Goal: Transaction & Acquisition: Purchase product/service

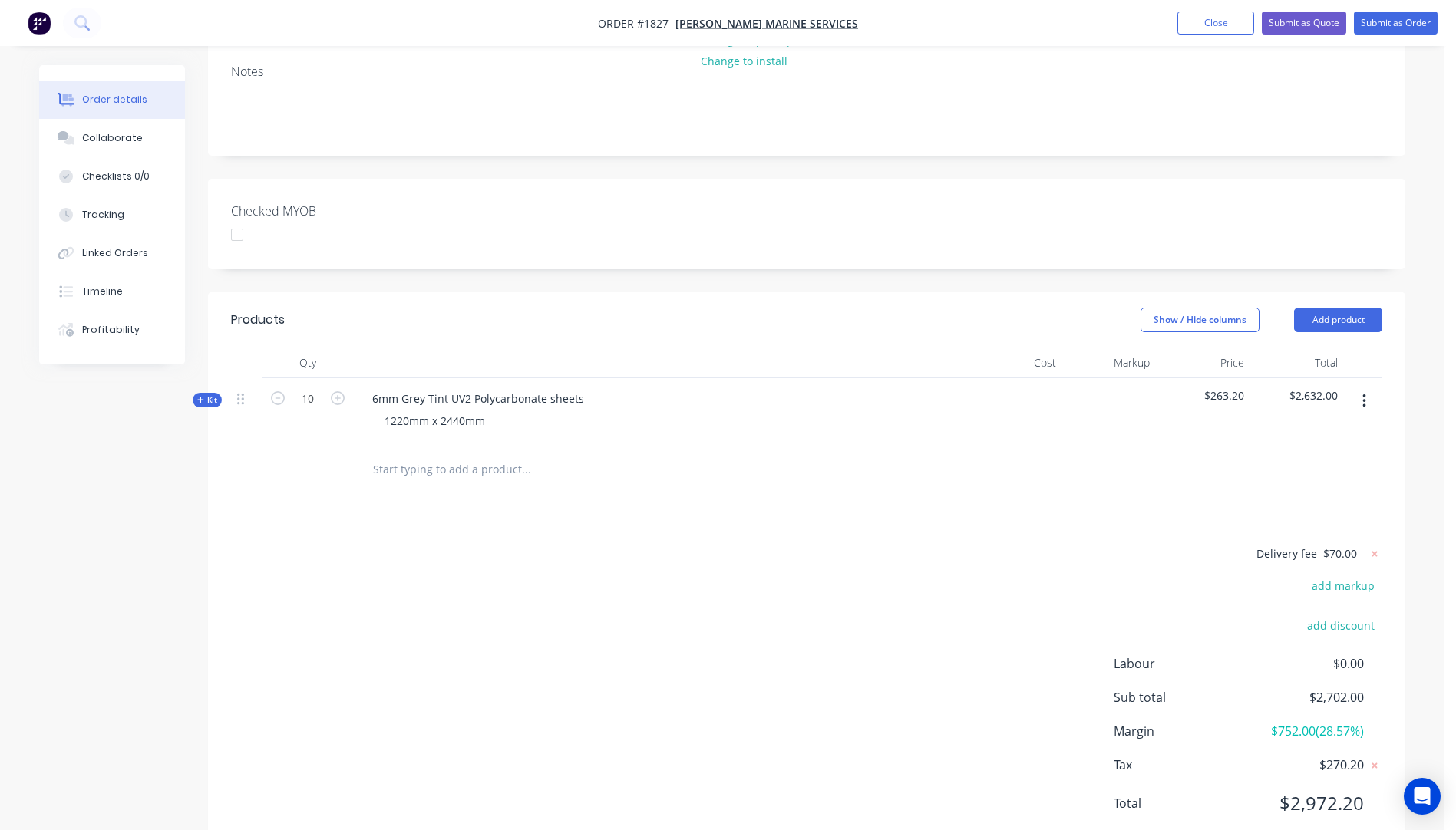
scroll to position [343, 0]
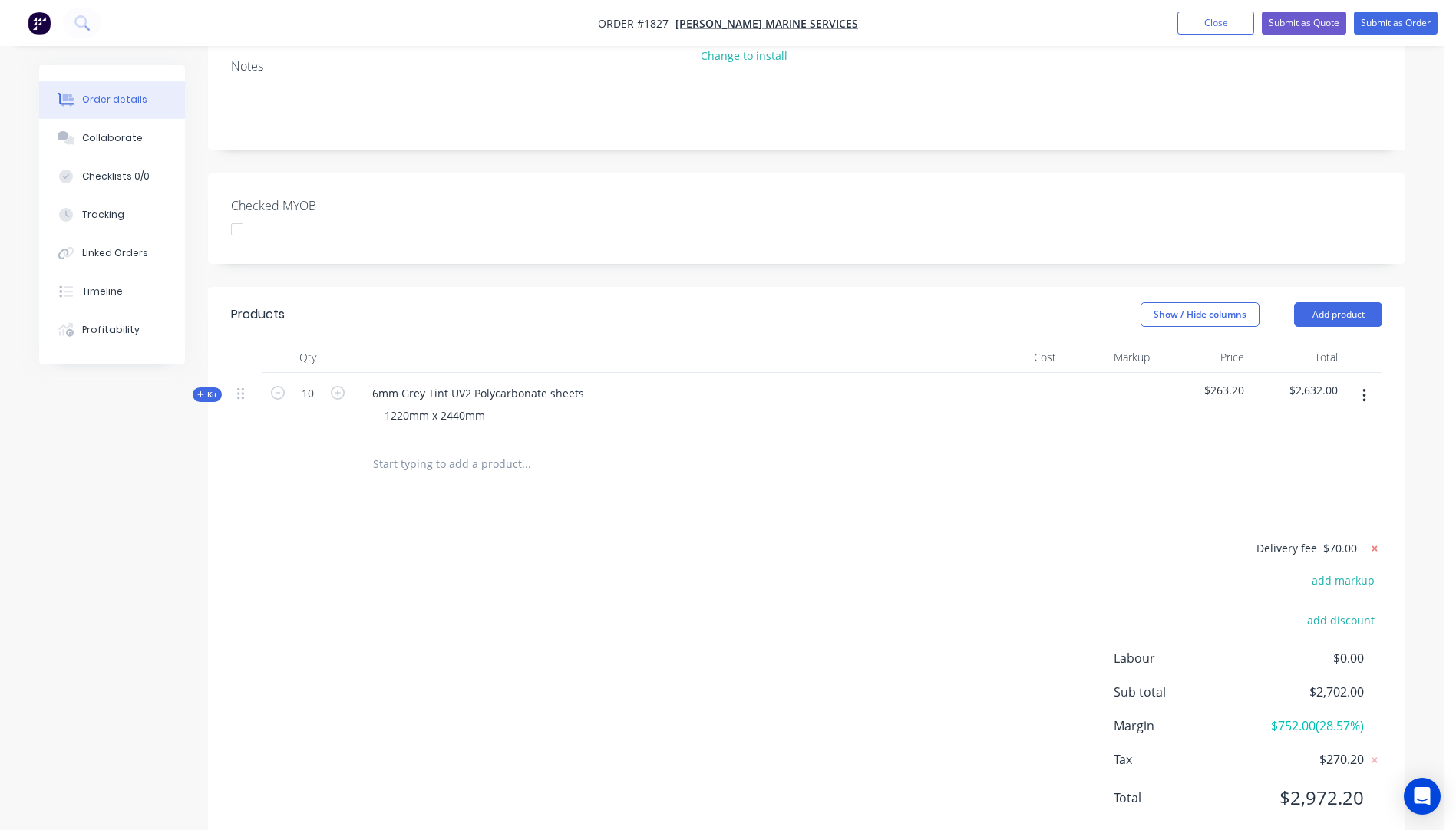
click at [1373, 546] on icon at bounding box center [1375, 548] width 5 height 5
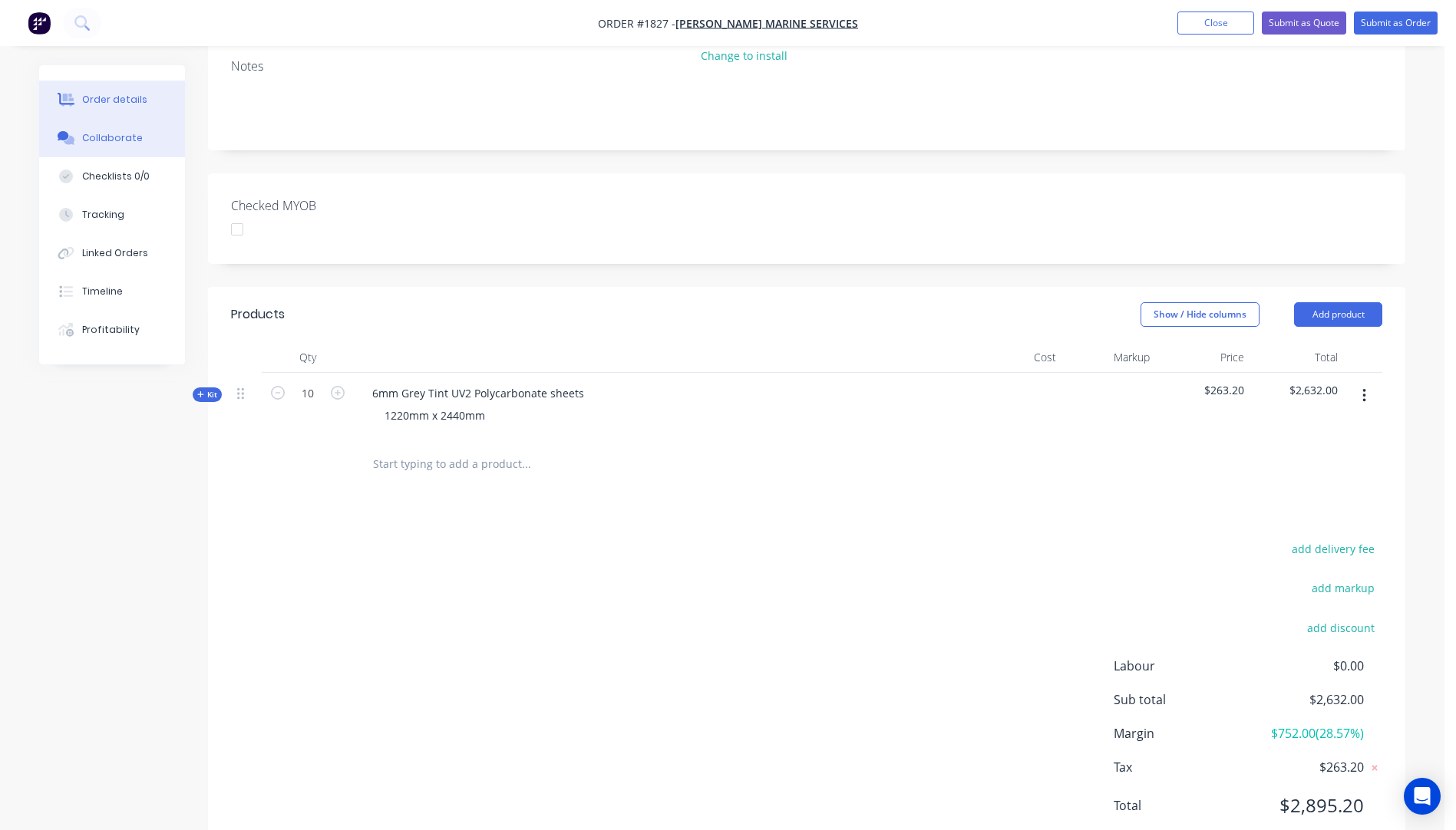
click at [112, 144] on div "Collaborate" at bounding box center [112, 139] width 61 height 14
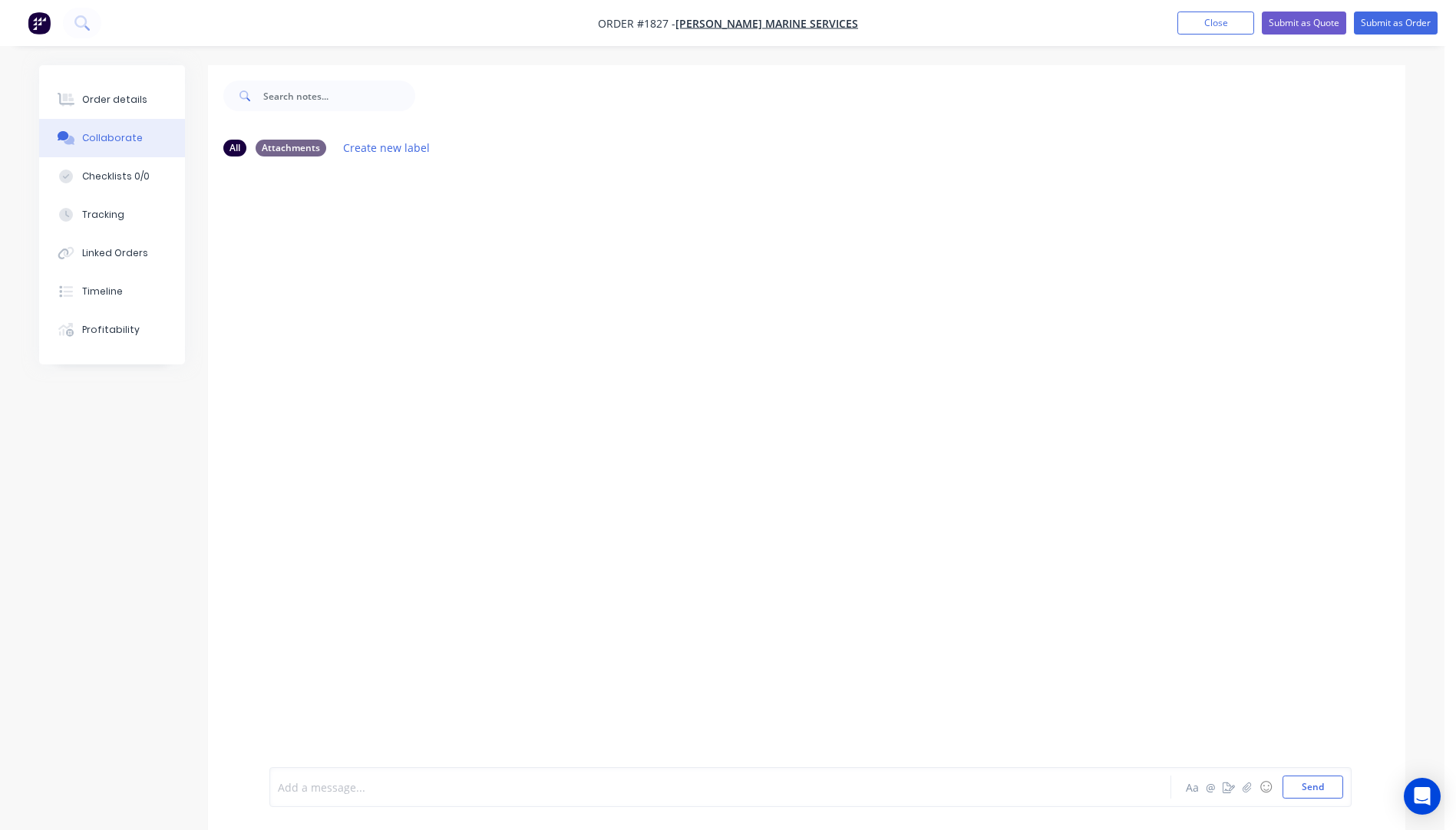
click at [321, 791] on div at bounding box center [677, 787] width 798 height 16
click at [1306, 788] on button "Send" at bounding box center [1313, 787] width 61 height 23
click at [98, 100] on div "Order details" at bounding box center [114, 99] width 65 height 14
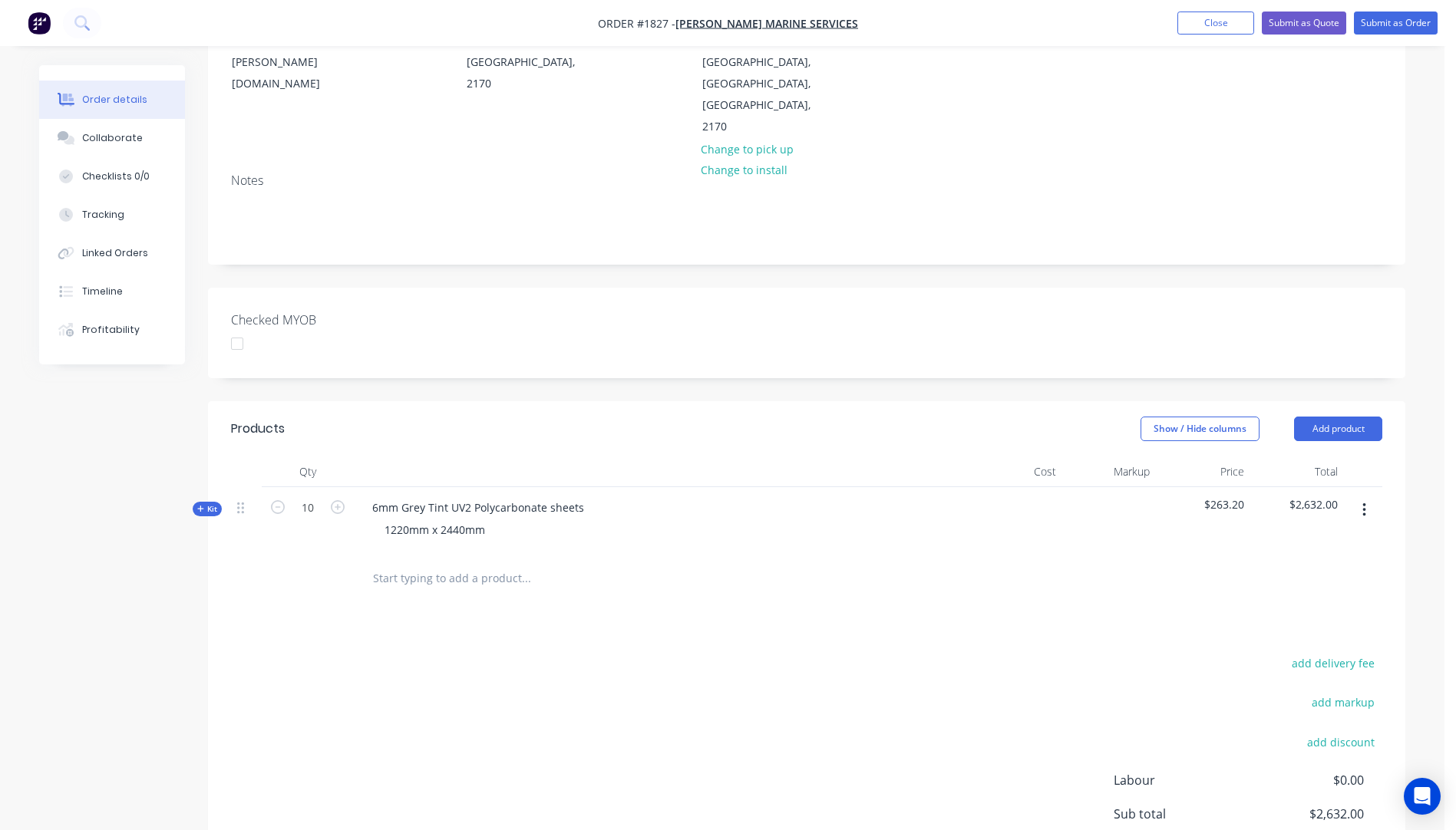
scroll to position [230, 0]
click at [1337, 650] on button "add delivery fee" at bounding box center [1333, 661] width 99 height 21
type input "190"
click at [697, 673] on div "Delivery fee Delivery fee Delivery fee name (Optional) 190 190 $0 add markup ad…" at bounding box center [806, 796] width 1151 height 292
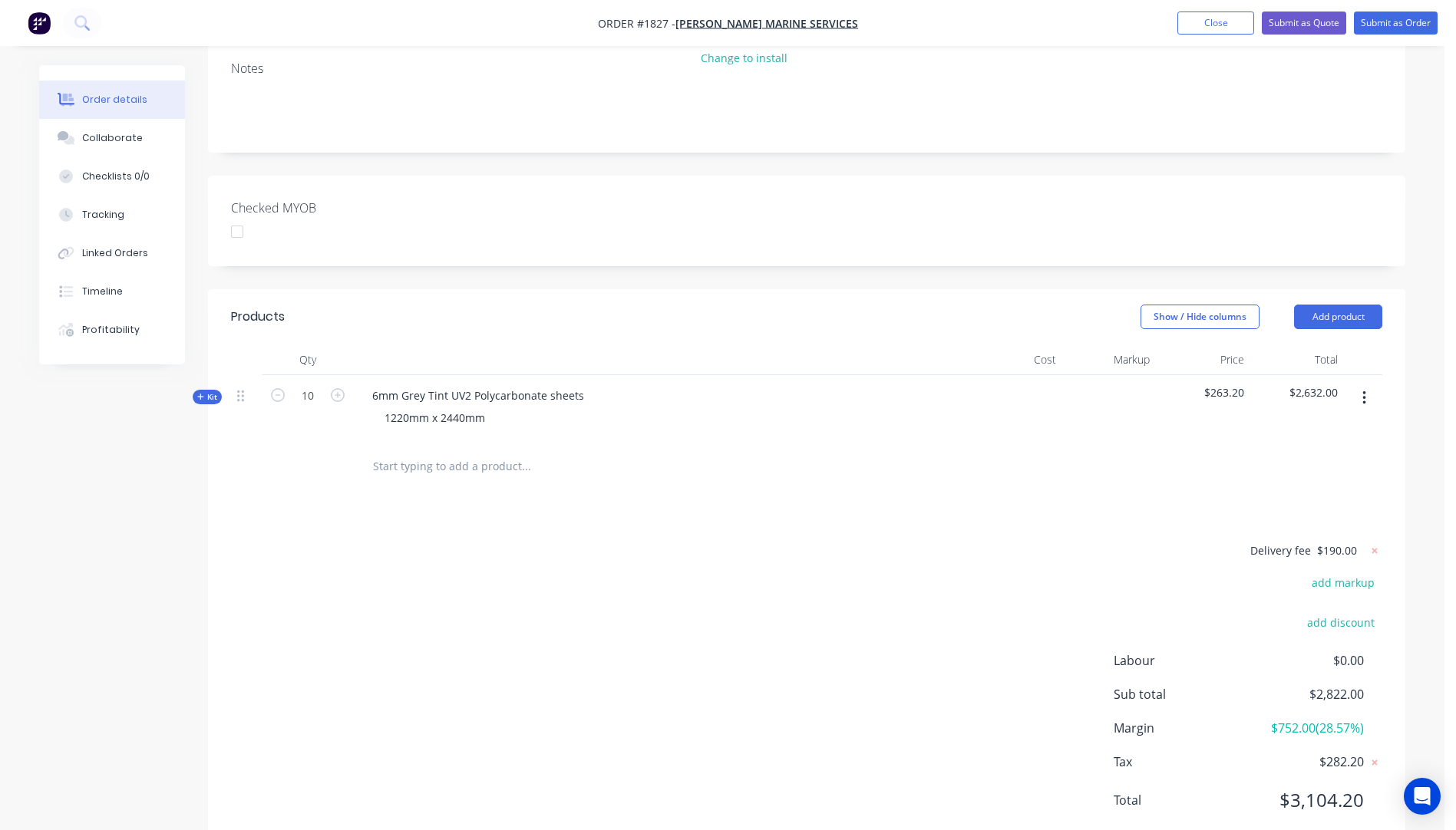
scroll to position [343, 0]
click at [197, 391] on icon "button" at bounding box center [201, 394] width 7 height 8
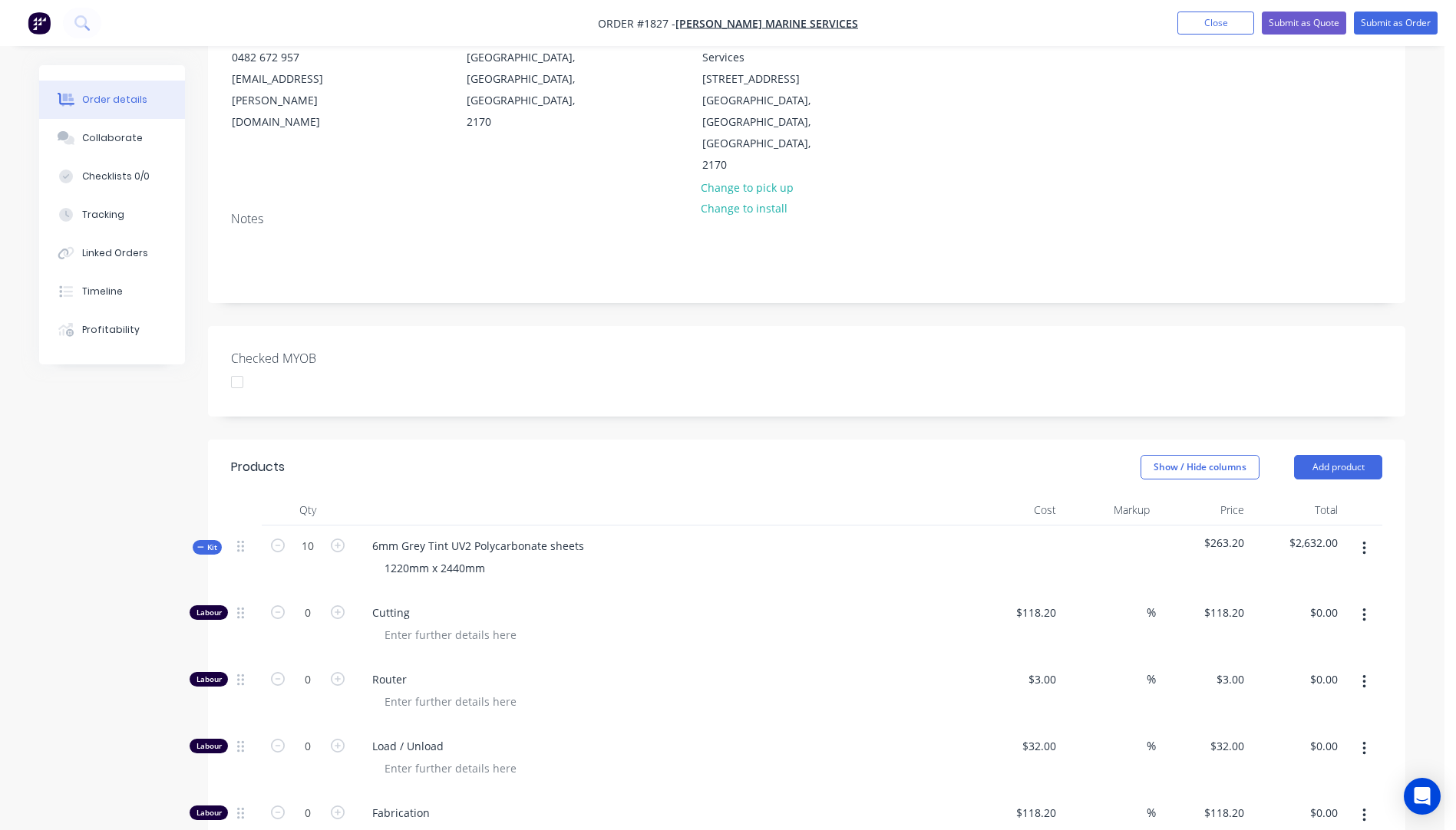
scroll to position [189, 0]
click at [1312, 23] on button "Submit as Quote" at bounding box center [1303, 23] width 85 height 23
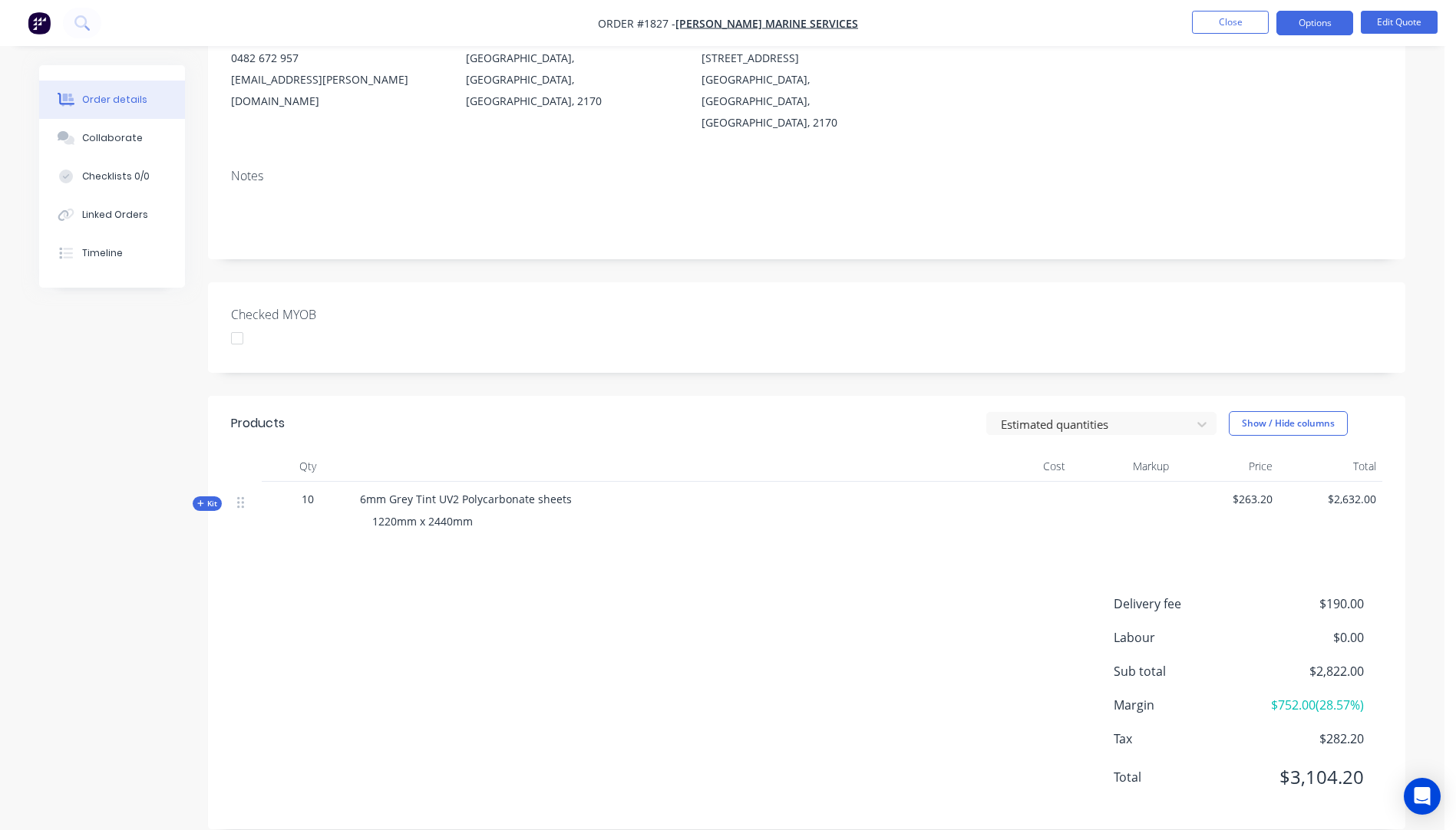
scroll to position [188, 0]
click at [1320, 29] on button "Options" at bounding box center [1315, 23] width 77 height 24
click at [1239, 92] on div "Quote" at bounding box center [1269, 93] width 141 height 23
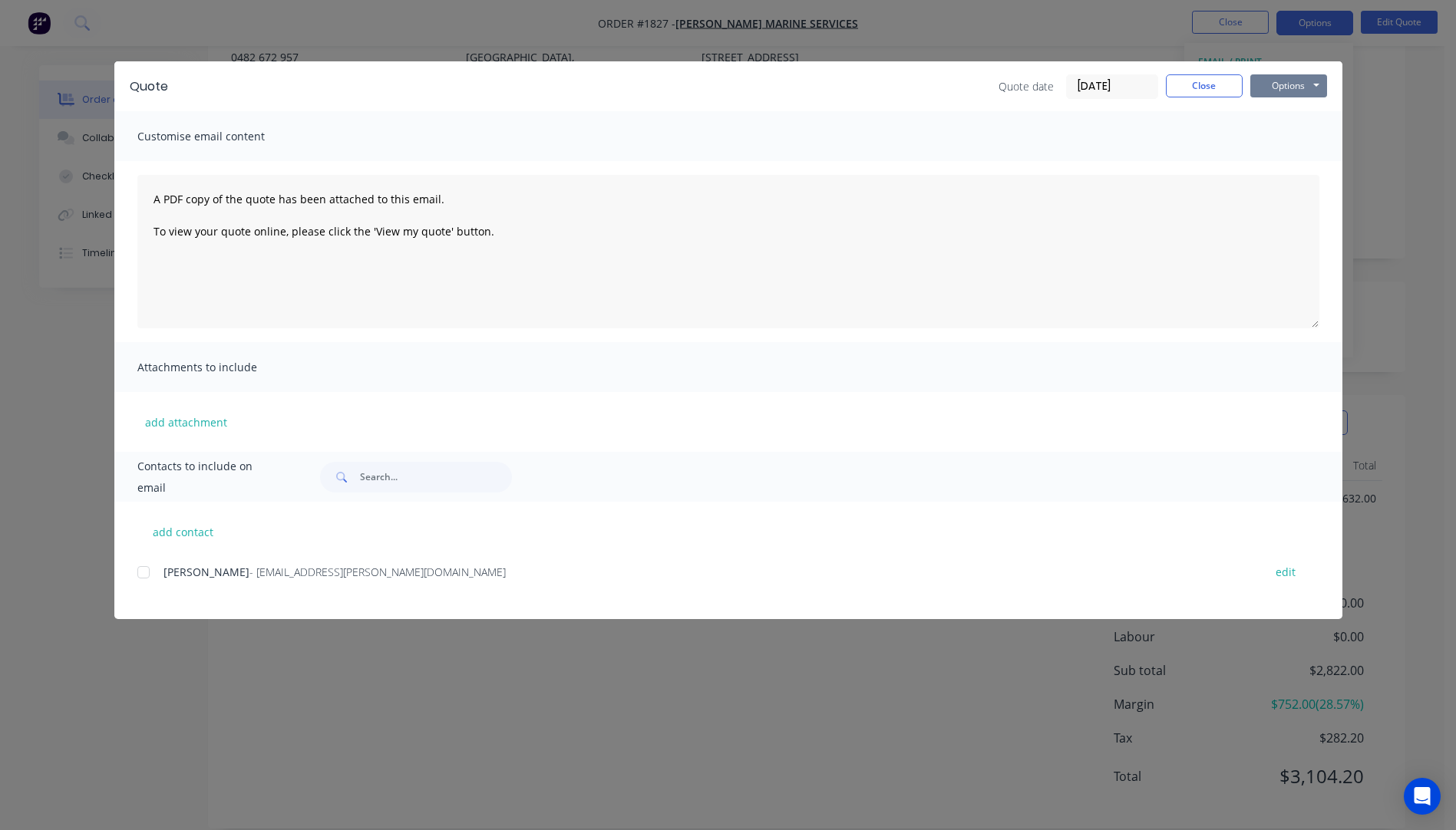
click at [1282, 87] on button "Options" at bounding box center [1289, 85] width 77 height 23
click at [1283, 112] on button "Preview" at bounding box center [1299, 112] width 99 height 25
click at [1194, 89] on button "Close" at bounding box center [1204, 85] width 77 height 23
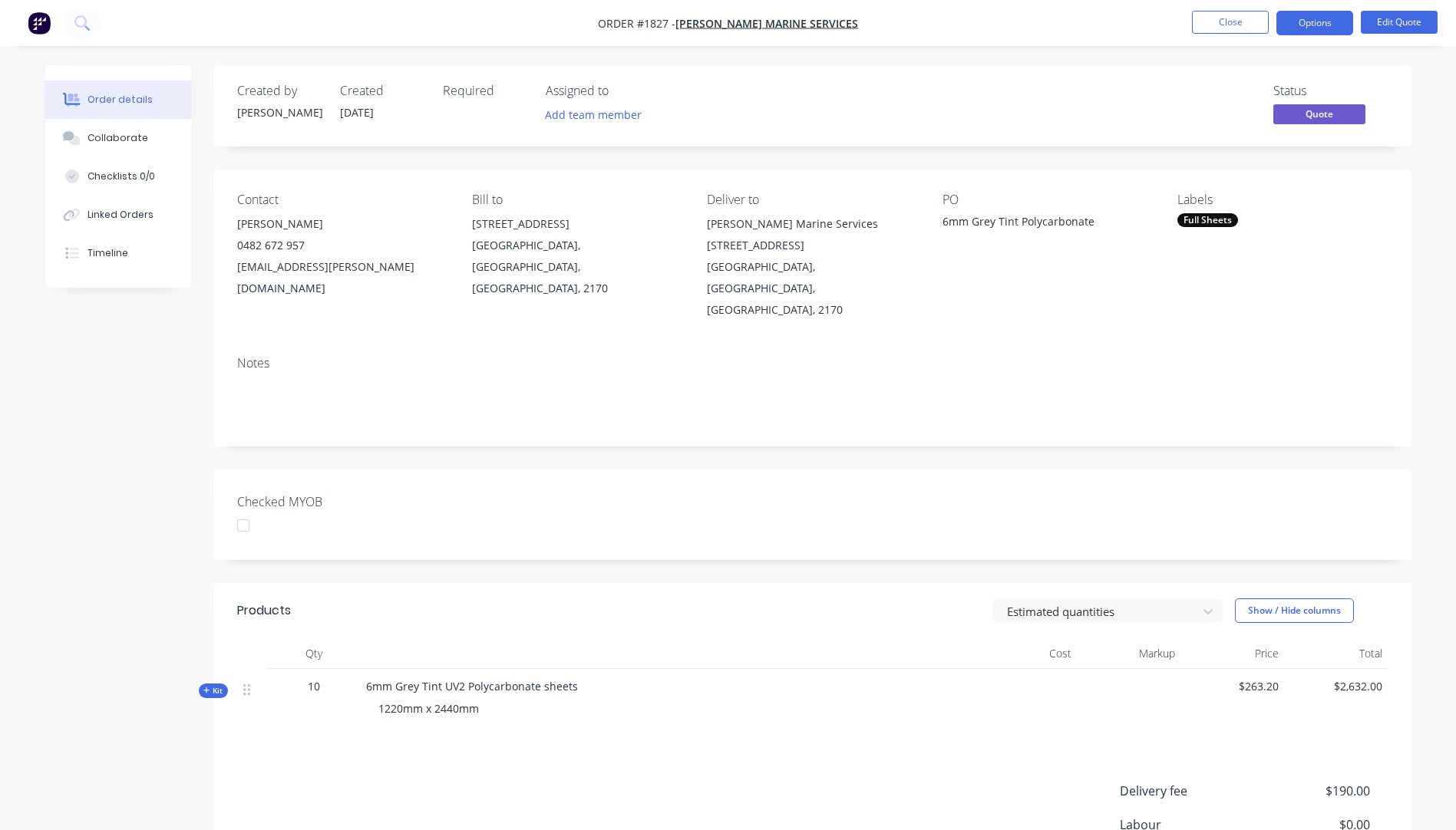
scroll to position [188, 0]
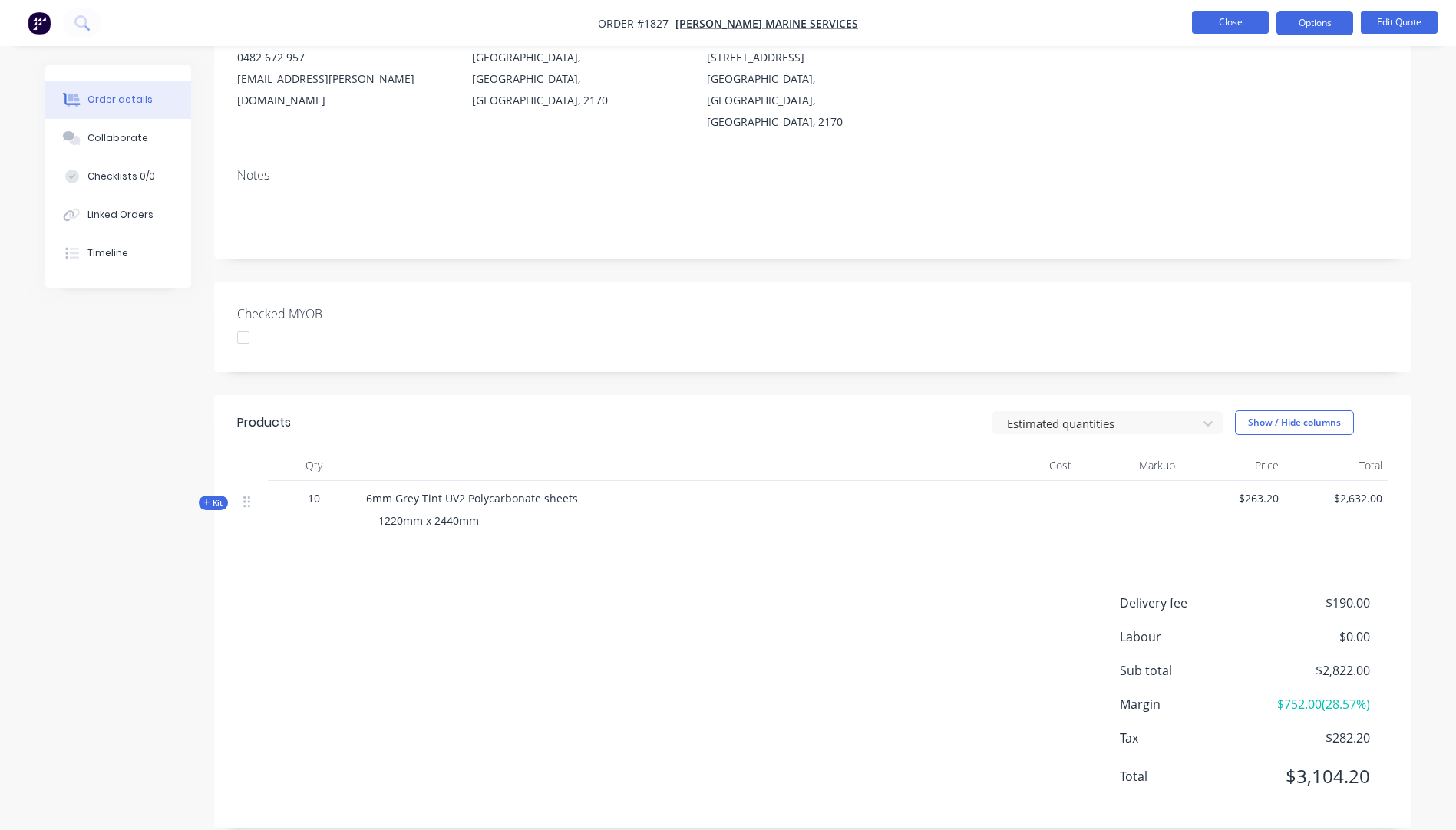
click at [1220, 30] on button "Close" at bounding box center [1230, 22] width 77 height 23
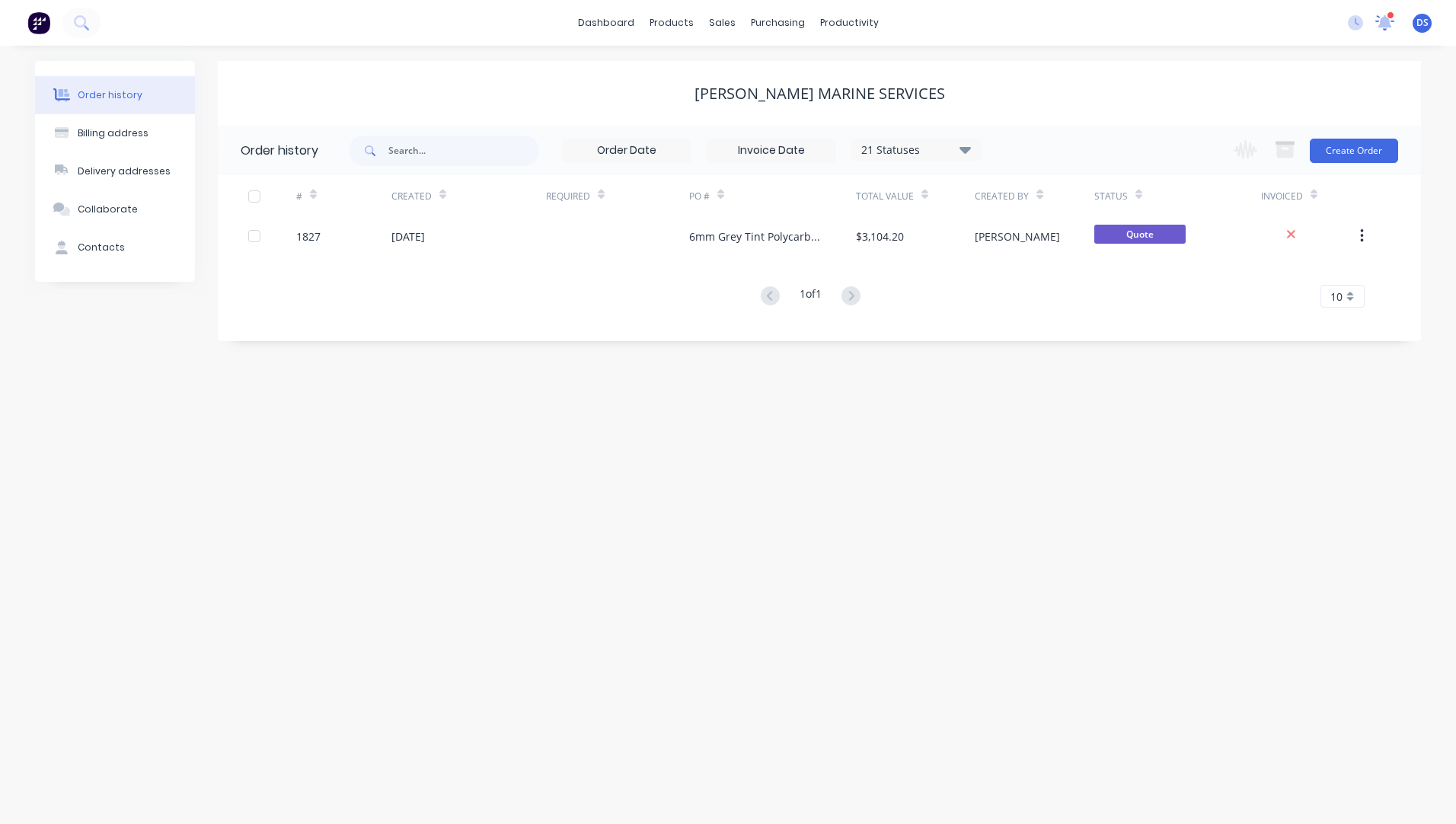
click at [1384, 22] on icon at bounding box center [1384, 21] width 15 height 14
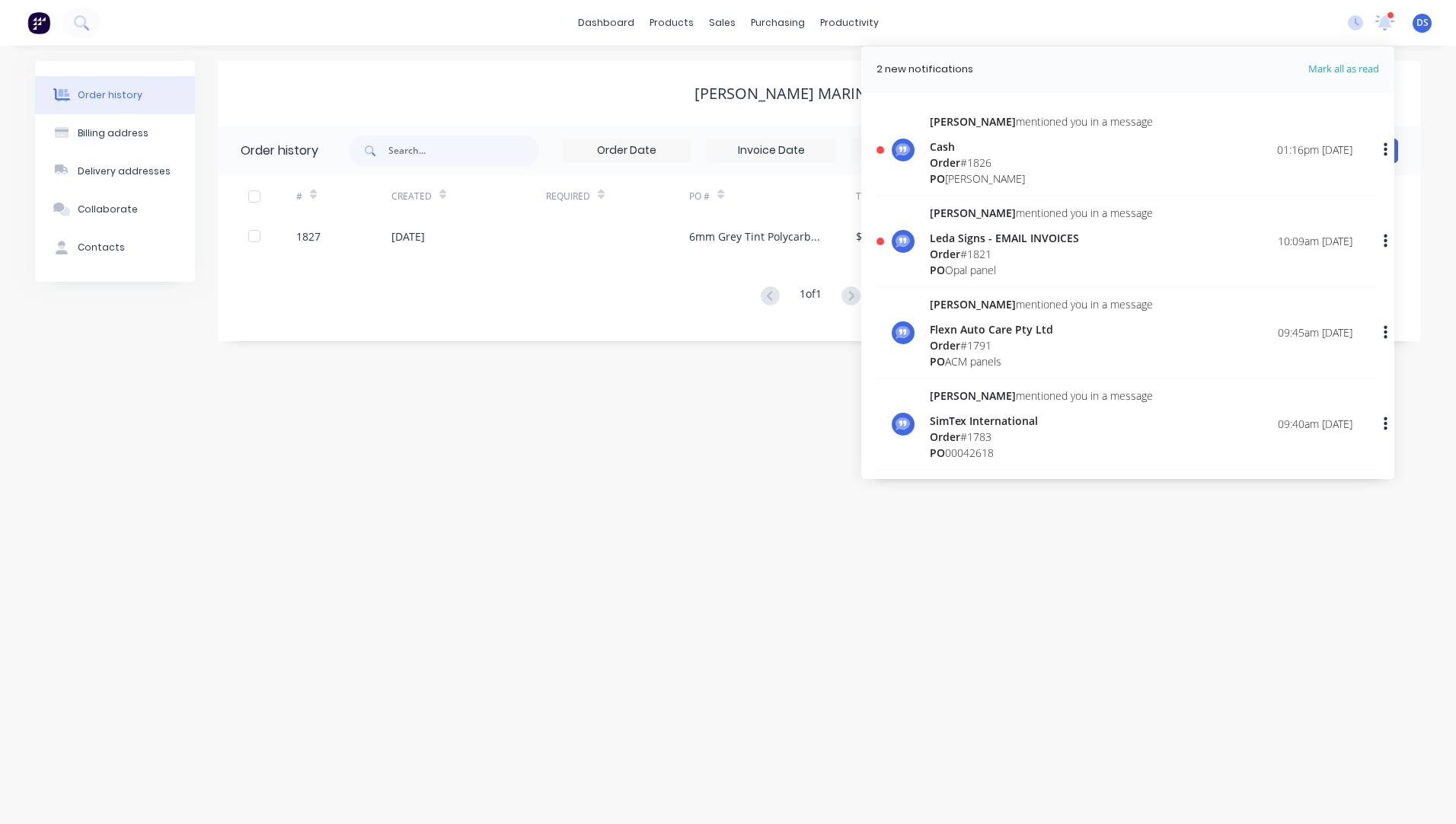
click at [980, 171] on div "PO Mike Coghlan" at bounding box center [1042, 178] width 223 height 16
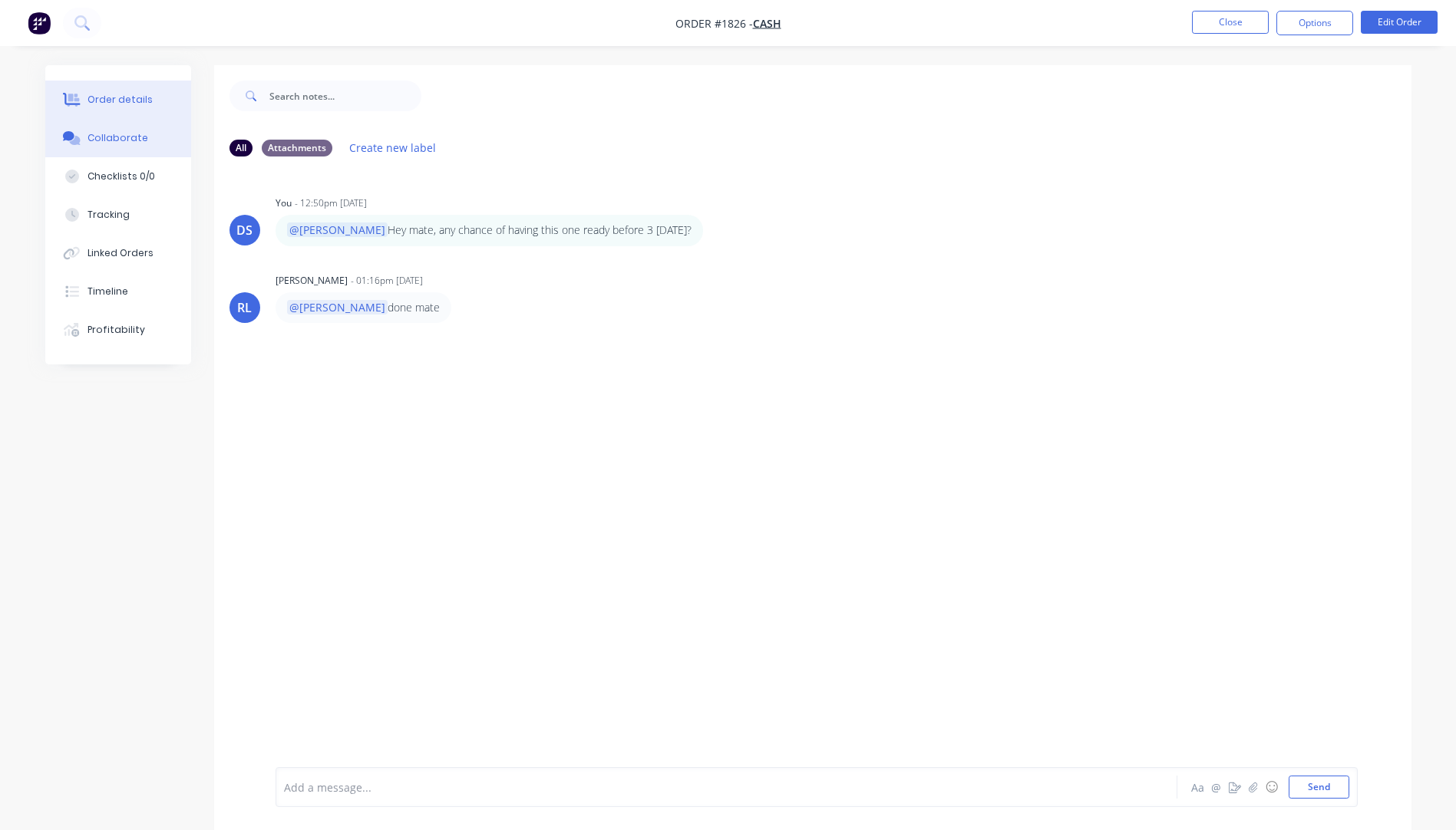
click at [127, 103] on div "Order details" at bounding box center [119, 99] width 65 height 14
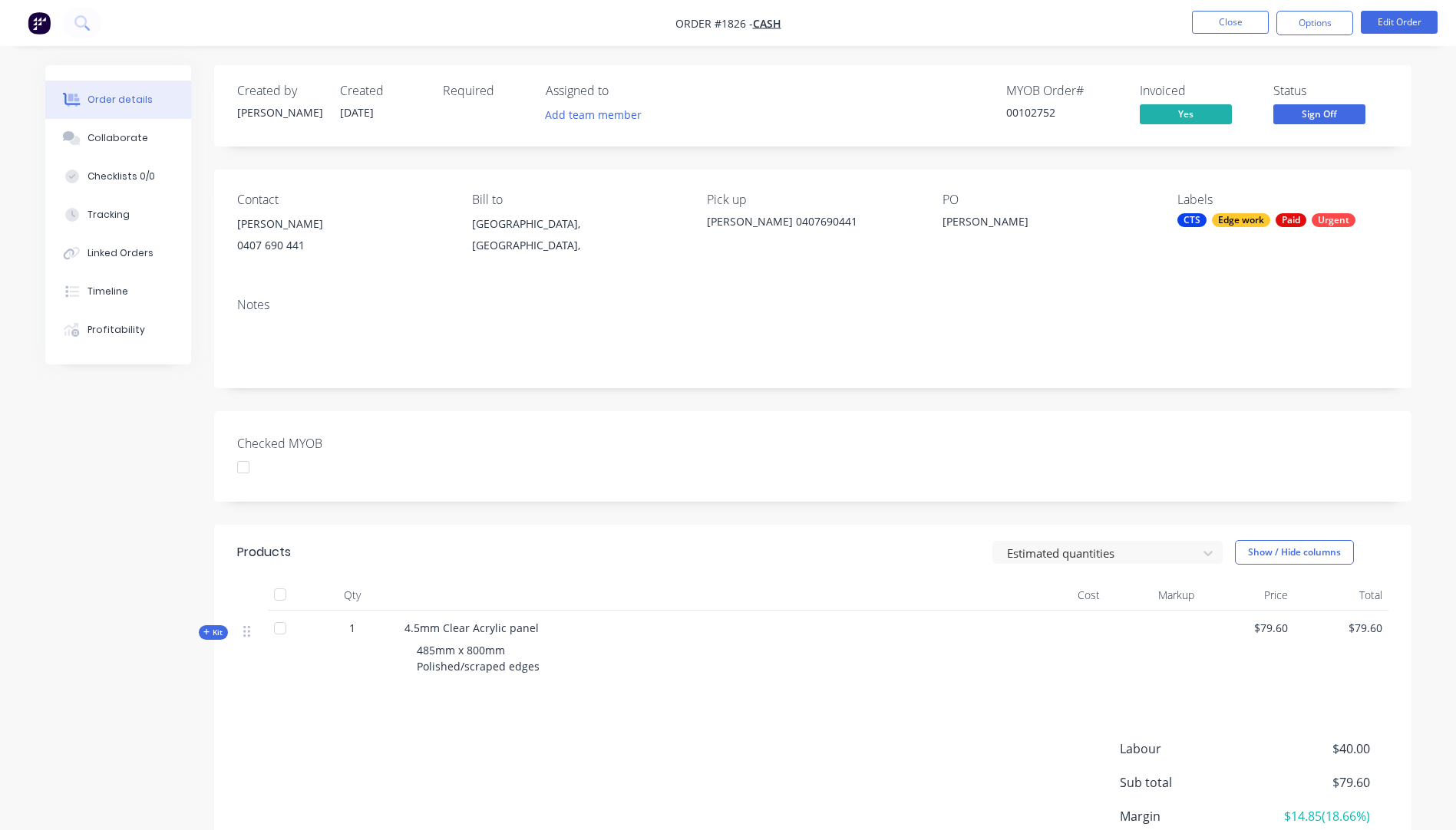
click at [1329, 117] on span "Sign Off" at bounding box center [1319, 114] width 92 height 19
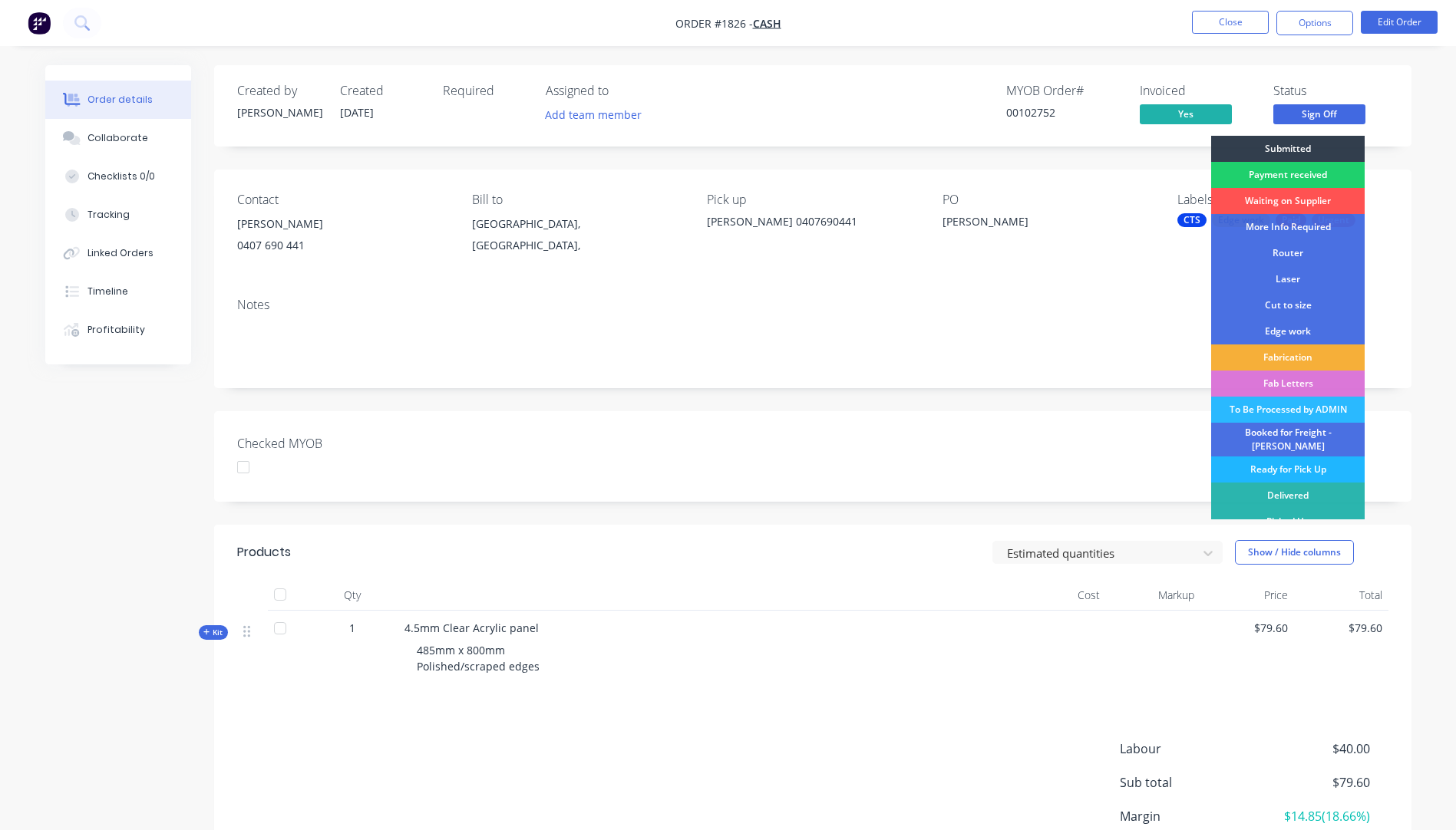
click at [1294, 460] on div "Ready for Pick Up" at bounding box center [1288, 470] width 153 height 26
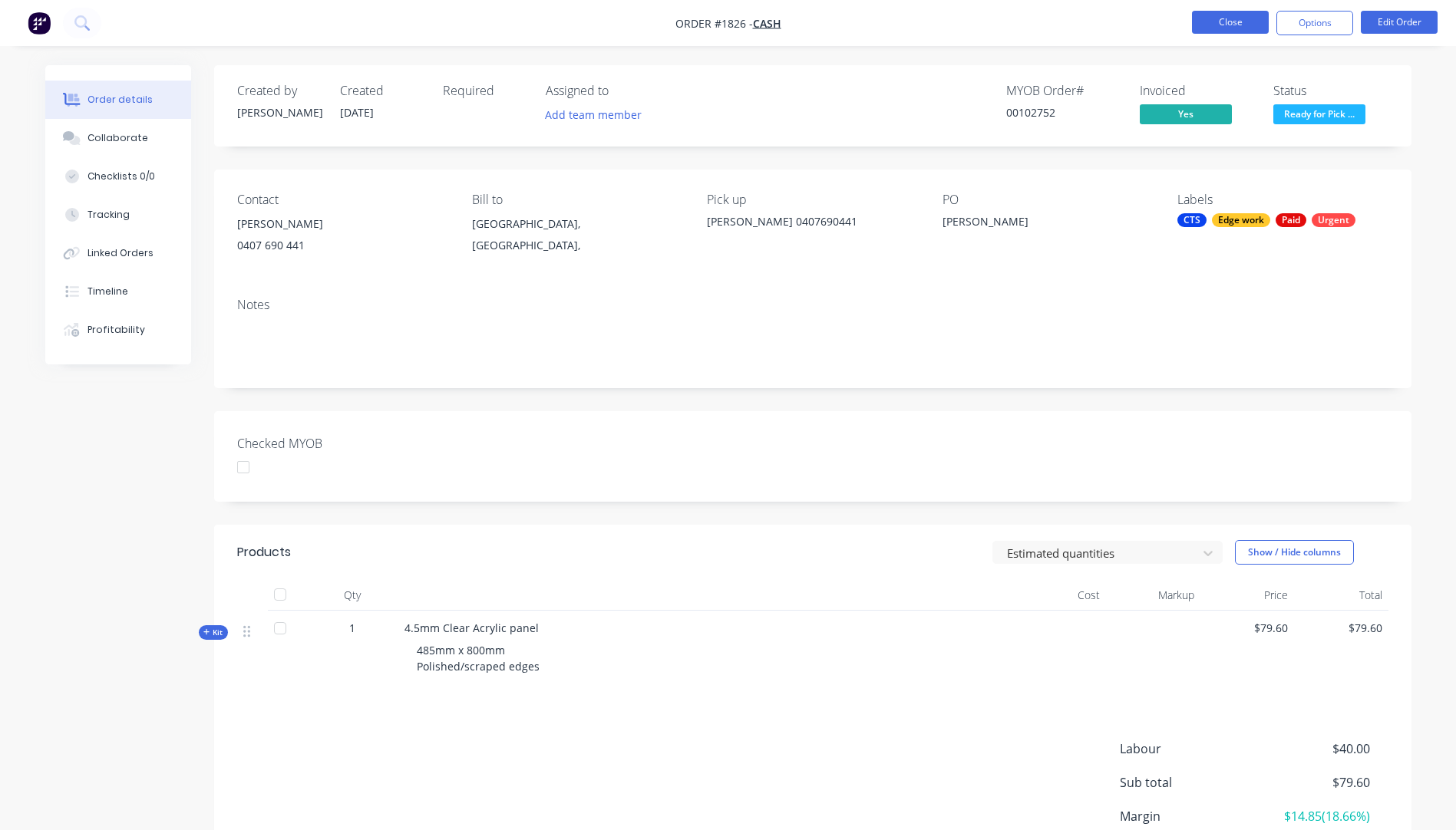
click at [1238, 29] on button "Close" at bounding box center [1230, 22] width 77 height 23
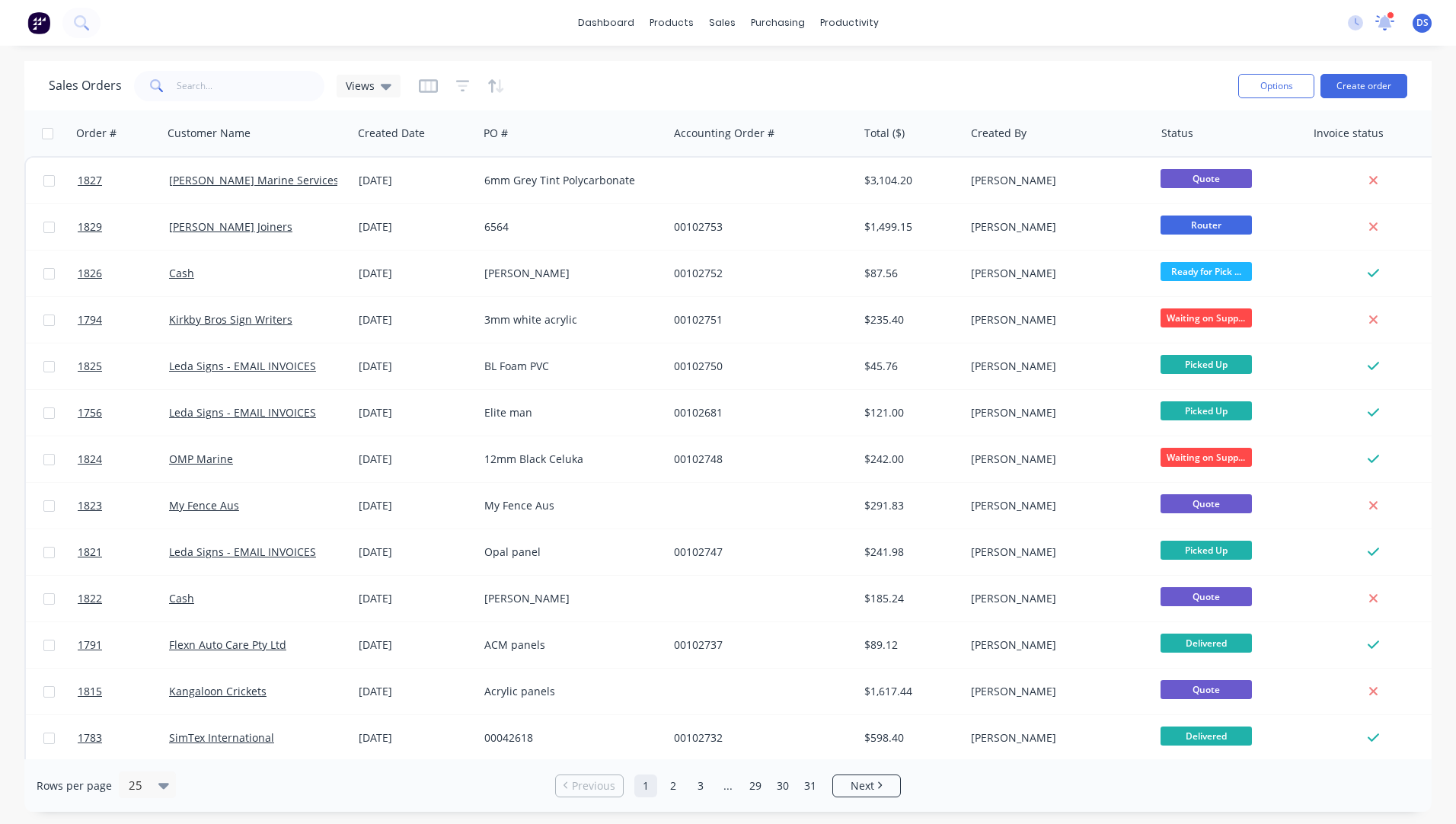
click at [1386, 18] on icon at bounding box center [1384, 21] width 14 height 13
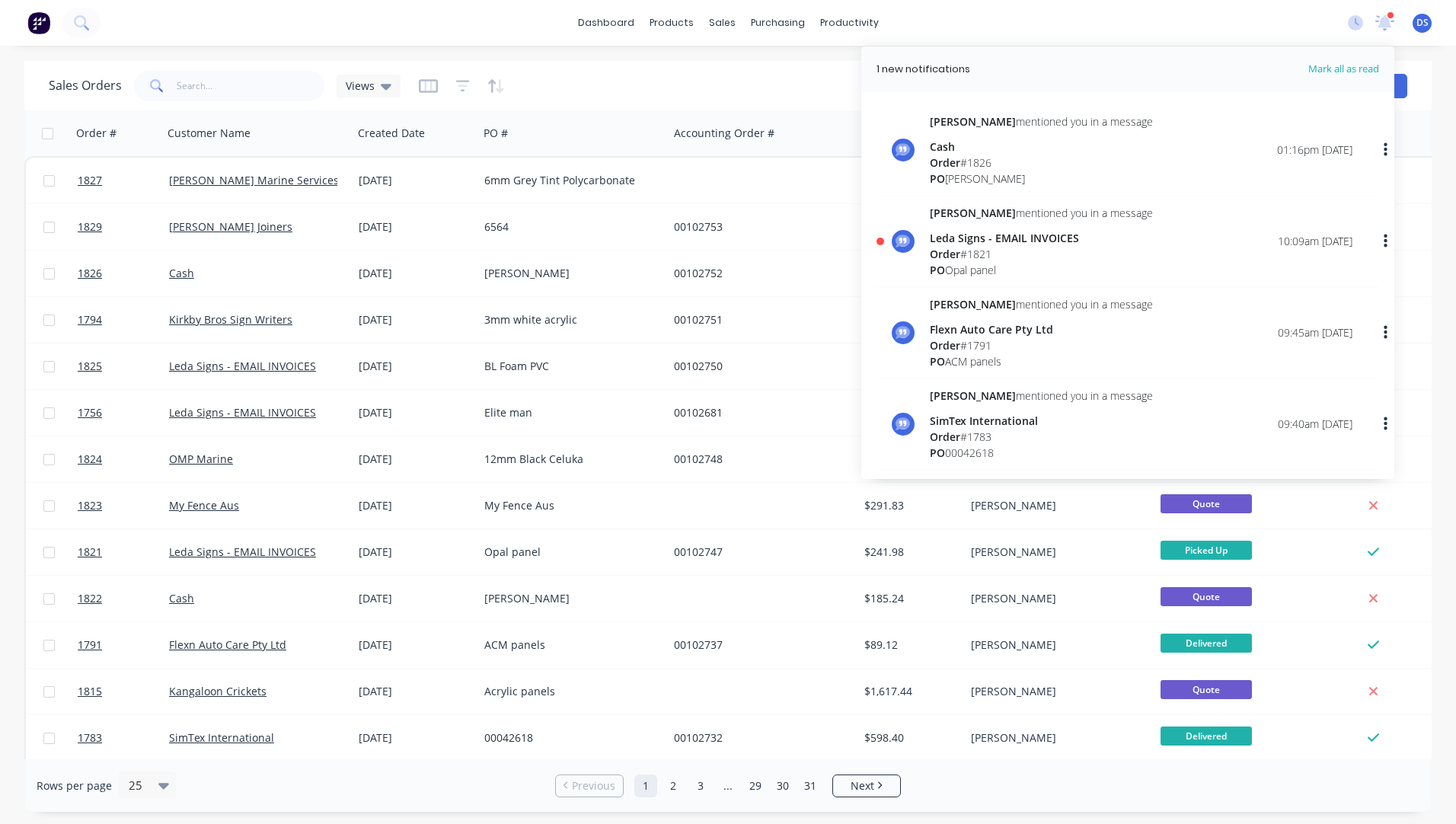
click at [987, 262] on div "PO Opal panel" at bounding box center [1042, 270] width 223 height 16
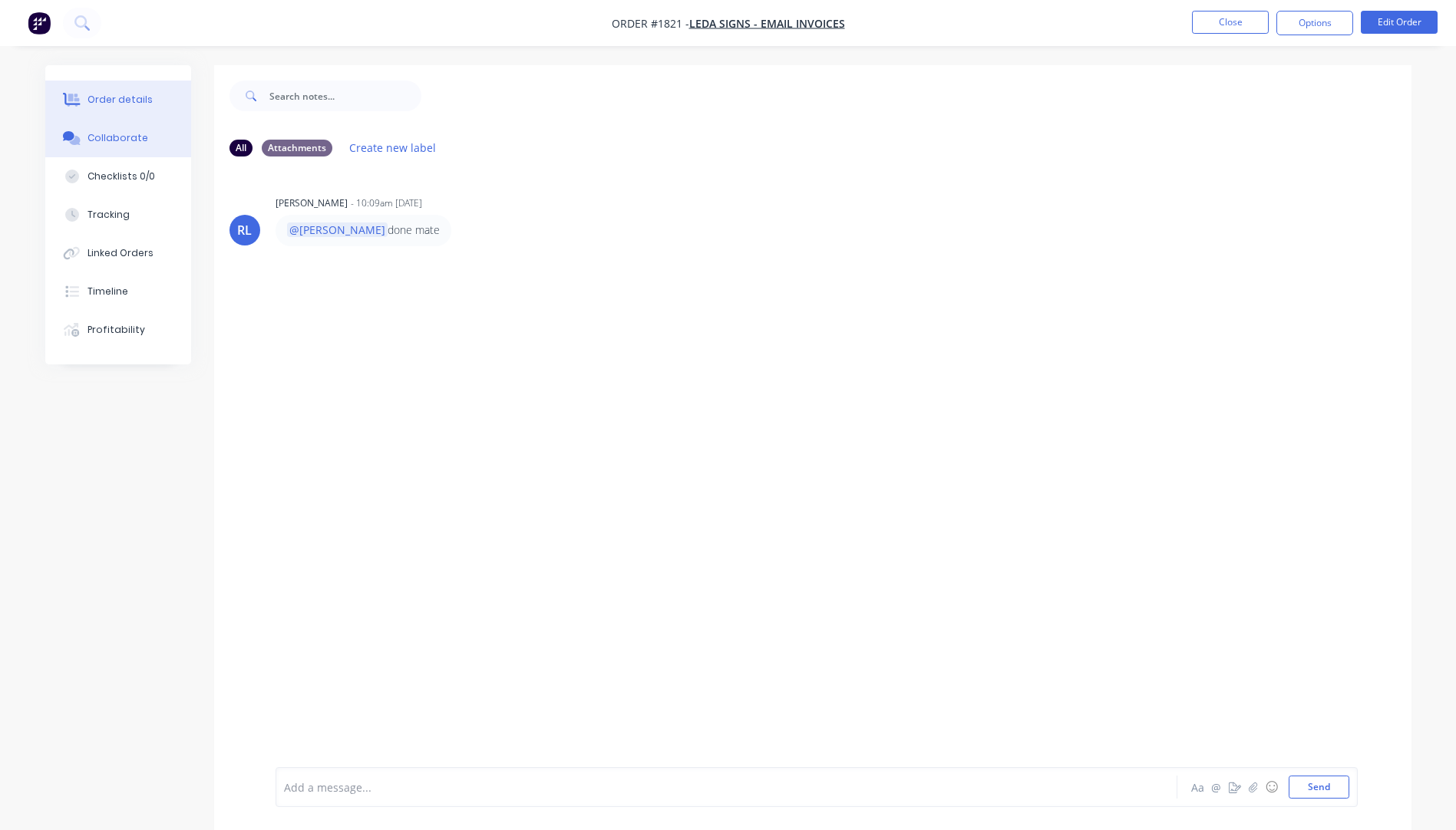
click at [122, 101] on div "Order details" at bounding box center [119, 99] width 65 height 14
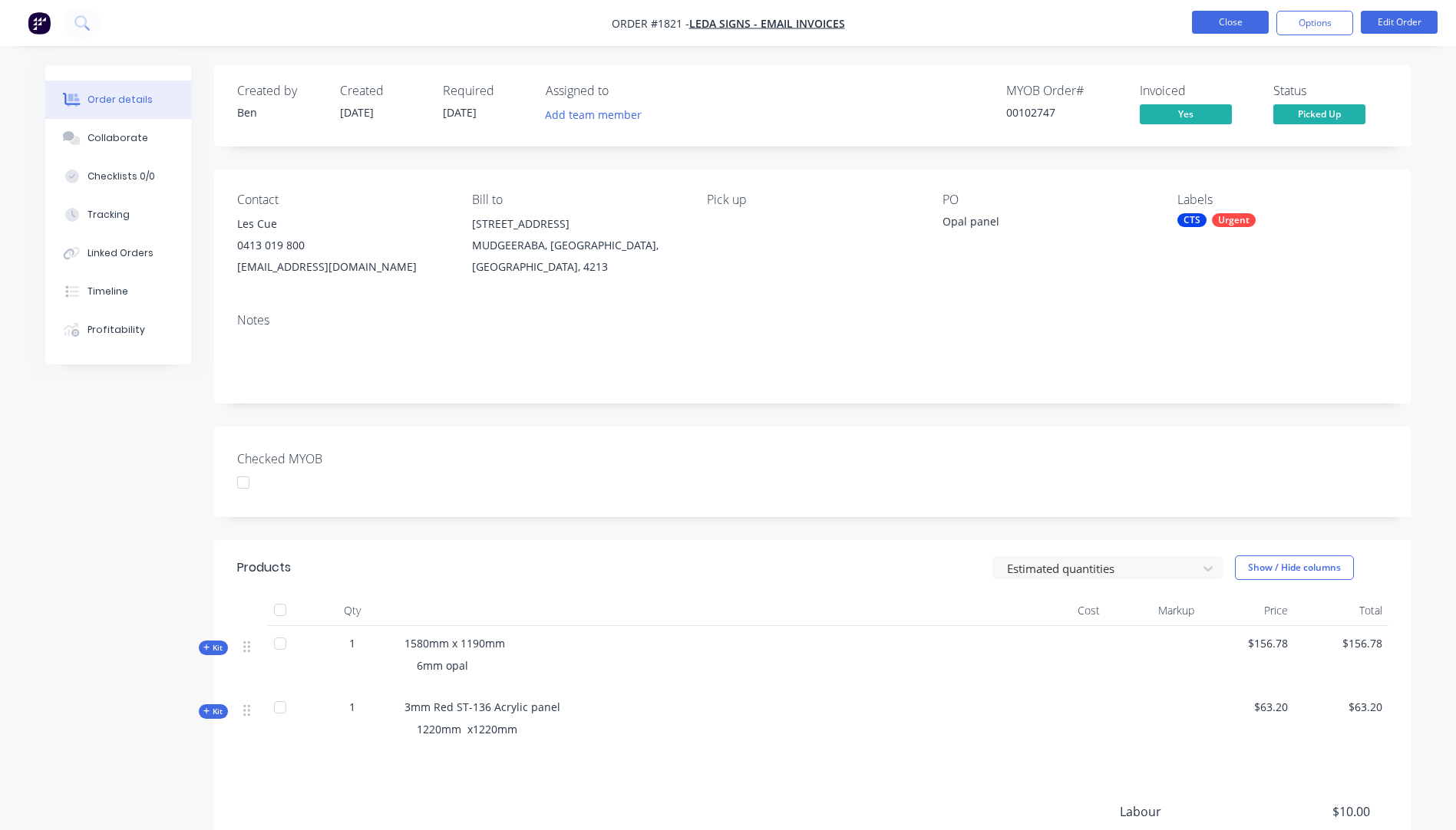
click at [1228, 23] on button "Close" at bounding box center [1230, 22] width 77 height 23
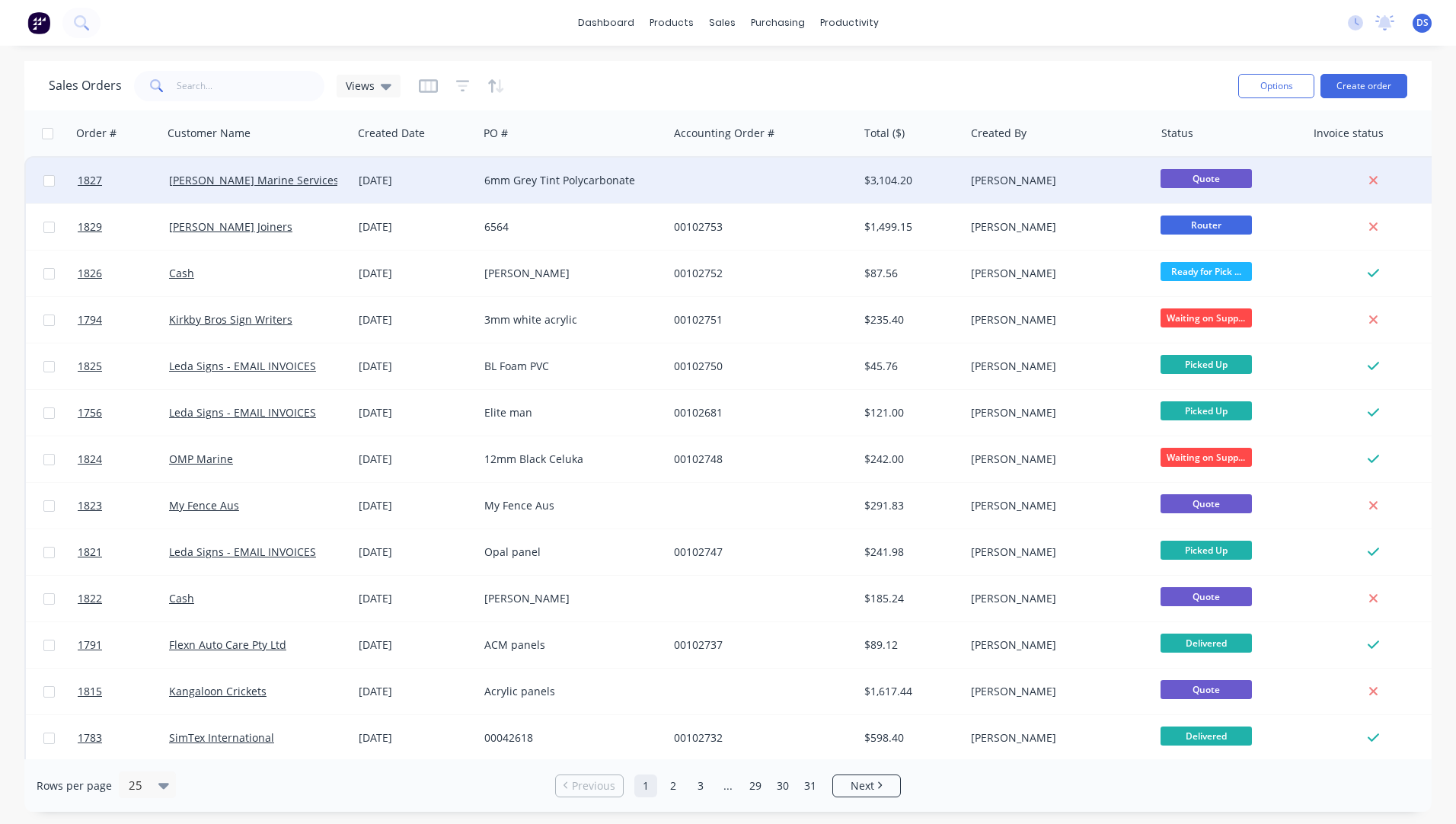
click at [607, 180] on div "6mm Grey Tint Polycarbonate" at bounding box center [568, 181] width 169 height 16
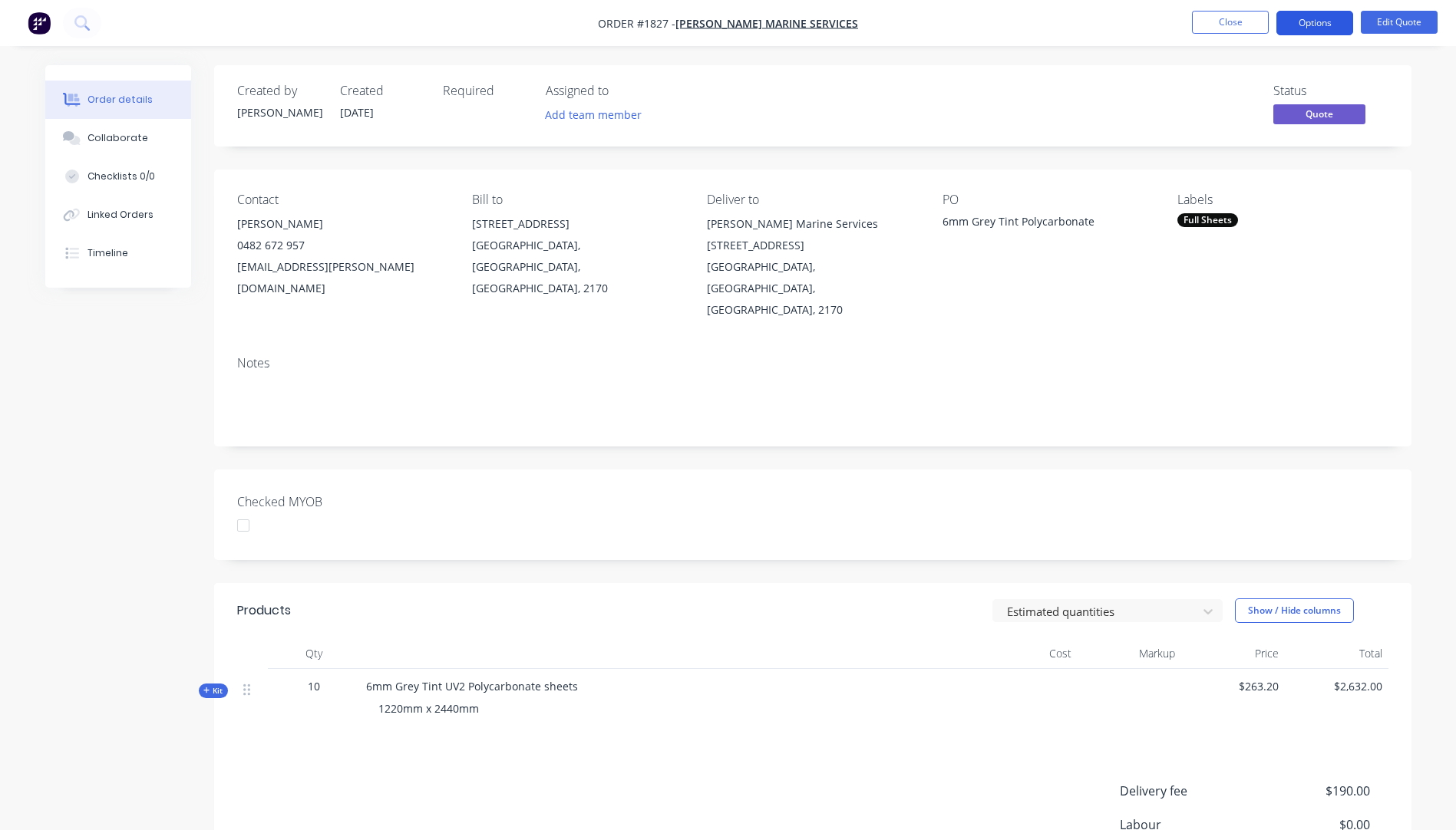
click at [1312, 27] on button "Options" at bounding box center [1315, 23] width 77 height 24
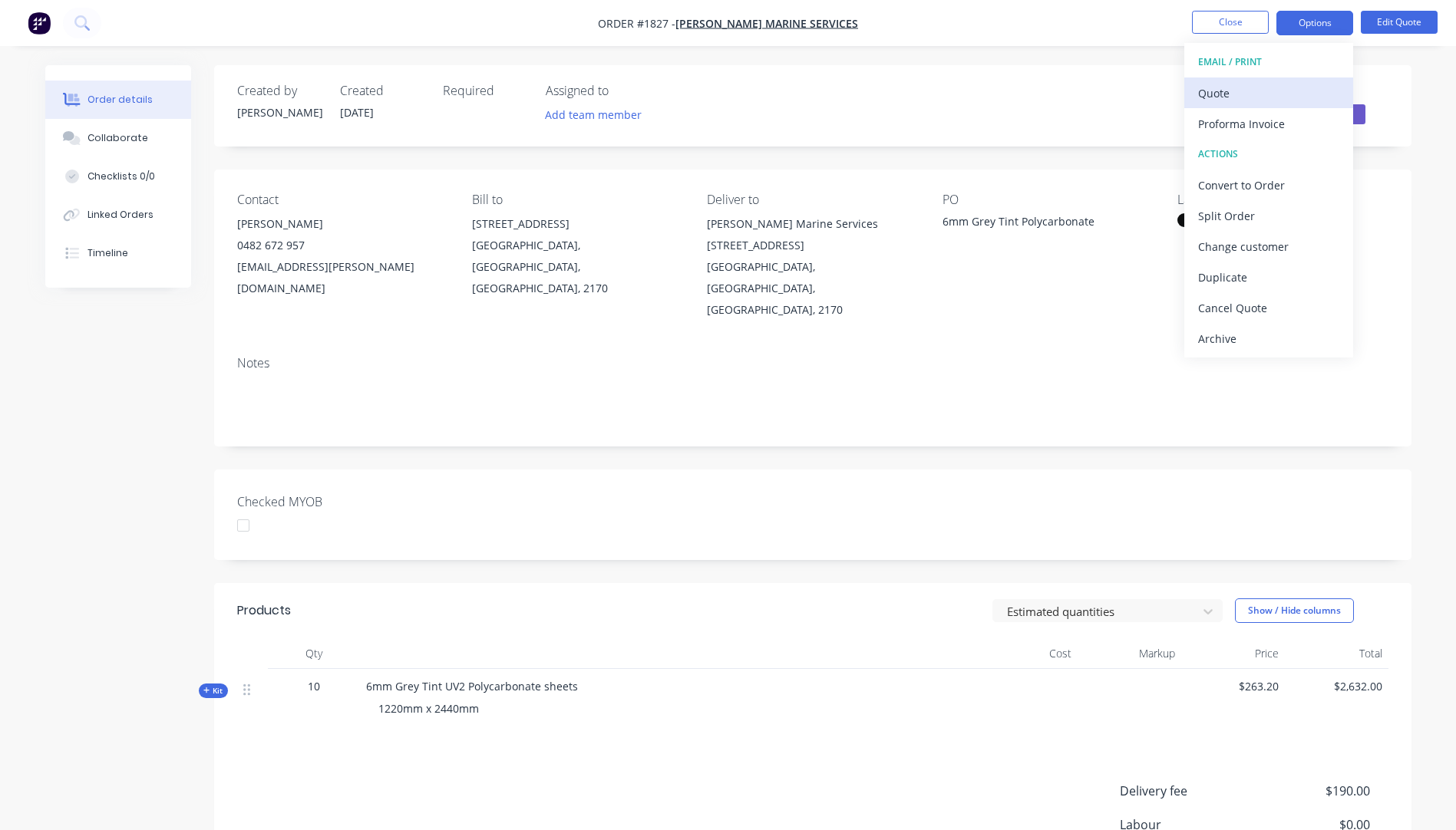
click at [1210, 103] on div "Quote" at bounding box center [1269, 93] width 141 height 23
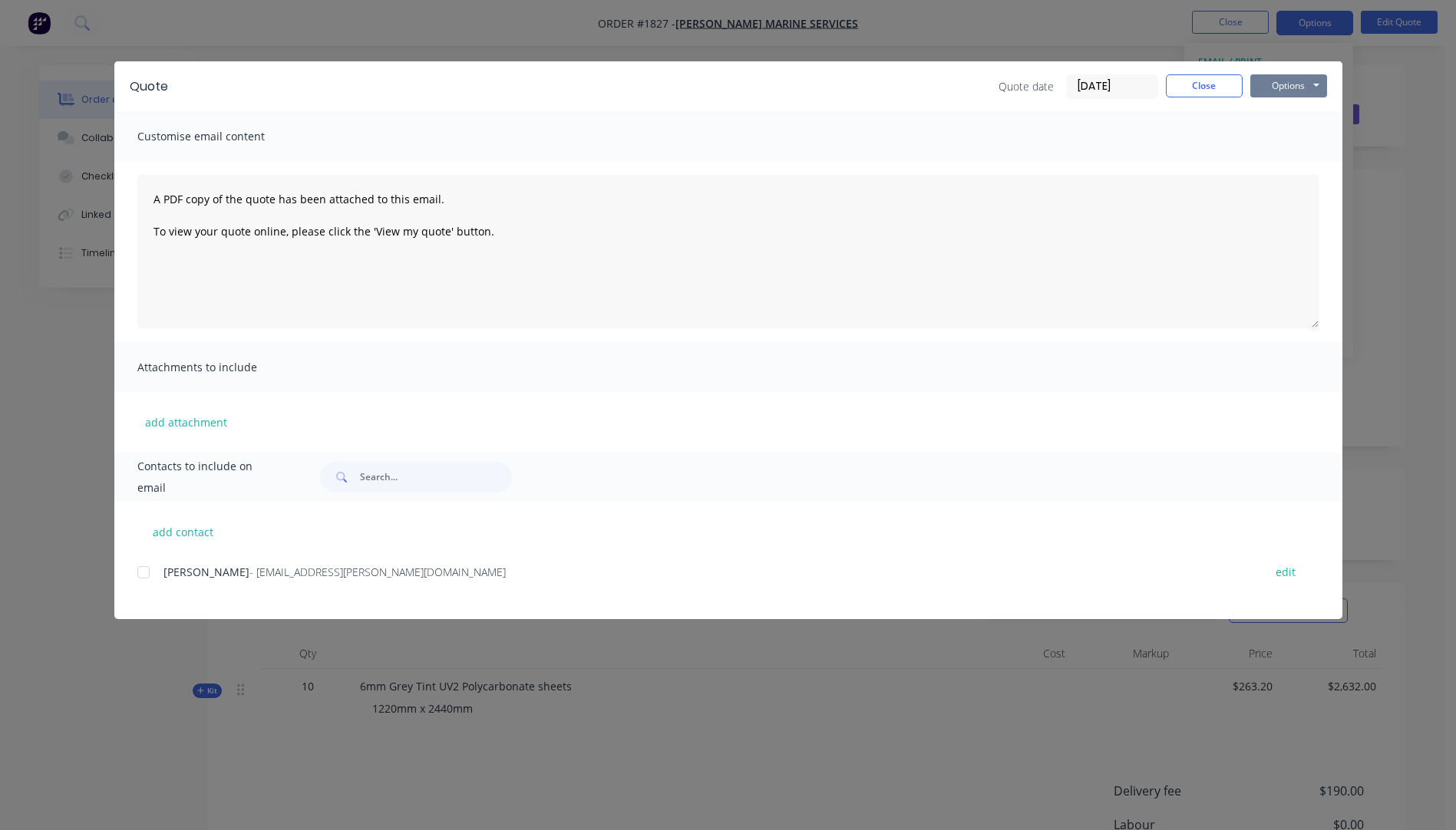
click at [1258, 91] on button "Options" at bounding box center [1289, 85] width 77 height 23
click at [146, 574] on div at bounding box center [143, 572] width 31 height 31
click at [193, 426] on button "add attachment" at bounding box center [187, 422] width 98 height 23
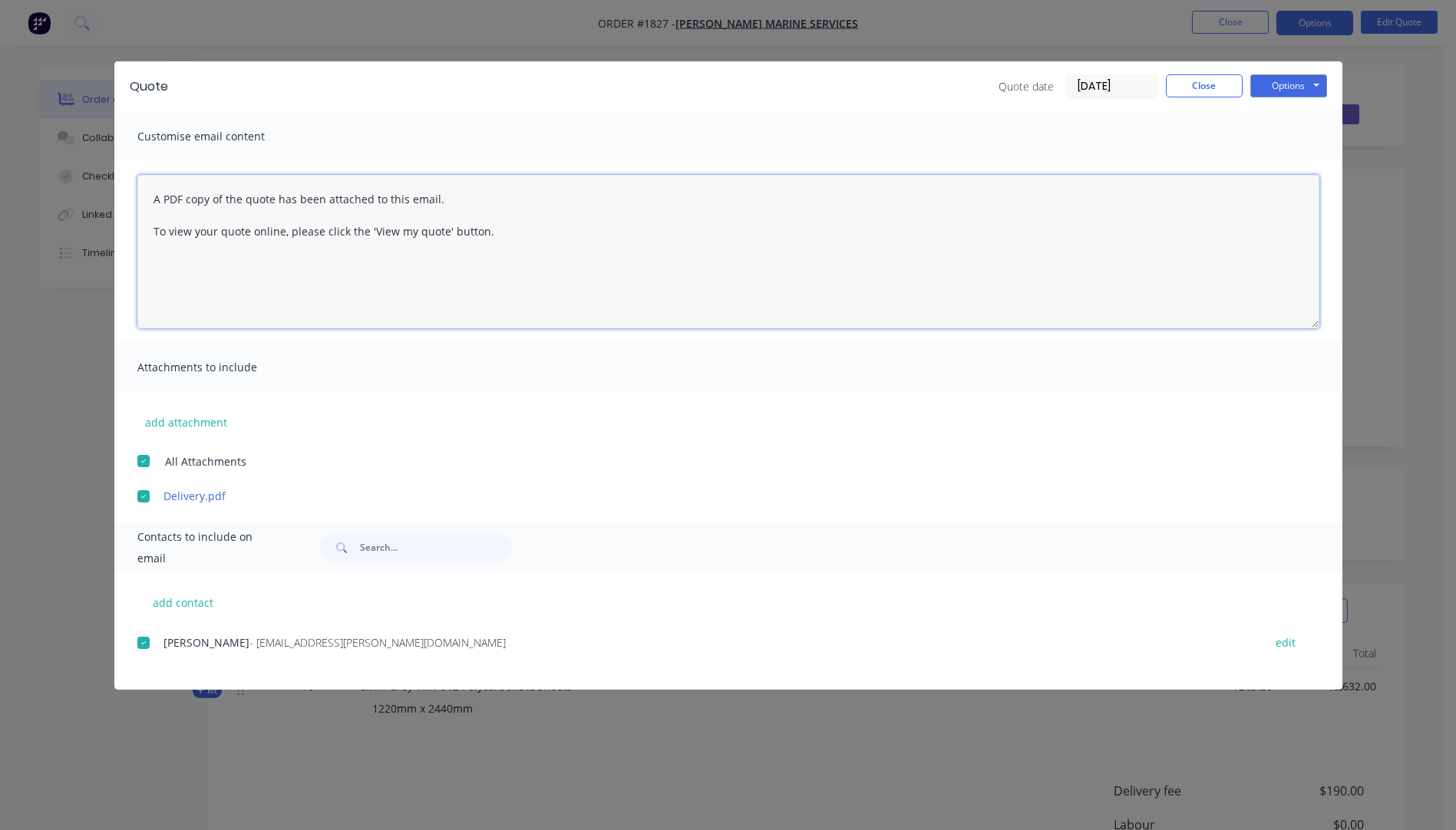
paste textarea "Hi, Please contact us if you have any questions. Regards, [PERSON_NAME] [EMAIL_…"
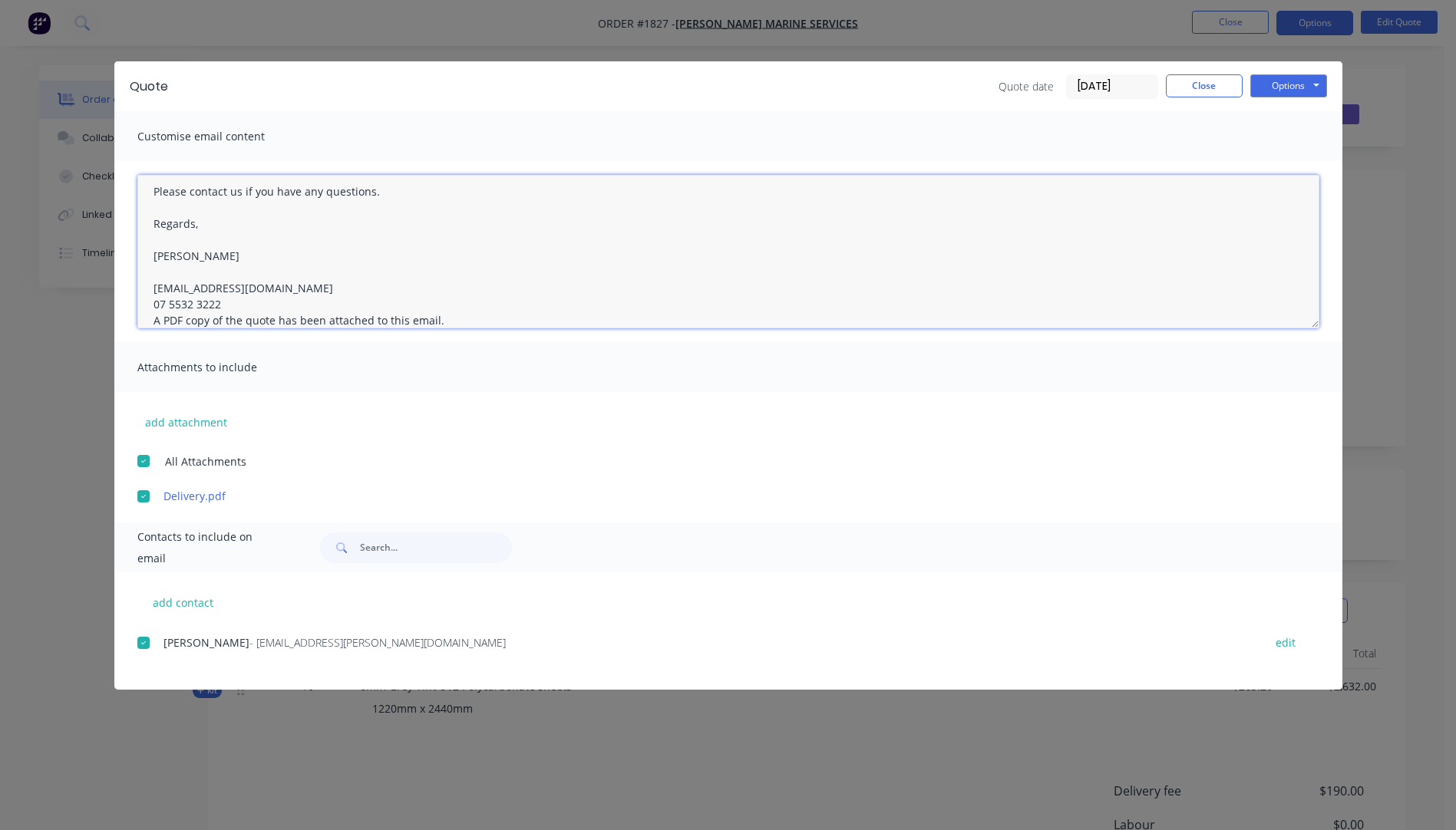
click at [235, 312] on textarea "Hi, Please contact us if you have any questions. Regards, [PERSON_NAME] [EMAIL_…" at bounding box center [728, 252] width 1181 height 153
click at [228, 305] on textarea "Hi, Please contact us if you have any questions. Regards, [PERSON_NAME] [EMAIL_…" at bounding box center [728, 252] width 1181 height 153
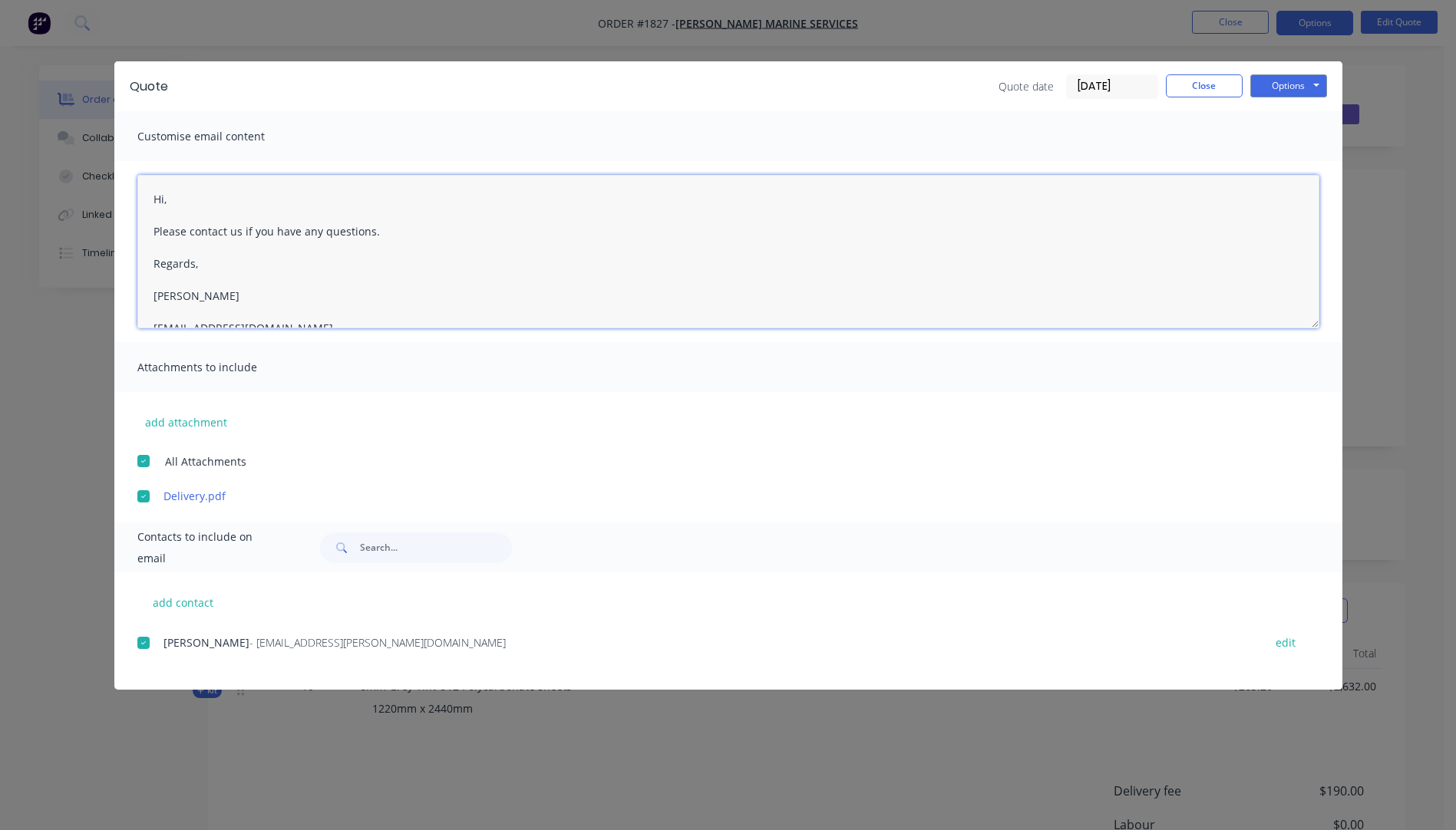
click at [176, 197] on textarea "Hi, Please contact us if you have any questions. Regards, [PERSON_NAME] [EMAIL_…" at bounding box center [728, 252] width 1181 height 153
click at [207, 196] on textarea "Hi Grant Please contact us if you have any questions. Regards, Darren sales@all…" at bounding box center [728, 252] width 1181 height 153
click at [406, 236] on textarea "Hi Grant, Please see quote attached. Please contact us if you have any question…" at bounding box center [728, 252] width 1181 height 153
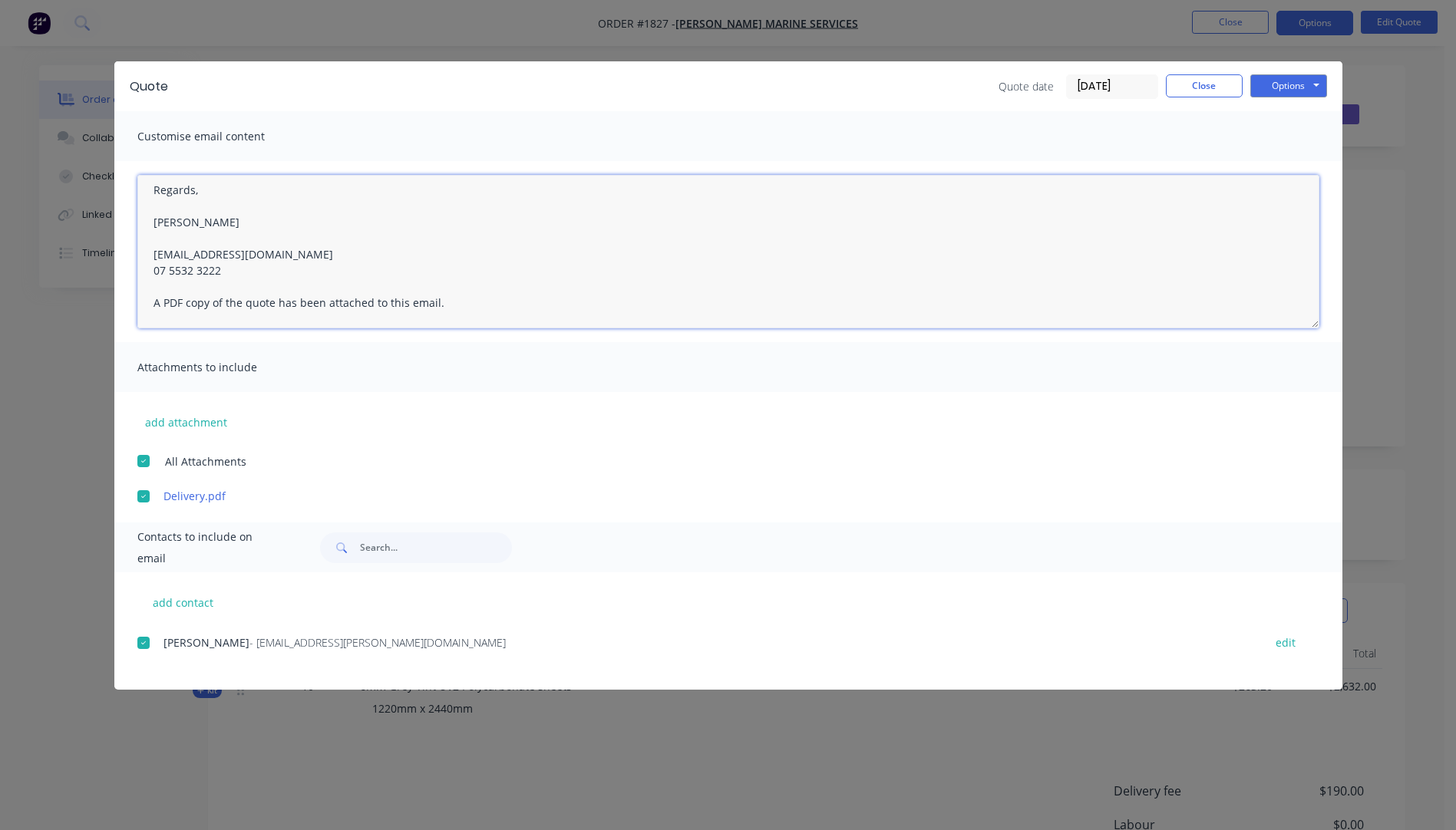
scroll to position [137, 0]
type textarea "Hi Grant, Please see quote attached. Please contact us if you have any question…"
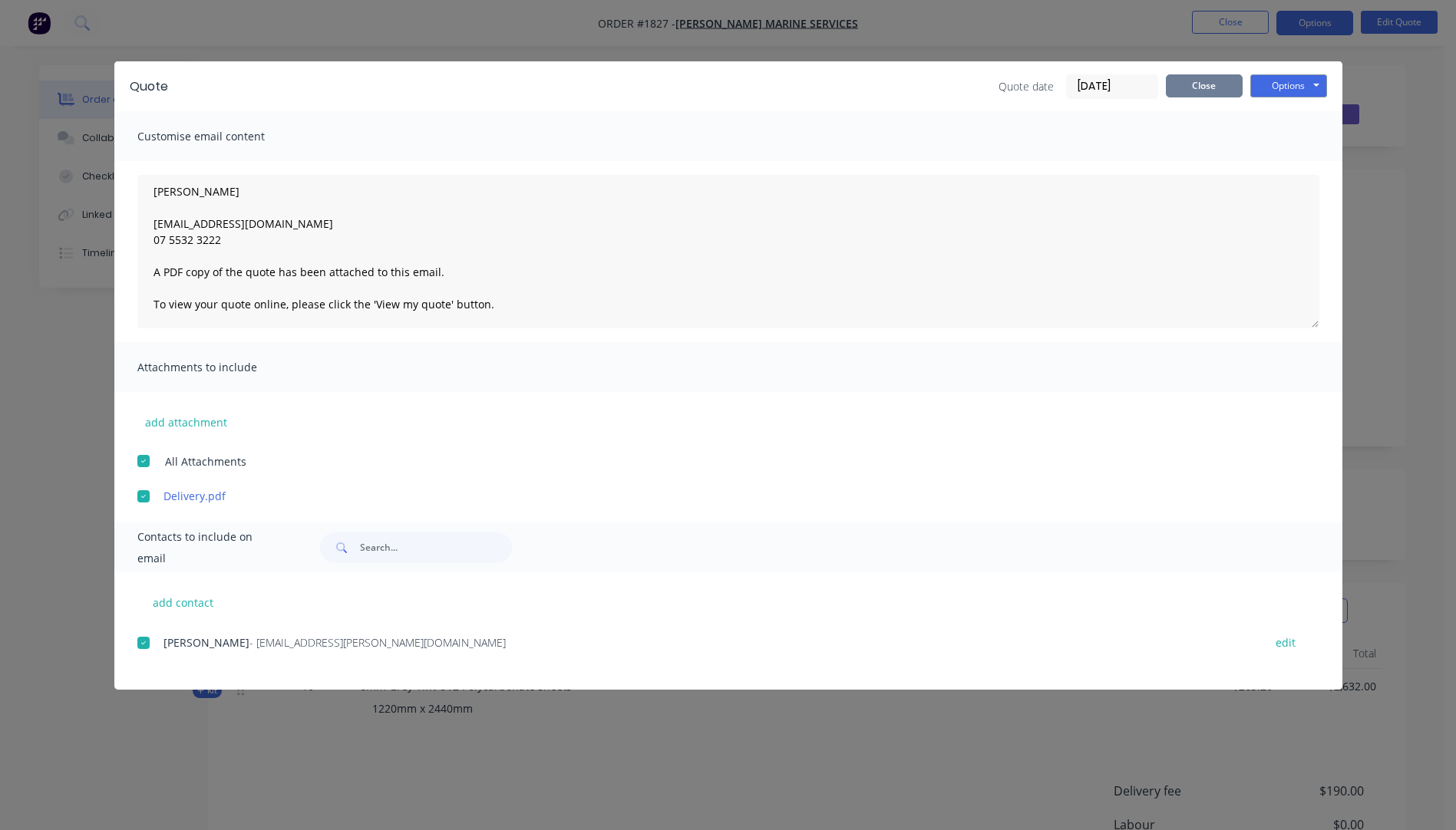
click at [1203, 90] on button "Close" at bounding box center [1204, 85] width 77 height 23
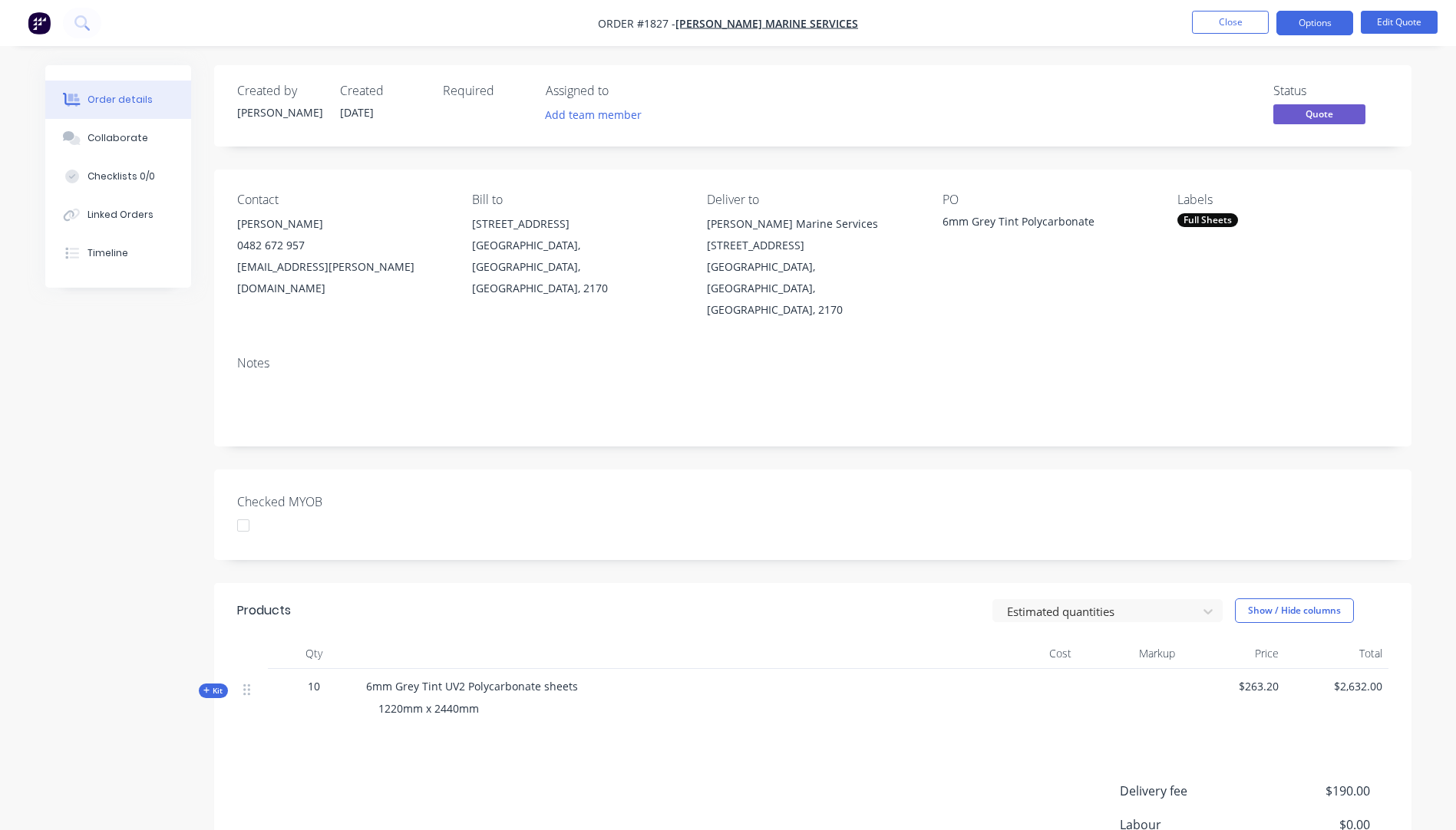
click at [207, 688] on icon "button" at bounding box center [206, 691] width 6 height 6
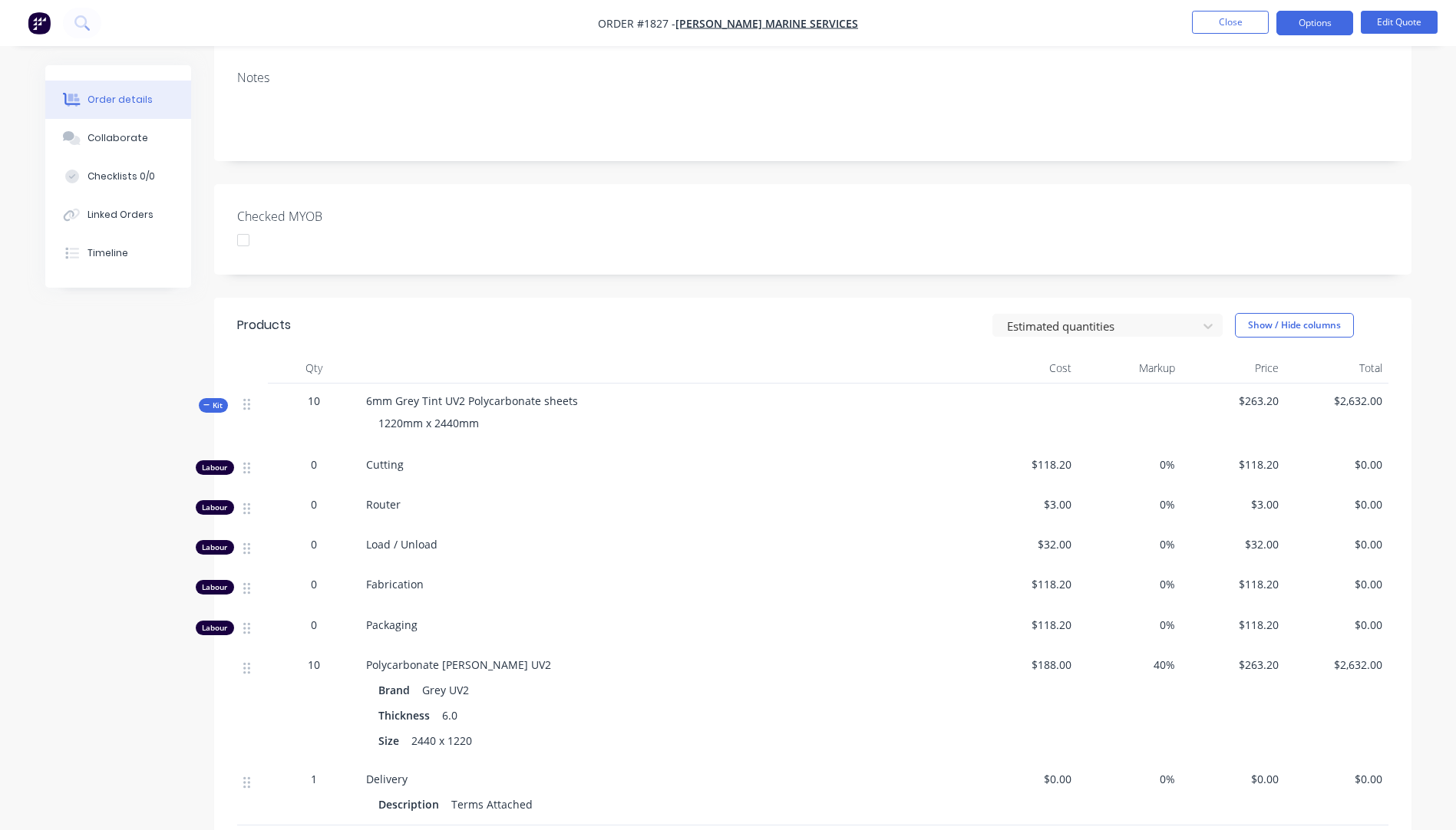
scroll to position [460, 0]
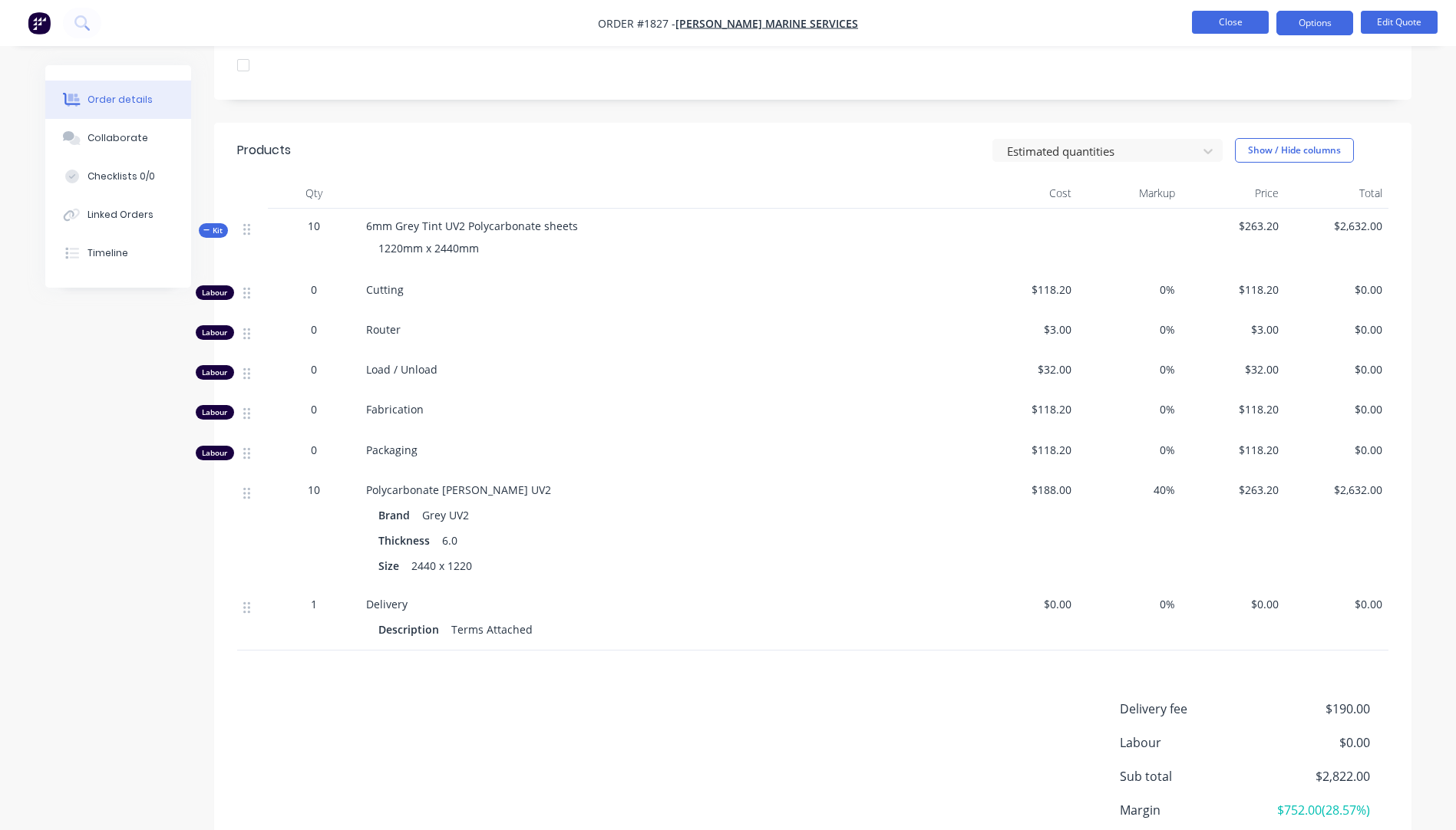
click at [1224, 29] on button "Close" at bounding box center [1230, 22] width 77 height 23
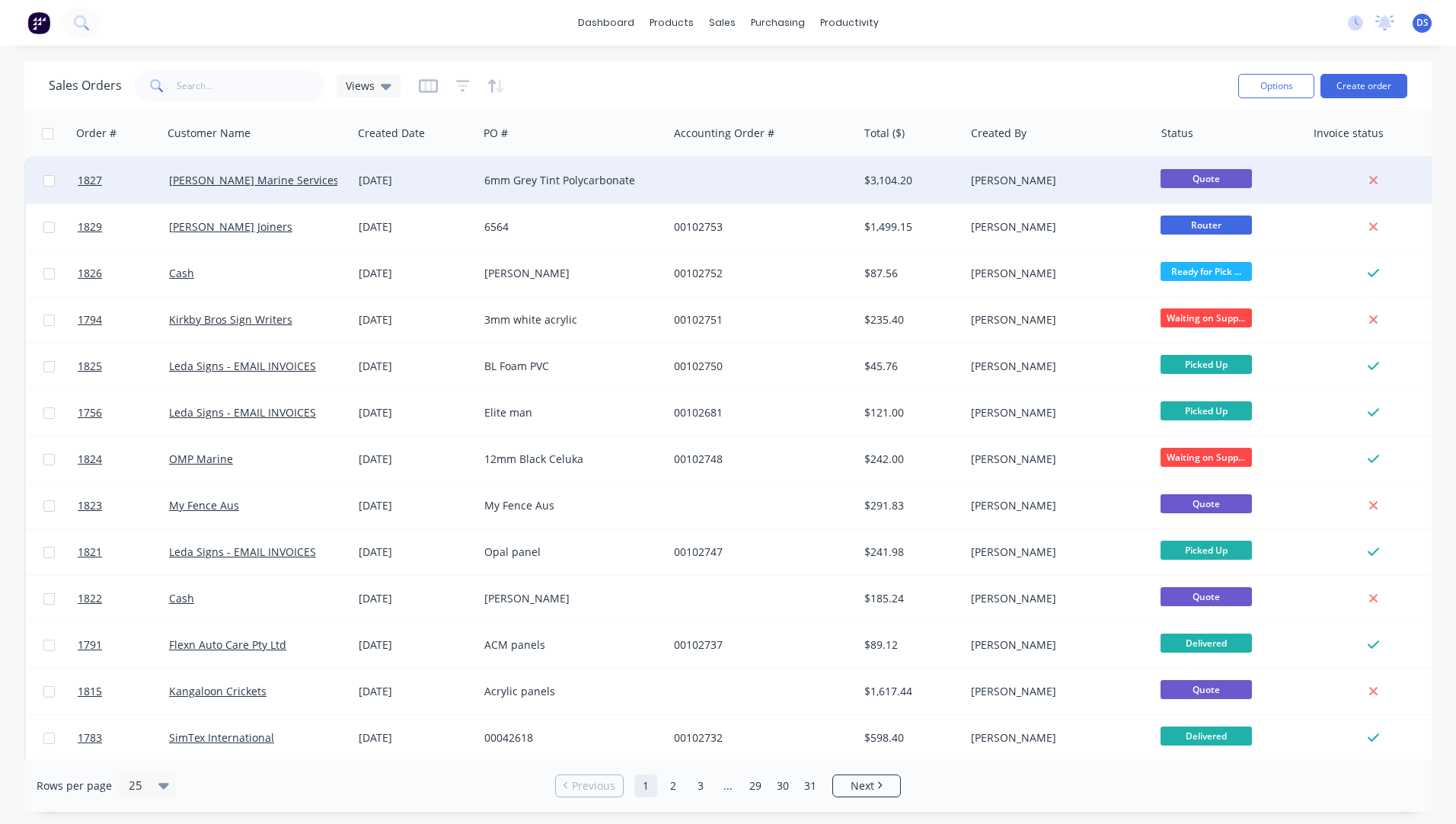
click at [521, 188] on div "6mm Grey Tint Polycarbonate" at bounding box center [568, 181] width 169 height 16
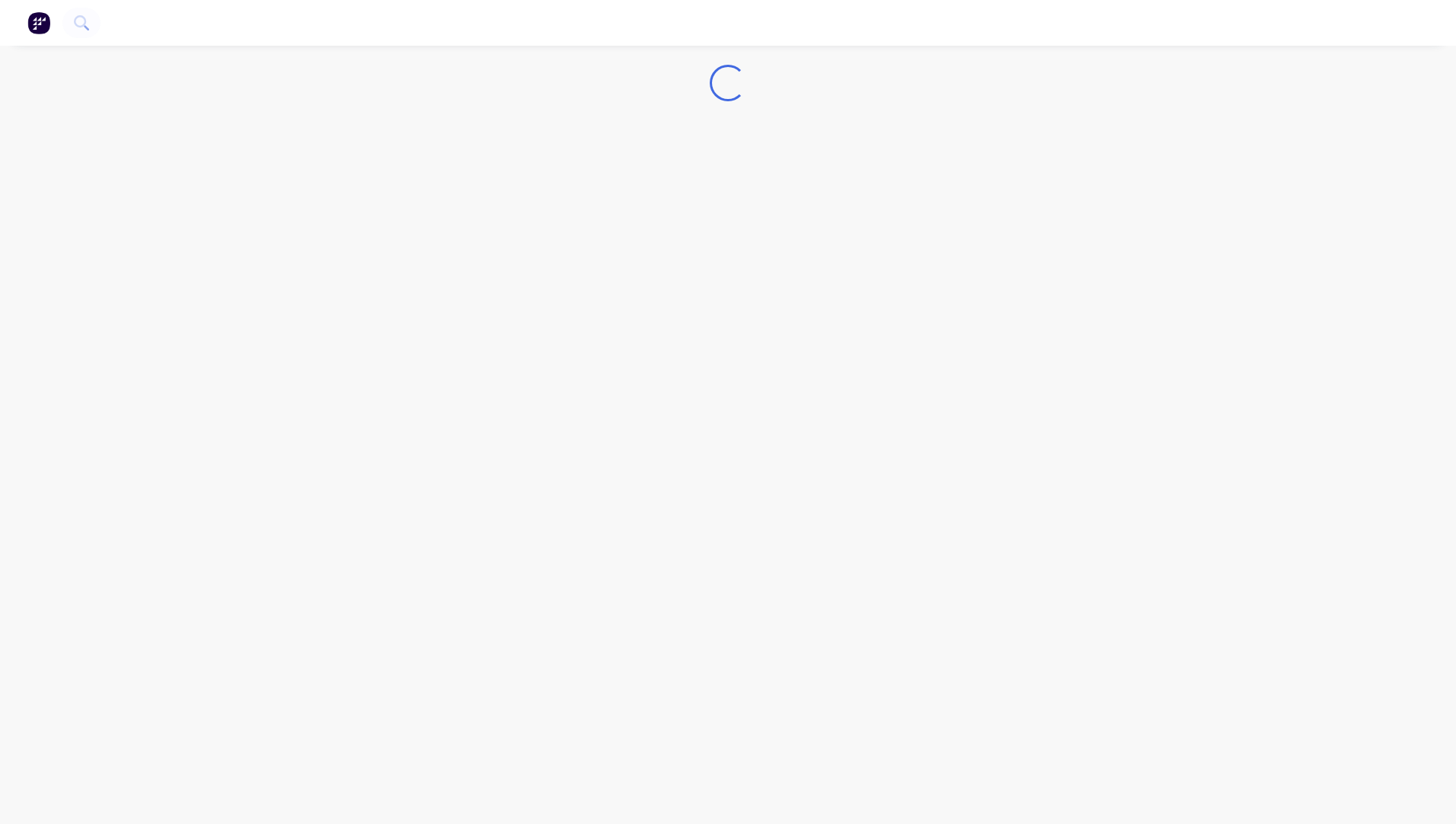
click at [521, 188] on div "Loading..." at bounding box center [728, 412] width 1456 height 824
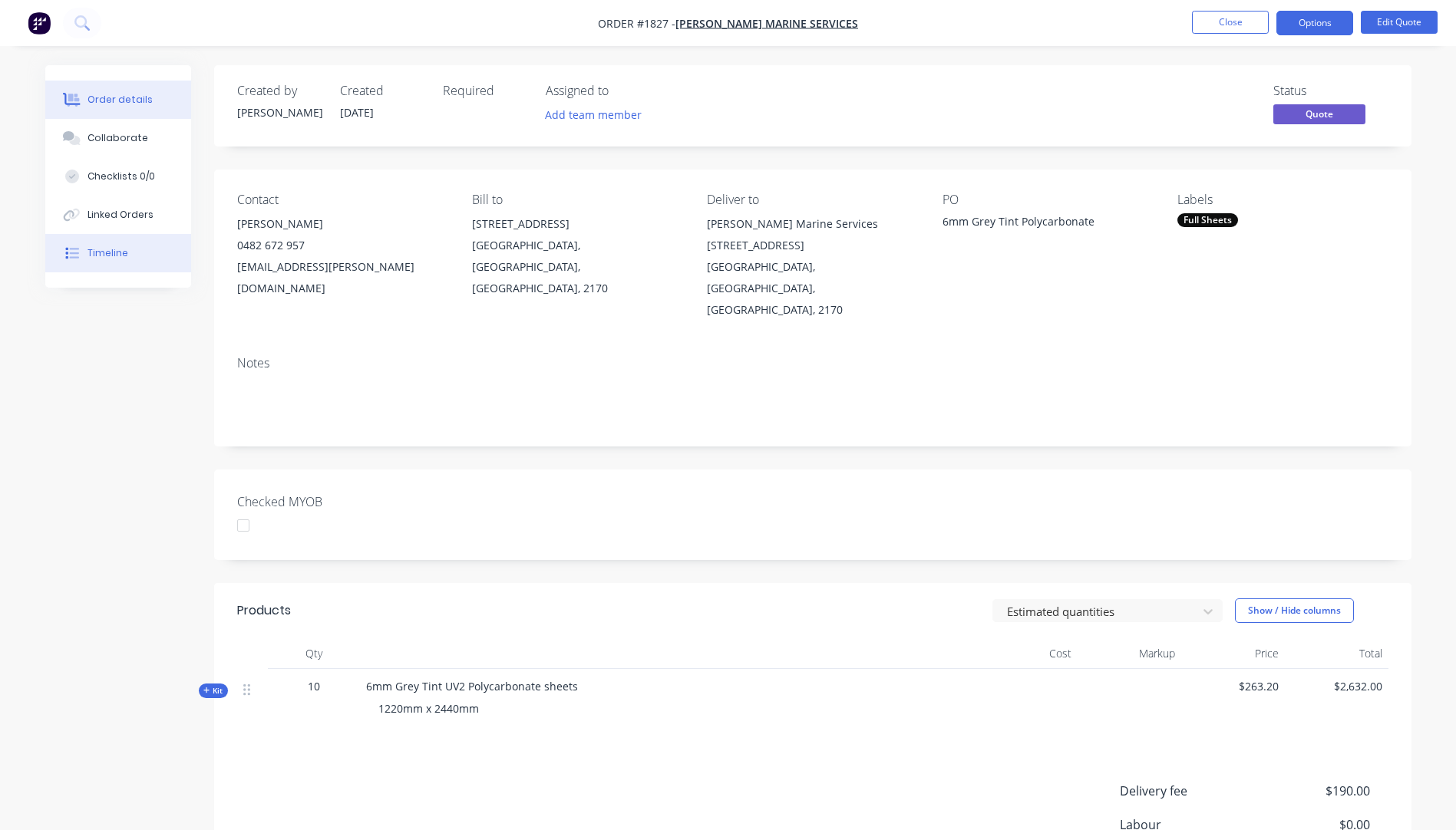
drag, startPoint x: 111, startPoint y: 269, endPoint x: 110, endPoint y: 259, distance: 10.0
click at [111, 264] on button "Timeline" at bounding box center [118, 253] width 146 height 38
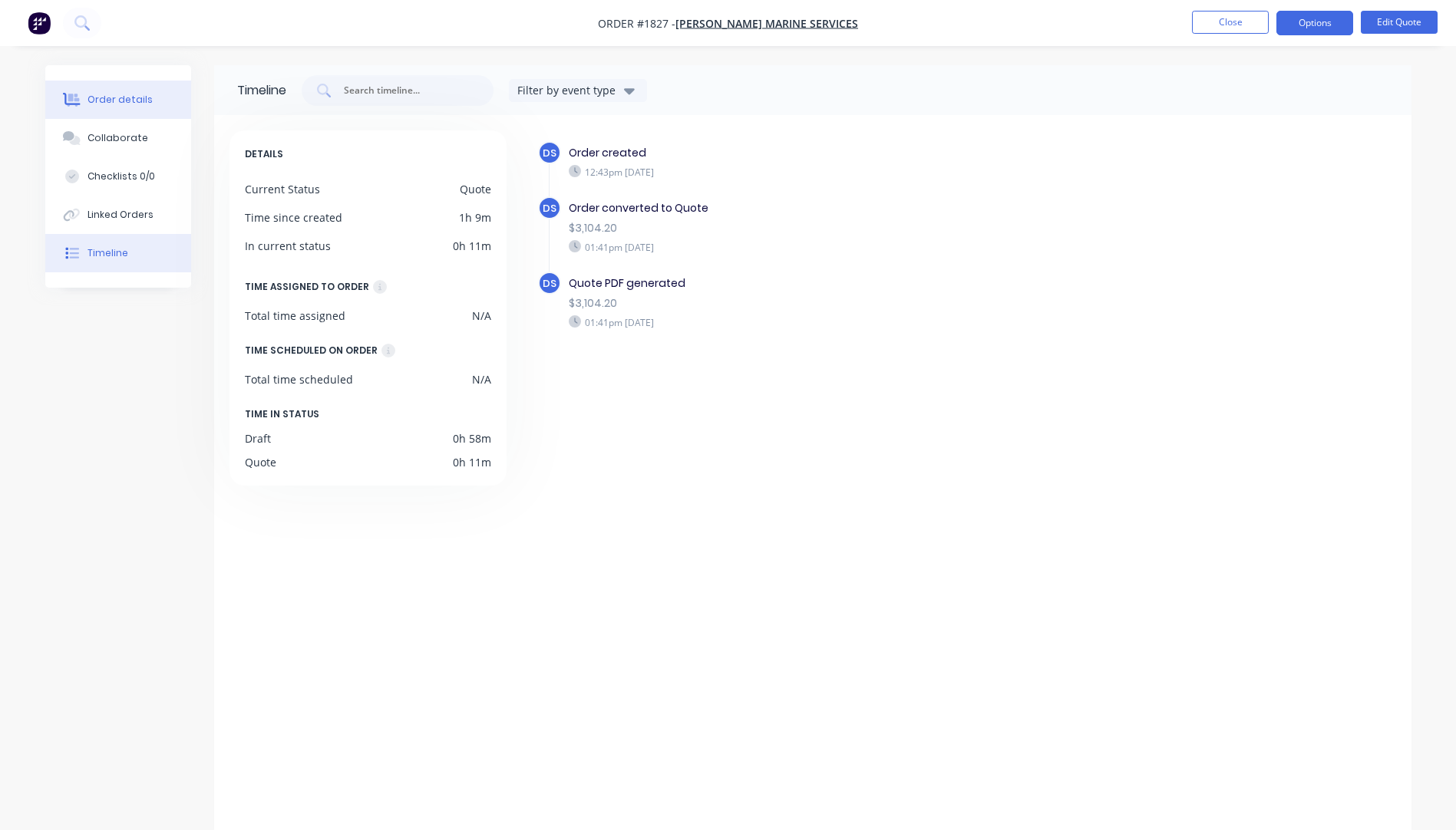
click at [114, 101] on div "Order details" at bounding box center [119, 99] width 65 height 14
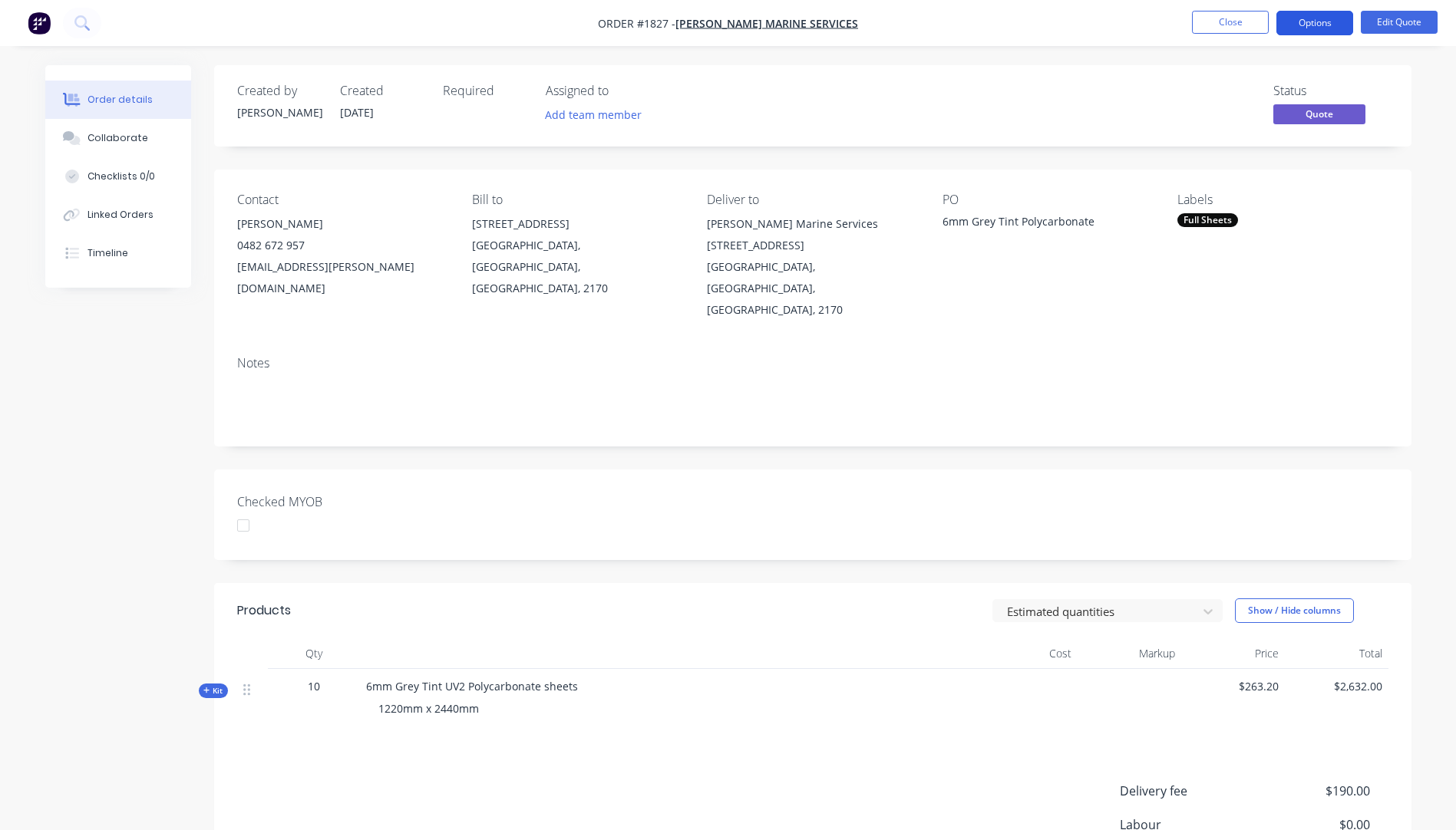
click at [1313, 17] on button "Options" at bounding box center [1315, 23] width 77 height 24
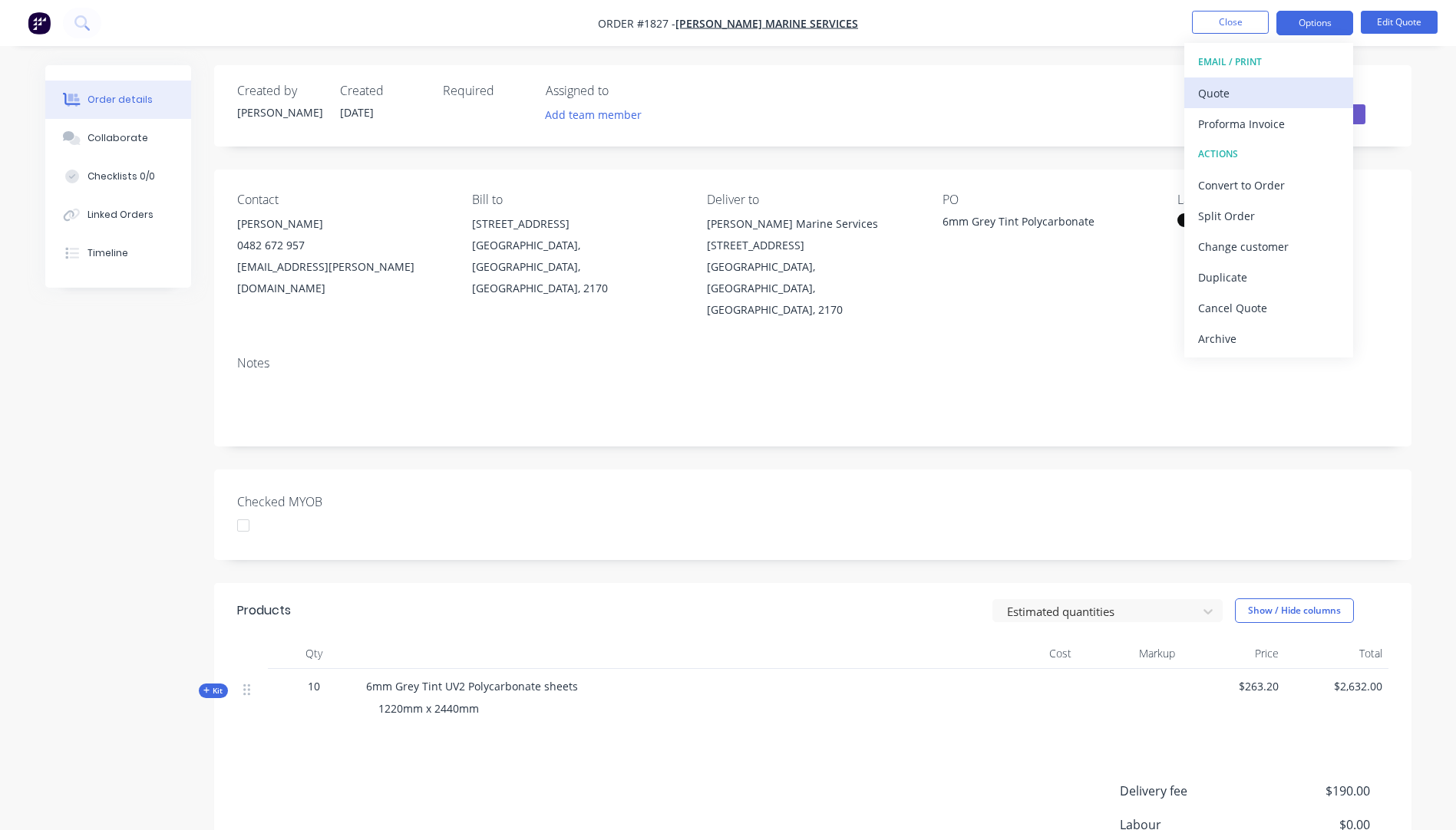
click at [1215, 100] on div "Quote" at bounding box center [1269, 93] width 141 height 23
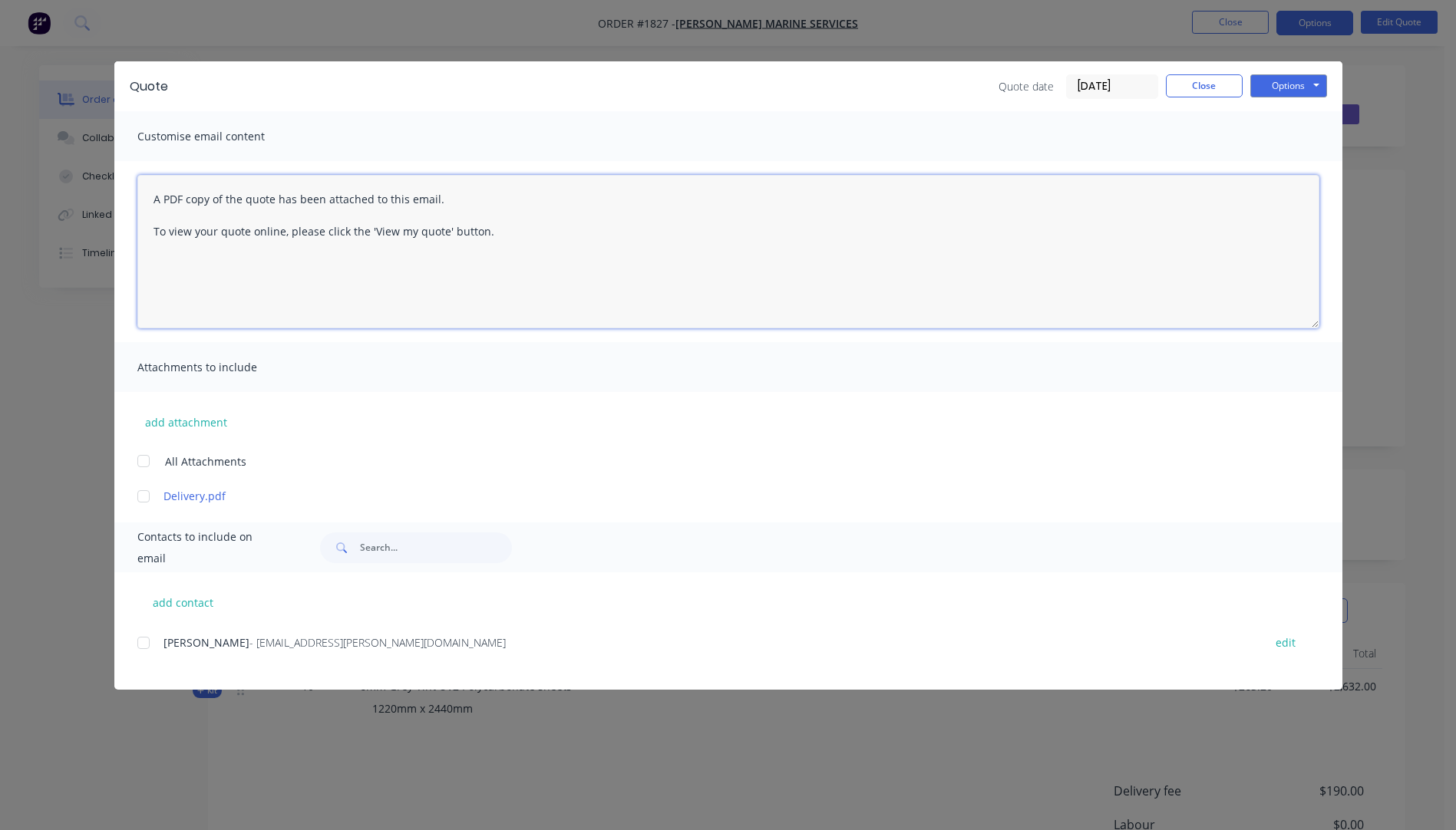
paste textarea "Hi, Please contact us if you have any questions. Regards, [PERSON_NAME] [EMAIL_…"
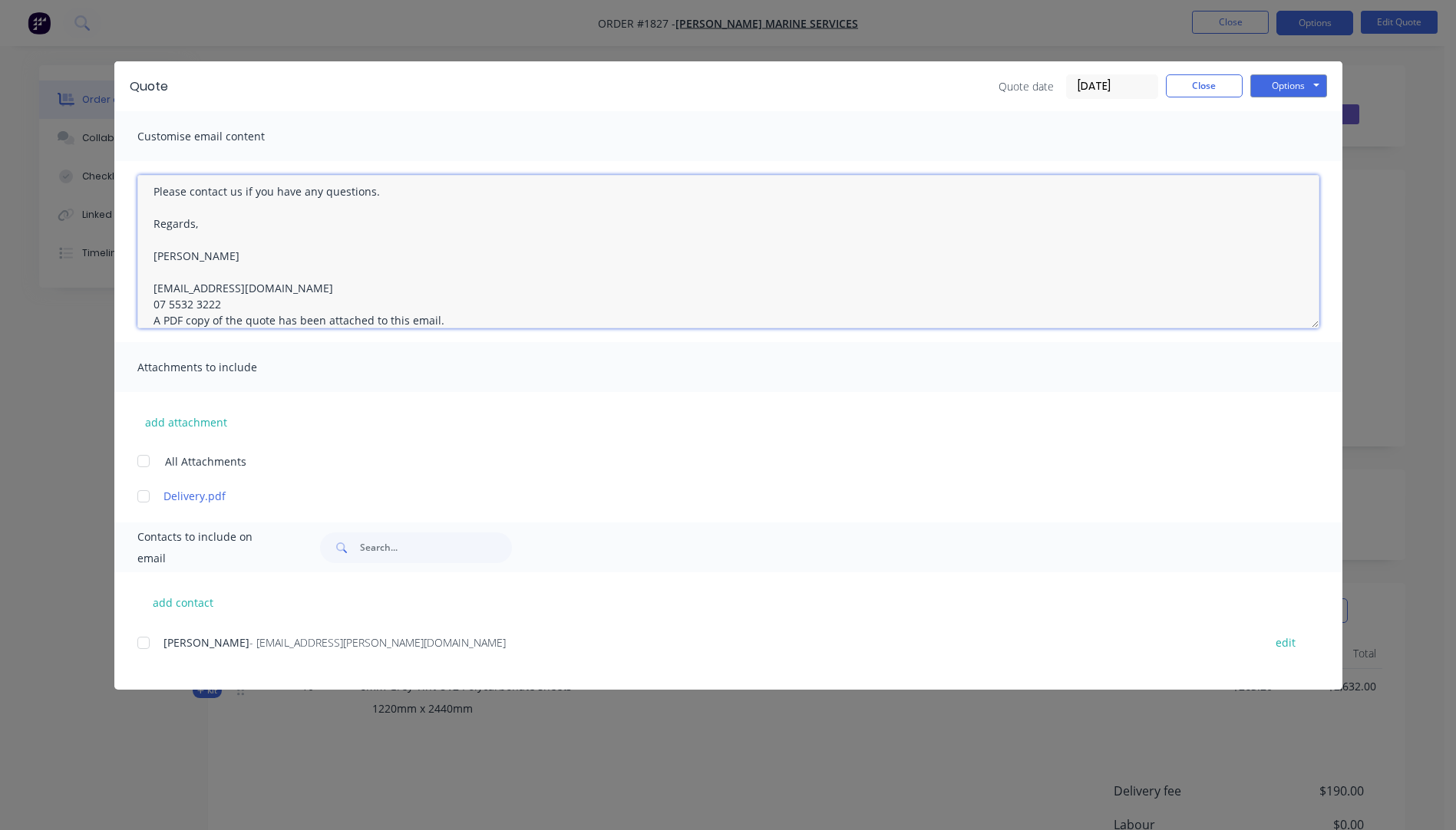
click at [234, 301] on textarea "Hi, Please contact us if you have any questions. Regards, [PERSON_NAME] [EMAIL_…" at bounding box center [728, 252] width 1181 height 153
click at [145, 639] on div at bounding box center [143, 643] width 31 height 31
click at [138, 492] on div at bounding box center [143, 496] width 31 height 31
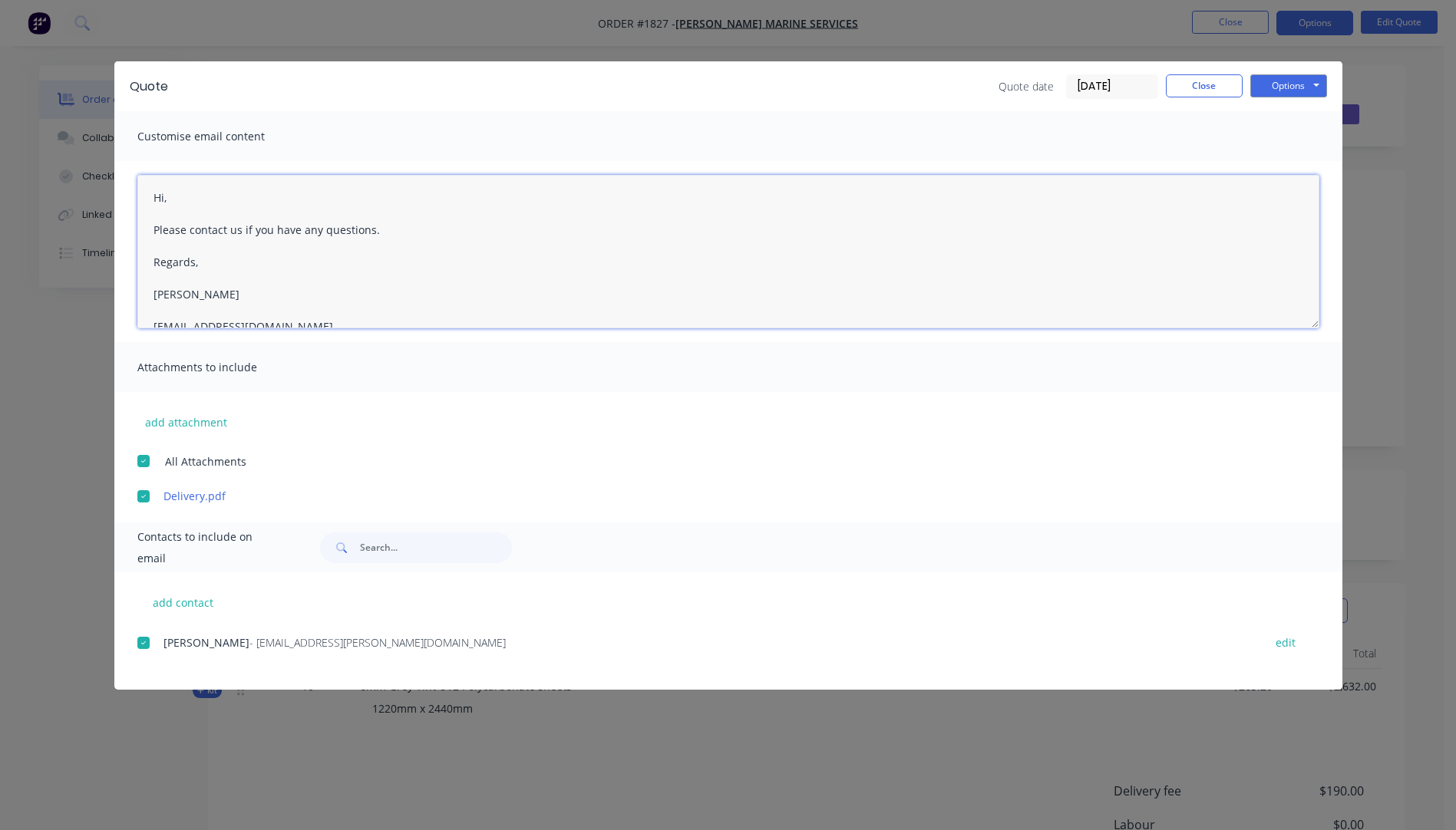
scroll to position [0, 0]
click at [170, 200] on textarea "Hi, Please contact us if you have any questions. Regards, [PERSON_NAME] [EMAIL_…" at bounding box center [728, 252] width 1181 height 153
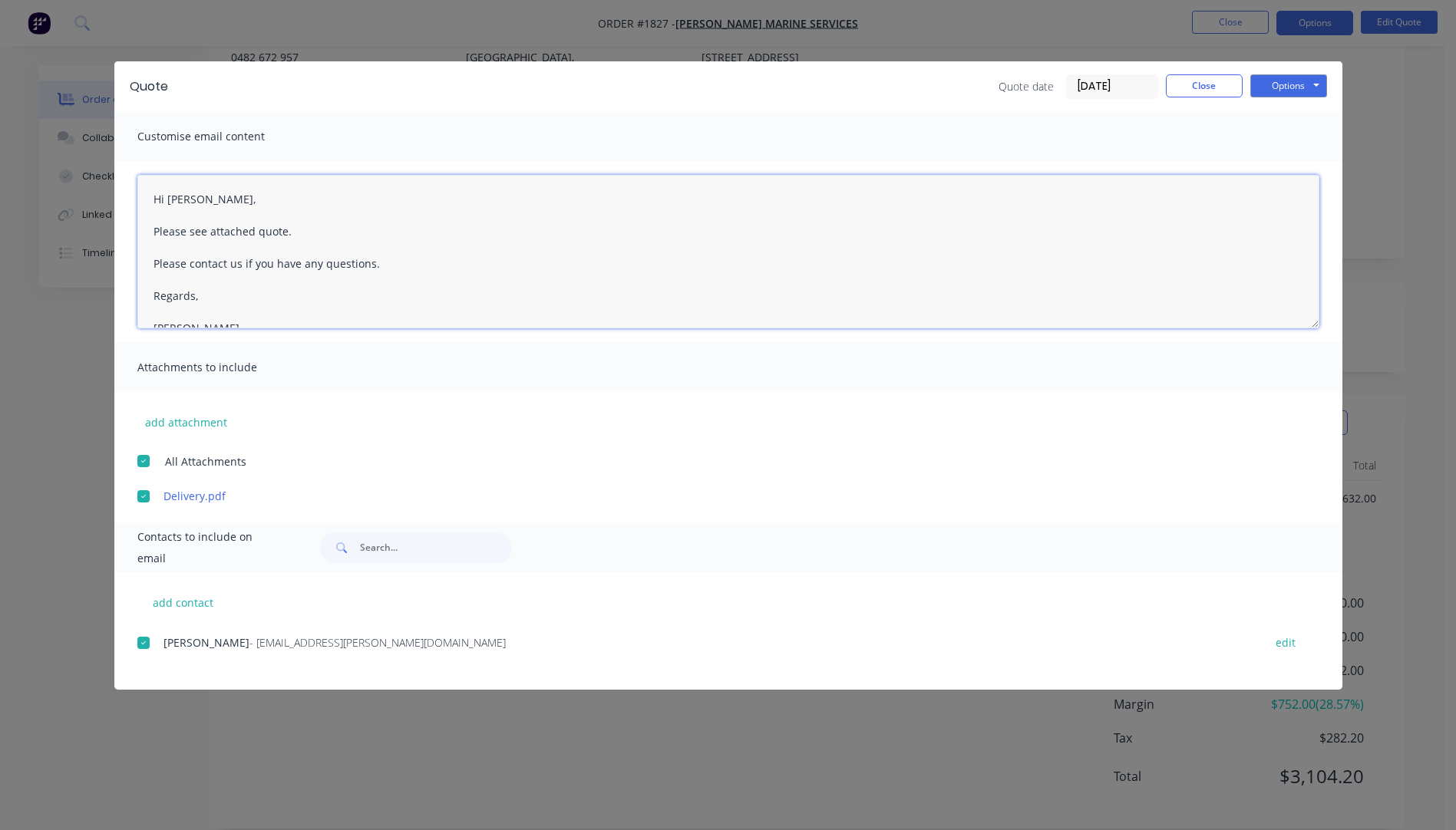
type textarea "Hi Grant, Please see attached quote. Please contact us if you have any question…"
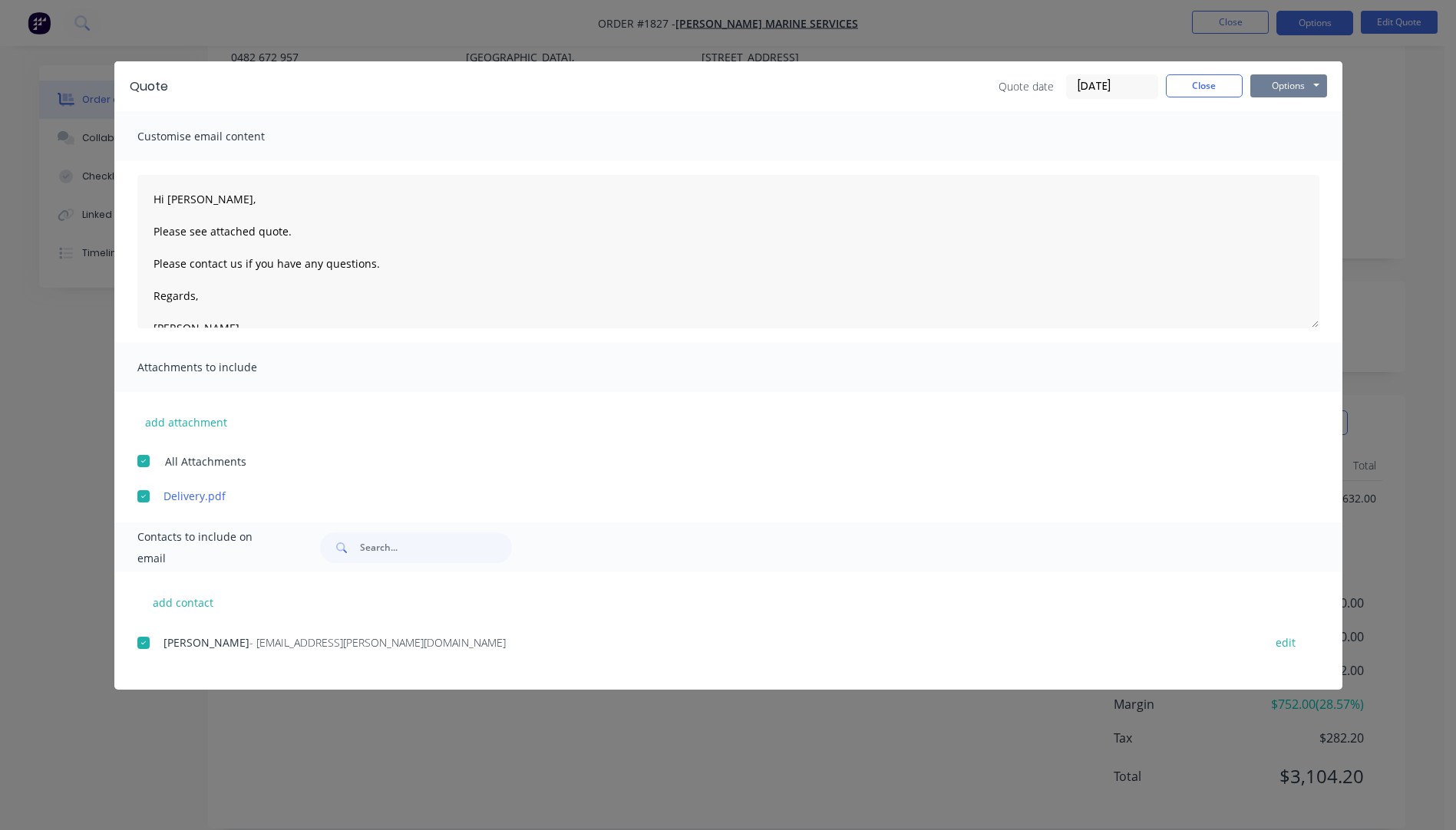
click at [1262, 87] on button "Options" at bounding box center [1289, 85] width 77 height 23
click at [1287, 164] on button "Email" at bounding box center [1299, 163] width 99 height 25
click at [1221, 92] on button "Close" at bounding box center [1204, 85] width 77 height 23
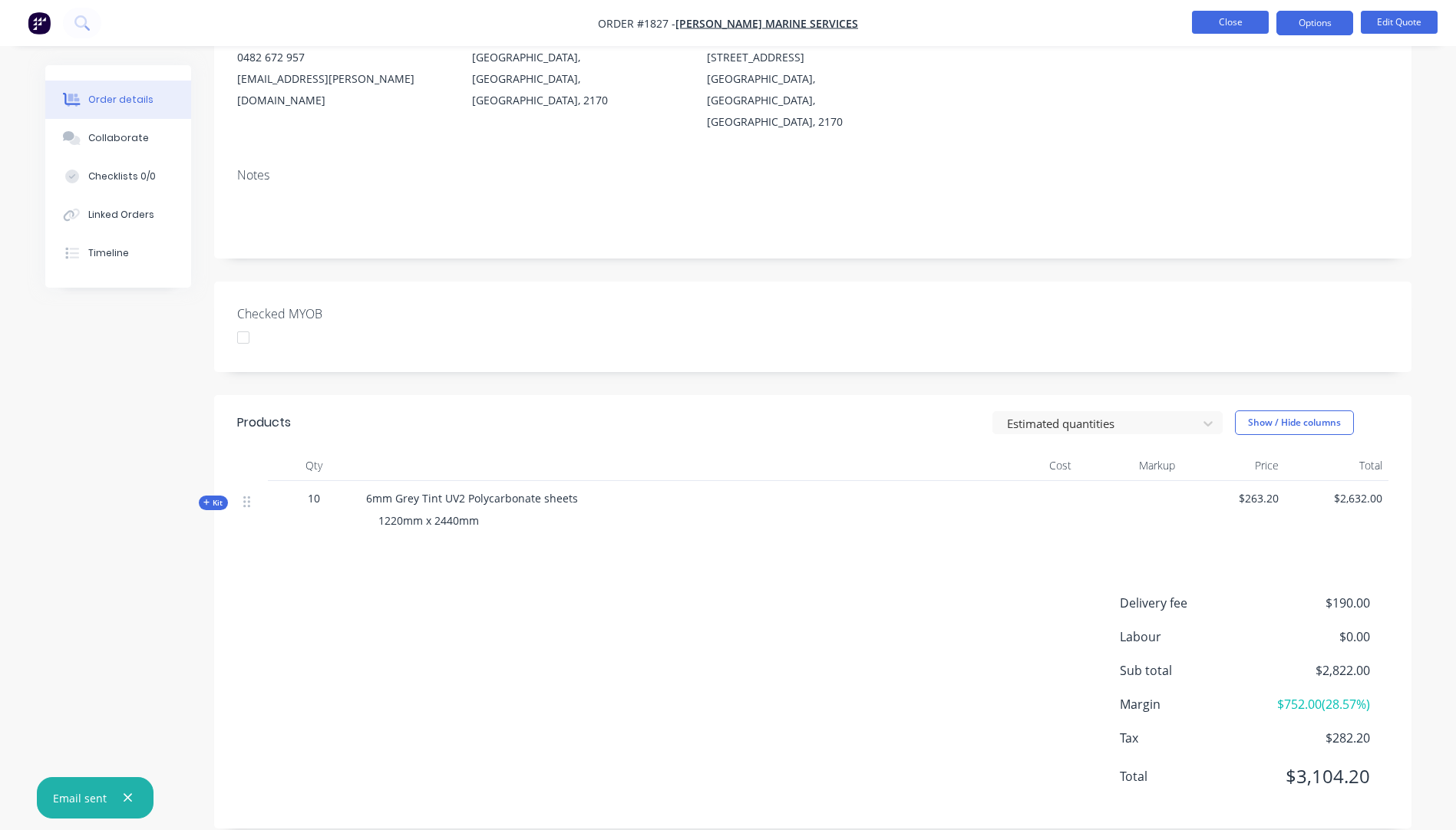
click at [1231, 19] on button "Close" at bounding box center [1230, 22] width 77 height 23
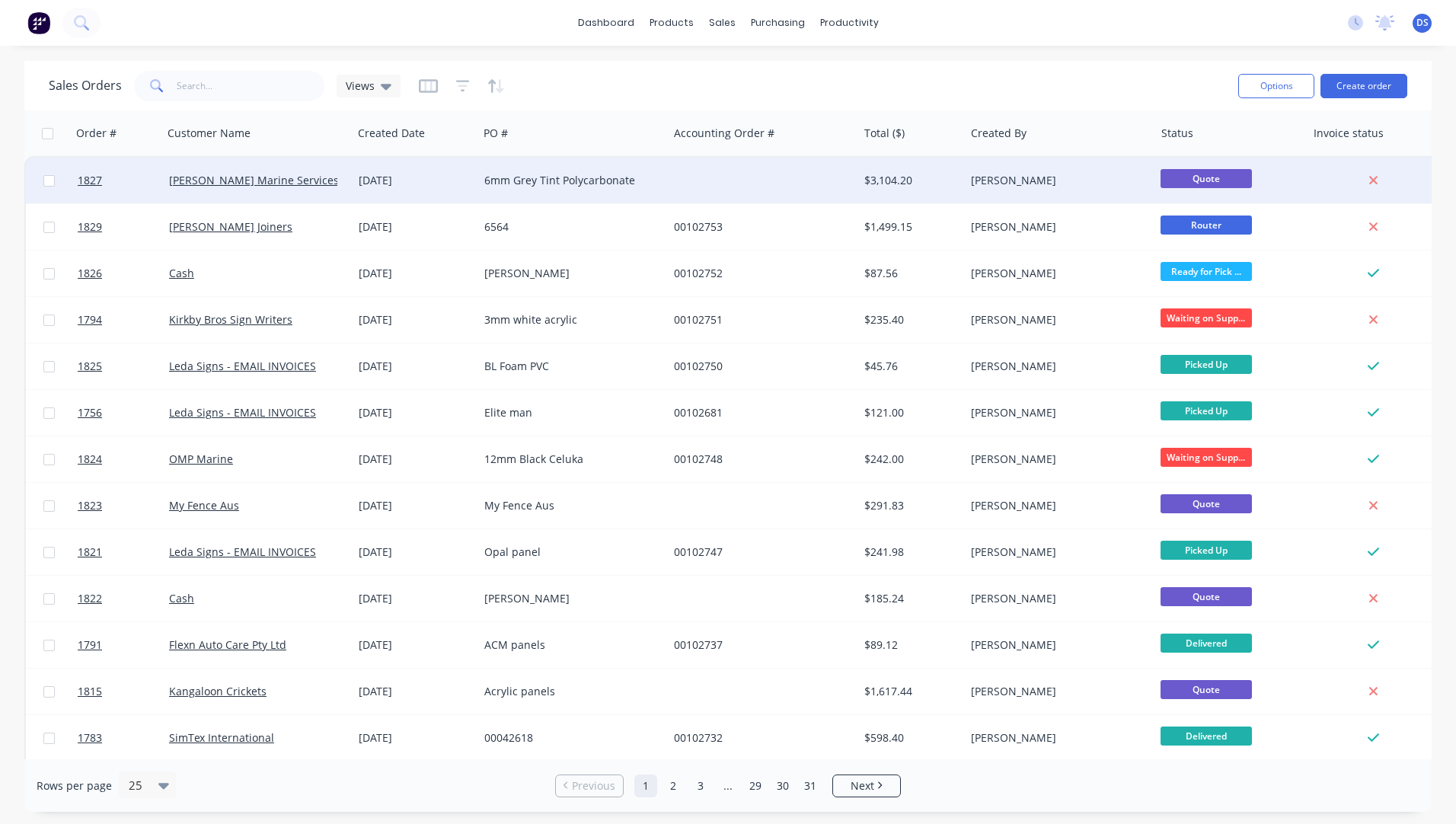
click at [504, 183] on div "6mm Grey Tint Polycarbonate" at bounding box center [568, 181] width 169 height 16
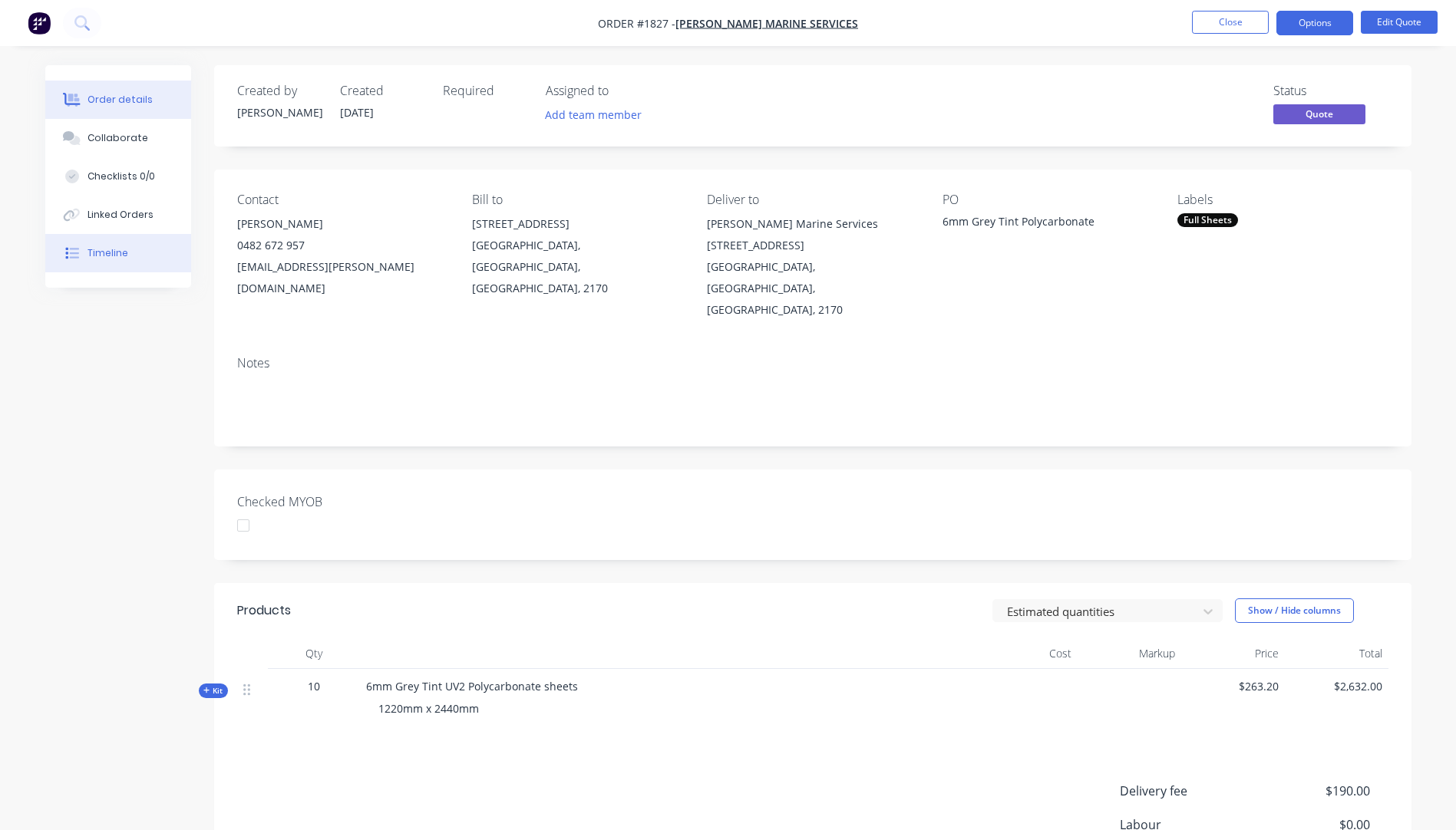
click at [86, 248] on button "Timeline" at bounding box center [118, 253] width 146 height 38
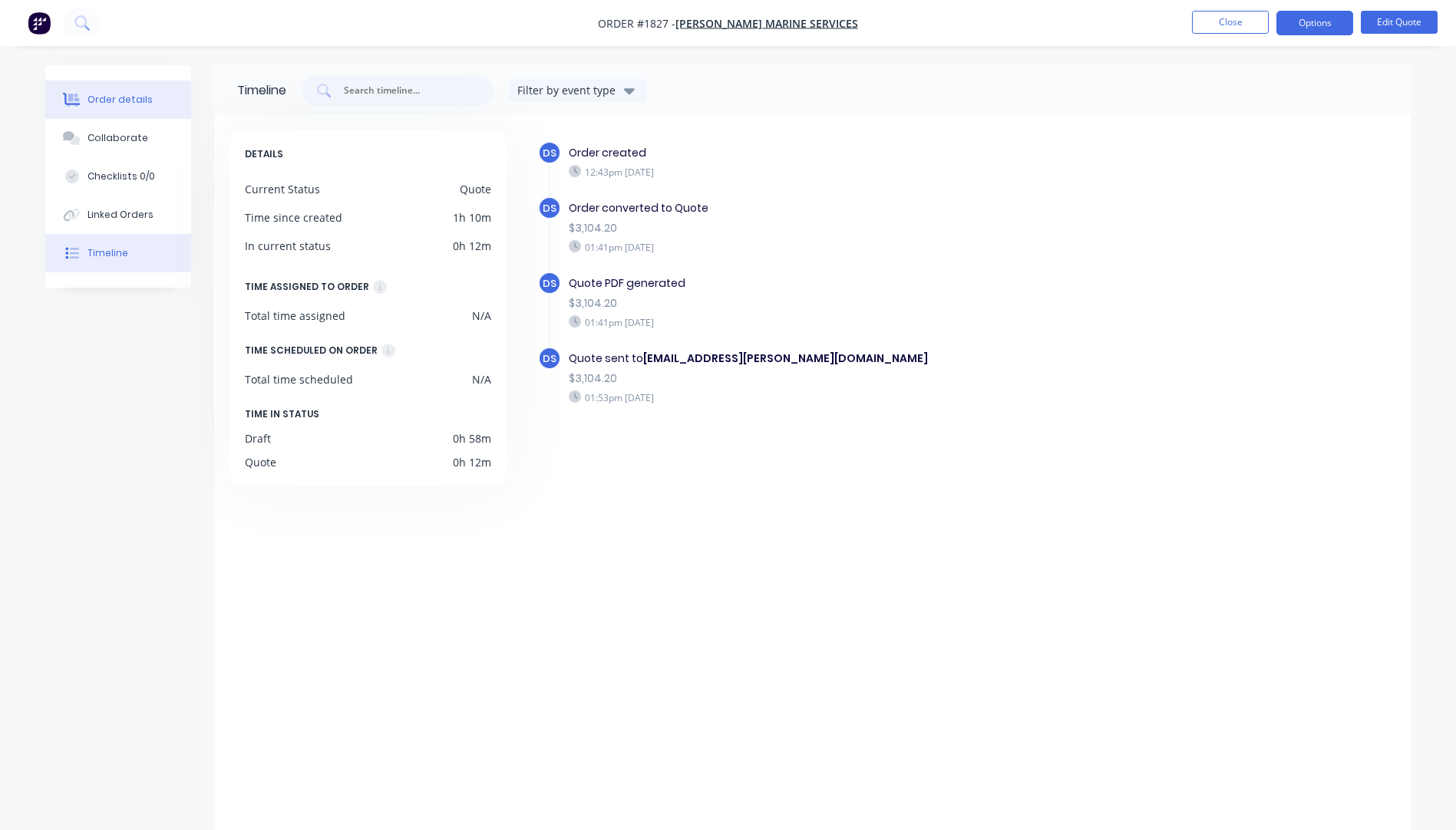
click at [127, 102] on div "Order details" at bounding box center [119, 99] width 65 height 14
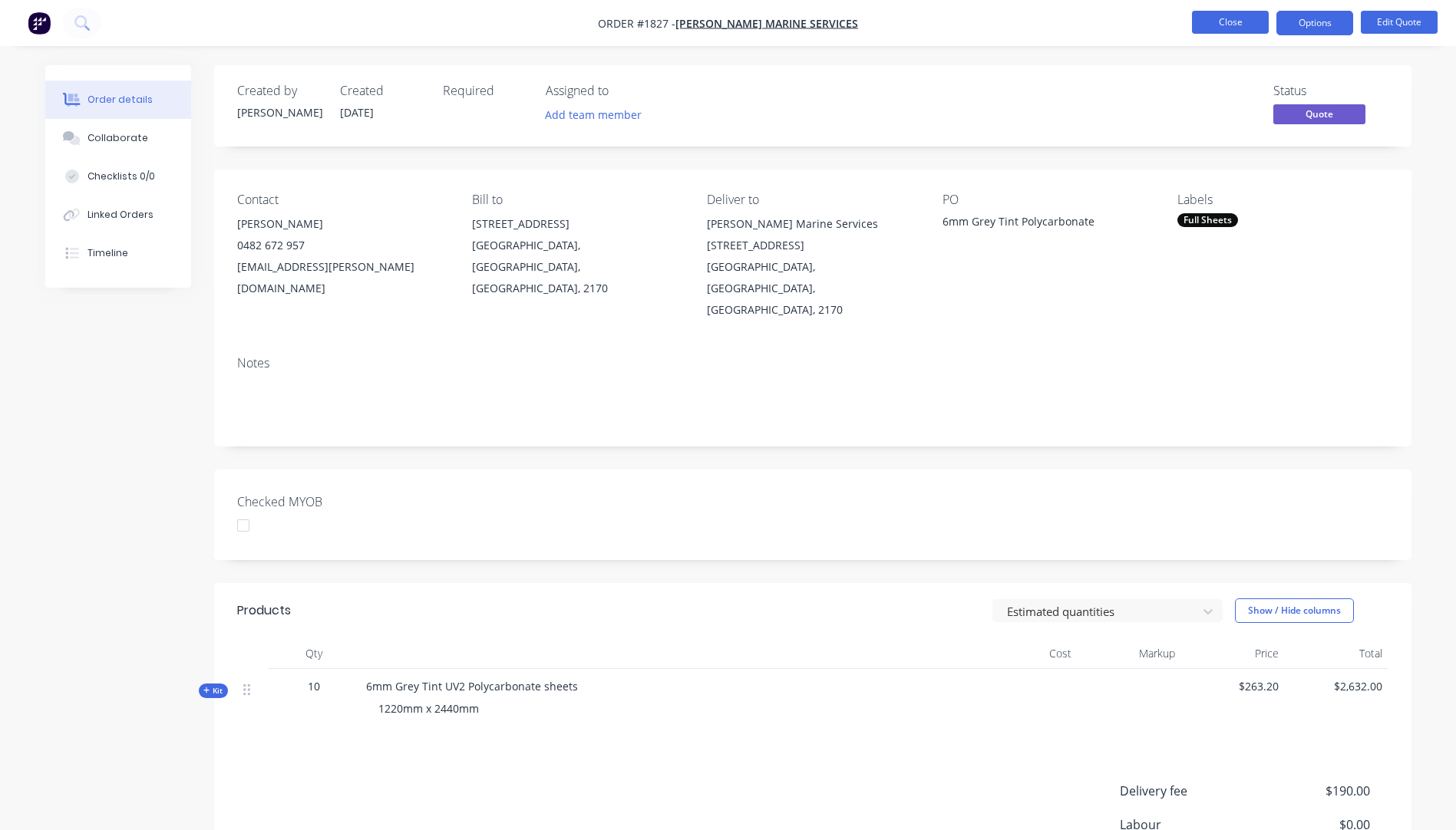
click at [1228, 29] on button "Close" at bounding box center [1230, 22] width 77 height 23
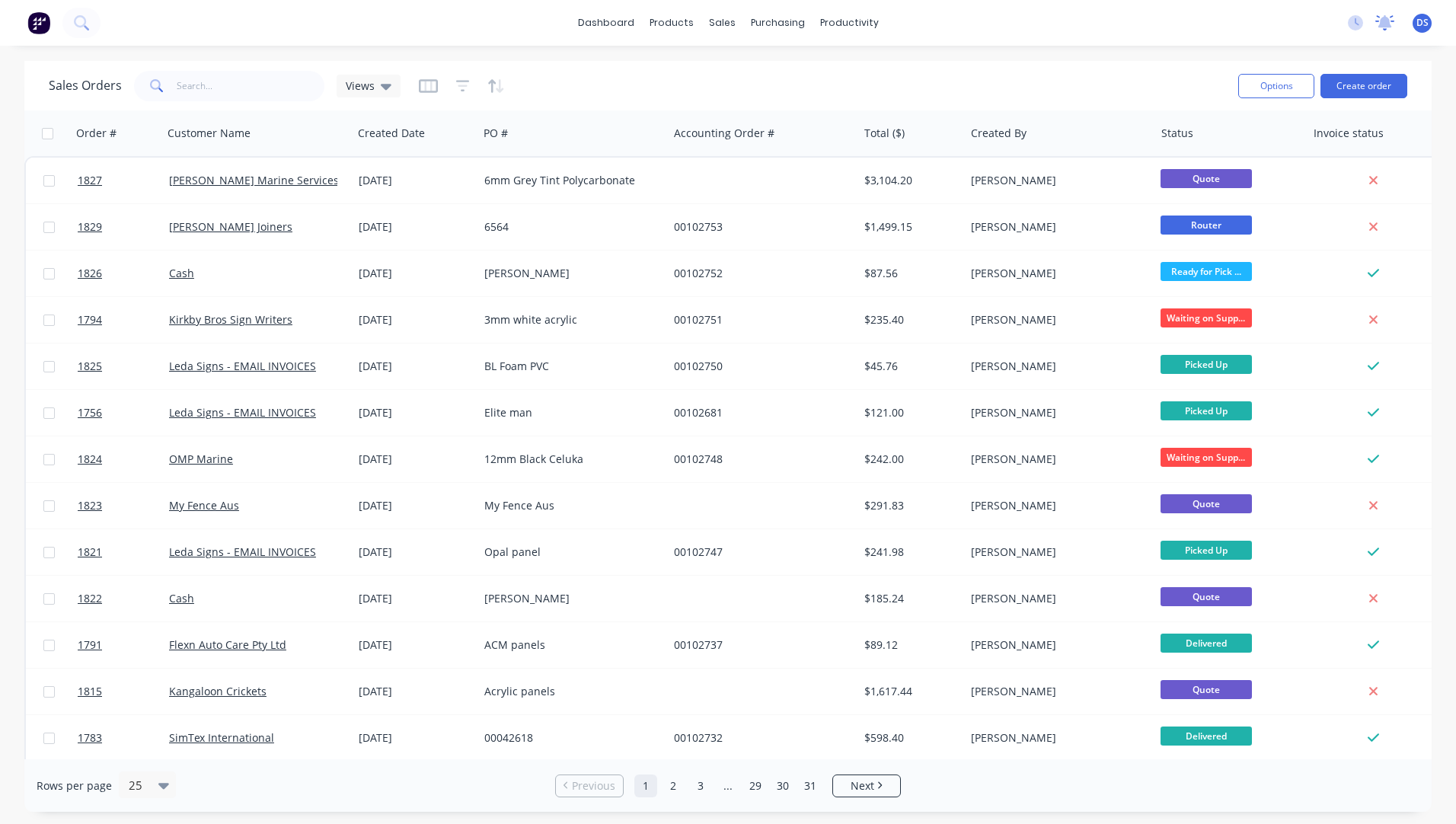
click at [1380, 23] on icon at bounding box center [1385, 22] width 14 height 12
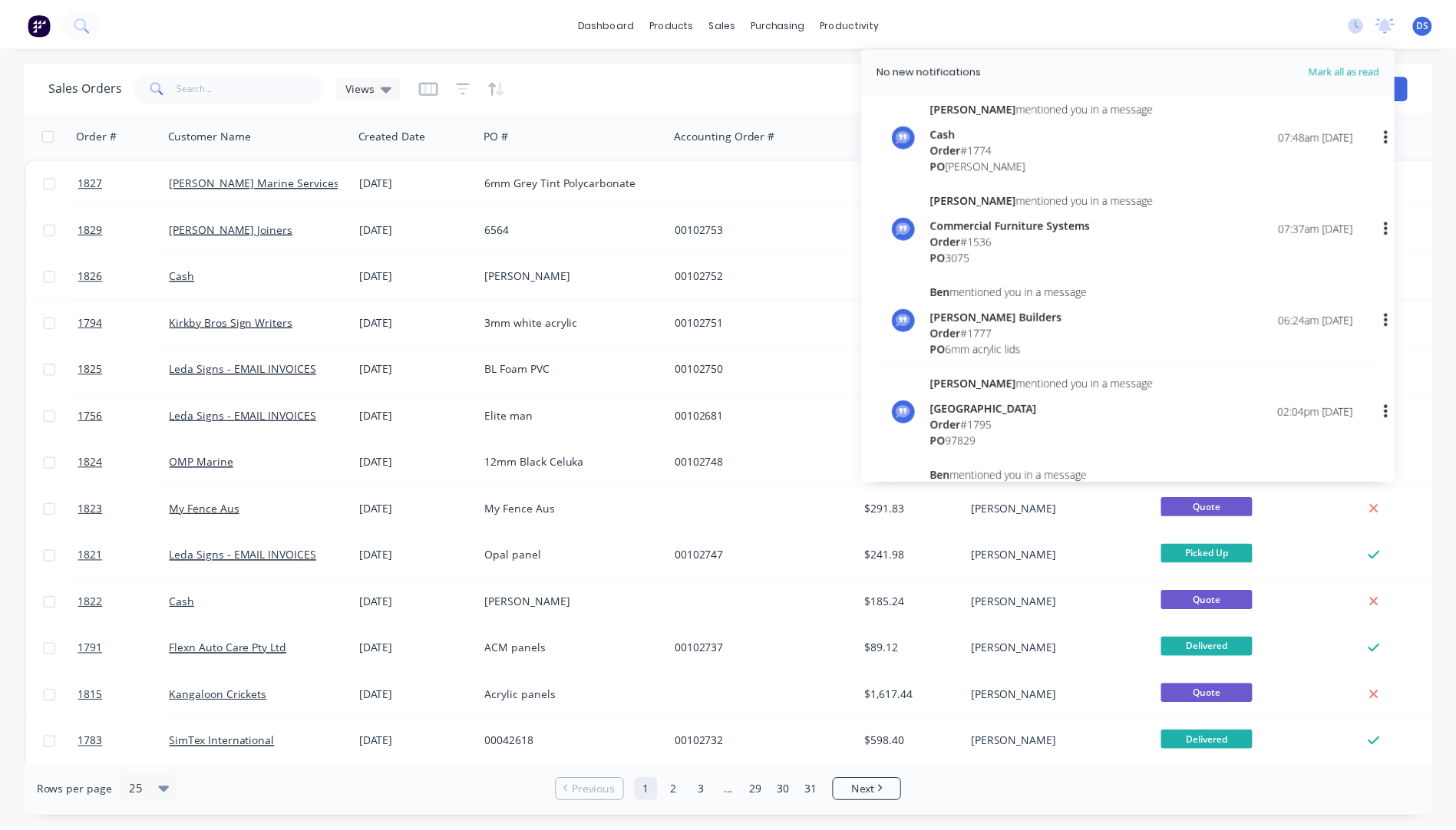
scroll to position [1611, 0]
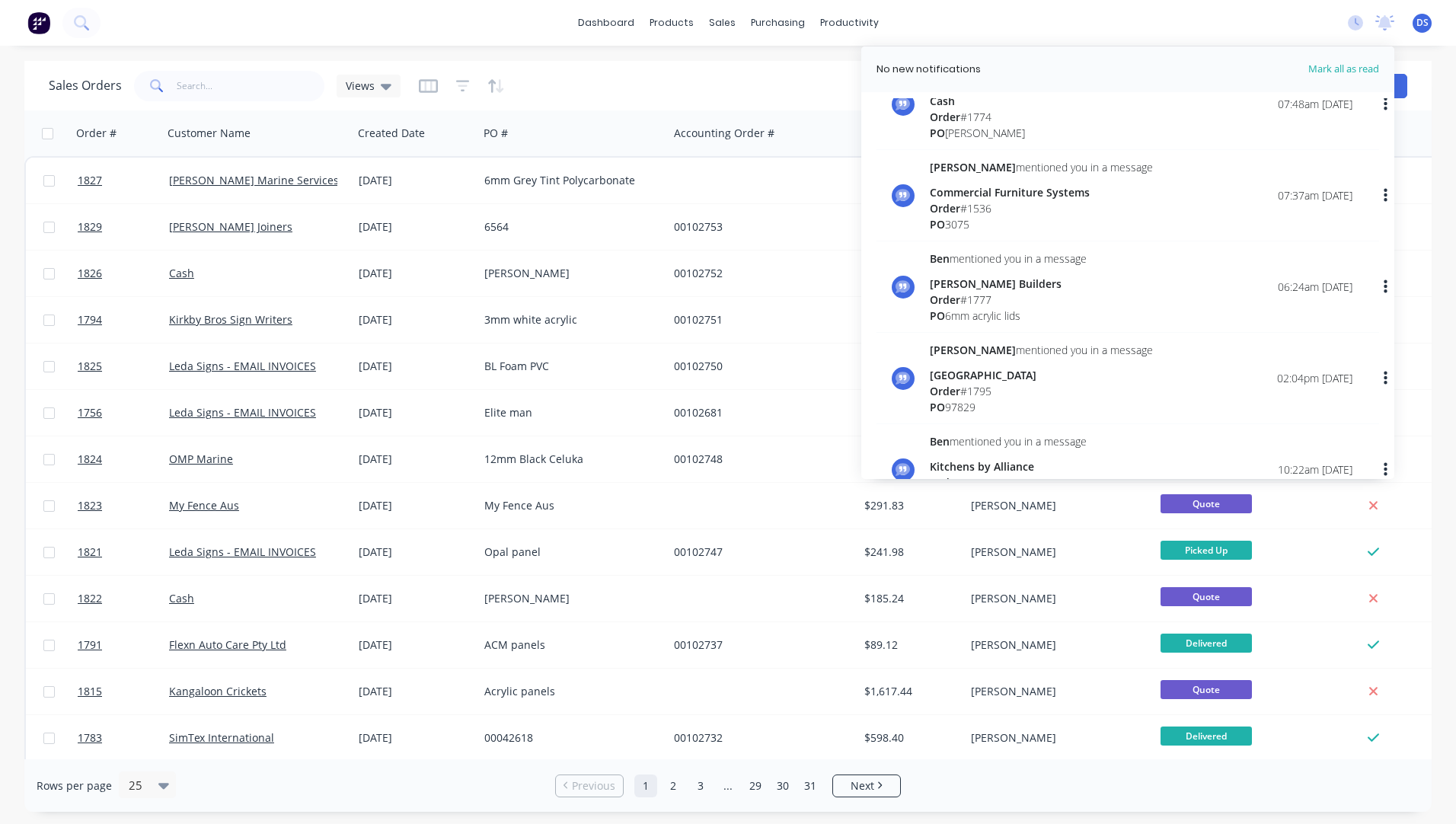
click at [774, 79] on div "Sales Orders Views" at bounding box center [637, 85] width 1177 height 37
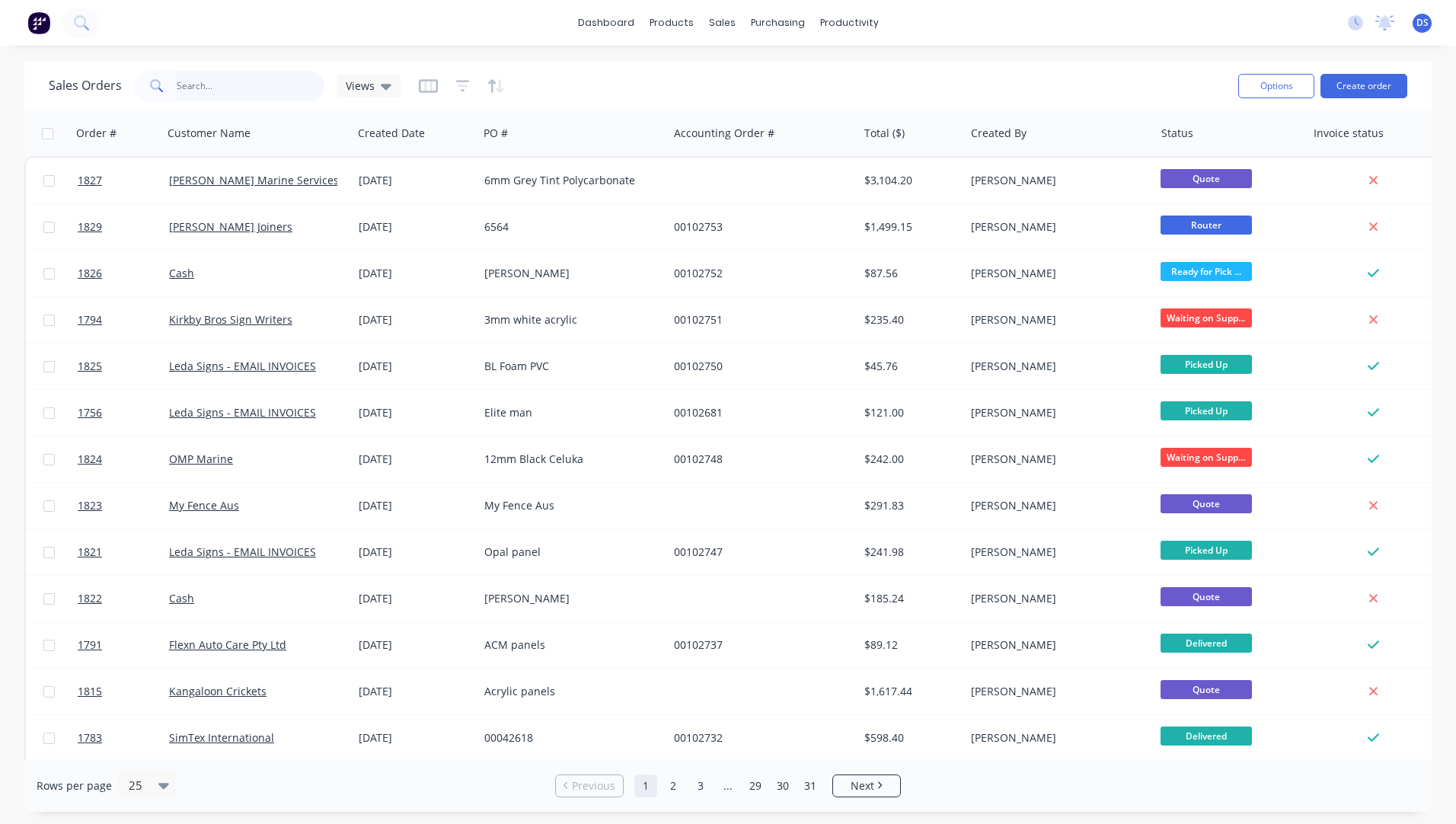
click at [234, 90] on input "text" at bounding box center [251, 86] width 149 height 30
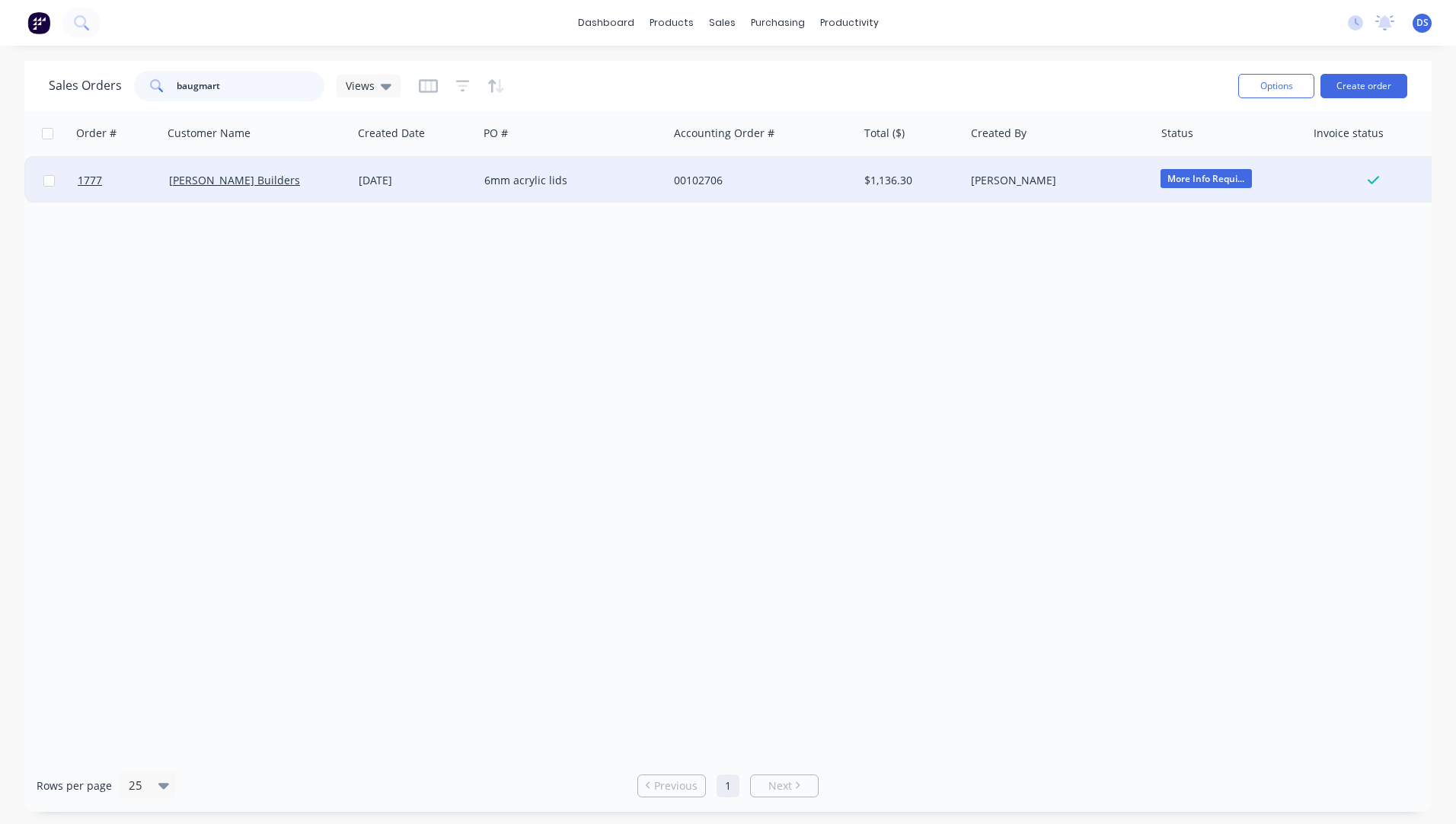
type input "baugmart"
click at [367, 184] on div "[DATE]" at bounding box center [415, 181] width 113 height 16
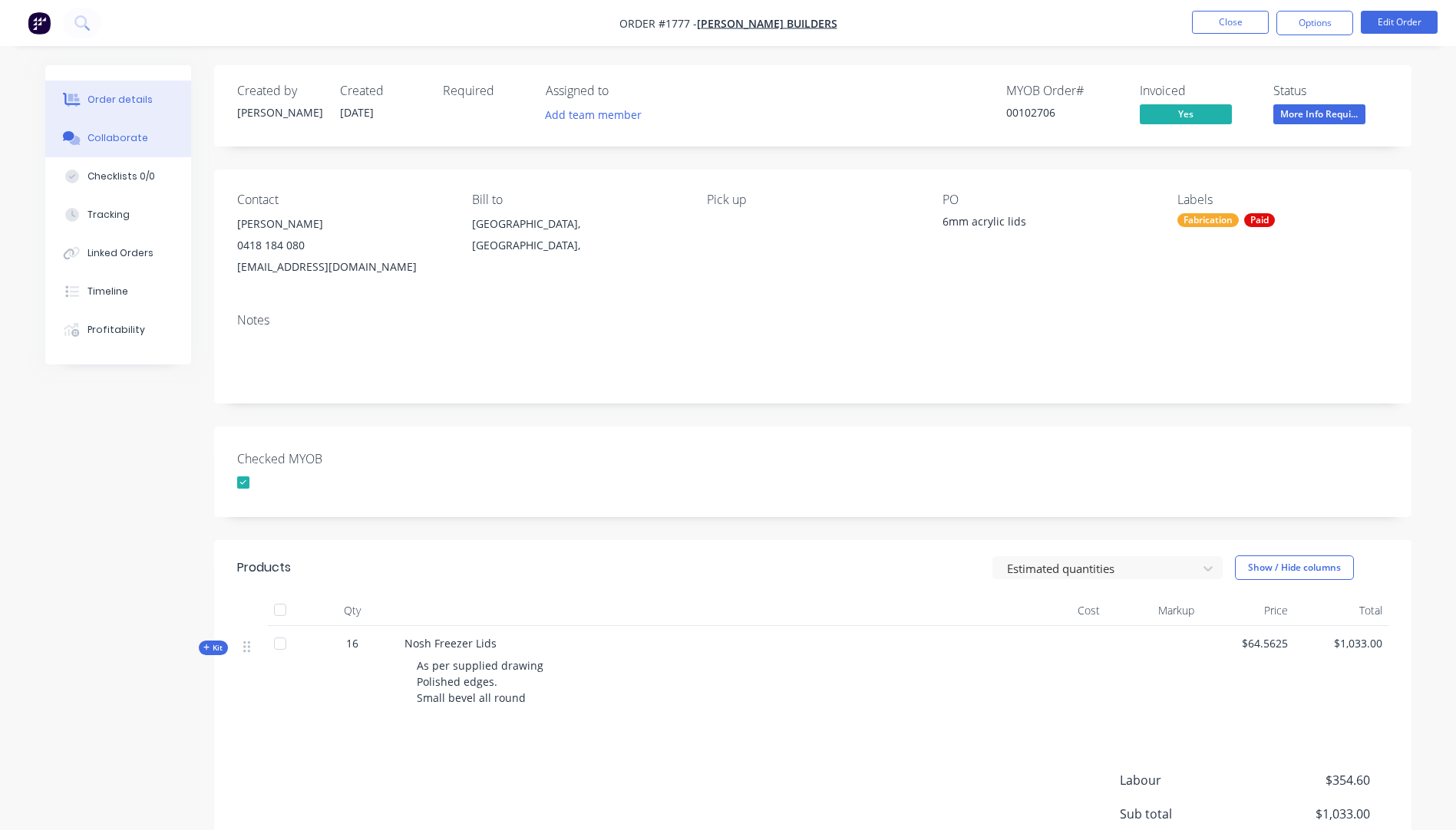
click at [113, 143] on div "Collaborate" at bounding box center [118, 139] width 61 height 14
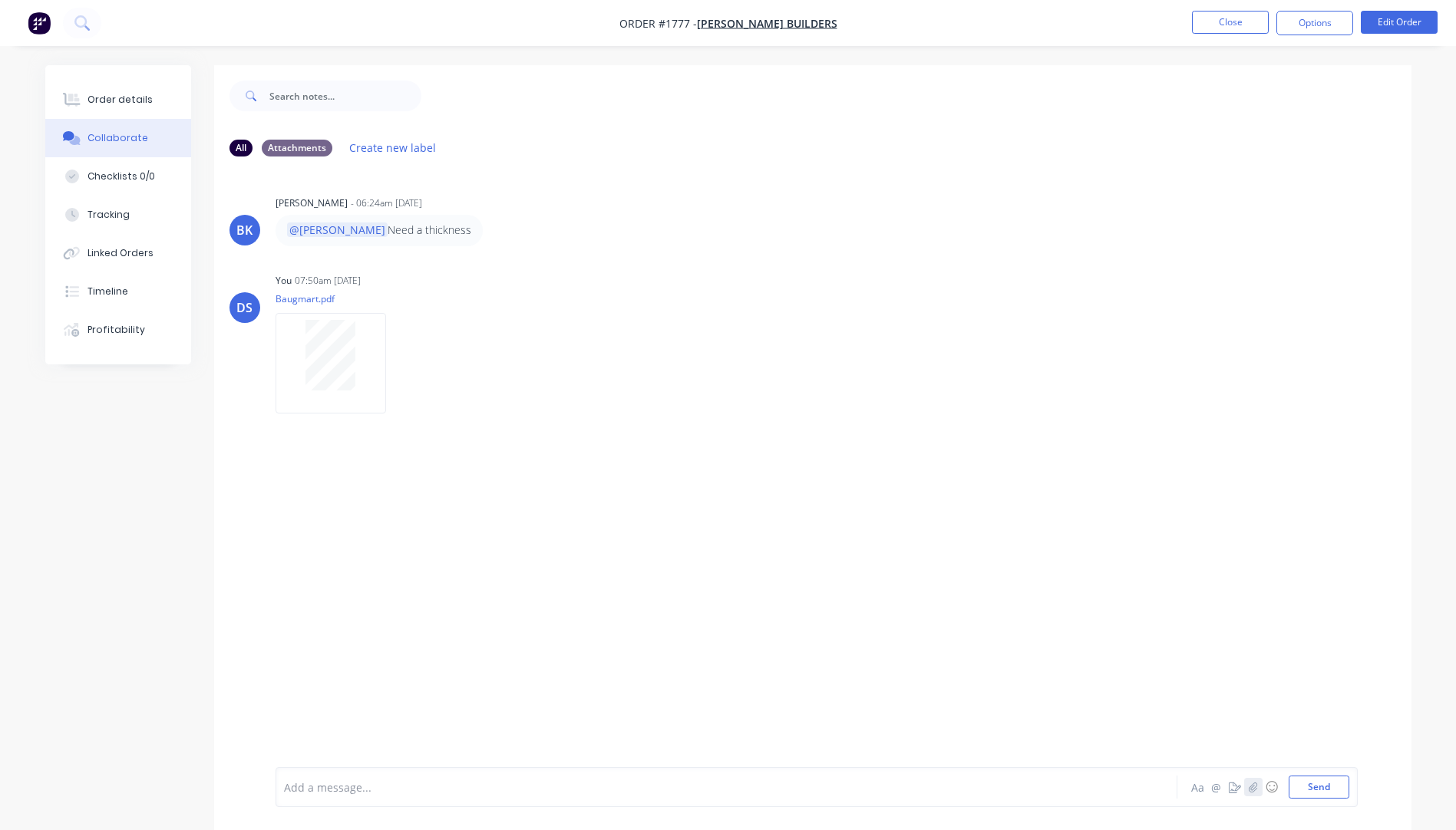
click at [1254, 790] on icon "button" at bounding box center [1252, 787] width 10 height 10
click at [1303, 784] on button "Send" at bounding box center [1319, 787] width 61 height 23
click at [1254, 788] on icon "button" at bounding box center [1253, 786] width 9 height 10
click at [344, 703] on icon at bounding box center [344, 703] width 4 height 4
click at [1248, 786] on icon "button" at bounding box center [1252, 787] width 10 height 10
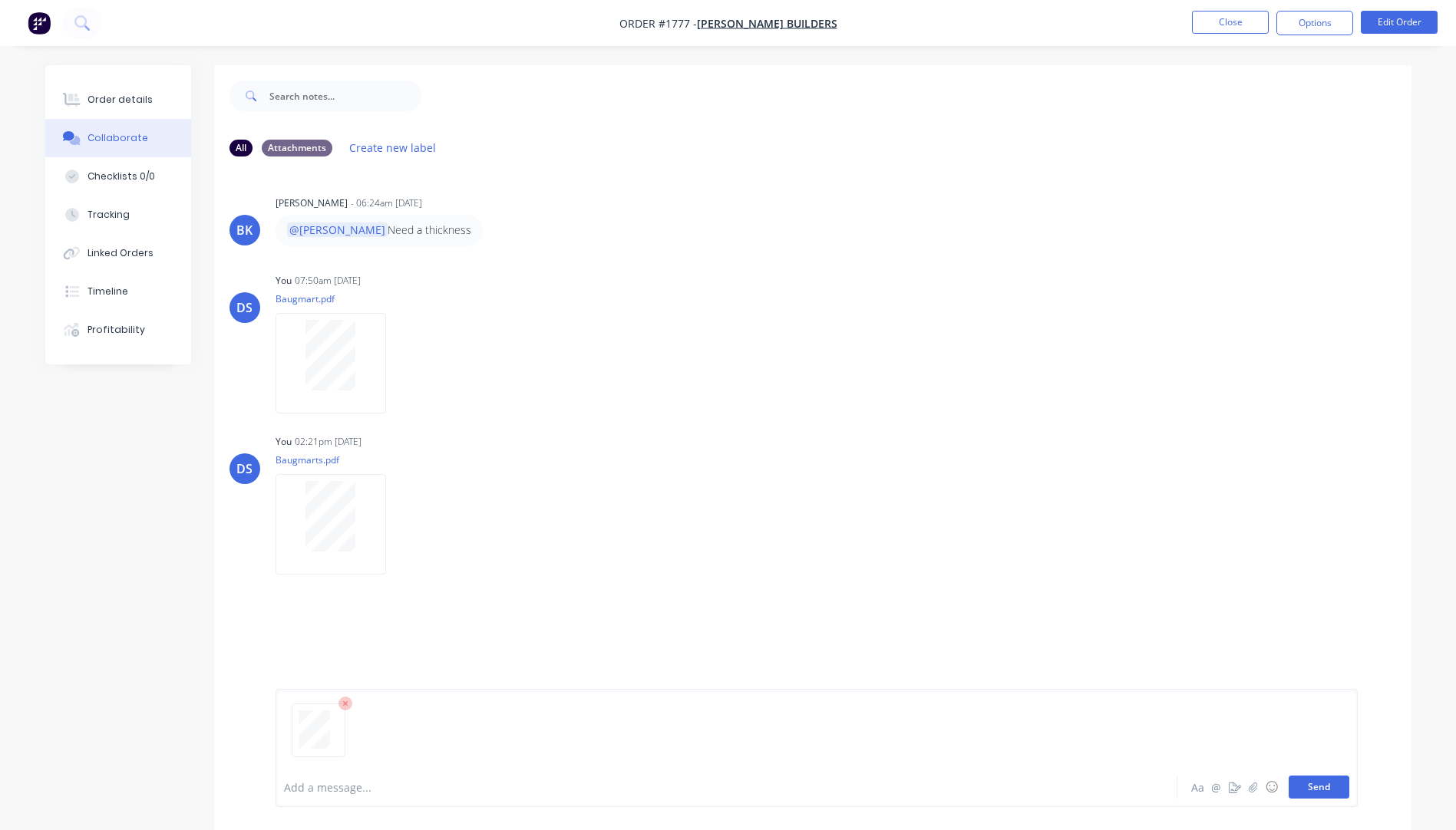
click at [1307, 786] on button "Send" at bounding box center [1319, 787] width 61 height 23
click at [401, 688] on button "button" at bounding box center [398, 686] width 6 height 23
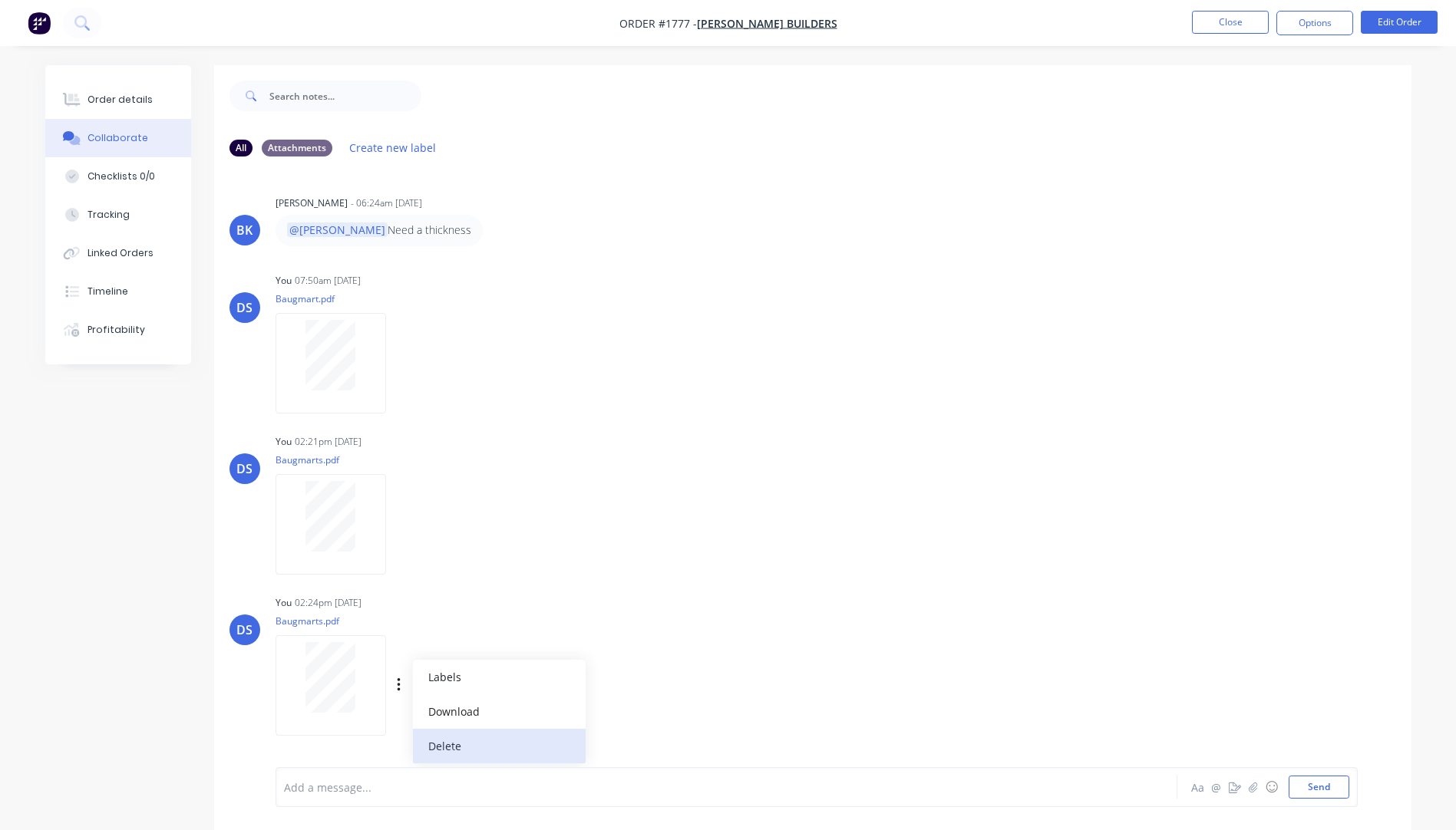
click at [446, 745] on button "Delete" at bounding box center [500, 746] width 173 height 35
click at [1258, 786] on button "button" at bounding box center [1253, 786] width 18 height 18
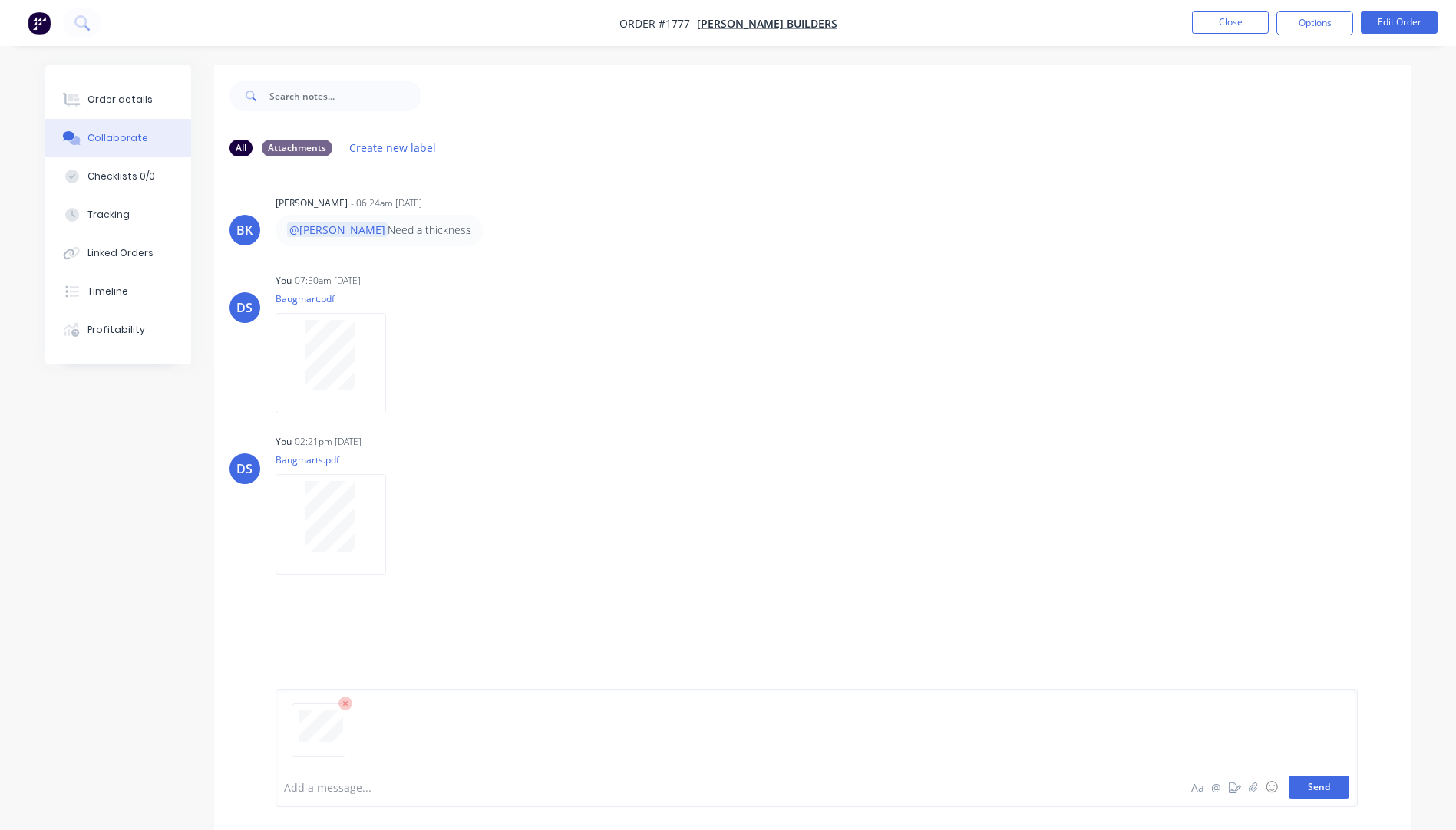
click at [1328, 790] on button "Send" at bounding box center [1319, 787] width 61 height 23
click at [402, 359] on div "Labels Download Delete" at bounding box center [479, 364] width 173 height 23
click at [398, 366] on icon "button" at bounding box center [398, 364] width 4 height 17
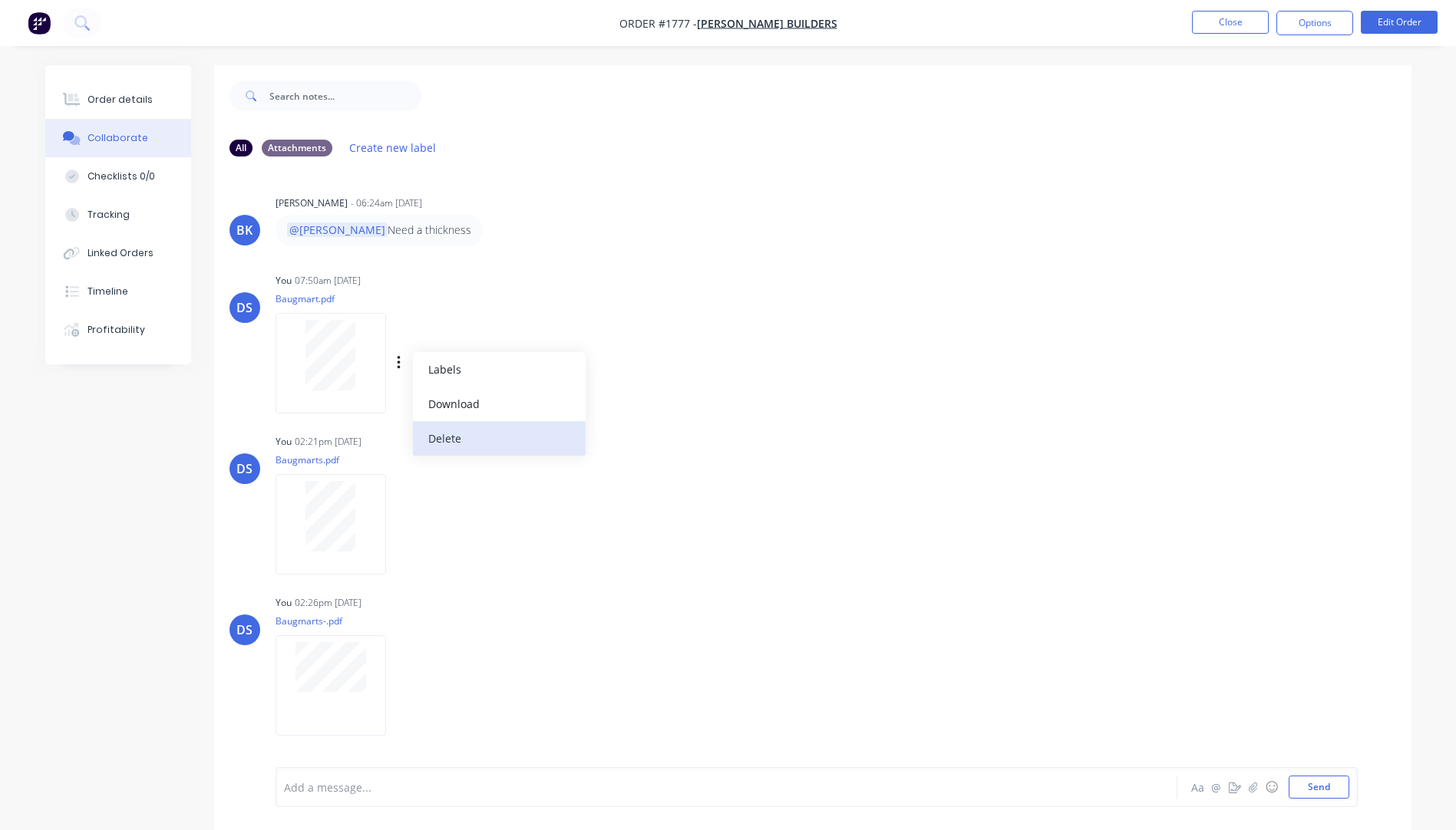
click at [439, 440] on button "Delete" at bounding box center [500, 439] width 173 height 35
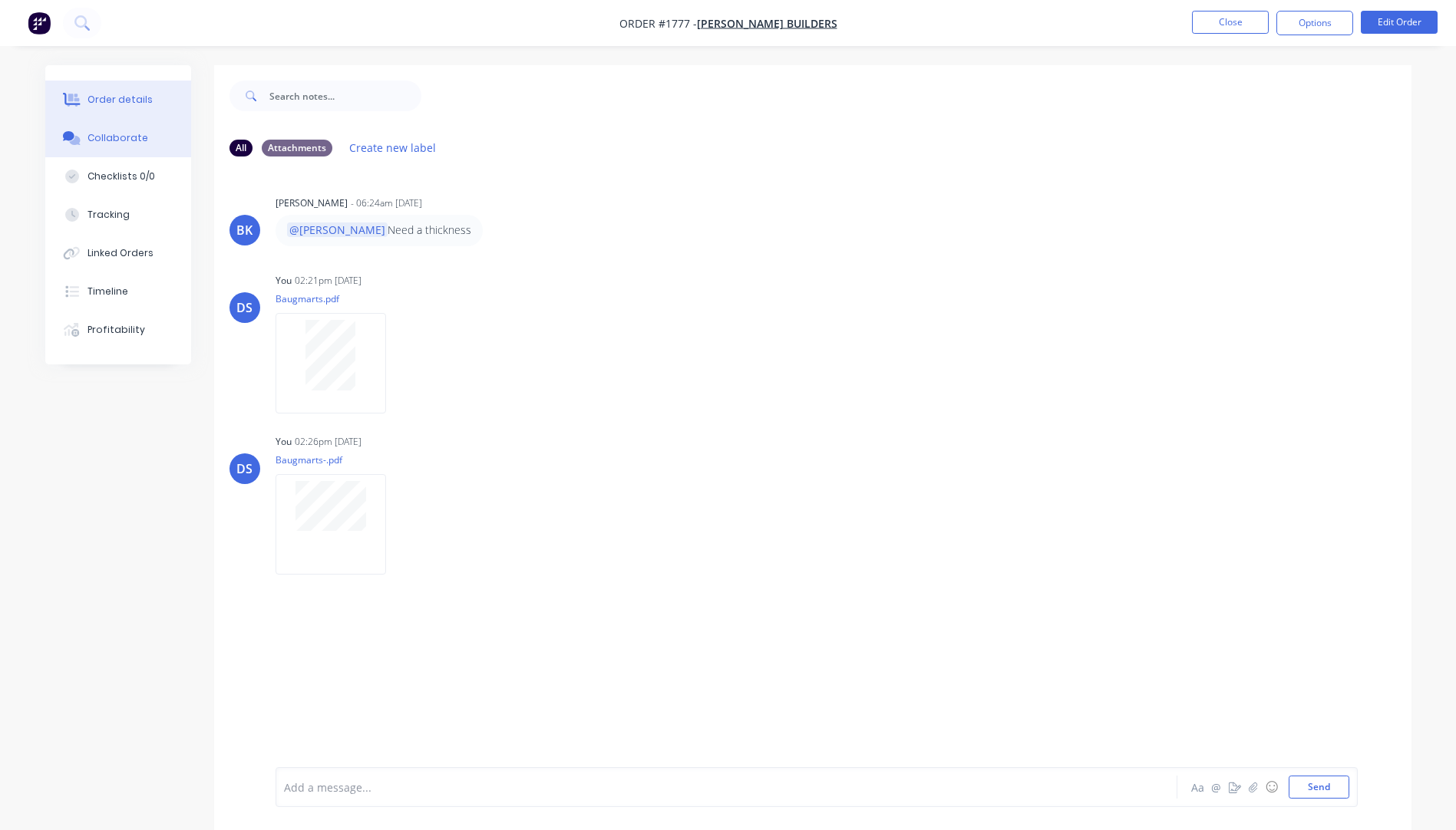
click at [132, 103] on div "Order details" at bounding box center [119, 99] width 65 height 14
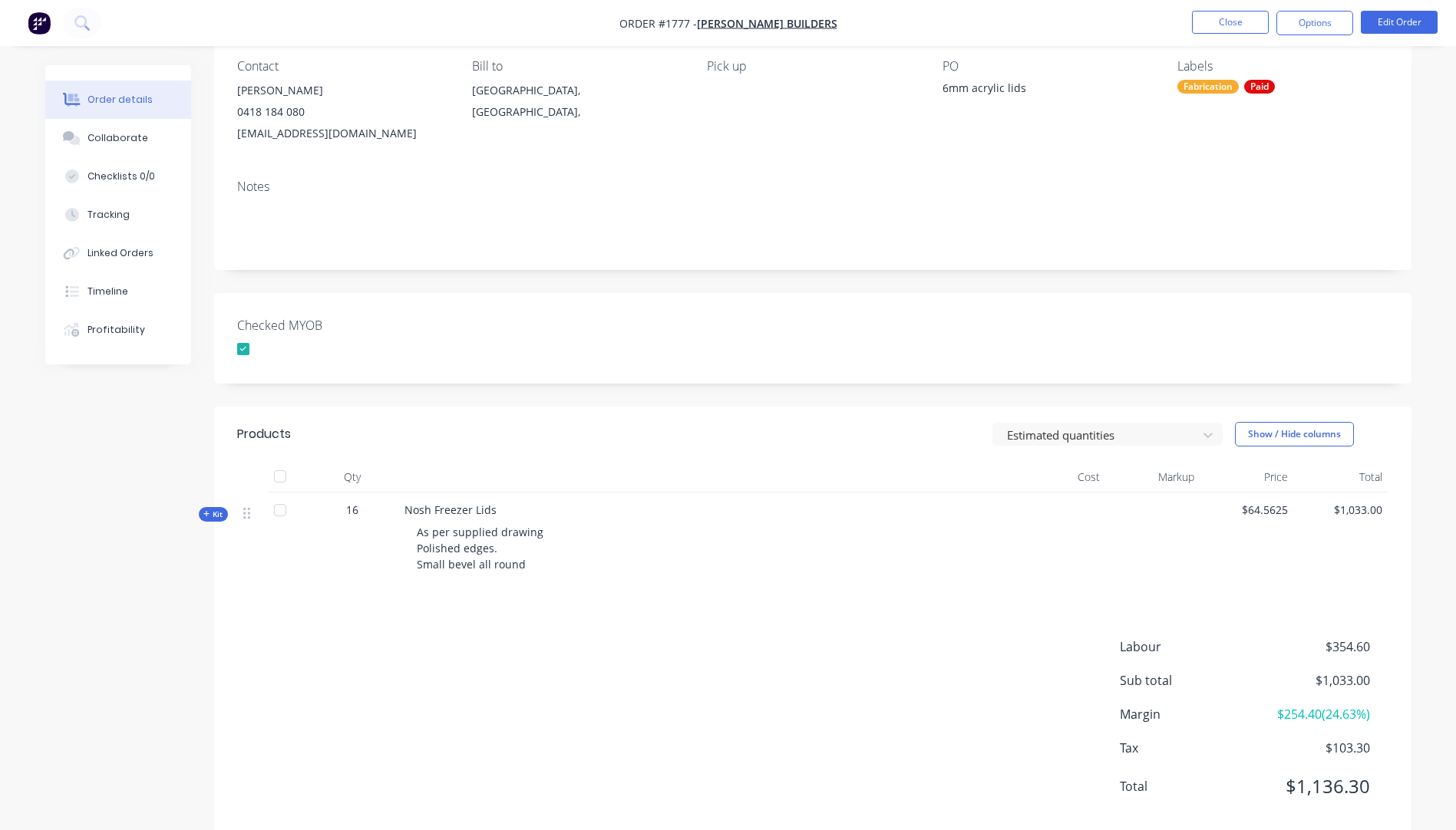
scroll to position [165, 0]
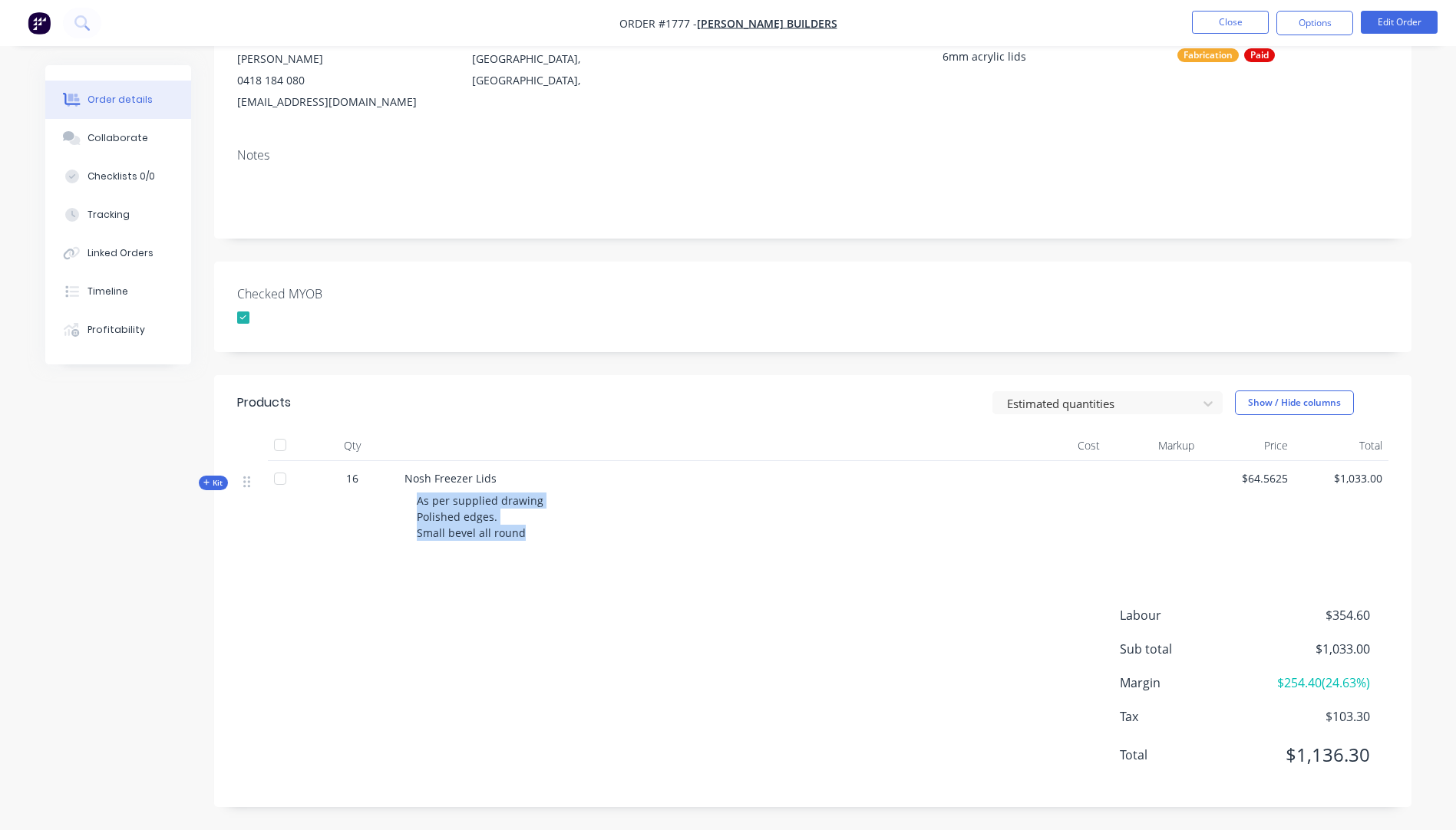
drag, startPoint x: 515, startPoint y: 531, endPoint x: 411, endPoint y: 506, distance: 107.0
click at [411, 506] on div "As per supplied drawing Polished edges. Small bevel all round" at bounding box center [705, 517] width 602 height 61
click at [561, 551] on div "Nosh Freezer Lids As per supplied drawing Polished edges. Small bevel all round" at bounding box center [705, 509] width 614 height 96
drag, startPoint x: 521, startPoint y: 533, endPoint x: 418, endPoint y: 505, distance: 106.7
click at [418, 505] on div "As per supplied drawing Polished edges. Small bevel all round" at bounding box center [705, 517] width 602 height 61
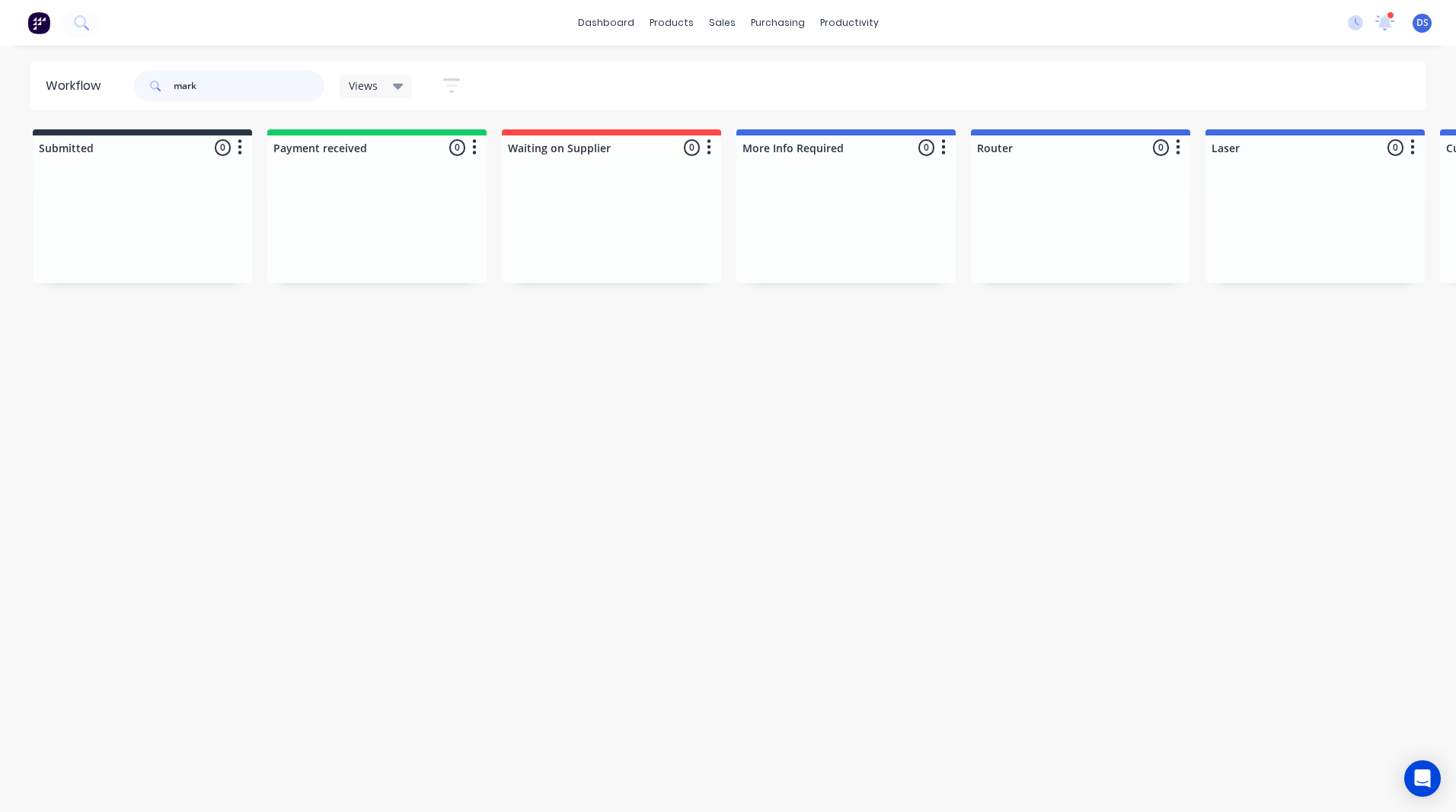
drag, startPoint x: 257, startPoint y: 81, endPoint x: 141, endPoint y: 87, distance: 116.2
click at [141, 87] on div "mark" at bounding box center [229, 86] width 190 height 30
type input "lyn"
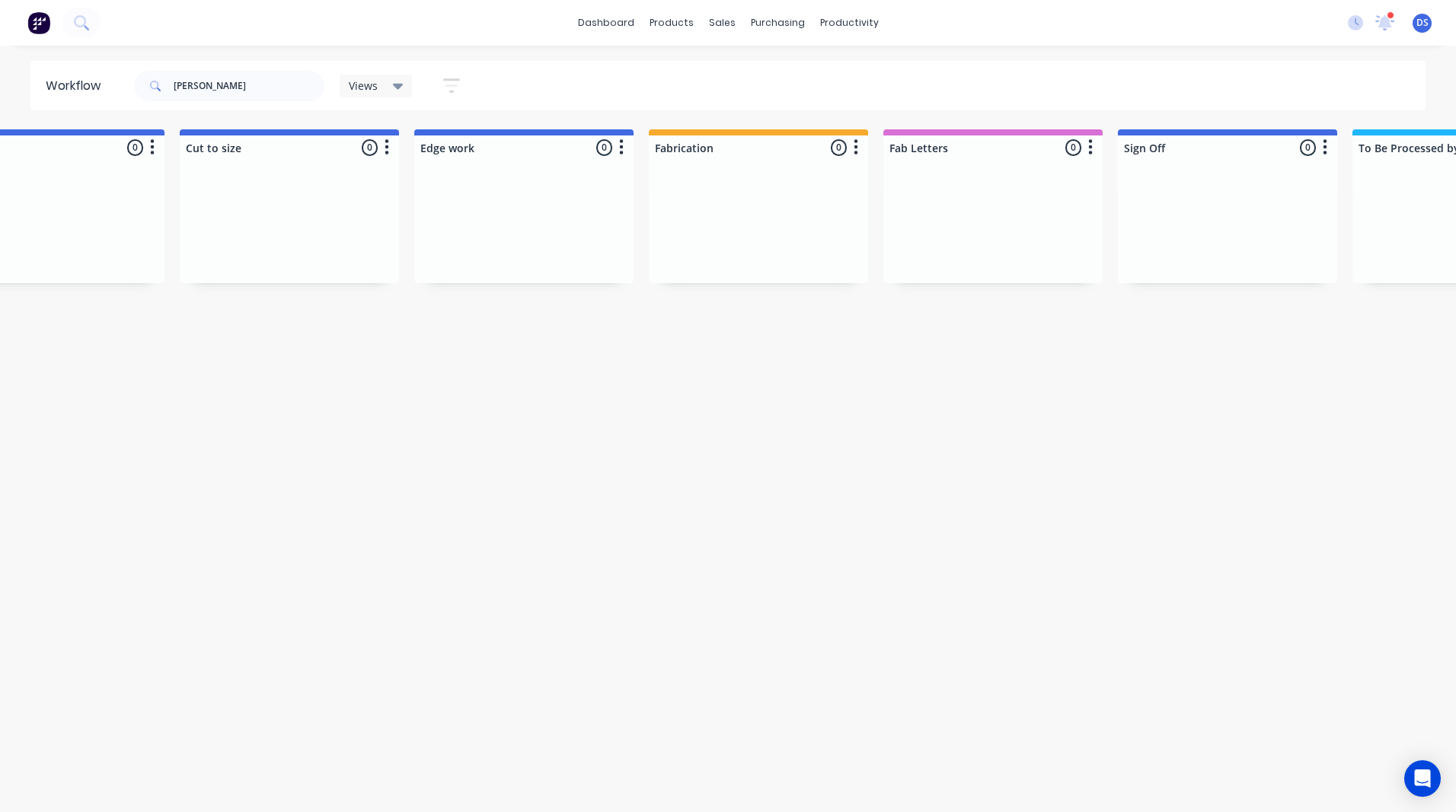
scroll to position [0, 2188]
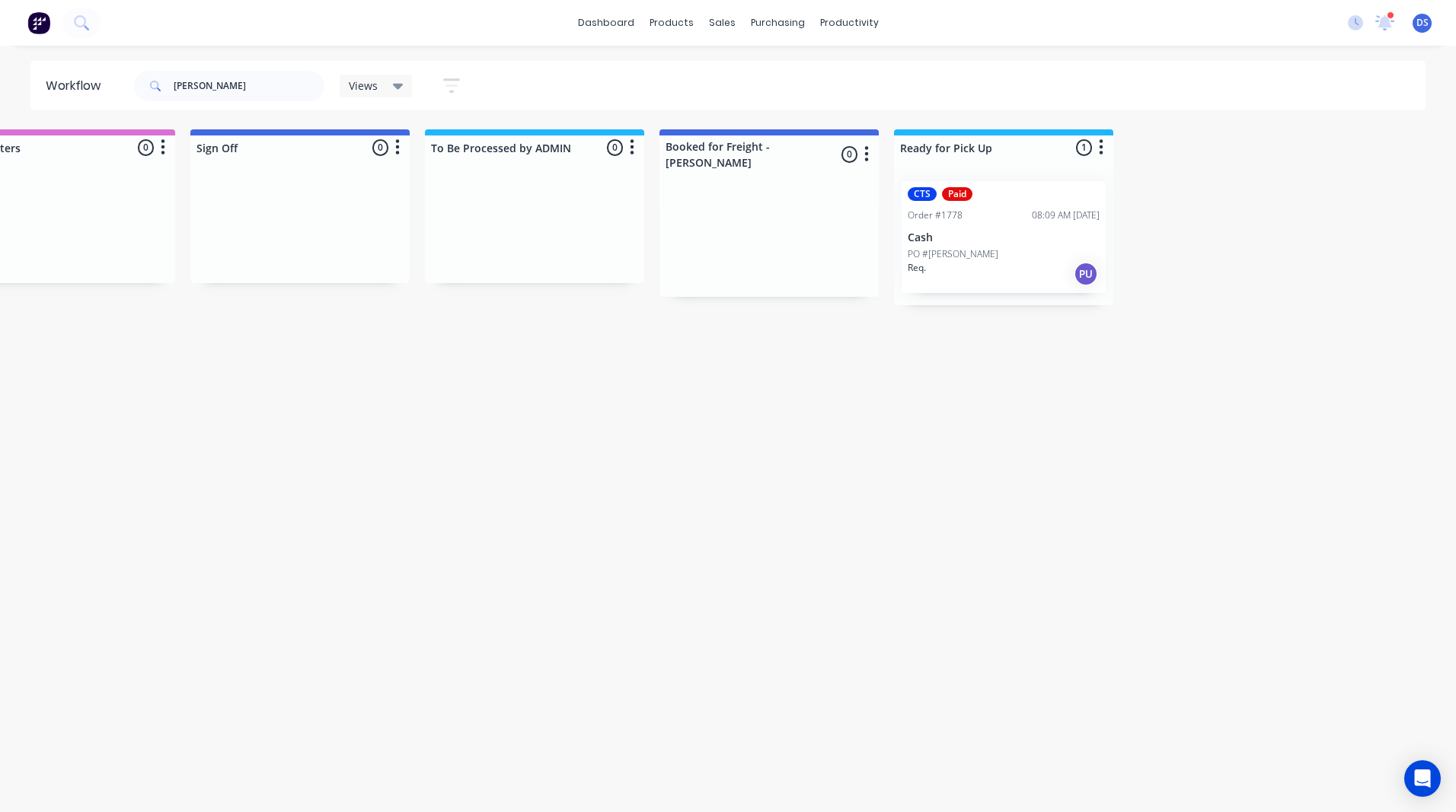
drag, startPoint x: 414, startPoint y: 613, endPoint x: 733, endPoint y: 623, distance: 319.2
click at [766, 79] on div "Sales Orders" at bounding box center [778, 74] width 62 height 14
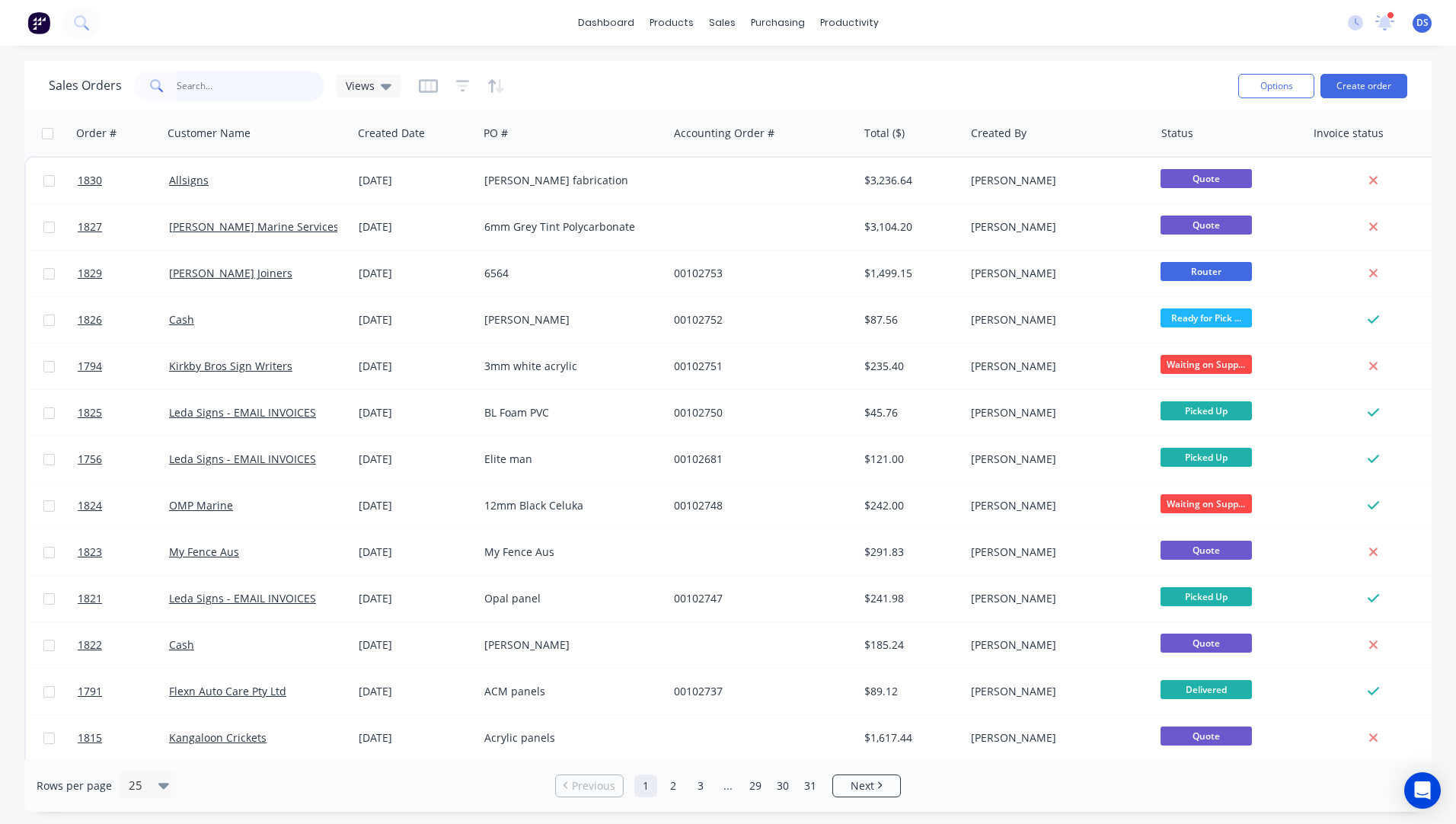
click at [247, 99] on input "text" at bounding box center [251, 86] width 149 height 30
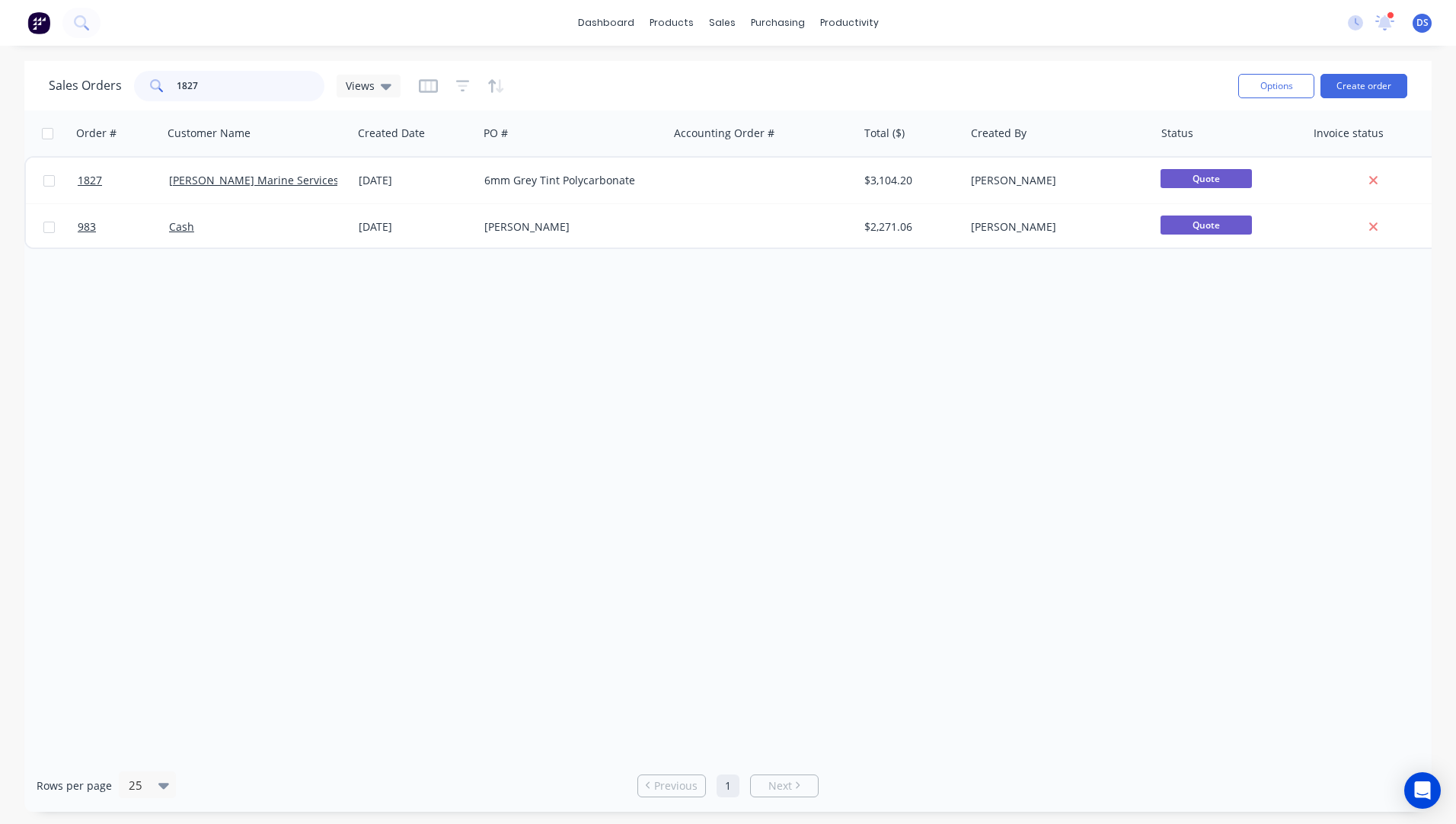
type input "1827"
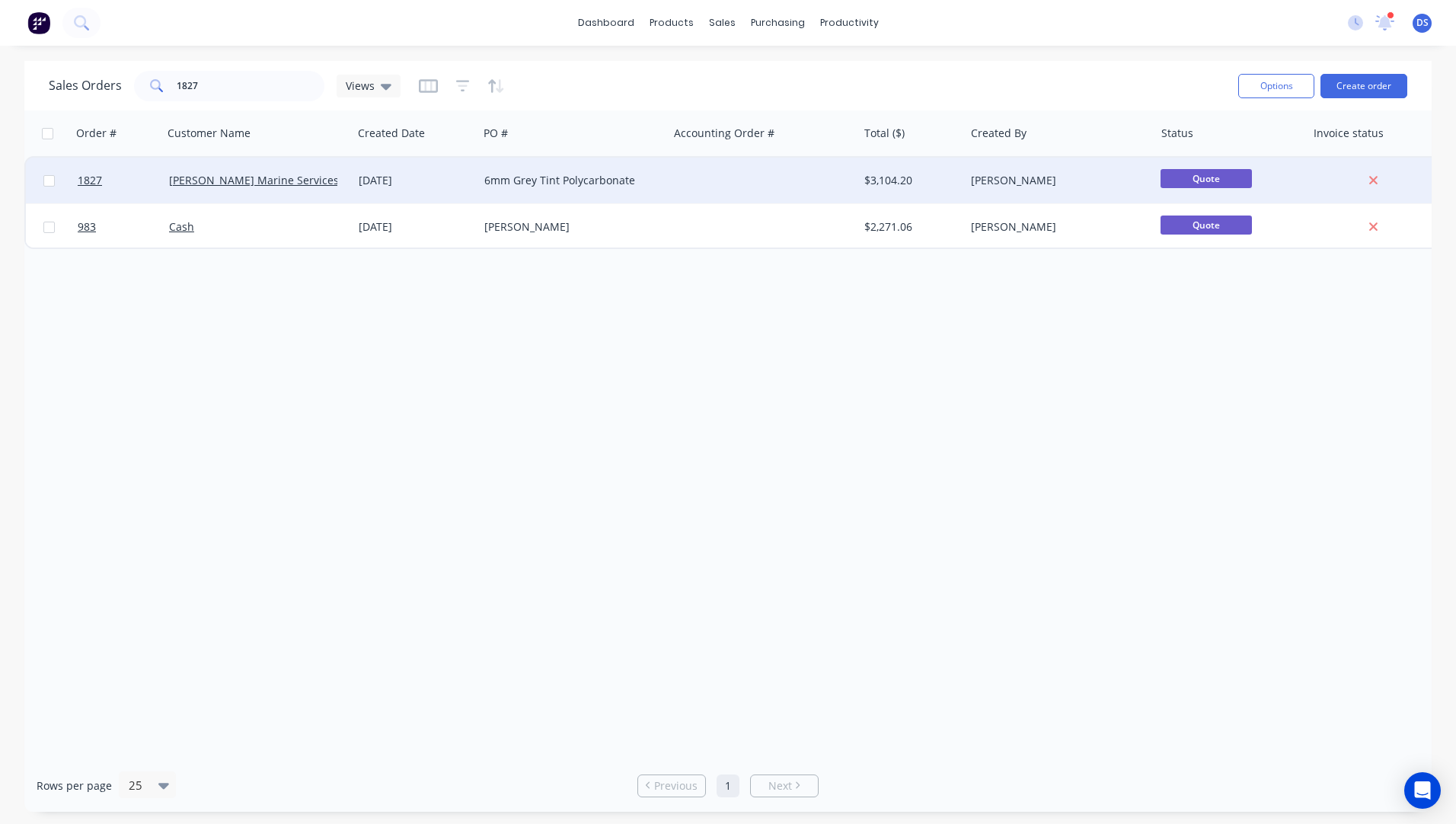
click at [555, 181] on div "6mm Grey Tint Polycarbonate" at bounding box center [568, 181] width 169 height 16
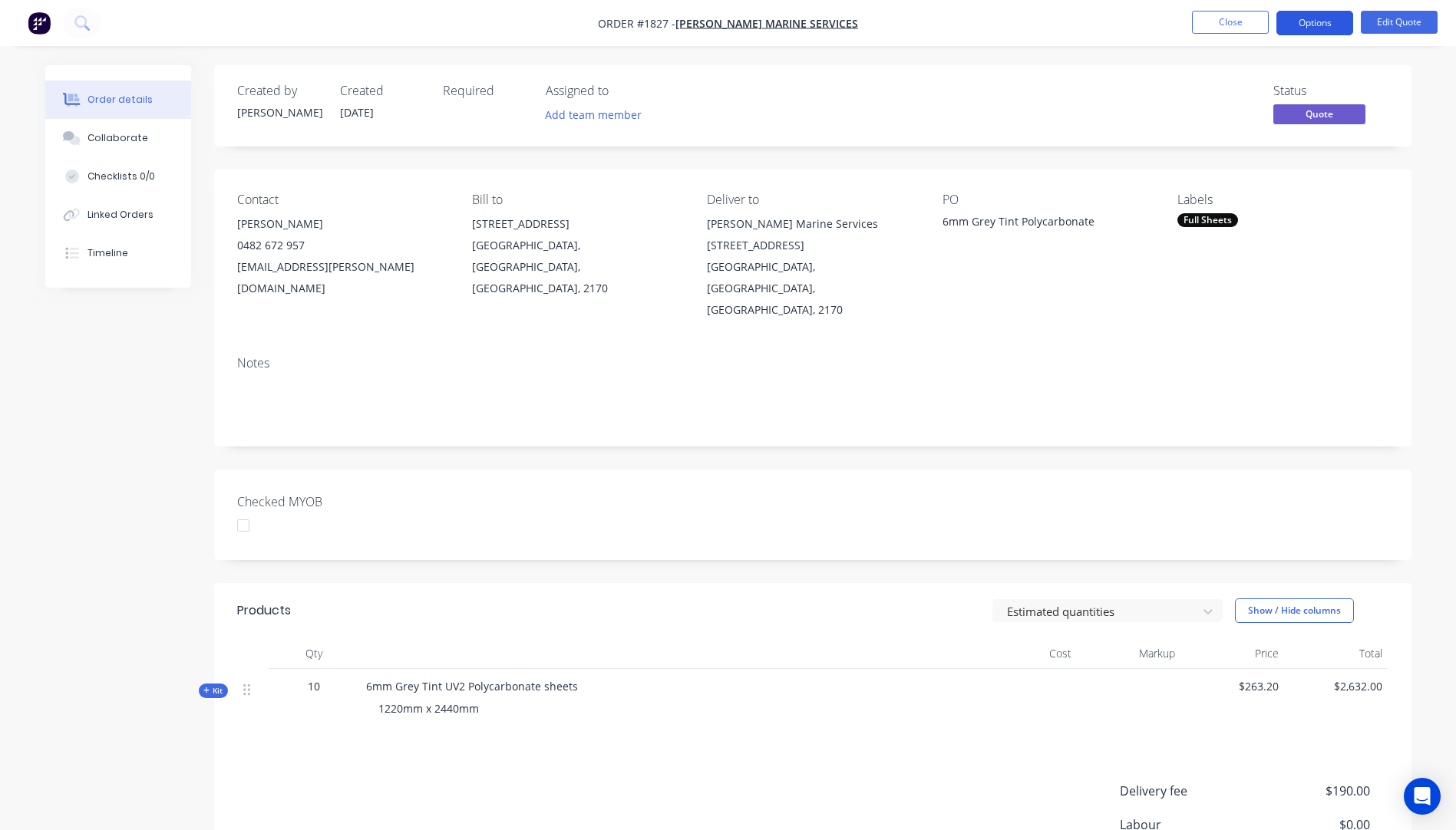
click at [1312, 17] on button "Options" at bounding box center [1315, 23] width 77 height 24
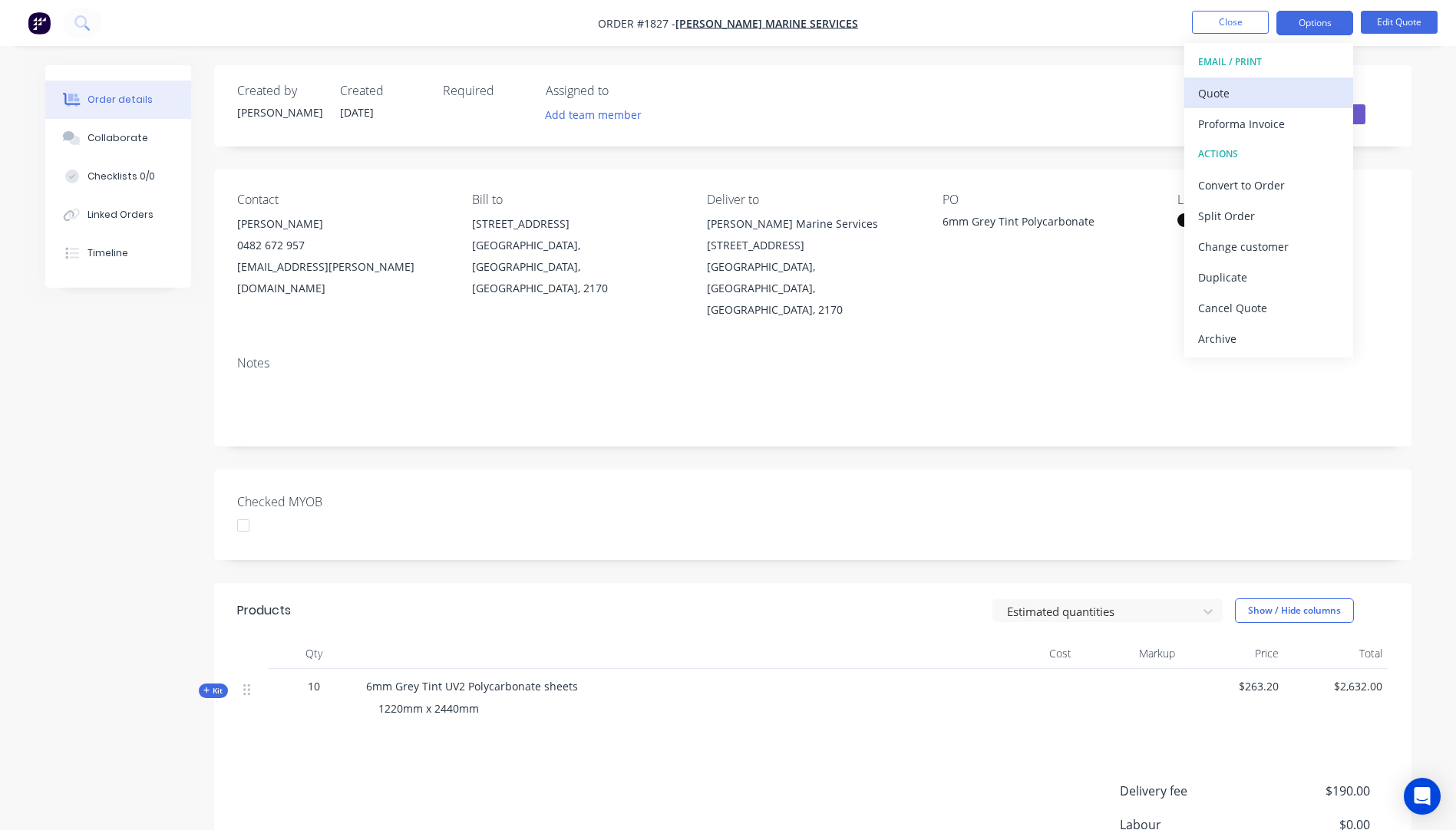
click at [1222, 103] on div "Quote" at bounding box center [1269, 93] width 141 height 23
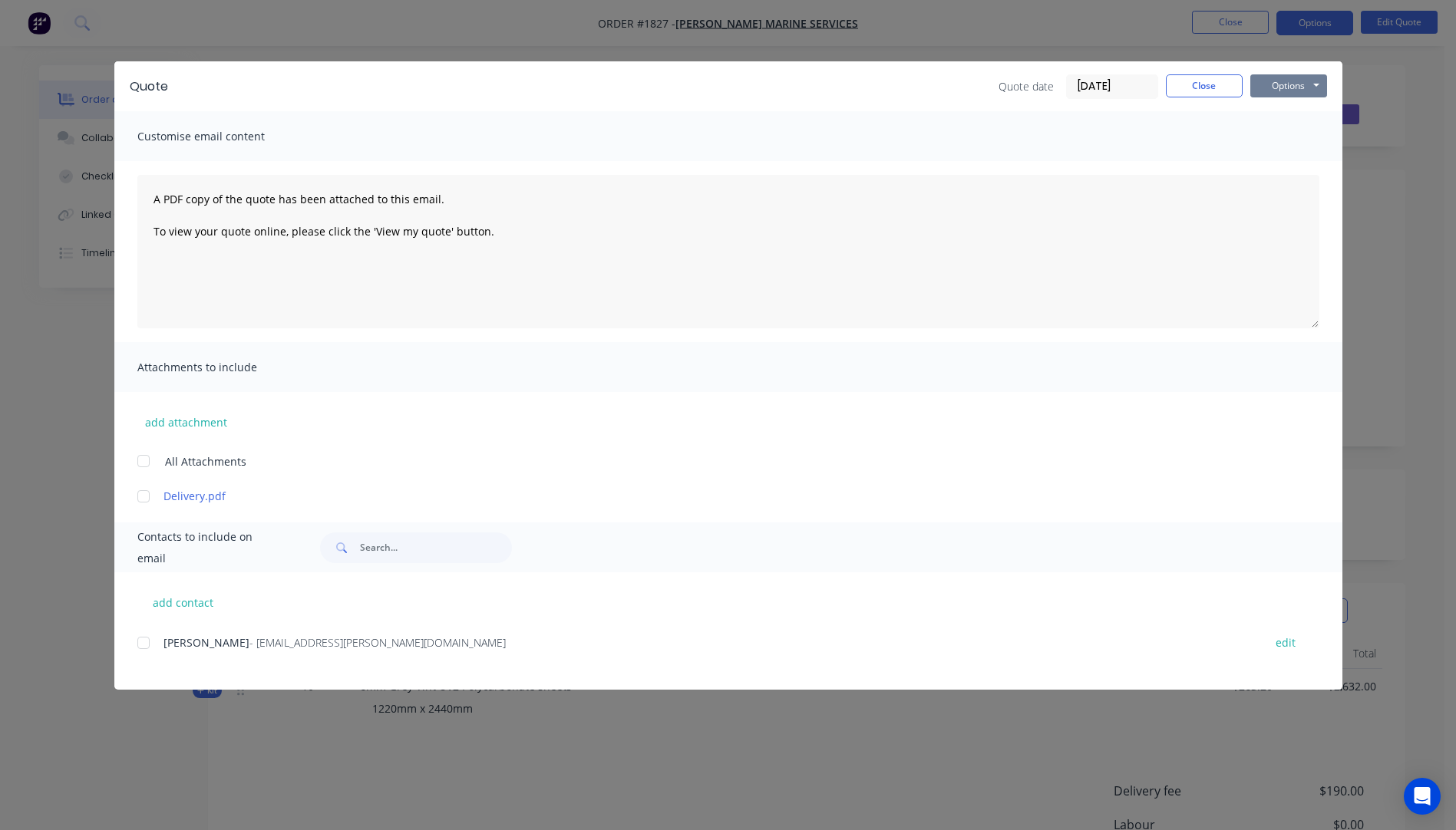
click at [1277, 92] on button "Options" at bounding box center [1289, 85] width 77 height 23
click at [1289, 119] on button "Preview" at bounding box center [1299, 112] width 99 height 25
drag, startPoint x: 1200, startPoint y: 84, endPoint x: 1278, endPoint y: 61, distance: 81.3
click at [1202, 80] on button "Close" at bounding box center [1204, 85] width 77 height 23
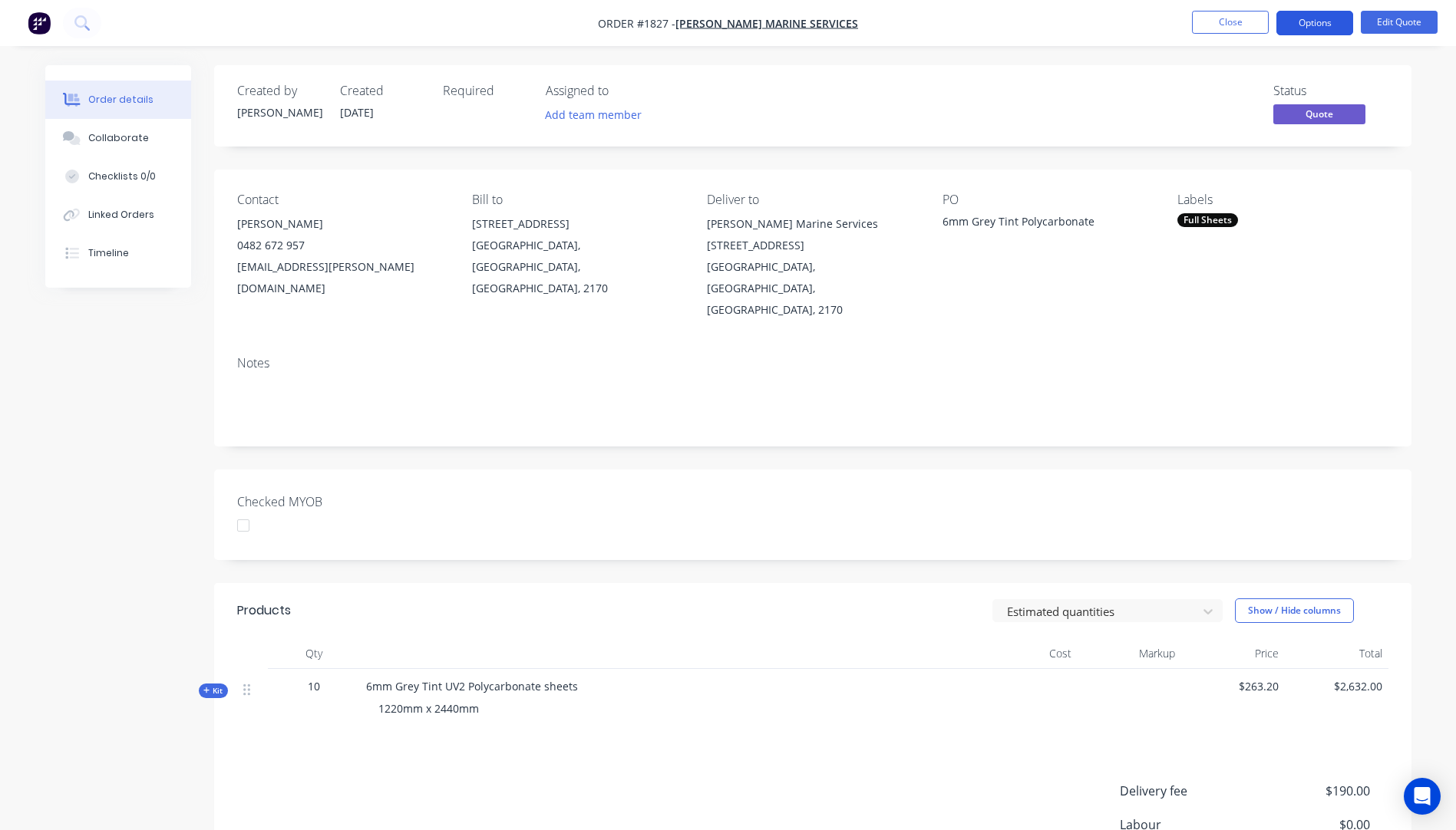
click at [1294, 23] on button "Options" at bounding box center [1315, 23] width 77 height 24
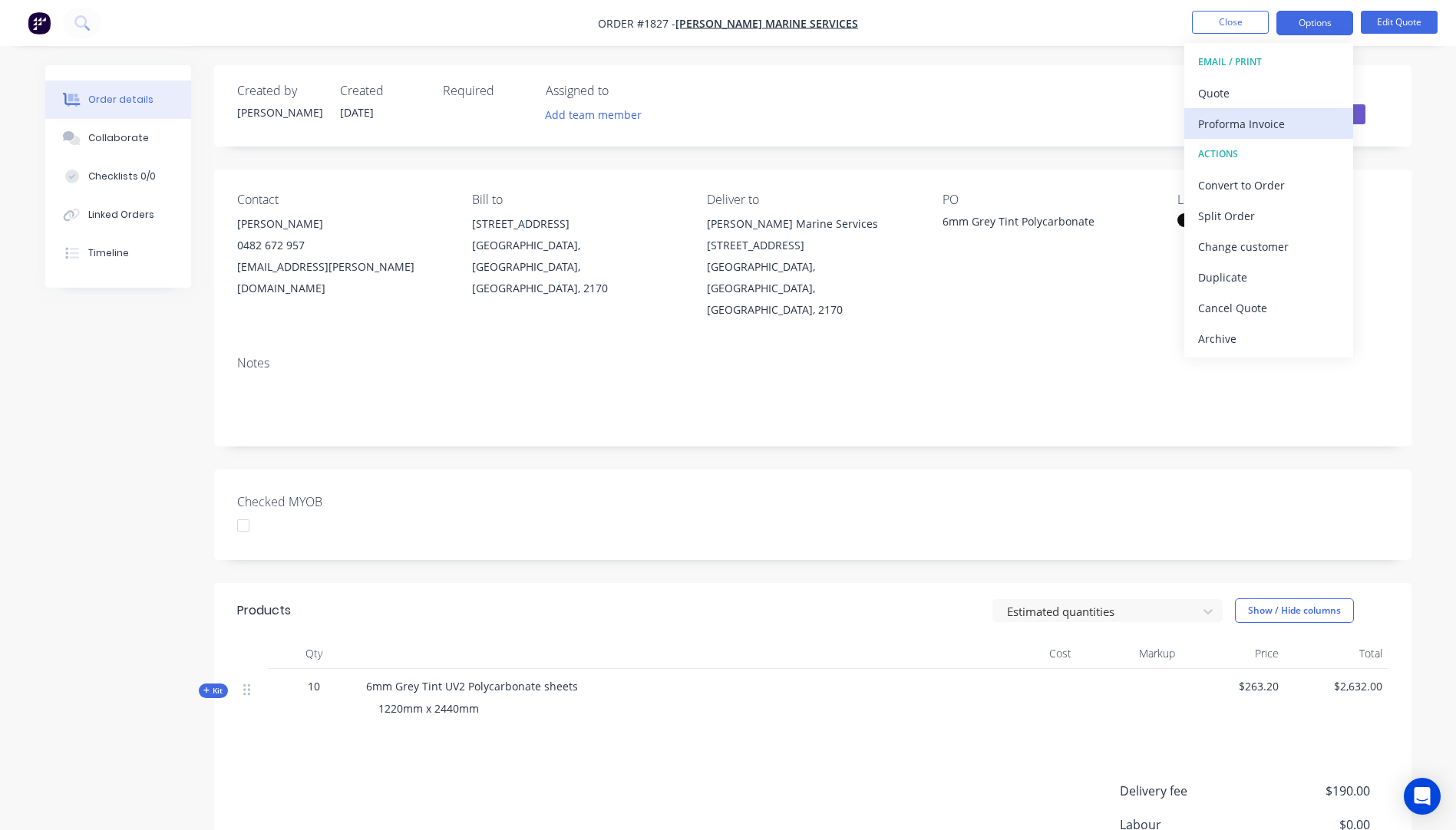
click at [1232, 135] on button "Proforma Invoice" at bounding box center [1269, 123] width 169 height 31
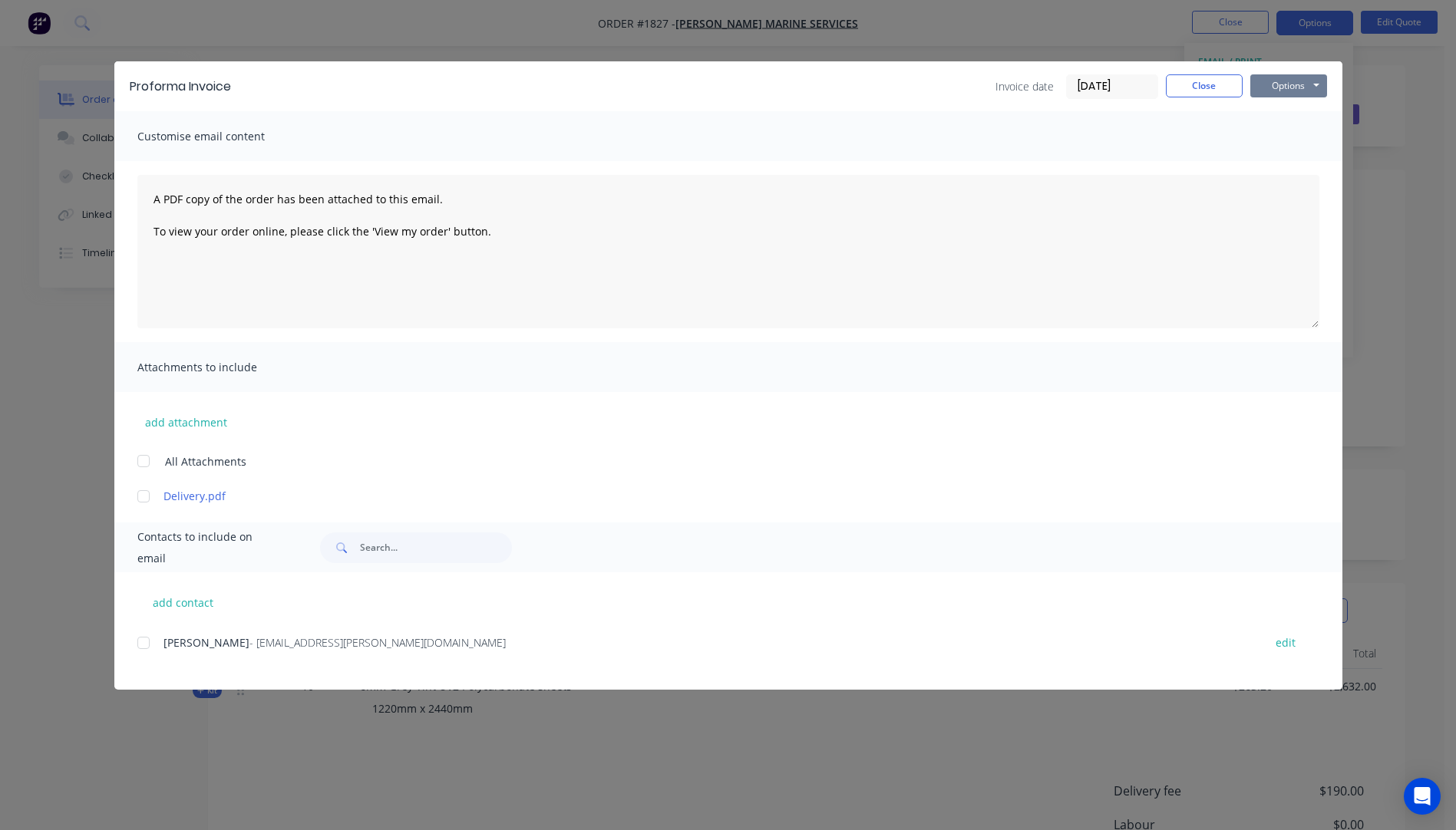
click at [1270, 90] on button "Options" at bounding box center [1289, 85] width 77 height 23
click at [1296, 119] on button "Preview" at bounding box center [1299, 112] width 99 height 25
click at [180, 608] on button "add contact" at bounding box center [184, 602] width 92 height 23
select select "AU"
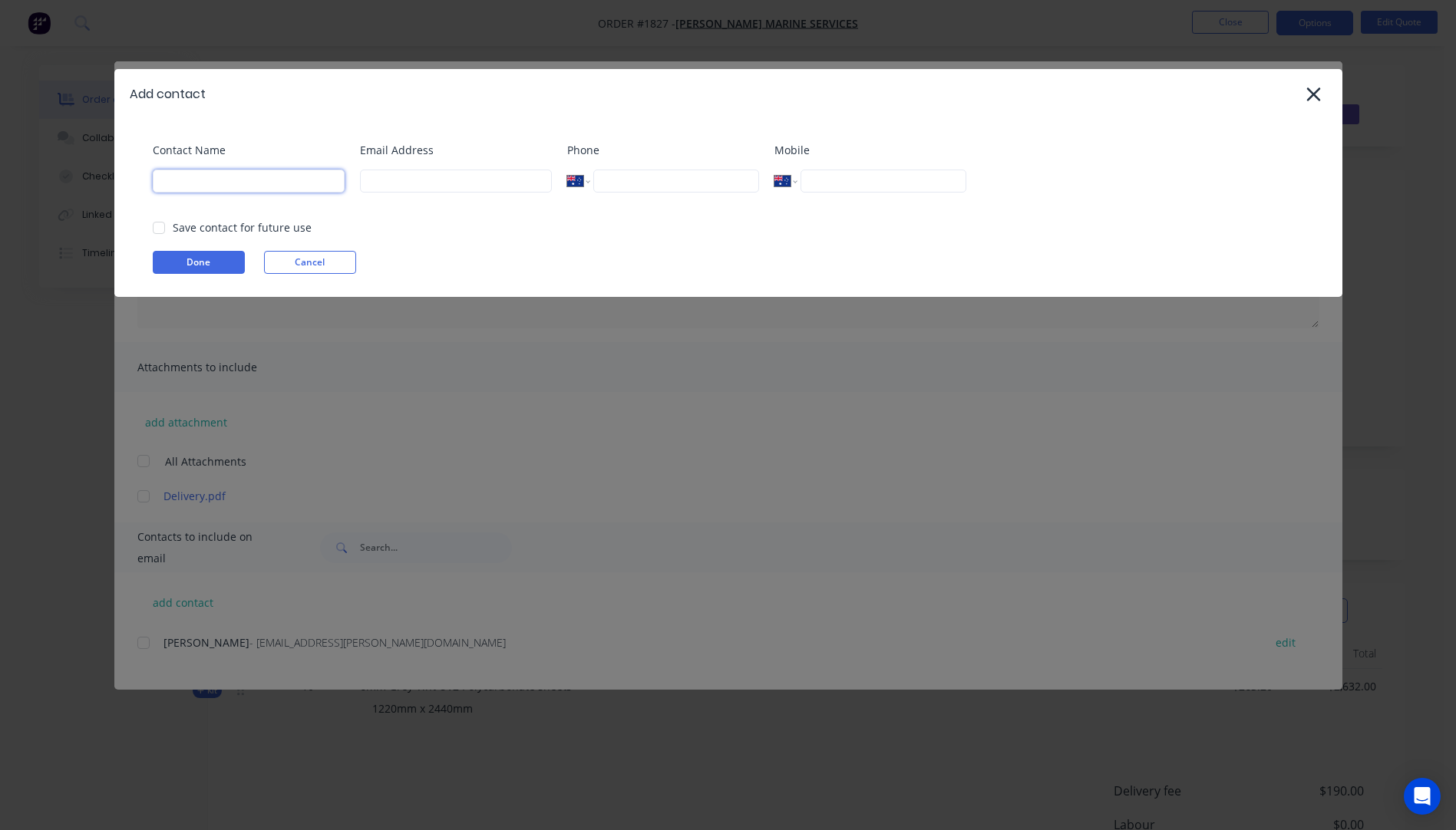
click at [240, 177] on input at bounding box center [248, 181] width 192 height 23
click at [189, 177] on input at bounding box center [248, 181] width 192 height 23
type input "Clarissa Wang"
click at [423, 182] on input at bounding box center [456, 181] width 192 height 23
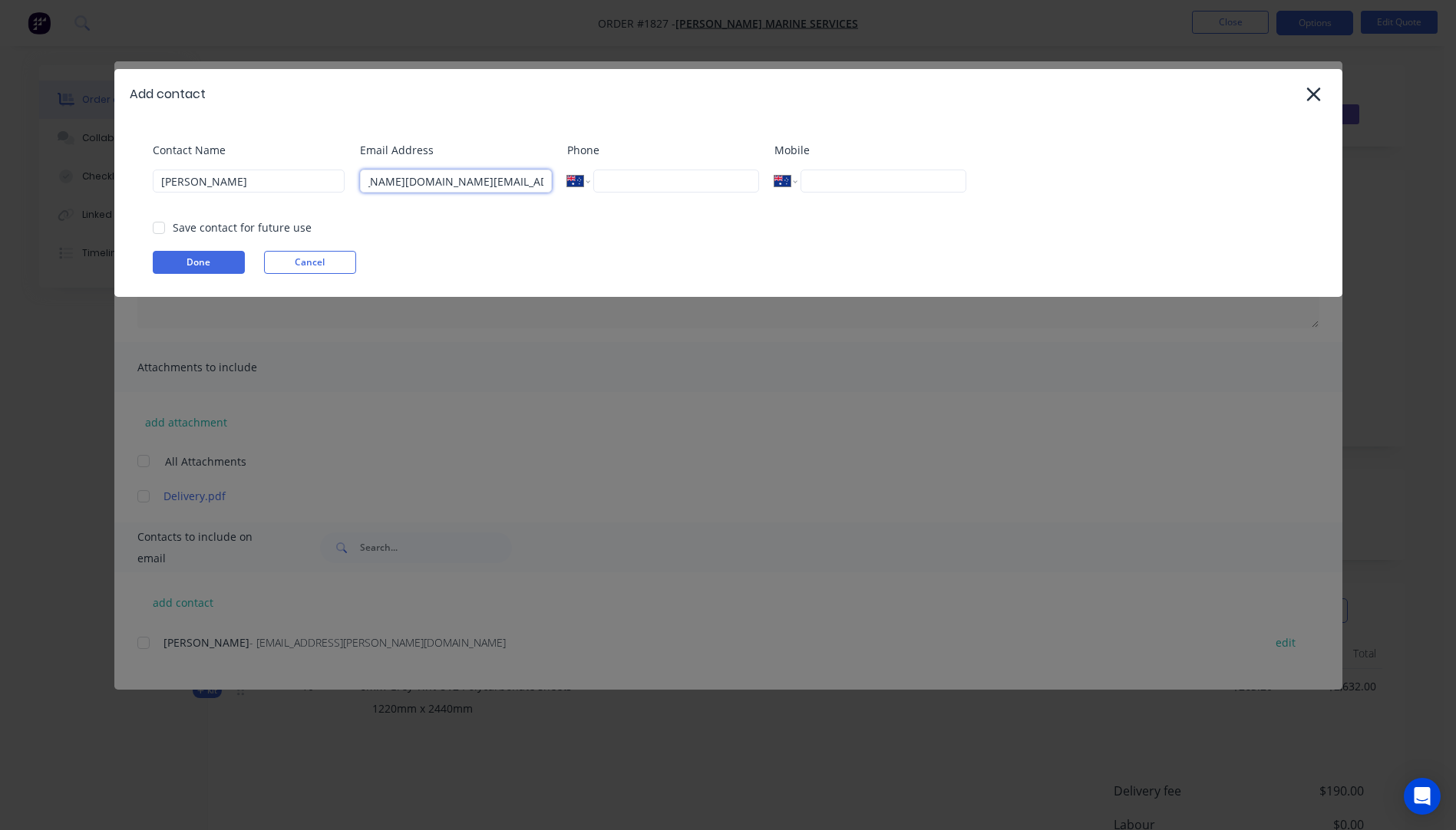
type input "Clarissa.Wang@griffinmarineservices.com.au"
click at [833, 187] on input "tel" at bounding box center [882, 181] width 165 height 23
type input "0488 660 693"
click at [216, 266] on button "Done" at bounding box center [199, 262] width 92 height 23
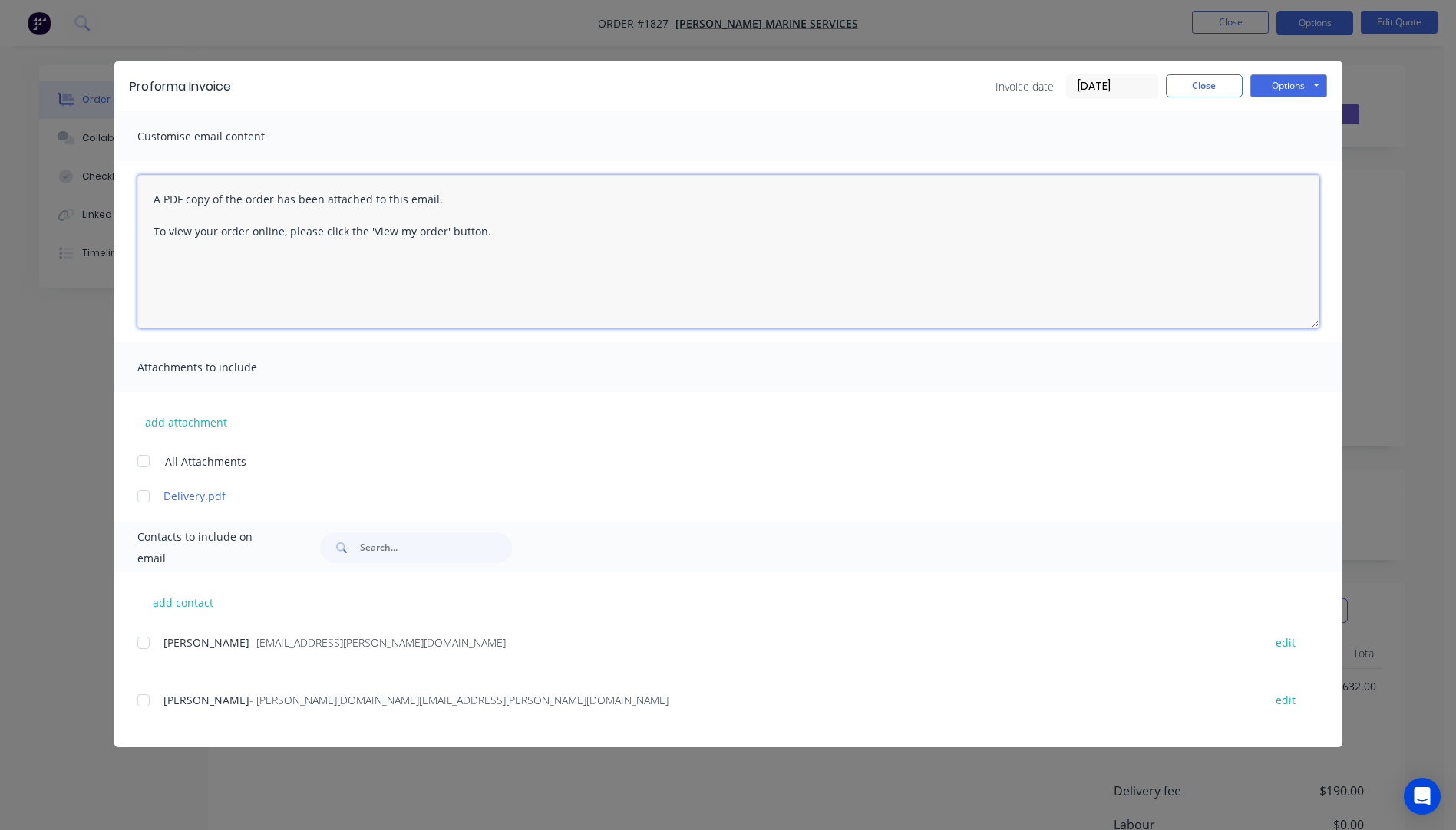
paste textarea "Hi, Please contact us if you have any questions. Regards, [PERSON_NAME] [EMAIL_…"
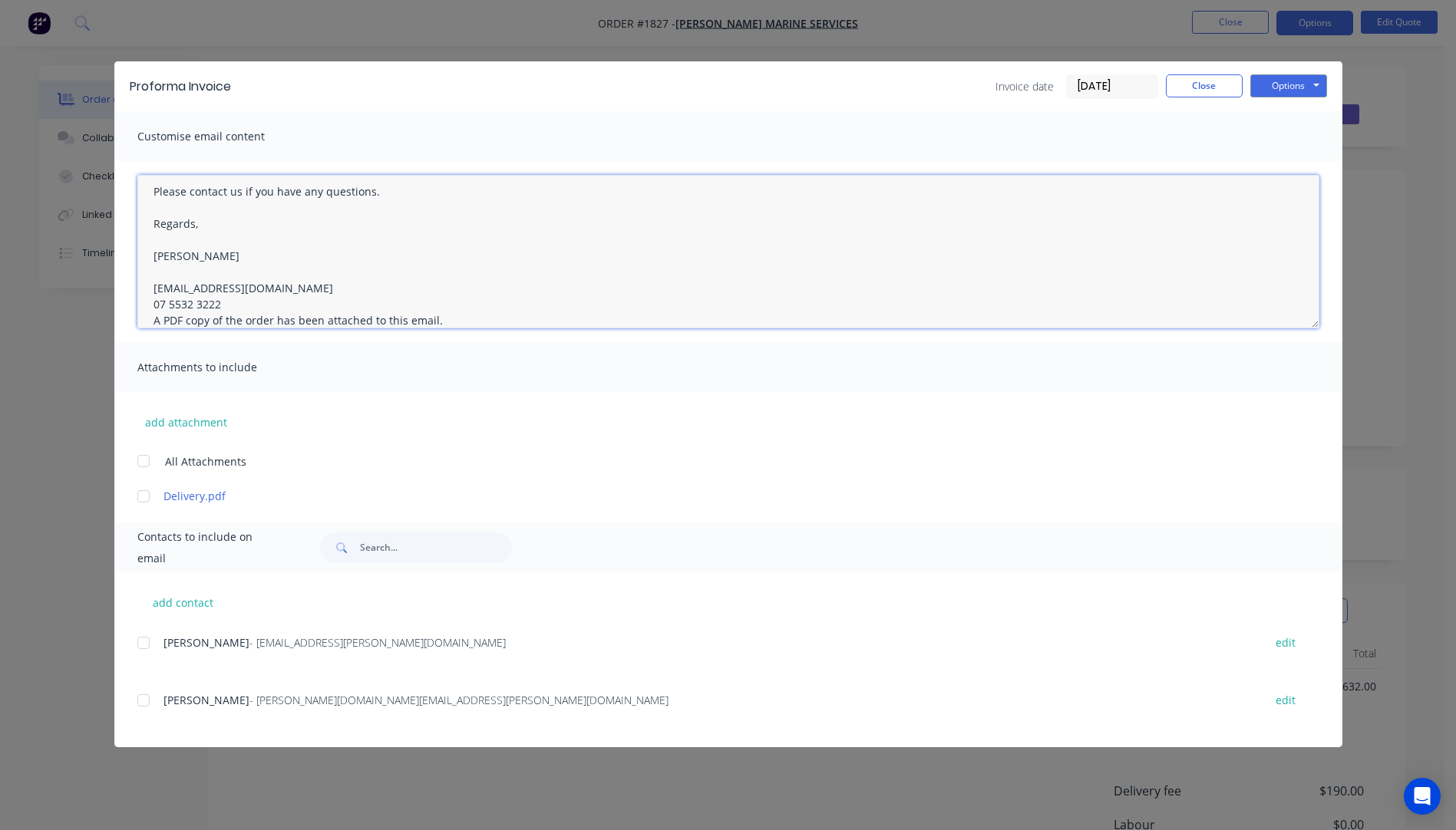
click at [240, 301] on textarea "Hi, Please contact us if you have any questions. Regards, [PERSON_NAME] [EMAIL_…" at bounding box center [728, 252] width 1181 height 153
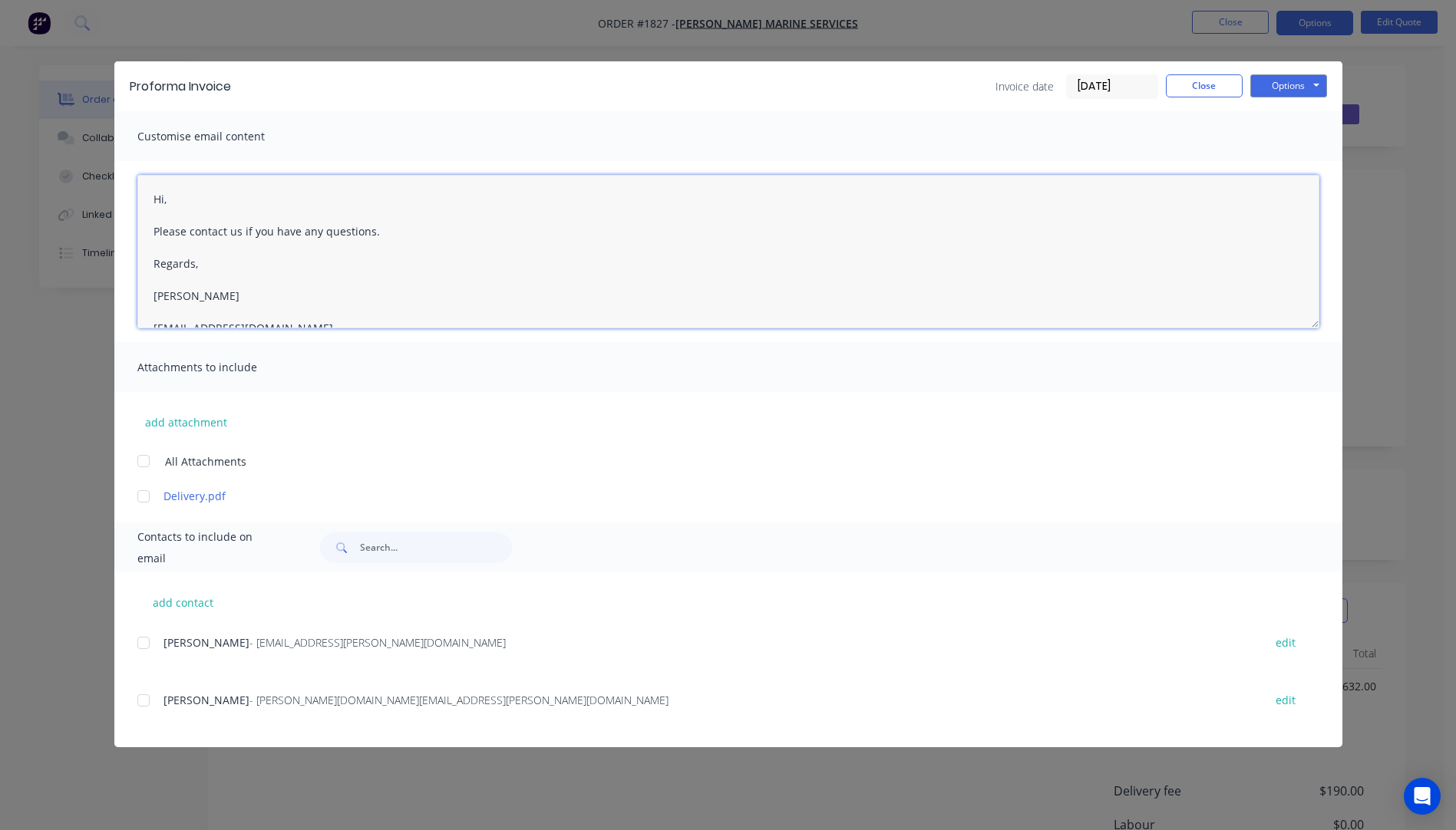
click at [170, 194] on textarea "Hi, Please contact us if you have any questions. Regards, [PERSON_NAME] [EMAIL_…" at bounding box center [728, 252] width 1181 height 153
click at [142, 496] on div at bounding box center [143, 496] width 31 height 31
click at [139, 699] on div at bounding box center [143, 700] width 31 height 31
type textarea "Hi Clarissa, Please see attached Pro Forma Invoice. Please contact us if you ha…"
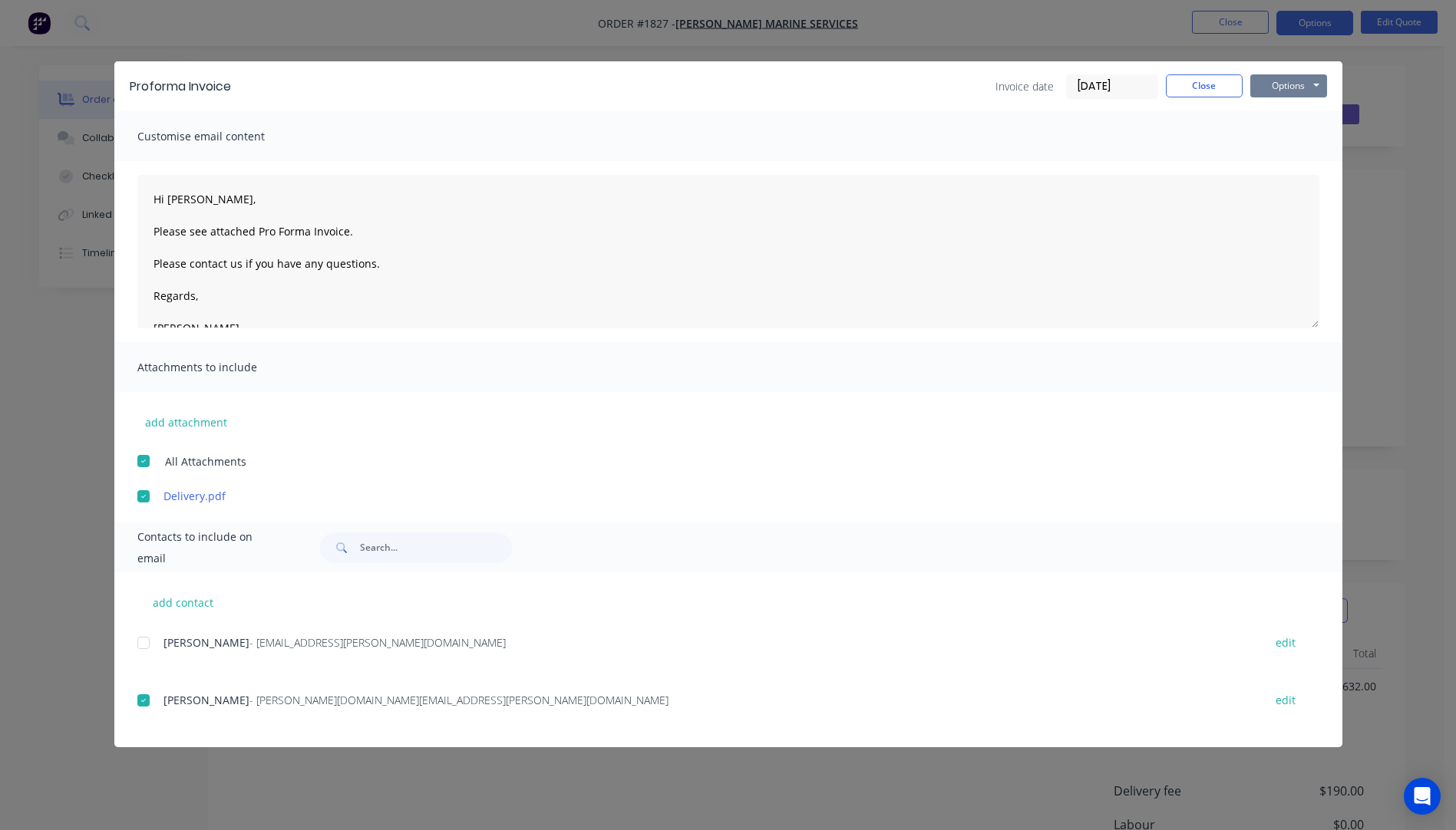
click at [1273, 89] on button "Options" at bounding box center [1289, 85] width 77 height 23
click at [1287, 168] on button "Email" at bounding box center [1299, 163] width 99 height 25
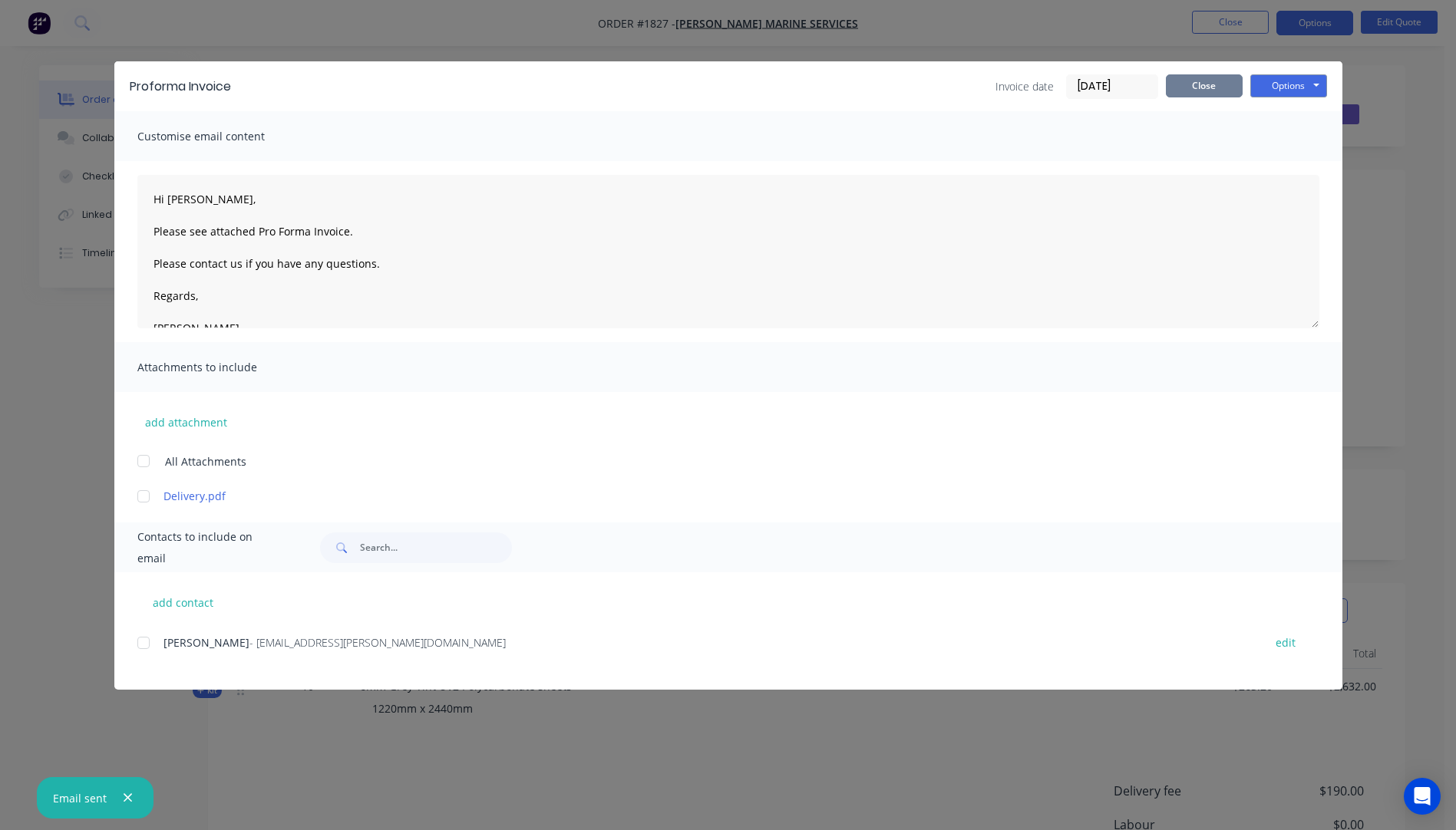
click at [1190, 92] on button "Close" at bounding box center [1204, 85] width 77 height 23
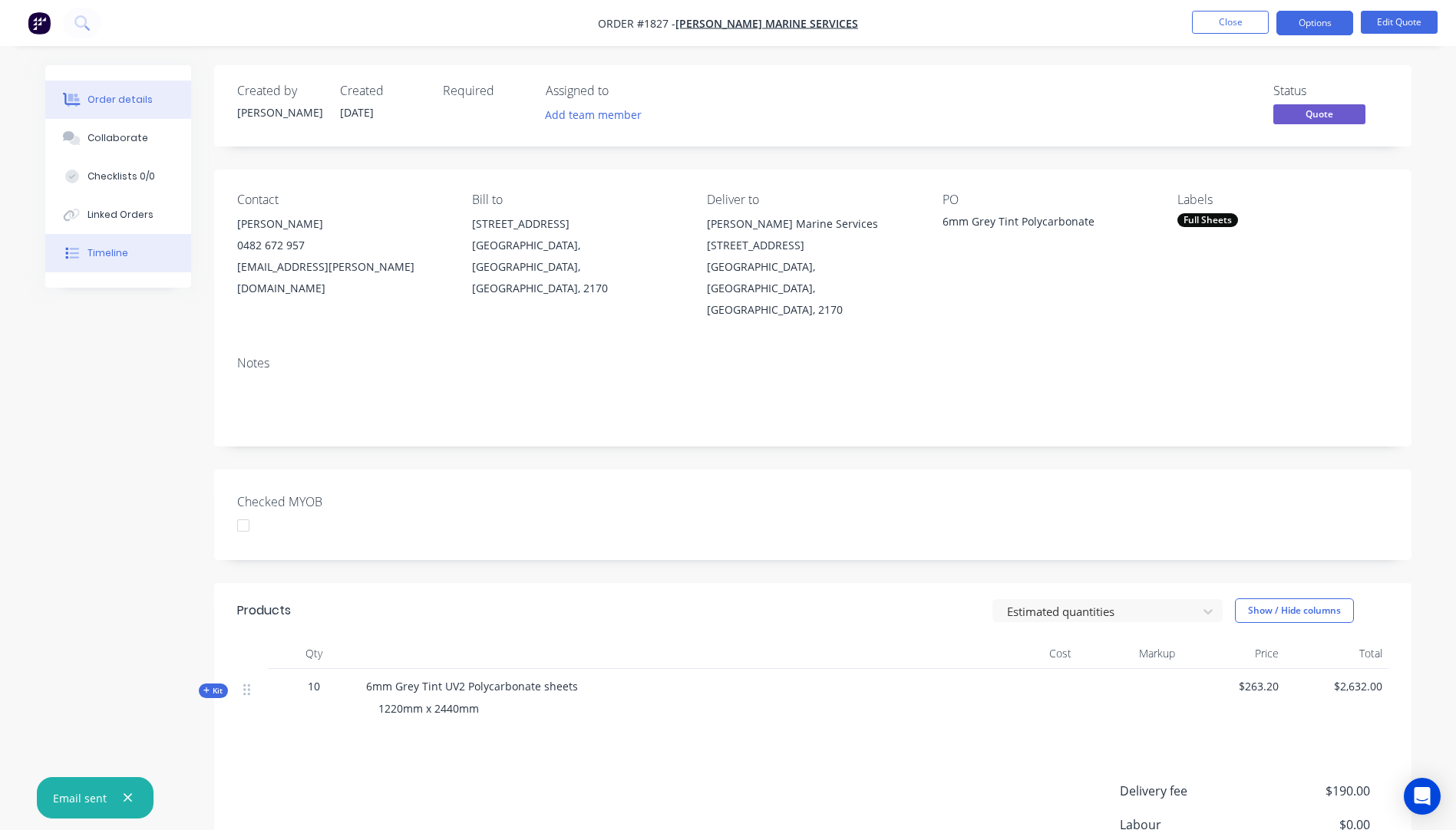
click at [93, 248] on div "Timeline" at bounding box center [107, 254] width 41 height 14
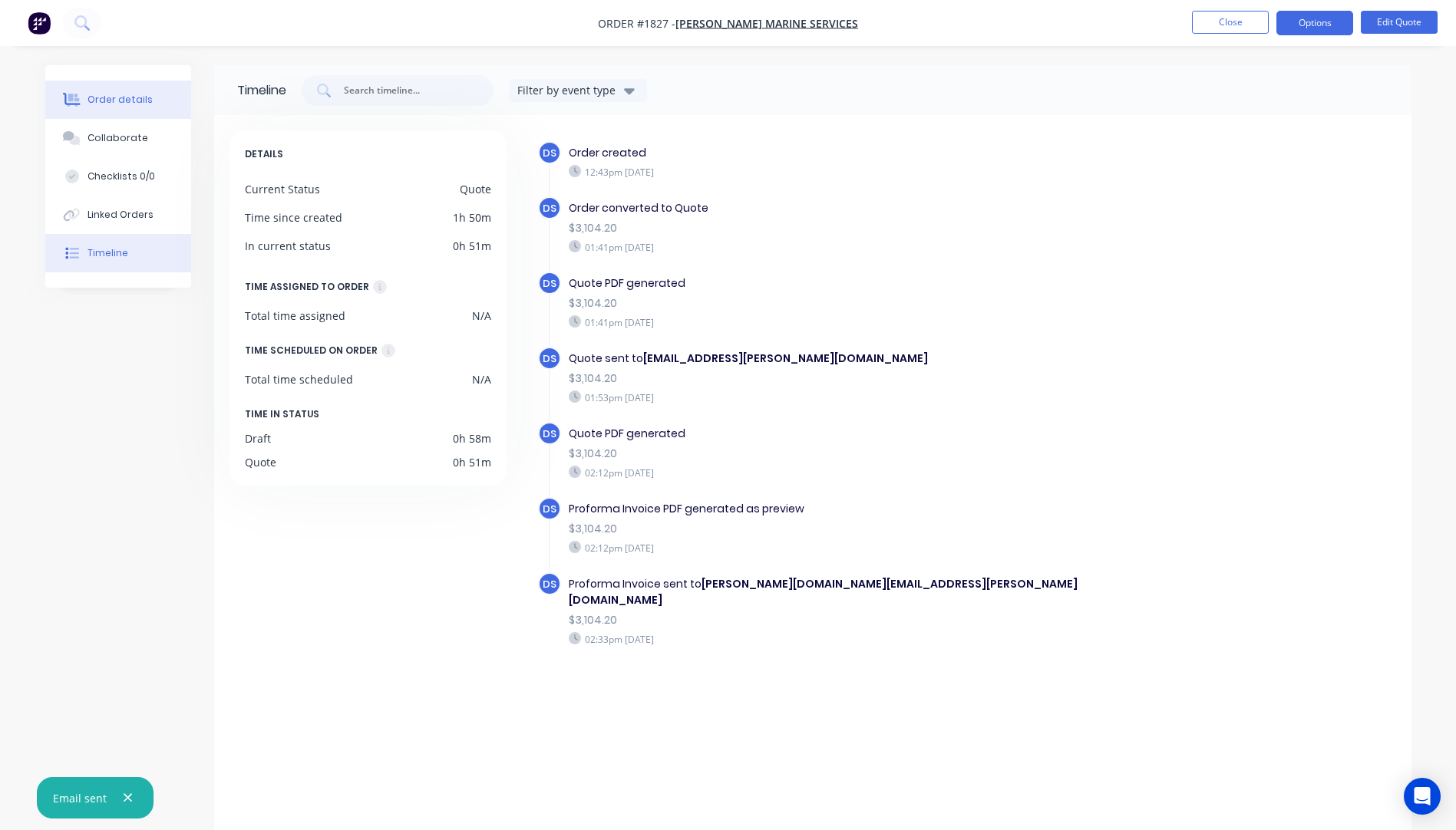
click at [105, 103] on div "Order details" at bounding box center [119, 99] width 65 height 14
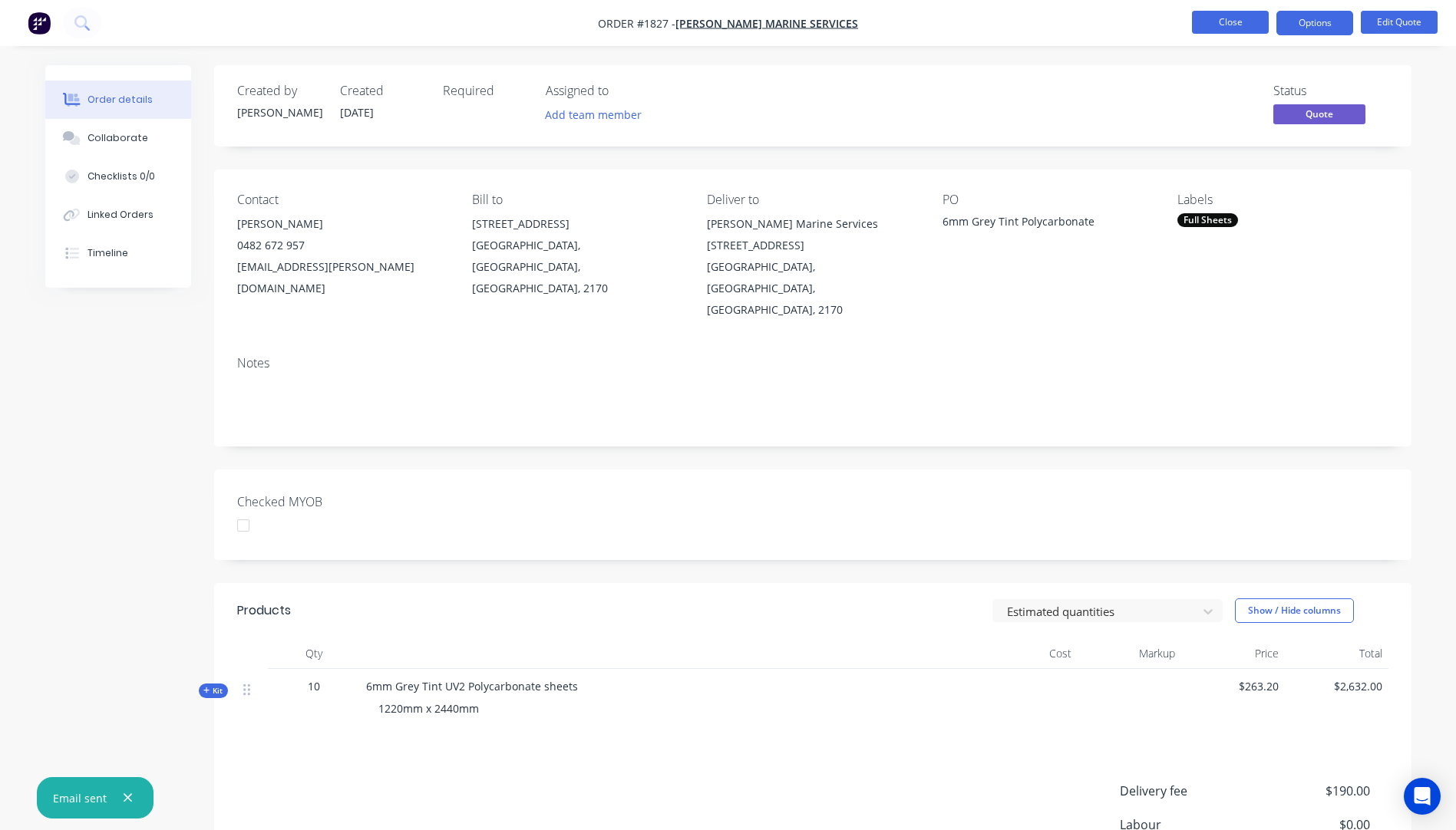
click at [1231, 23] on button "Close" at bounding box center [1230, 22] width 77 height 23
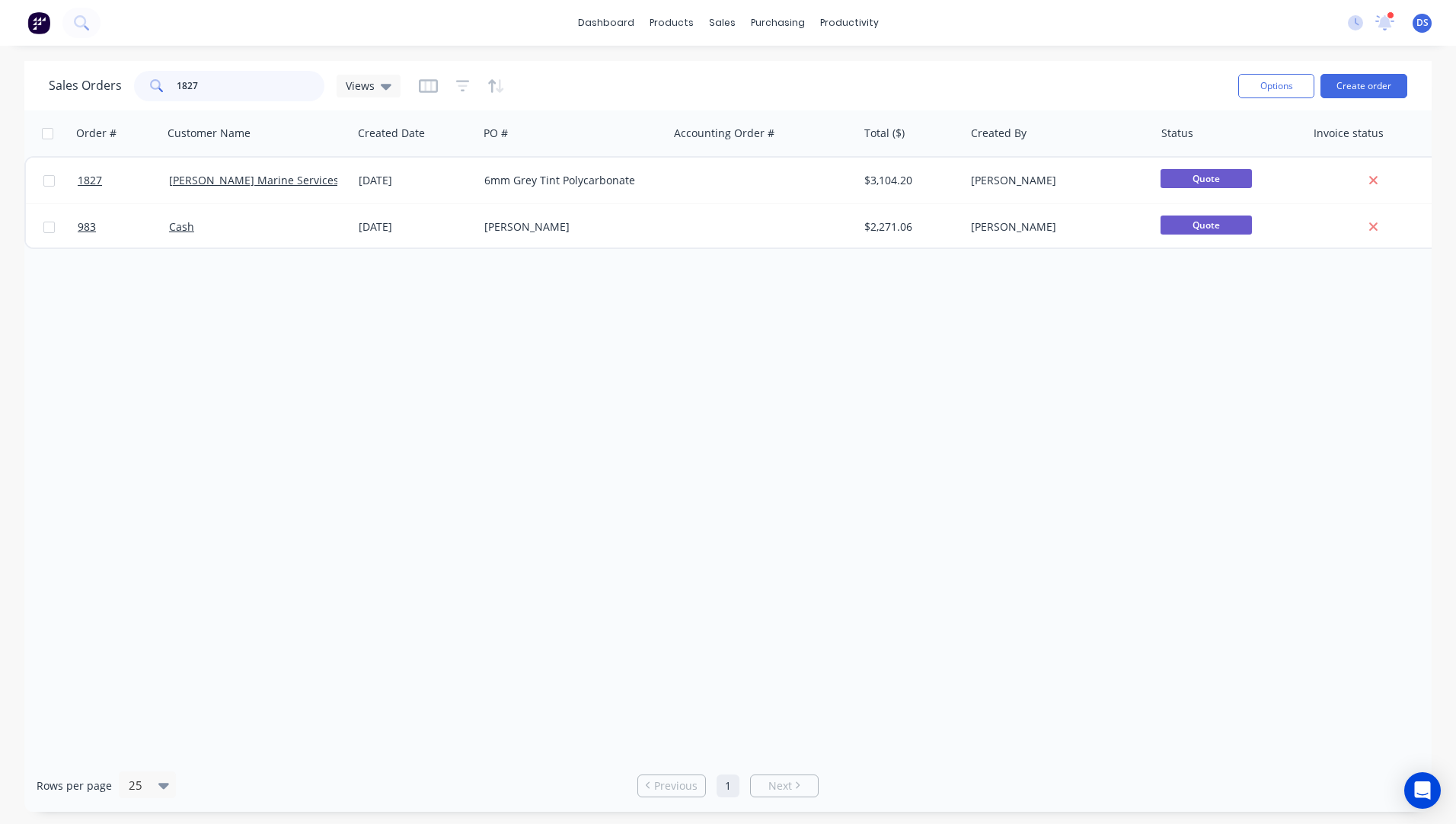
drag, startPoint x: 203, startPoint y: 86, endPoint x: 150, endPoint y: 89, distance: 53.1
click at [150, 89] on div "1827" at bounding box center [229, 86] width 190 height 30
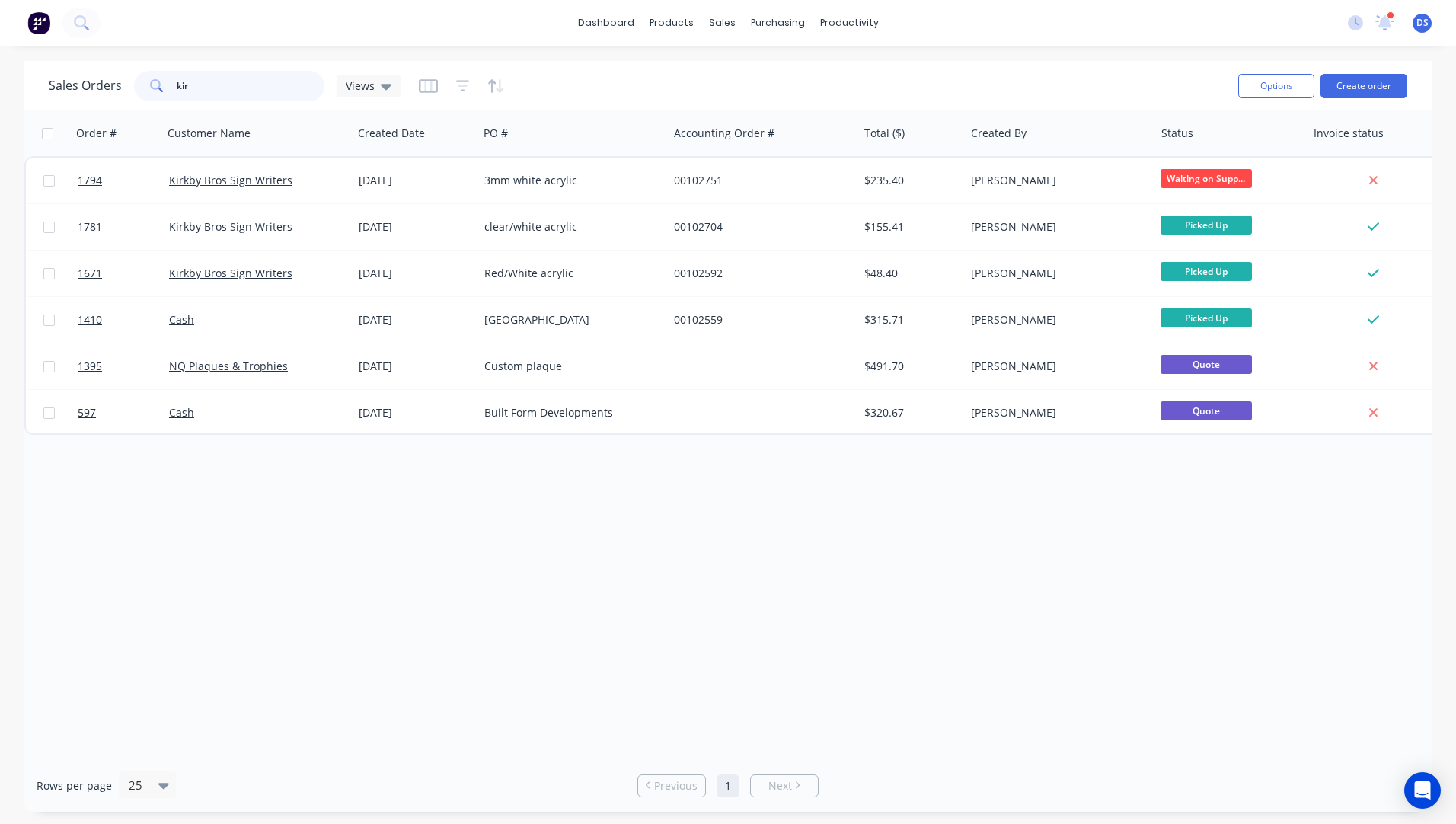
type input "kir"
drag, startPoint x: 789, startPoint y: 78, endPoint x: 761, endPoint y: 85, distance: 28.9
click at [789, 78] on div "Sales Orders kir Views" at bounding box center [637, 85] width 1177 height 37
click at [126, 83] on div "Sales Orders kir Views" at bounding box center [224, 86] width 352 height 30
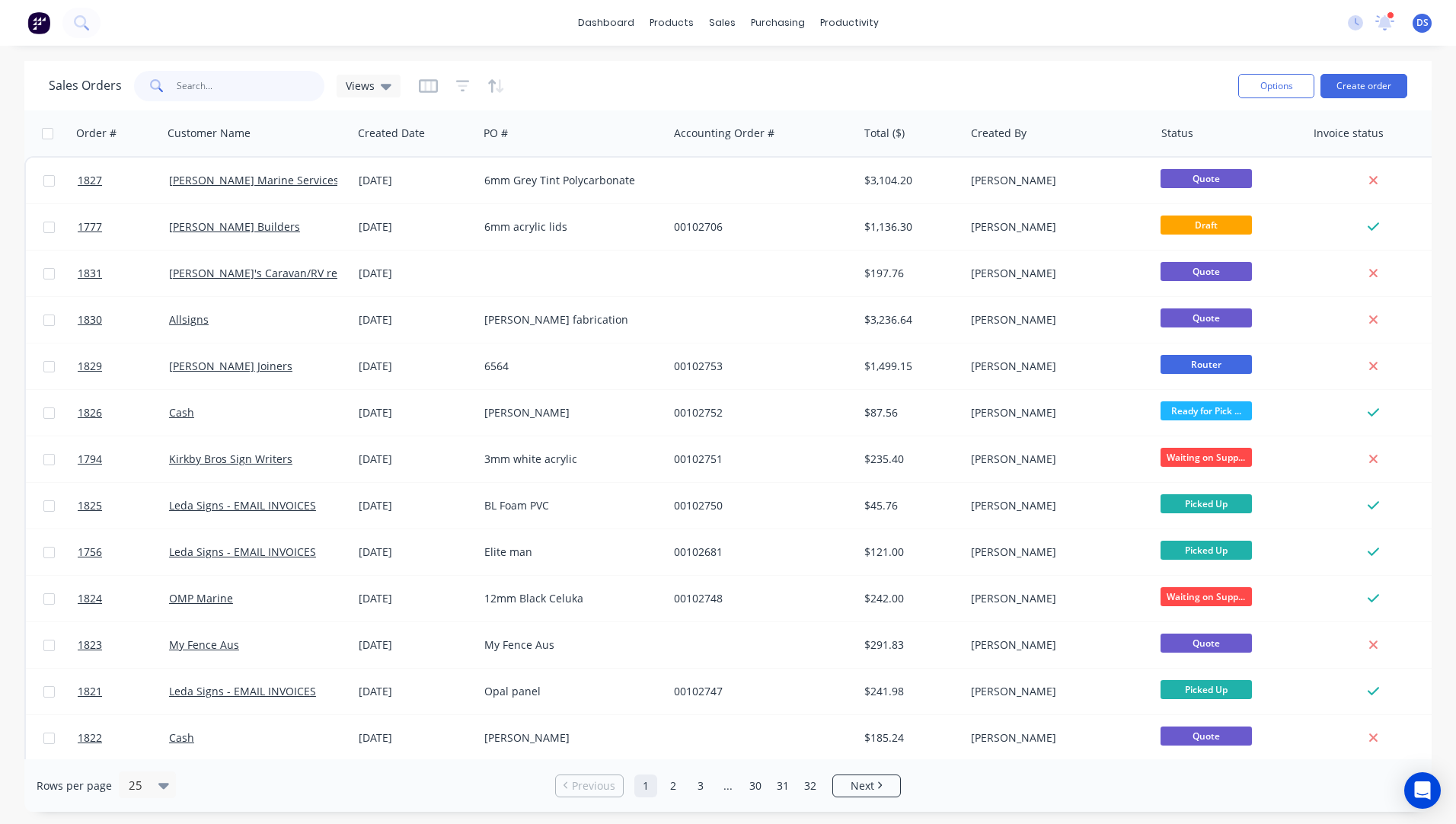
click at [221, 86] on input "text" at bounding box center [251, 86] width 149 height 30
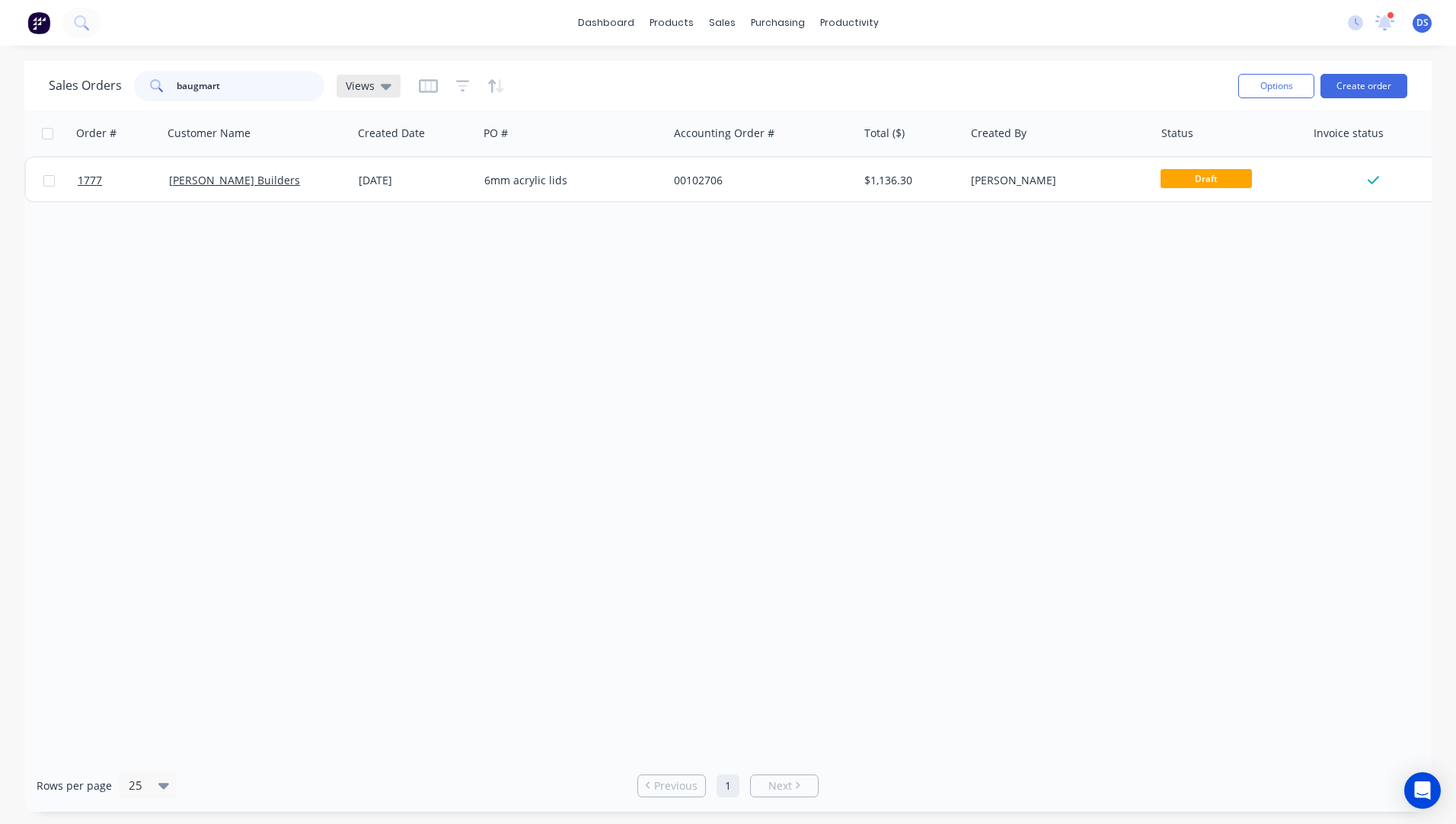
type input "baugmart"
click at [391, 90] on div "Views" at bounding box center [369, 86] width 64 height 23
click at [383, 251] on button "Archived Orders" at bounding box center [427, 247] width 174 height 17
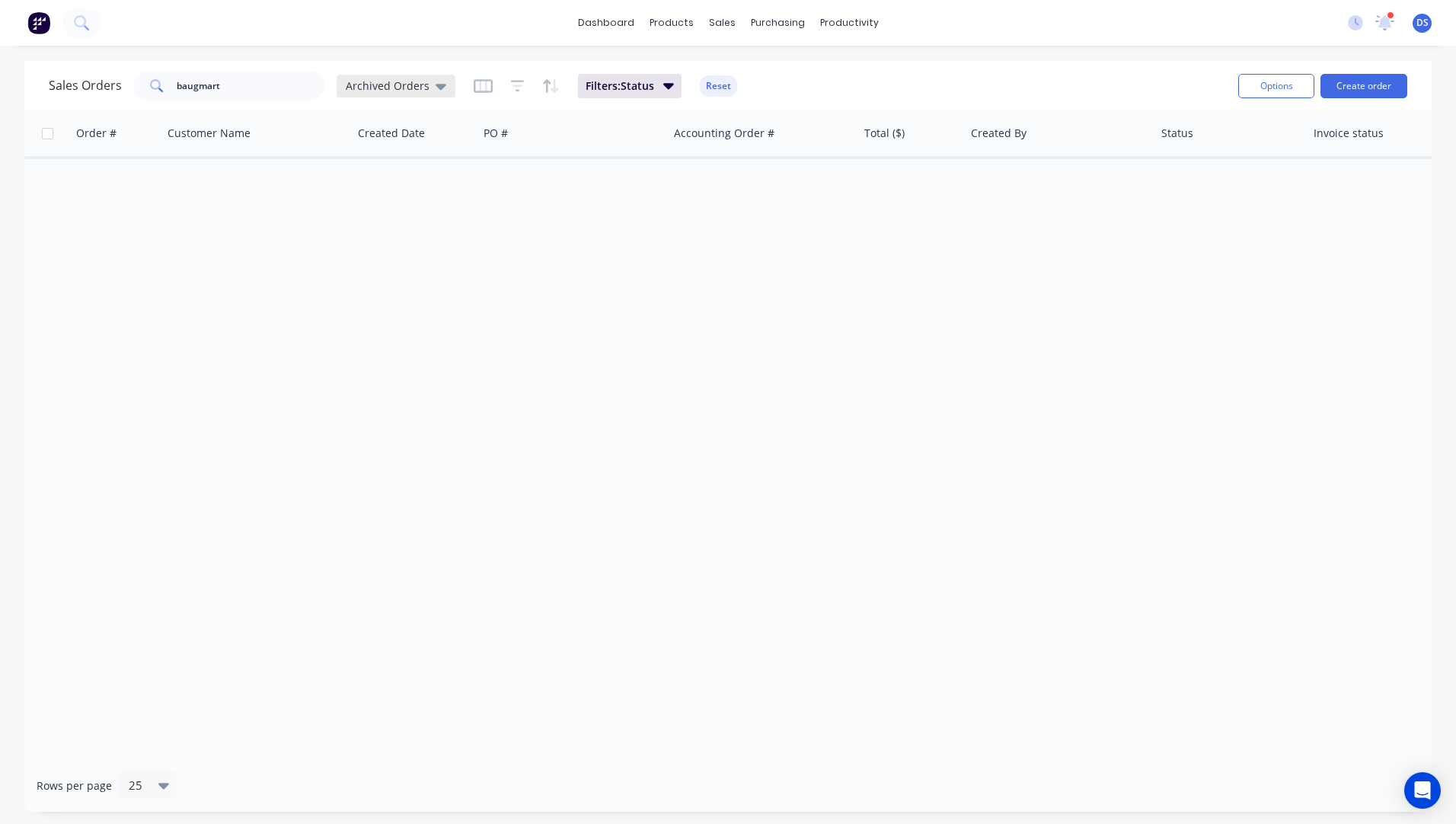
click at [435, 86] on icon at bounding box center [440, 86] width 10 height 16
click at [385, 213] on button "None (Default)" at bounding box center [427, 216] width 174 height 17
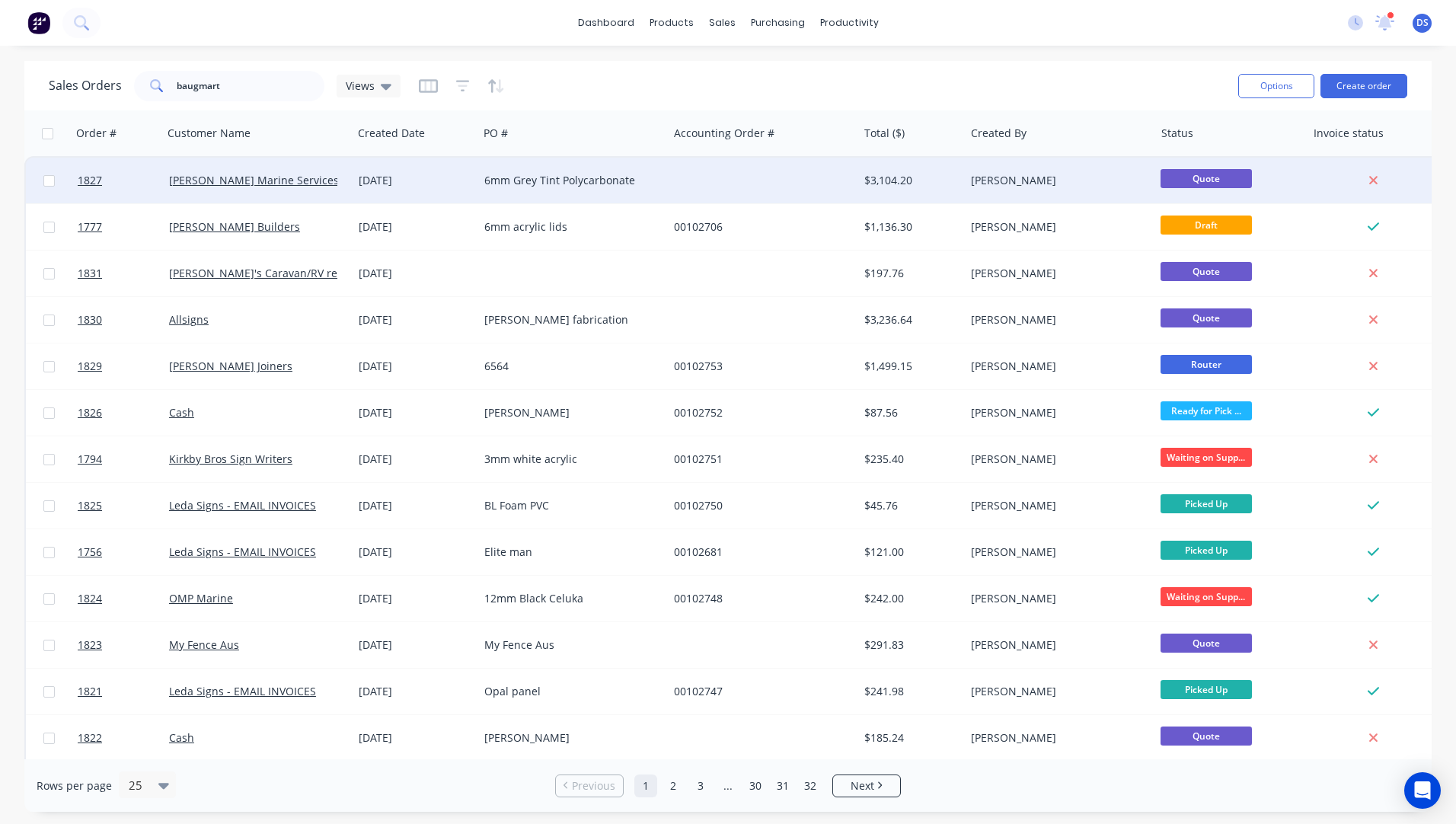
click at [545, 185] on div "6mm Grey Tint Polycarbonate" at bounding box center [568, 181] width 169 height 16
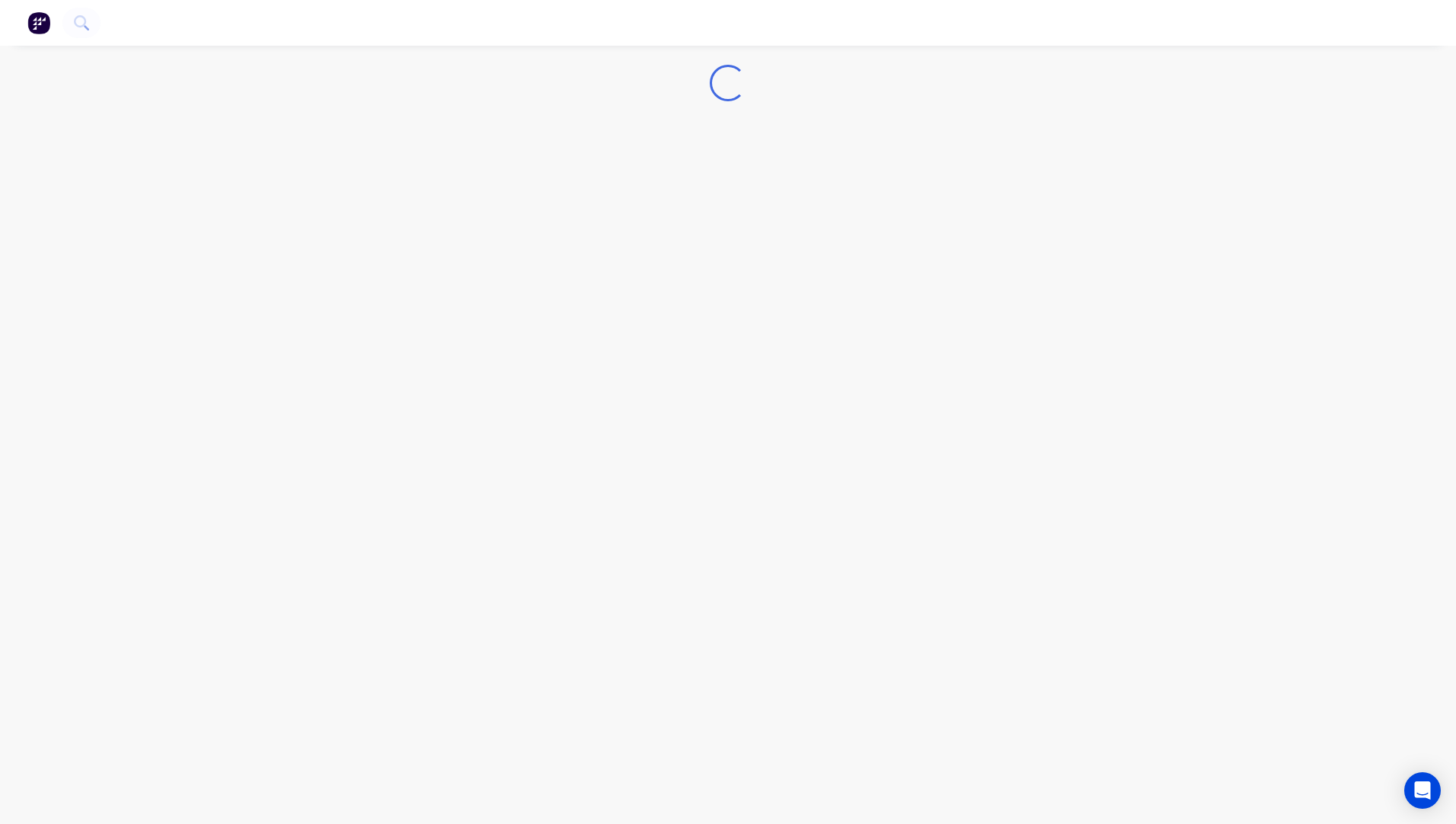
click at [545, 185] on div "Loading..." at bounding box center [728, 412] width 1456 height 824
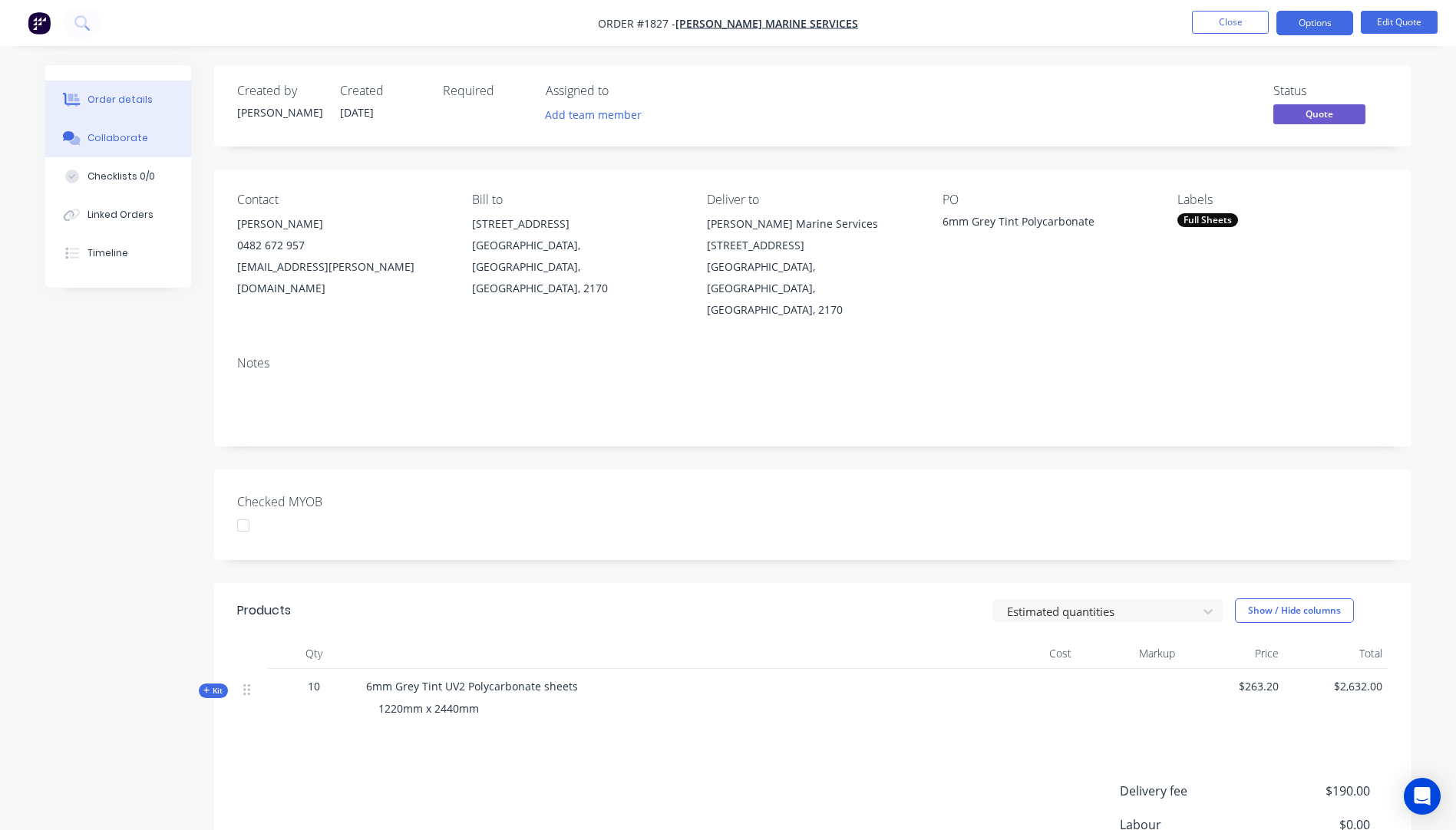
click at [99, 141] on div "Collaborate" at bounding box center [118, 139] width 61 height 14
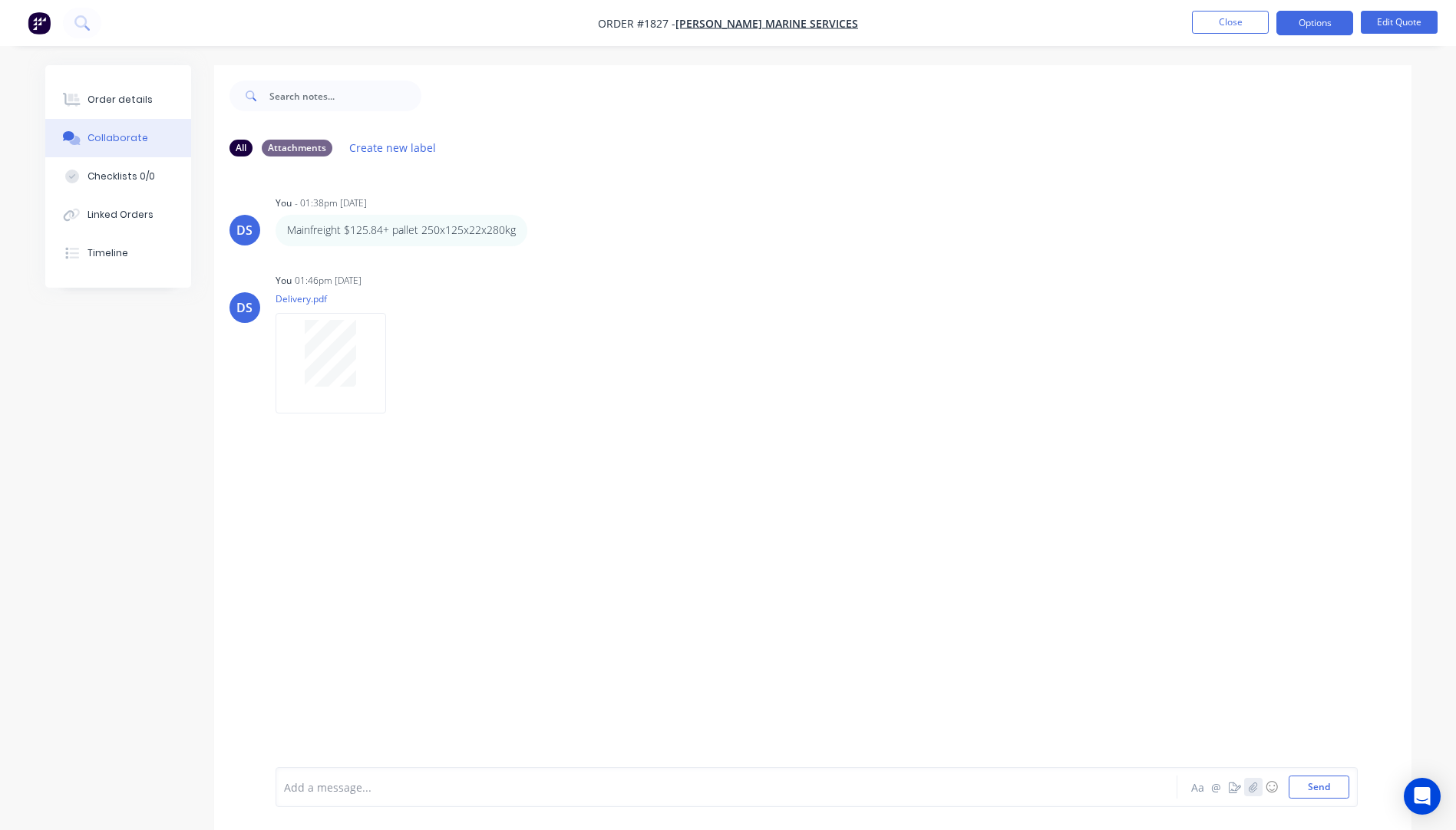
click at [1253, 786] on icon "button" at bounding box center [1252, 787] width 10 height 10
click at [1308, 786] on button "Send" at bounding box center [1319, 787] width 61 height 23
click at [128, 98] on div "Order details" at bounding box center [119, 99] width 65 height 14
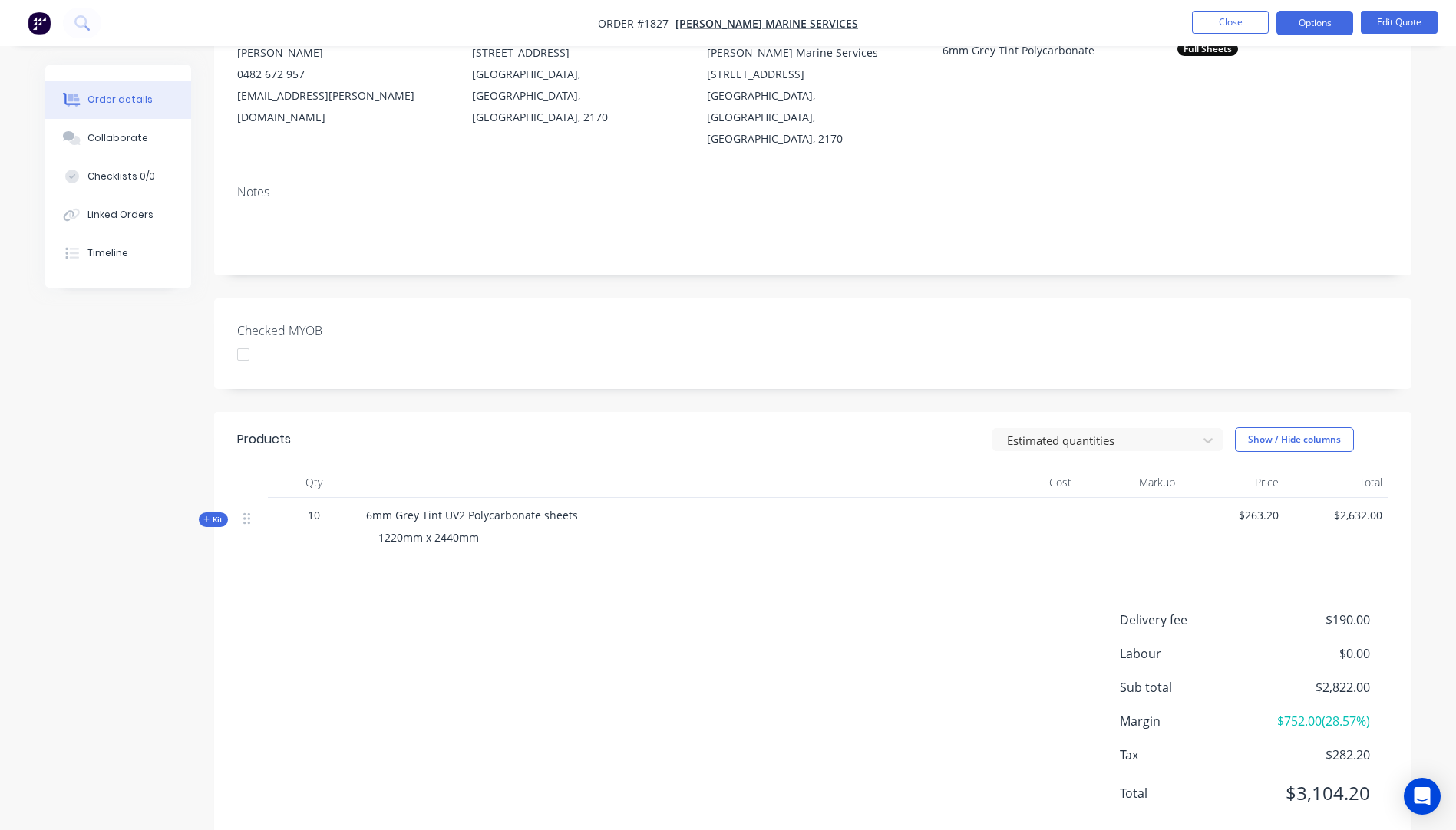
scroll to position [188, 0]
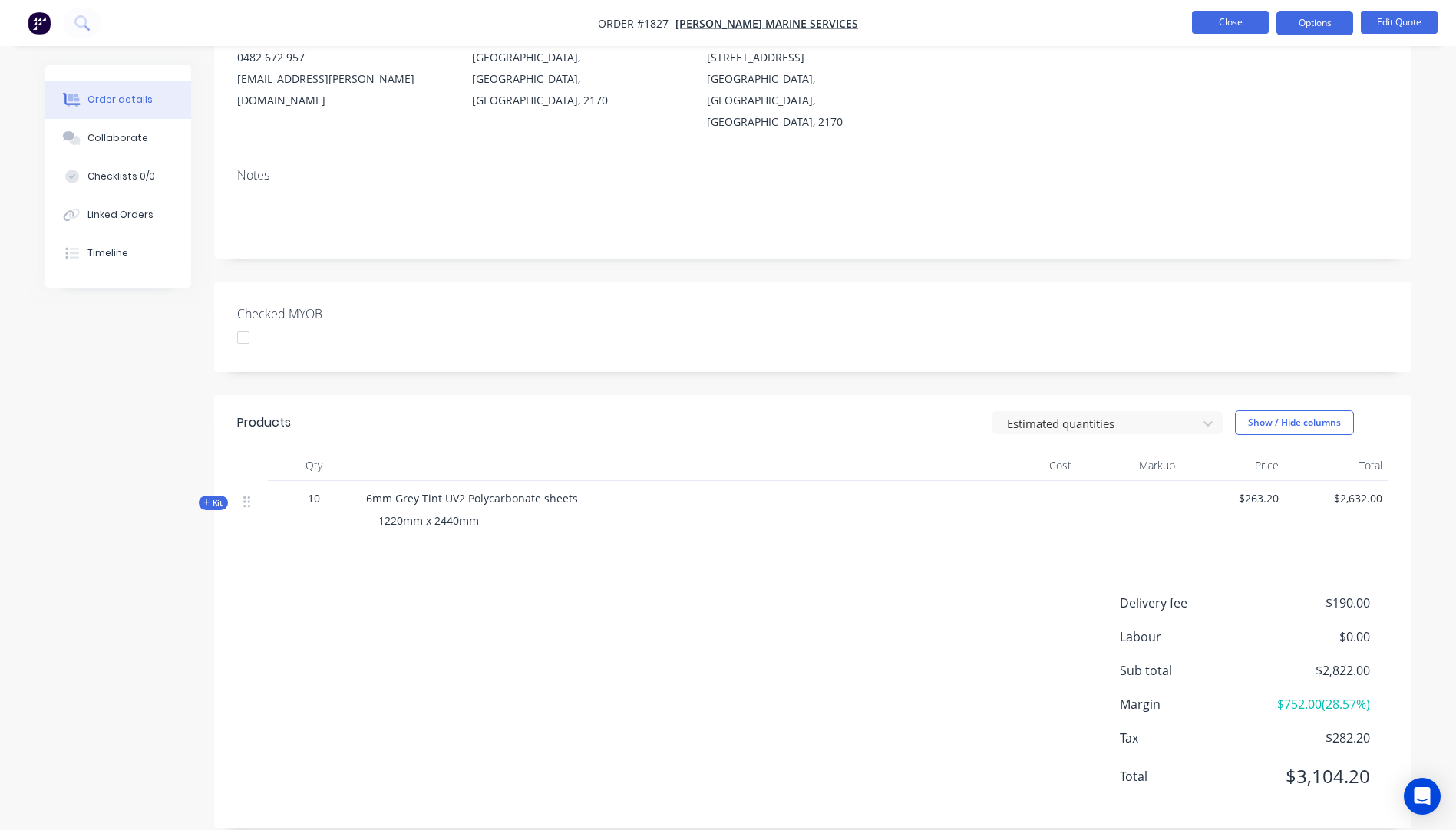
click at [1224, 25] on button "Close" at bounding box center [1230, 22] width 77 height 23
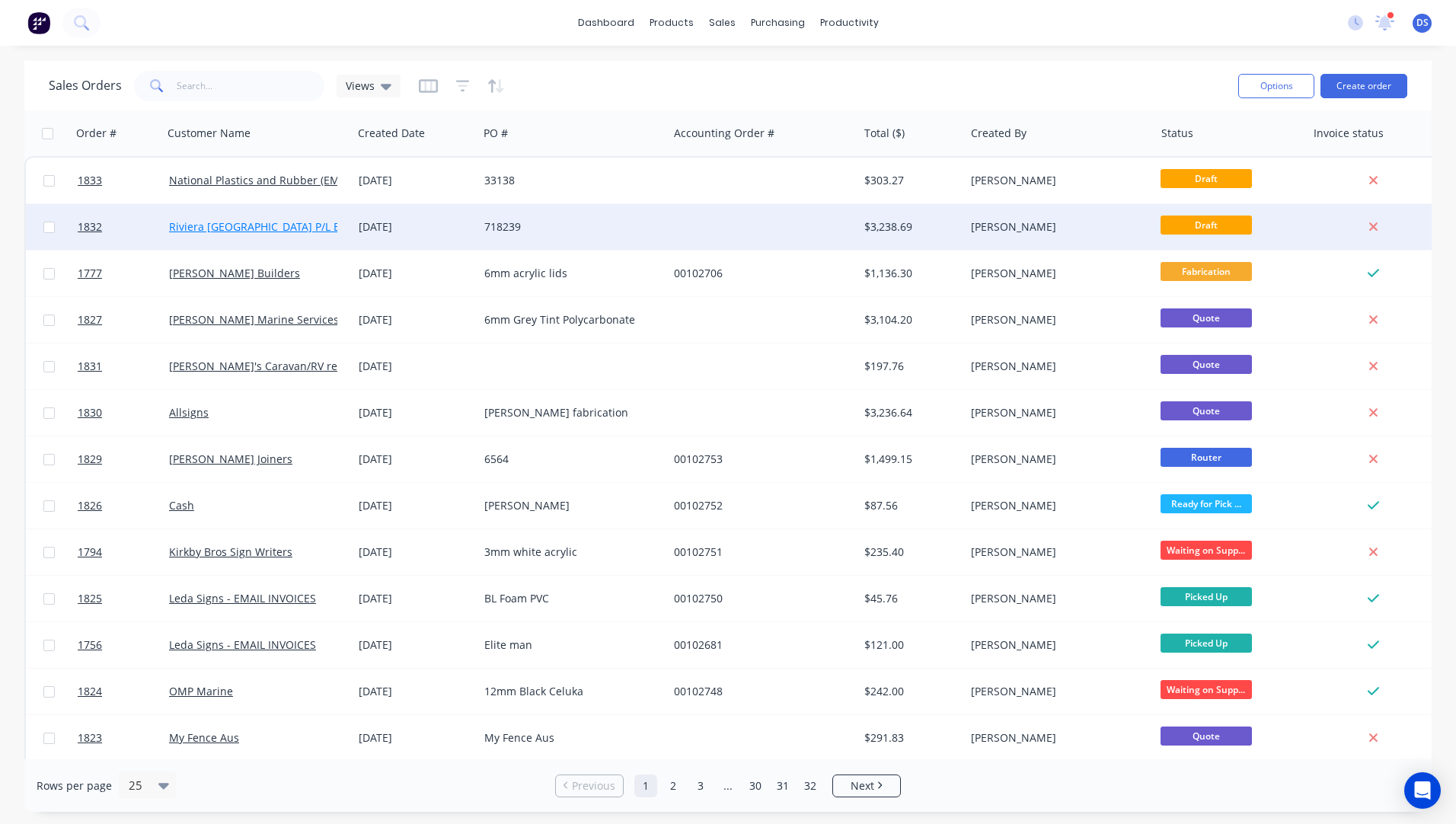
click at [266, 231] on link "Riviera [GEOGRAPHIC_DATA] P/L EMAIL INVOICES / DEL NOTE" at bounding box center [323, 226] width 308 height 15
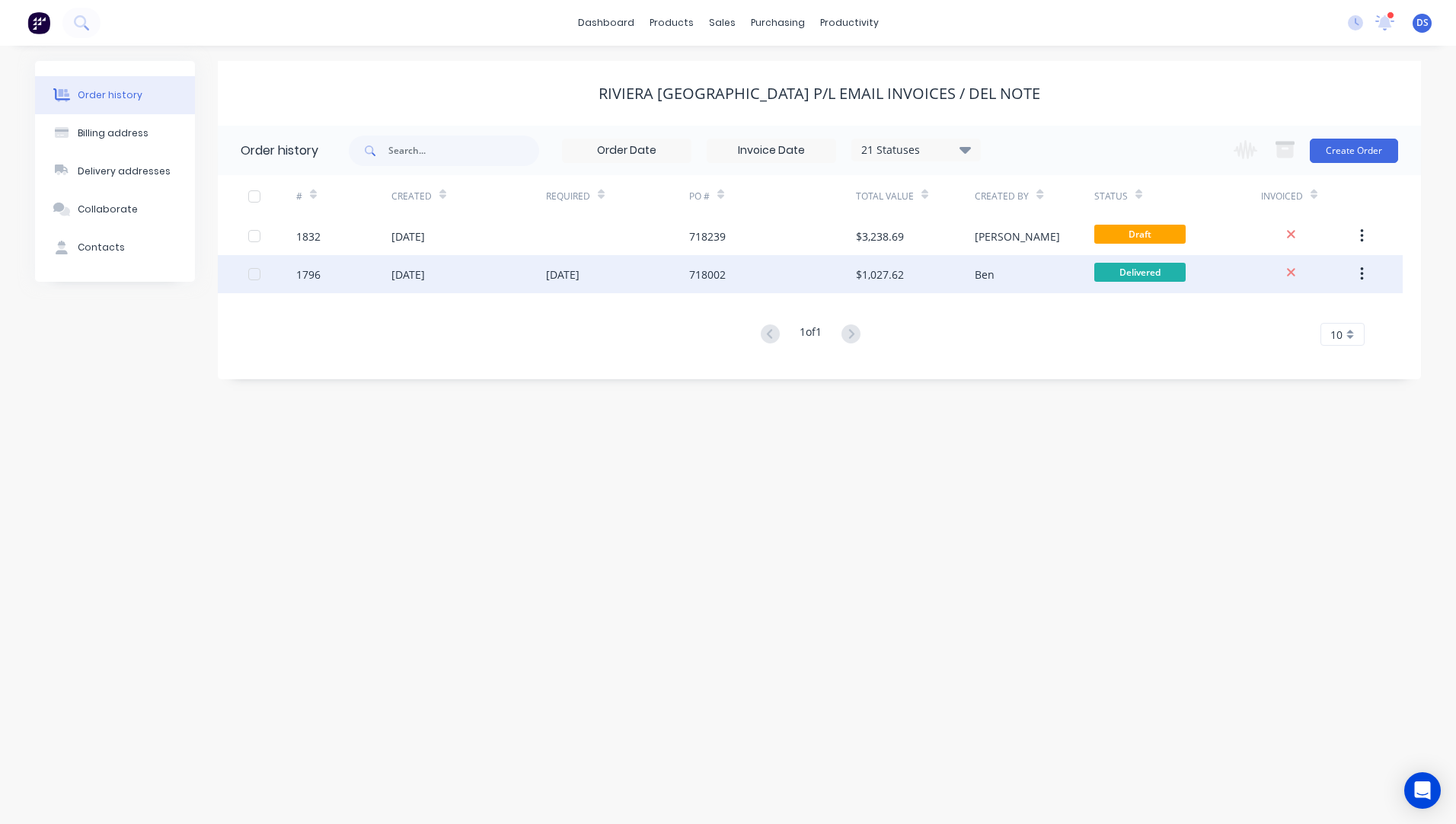
click at [556, 283] on div "[DATE]" at bounding box center [617, 274] width 143 height 38
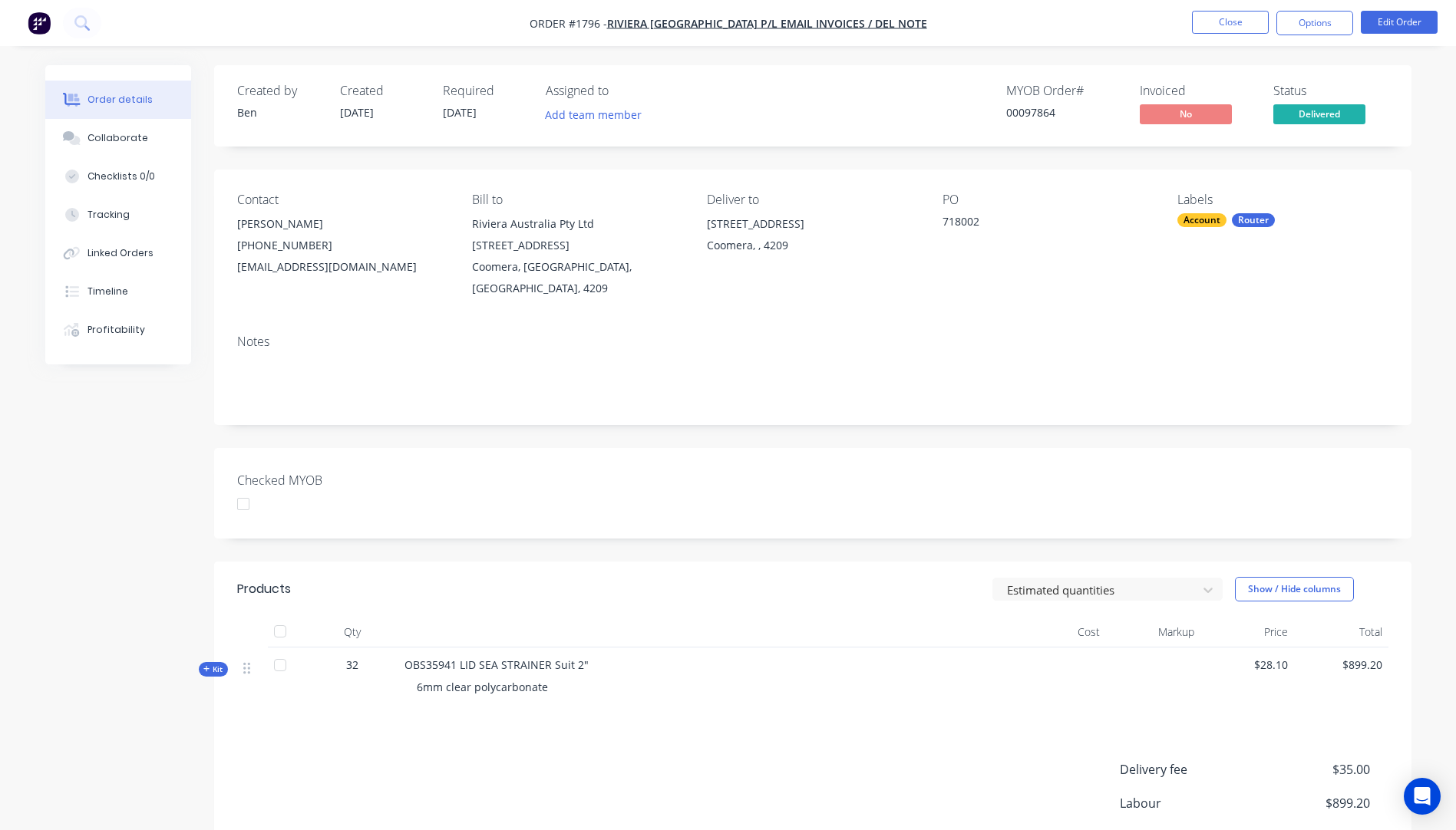
click at [207, 666] on icon "button" at bounding box center [206, 669] width 6 height 6
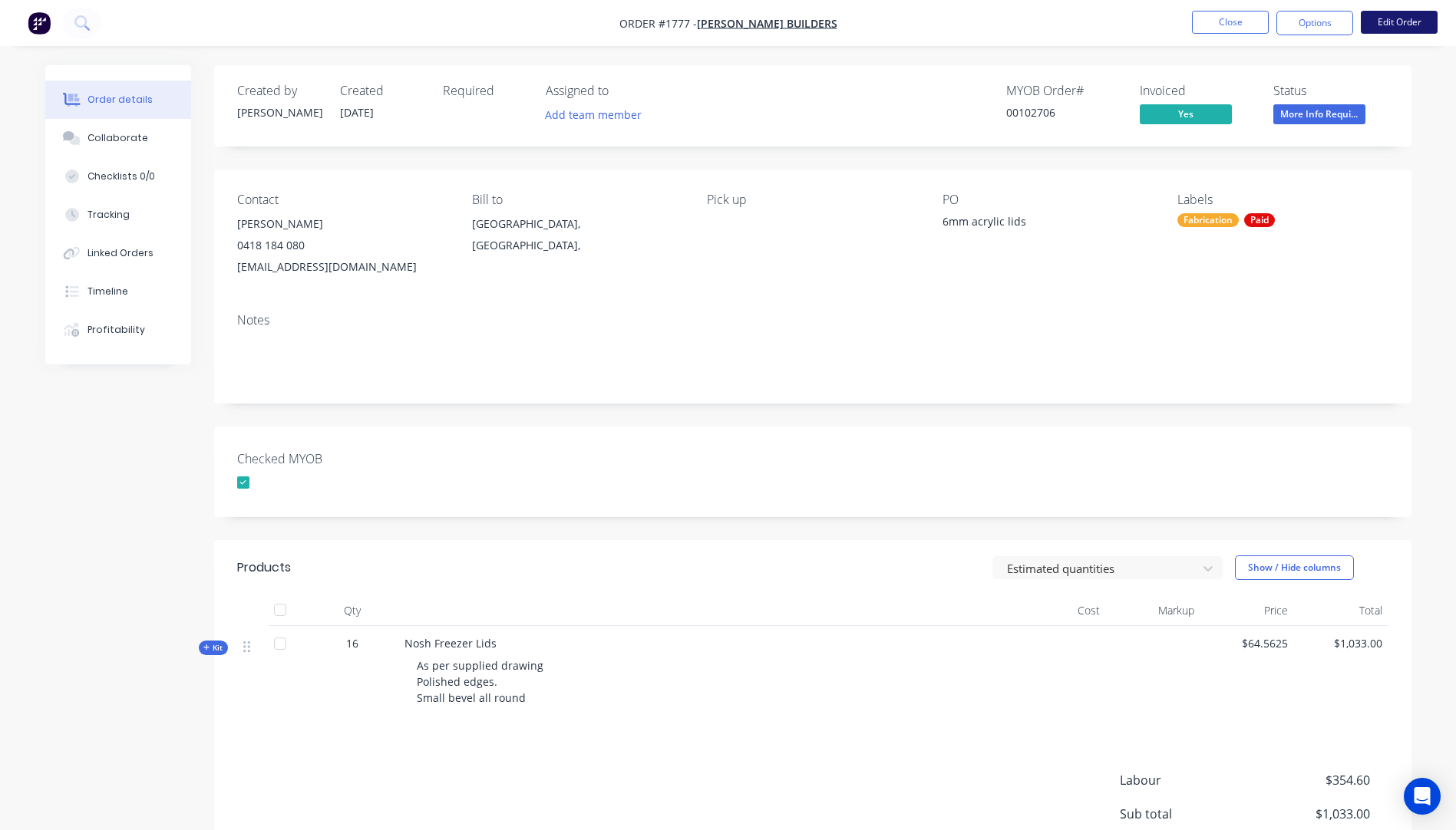
click at [1389, 21] on button "Edit Order" at bounding box center [1398, 22] width 77 height 23
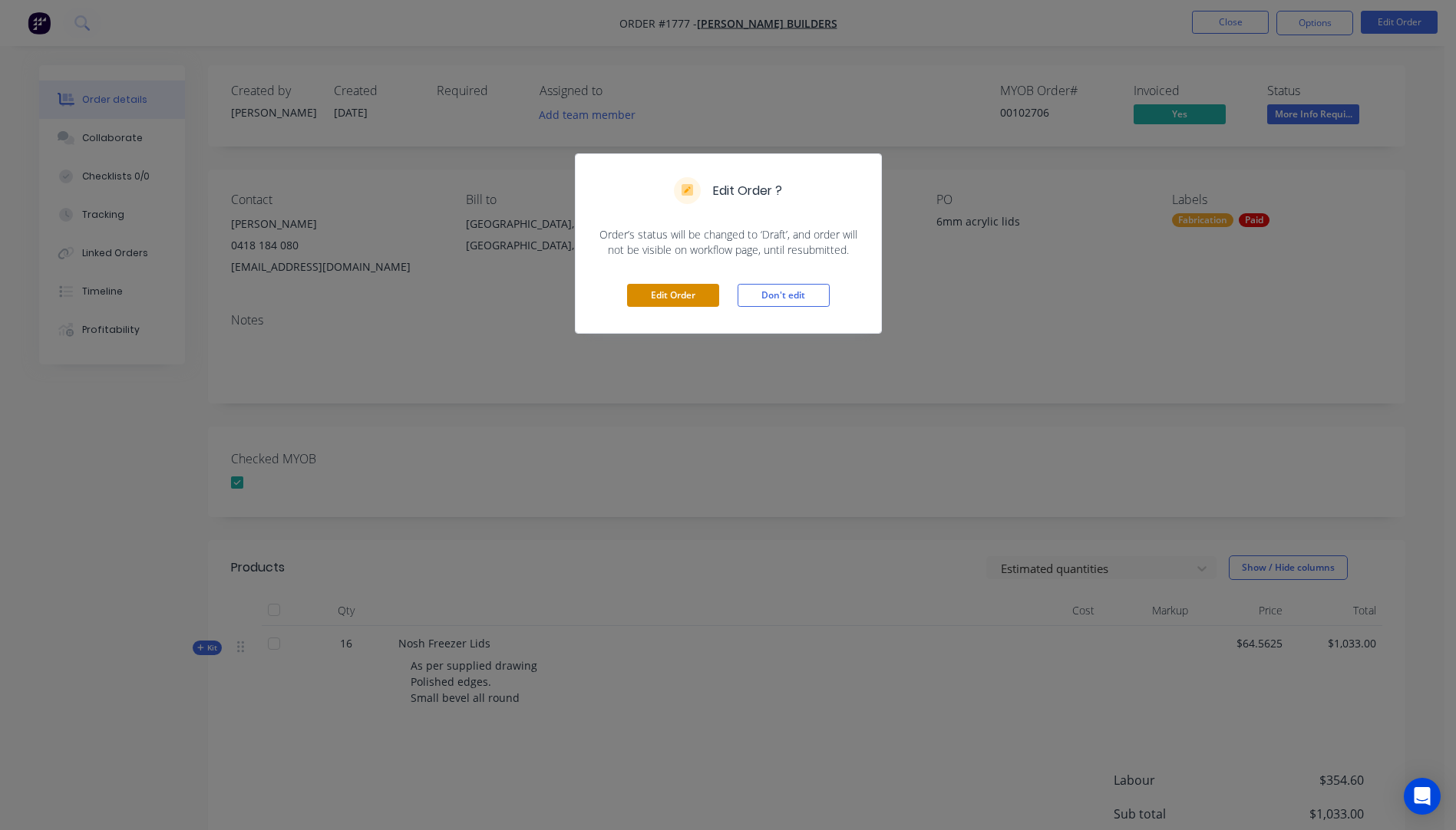
click at [691, 304] on button "Edit Order" at bounding box center [673, 296] width 92 height 23
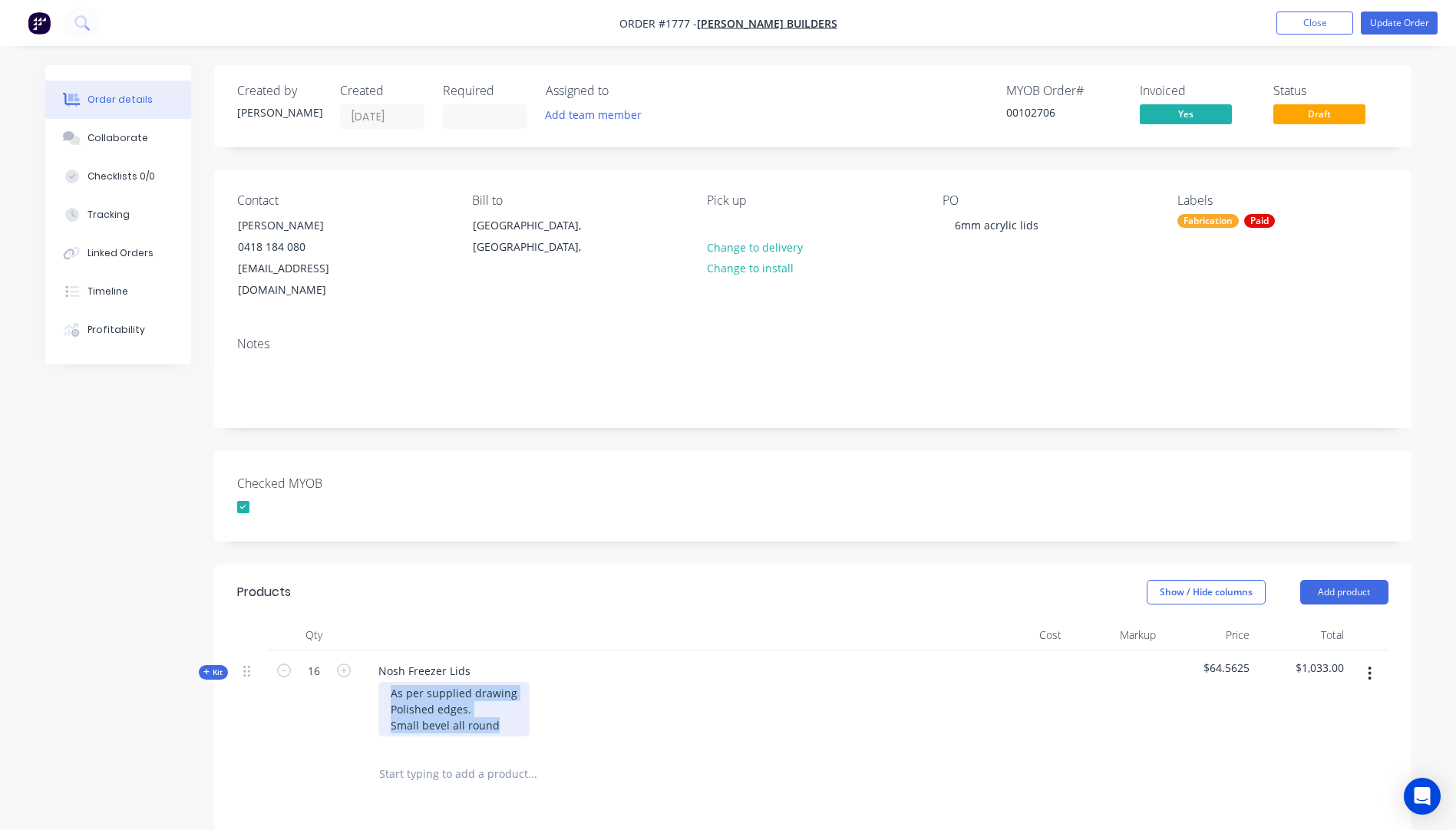
drag, startPoint x: 505, startPoint y: 704, endPoint x: 392, endPoint y: 676, distance: 116.4
click at [392, 682] on div "As per supplied drawing Polished edges. Small bevel all round" at bounding box center [453, 709] width 151 height 54
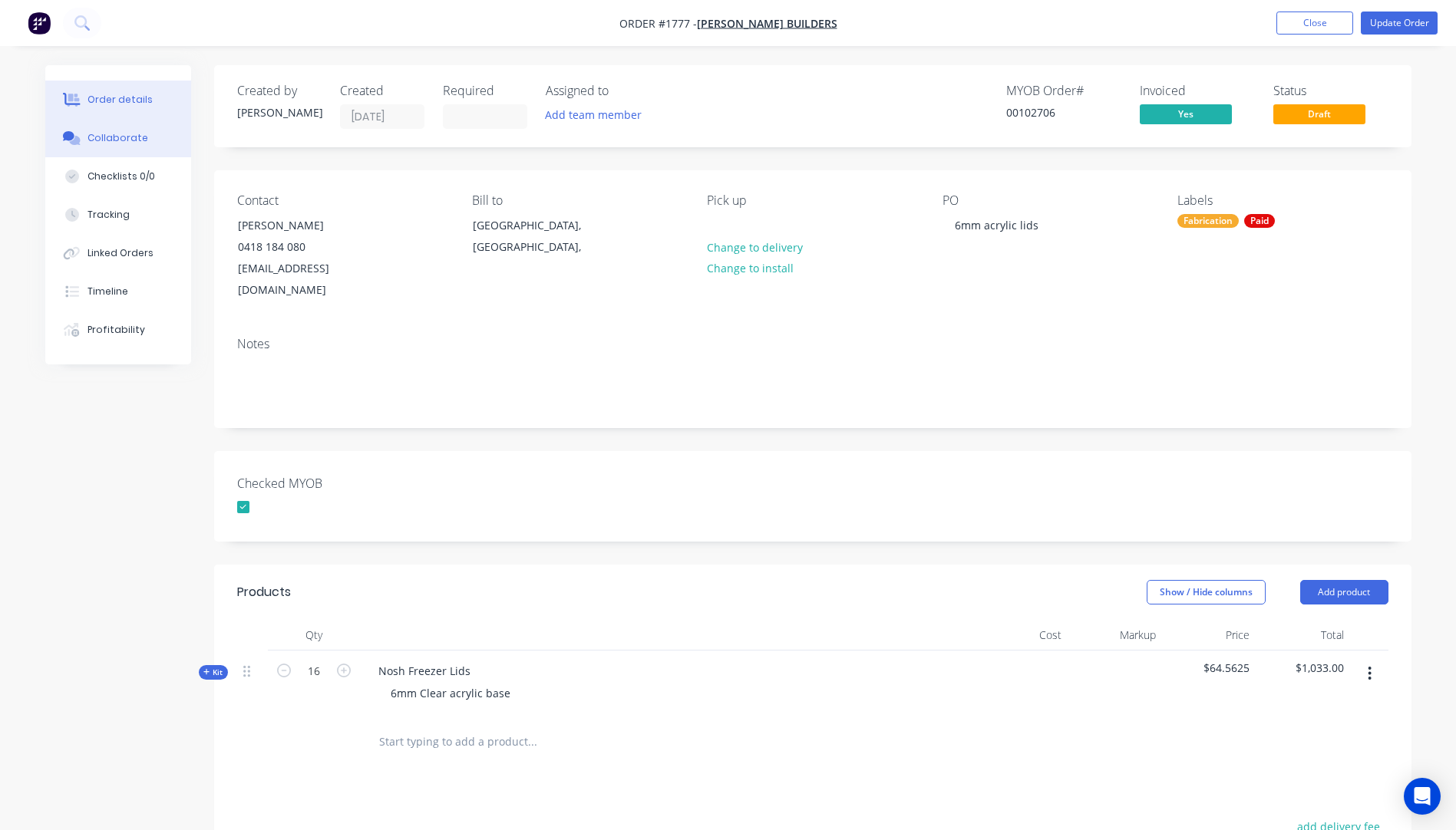
click at [124, 144] on div "Collaborate" at bounding box center [118, 139] width 61 height 14
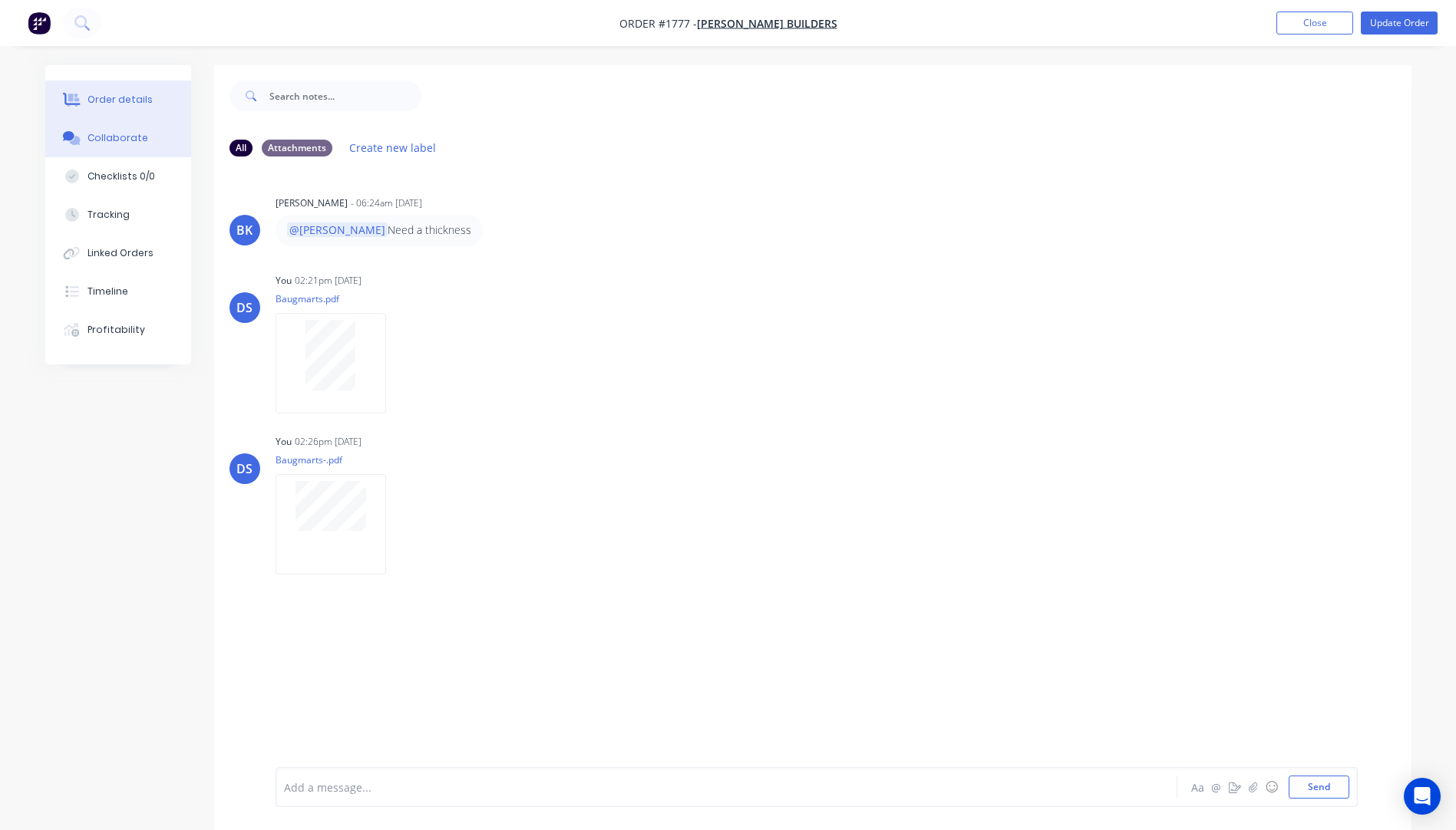
click at [138, 96] on div "Order details" at bounding box center [119, 99] width 65 height 14
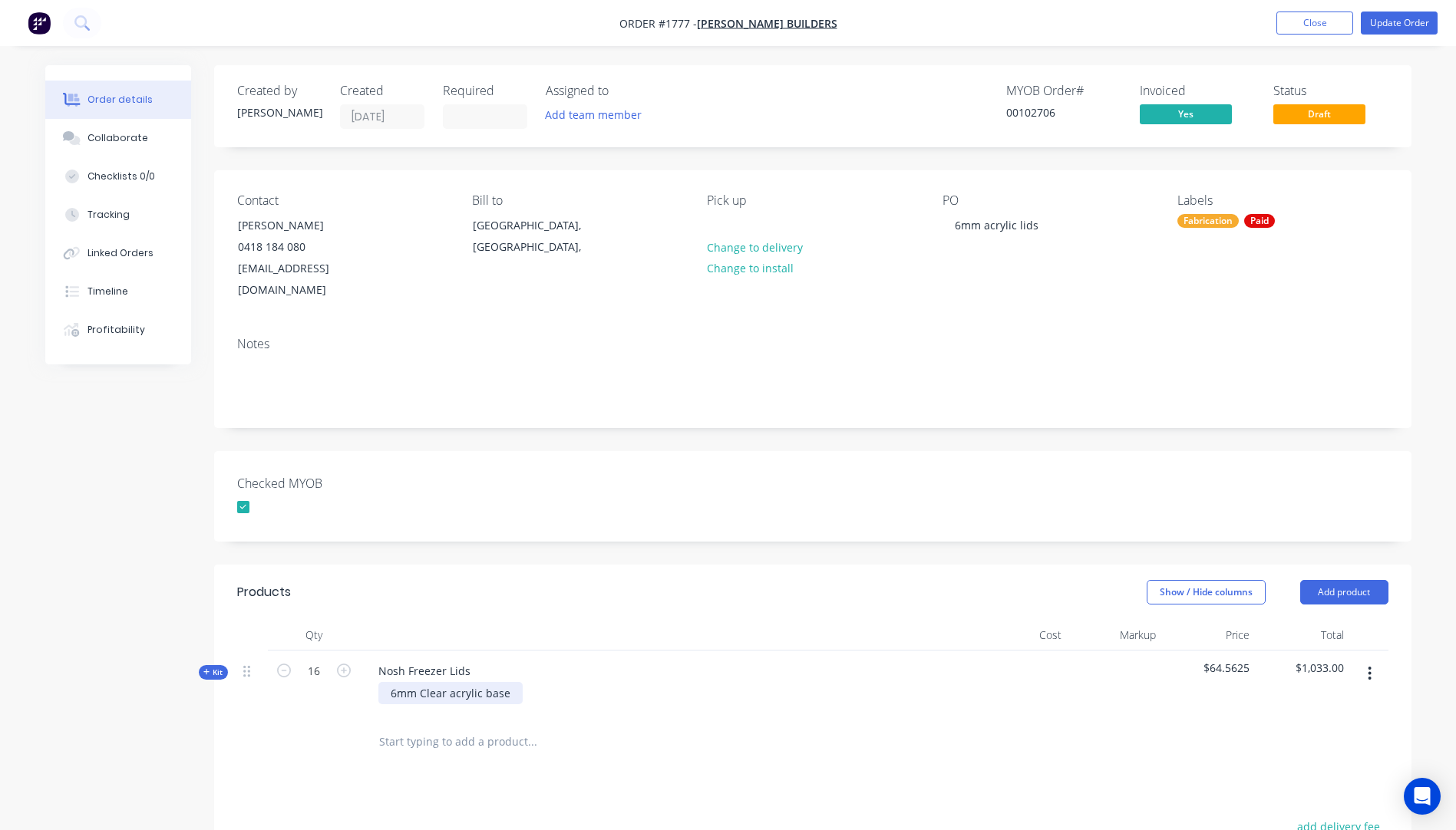
click at [513, 682] on div "6mm Clear acrylic base" at bounding box center [450, 693] width 144 height 23
click at [676, 687] on div "6mm Clear acrylic base 495mm x 965mm 2 @ 10mm clear acrylic strips on end, 35mm…" at bounding box center [535, 701] width 314 height 38
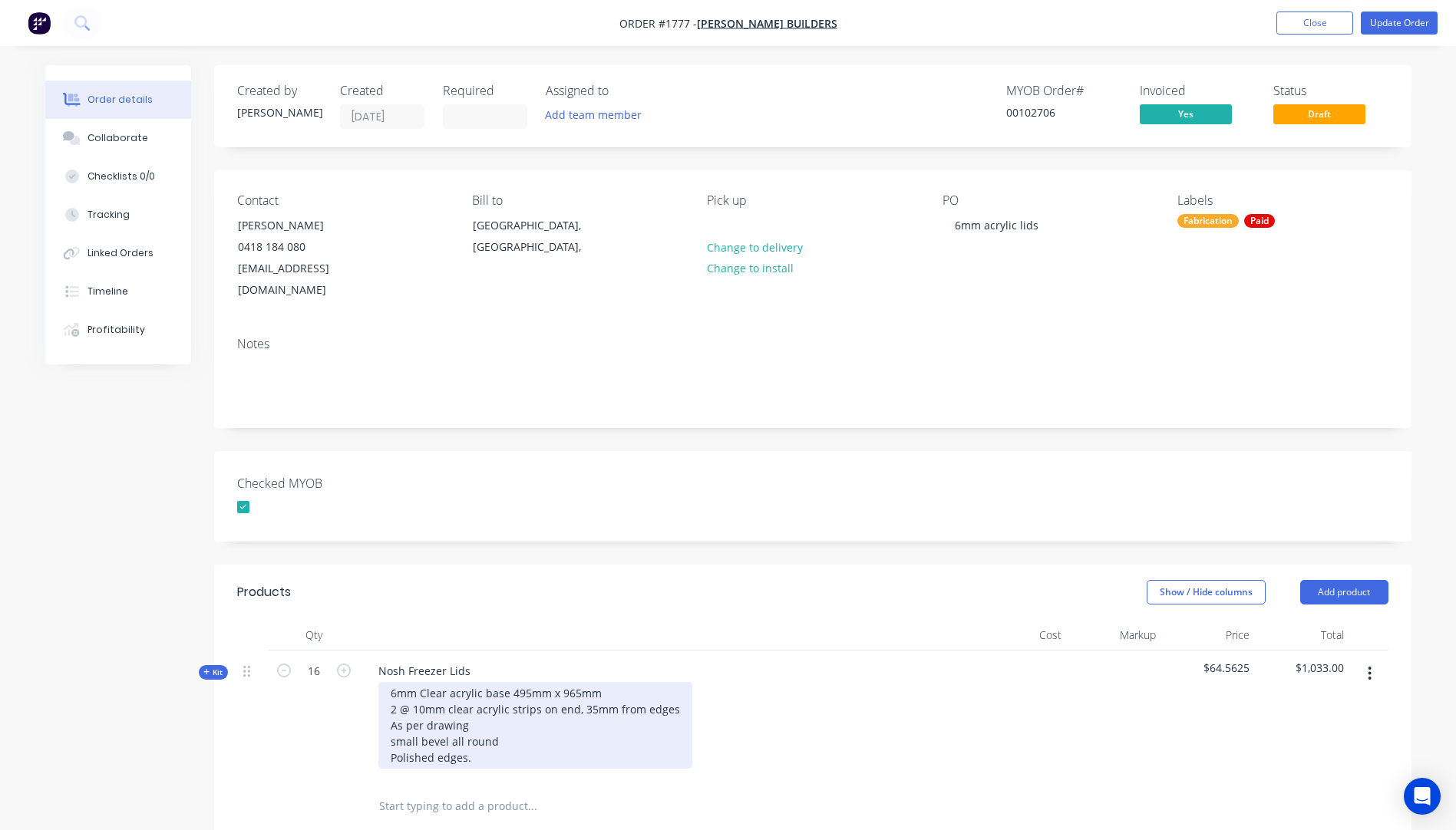
click at [399, 720] on div "6mm Clear acrylic base 495mm x 965mm 2 @ 10mm clear acrylic strips on end, 35mm…" at bounding box center [535, 725] width 314 height 86
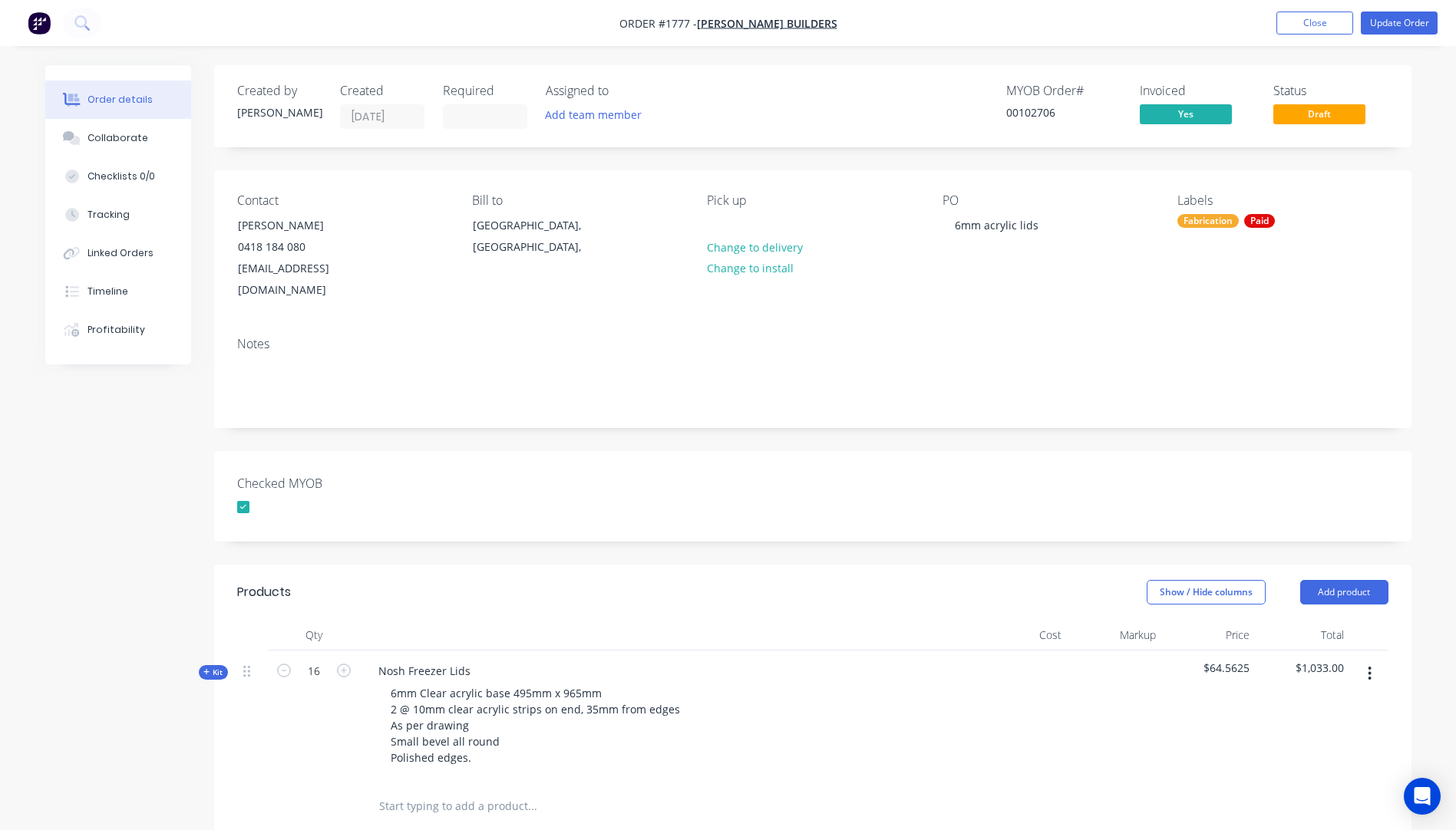
click at [316, 720] on div "16" at bounding box center [314, 716] width 92 height 132
click at [1392, 26] on button "Update Order" at bounding box center [1398, 23] width 77 height 23
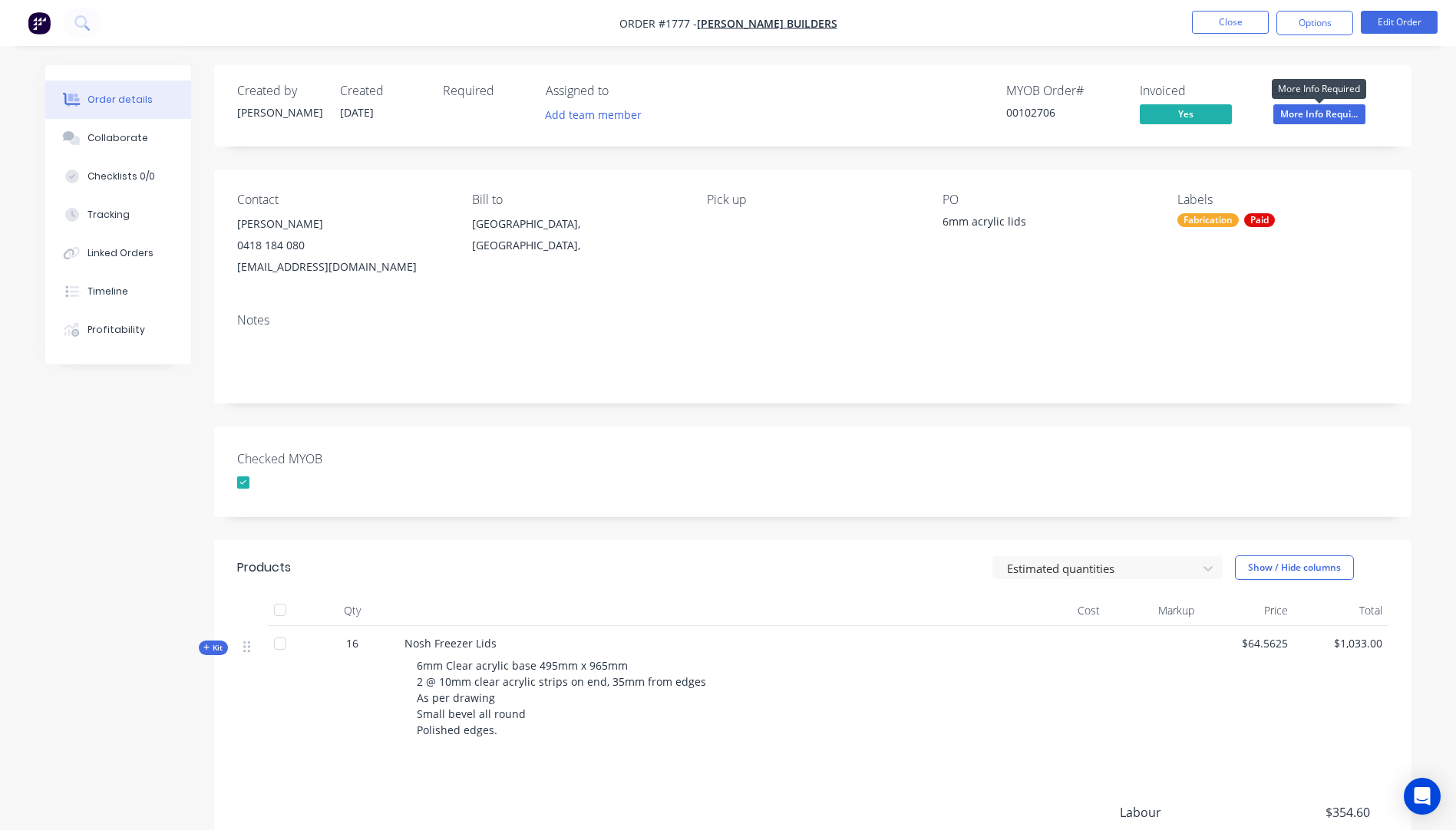
click at [1312, 118] on span "More Info Requi..." at bounding box center [1319, 114] width 92 height 19
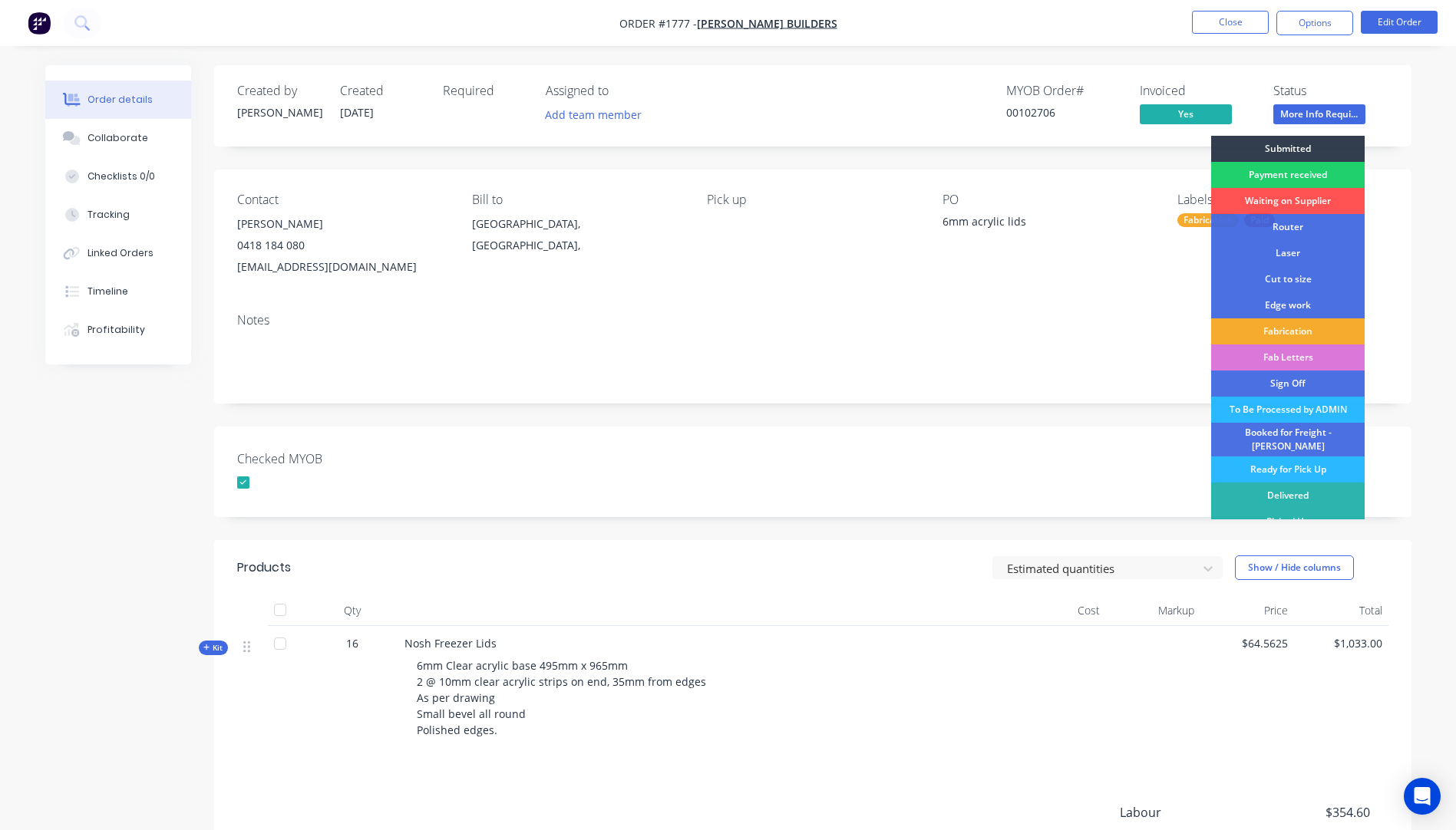
click at [1274, 338] on div "Fabrication" at bounding box center [1288, 331] width 153 height 26
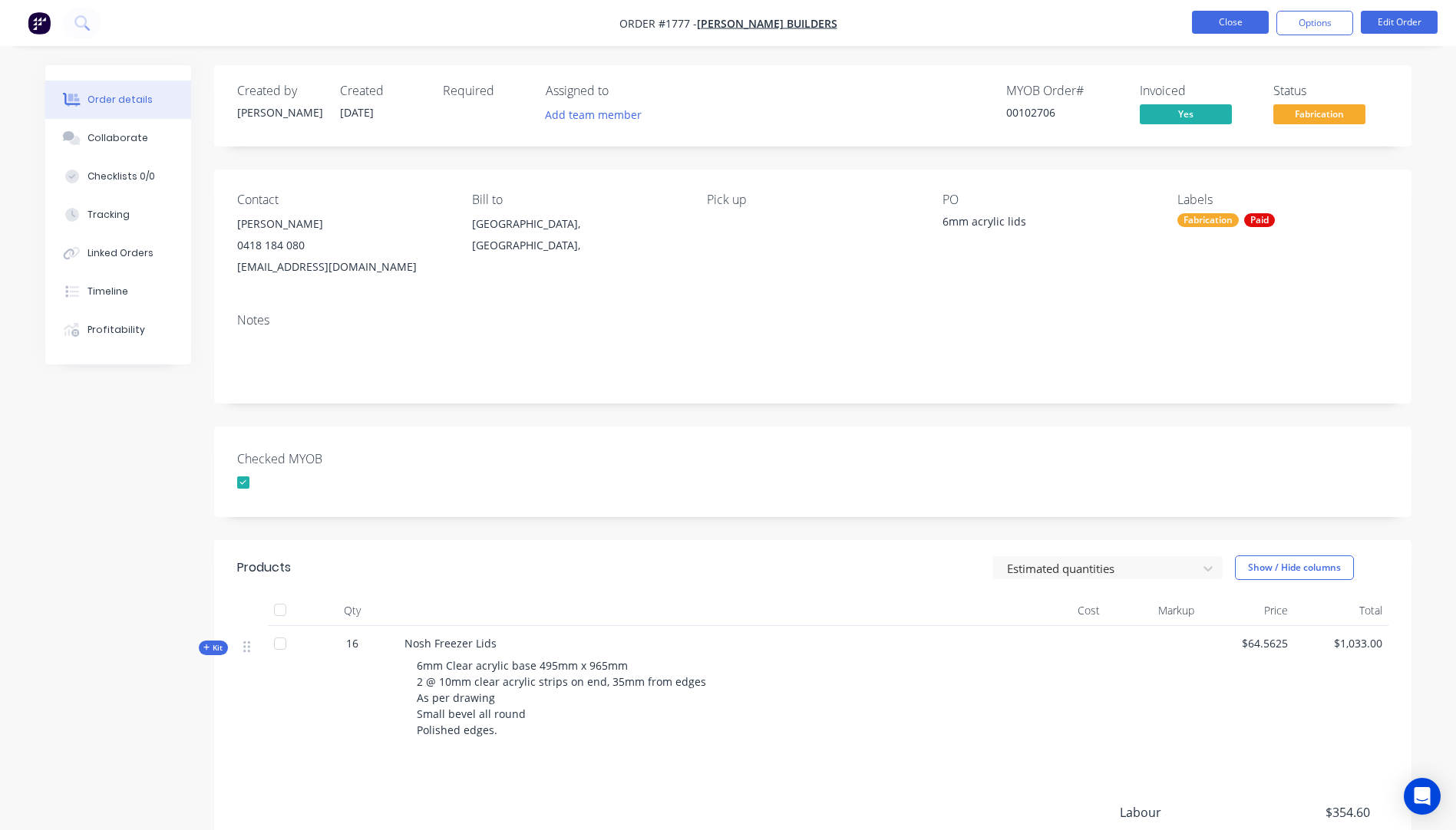
click at [1214, 28] on button "Close" at bounding box center [1230, 22] width 77 height 23
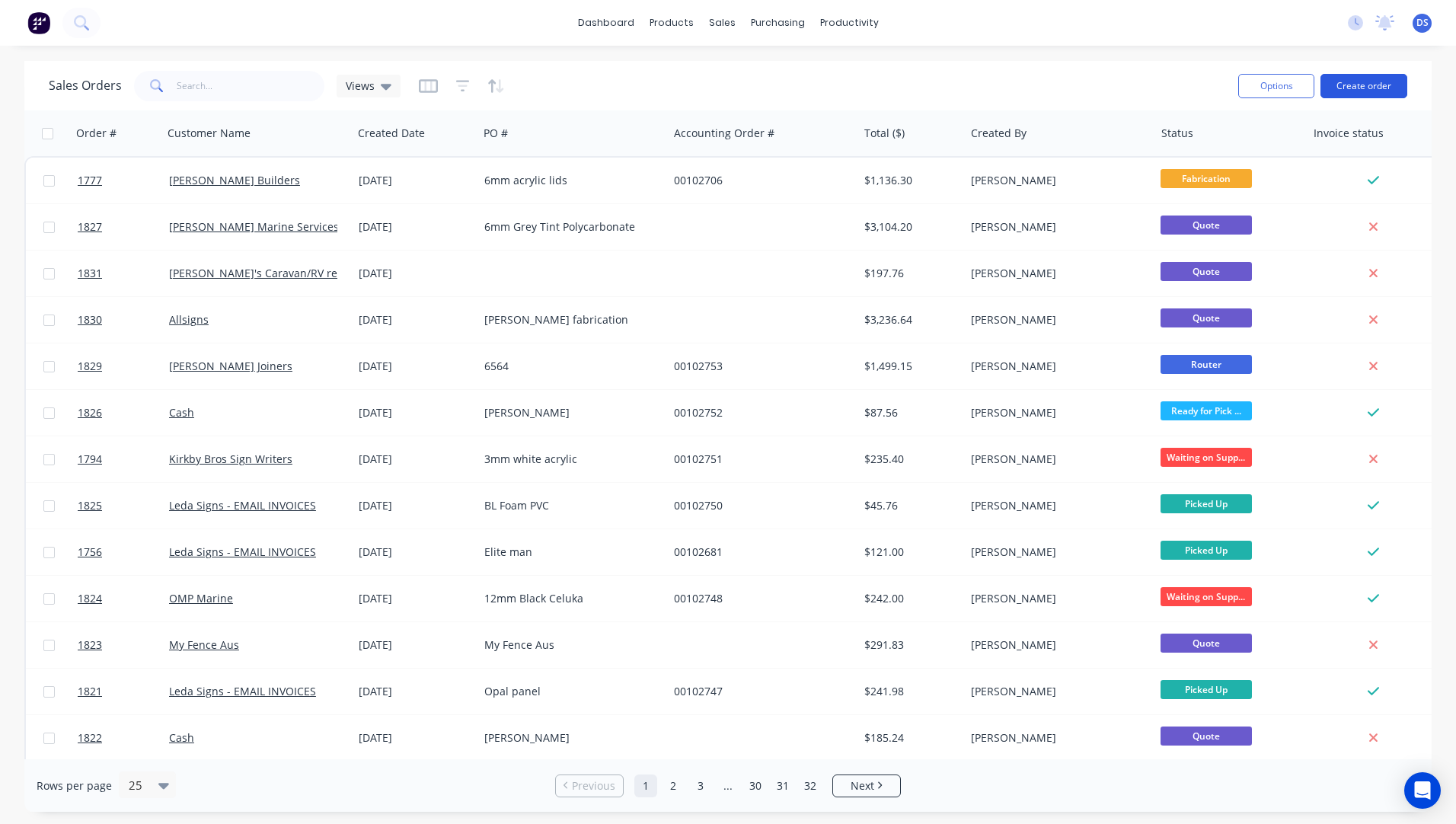
click at [1360, 86] on button "Create order" at bounding box center [1363, 86] width 87 height 24
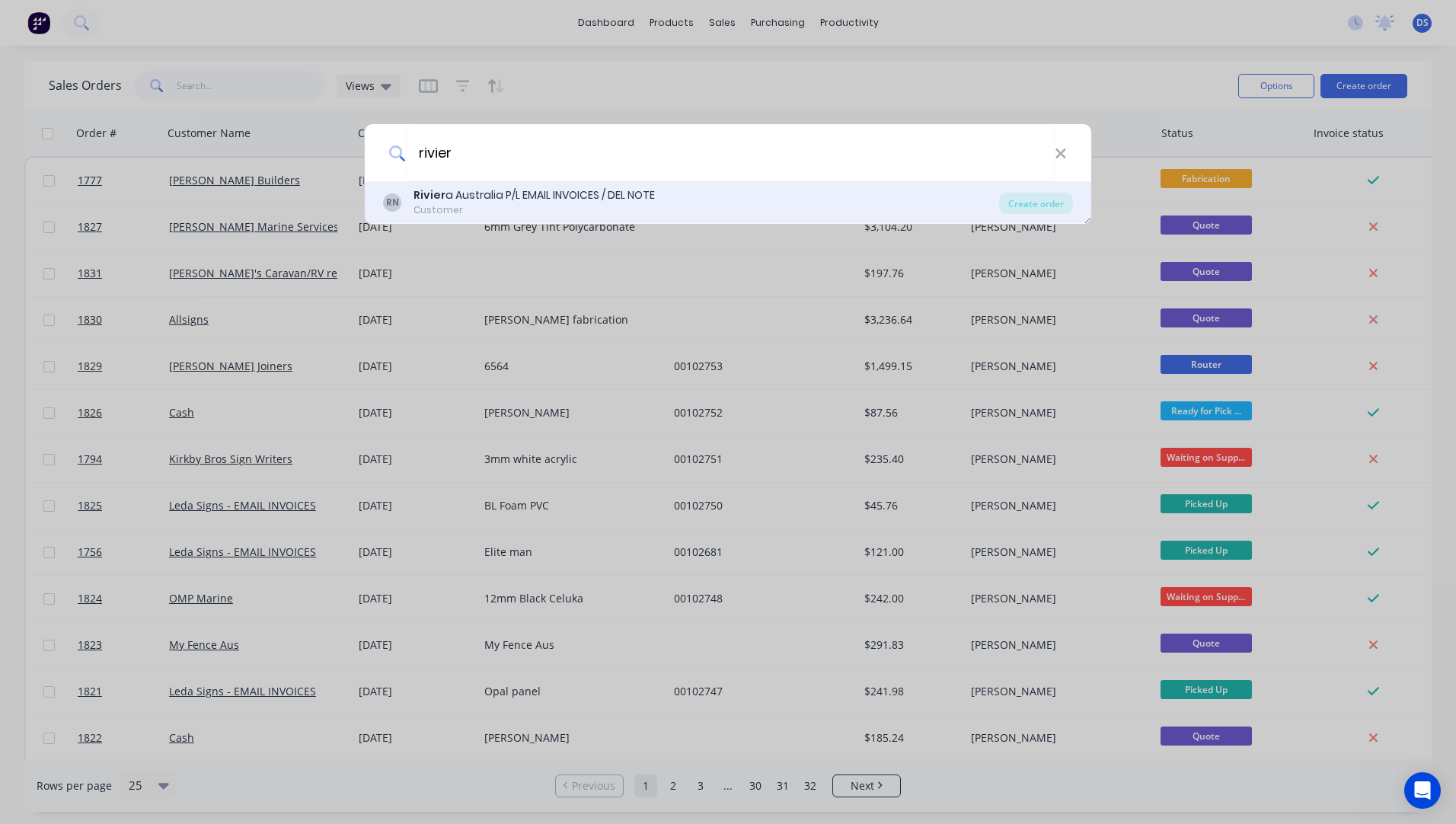
type input "rivier"
click at [462, 197] on div "Rivier a [GEOGRAPHIC_DATA] P/L EMAIL INVOICES / DEL NOTE" at bounding box center [534, 196] width 241 height 16
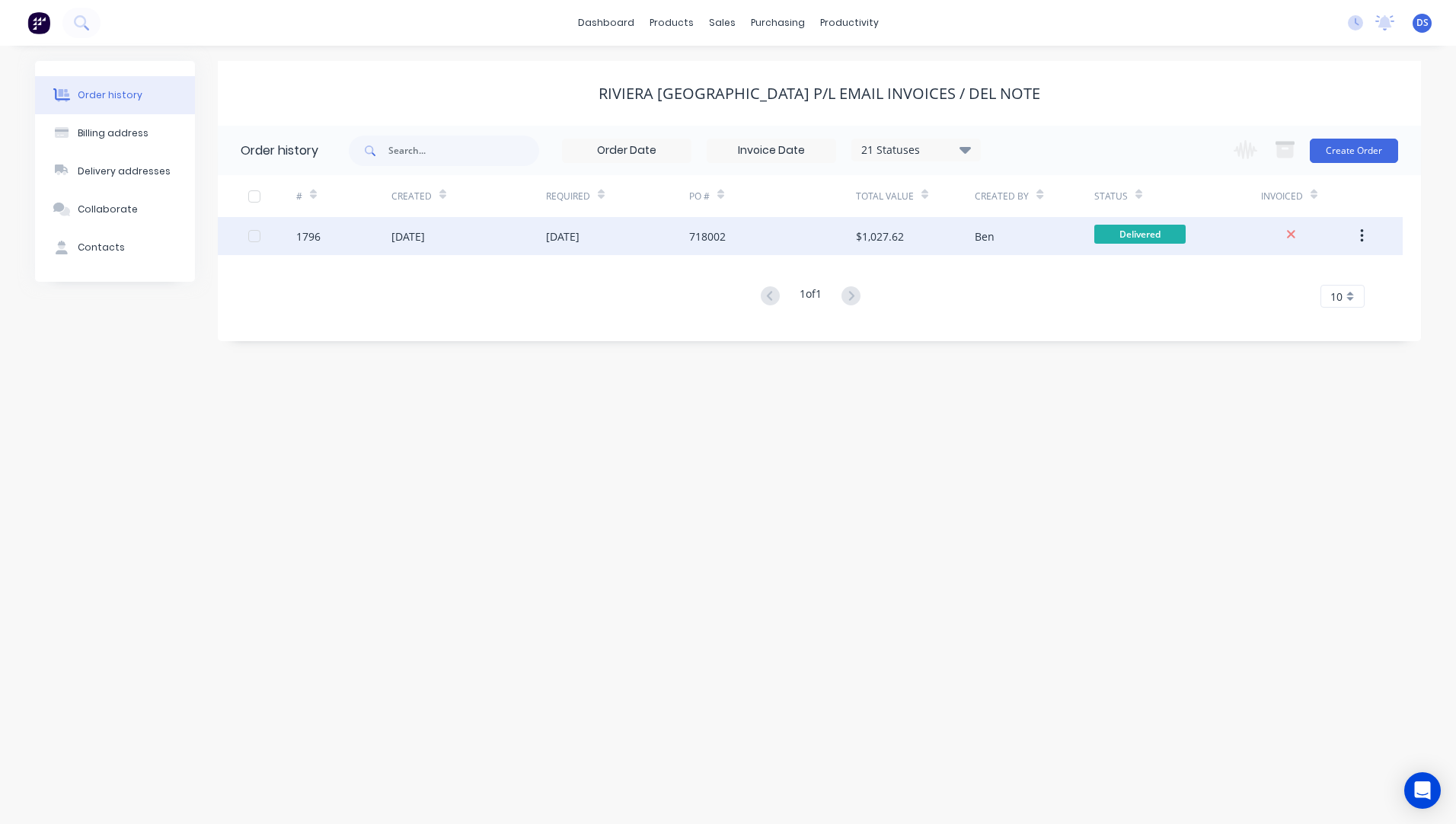
click at [558, 236] on div "[DATE]" at bounding box center [562, 236] width 34 height 16
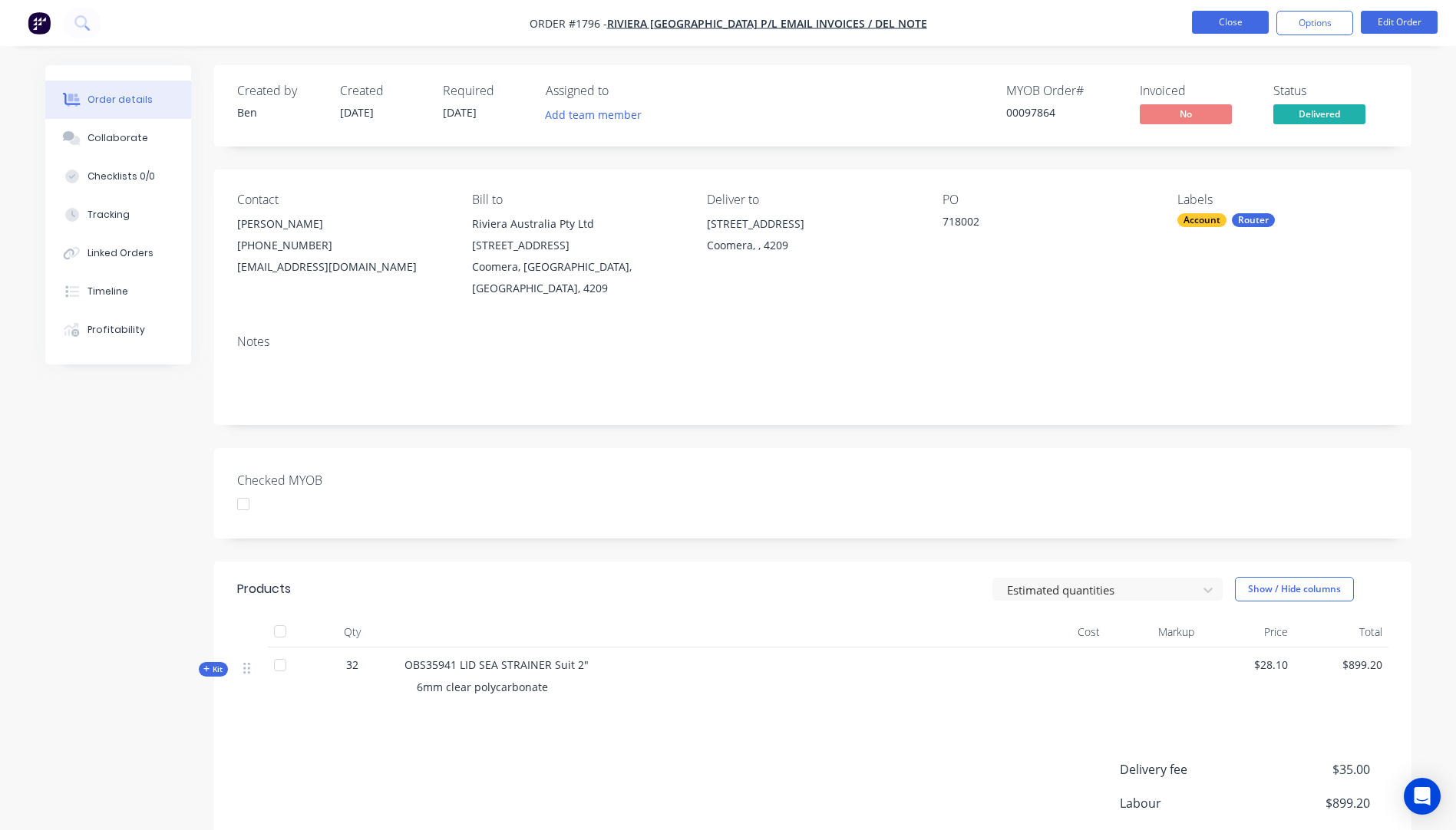
click at [1240, 28] on button "Close" at bounding box center [1230, 22] width 77 height 23
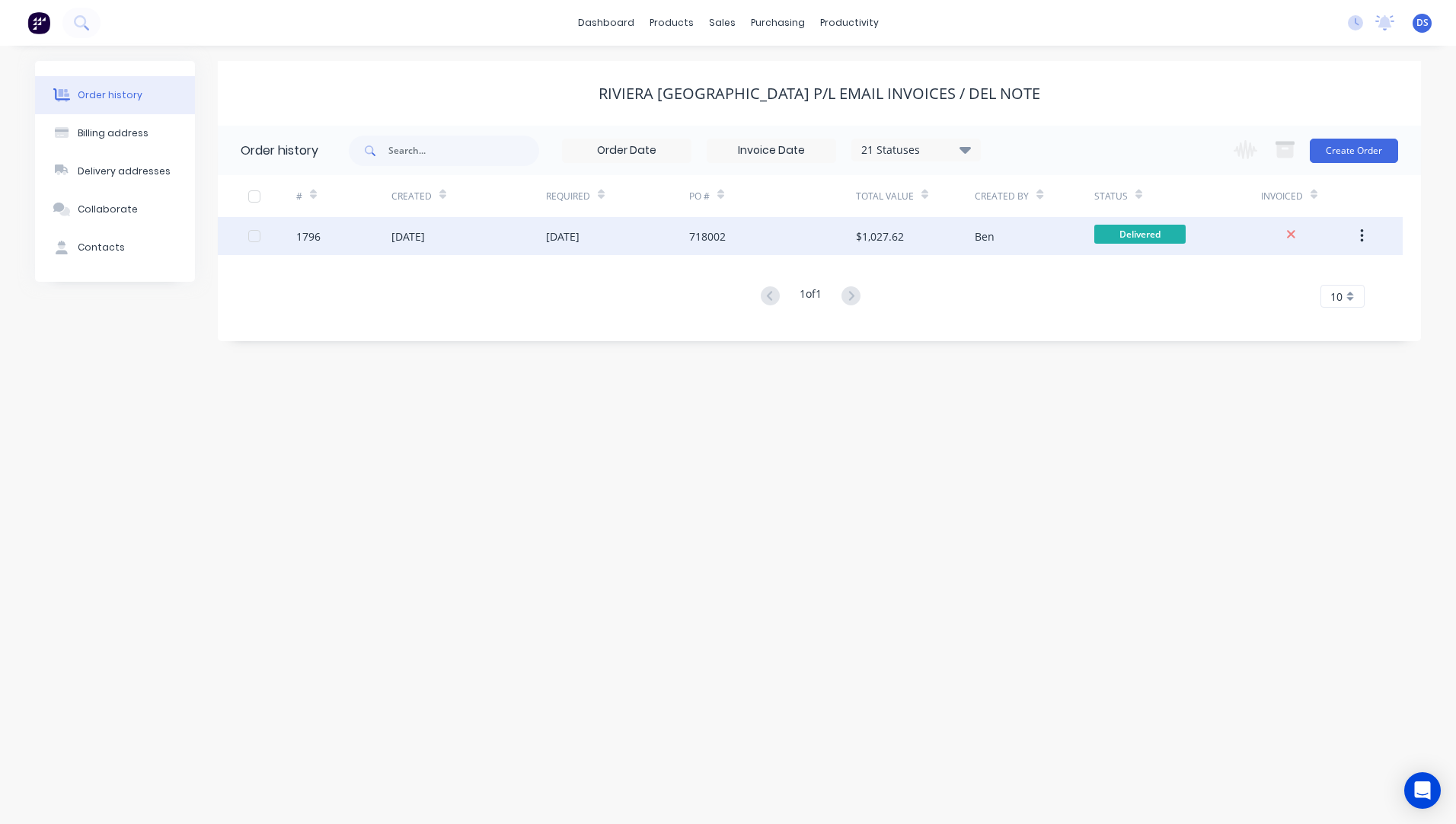
click at [460, 244] on div "[DATE]" at bounding box center [468, 236] width 155 height 38
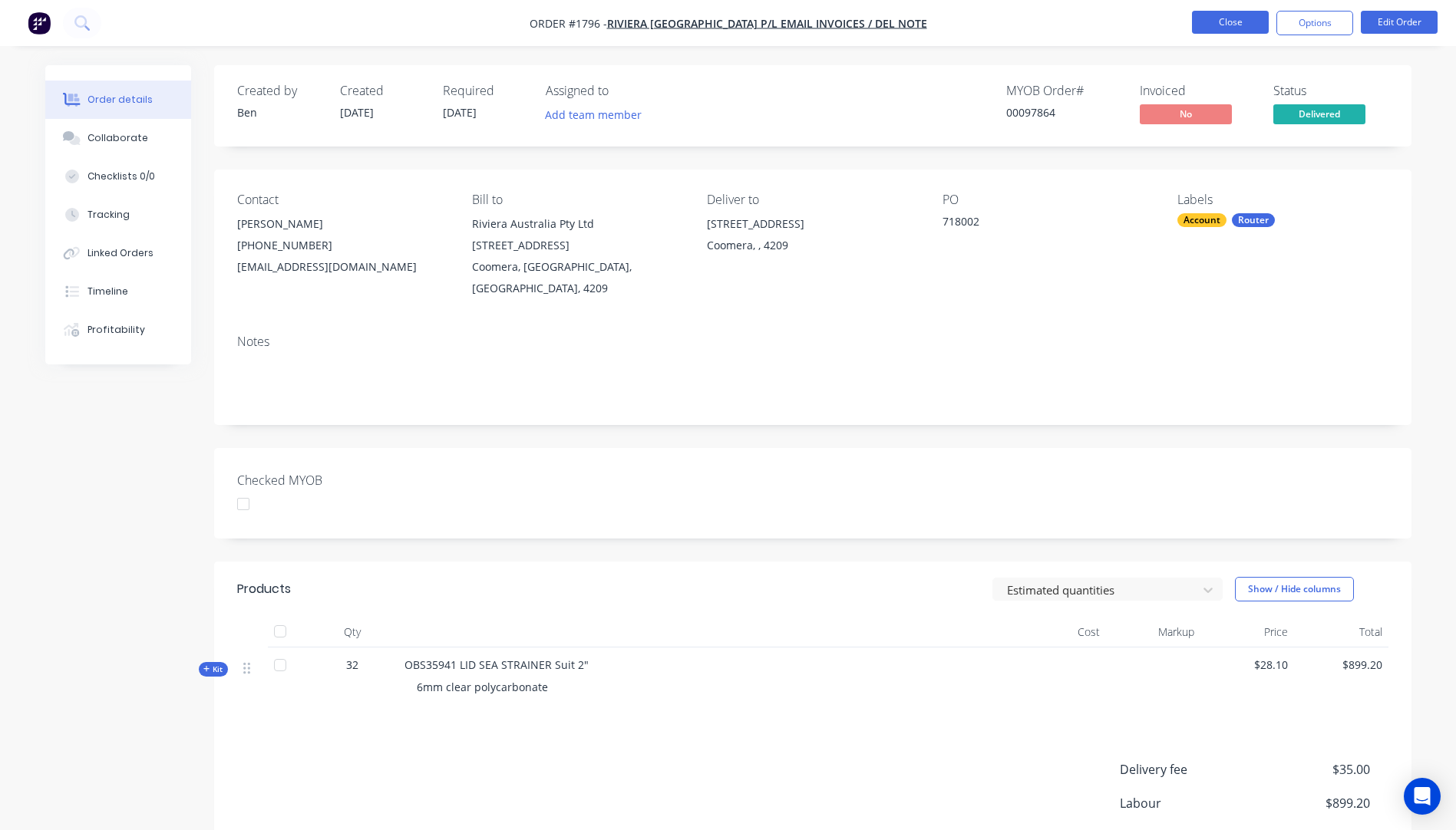
click at [1235, 26] on button "Close" at bounding box center [1230, 22] width 77 height 23
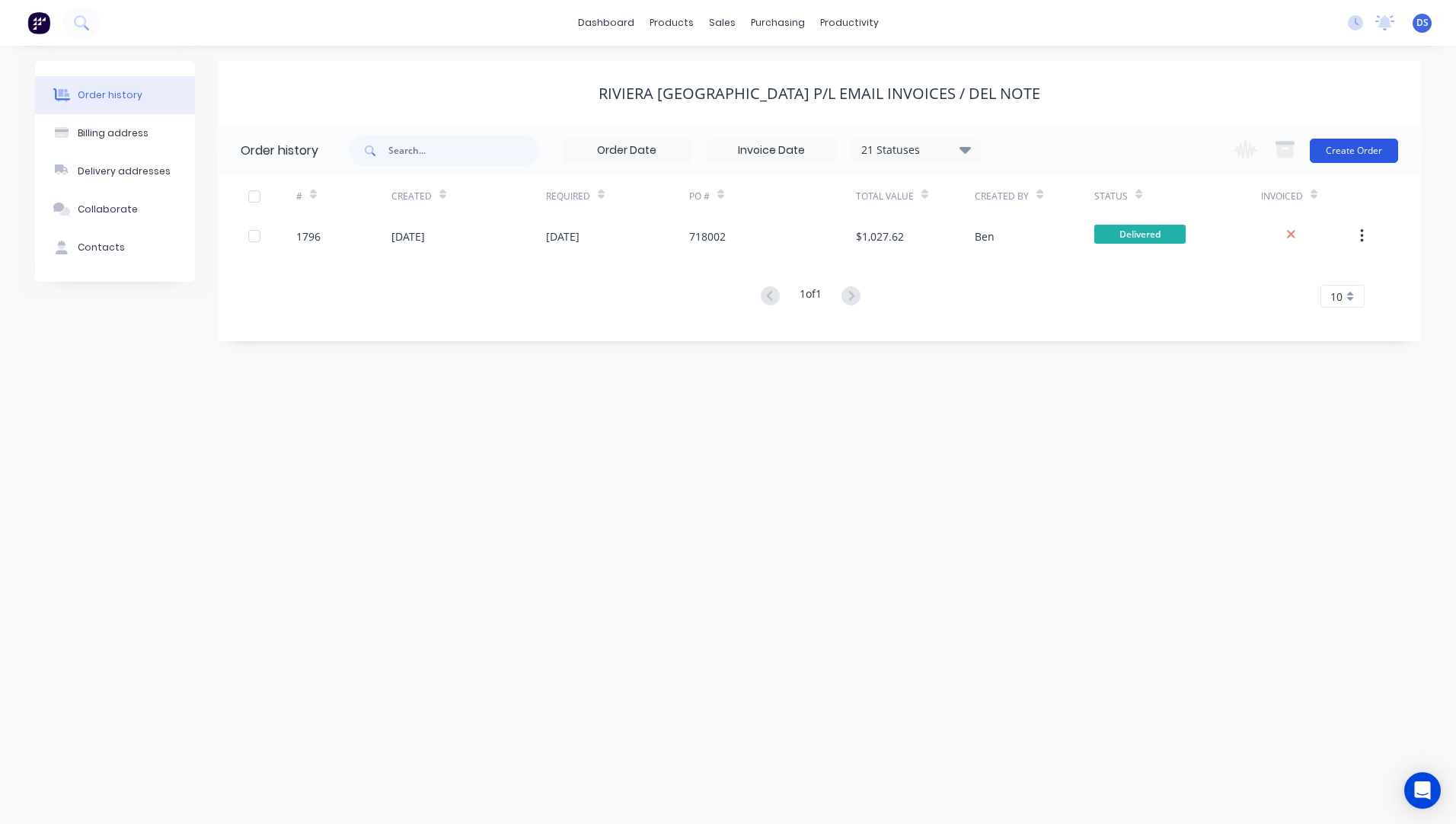
click at [1372, 150] on button "Create Order" at bounding box center [1354, 151] width 88 height 24
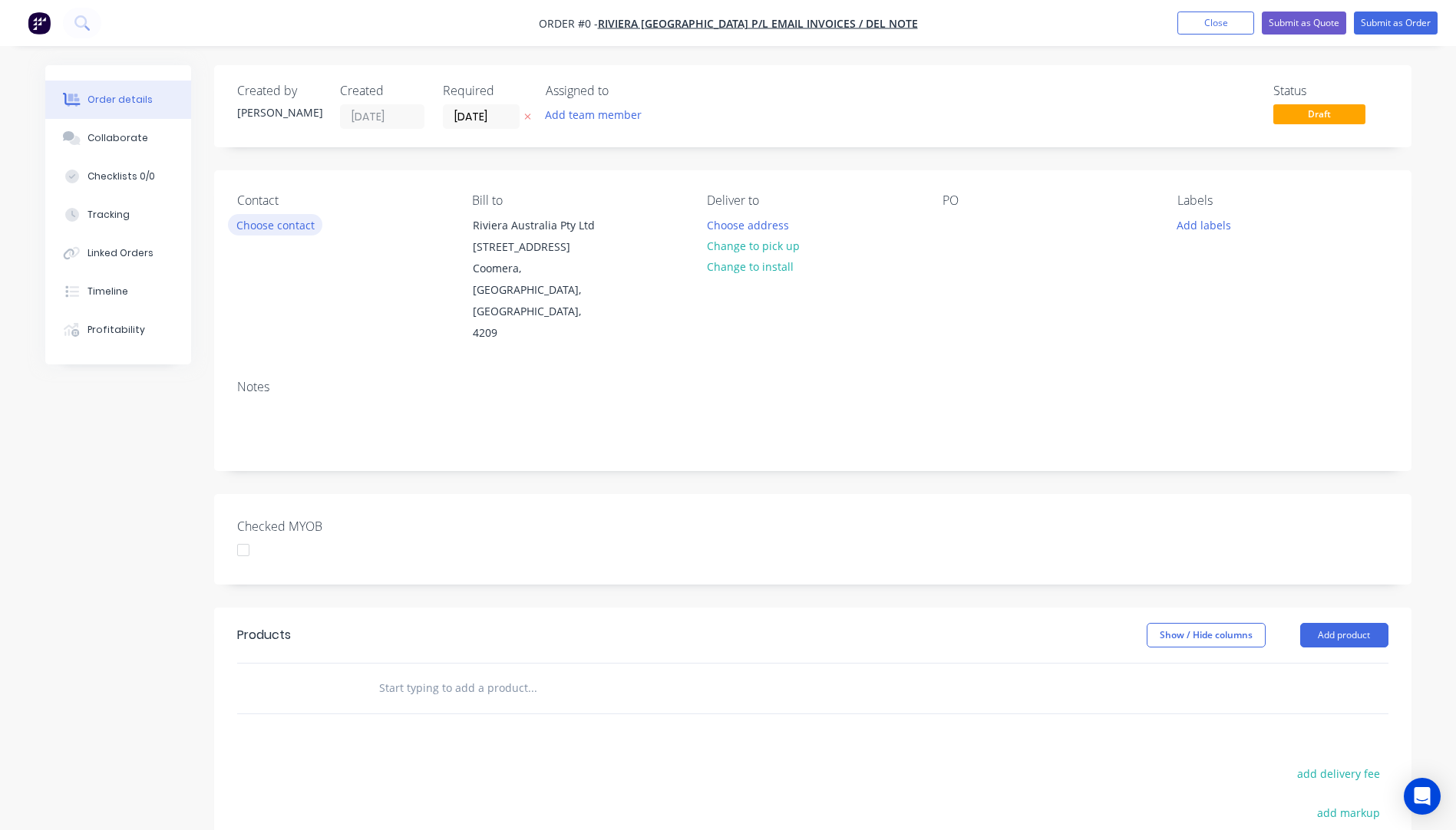
click at [248, 228] on button "Choose contact" at bounding box center [275, 225] width 94 height 21
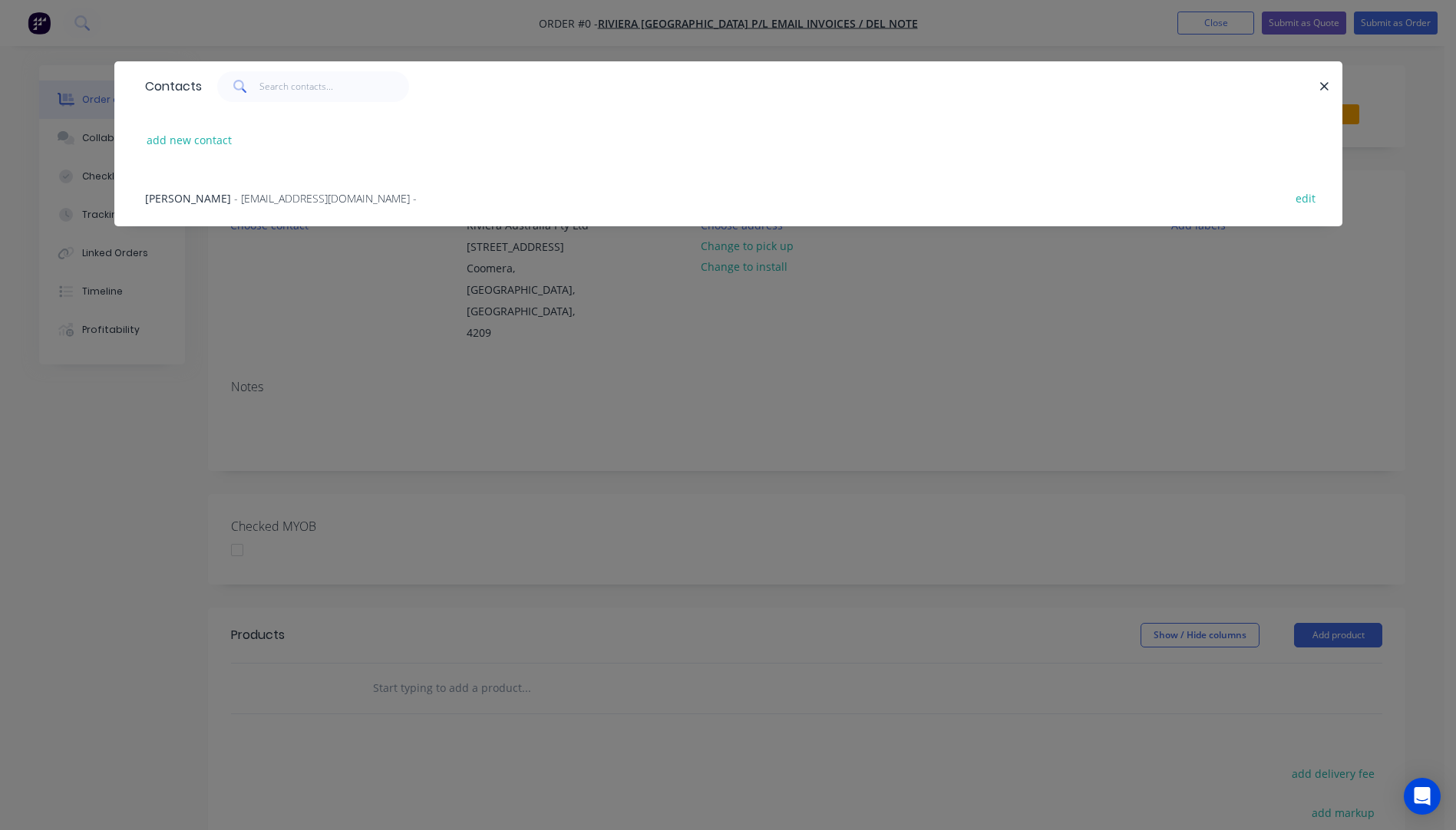
click at [240, 202] on span "- [EMAIL_ADDRESS][DOMAIN_NAME] -" at bounding box center [324, 198] width 182 height 15
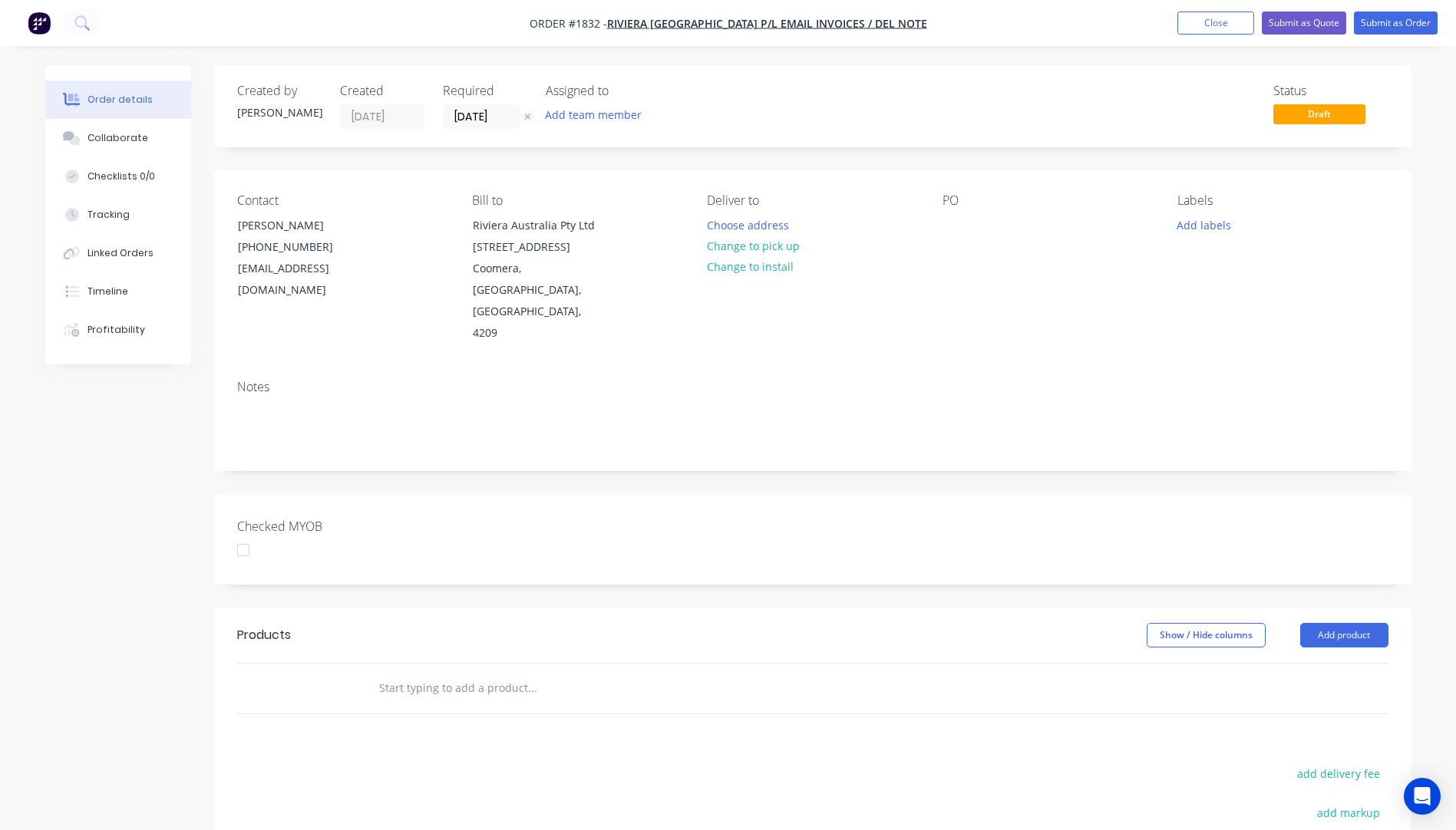
click at [522, 118] on button "button" at bounding box center [527, 117] width 16 height 17
click at [739, 226] on button "Choose address" at bounding box center [747, 225] width 99 height 21
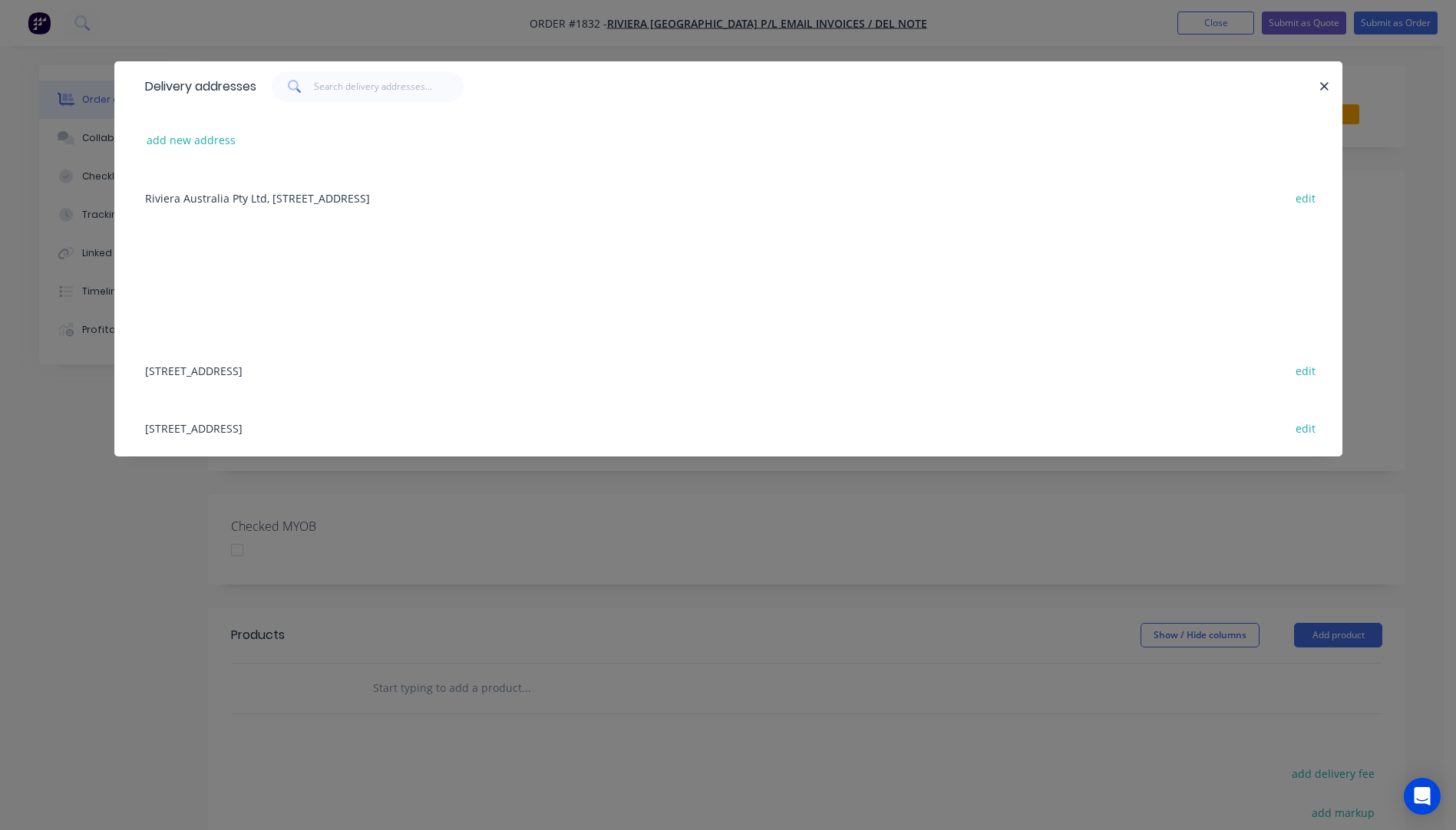
click at [389, 205] on div "Riviera Australia Pty Ltd, [STREET_ADDRESS] edit" at bounding box center [728, 198] width 1181 height 58
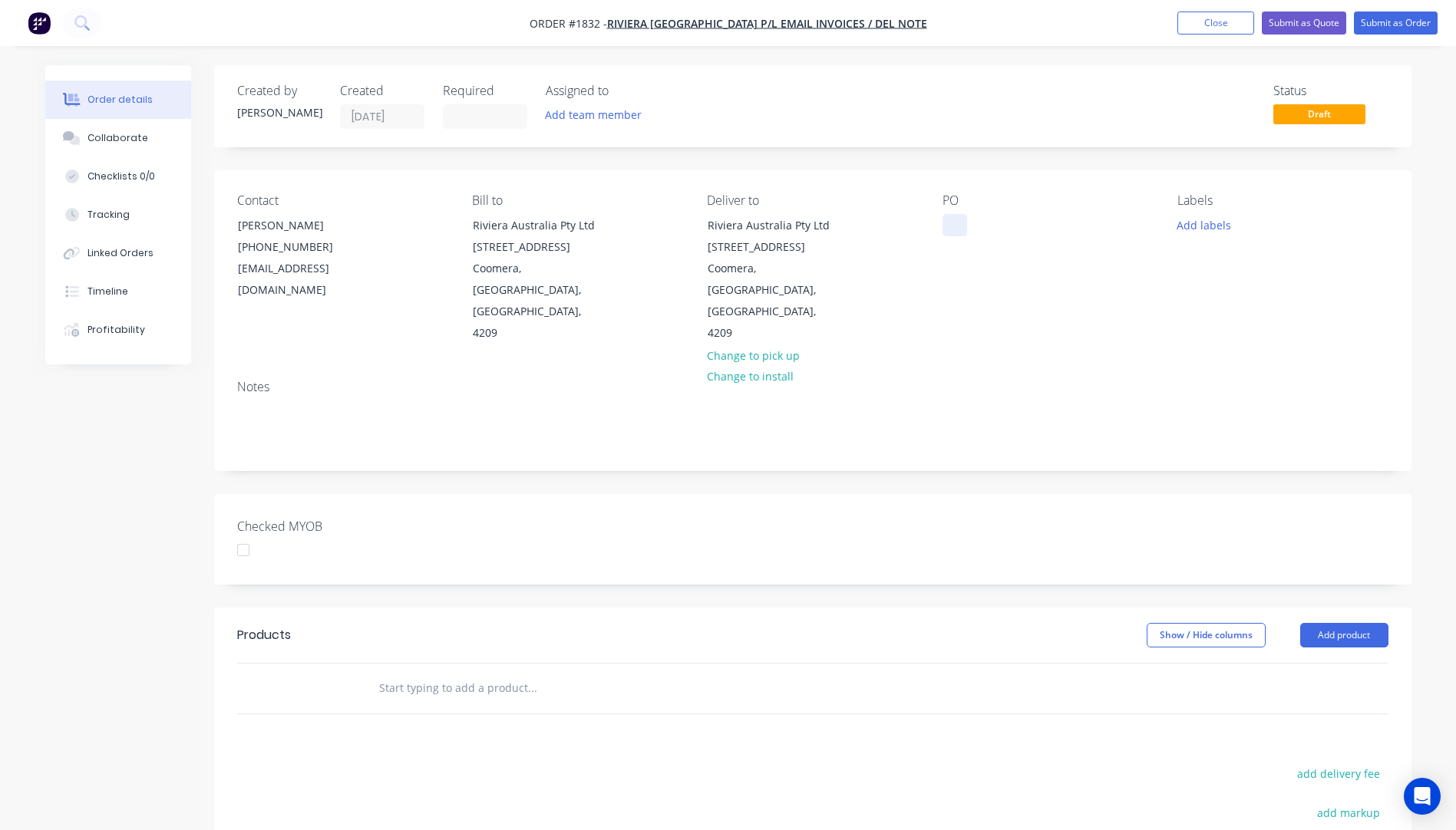
click at [949, 220] on div at bounding box center [955, 226] width 24 height 23
click at [1204, 221] on button "Add labels" at bounding box center [1203, 225] width 71 height 21
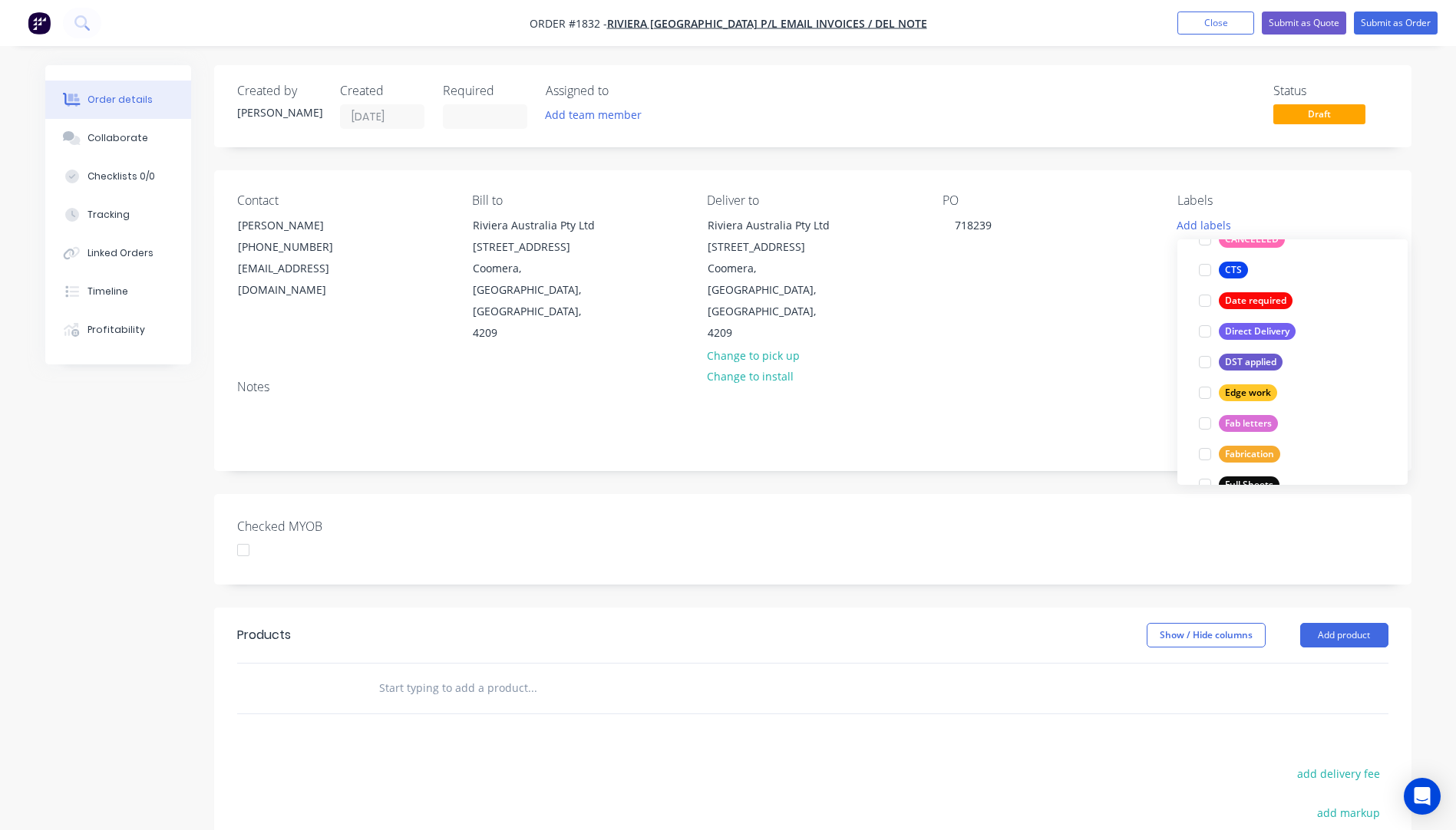
scroll to position [230, 0]
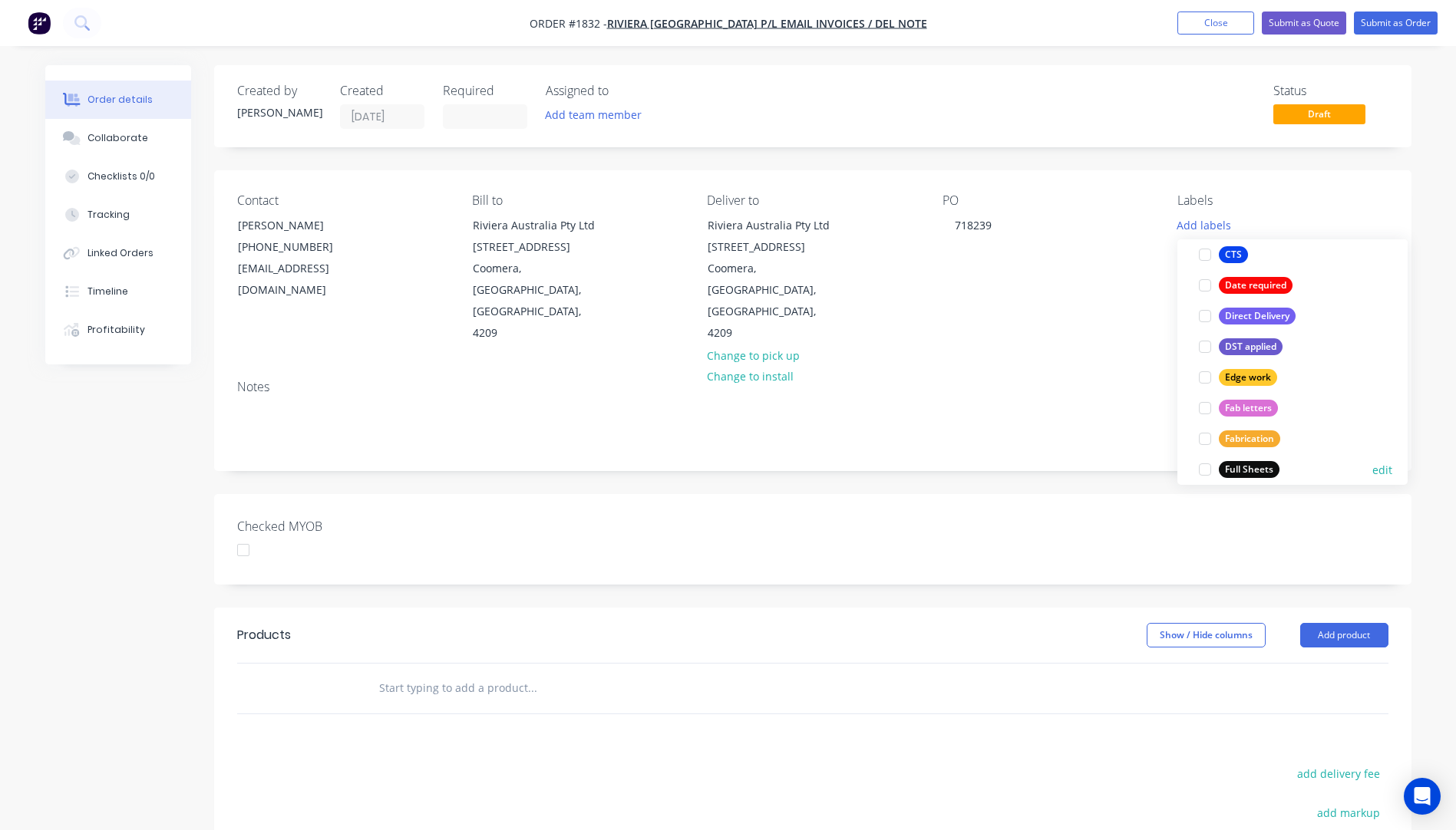
click at [1238, 464] on div "Full Sheets" at bounding box center [1249, 469] width 61 height 17
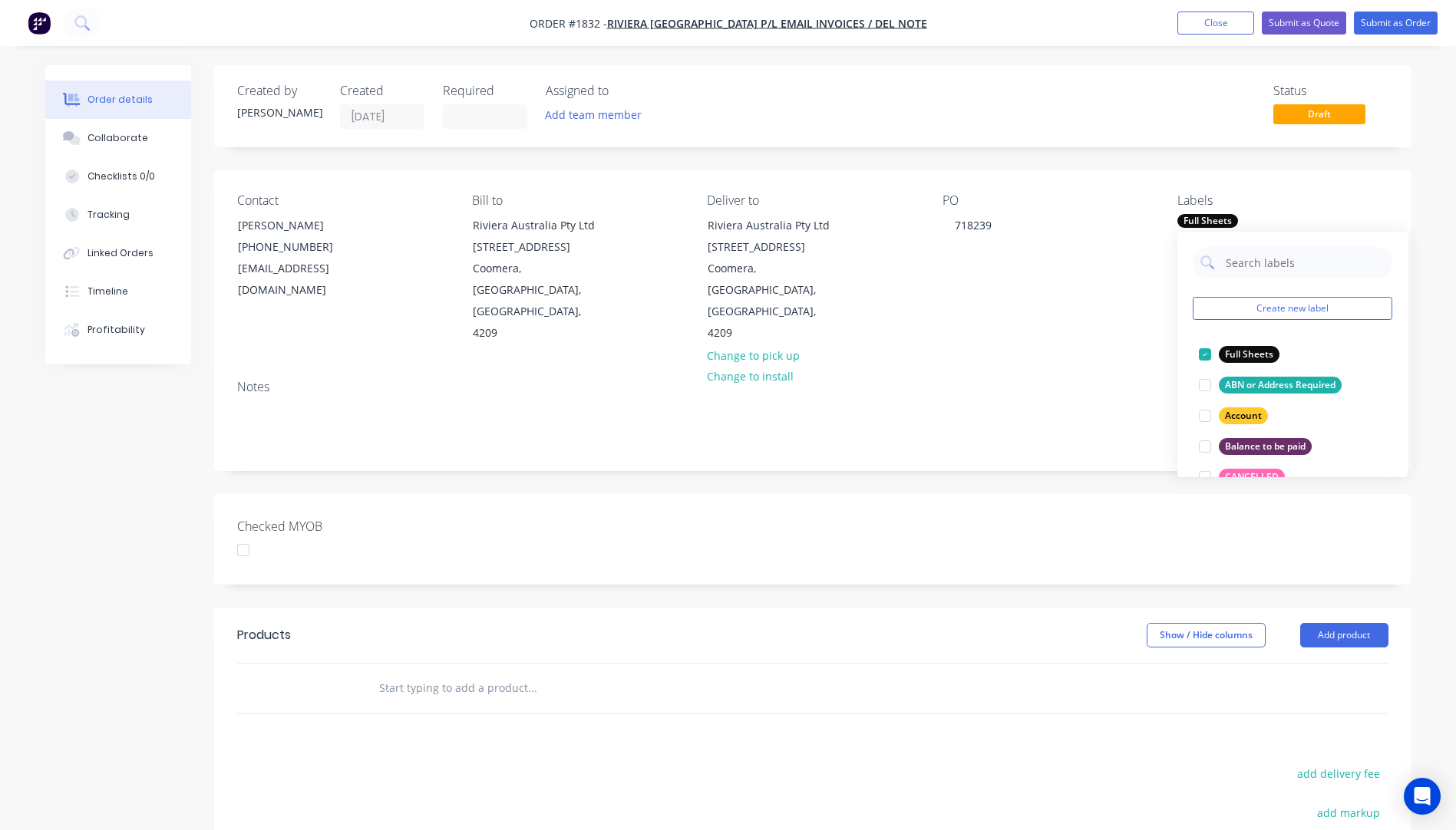
click at [1098, 368] on div "Notes" at bounding box center [813, 419] width 1197 height 103
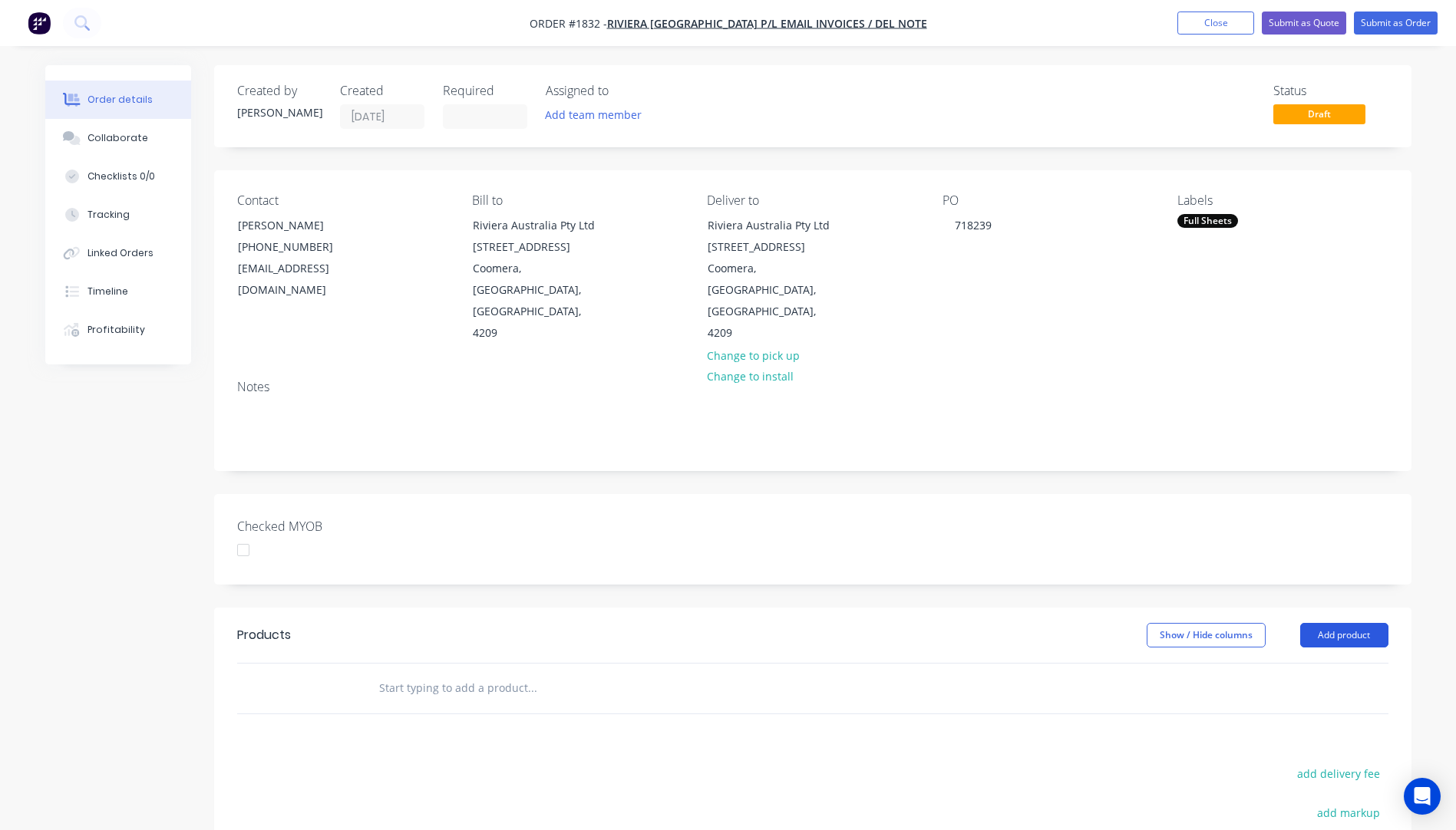
click at [1317, 623] on button "Add product" at bounding box center [1344, 636] width 88 height 24
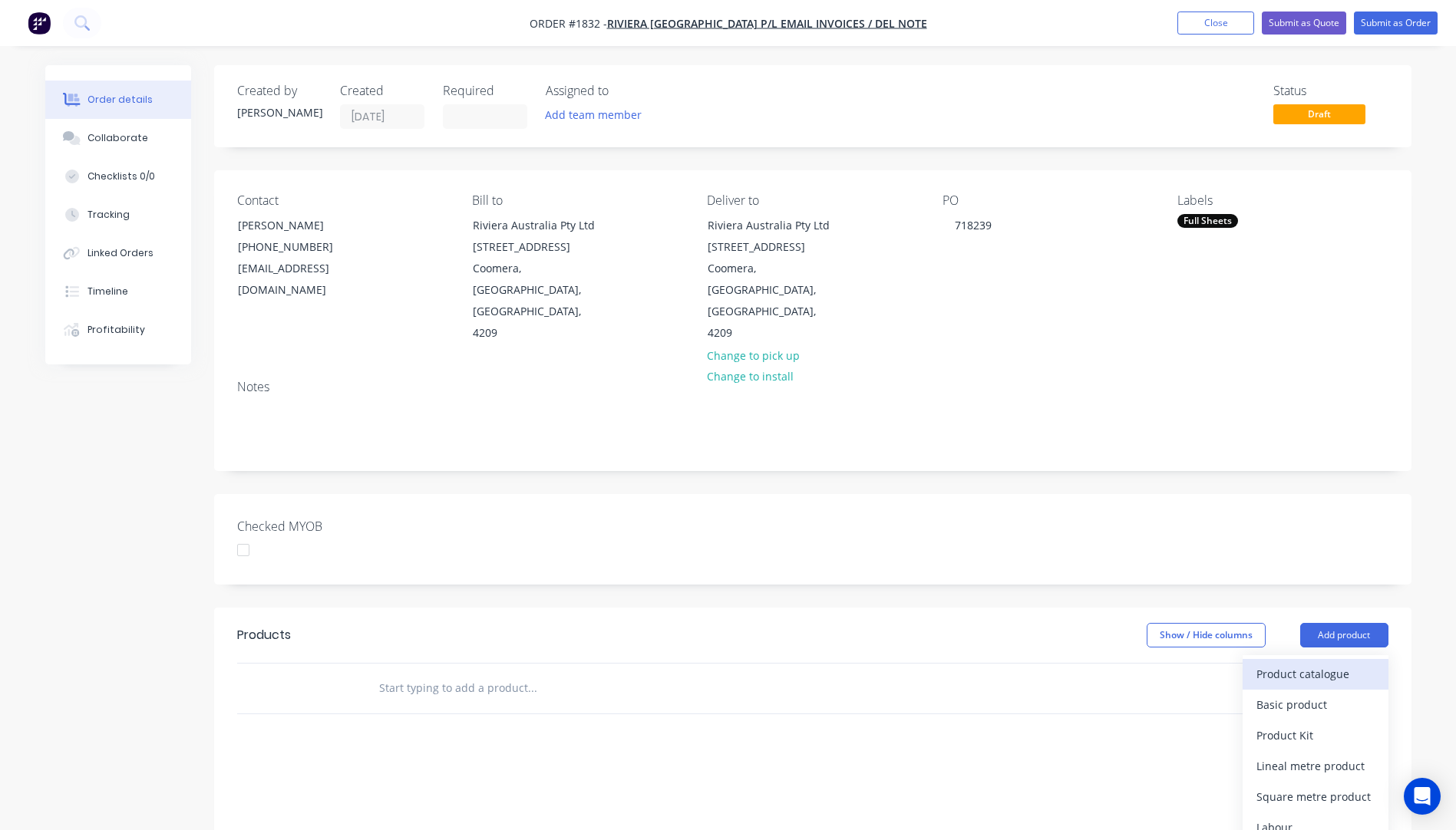
click at [1294, 659] on button "Product catalogue" at bounding box center [1315, 674] width 146 height 31
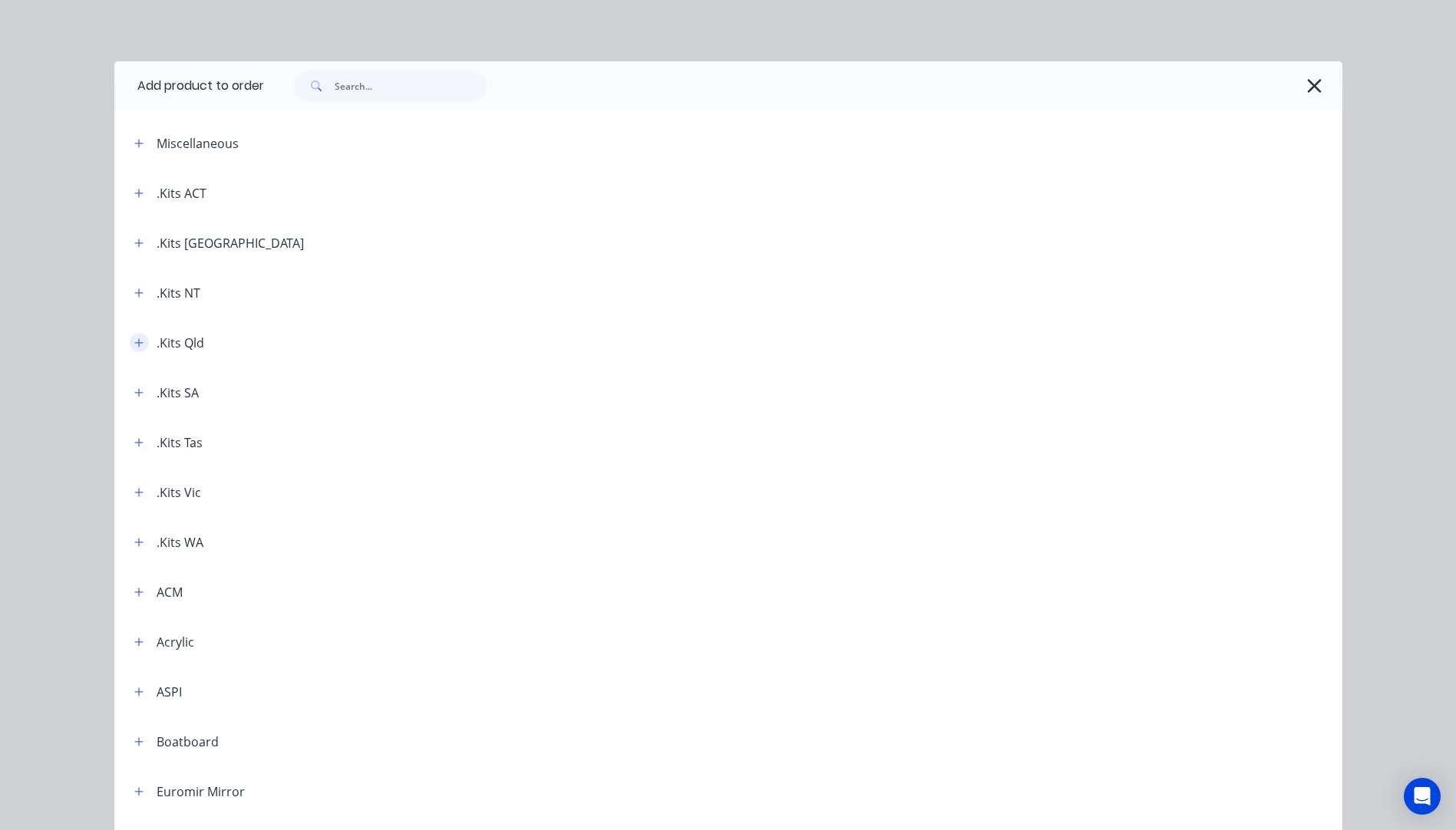
click at [134, 344] on icon "button" at bounding box center [139, 343] width 10 height 10
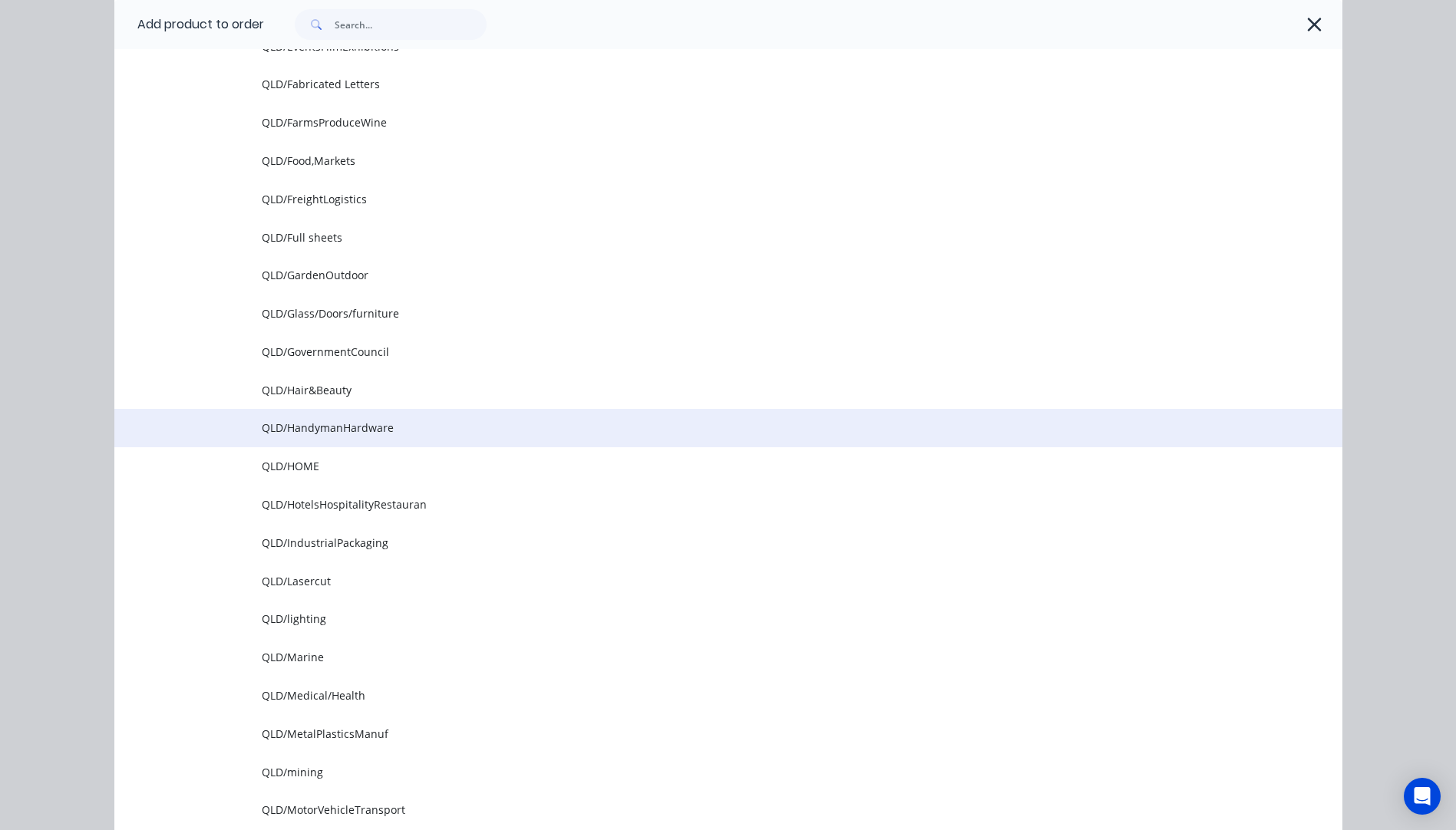
scroll to position [997, 0]
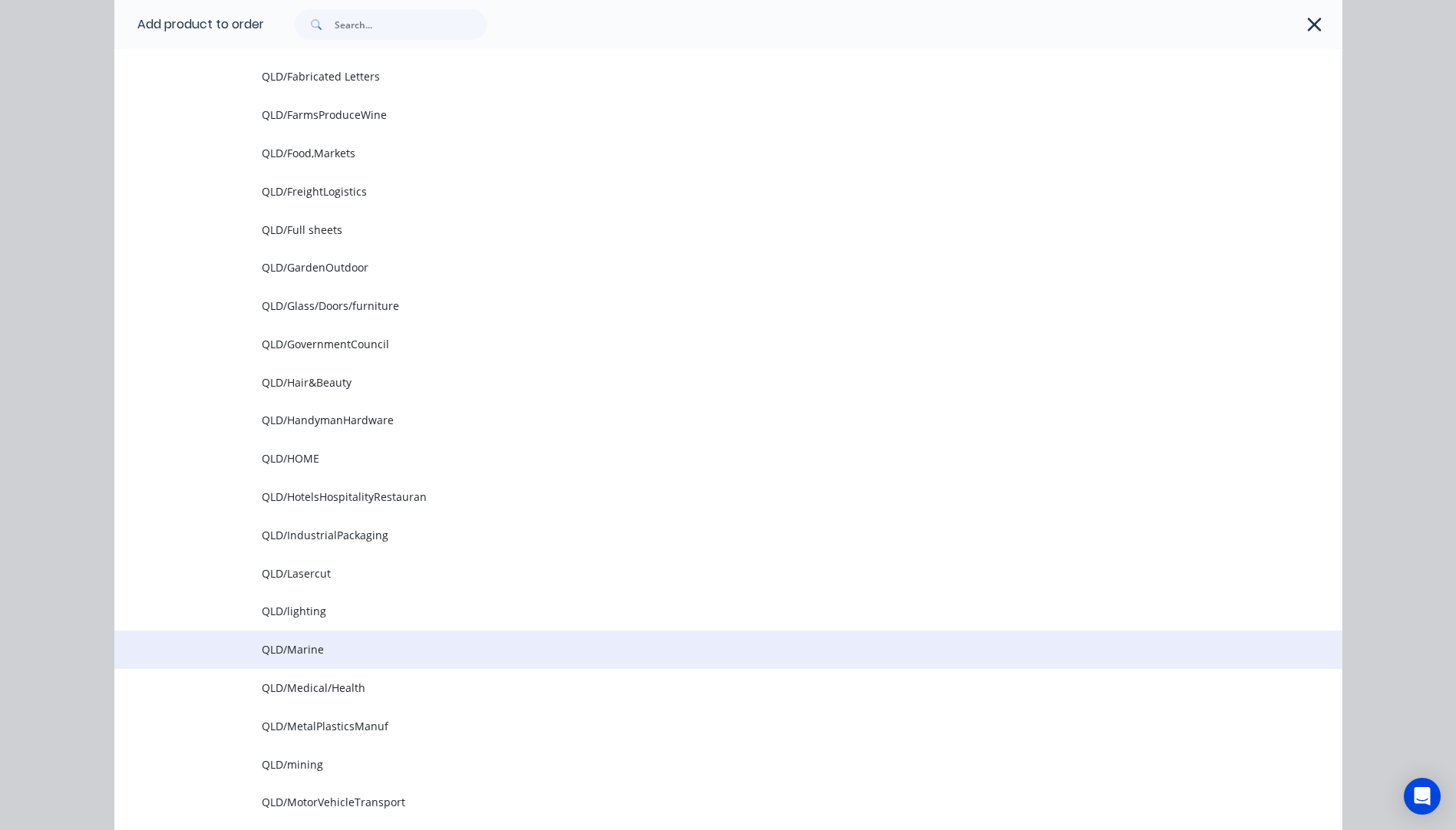
click at [308, 650] on span "QLD/Marine" at bounding box center [693, 650] width 864 height 16
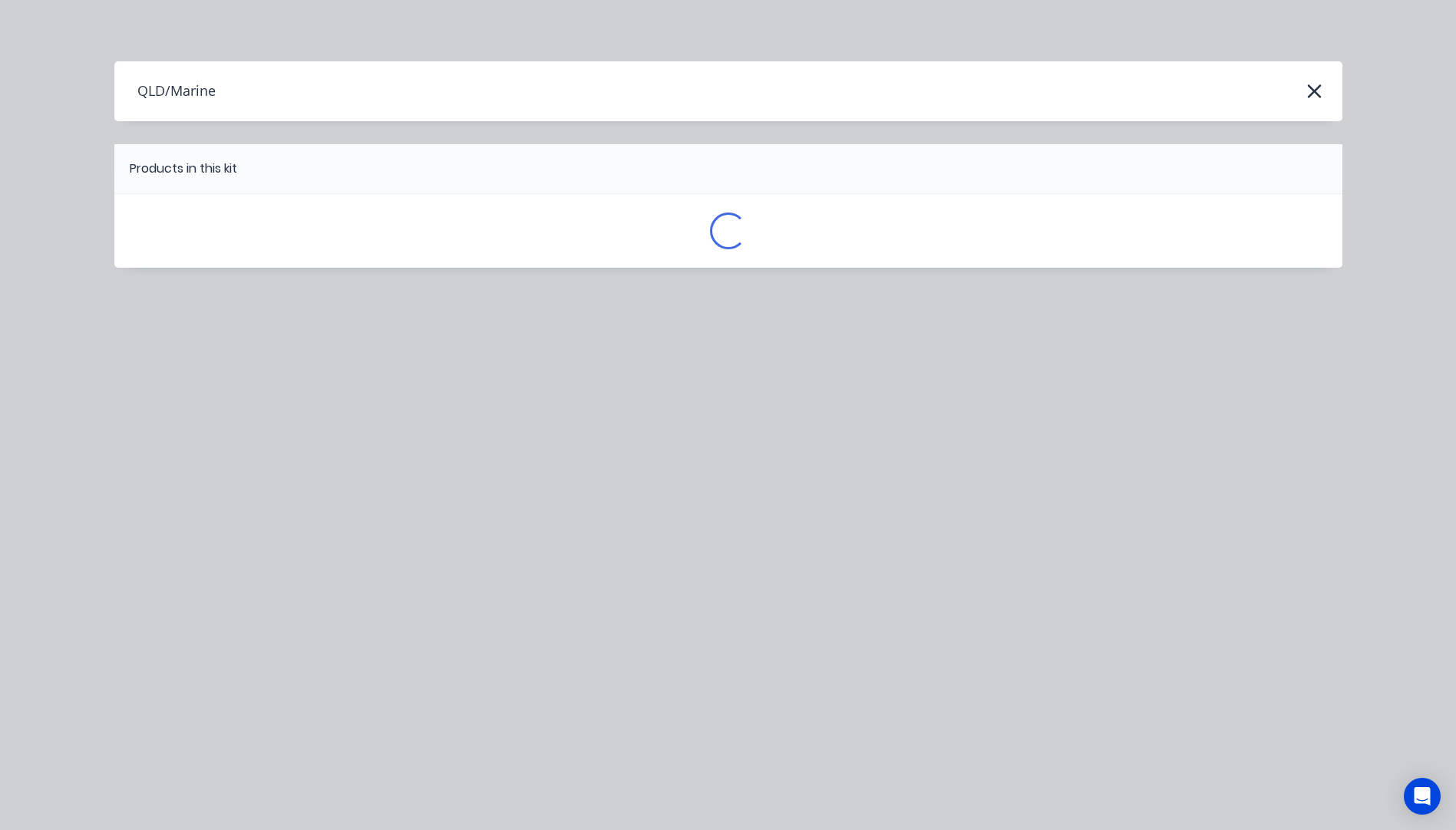
scroll to position [0, 0]
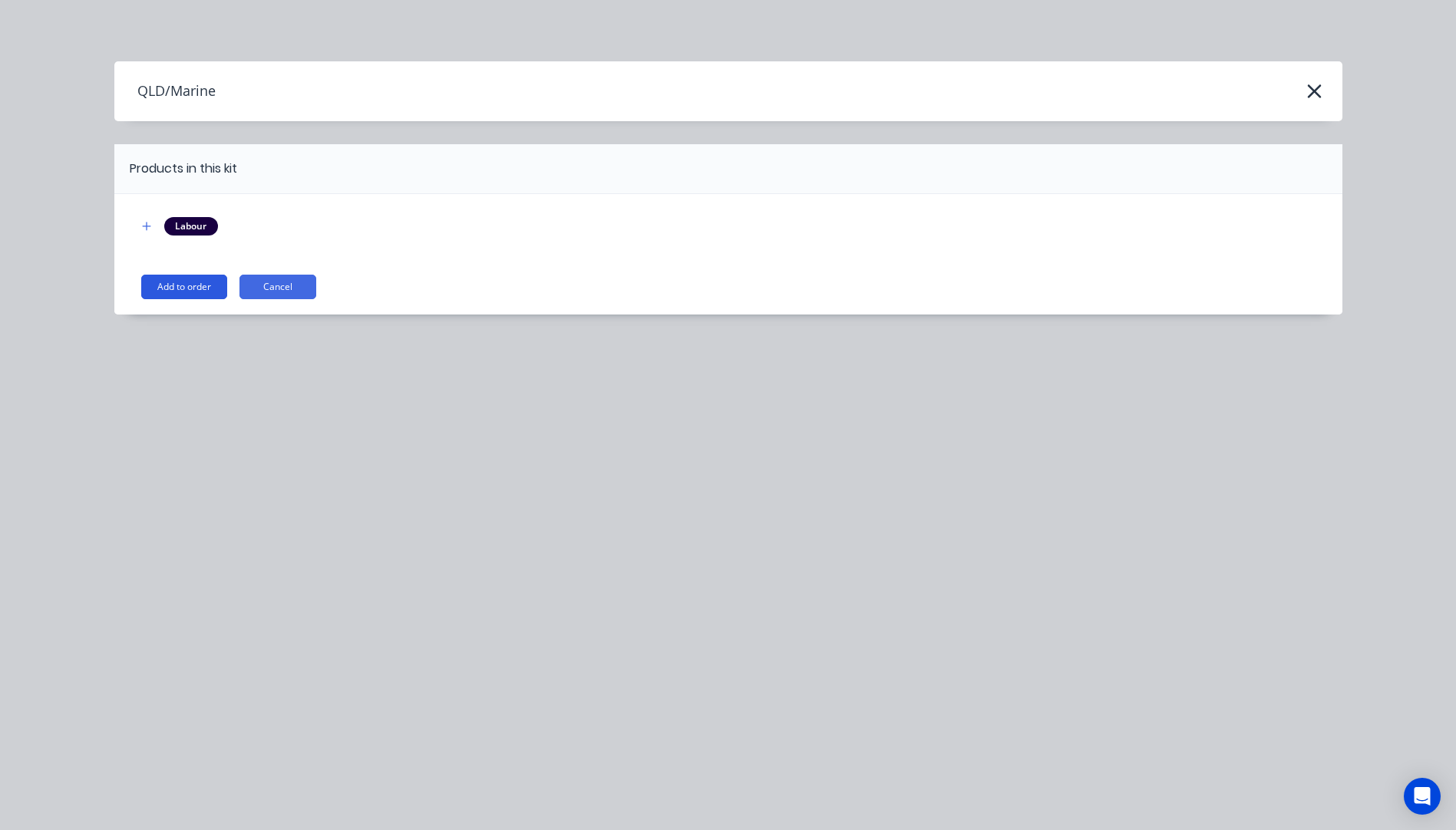
click at [195, 290] on button "Add to order" at bounding box center [184, 287] width 86 height 24
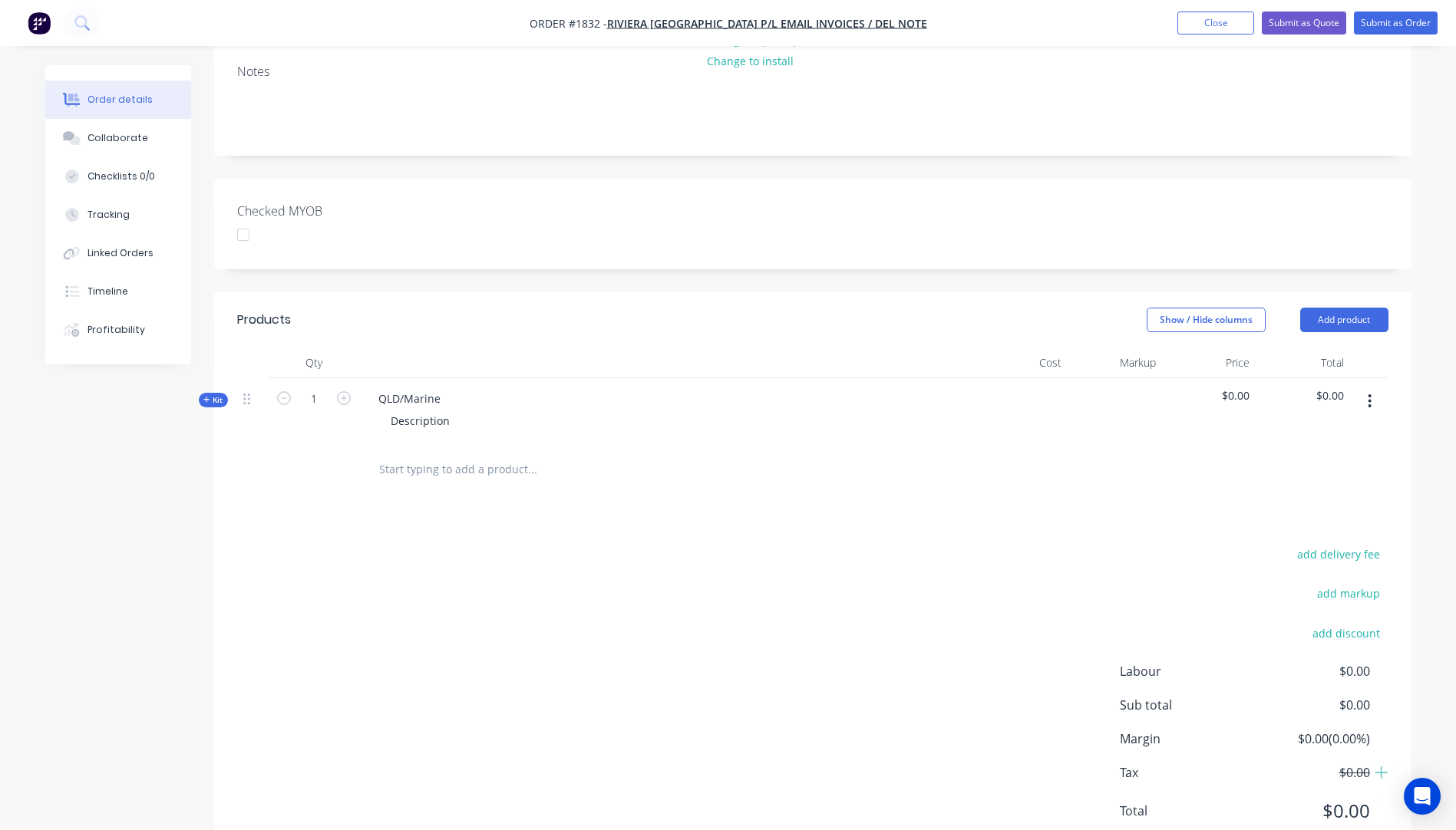
scroll to position [329, 0]
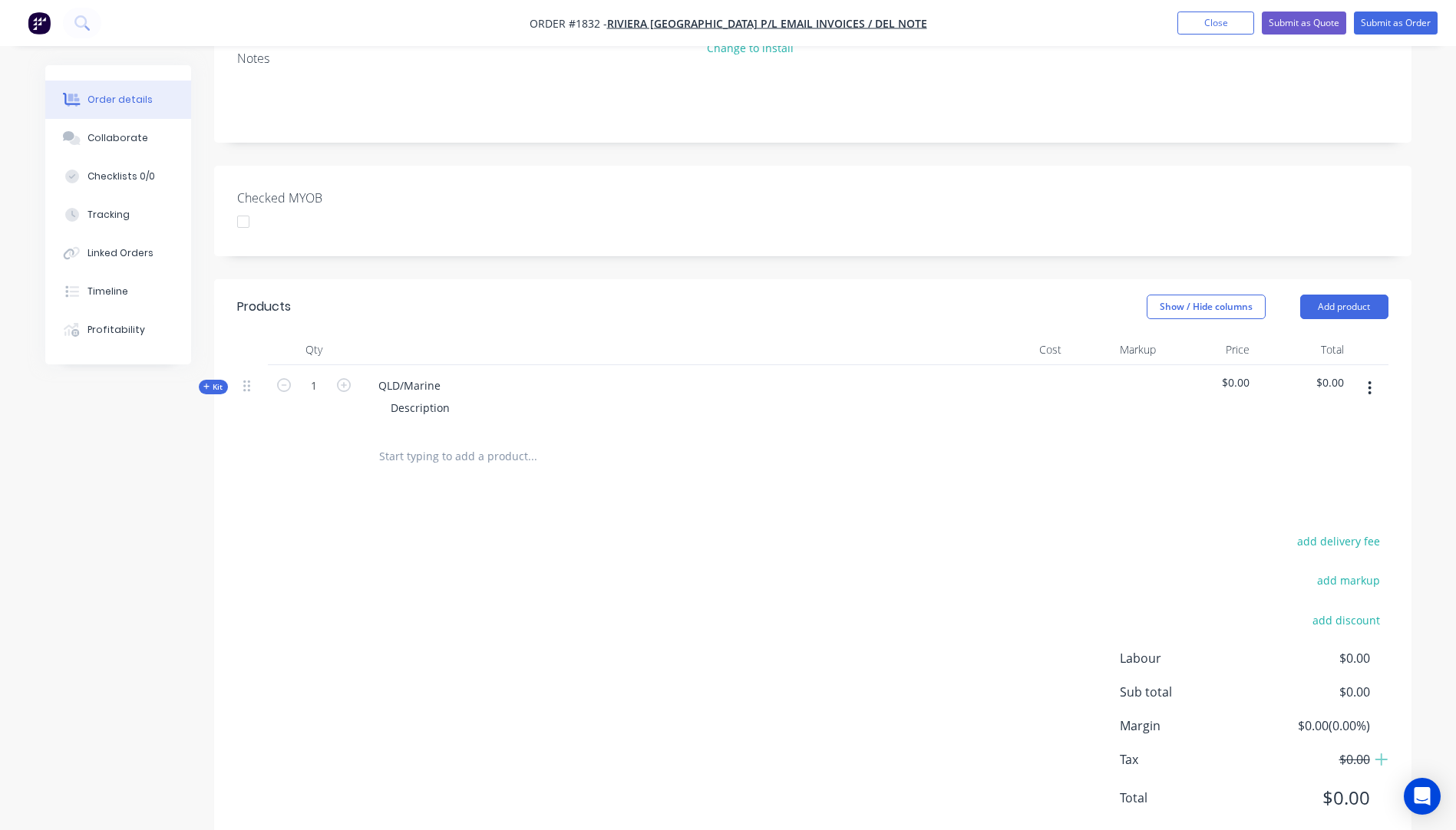
click at [209, 383] on icon "button" at bounding box center [207, 386] width 7 height 8
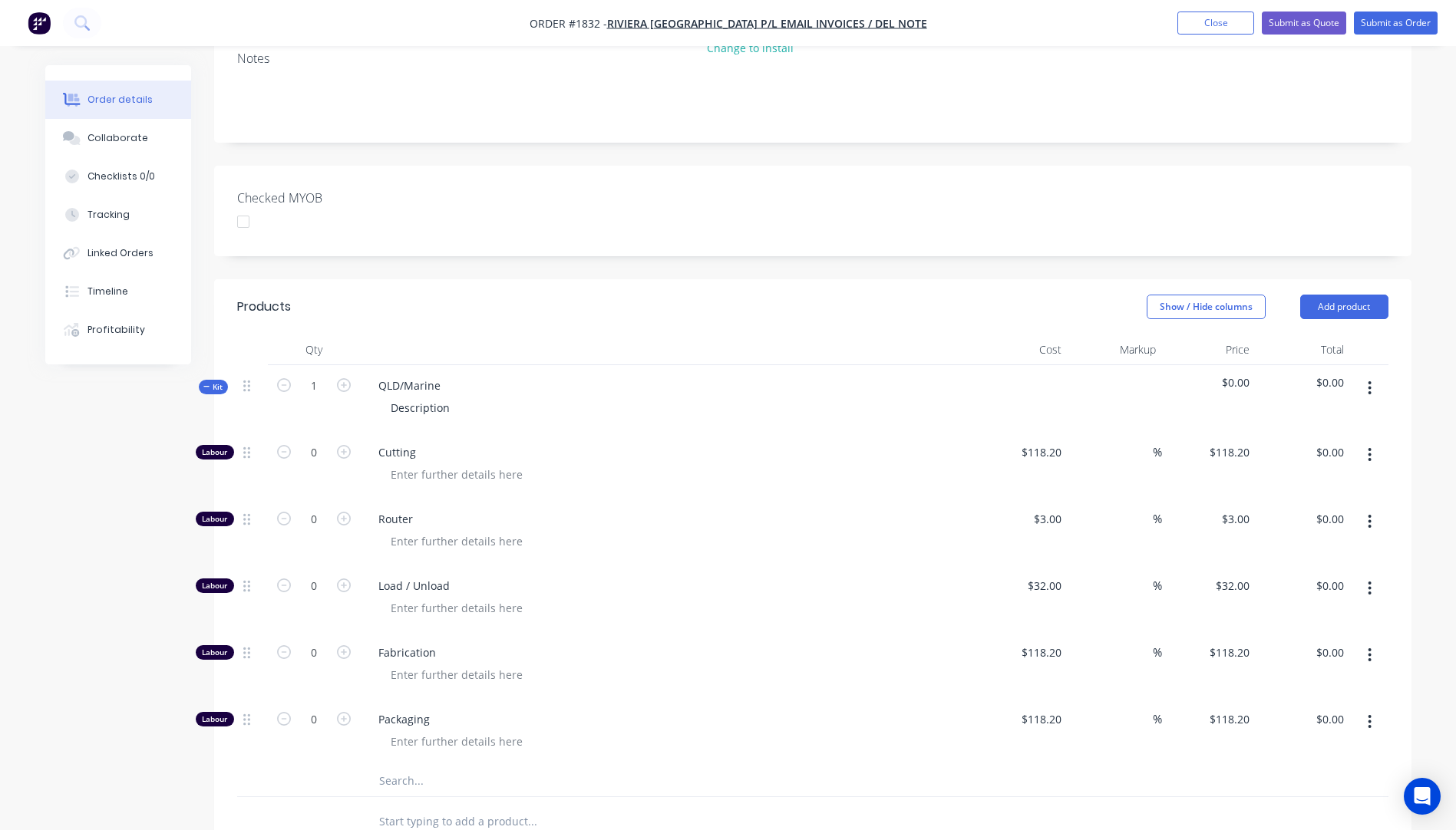
click at [407, 765] on input "text" at bounding box center [532, 780] width 307 height 31
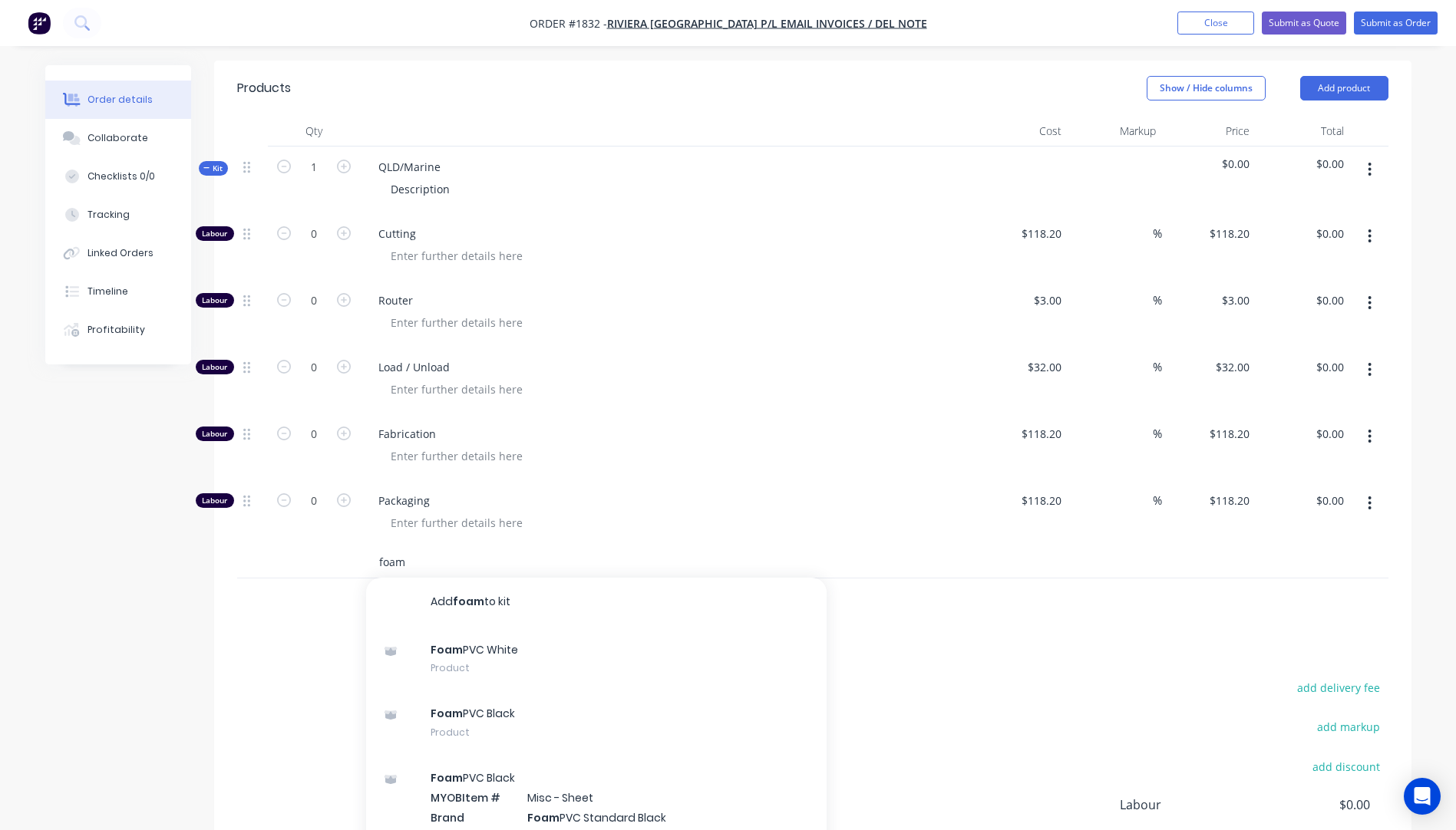
scroll to position [559, 0]
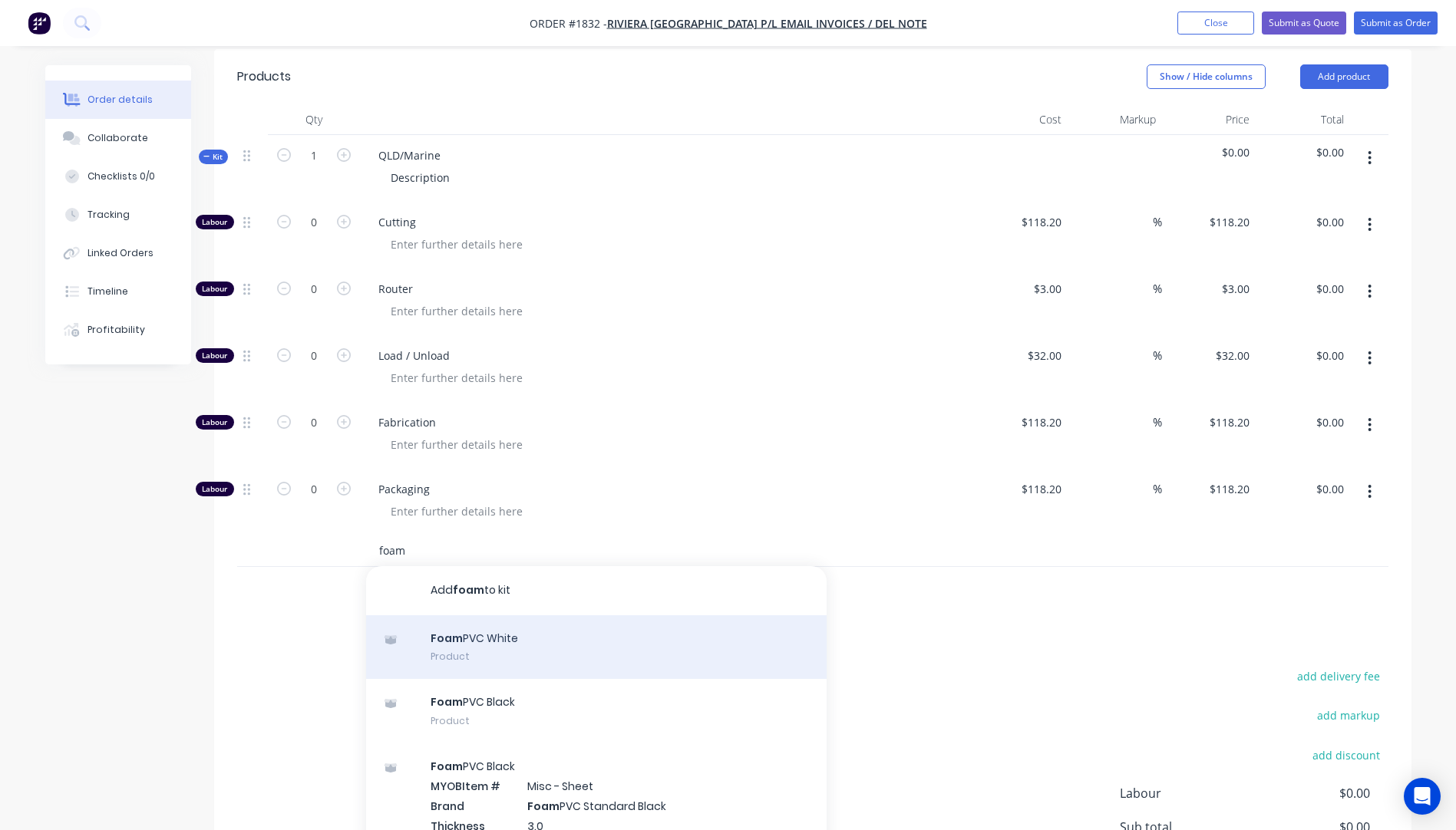
type input "foam"
click at [487, 616] on div "Foam PVC White Product" at bounding box center [596, 648] width 460 height 65
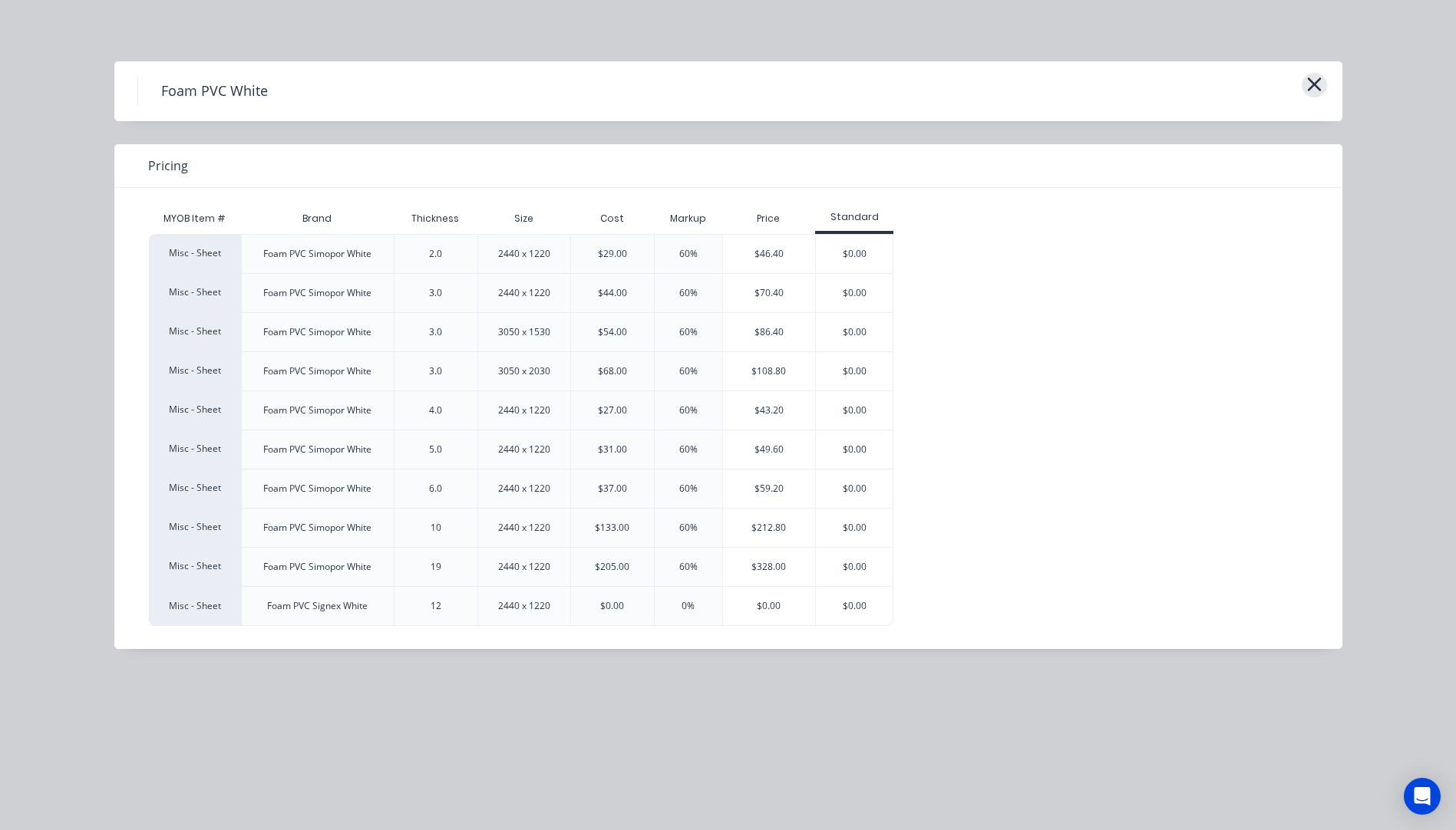
click at [1316, 86] on icon "button" at bounding box center [1314, 85] width 14 height 14
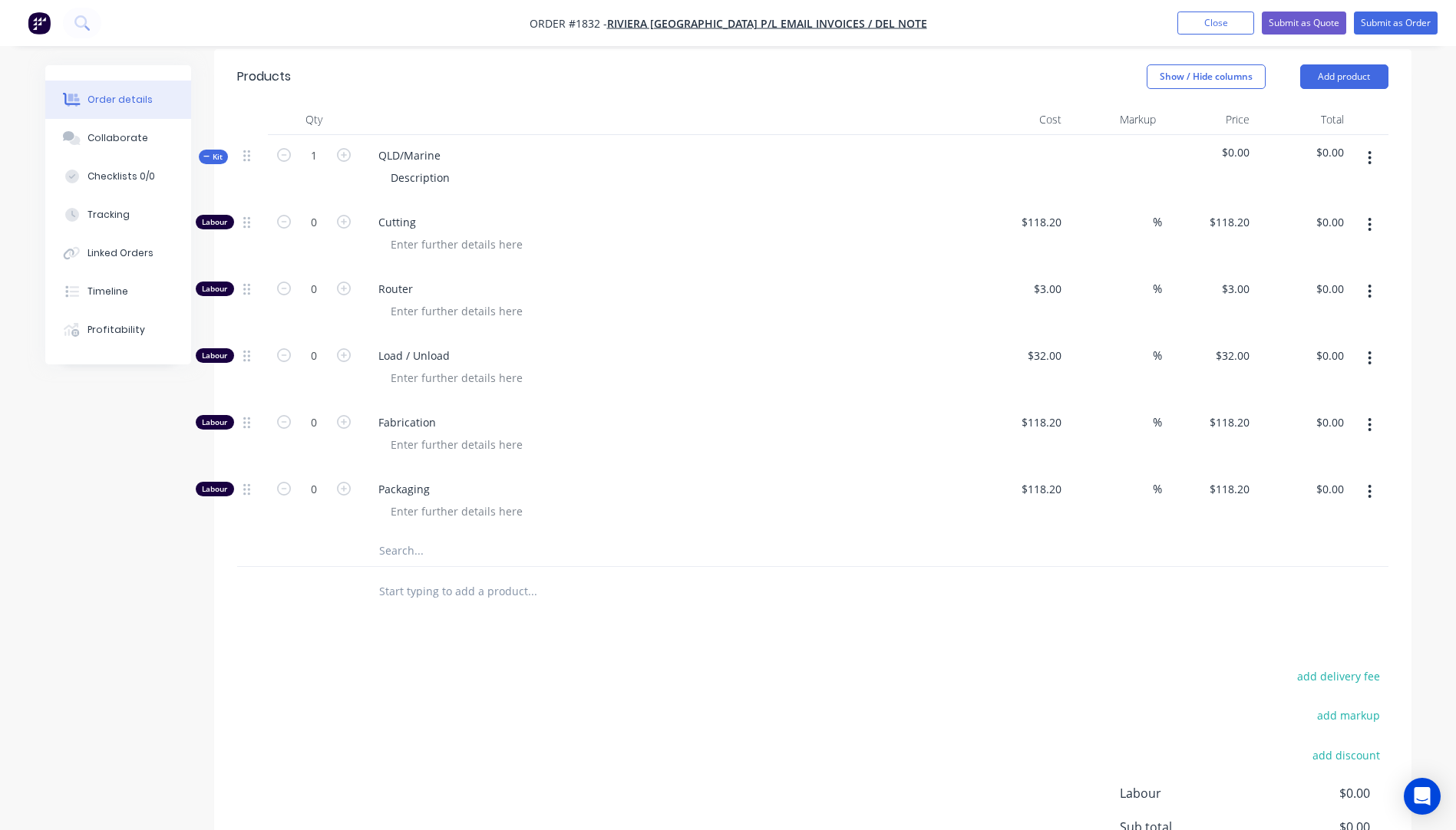
click at [400, 535] on input "text" at bounding box center [532, 550] width 307 height 31
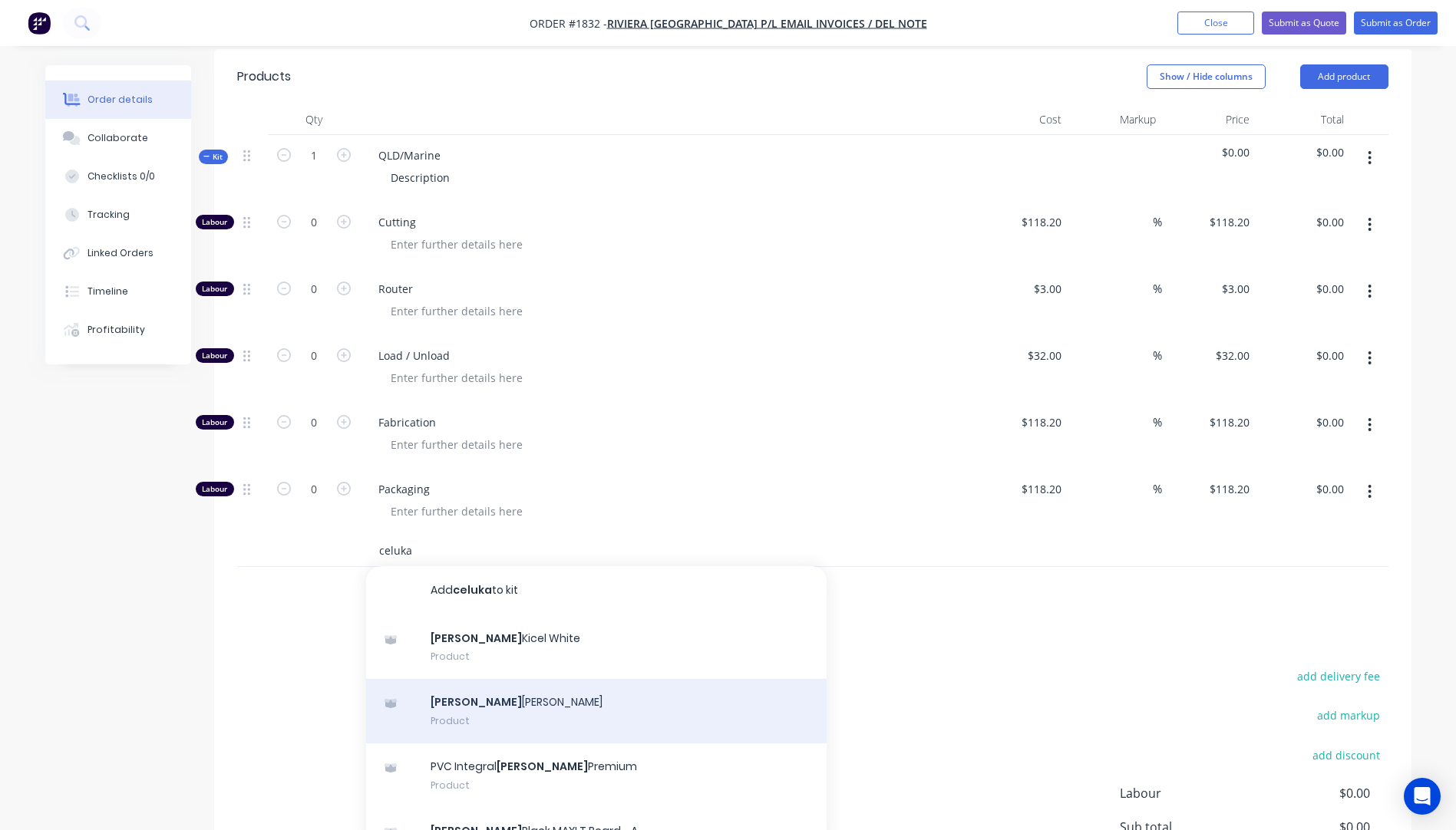
type input "celuka"
click at [485, 679] on div "Celuka [PERSON_NAME] Product" at bounding box center [596, 711] width 460 height 65
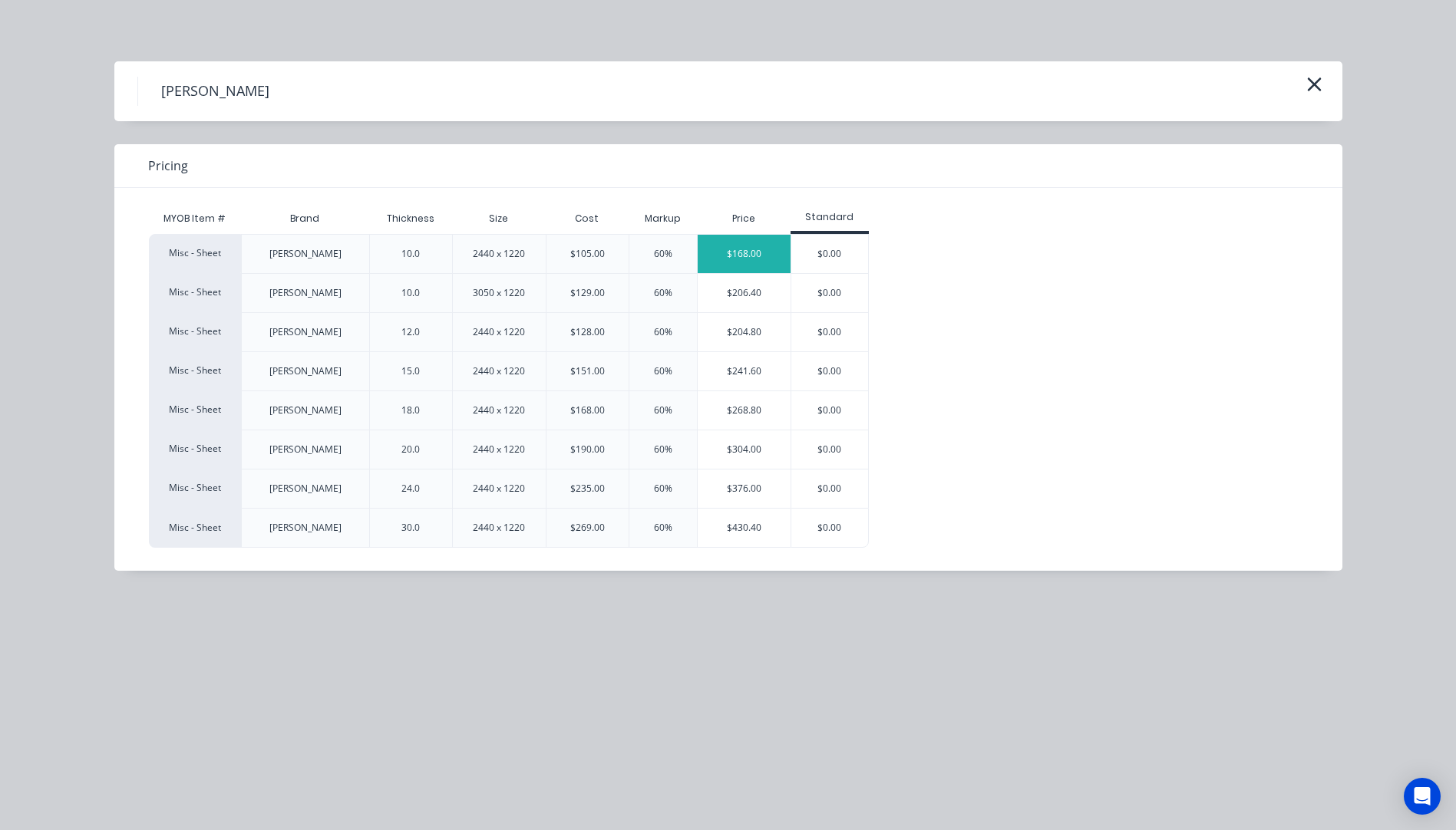
click at [744, 262] on div "$168.00" at bounding box center [744, 254] width 92 height 38
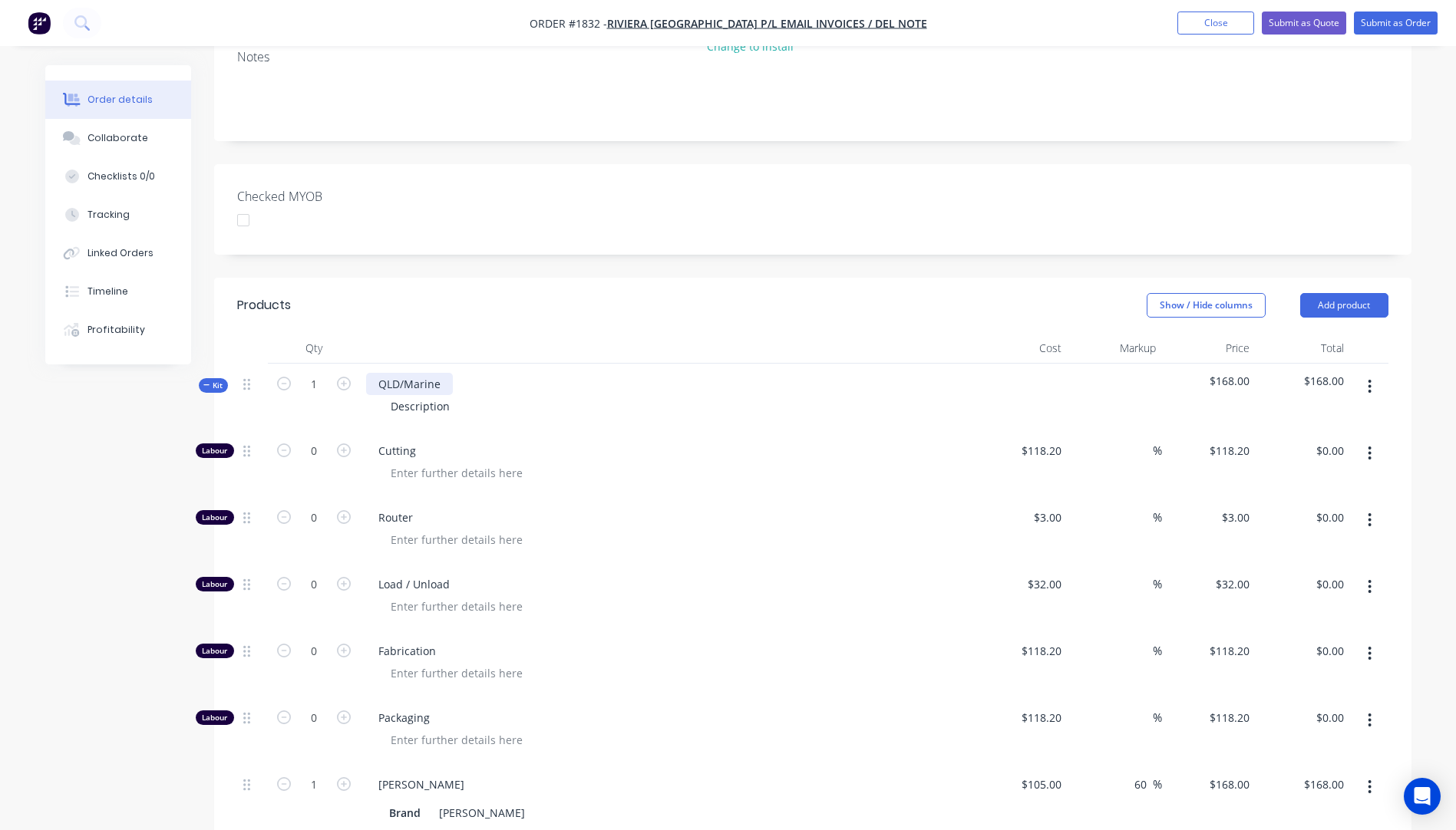
scroll to position [329, 0]
click at [326, 374] on input "1" at bounding box center [314, 385] width 40 height 23
type input "40"
type input "$6,720.00"
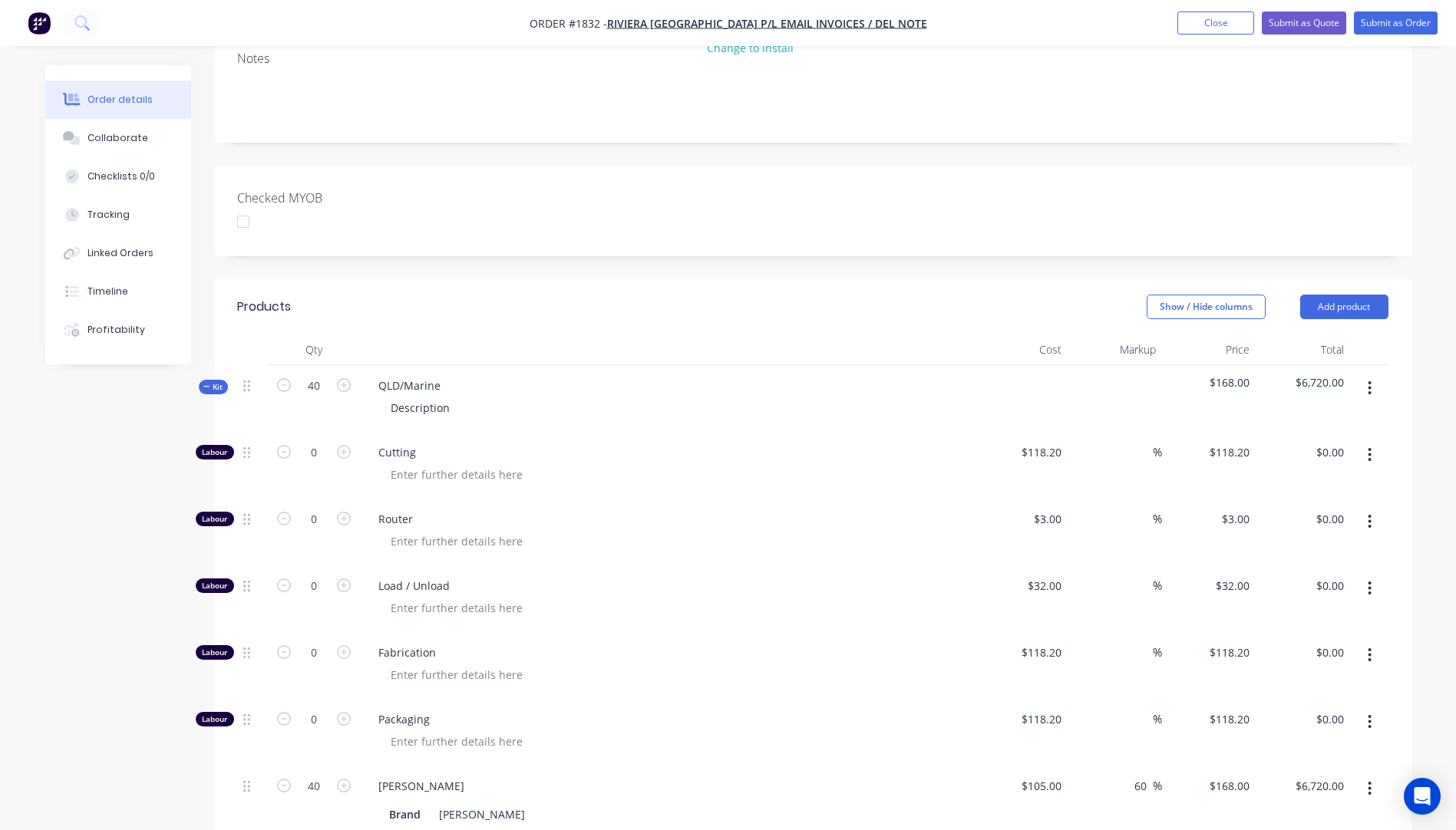
click at [726, 464] on div at bounding box center [673, 475] width 589 height 23
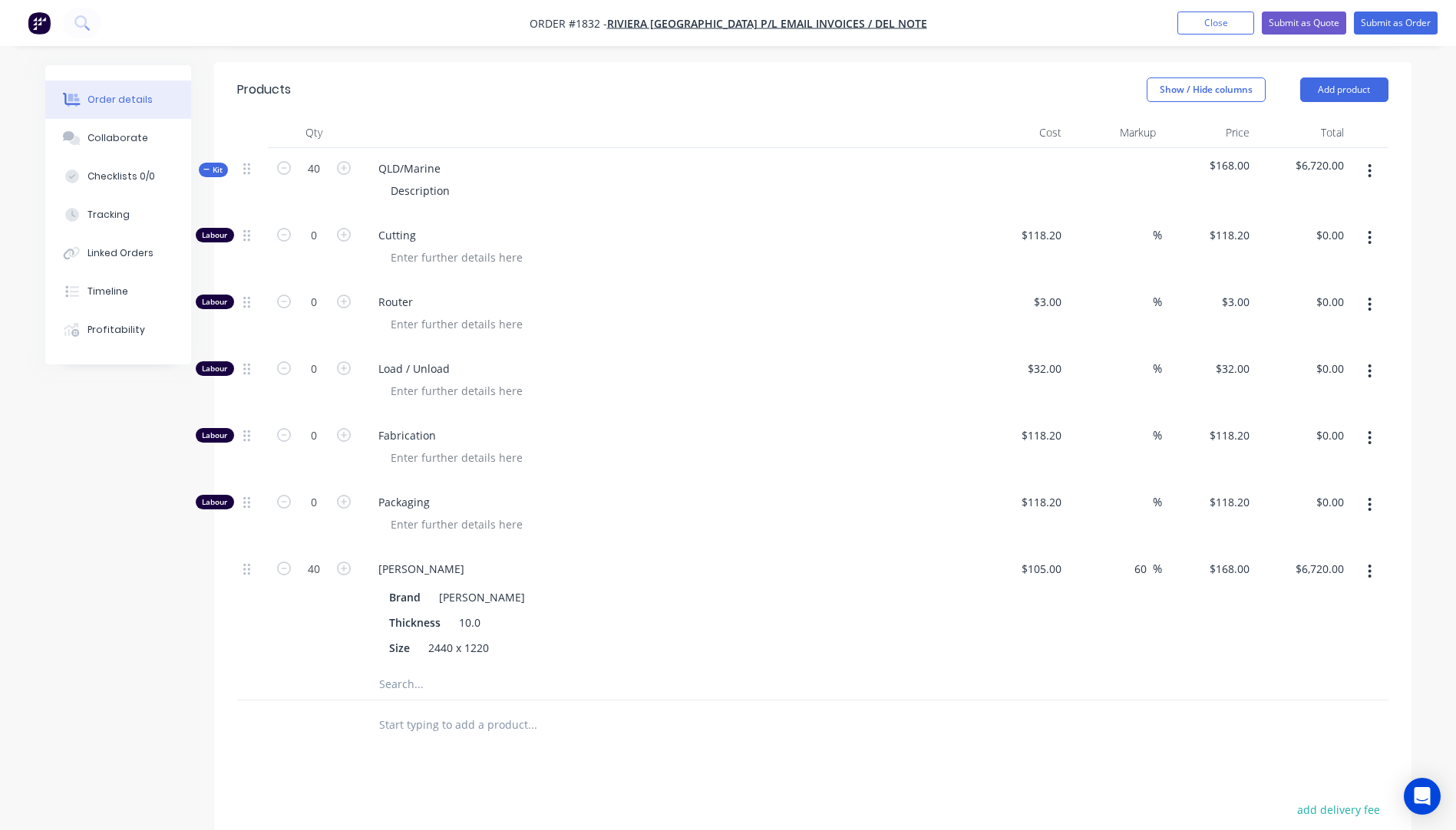
scroll to position [559, 0]
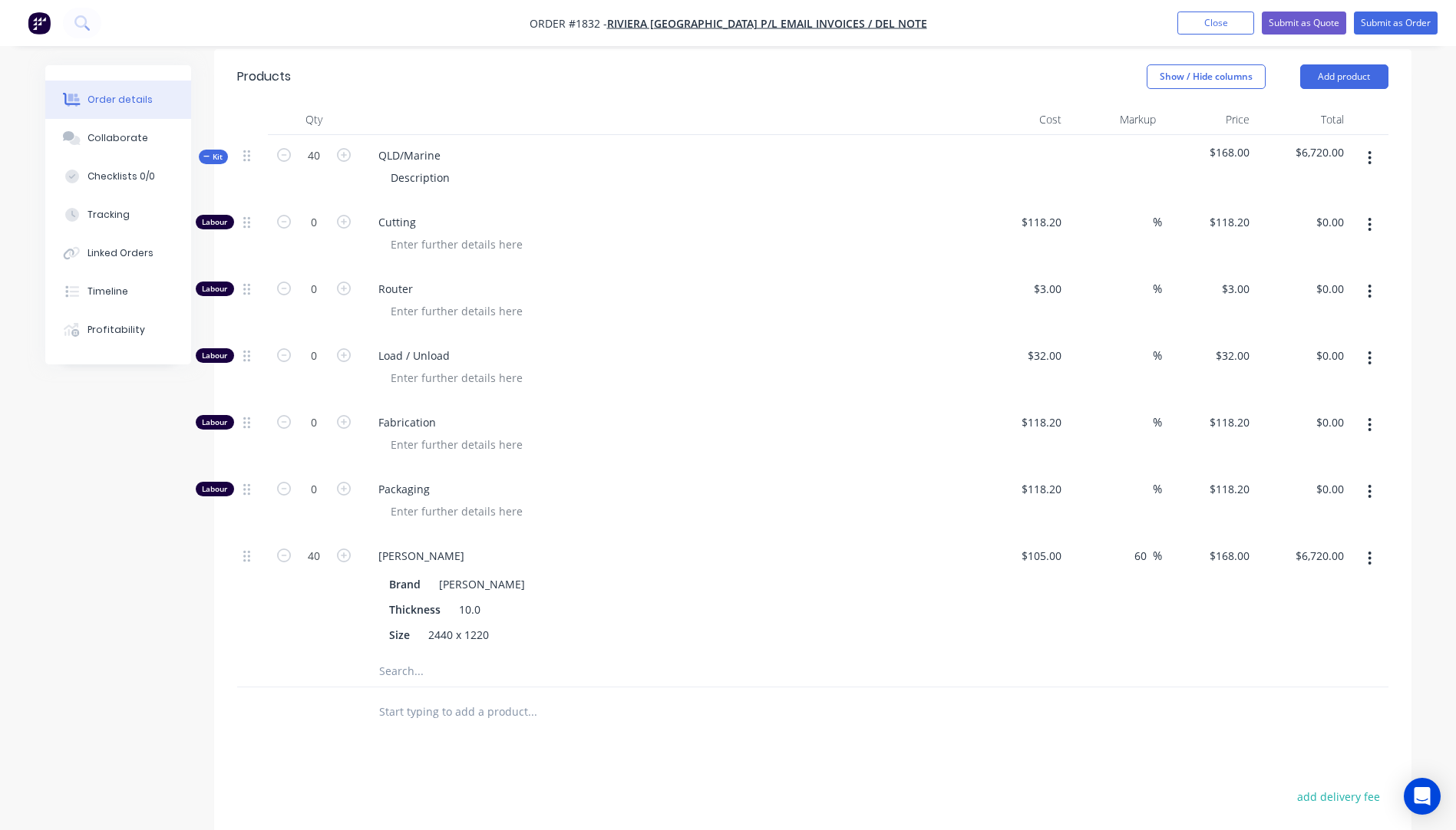
click at [404, 657] on input "text" at bounding box center [532, 671] width 307 height 31
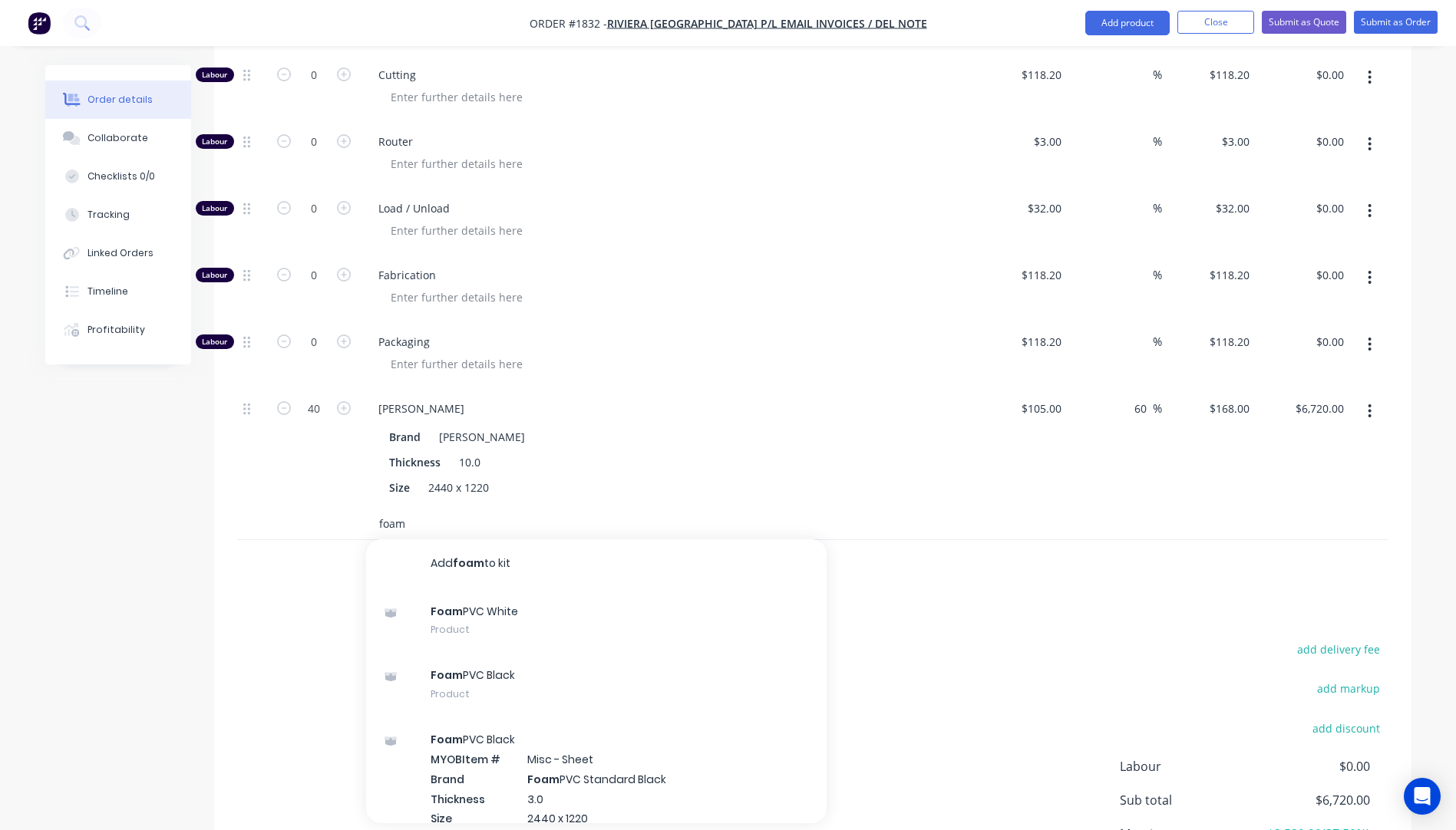
scroll to position [712, 0]
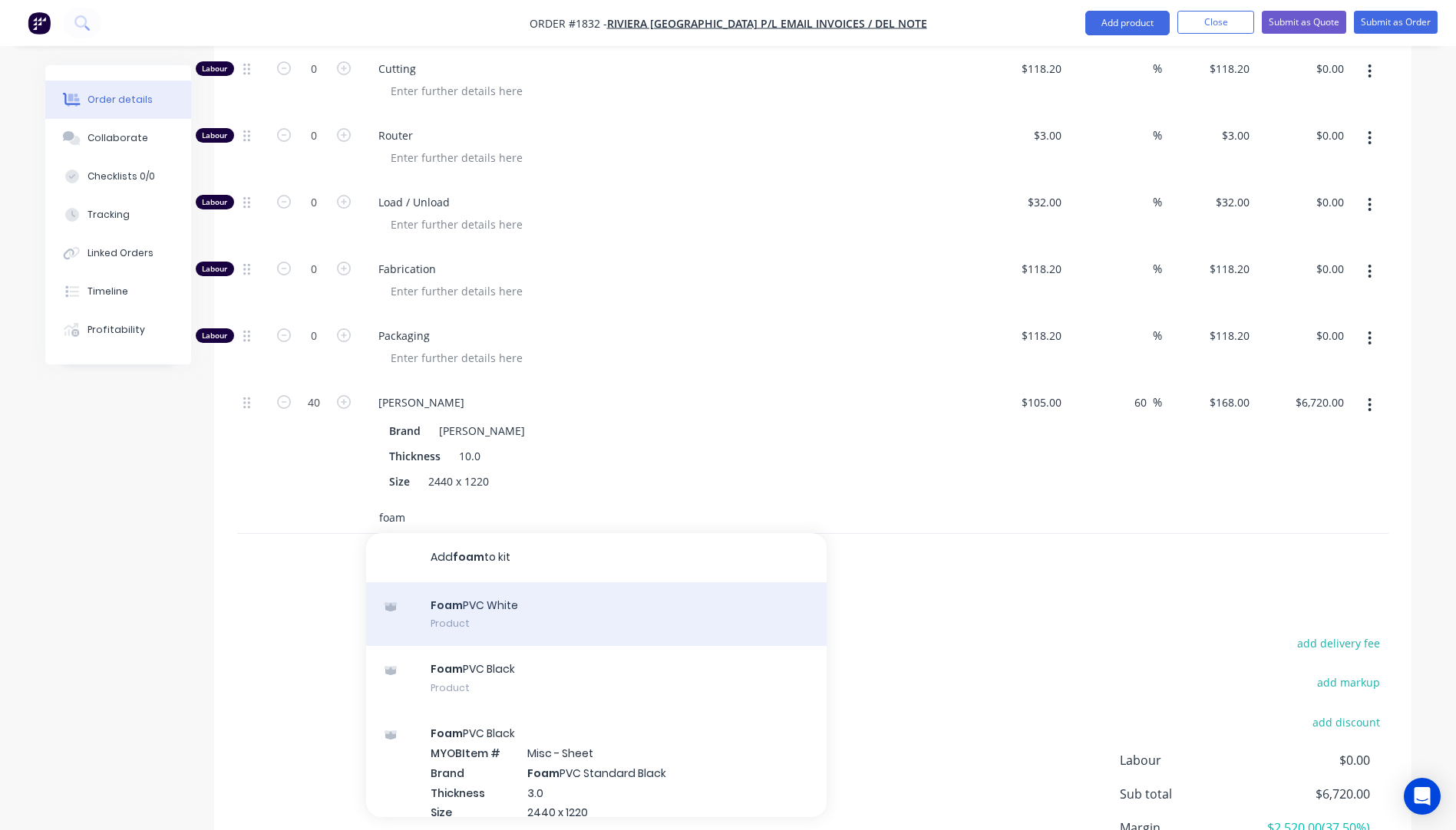
type input "foam"
click at [498, 582] on div "Foam PVC White Product" at bounding box center [596, 615] width 460 height 65
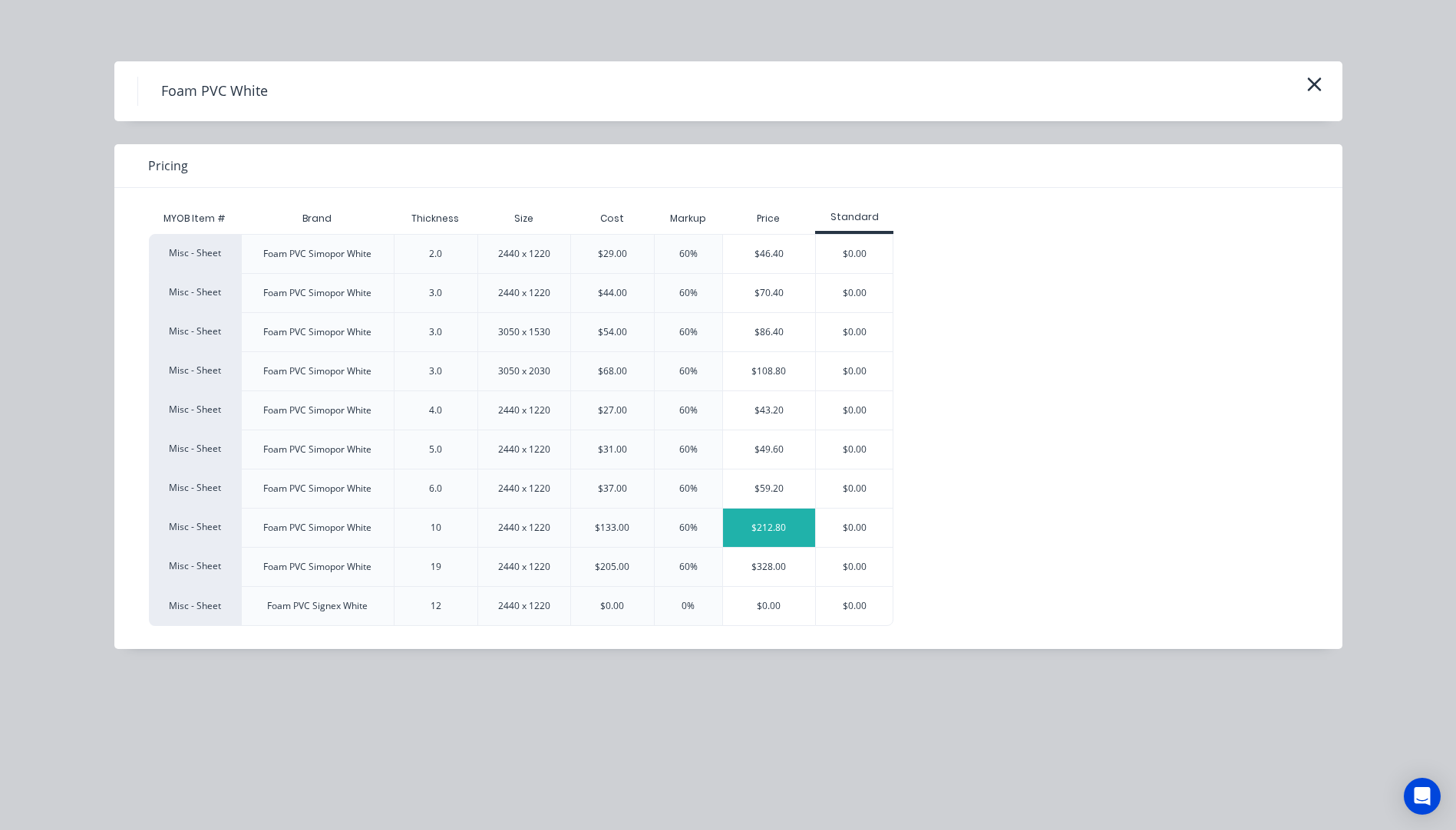
click at [786, 539] on div "$212.80" at bounding box center [769, 528] width 92 height 38
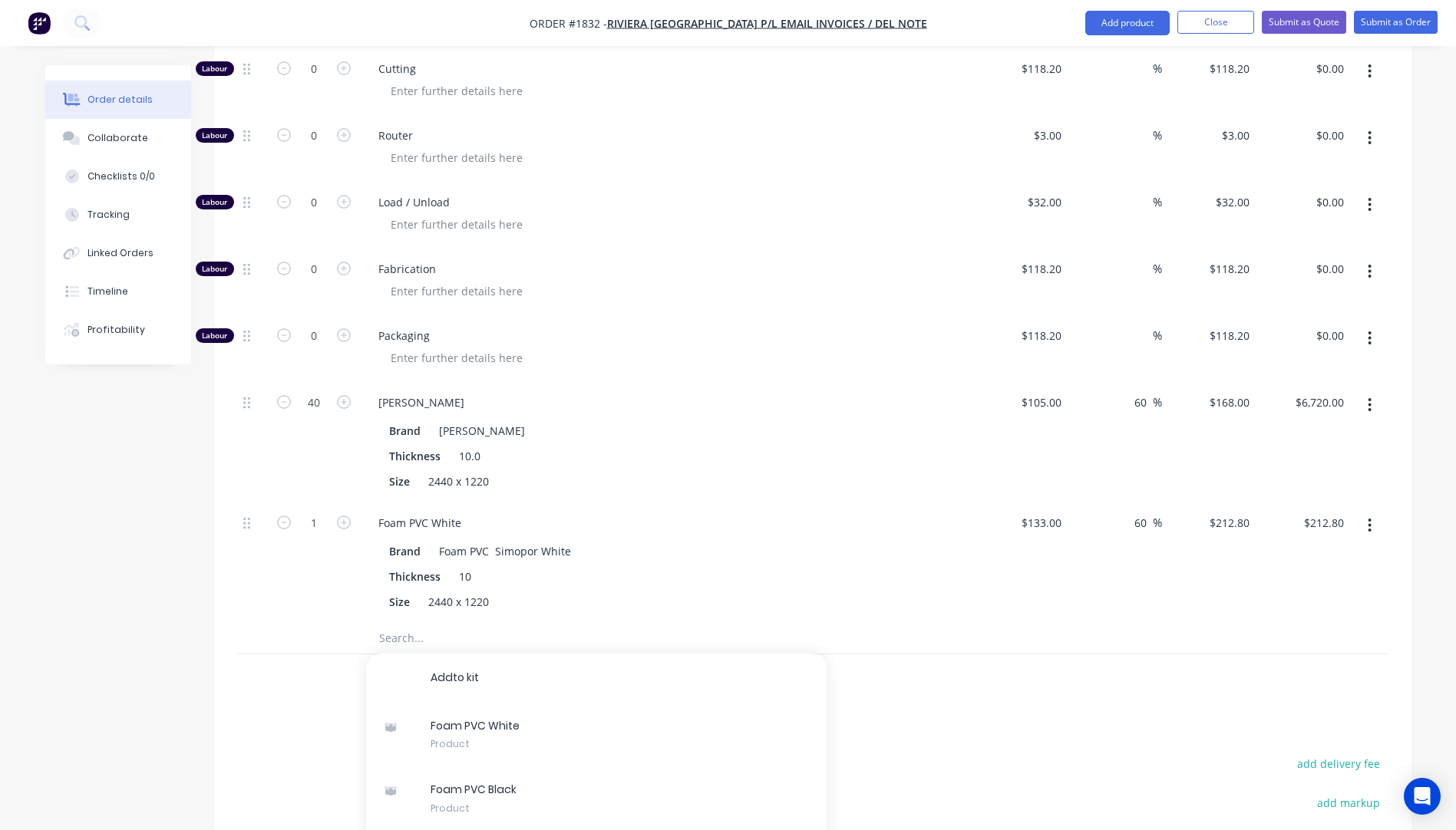
click at [406, 623] on input "text" at bounding box center [532, 638] width 307 height 31
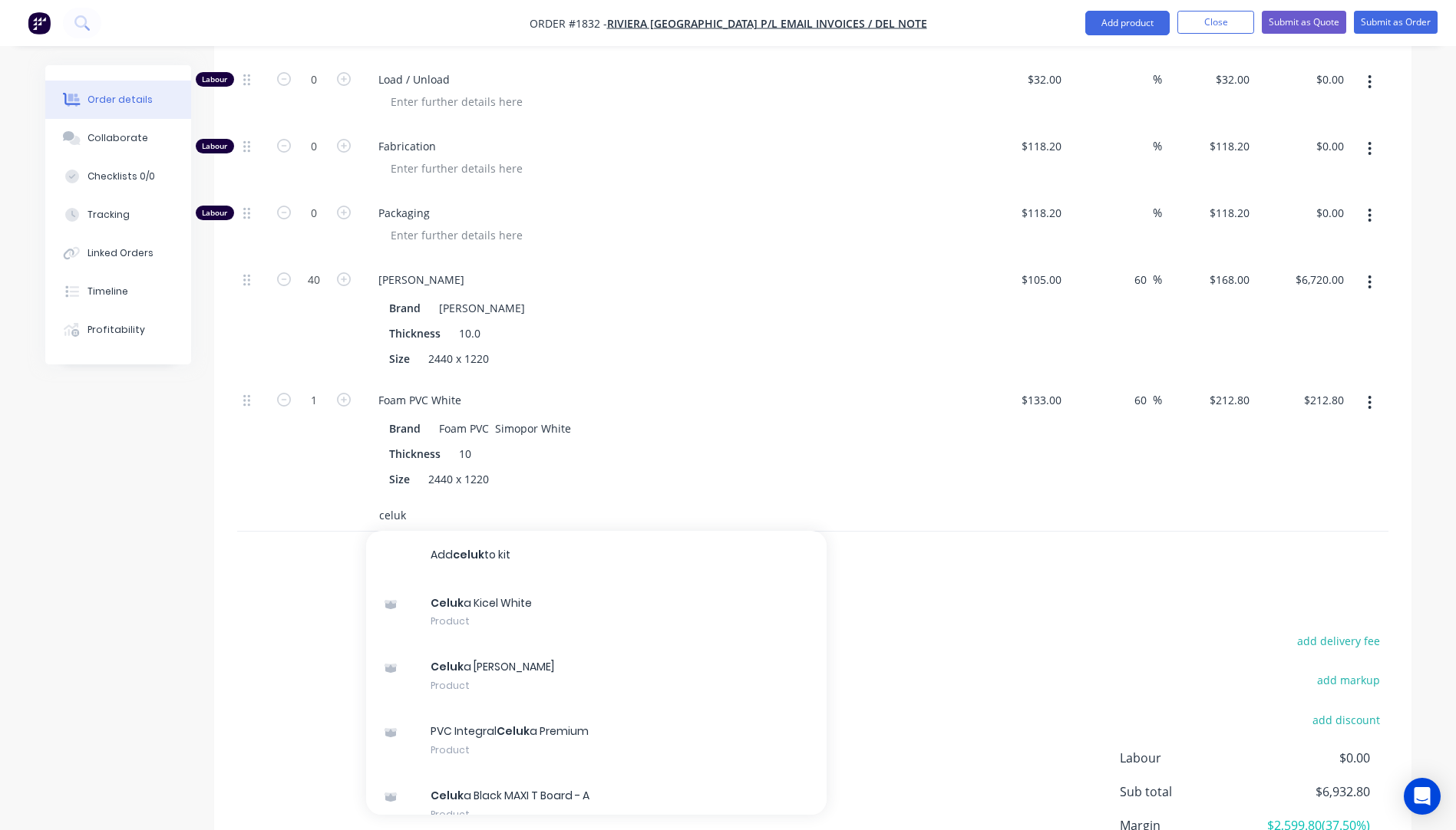
scroll to position [866, 0]
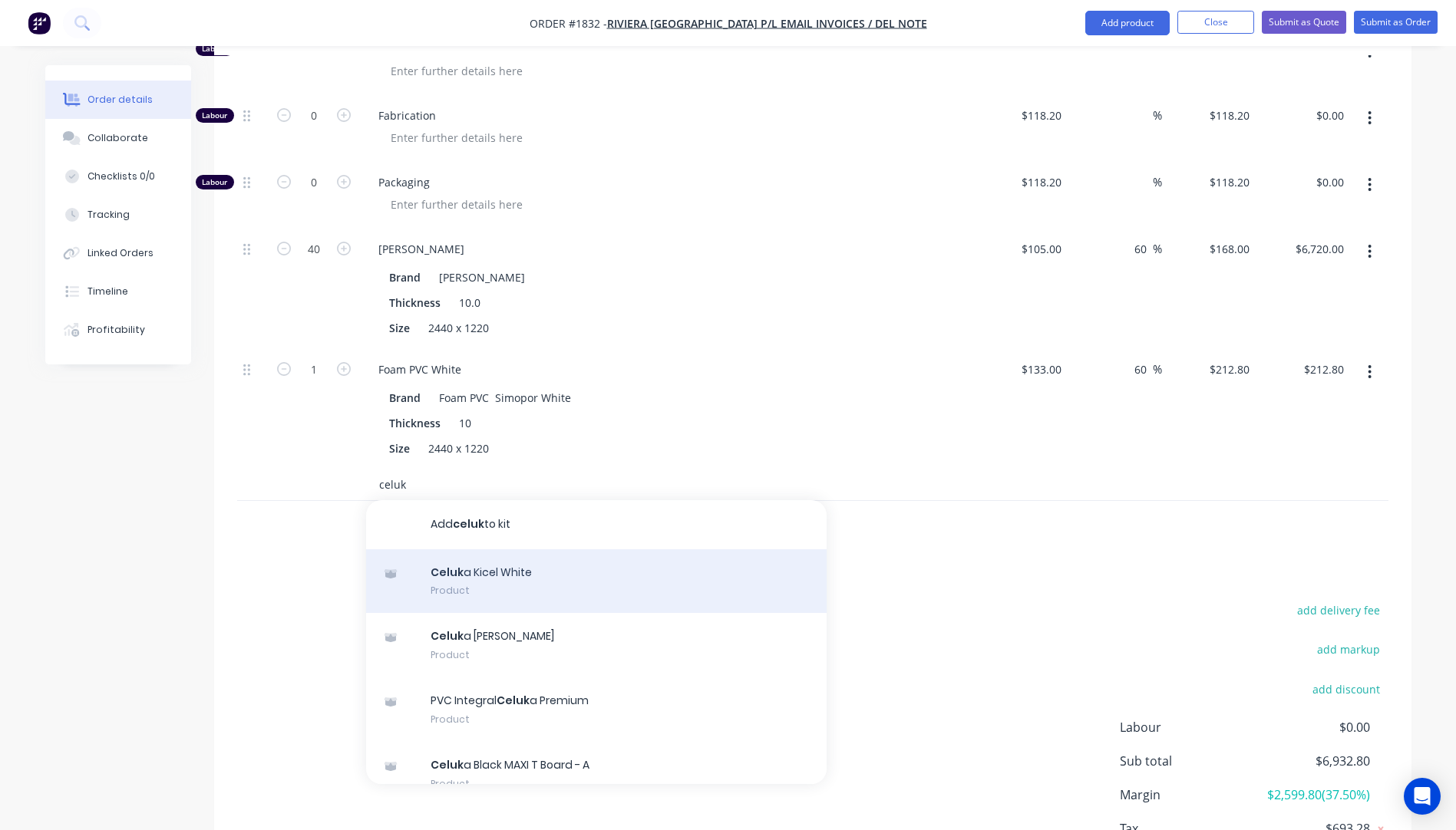
type input "celuk"
click at [501, 549] on div "Celuk a Kicel White Product" at bounding box center [596, 582] width 460 height 65
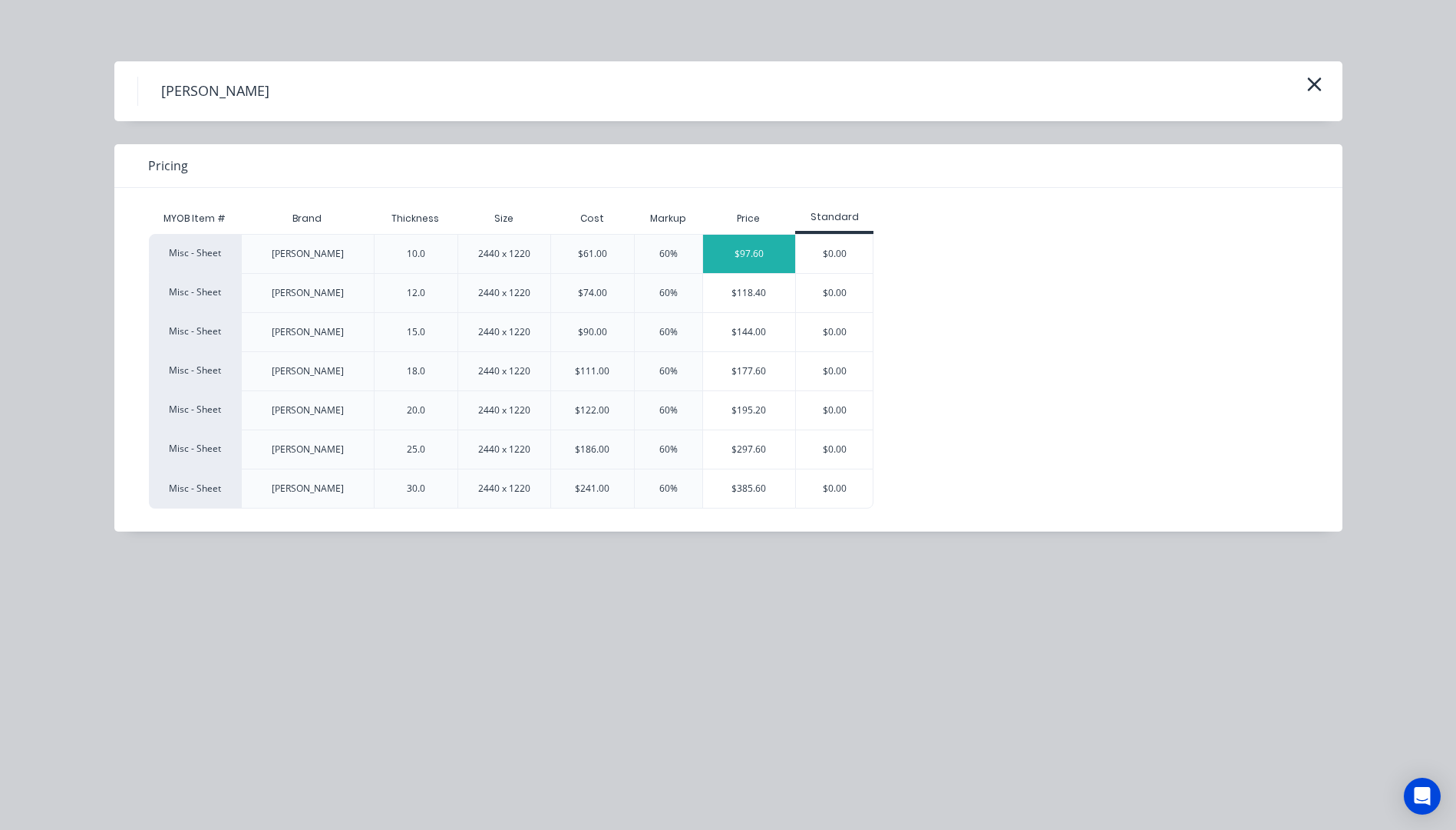
click at [736, 252] on div "$97.60" at bounding box center [749, 254] width 92 height 38
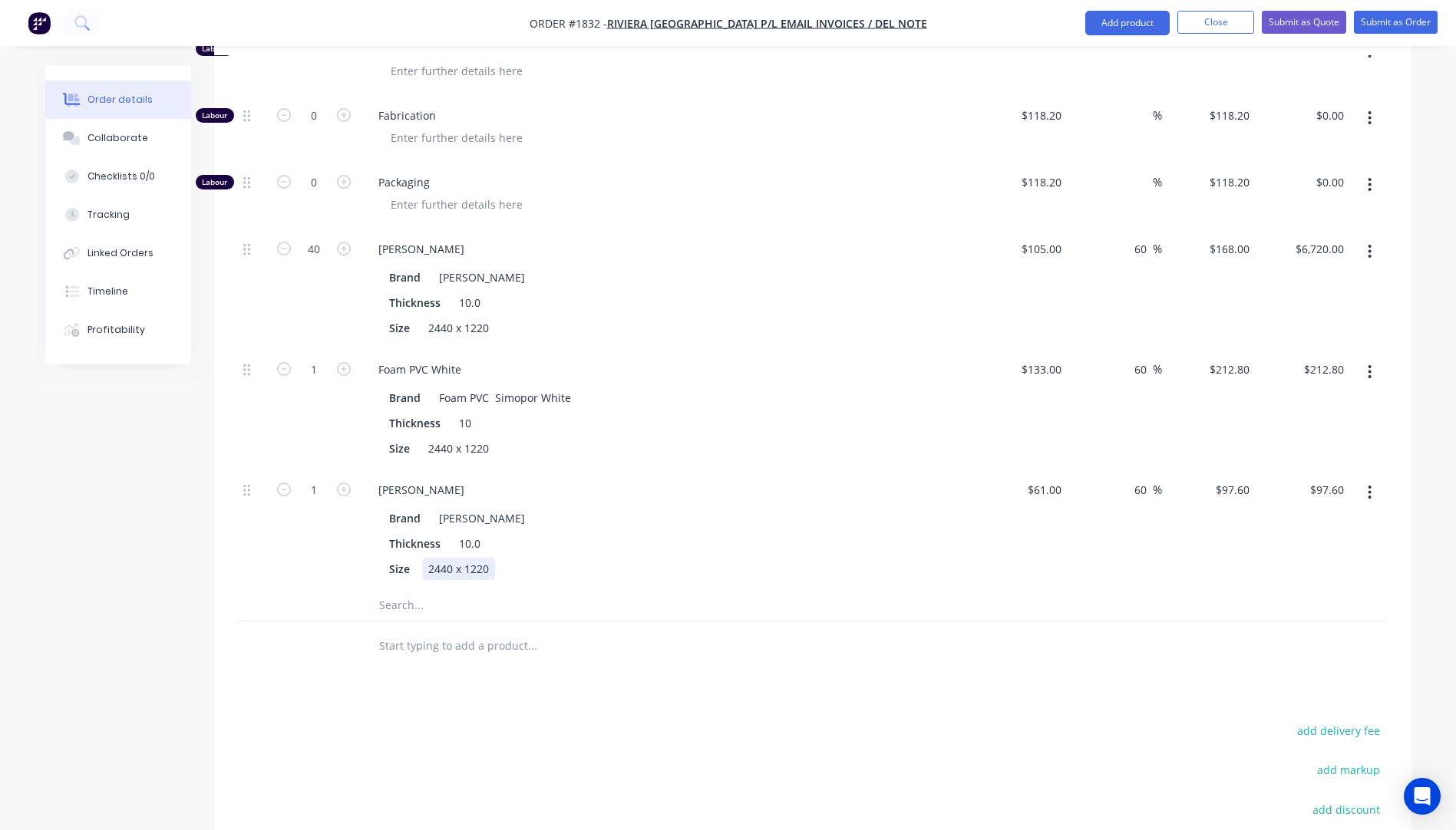
click at [738, 544] on div "[PERSON_NAME] Brand Celuka Kicel White Thickness 10.0 Size 2440 x 1220" at bounding box center [667, 530] width 614 height 120
click at [323, 358] on input "1" at bounding box center [314, 370] width 40 height 23
type input "40"
type input "$8,512.00"
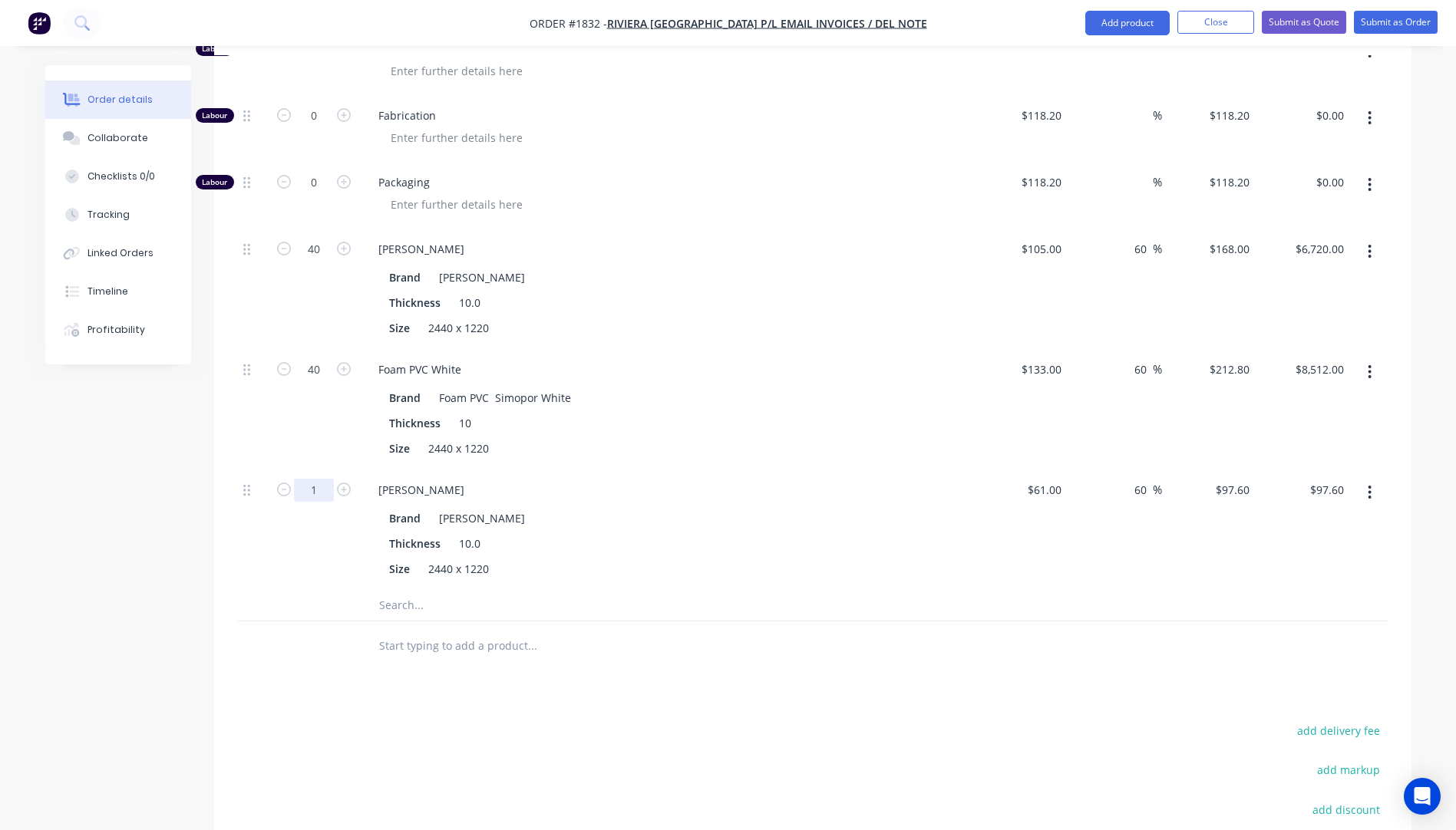
click at [325, 479] on input "1" at bounding box center [314, 490] width 40 height 23
type input "40"
type input "$3,904.00"
click at [310, 525] on div "40" at bounding box center [314, 530] width 92 height 120
click at [1146, 479] on input "60" at bounding box center [1142, 490] width 20 height 23
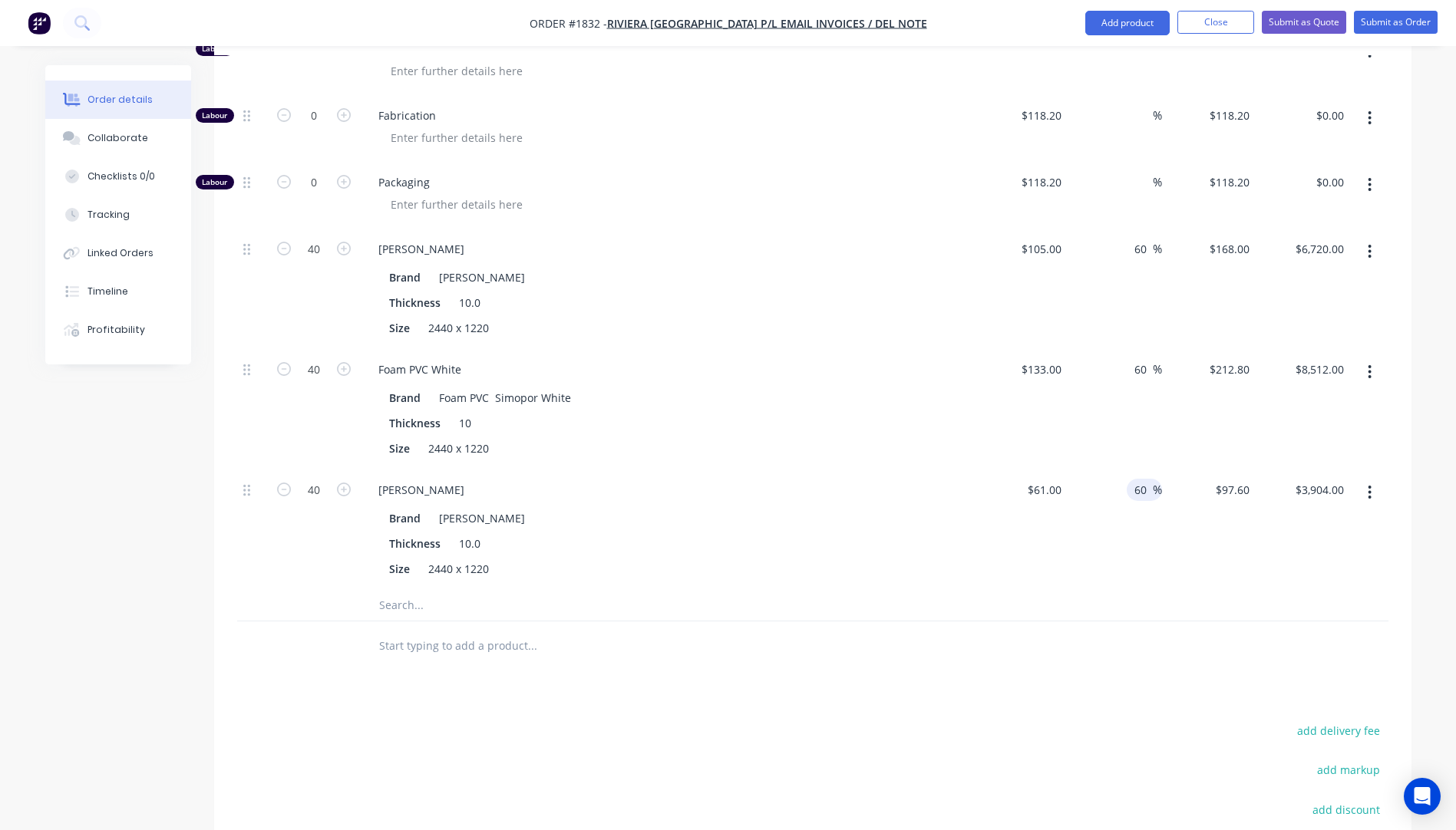
click at [1146, 479] on input "60" at bounding box center [1142, 490] width 20 height 23
type input "40"
type input "$85.40"
type input "$3,416.00"
click at [944, 479] on div "[PERSON_NAME]" at bounding box center [667, 490] width 602 height 23
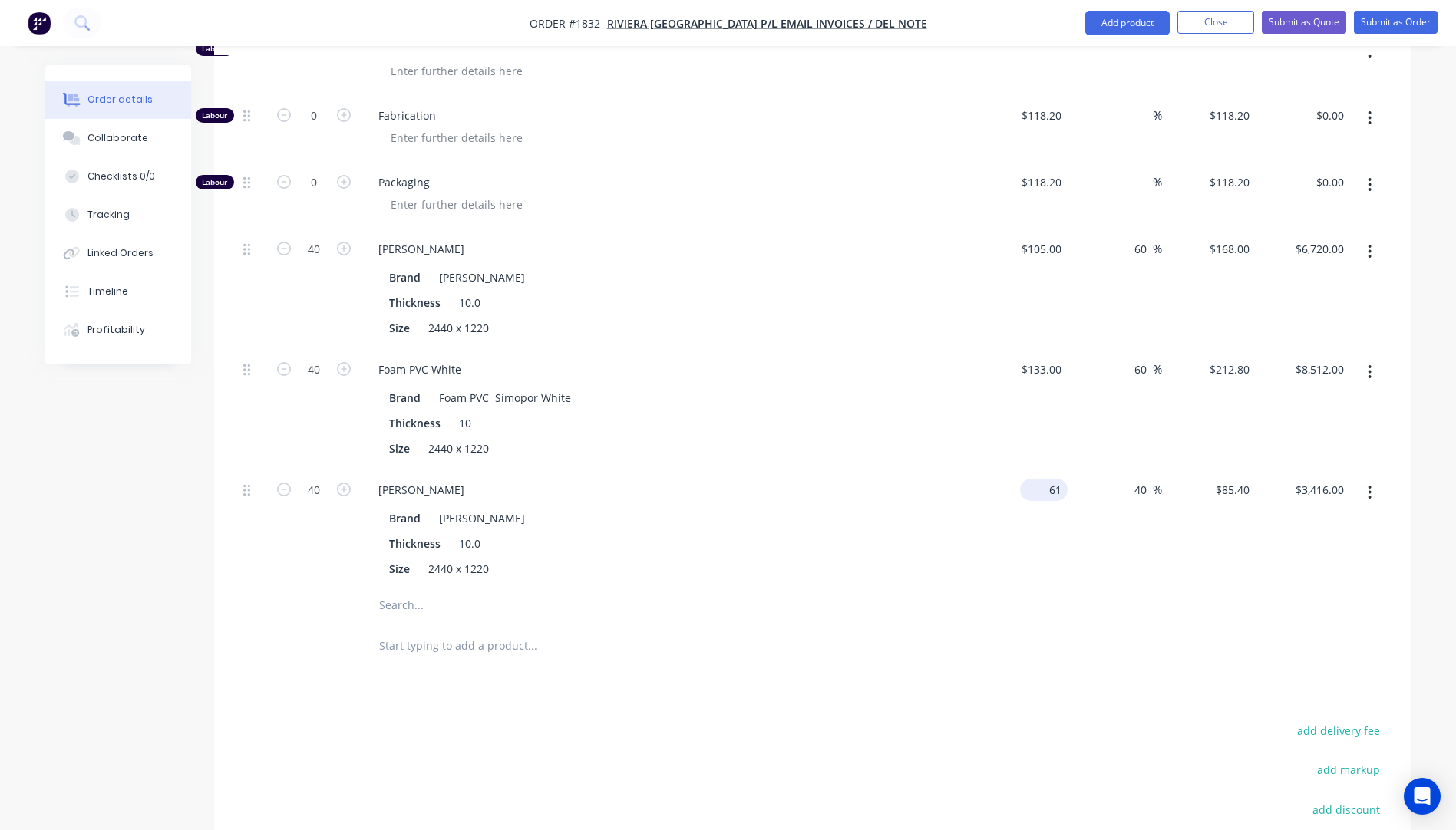
click at [1063, 479] on input "61" at bounding box center [1047, 490] width 42 height 23
type input "$61.00"
click at [1144, 479] on input "40" at bounding box center [1142, 490] width 20 height 23
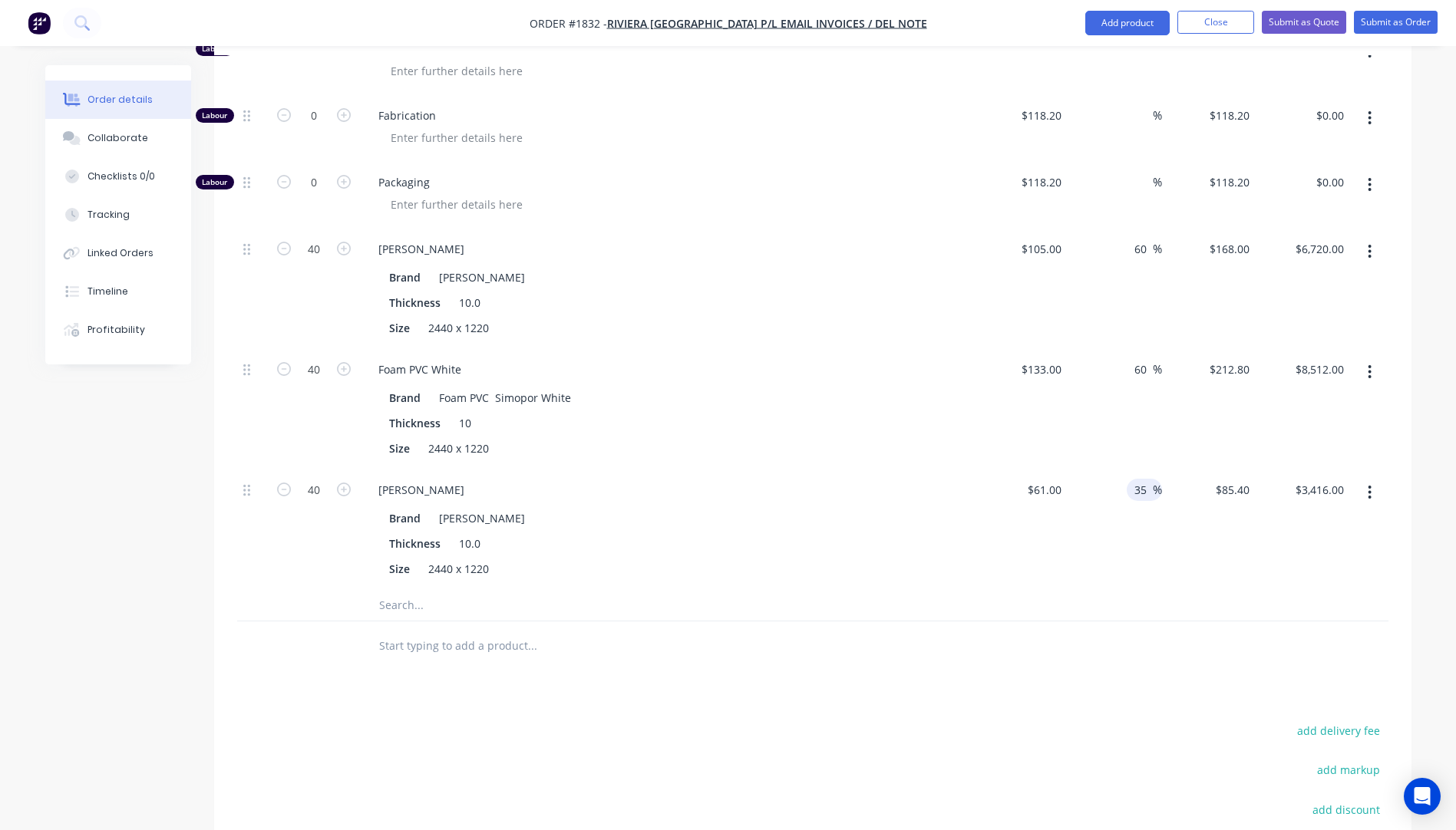
type input "35"
type input "$82.35"
type input "$3,294.00"
click at [988, 528] on div "$61.00 $61.00" at bounding box center [1021, 530] width 94 height 120
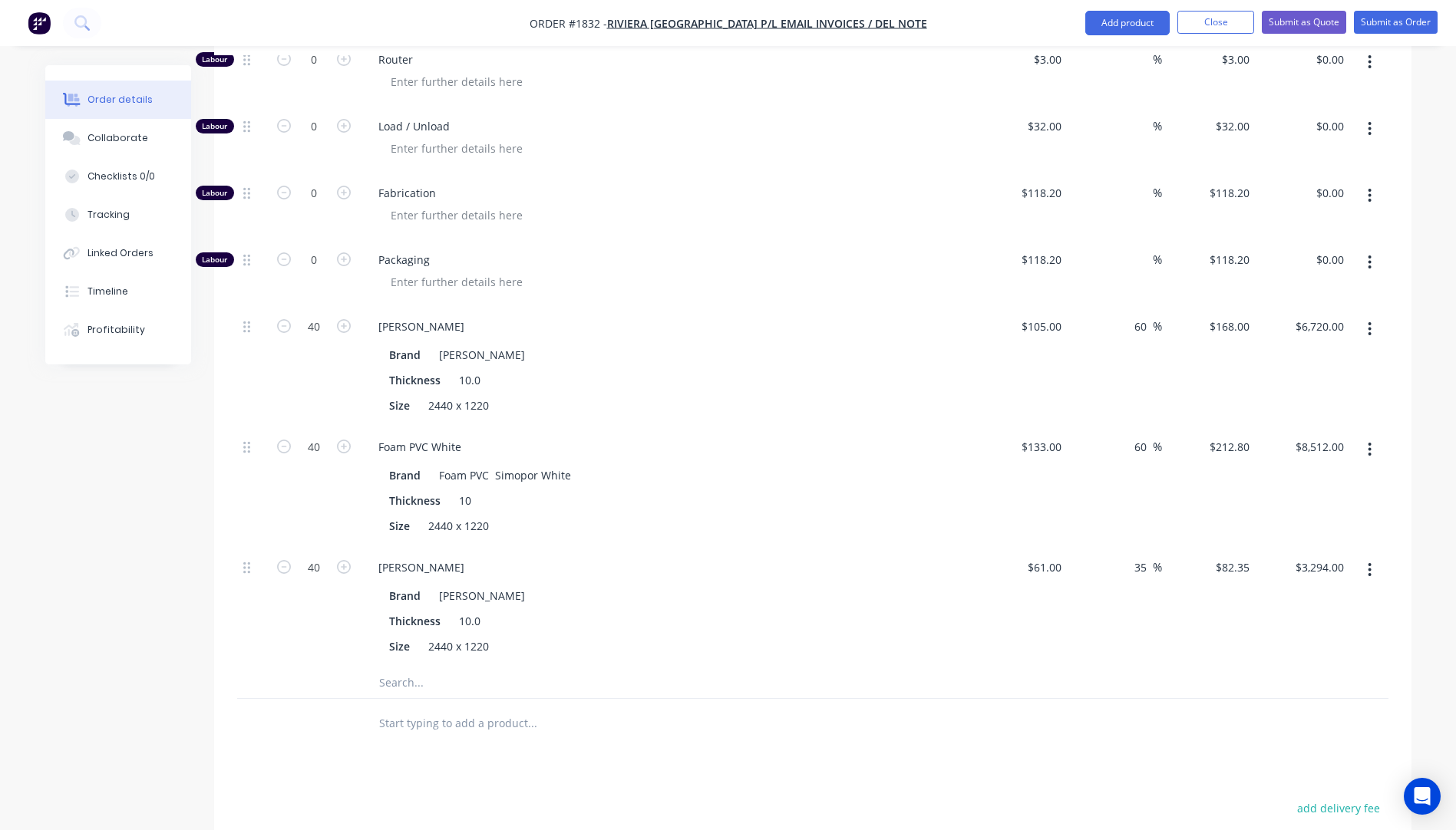
scroll to position [748, 0]
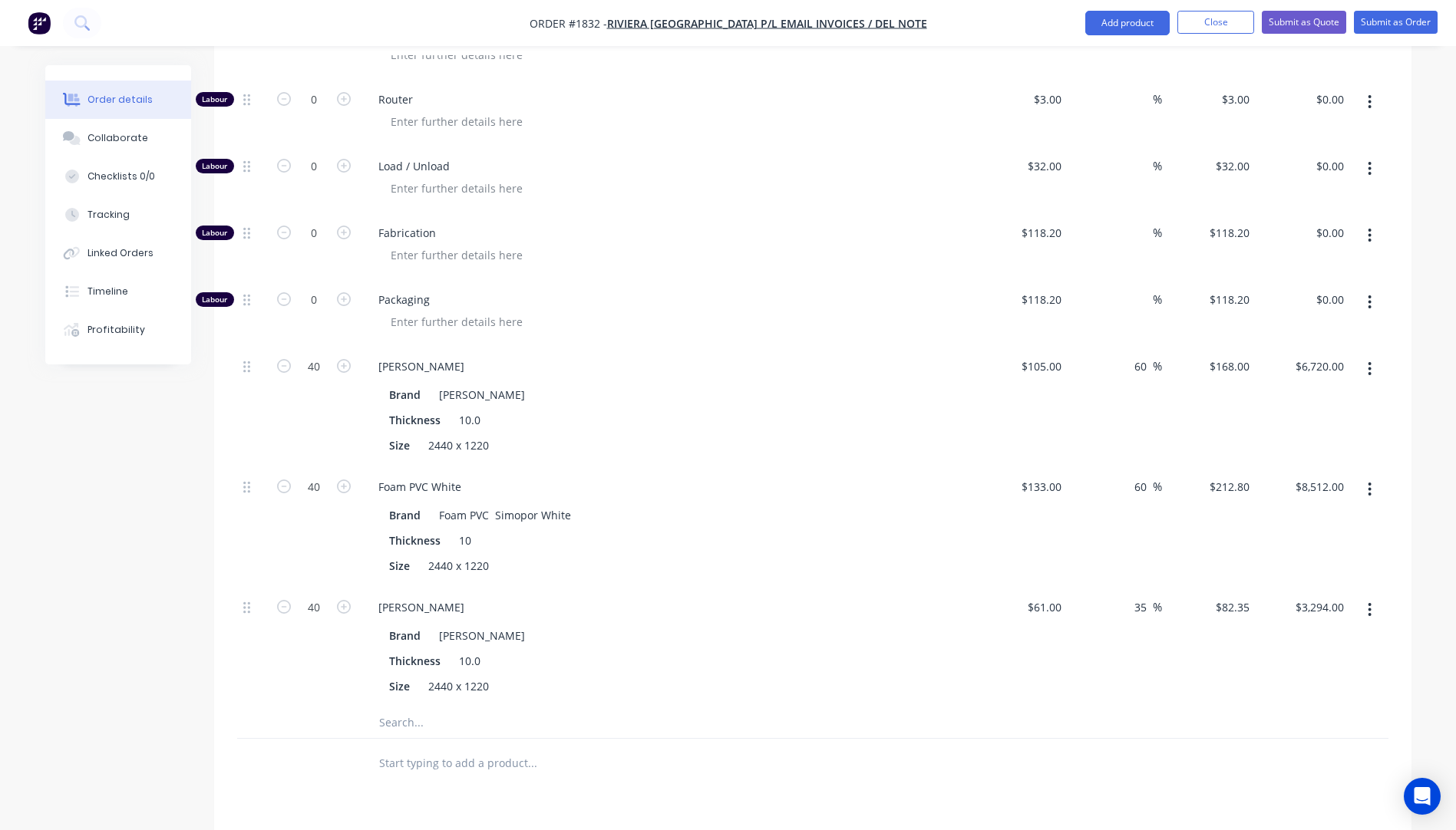
click at [1368, 362] on icon "button" at bounding box center [1370, 369] width 3 height 14
click at [1283, 459] on div "Delete" at bounding box center [1316, 471] width 119 height 23
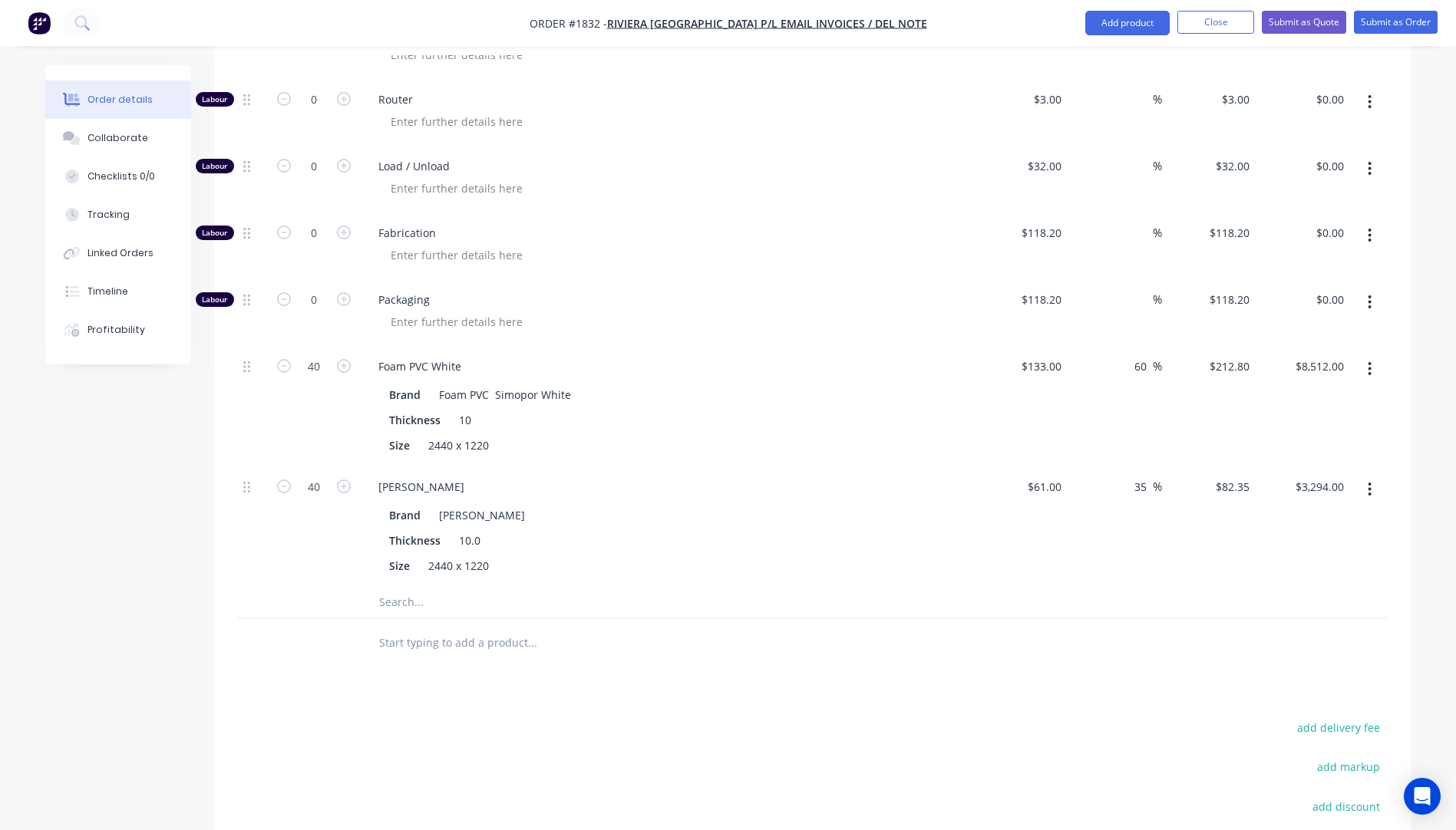
click at [1367, 361] on icon "button" at bounding box center [1369, 369] width 3 height 17
click at [1273, 459] on div "Delete" at bounding box center [1316, 471] width 119 height 23
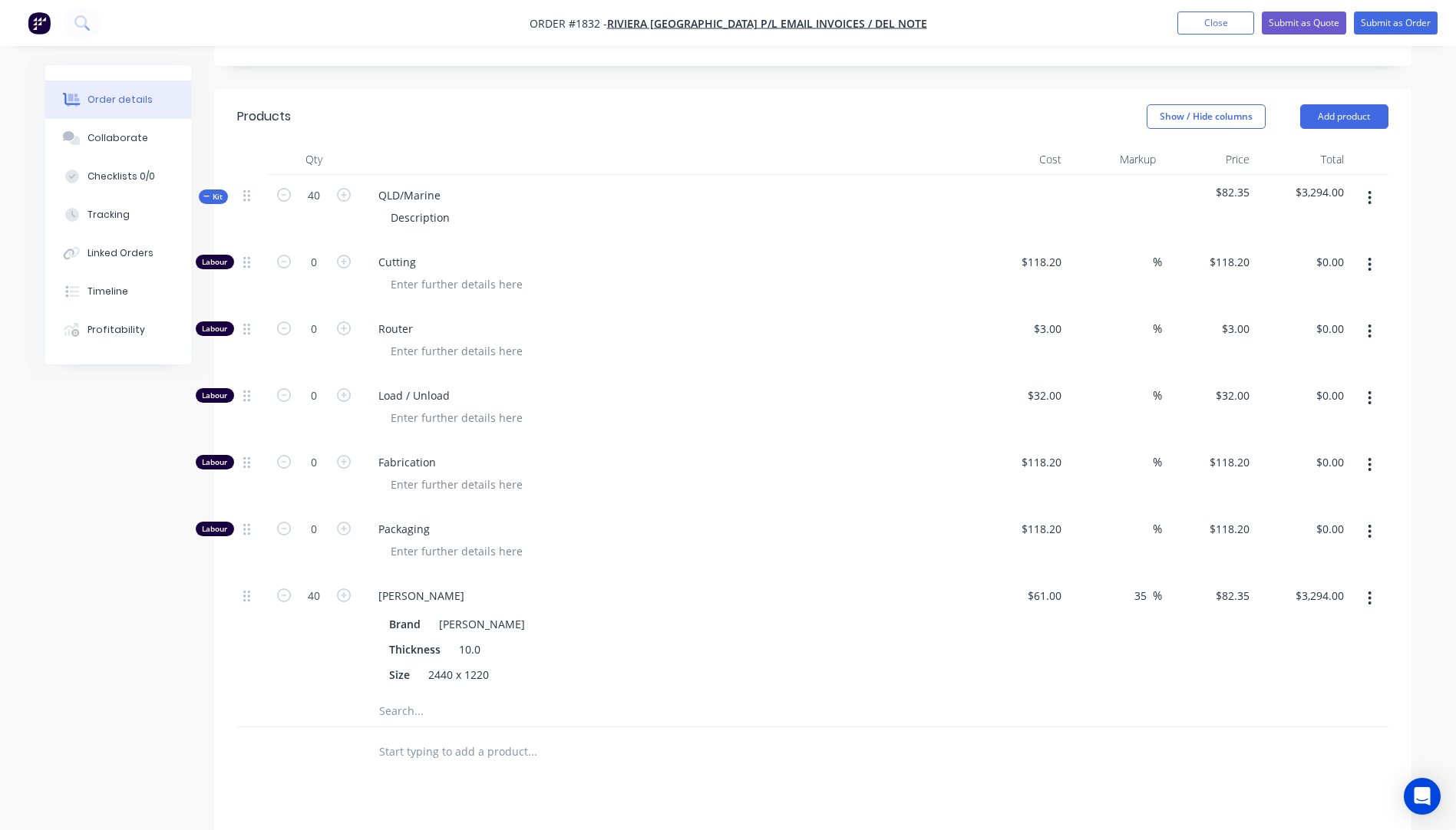
scroll to position [518, 0]
click at [1147, 586] on input "35" at bounding box center [1142, 597] width 20 height 23
type input "30"
type input "$79.30"
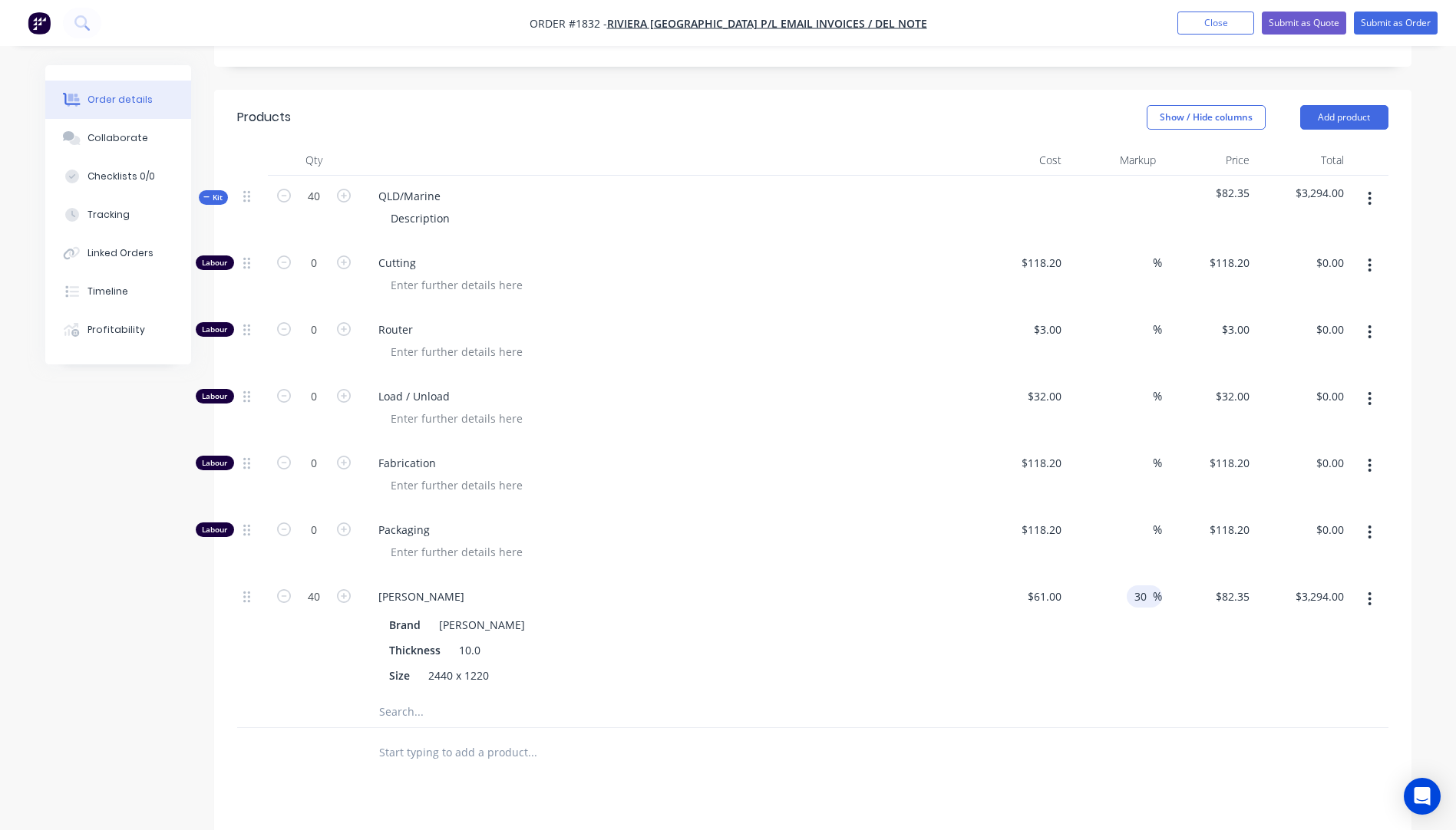
type input "$3,172.00"
click at [983, 576] on div "$61.00 $61.00" at bounding box center [1021, 636] width 94 height 120
click at [1142, 586] on input "30" at bounding box center [1142, 597] width 20 height 23
type input "25"
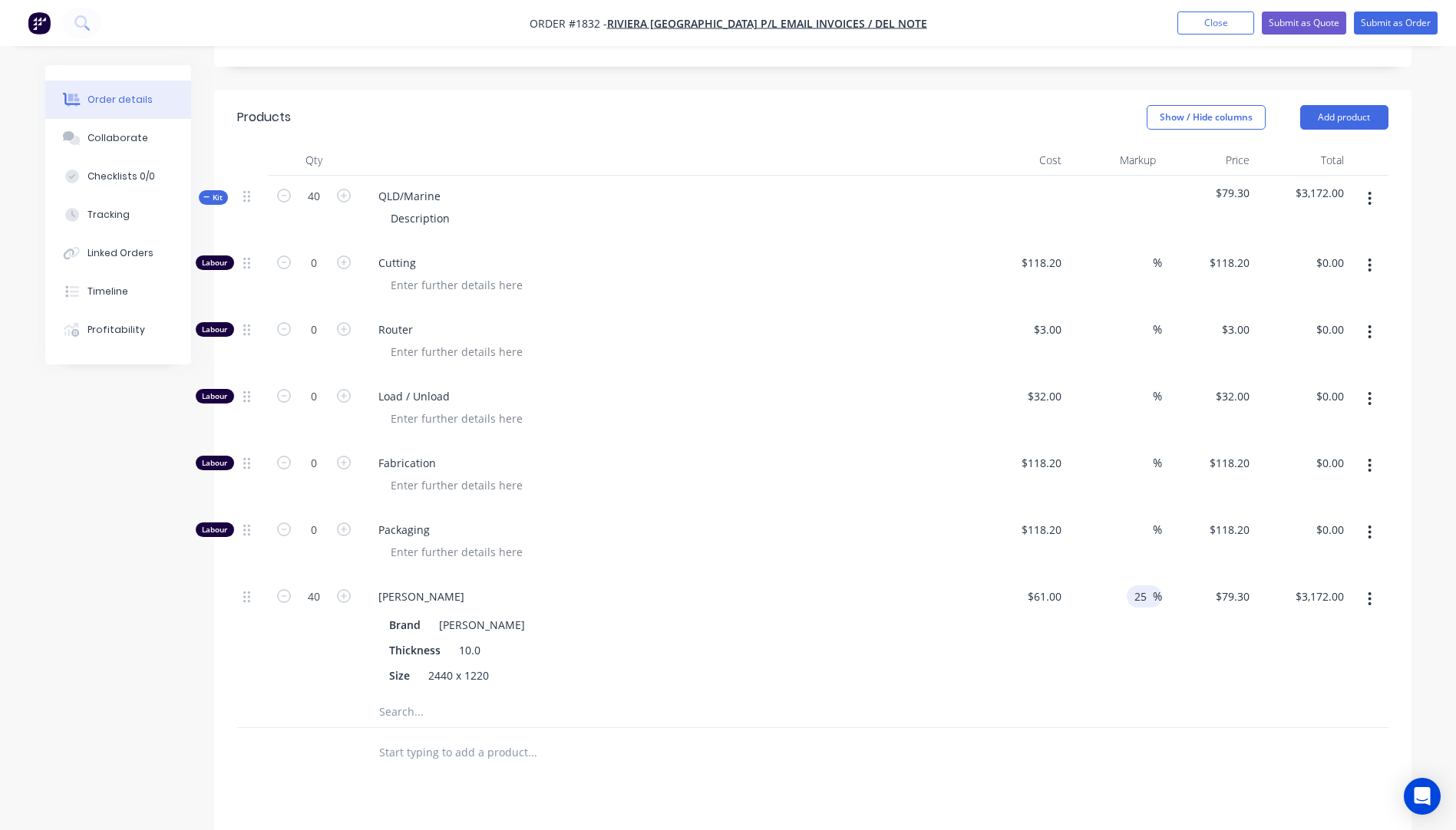
type input "$76.25"
type input "$3,050.00"
click at [929, 576] on div "[PERSON_NAME] Brand Celuka Kicel White Thickness 10.0 Size 2440 x 1220" at bounding box center [667, 636] width 614 height 120
click at [1149, 586] on input "25" at bounding box center [1142, 597] width 20 height 23
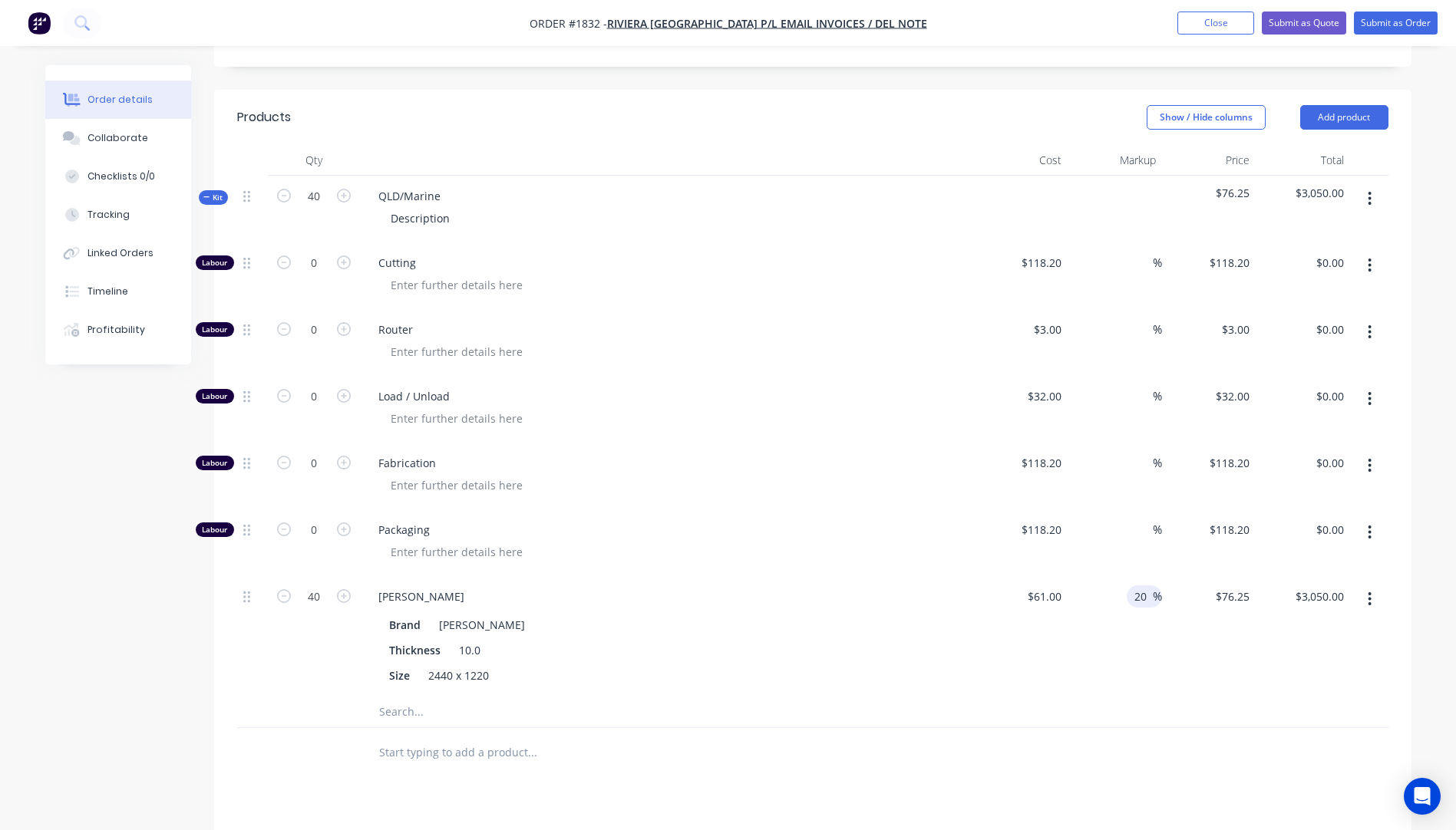
type input "20"
type input "$73.20"
type input "$2,928.00"
click at [938, 576] on div "[PERSON_NAME] Brand Celuka Kicel White Thickness 10.0 Size 2440 x 1220" at bounding box center [667, 636] width 614 height 120
click at [1142, 586] on input "20" at bounding box center [1142, 597] width 20 height 23
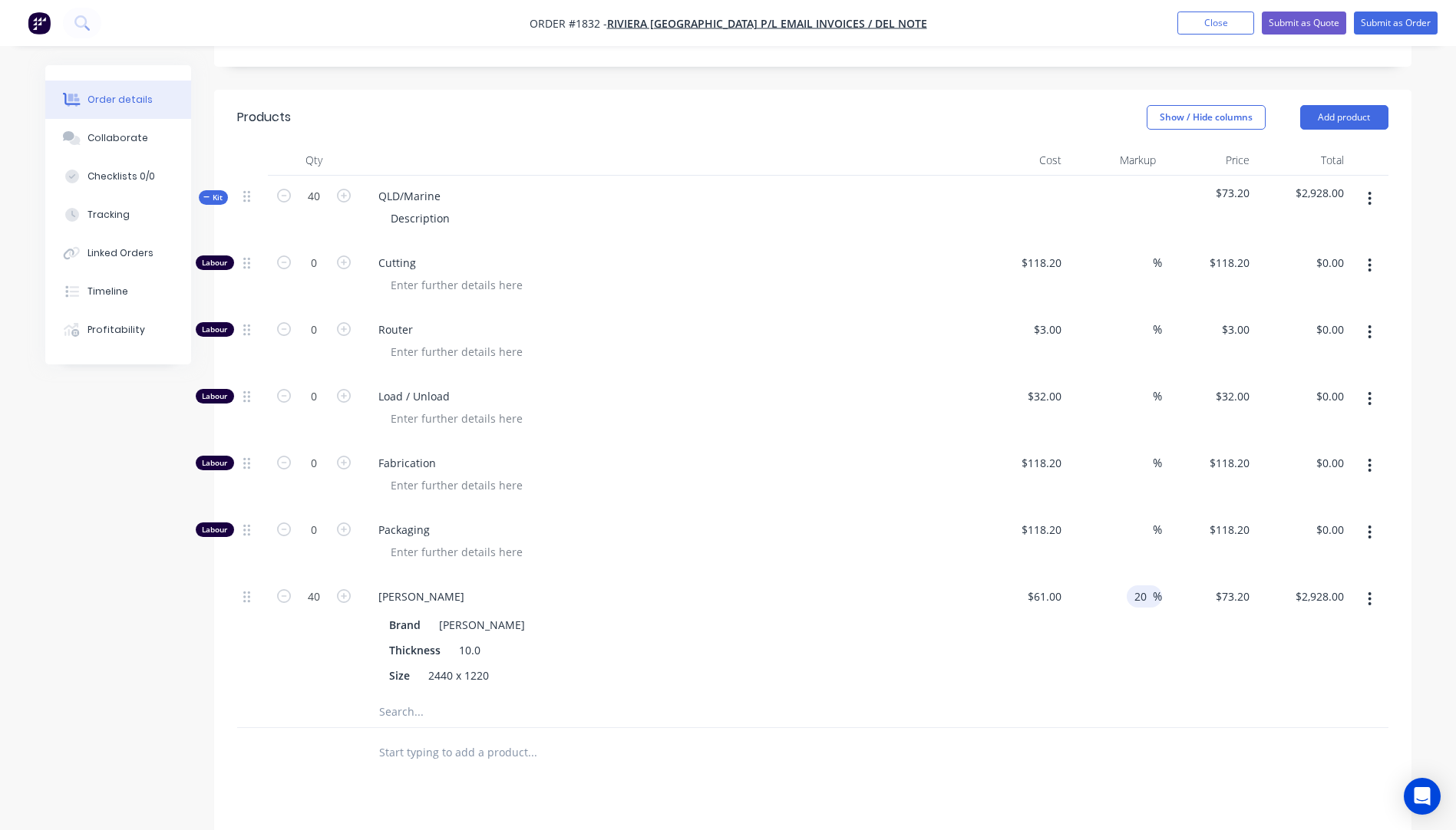
click at [1142, 586] on input "20" at bounding box center [1142, 597] width 20 height 23
type input "21"
type input "$73.81"
type input "$2,952.40"
click at [976, 576] on div "$61.00 $61.00" at bounding box center [1021, 636] width 94 height 120
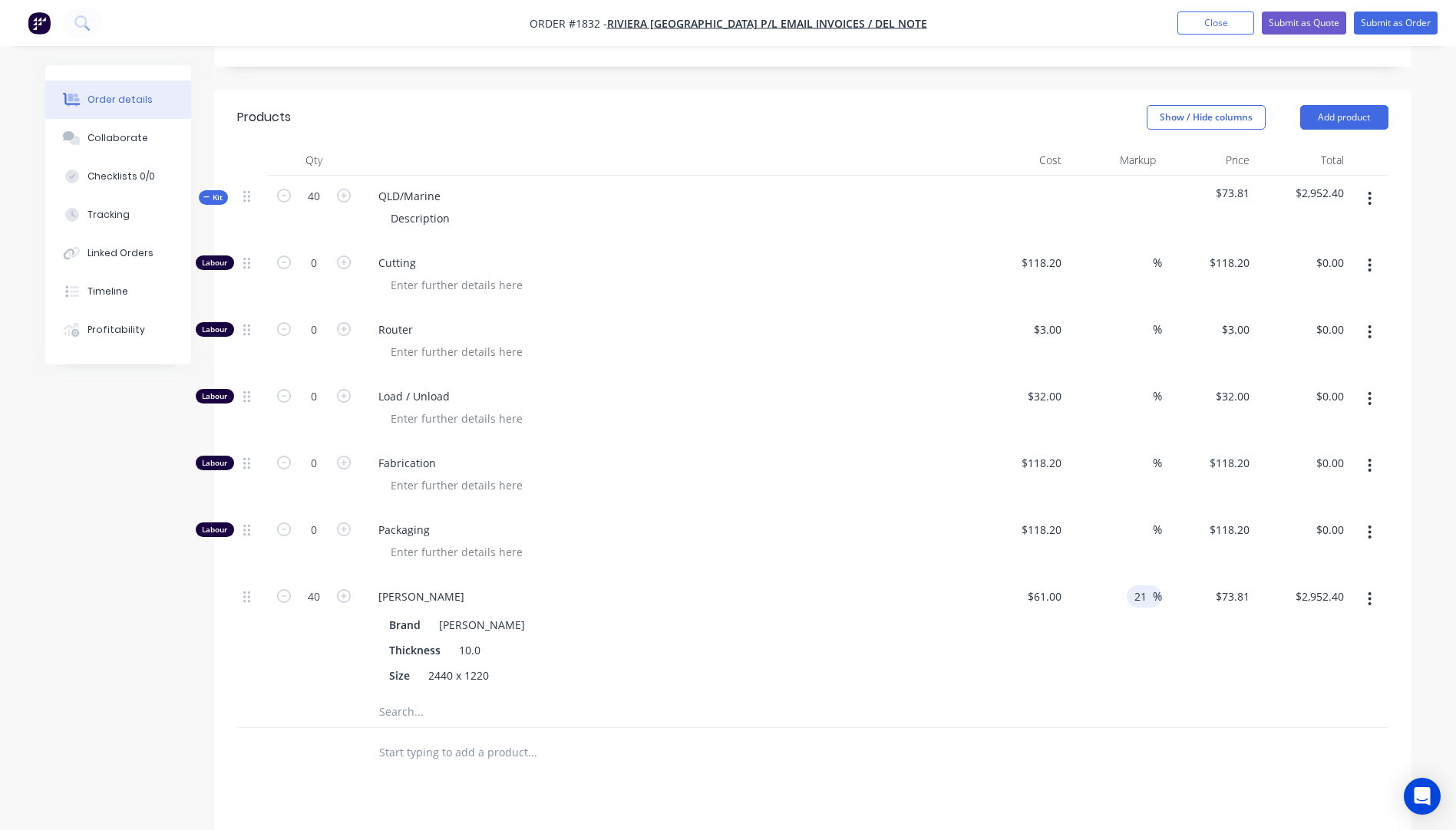
click at [1149, 586] on input "21" at bounding box center [1142, 597] width 20 height 23
type input "2120.75"
type input "$1,354.6575"
type input "$54,186.30"
click at [928, 614] on div "Brand [PERSON_NAME]" at bounding box center [663, 625] width 561 height 23
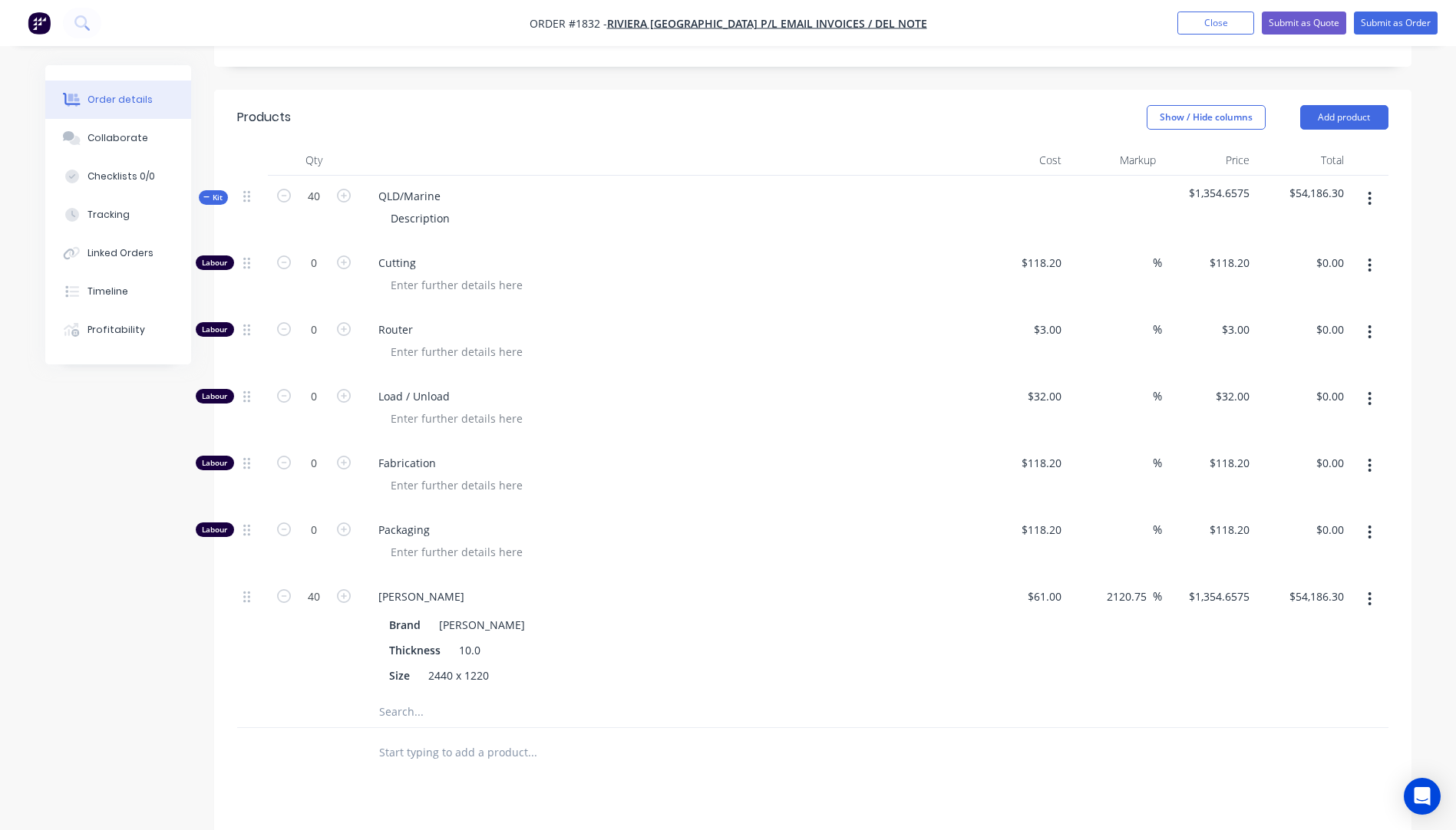
click at [1134, 576] on div "2120.75 2120.75 %" at bounding box center [1114, 636] width 94 height 120
click at [1126, 586] on input "2120.75" at bounding box center [1128, 597] width 48 height 23
type input "20.75"
type input "$73.6575"
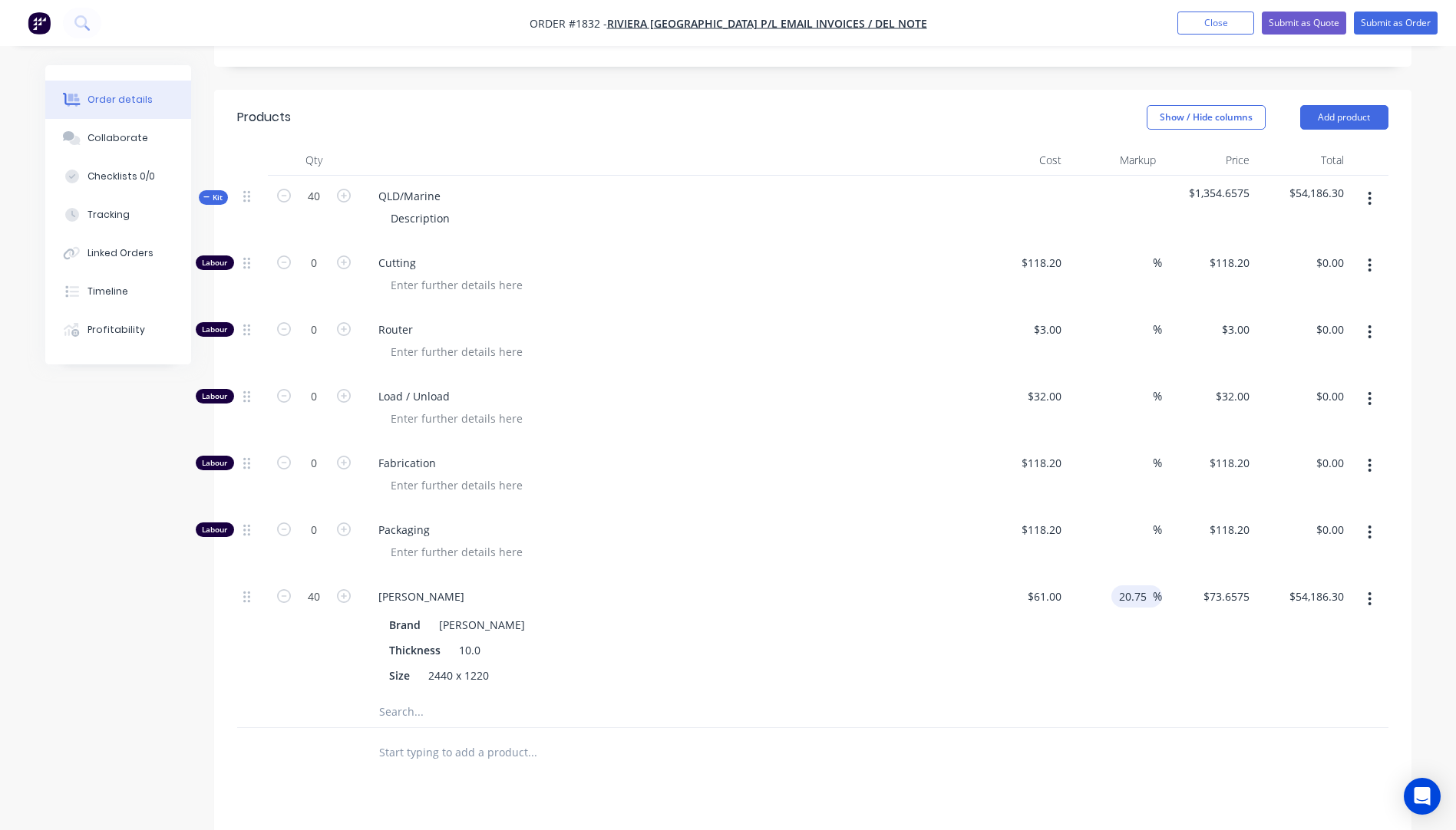
type input "$2,946.30"
click at [988, 576] on div "$61.00 $61.00" at bounding box center [1021, 636] width 94 height 120
click at [1049, 586] on input "61" at bounding box center [1057, 597] width 20 height 23
type input "$62.00"
type input "$74.865"
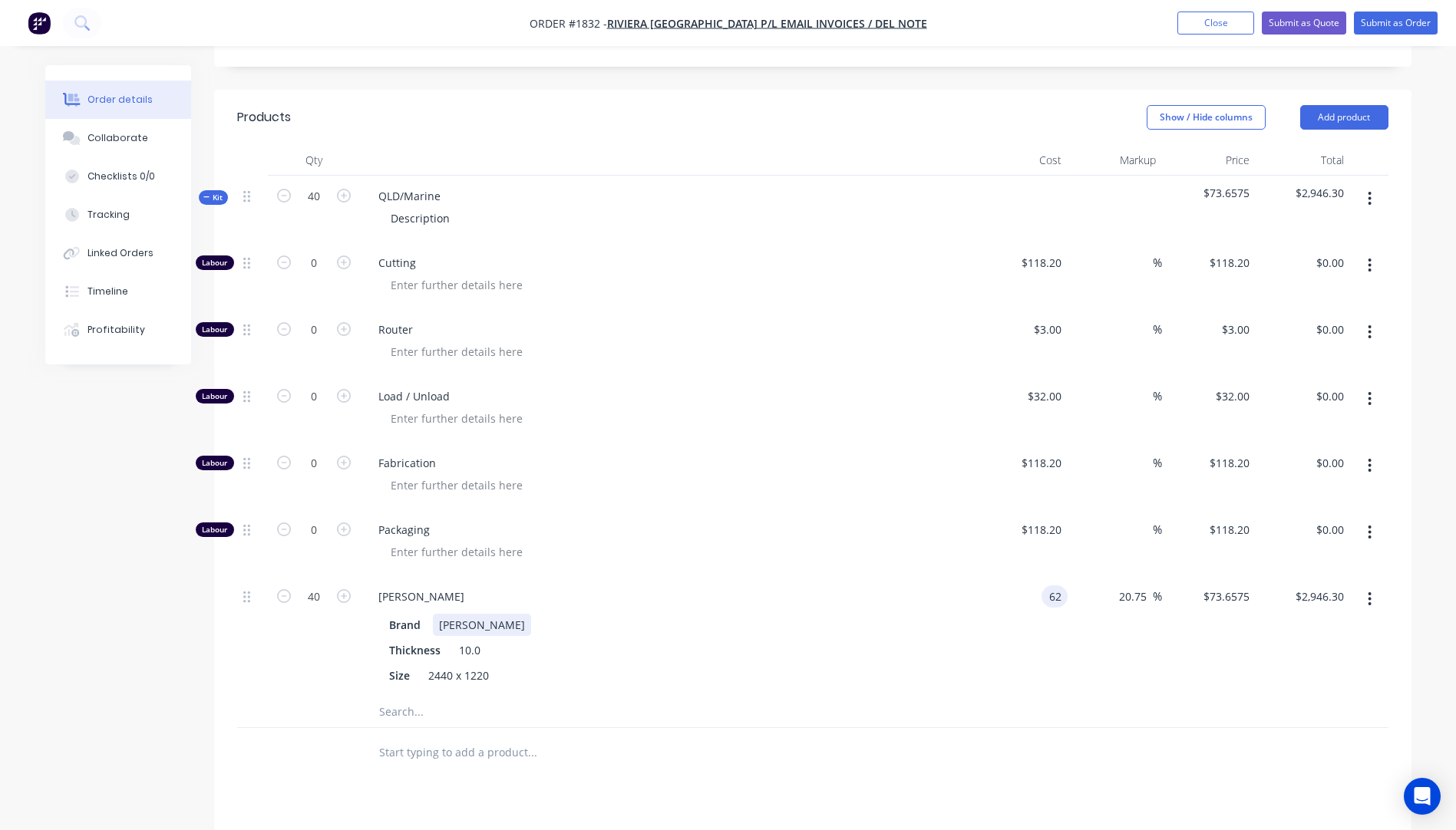
type input "$2,994.60"
click at [895, 611] on div "Brand Celuka Kicel White Thickness 10.0 Size 2440 x 1220" at bounding box center [667, 649] width 602 height 76
click at [1120, 586] on input "20.75" at bounding box center [1134, 597] width 35 height 23
click at [1122, 586] on input "20.75" at bounding box center [1134, 597] width 35 height 23
type input "20"
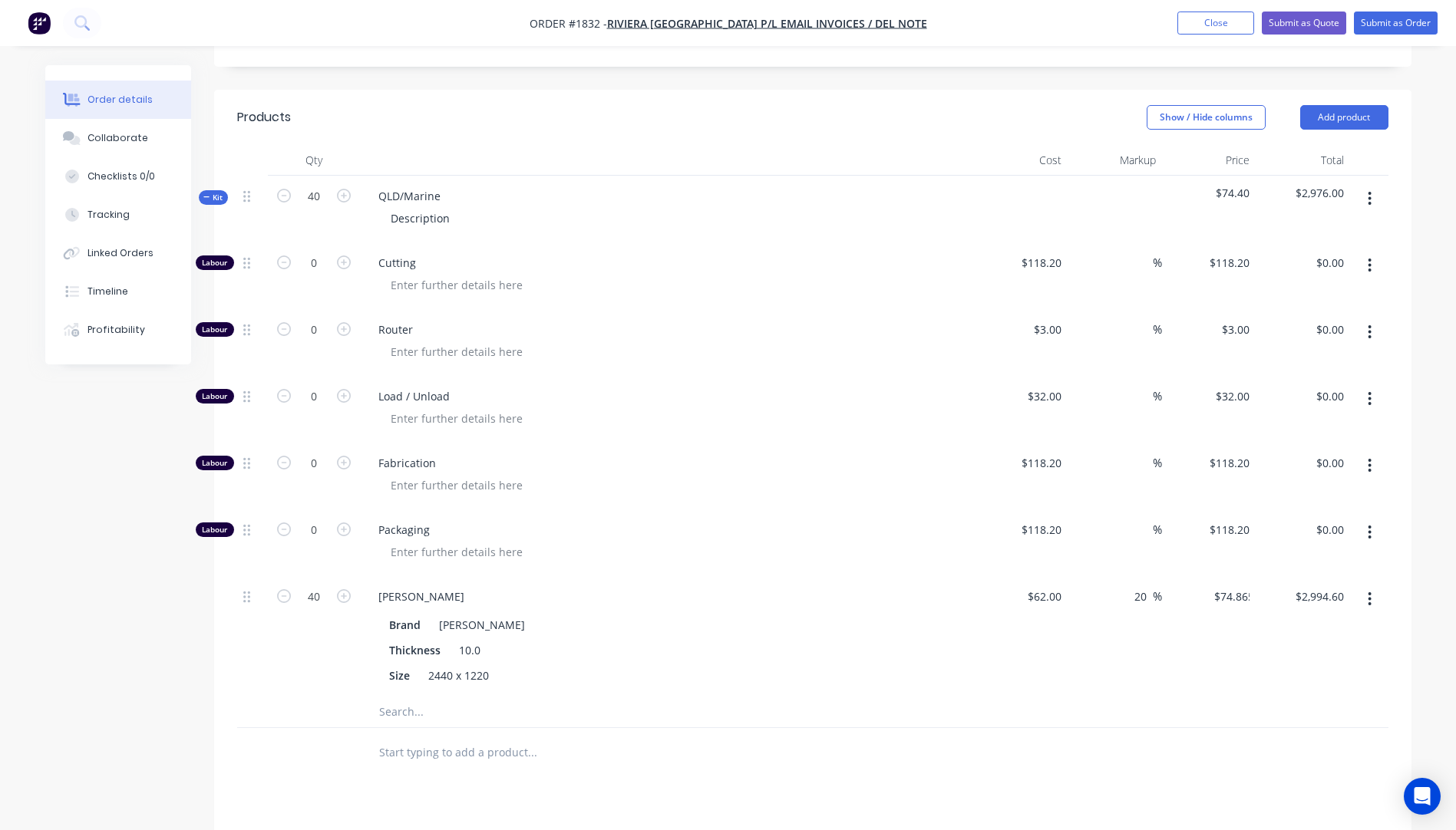
type input "$74.40"
type input "$2,976.00"
click at [982, 576] on div "$62.00 $62.00" at bounding box center [1021, 636] width 94 height 120
click at [1137, 586] on input "20" at bounding box center [1142, 597] width 20 height 23
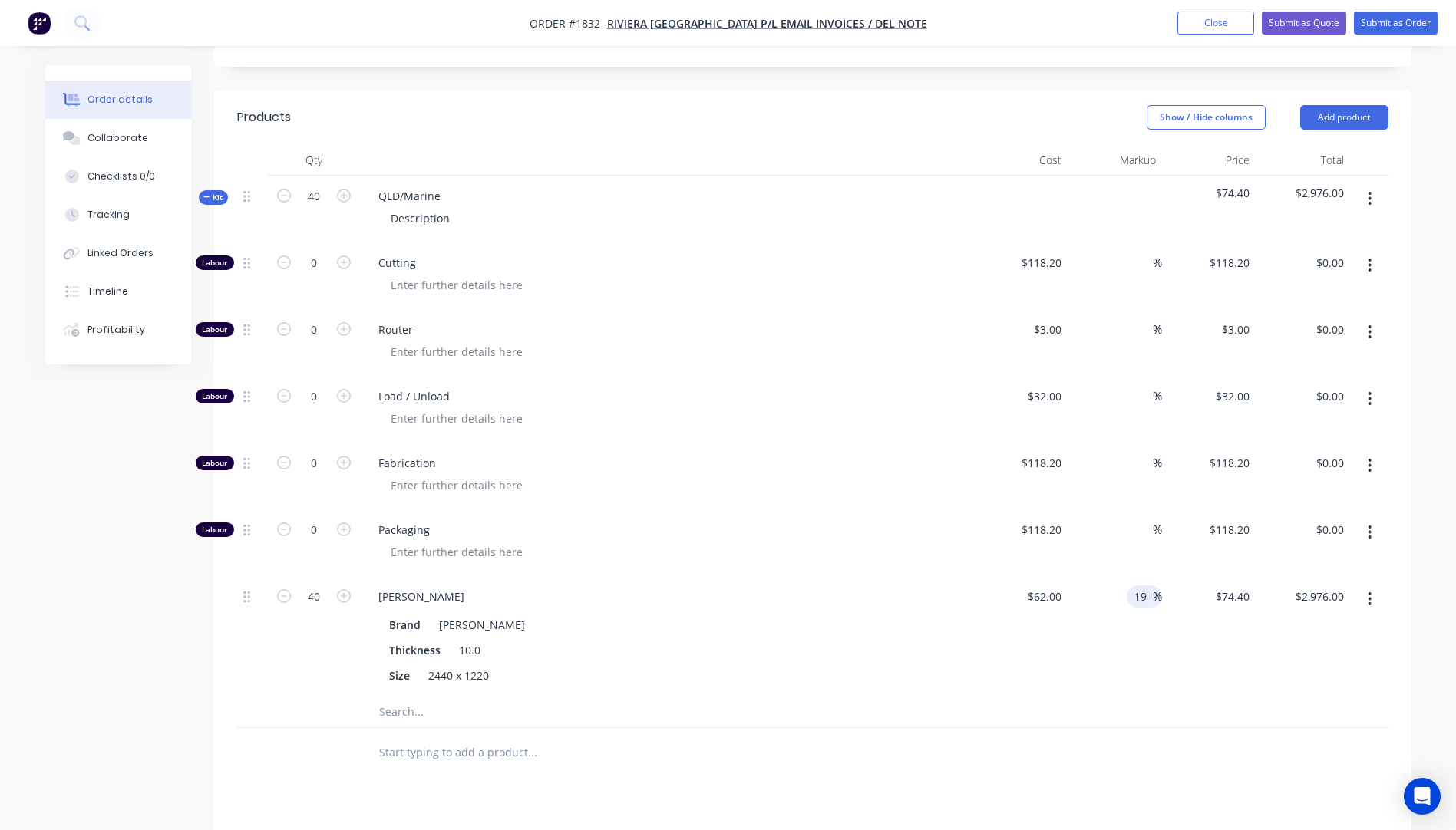
type input "19"
type input "$73.78"
type input "$2,951.20"
click at [982, 576] on div "$62.00 $62.00" at bounding box center [1021, 636] width 94 height 120
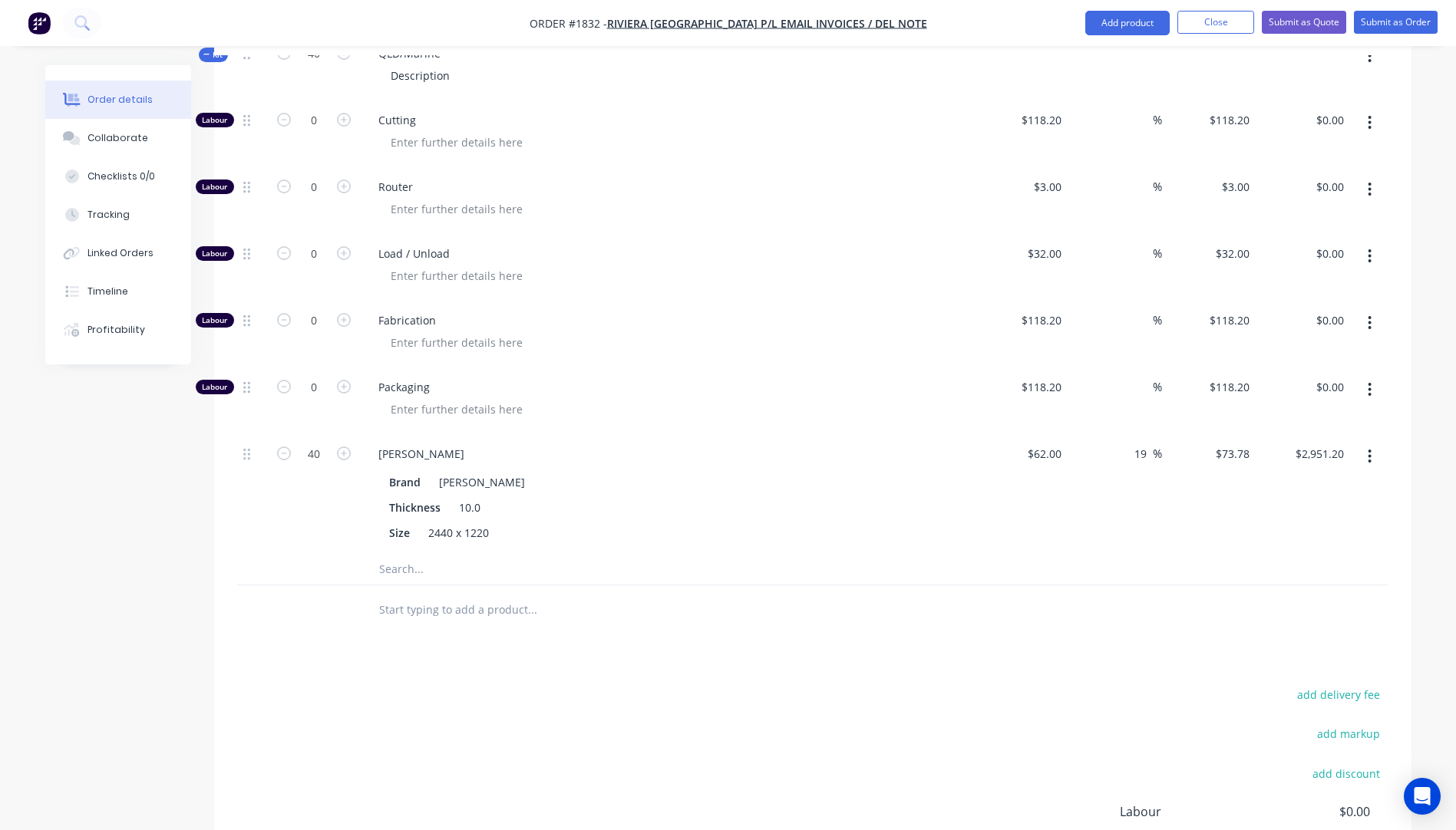
scroll to position [584, 0]
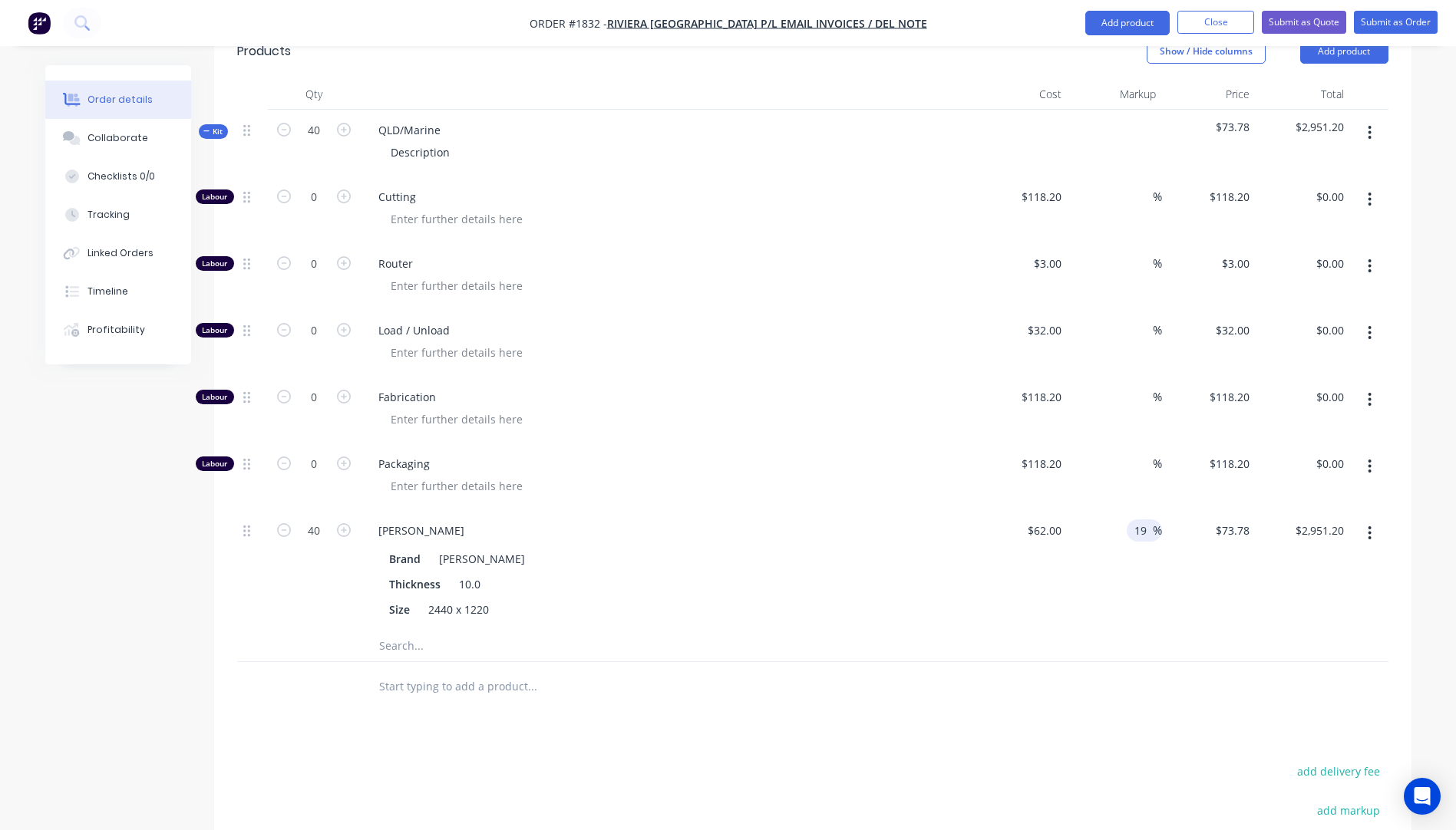
click at [1147, 520] on input "19" at bounding box center [1142, 531] width 20 height 23
type input "18.8"
type input "$73.656"
type input "$2,946.24"
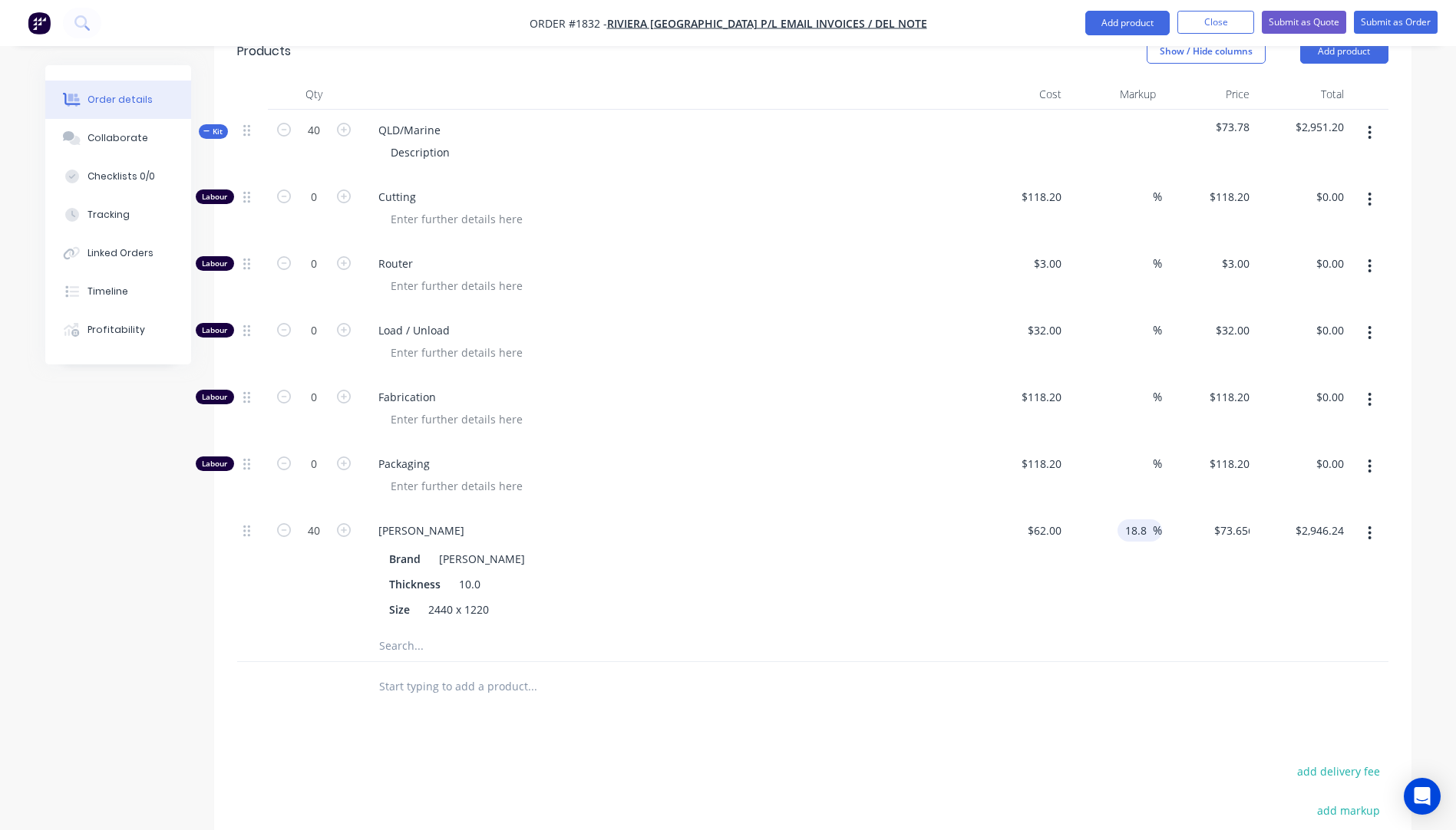
click at [981, 510] on div "$62.00 $62.00" at bounding box center [1021, 570] width 94 height 120
click at [1148, 520] on input "18.8" at bounding box center [1137, 531] width 29 height 23
type input "18.75"
type input "$73.625"
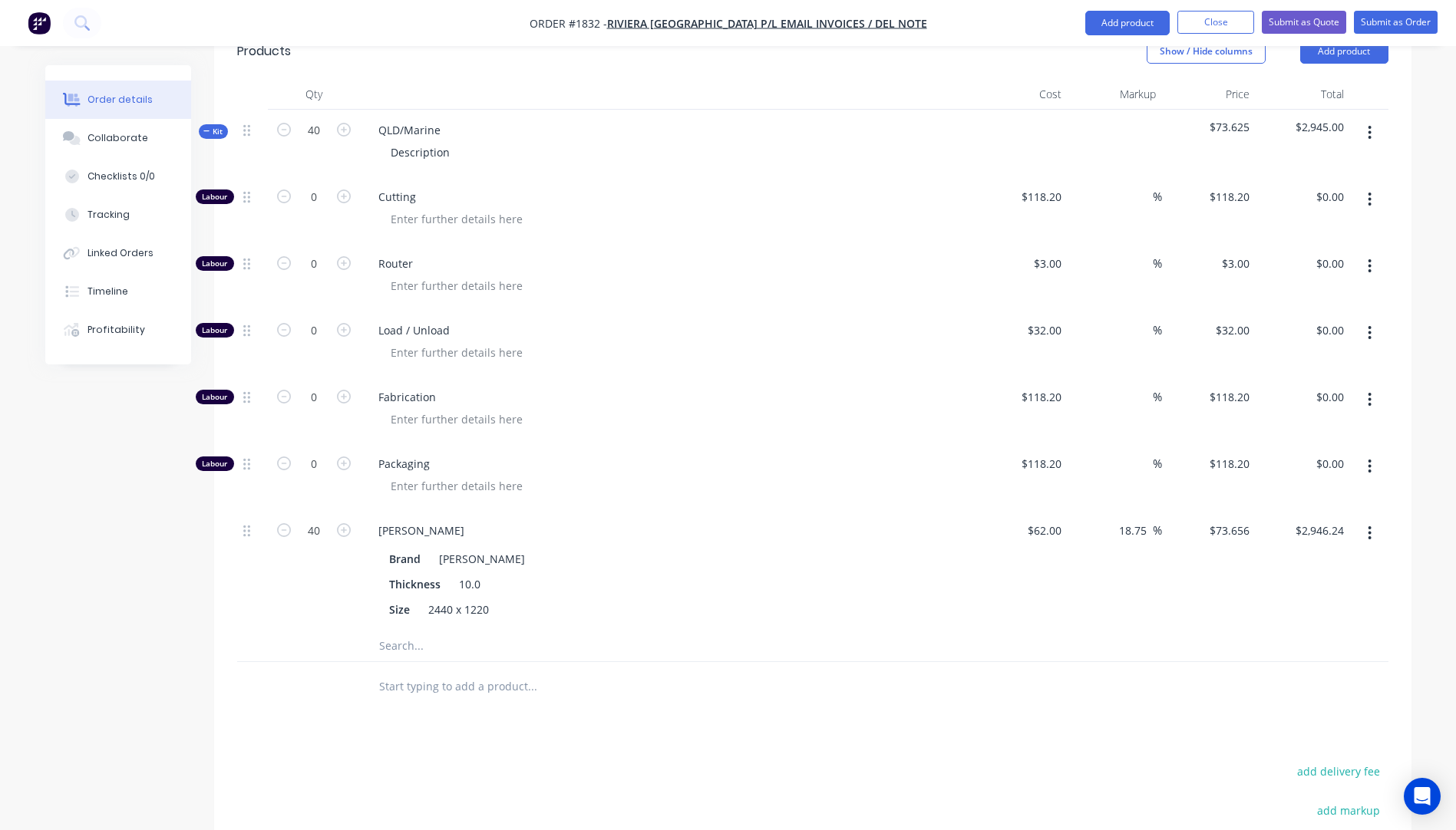
type input "$2,945.00"
click at [996, 515] on div "$62.00 $62.00" at bounding box center [1021, 570] width 94 height 120
click at [1143, 520] on input "18.75" at bounding box center [1134, 531] width 35 height 23
type input "18.7"
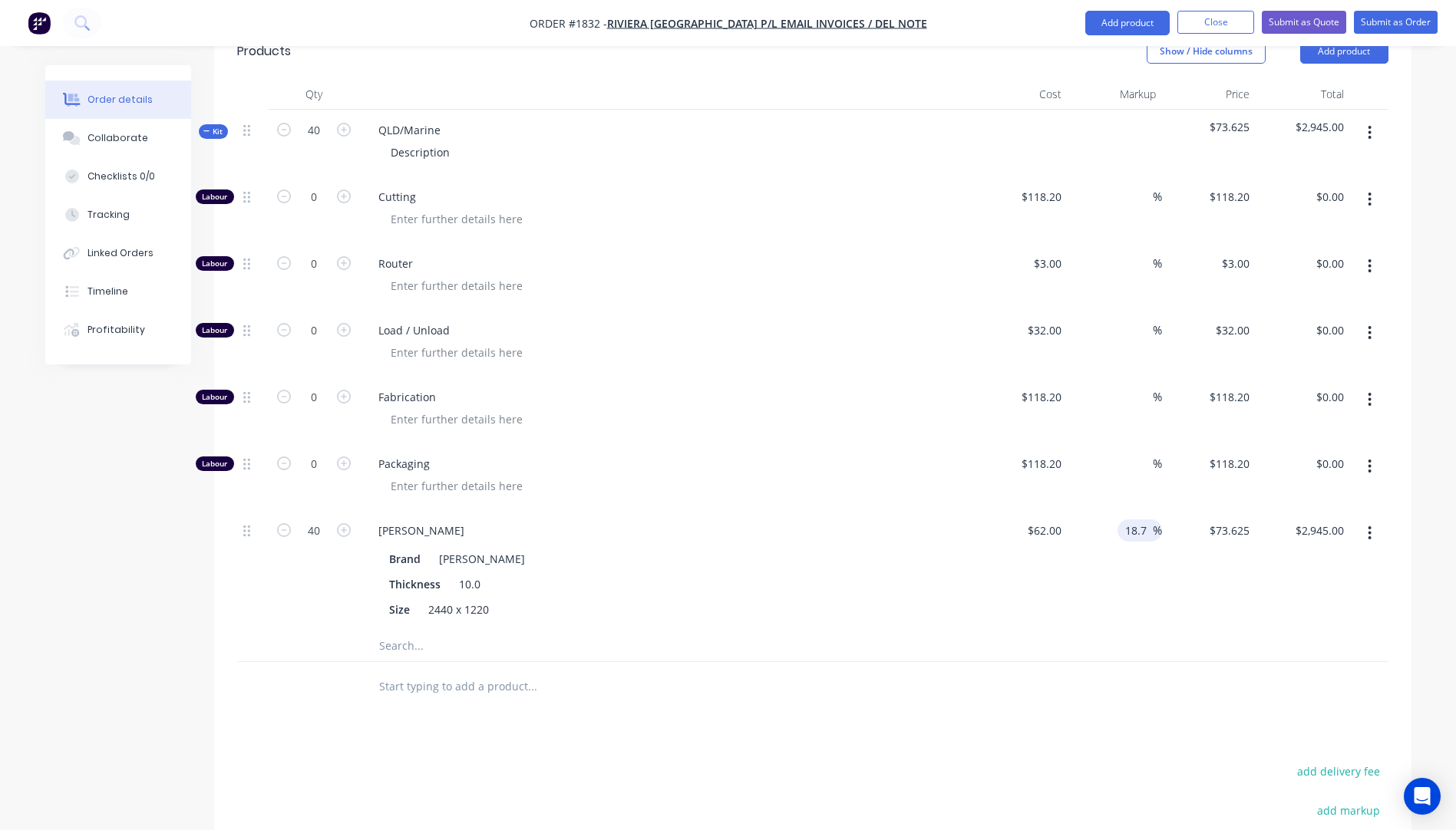
type input "$73.594"
type input "$2,943.76"
click at [1019, 514] on div "$62.00 $62.00" at bounding box center [1021, 570] width 94 height 120
click at [1144, 520] on input "18.7" at bounding box center [1137, 531] width 29 height 23
click at [1145, 520] on input "18.7" at bounding box center [1137, 531] width 29 height 23
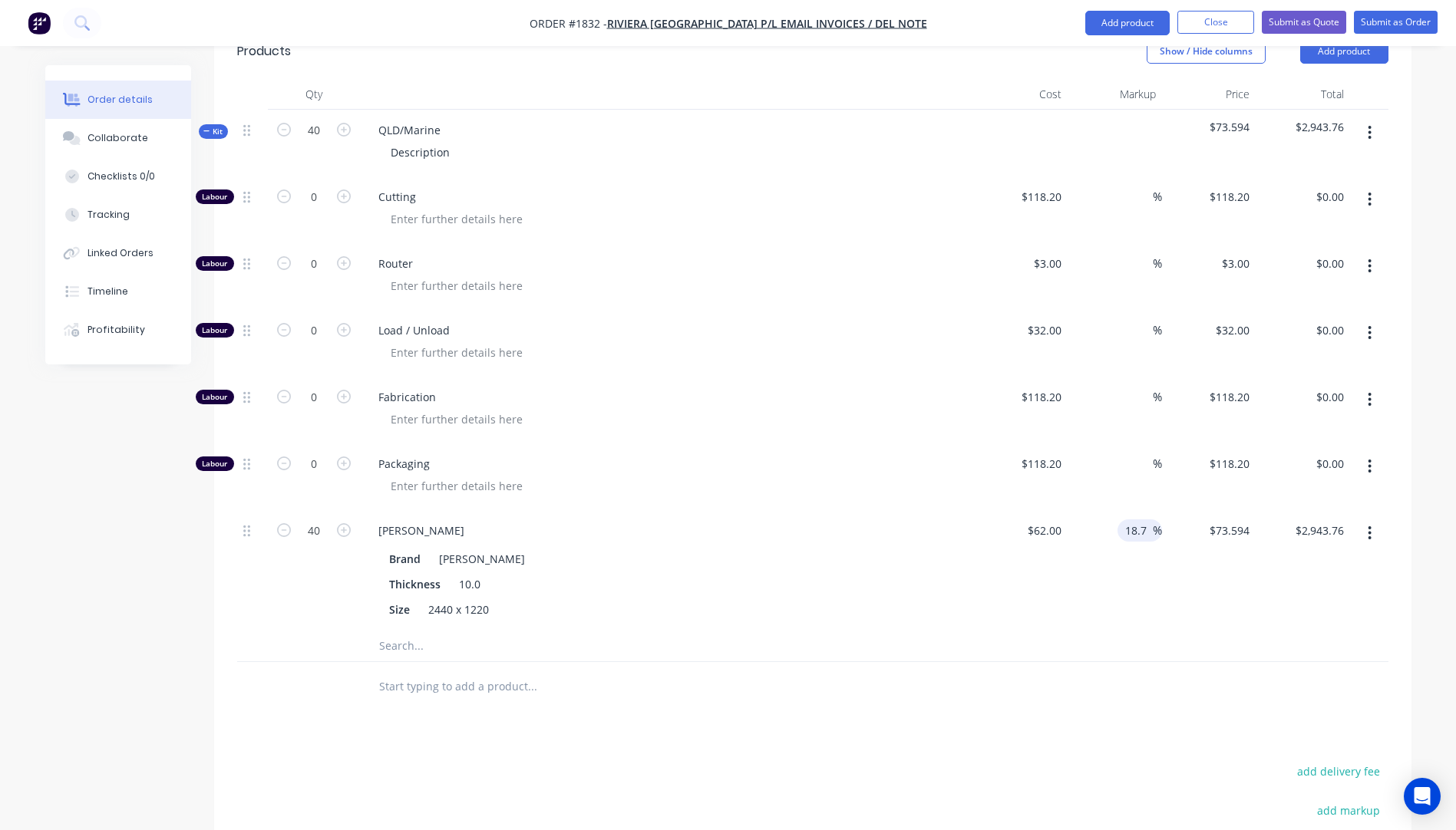
click at [1145, 520] on input "18.7" at bounding box center [1137, 531] width 29 height 23
type input "18.72"
type input "$73.6064"
type input "$2,944.26"
click at [999, 534] on div "$62.00 $62.00" at bounding box center [1021, 570] width 94 height 120
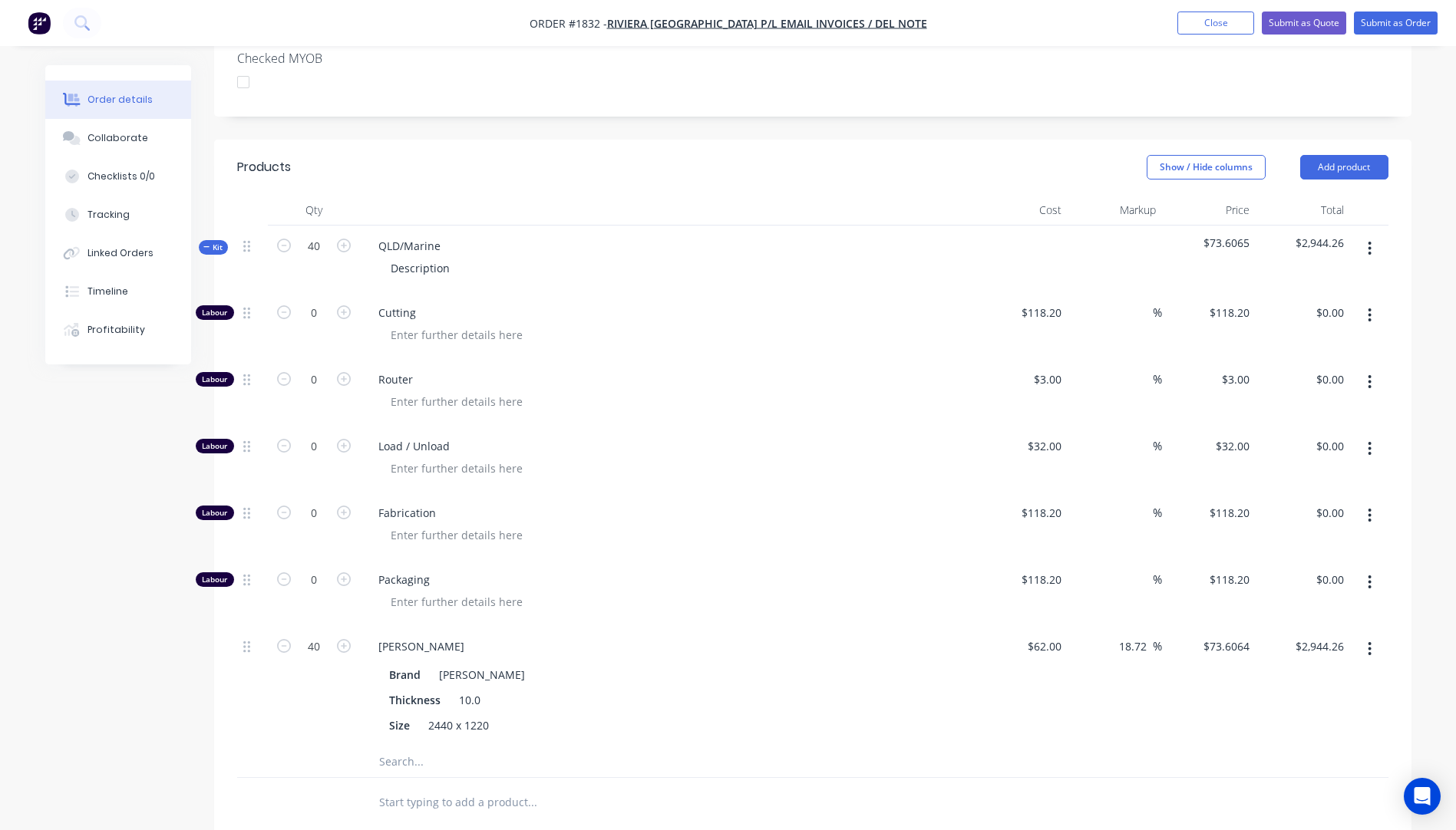
scroll to position [431, 0]
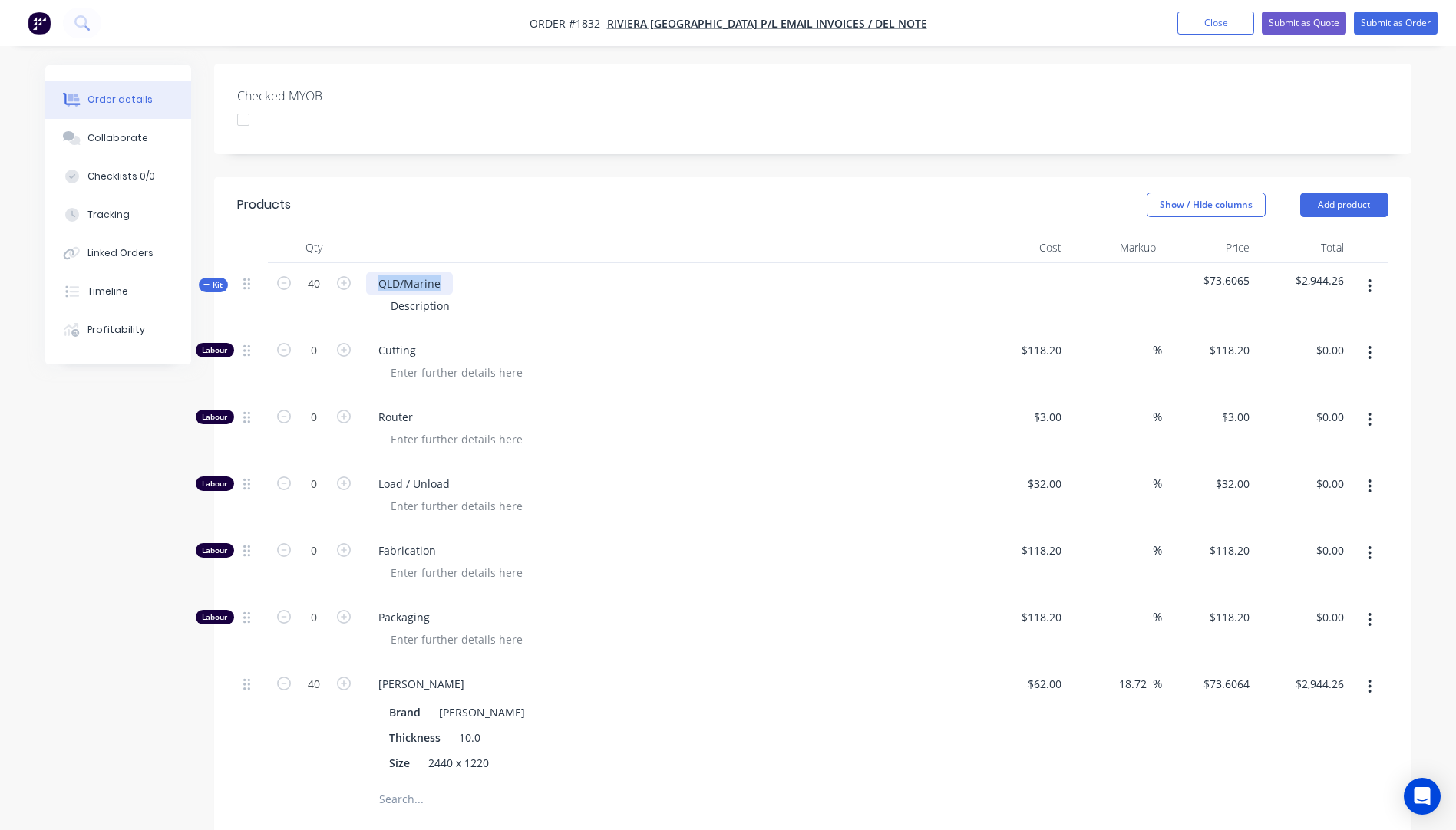
drag, startPoint x: 447, startPoint y: 241, endPoint x: 364, endPoint y: 243, distance: 83.0
click at [364, 263] on div "QLD/Marine Description" at bounding box center [667, 296] width 614 height 67
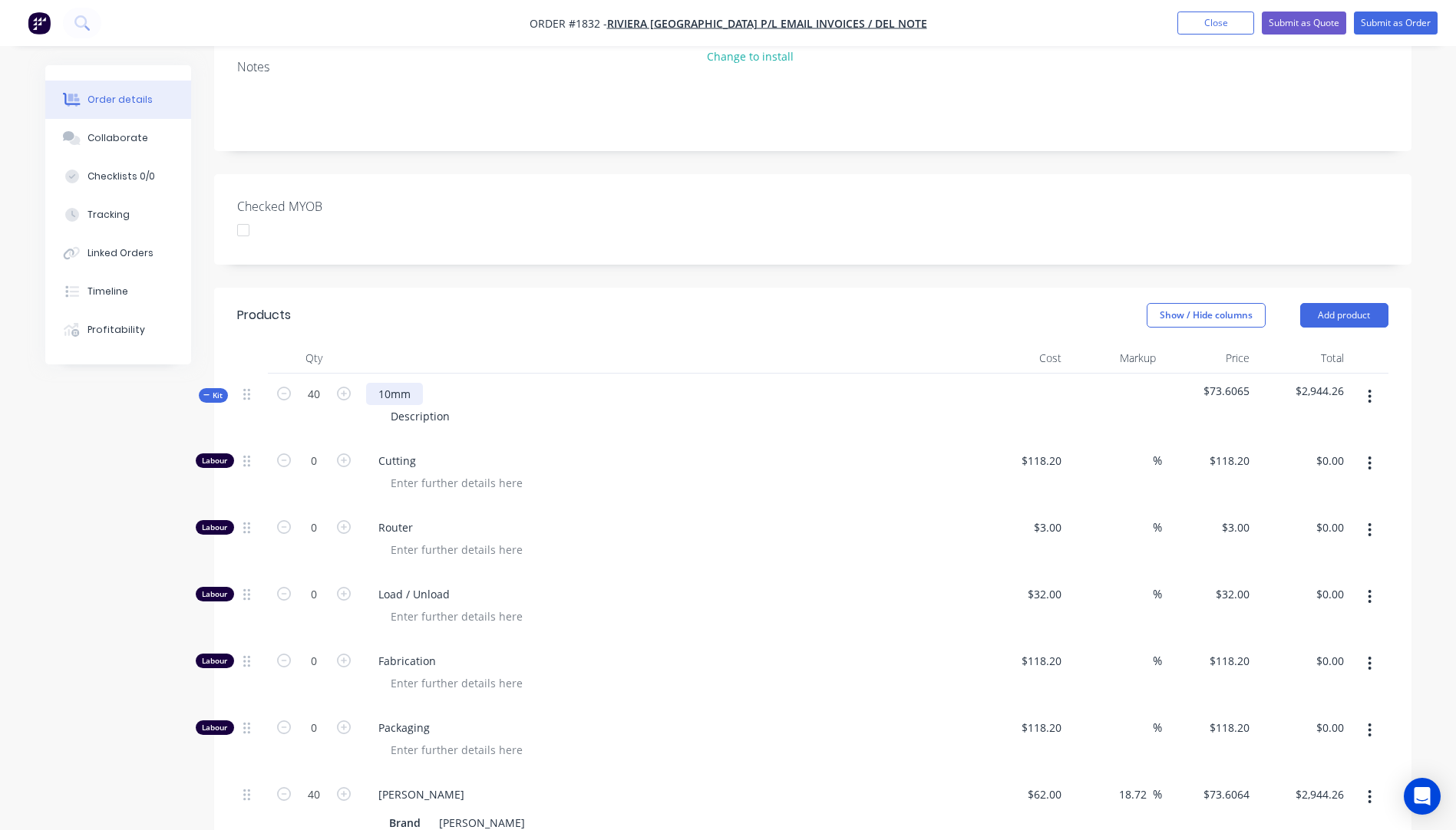
scroll to position [354, 0]
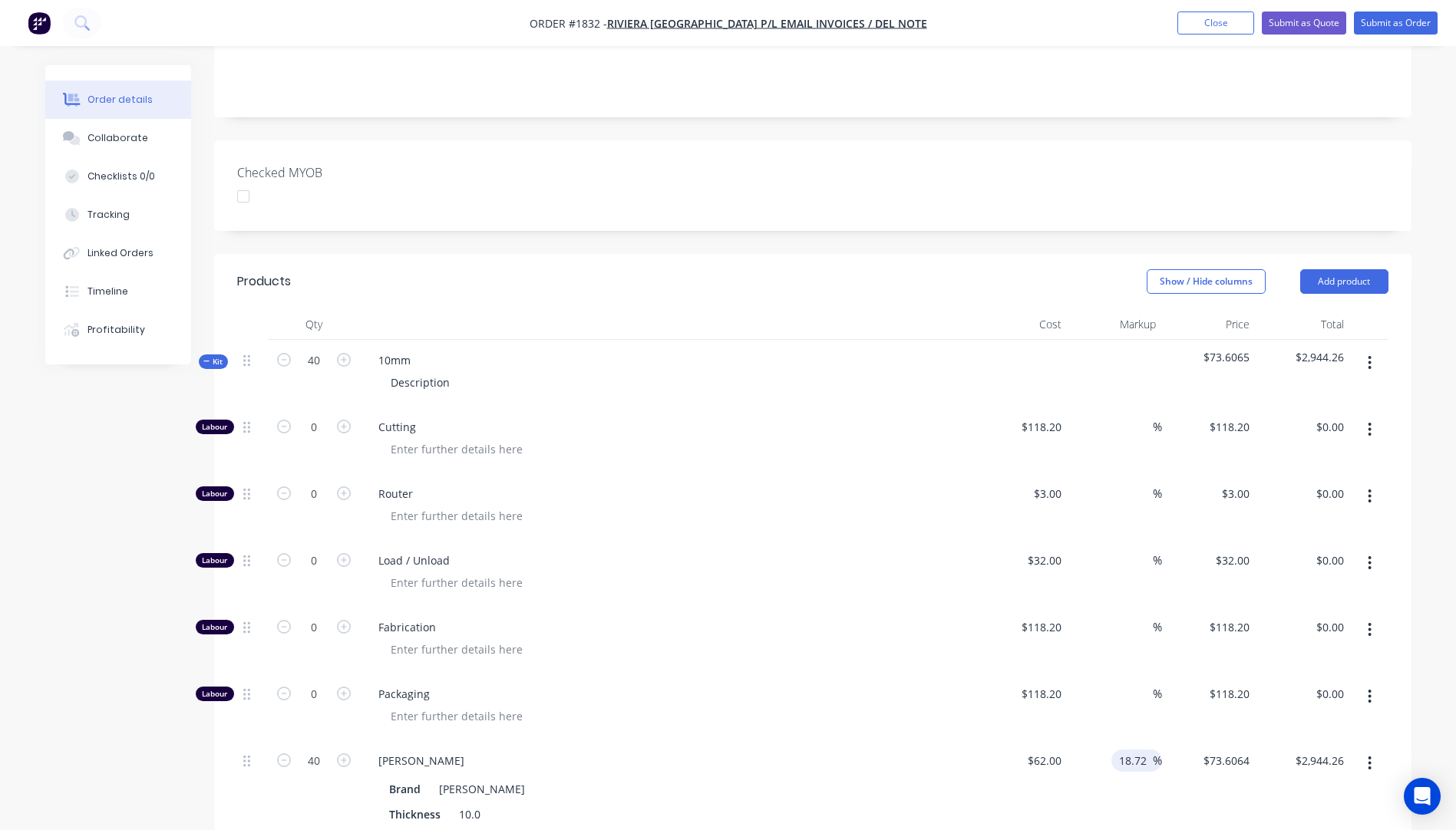
click at [1146, 750] on input "18.72" at bounding box center [1134, 761] width 35 height 23
type input "18.71"
type input "$73.6002"
type input "$2,944.01"
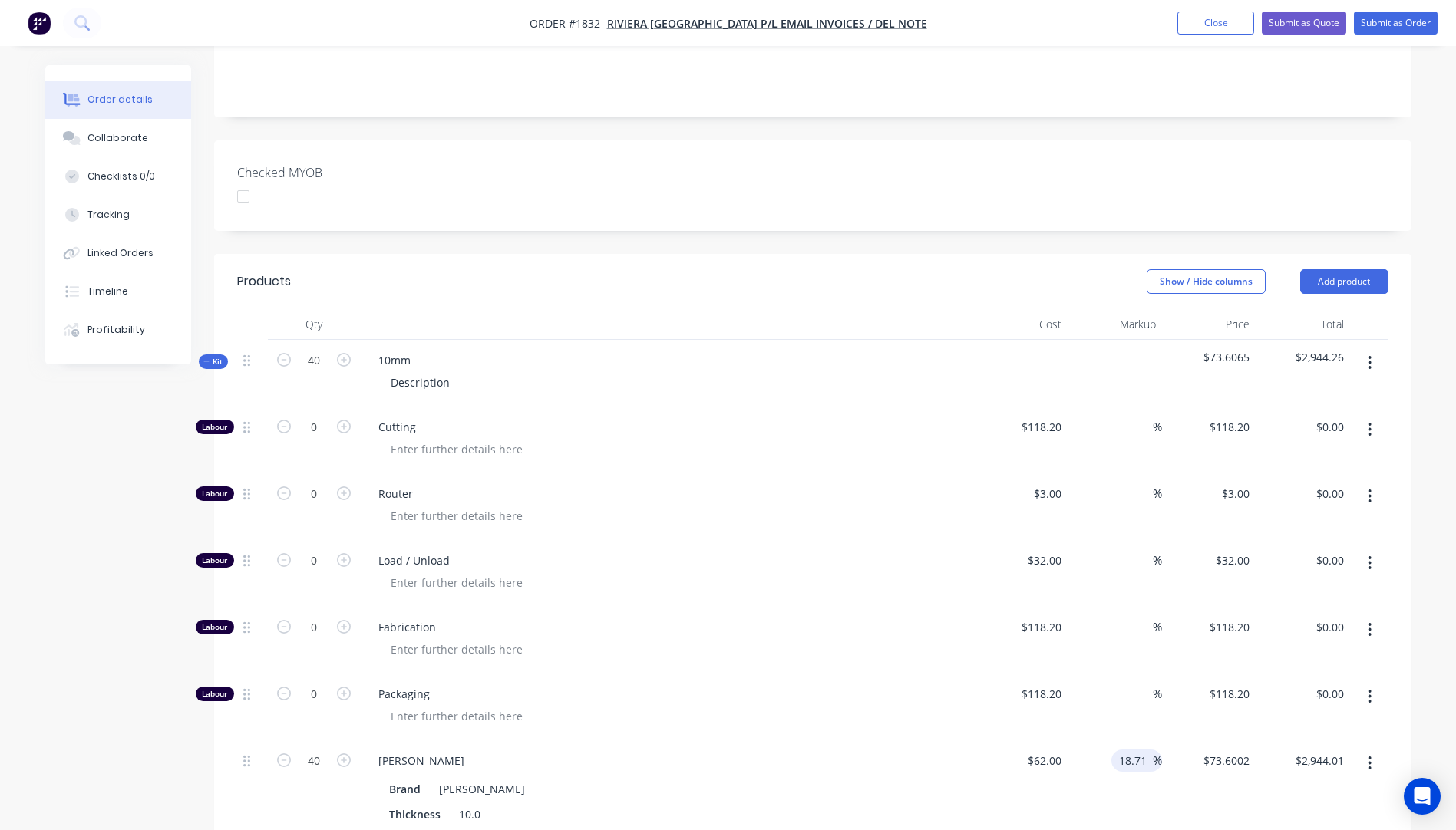
click at [800, 740] on div "[PERSON_NAME] Brand Celuka Kicel White Thickness 10.0 Size 2440 x 1220" at bounding box center [667, 800] width 614 height 120
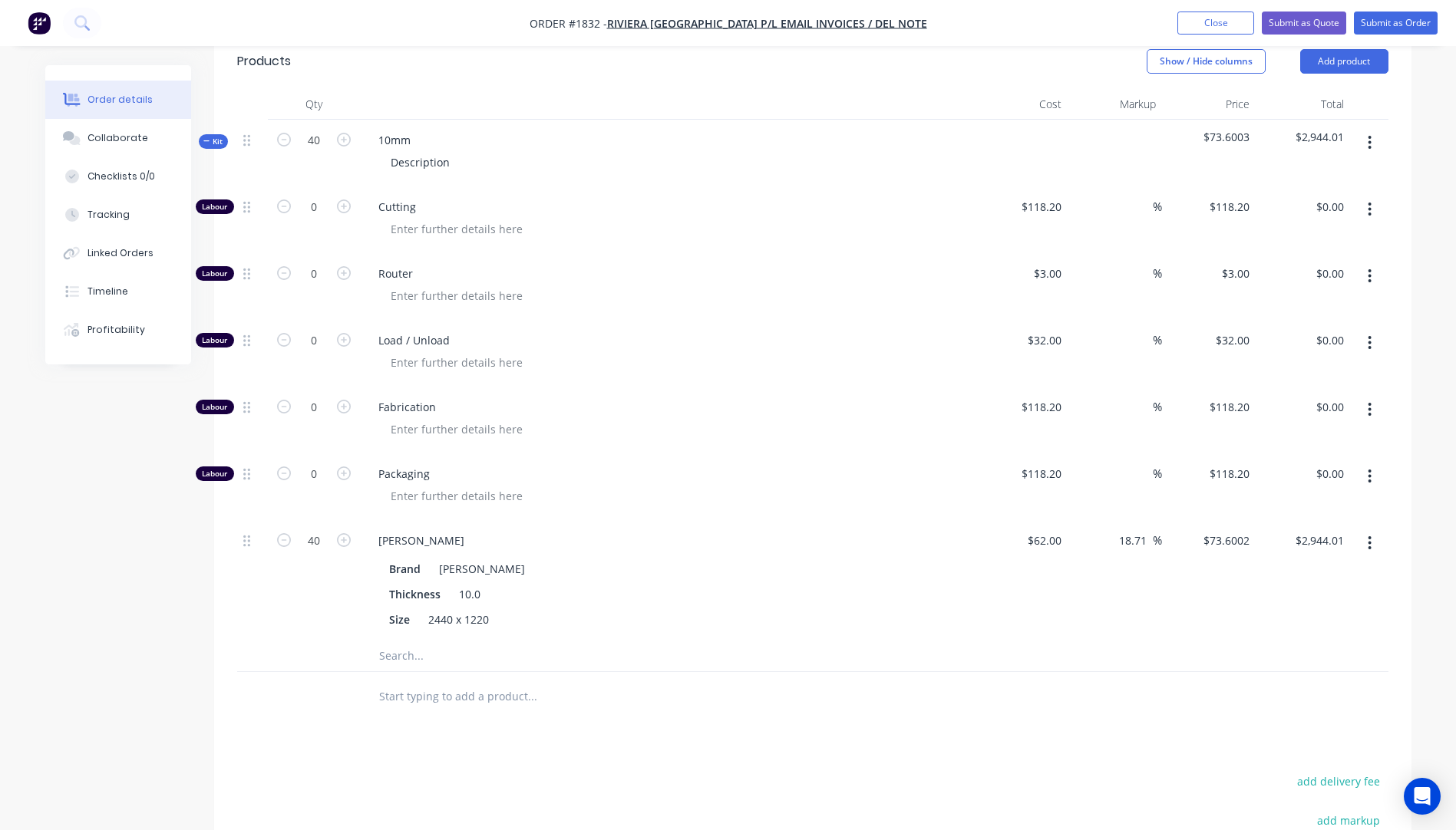
scroll to position [507, 0]
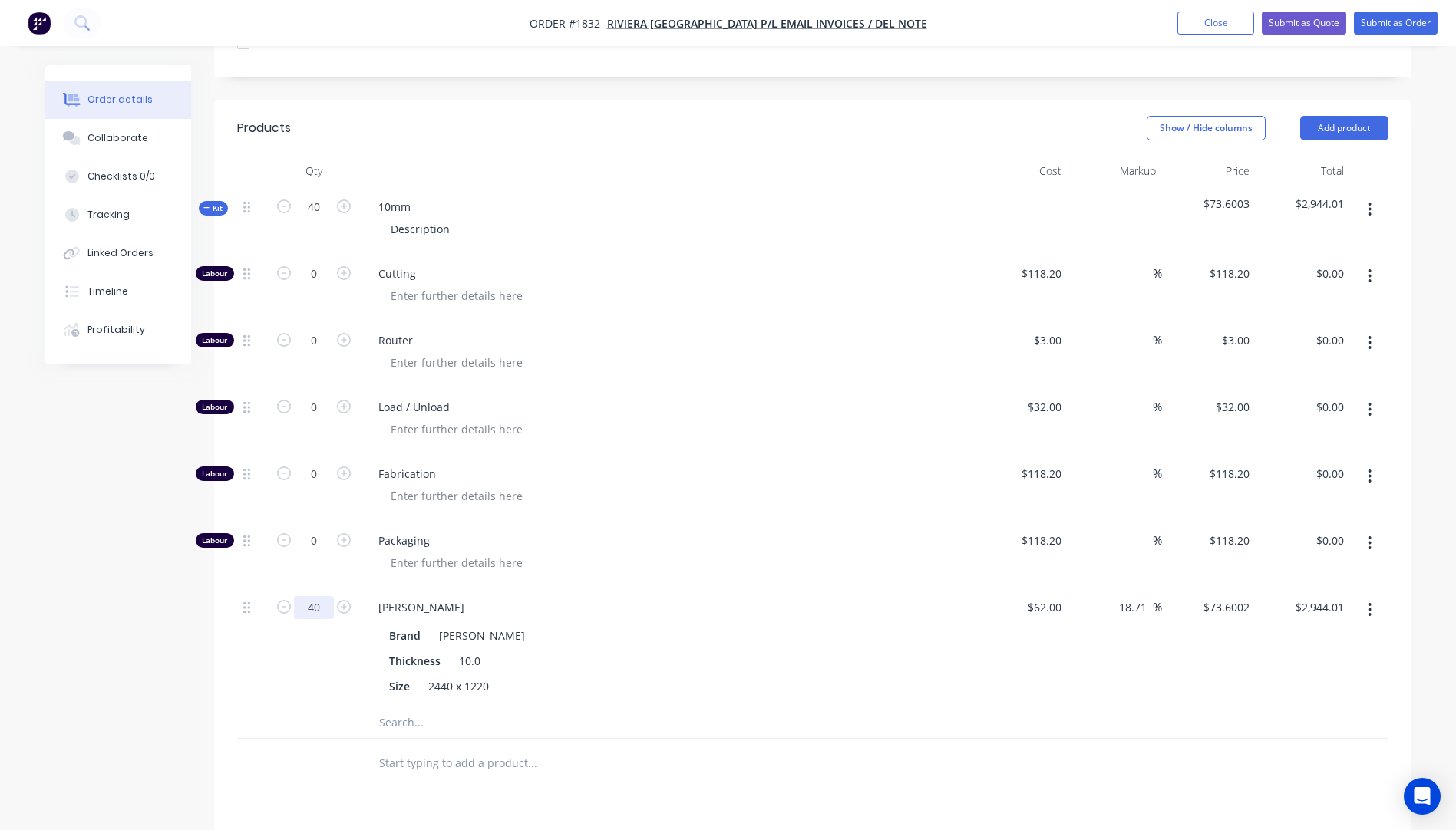
click at [310, 596] on input "40" at bounding box center [314, 608] width 40 height 23
type input "0"
type input "$0.00"
click at [666, 624] on div "Brand [PERSON_NAME]" at bounding box center [663, 636] width 561 height 23
click at [1026, 529] on div "118.2 118.2" at bounding box center [1047, 541] width 42 height 23
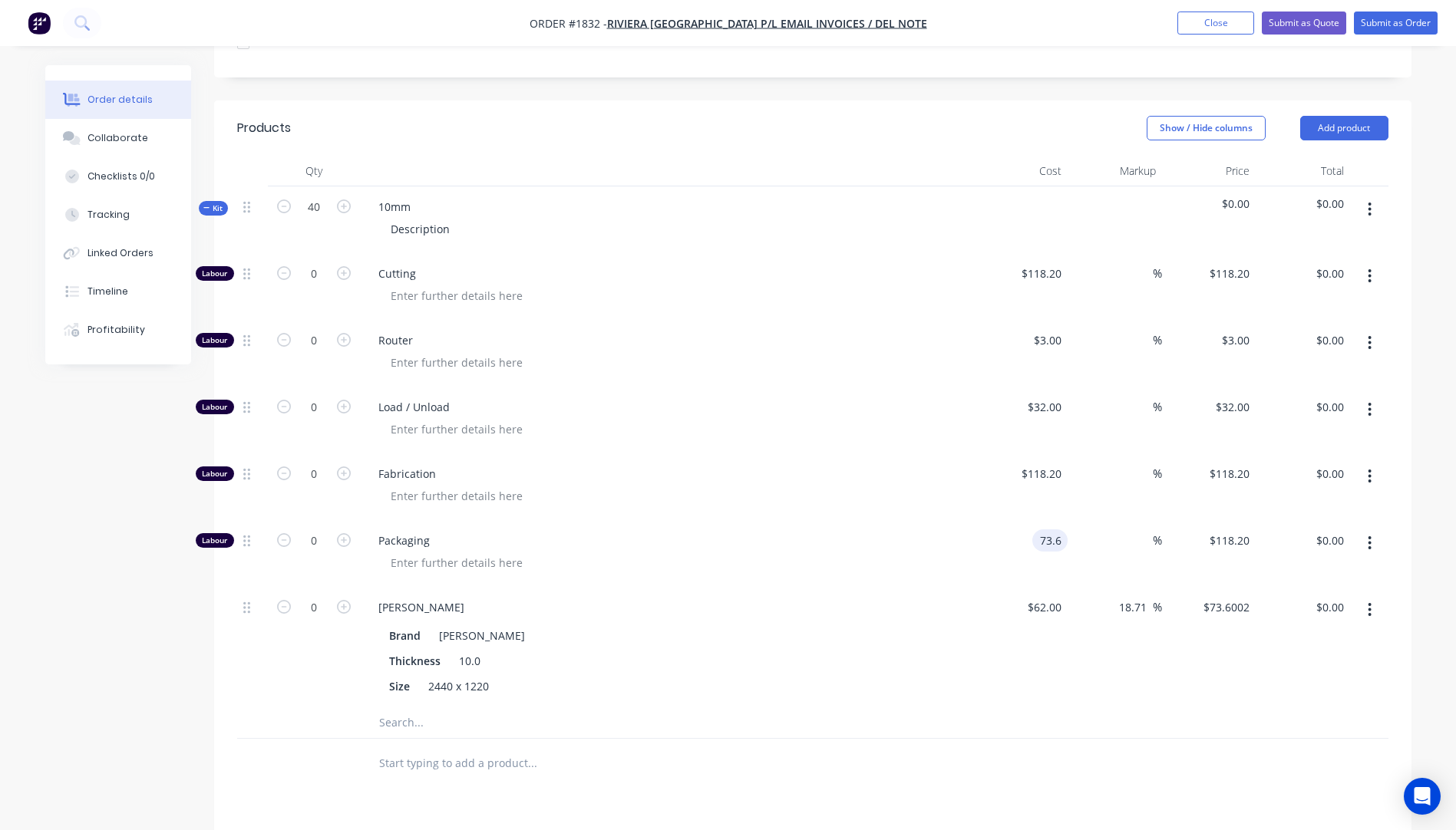
type input "$73.60"
click at [978, 520] on div "$73.60 73.6" at bounding box center [1021, 554] width 94 height 67
click at [316, 529] on input "0" at bounding box center [314, 541] width 40 height 23
type input "40"
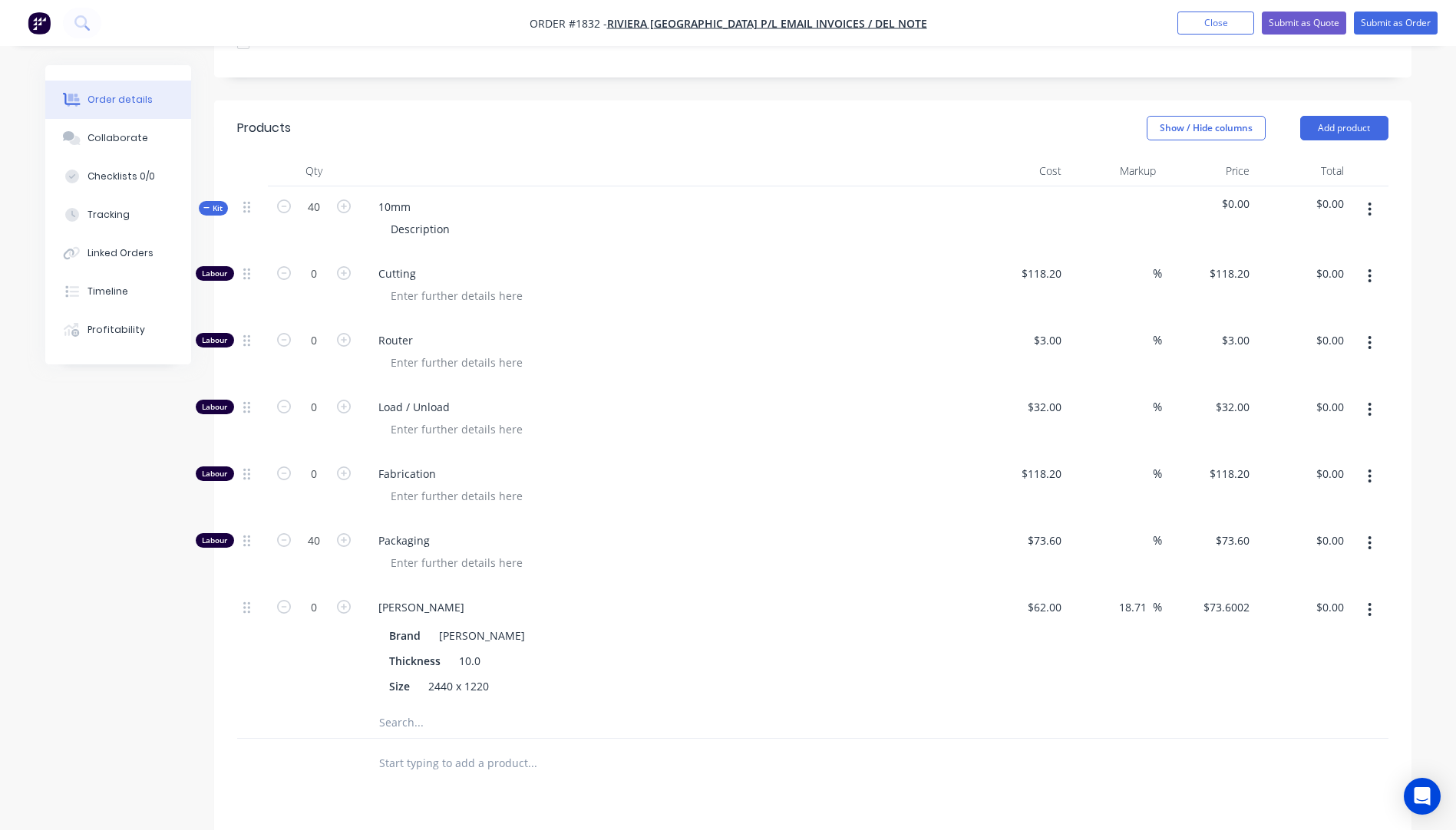
type input "$2,944.00"
click at [686, 466] on span "Fabrication" at bounding box center [673, 473] width 589 height 16
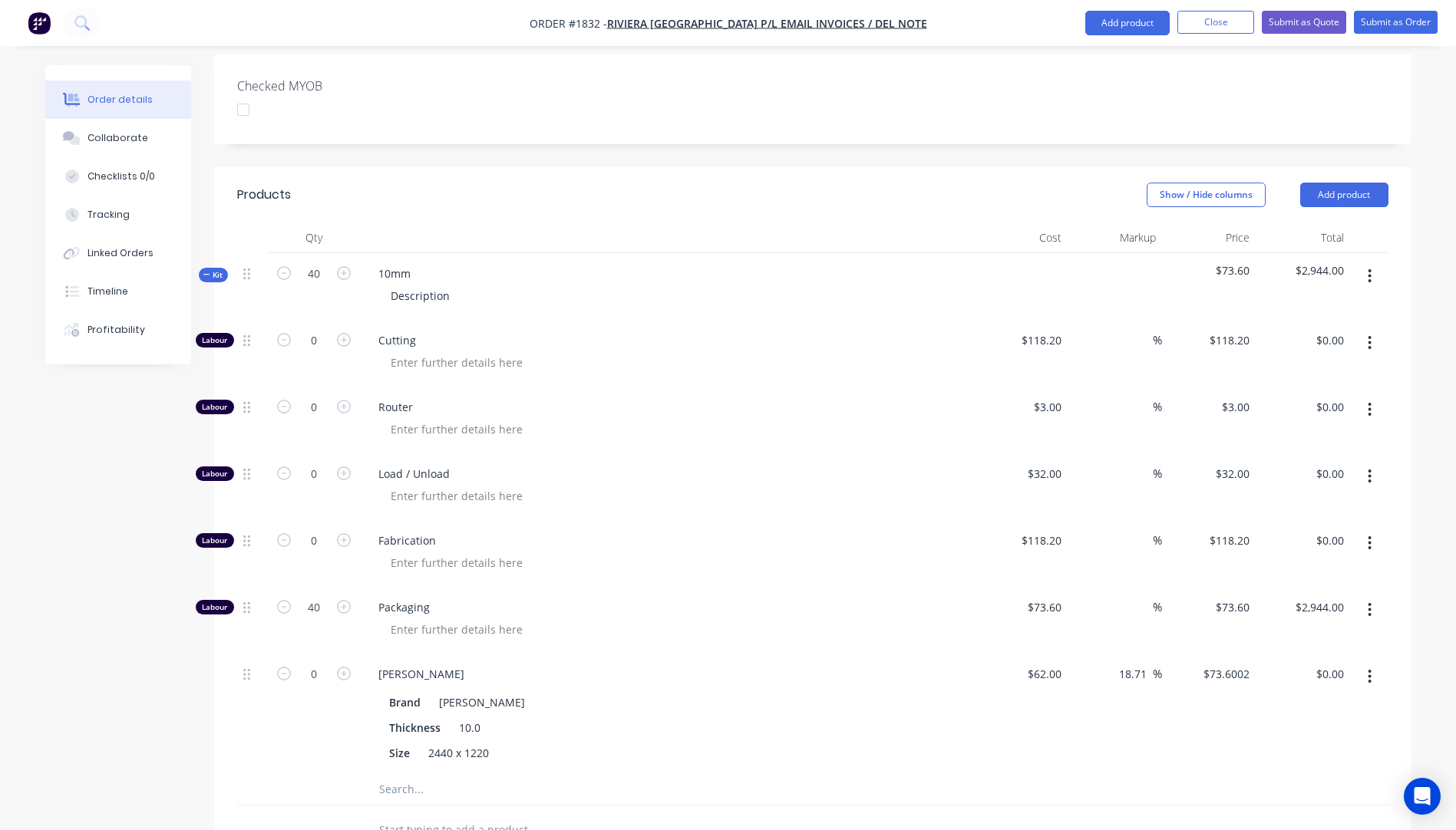
scroll to position [431, 0]
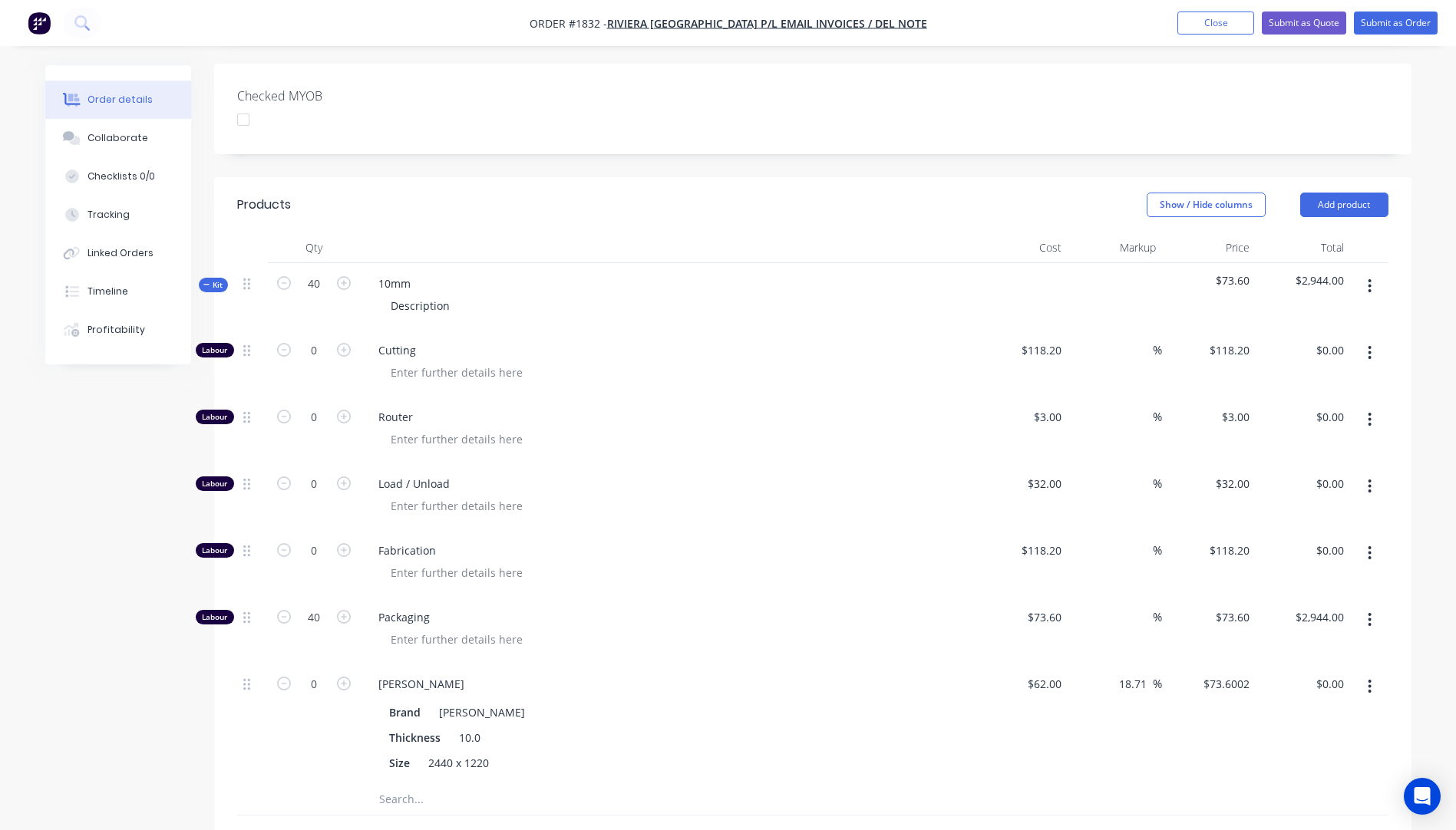
click at [432, 263] on div "10mm Description" at bounding box center [667, 296] width 614 height 67
click at [417, 272] on div "10mm" at bounding box center [394, 283] width 57 height 23
click at [691, 343] on span "Cutting" at bounding box center [673, 350] width 589 height 16
click at [409, 272] on div "10mmCeluka [PERSON_NAME] Foam PVC Sheets" at bounding box center [501, 283] width 271 height 23
click at [720, 428] on div at bounding box center [673, 439] width 589 height 23
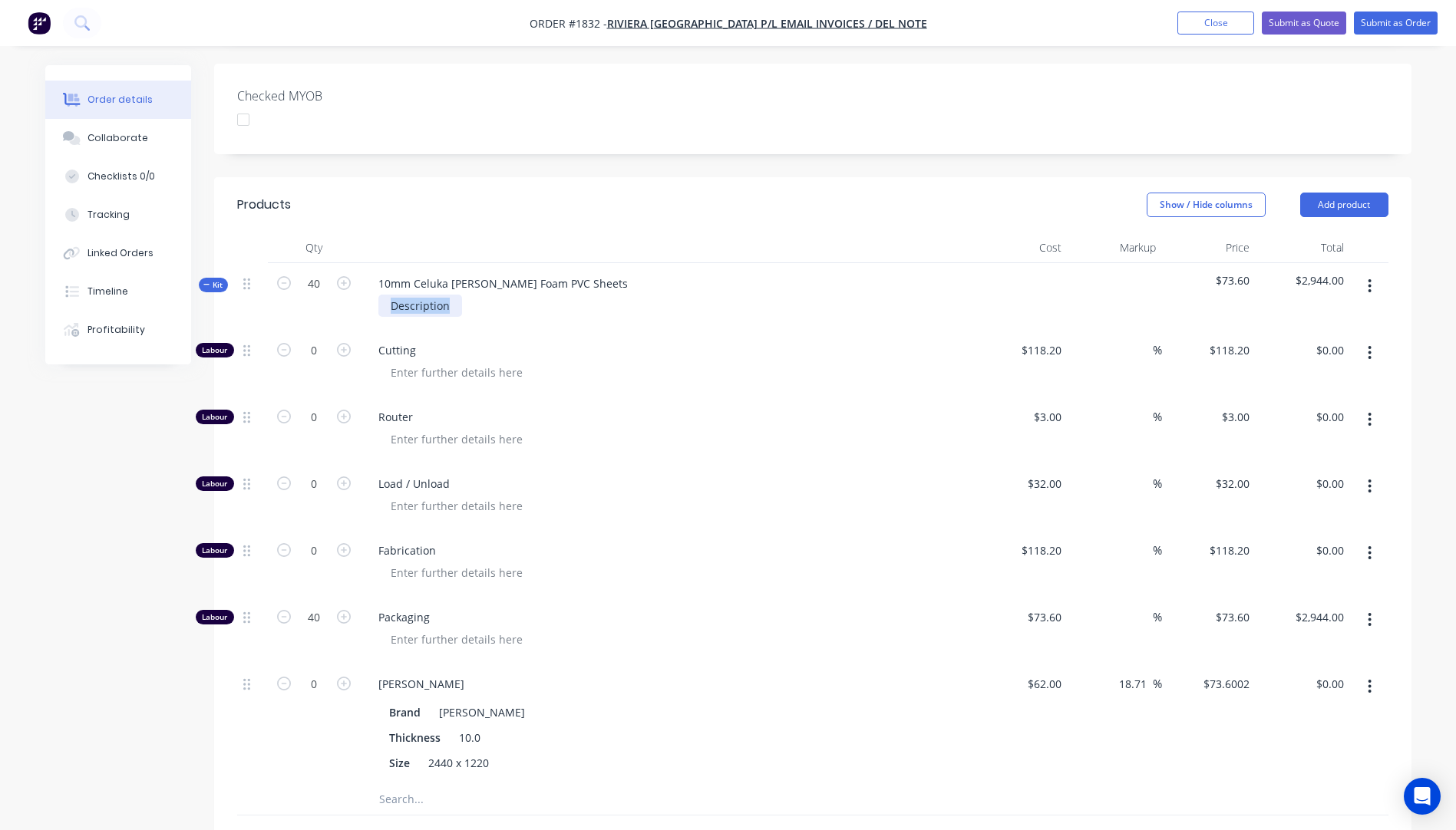
drag, startPoint x: 456, startPoint y: 266, endPoint x: 362, endPoint y: 266, distance: 94.0
click at [362, 266] on div "10mm Celuka [PERSON_NAME] Foam PVC Sheets Description" at bounding box center [667, 296] width 614 height 67
click at [755, 397] on div "Router" at bounding box center [667, 430] width 614 height 67
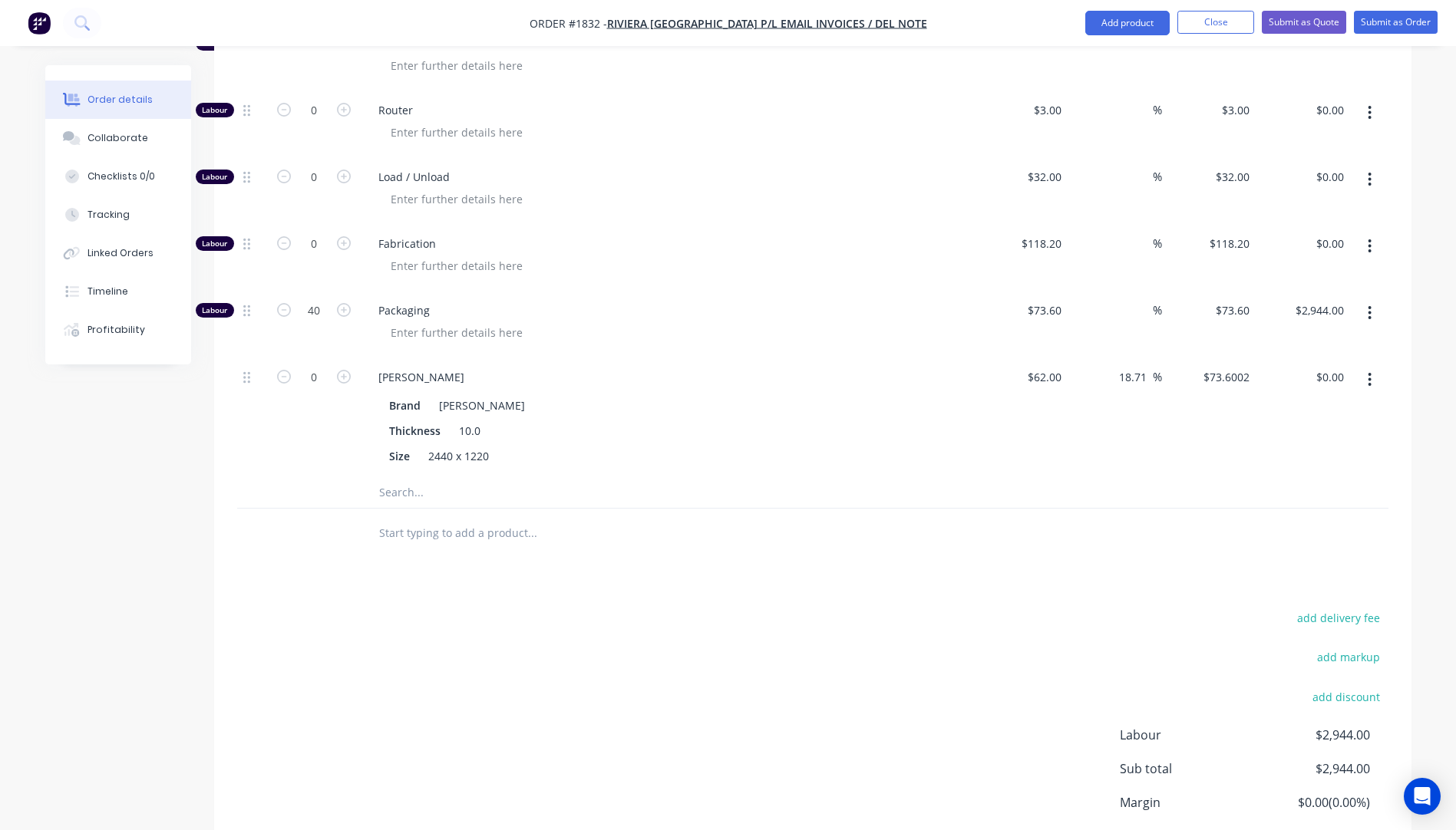
scroll to position [584, 0]
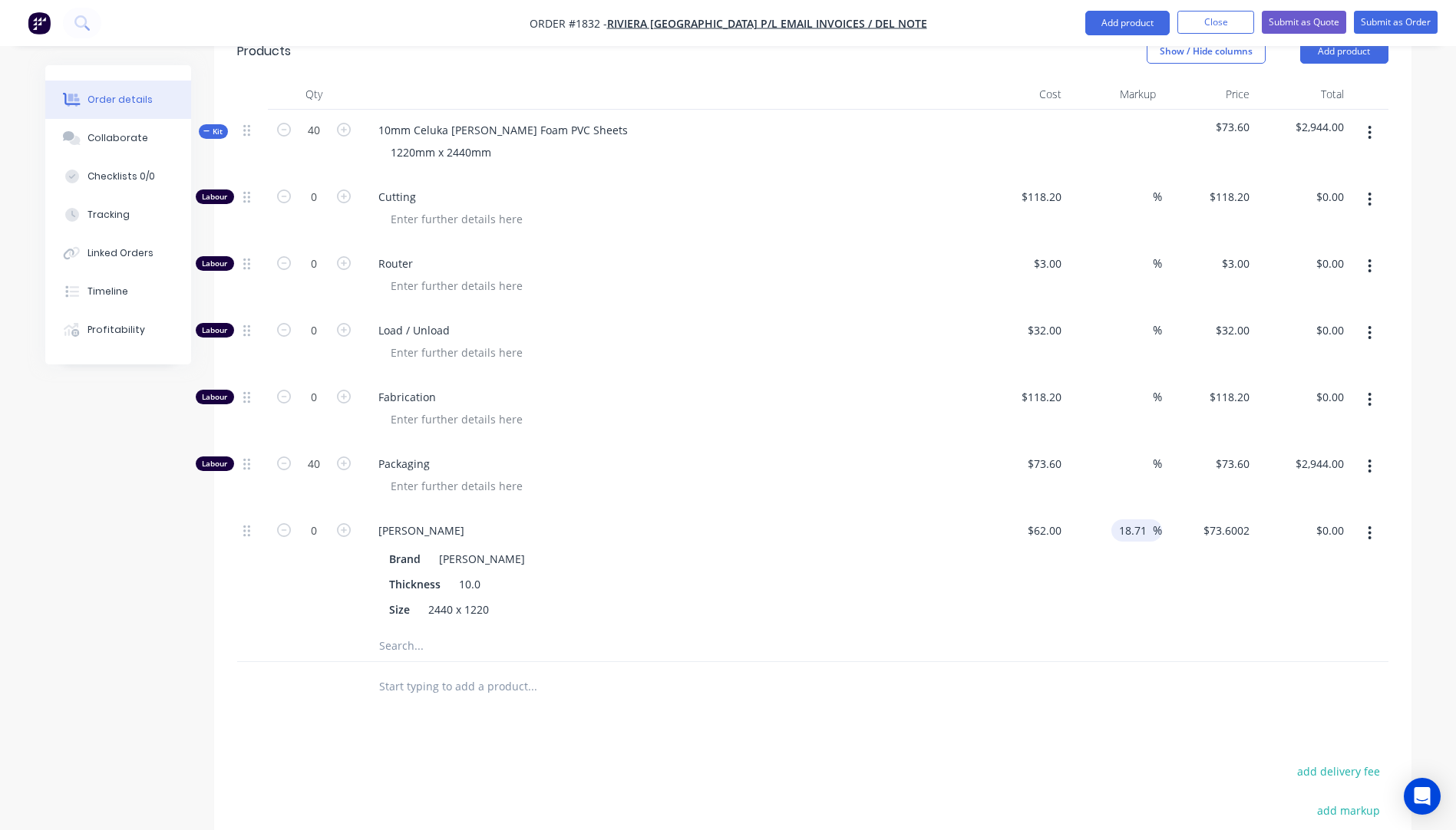
click at [1141, 520] on input "18.71" at bounding box center [1134, 531] width 35 height 23
type input "20"
type input "$74.40"
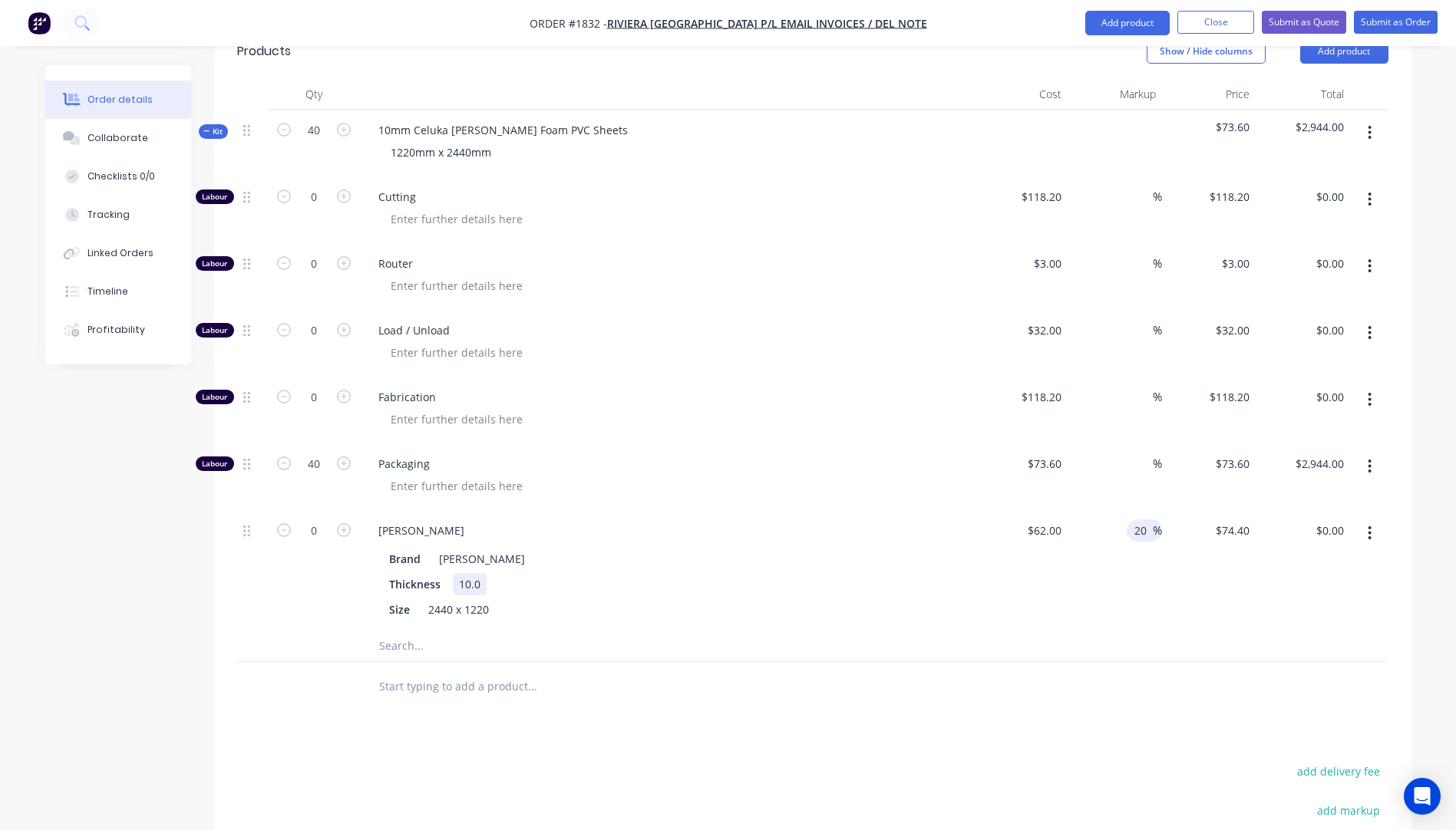
click at [854, 545] on div "Brand Celuka Kicel White Thickness 10.0 Size 2440 x 1220" at bounding box center [667, 582] width 602 height 76
click at [1063, 452] on input "73.6" at bounding box center [1052, 464] width 29 height 23
type input "$0.00"
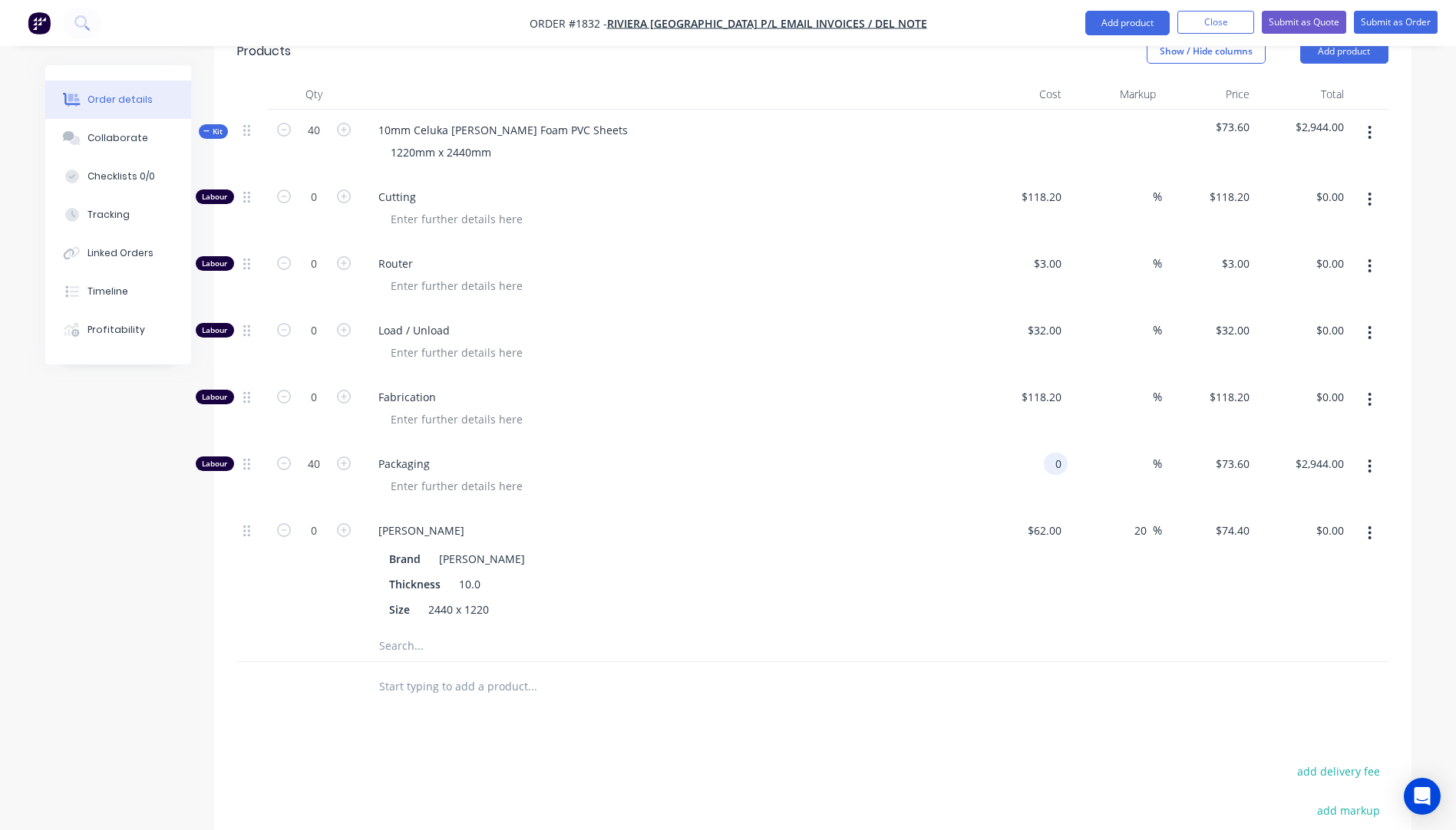
type input "$0.00"
click at [938, 475] on div at bounding box center [673, 486] width 589 height 23
click at [320, 452] on input "40" at bounding box center [314, 464] width 40 height 23
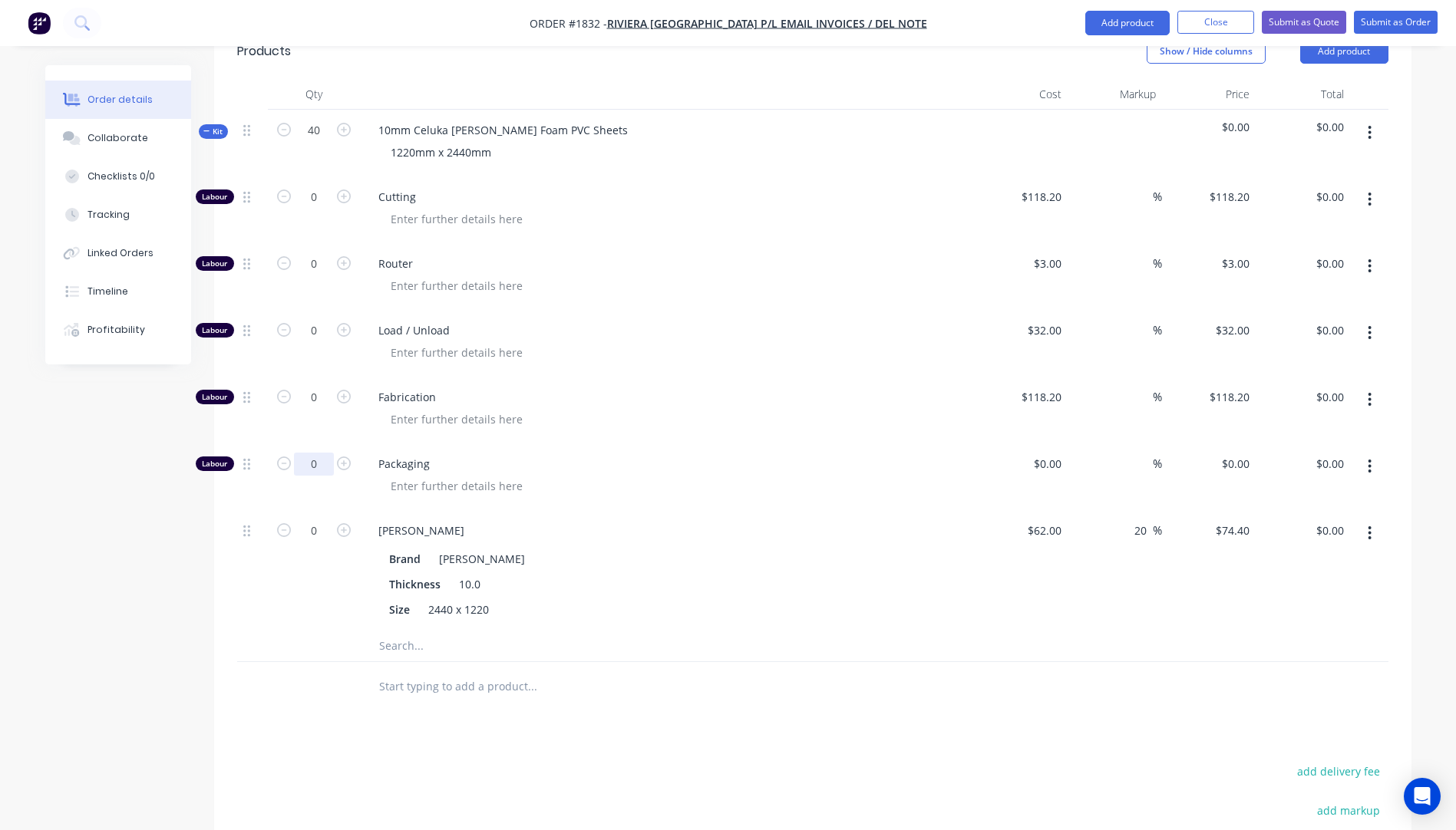
type input "0"
click at [793, 456] on span "Packaging" at bounding box center [673, 464] width 589 height 16
click at [322, 520] on input "0" at bounding box center [314, 531] width 40 height 23
type input "40"
type input "$2,976.00"
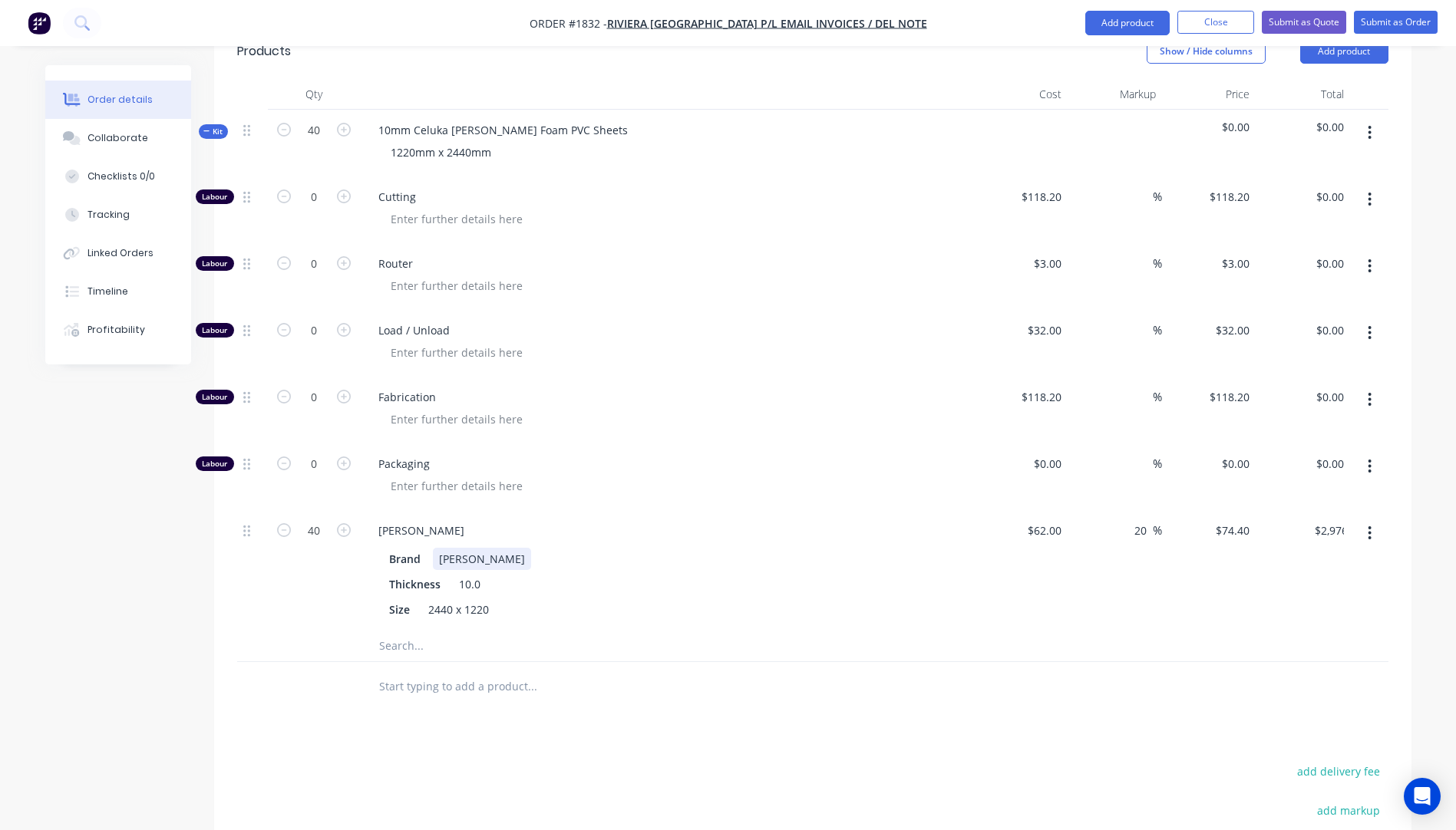
click at [616, 545] on div "Brand Celuka Kicel White Thickness 10.0 Size 2440 x 1220" at bounding box center [667, 582] width 602 height 76
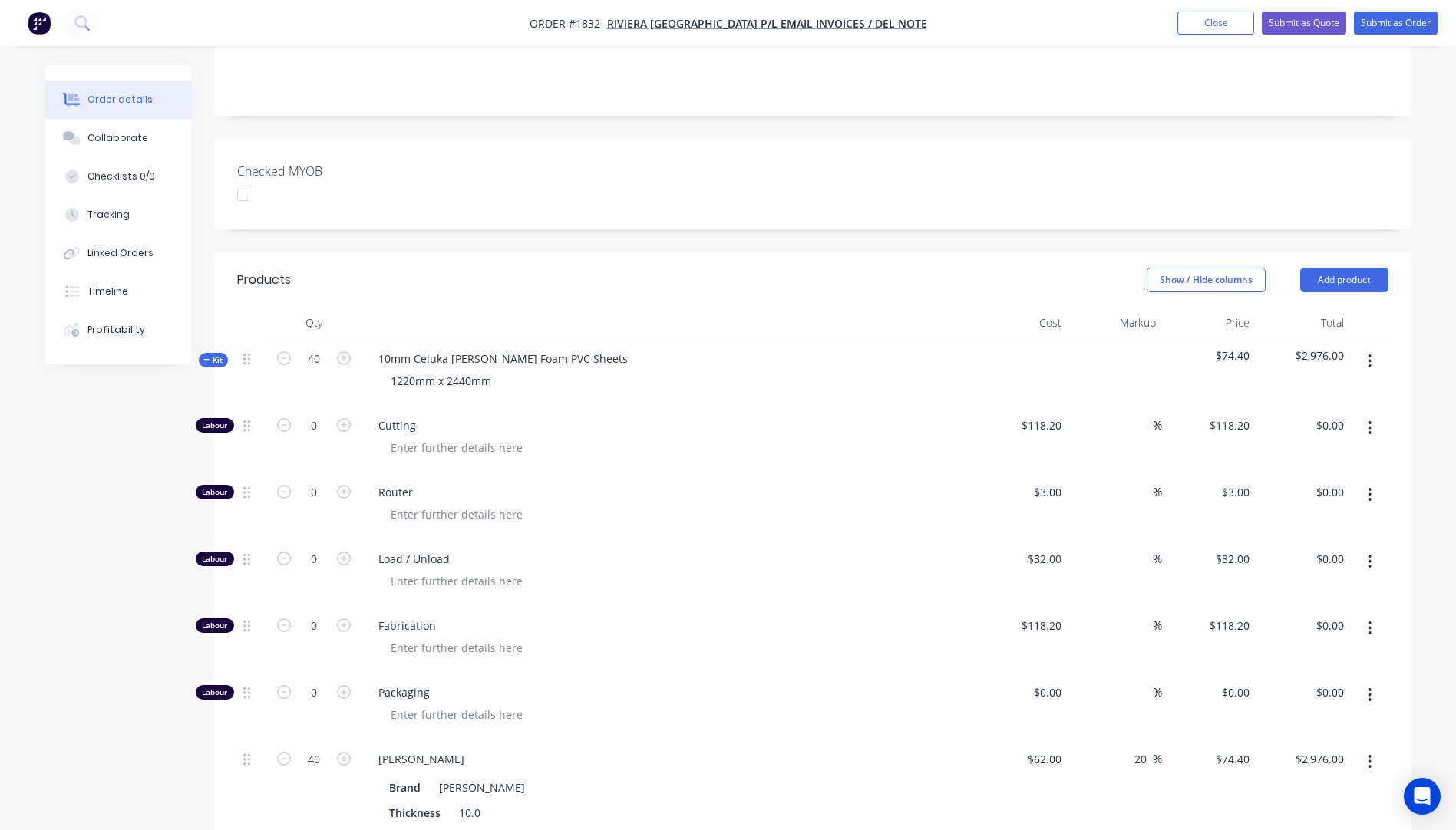
scroll to position [354, 0]
click at [1142, 750] on input "20" at bounding box center [1142, 761] width 20 height 23
type input "18.71"
type input "$73.6002"
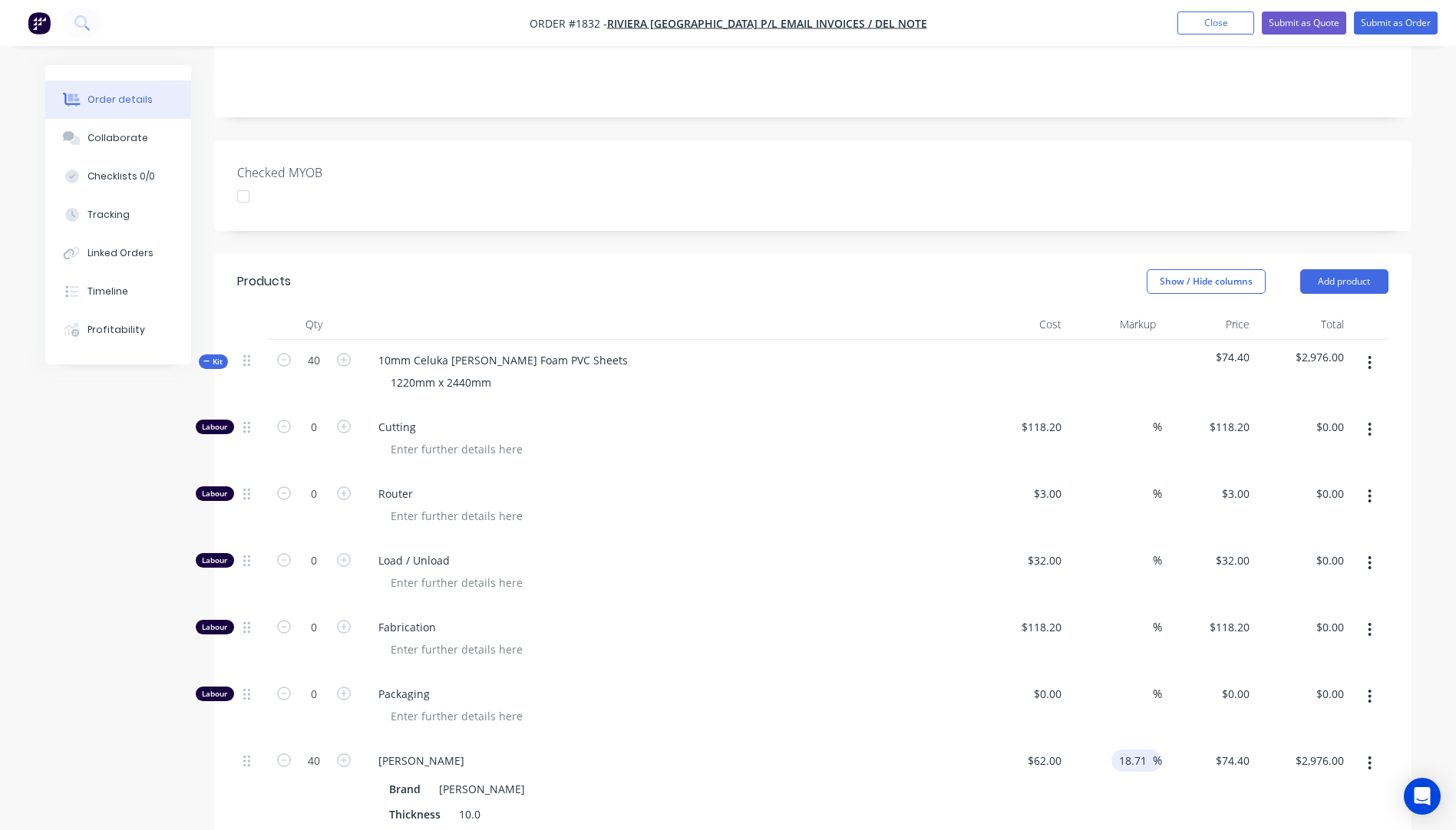
type input "$2,944.01"
click at [961, 686] on span "Packaging" at bounding box center [673, 694] width 589 height 16
click at [1146, 750] on input "18.71" at bounding box center [1134, 761] width 35 height 23
type input "20"
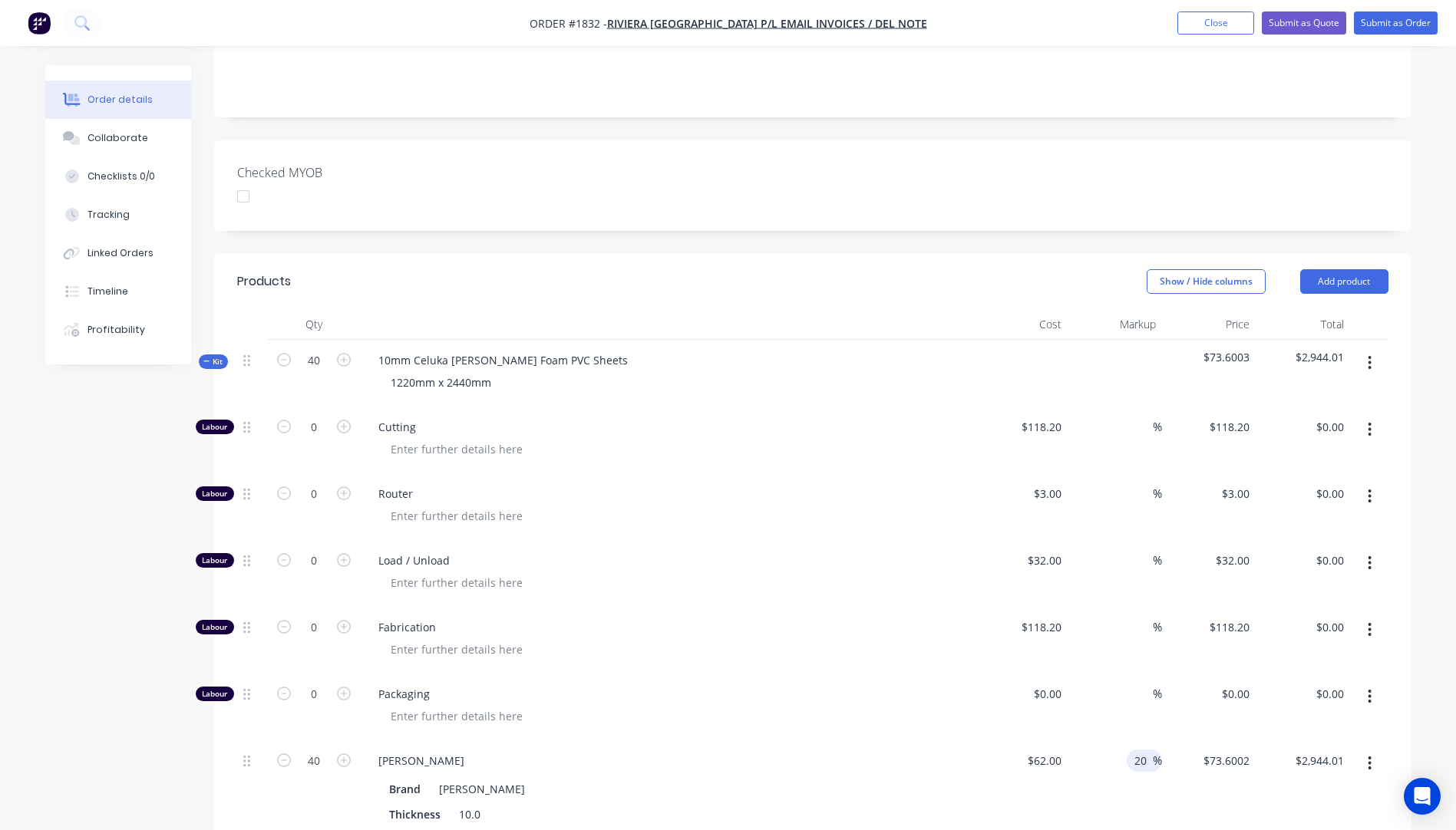
type input "$74.40"
type input "$2,976.00"
click at [948, 674] on div "Packaging" at bounding box center [667, 707] width 614 height 67
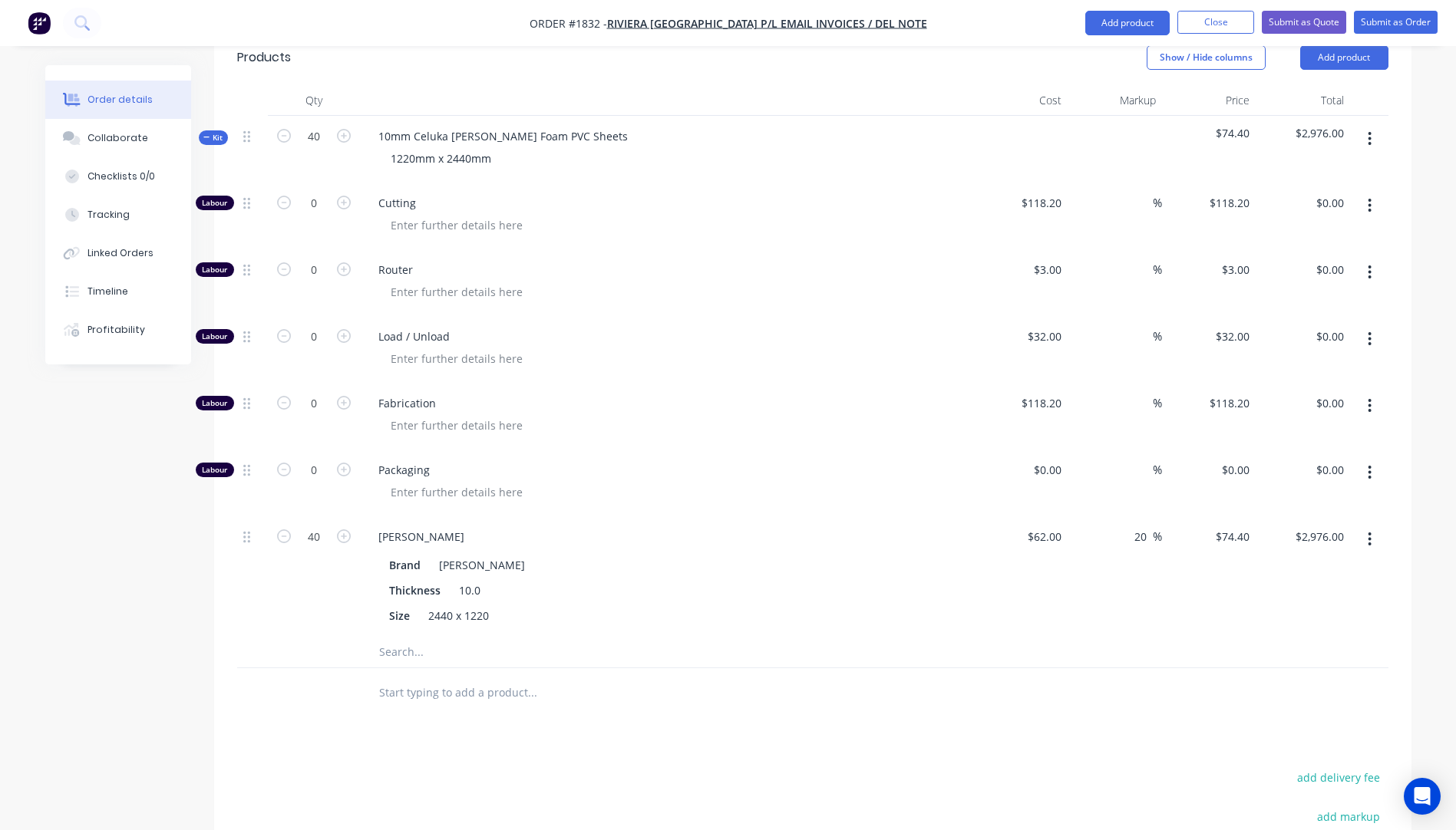
scroll to position [584, 0]
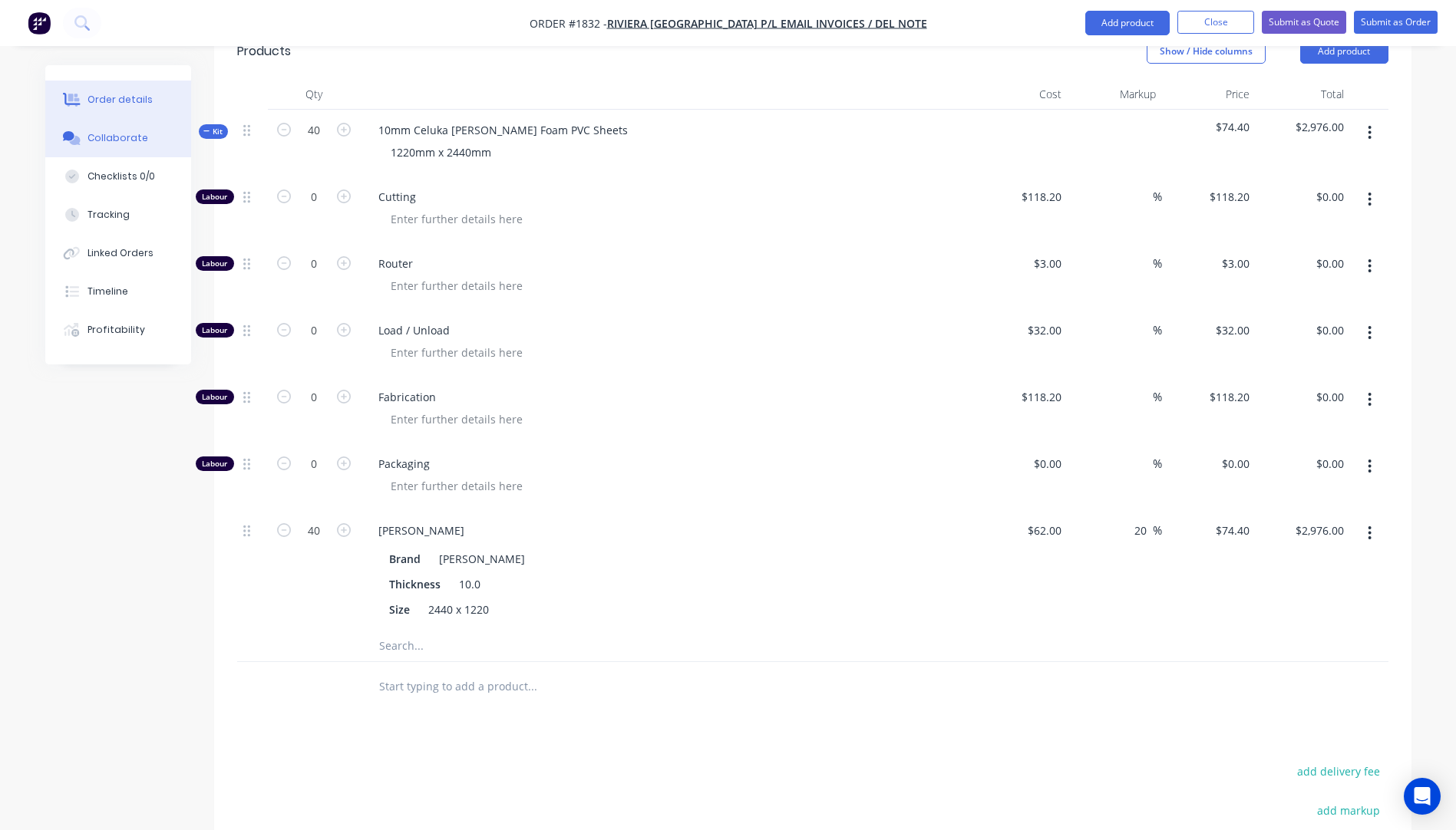
click at [109, 143] on div "Collaborate" at bounding box center [118, 139] width 61 height 14
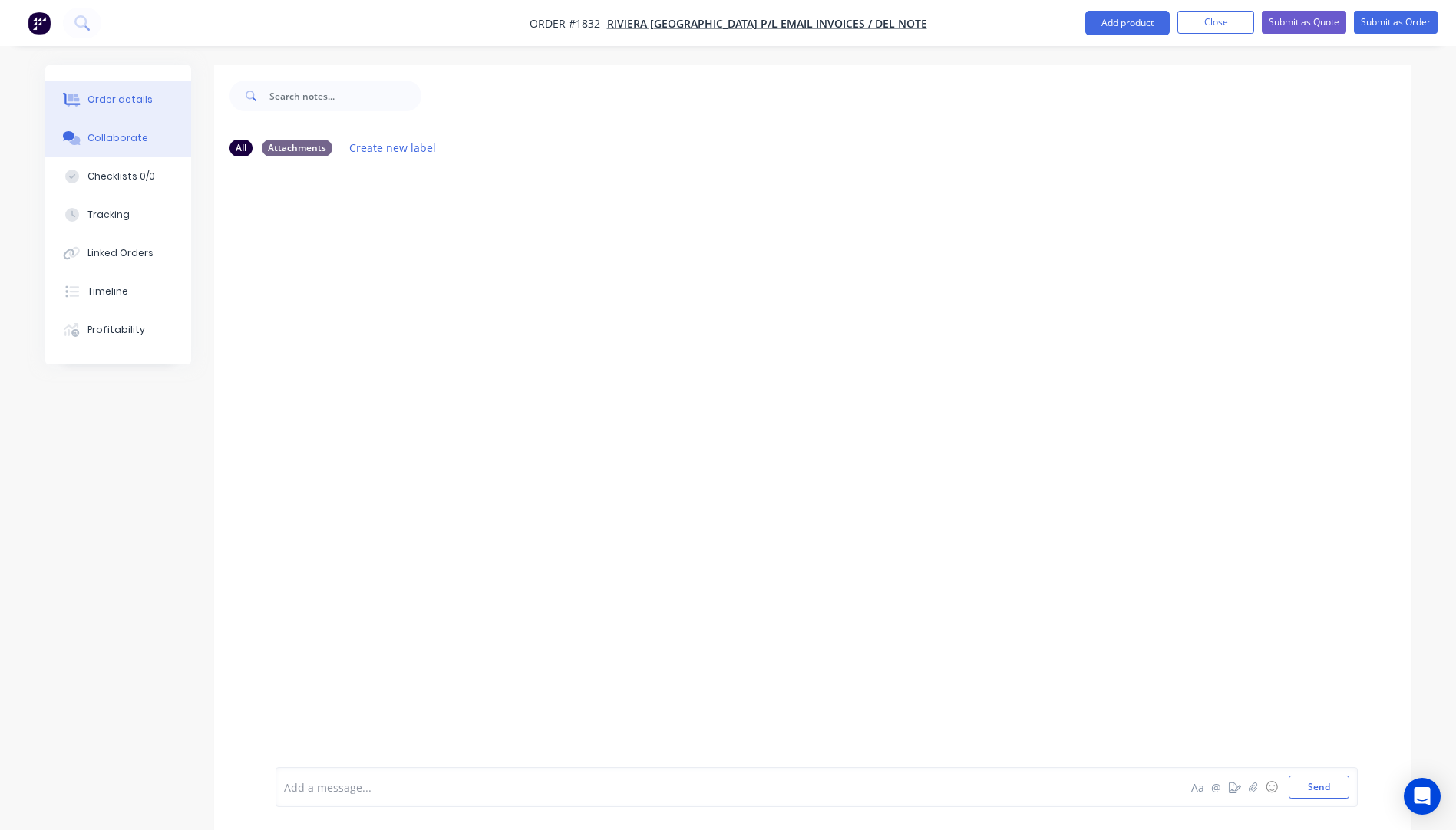
click at [105, 105] on div "Order details" at bounding box center [119, 99] width 65 height 14
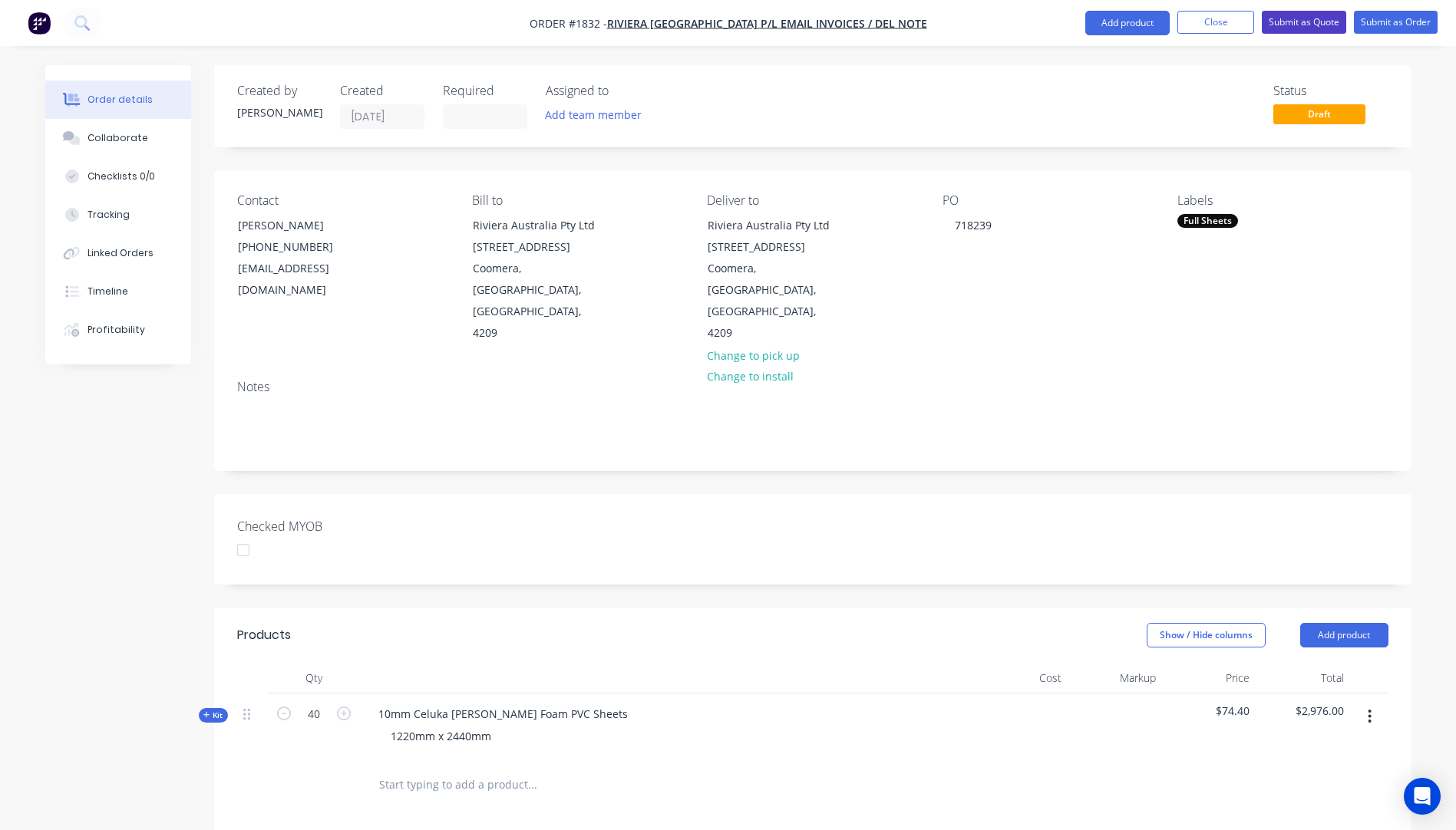
click at [1287, 30] on button "Submit as Quote" at bounding box center [1303, 22] width 85 height 23
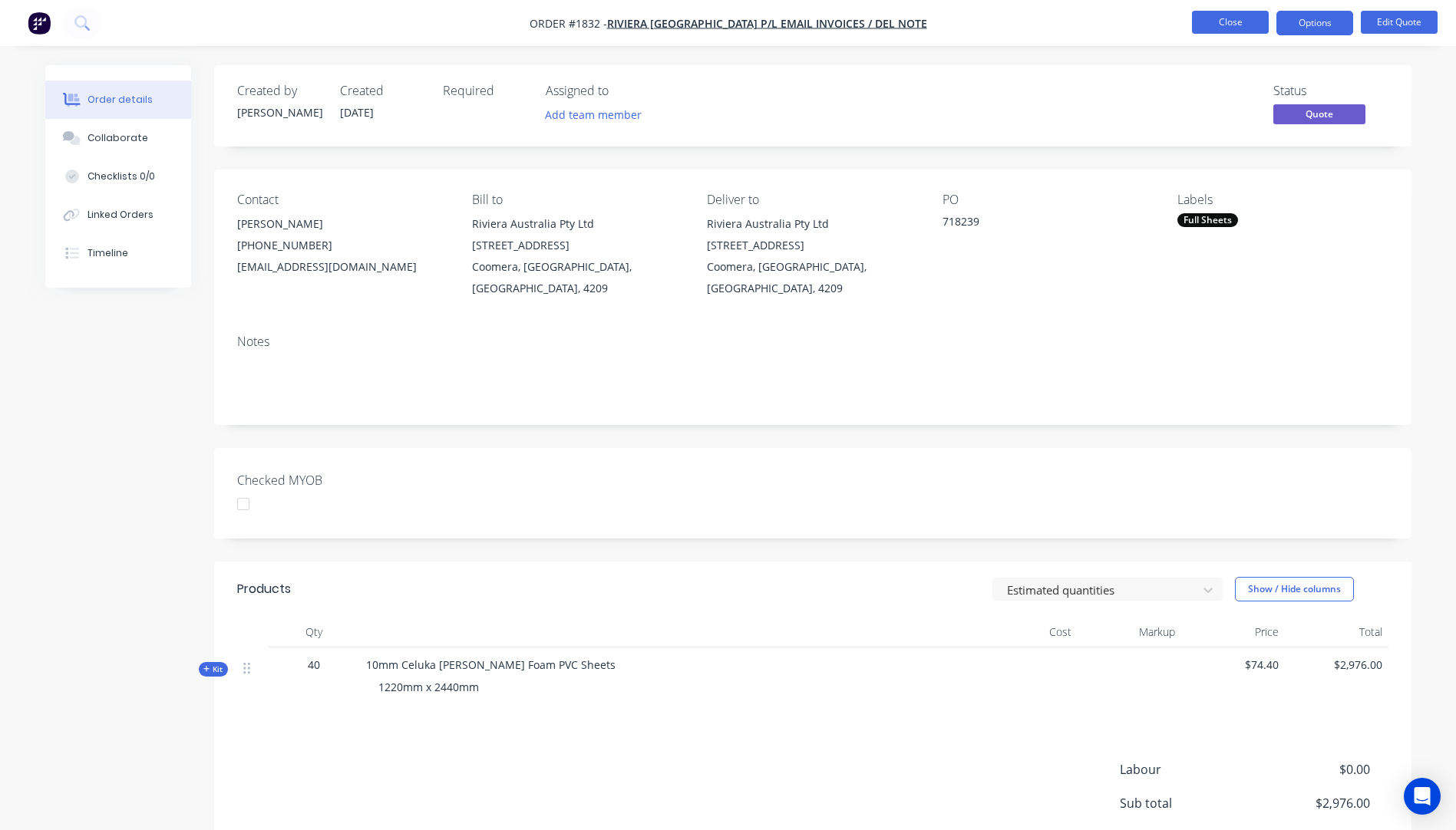
click at [1232, 19] on button "Close" at bounding box center [1230, 22] width 77 height 23
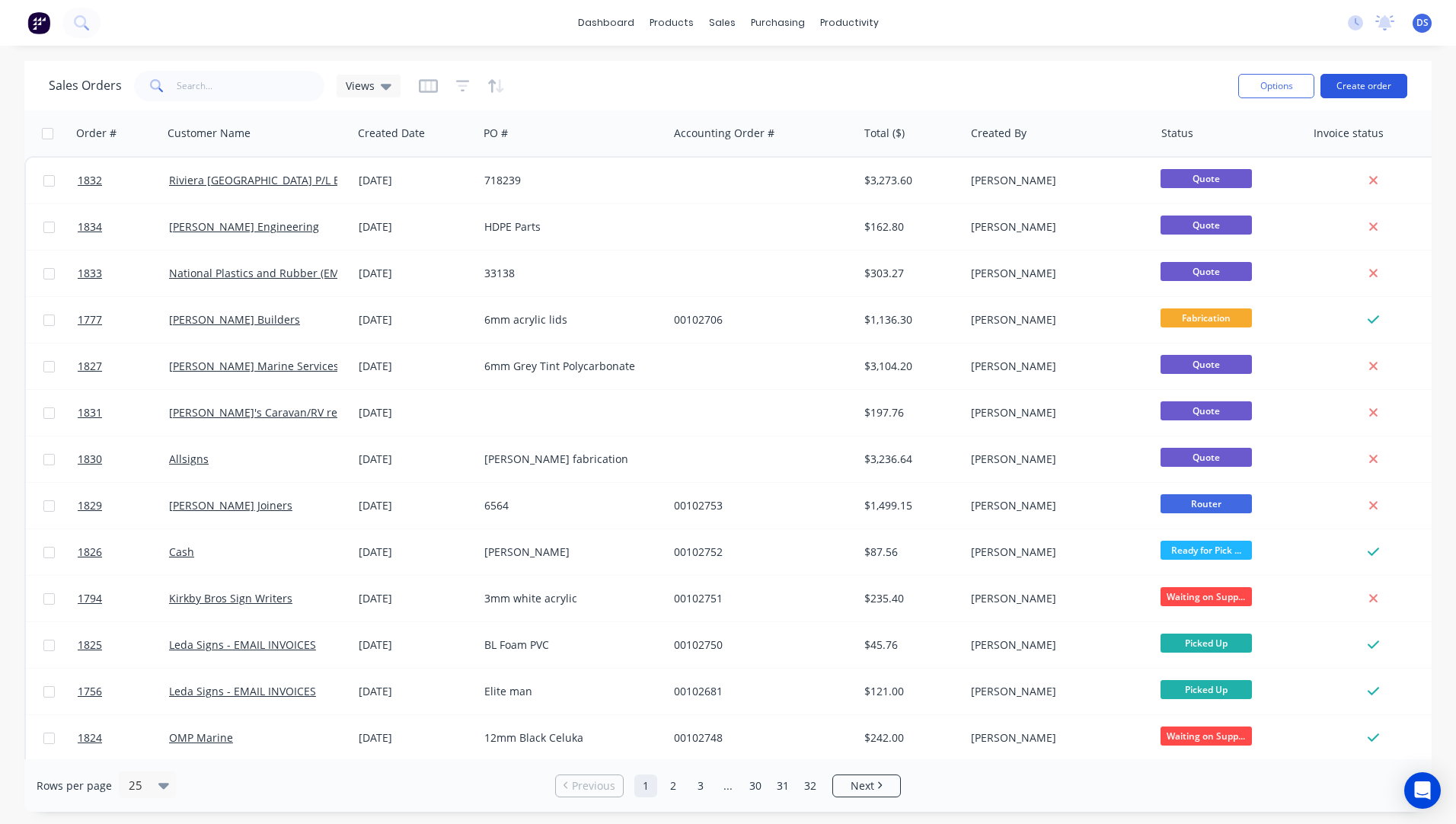
click at [1351, 88] on button "Create order" at bounding box center [1363, 86] width 87 height 24
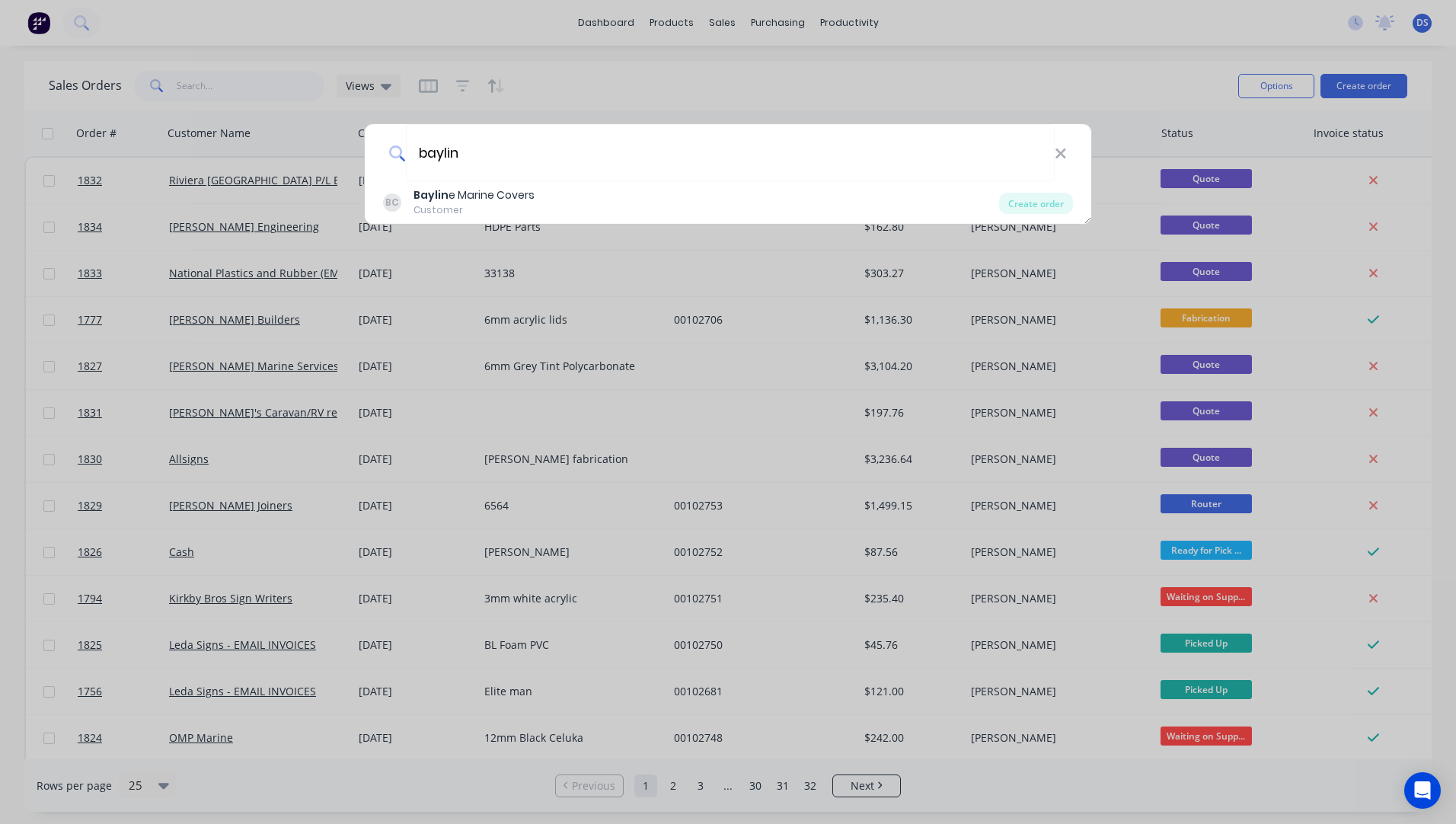
type input "baylin"
click at [451, 191] on div "Baylin e Marine Covers" at bounding box center [474, 196] width 121 height 16
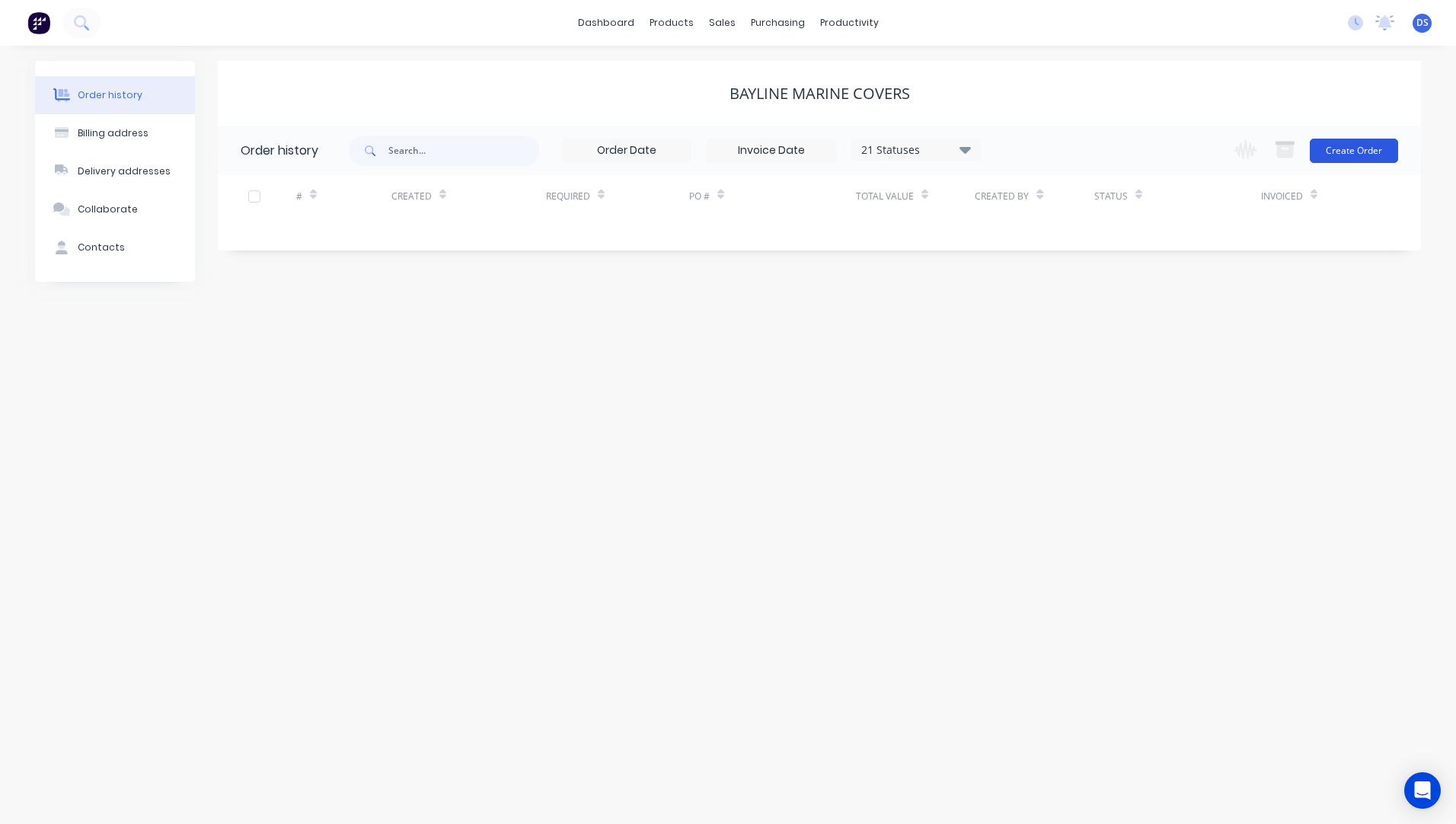
click at [1363, 152] on button "Create Order" at bounding box center [1354, 151] width 88 height 24
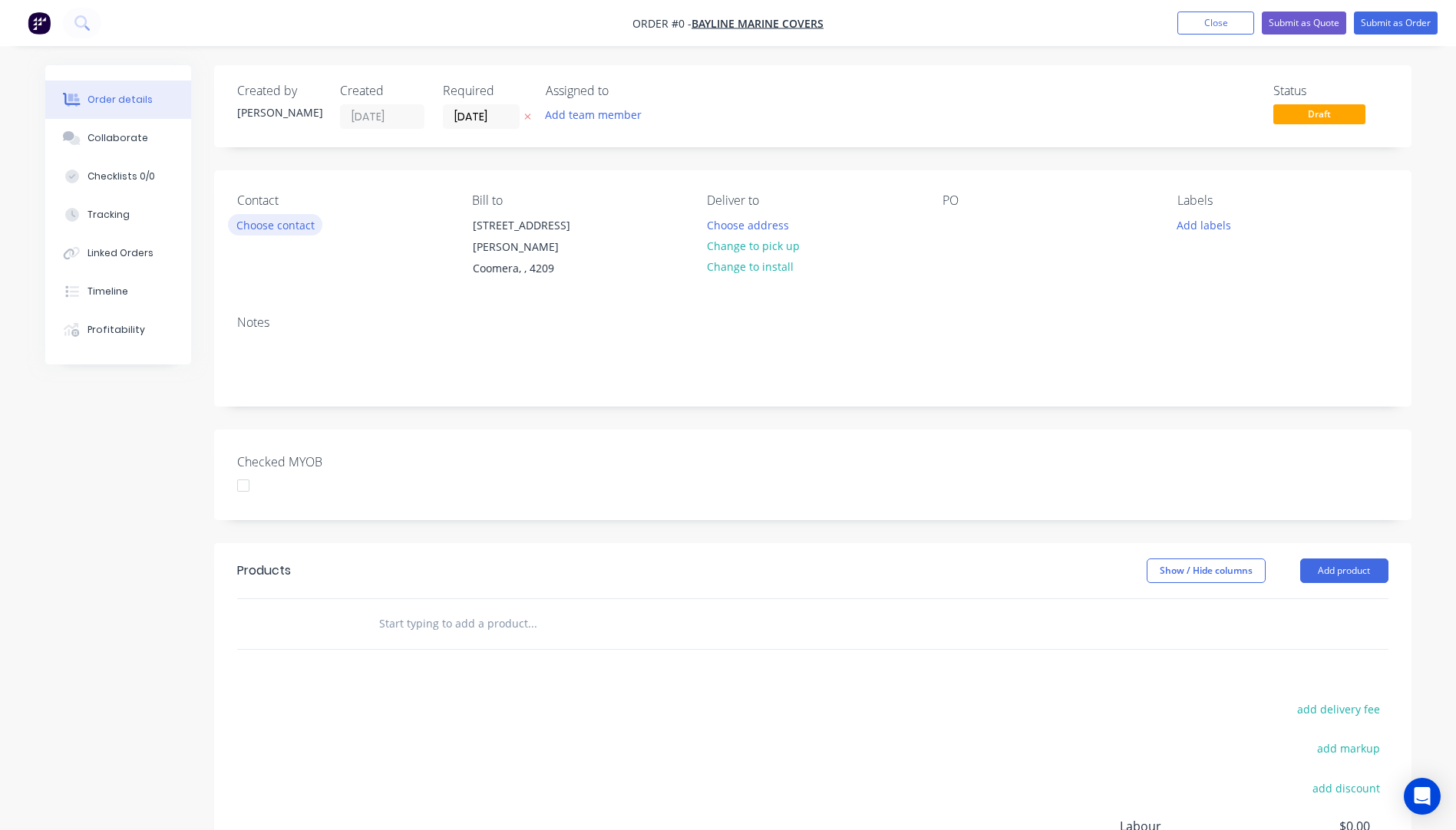
click at [277, 226] on button "Choose contact" at bounding box center [275, 225] width 94 height 21
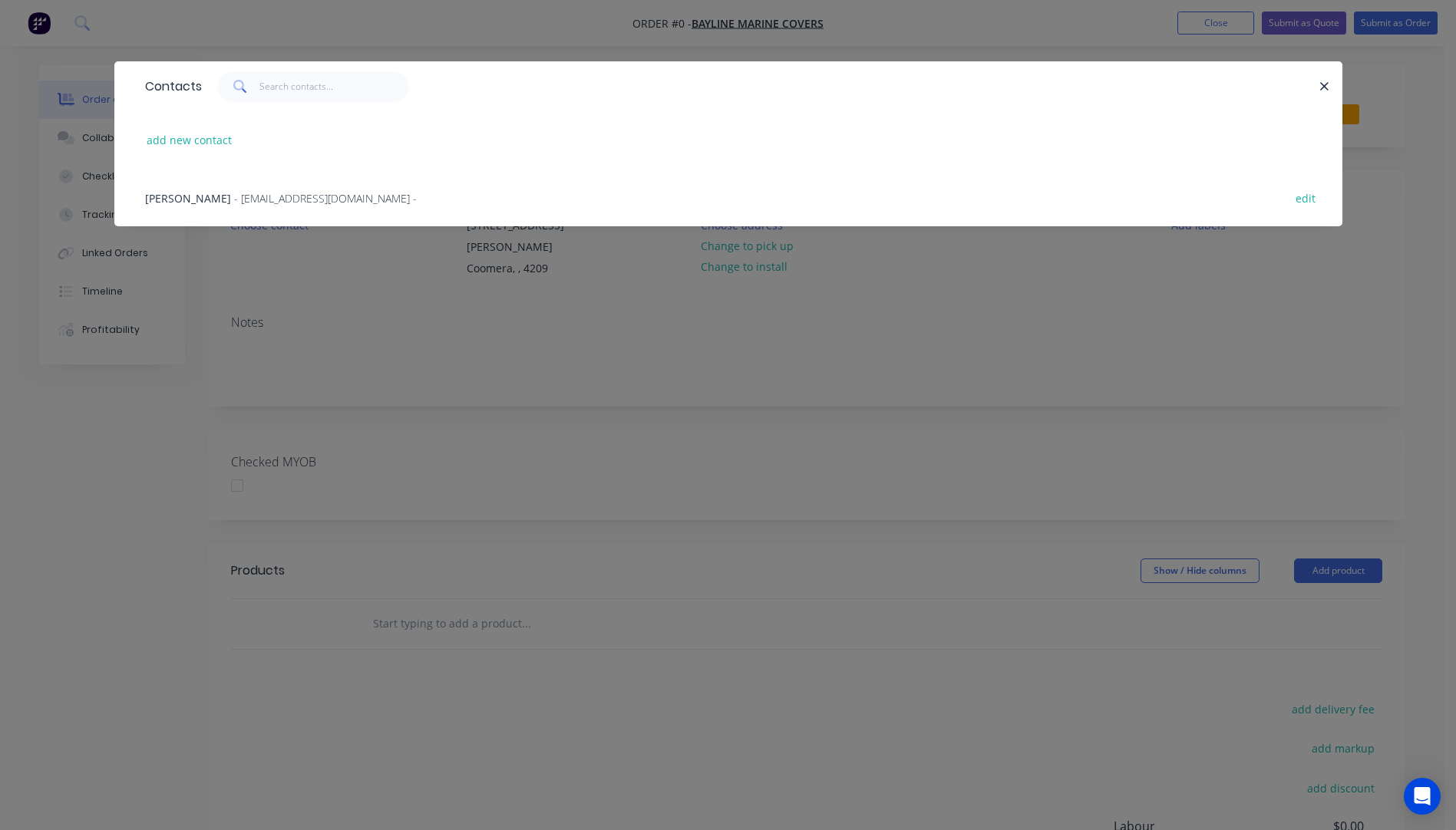
click at [234, 201] on span "- [EMAIL_ADDRESS][DOMAIN_NAME] -" at bounding box center [324, 198] width 182 height 15
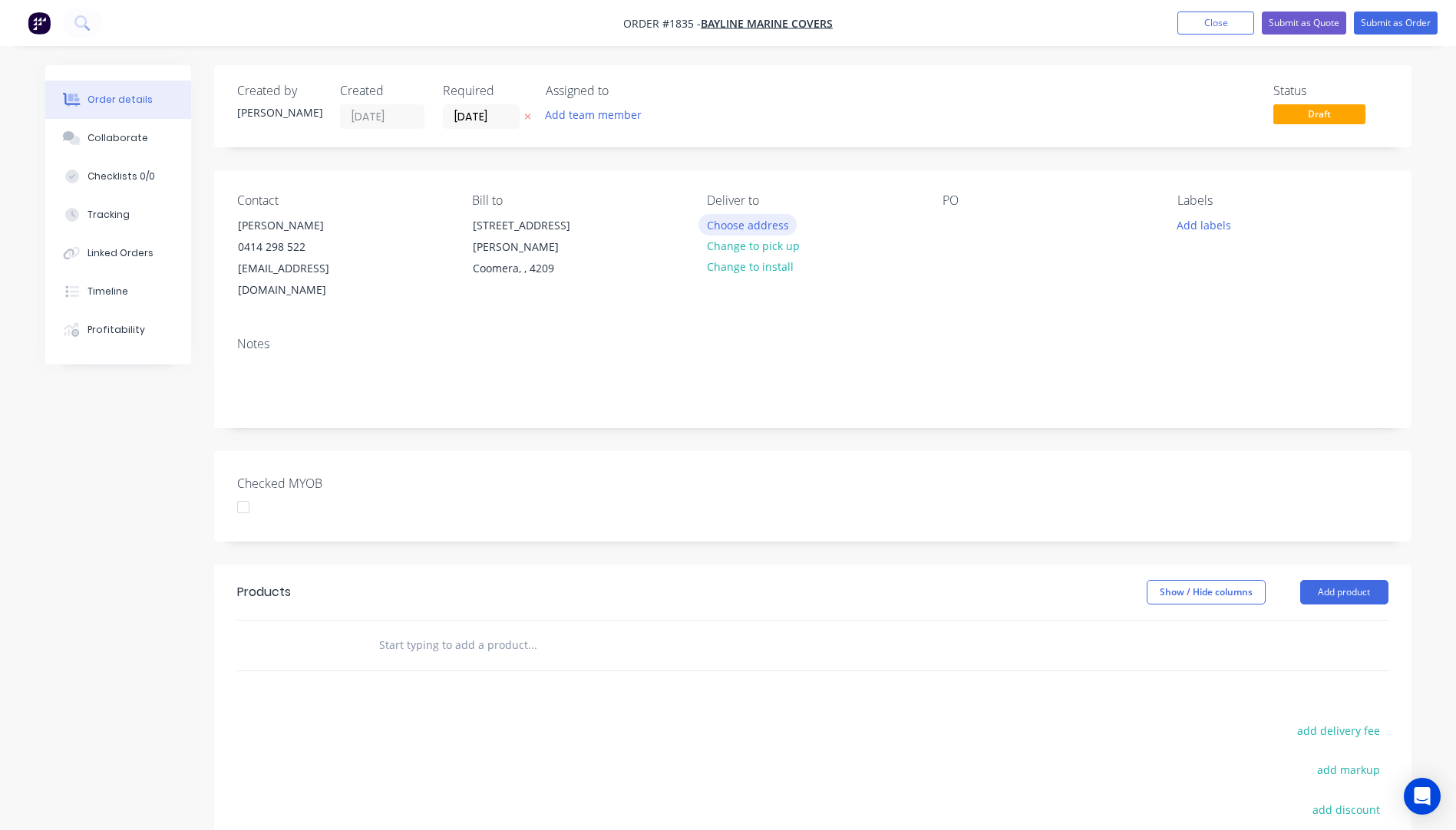
click at [725, 234] on button "Choose address" at bounding box center [747, 225] width 99 height 21
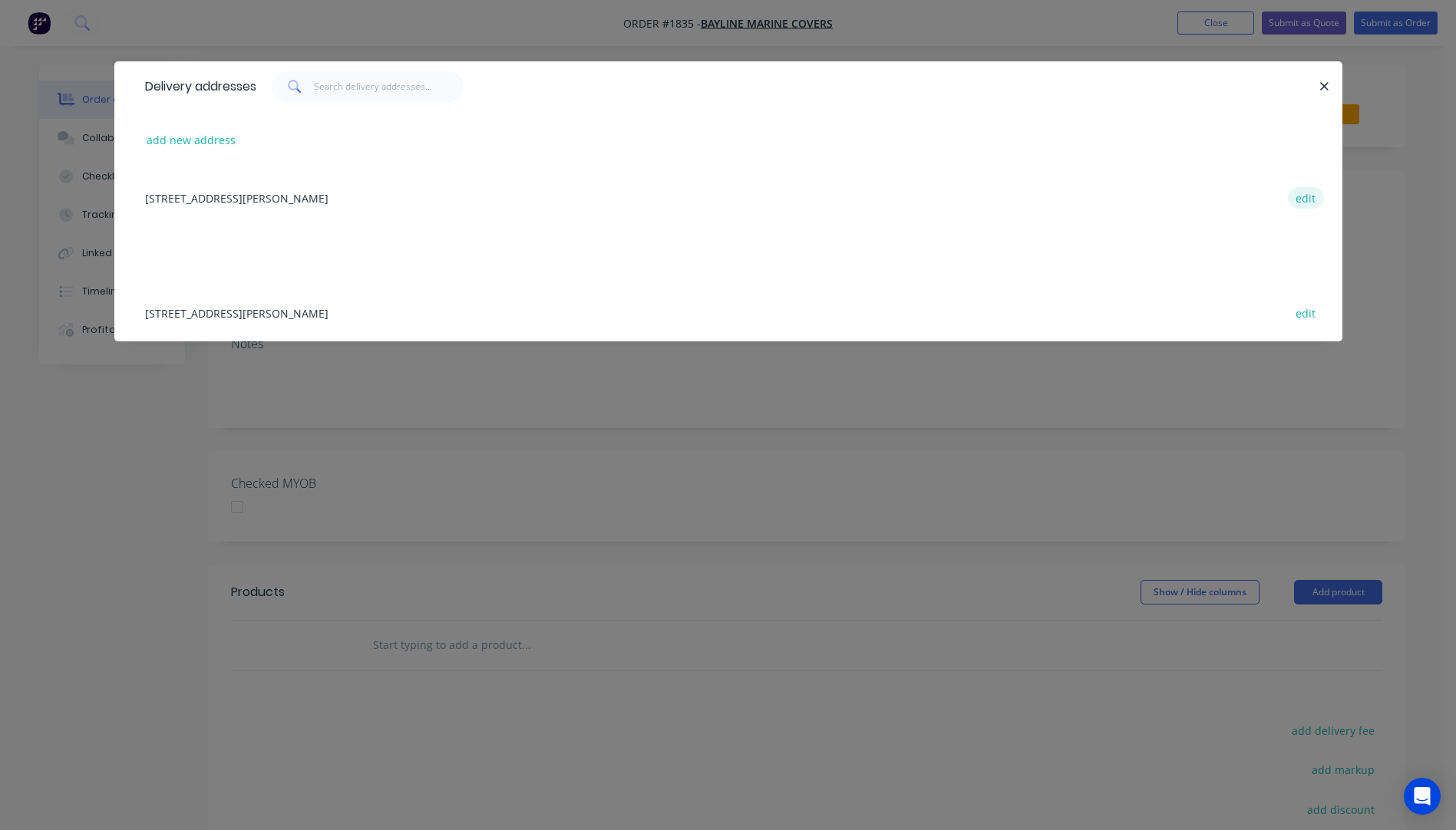
click at [1312, 198] on button "edit" at bounding box center [1305, 198] width 36 height 21
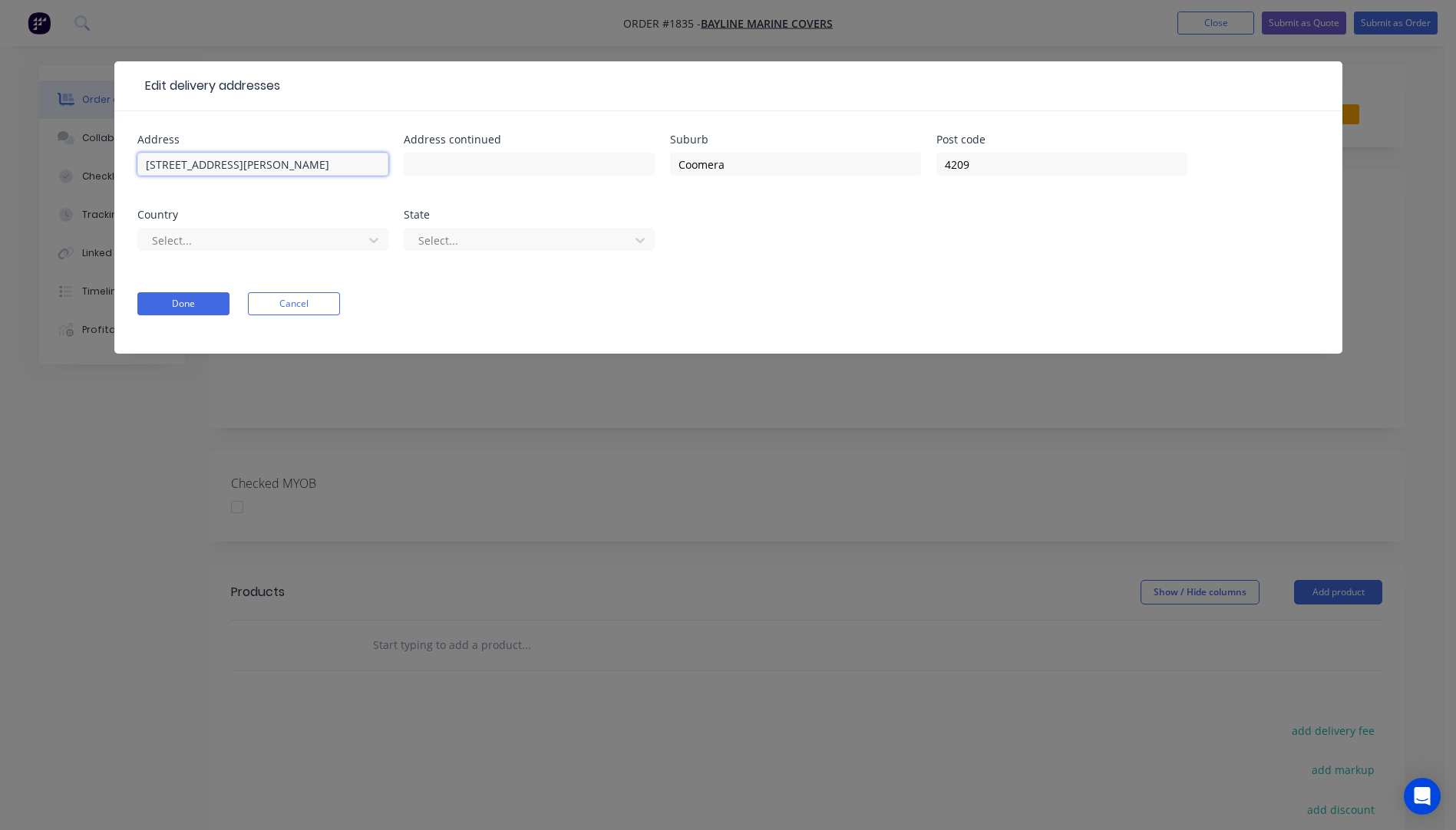
drag, startPoint x: 282, startPoint y: 162, endPoint x: 141, endPoint y: 164, distance: 141.0
click at [141, 164] on input "[STREET_ADDRESS][PERSON_NAME]" at bounding box center [263, 164] width 251 height 23
paste input "[STREET_ADDRESS][PERSON_NAME]"
type input "[STREET_ADDRESS][PERSON_NAME]"
paste input "[STREET_ADDRESS][PERSON_NAME]"
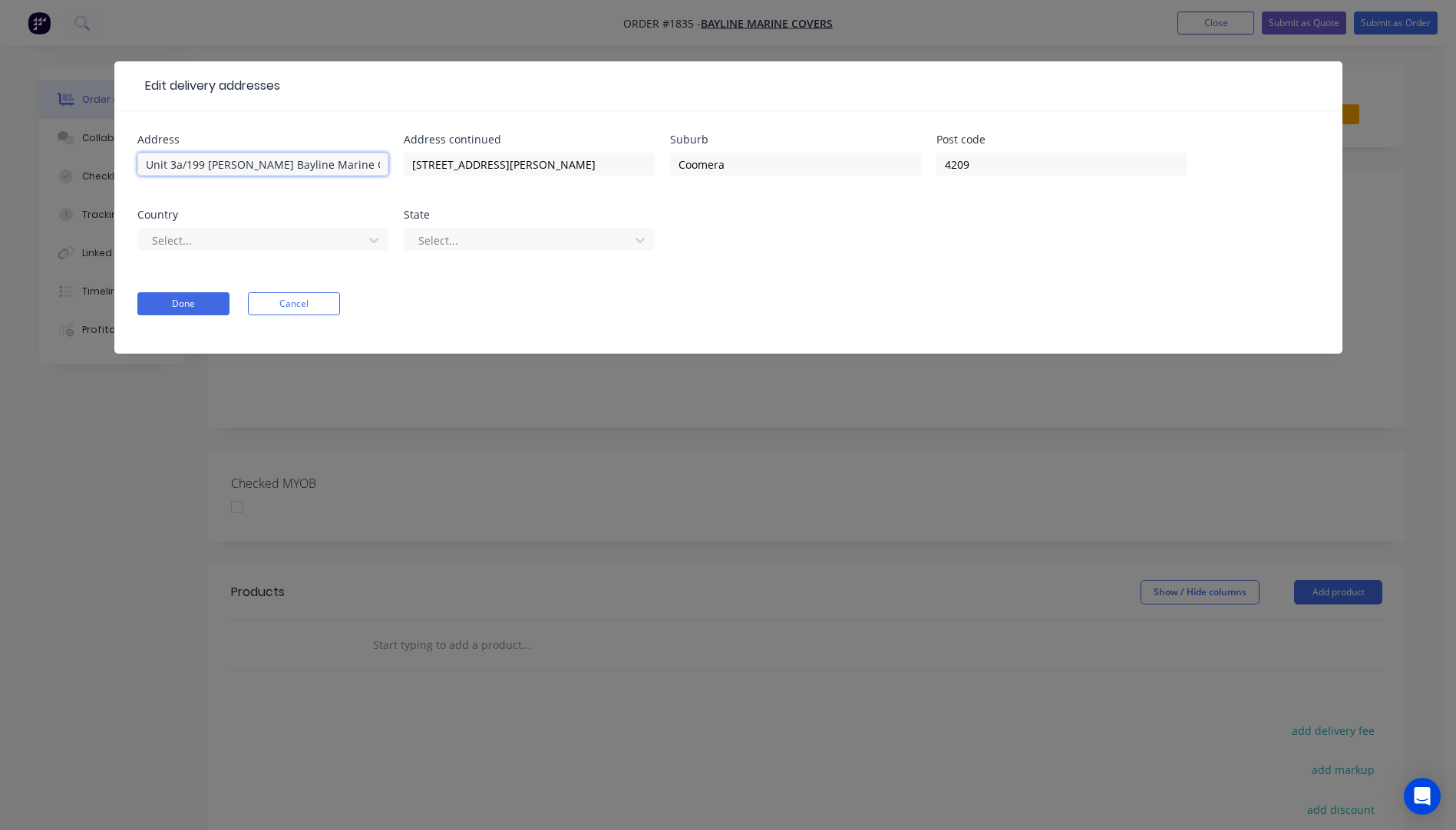
drag, startPoint x: 243, startPoint y: 164, endPoint x: 121, endPoint y: 153, distance: 122.5
click at [125, 153] on div "Address [STREET_ADDRESS][PERSON_NAME] Marine Covers Address [STREET_ADDRESS][PE…" at bounding box center [728, 233] width 1228 height 242
type input "Bayline Marine Covers"
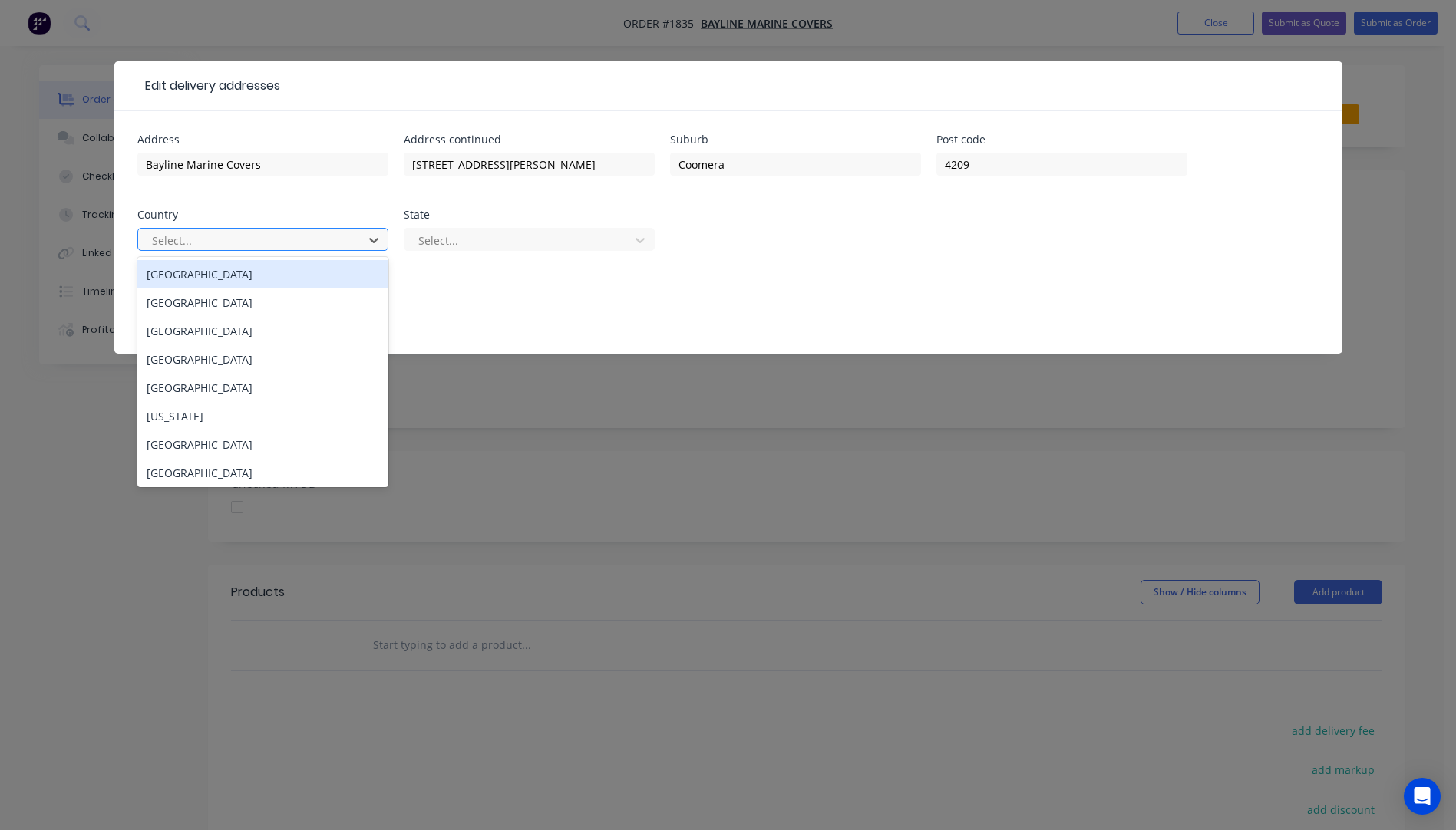
click at [260, 247] on div at bounding box center [253, 241] width 205 height 19
click at [177, 279] on div "[GEOGRAPHIC_DATA]" at bounding box center [263, 274] width 251 height 29
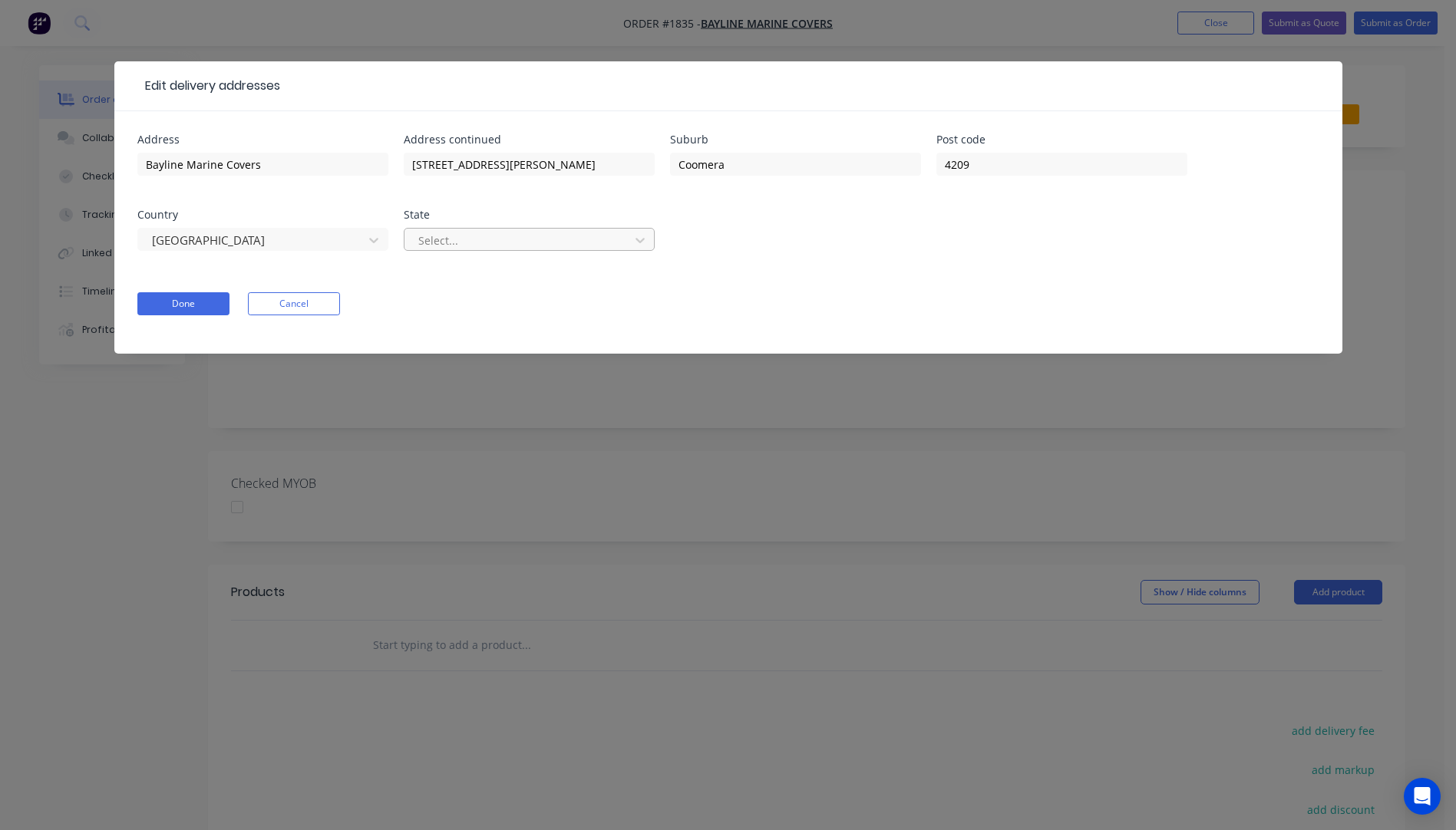
click at [480, 240] on div at bounding box center [519, 241] width 205 height 19
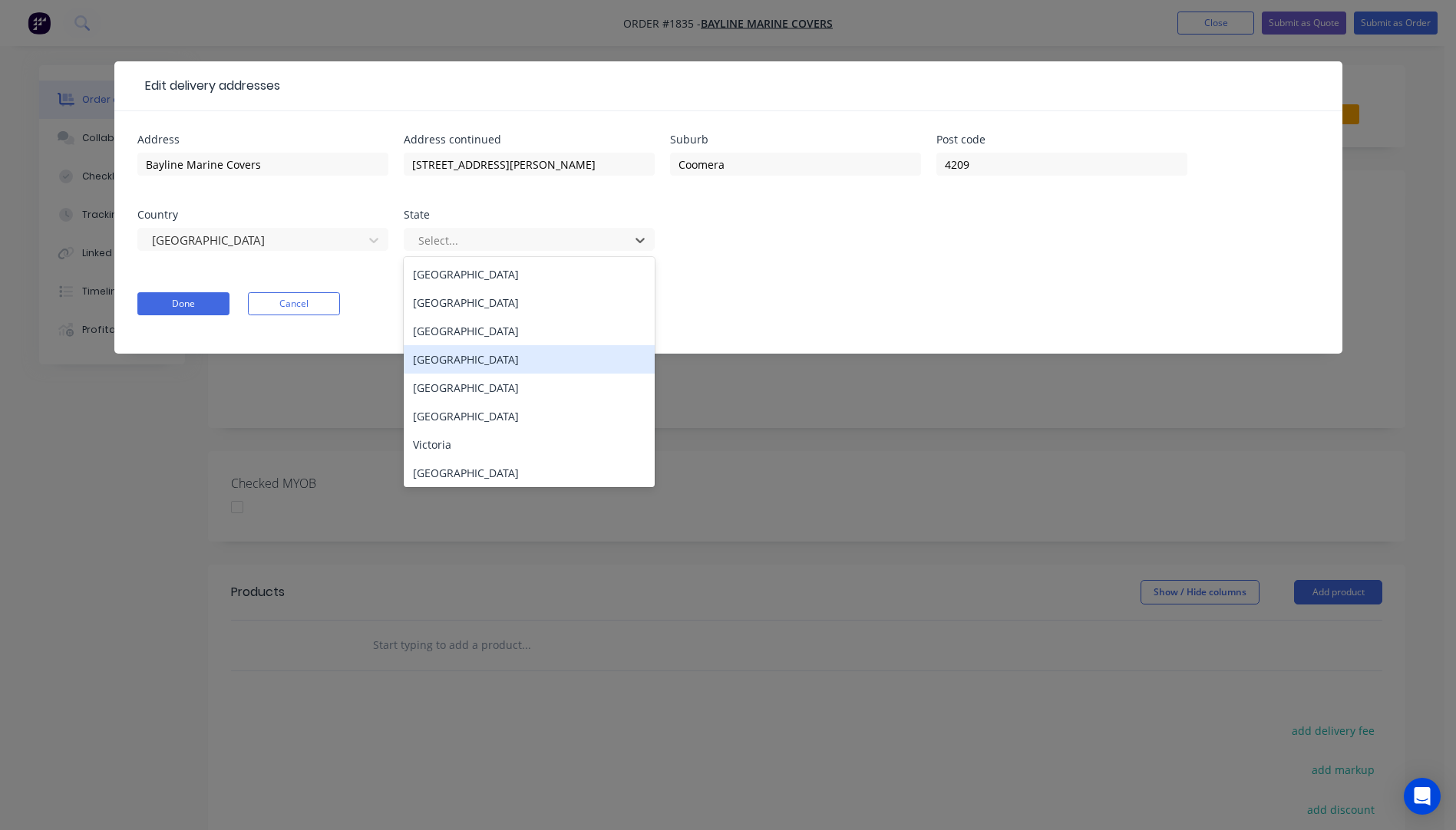
drag, startPoint x: 452, startPoint y: 364, endPoint x: 322, endPoint y: 346, distance: 131.2
click at [452, 364] on div "[GEOGRAPHIC_DATA]" at bounding box center [529, 359] width 251 height 29
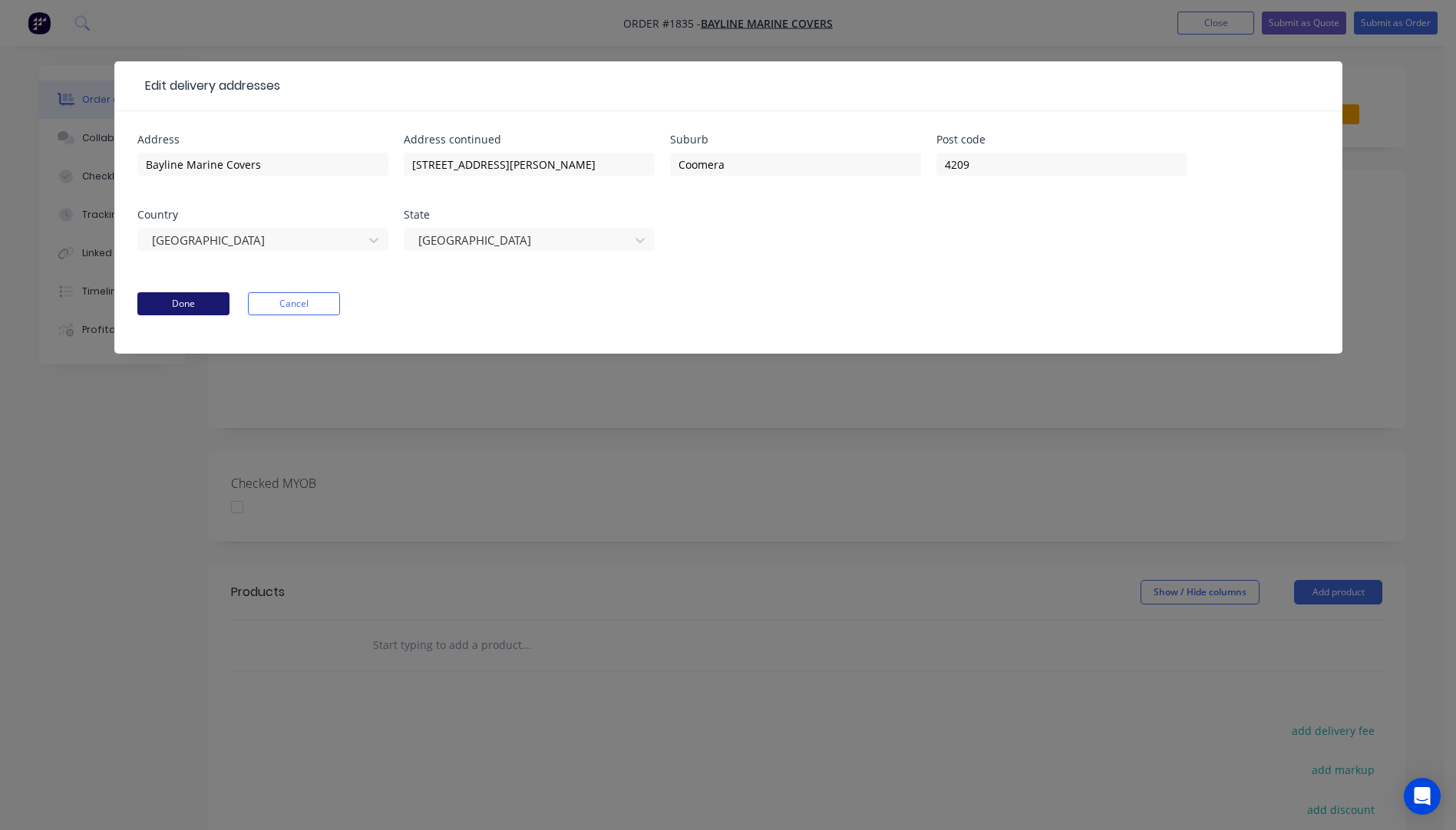
click at [184, 306] on button "Done" at bounding box center [184, 303] width 92 height 23
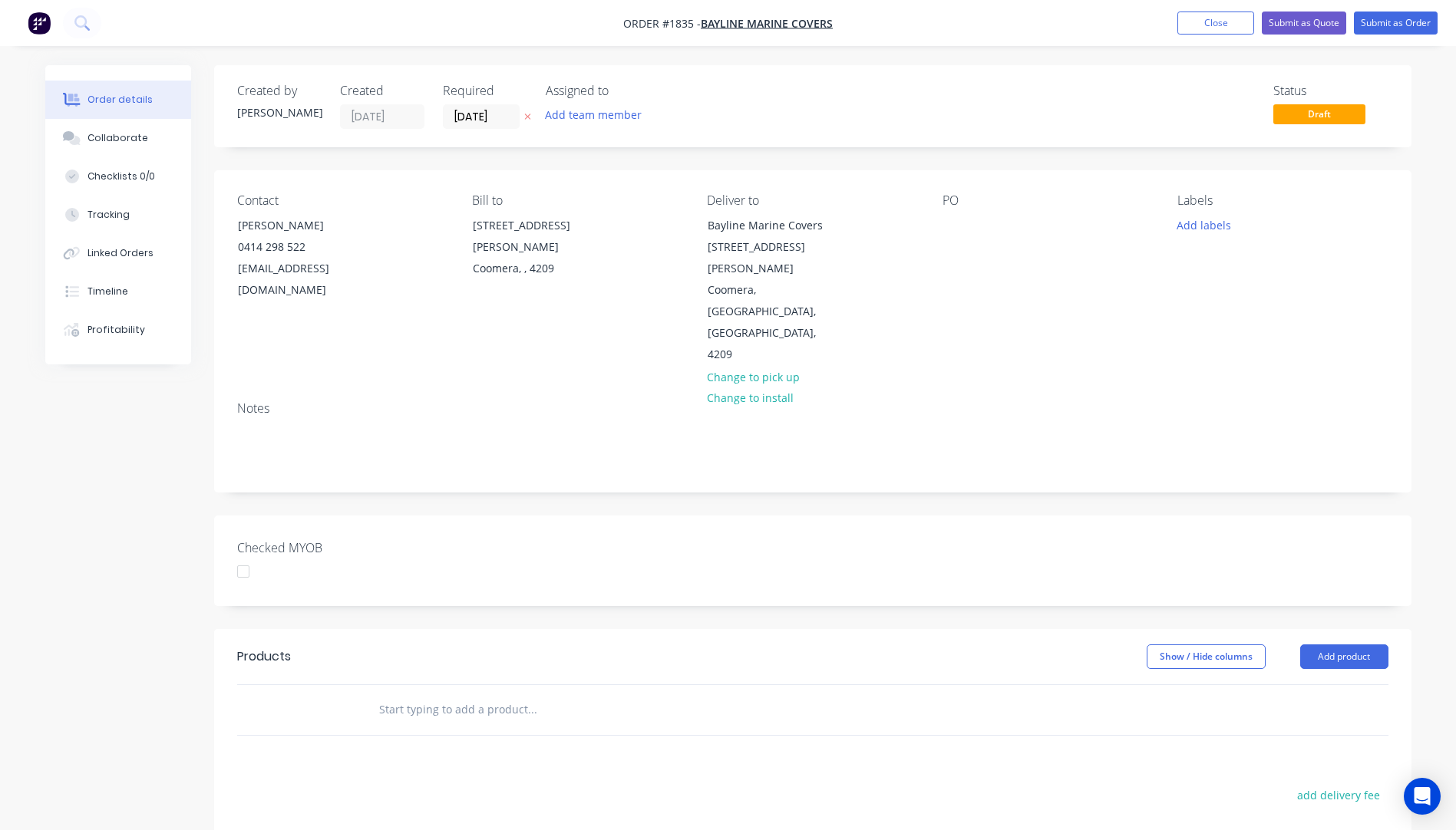
click at [522, 118] on button "button" at bounding box center [527, 117] width 16 height 17
click at [948, 220] on div at bounding box center [955, 226] width 24 height 23
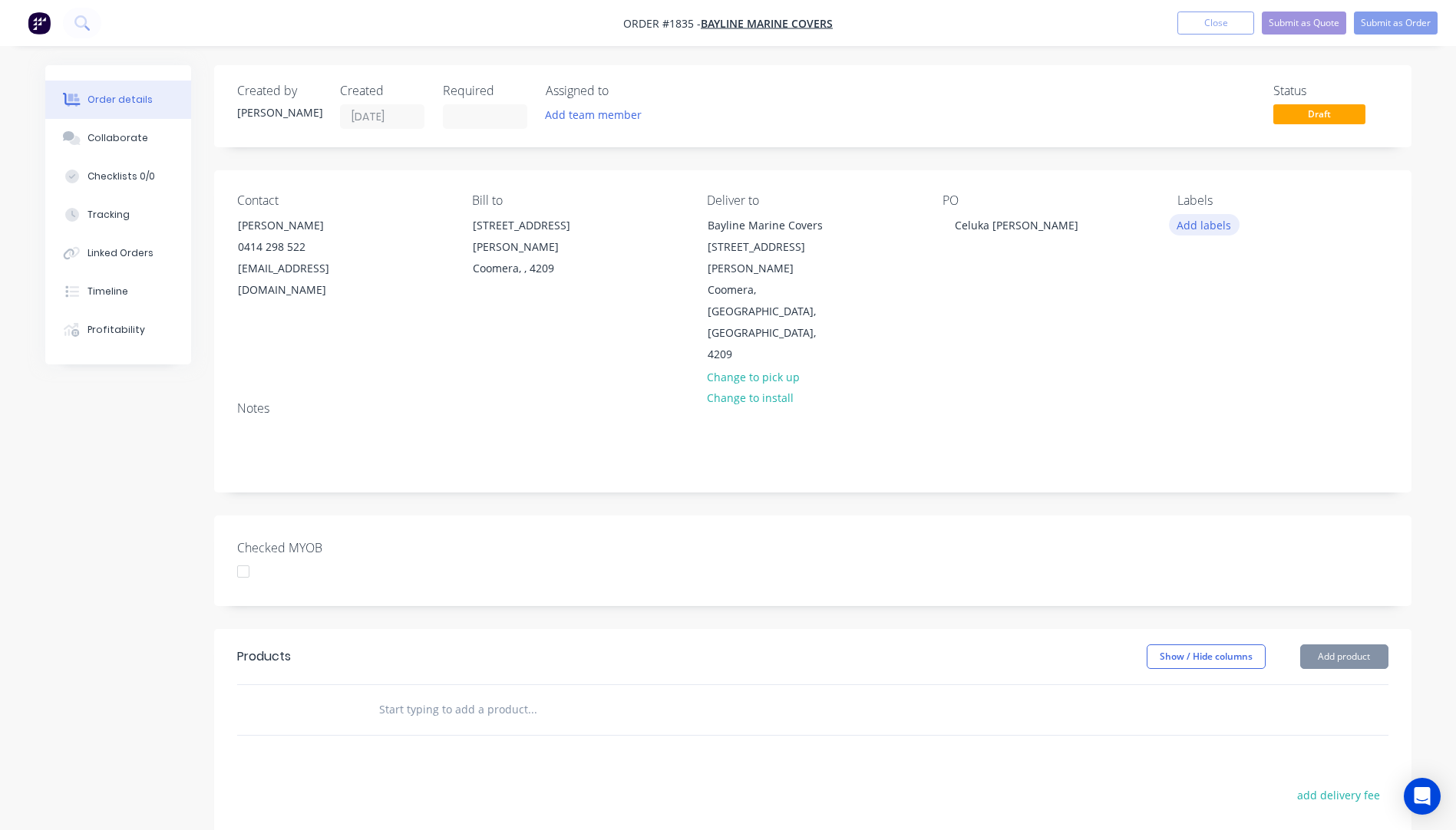
click at [1208, 232] on button "Add labels" at bounding box center [1203, 225] width 71 height 21
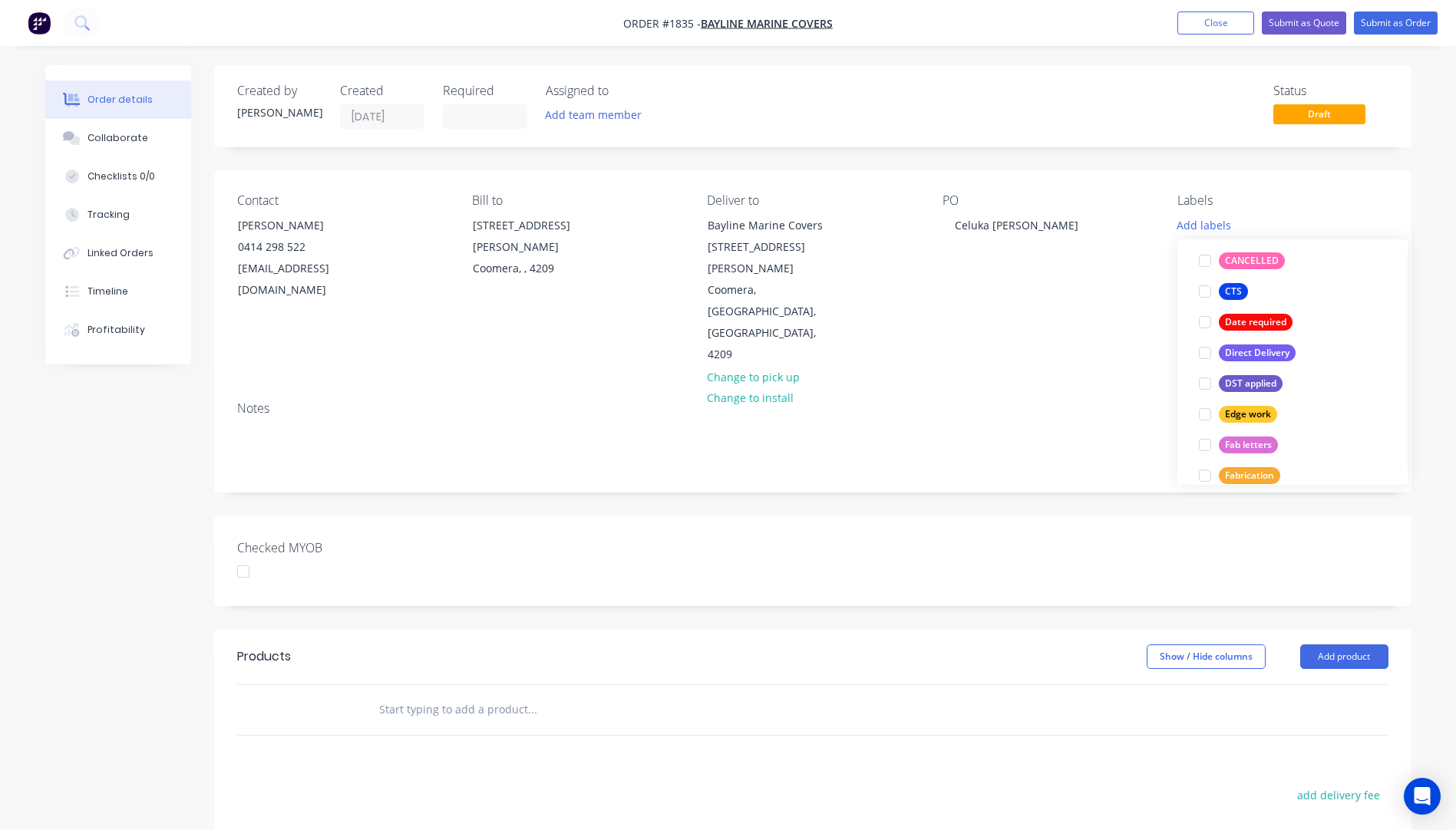
scroll to position [230, 0]
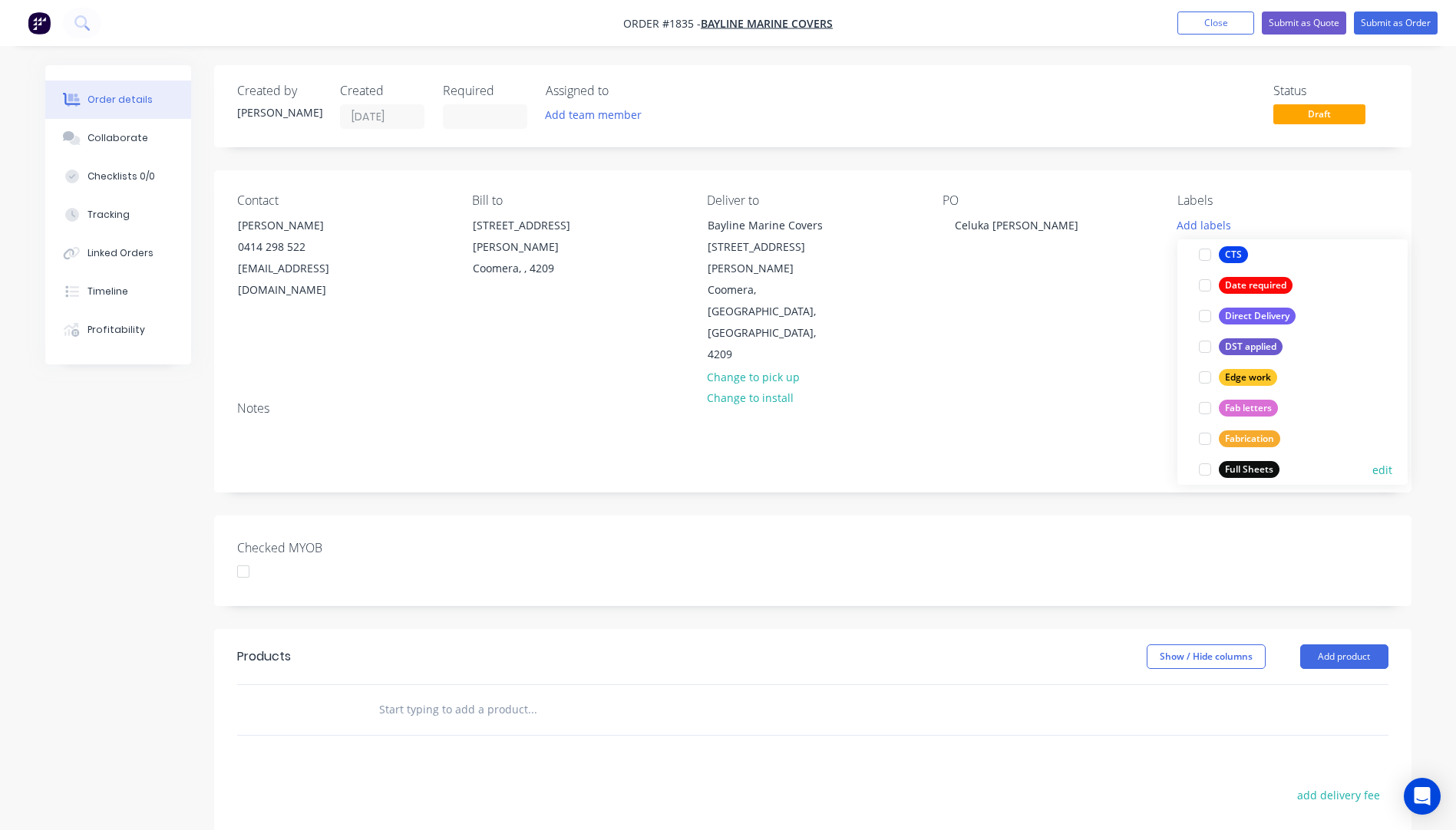
click at [1256, 464] on div "Full Sheets" at bounding box center [1249, 469] width 61 height 17
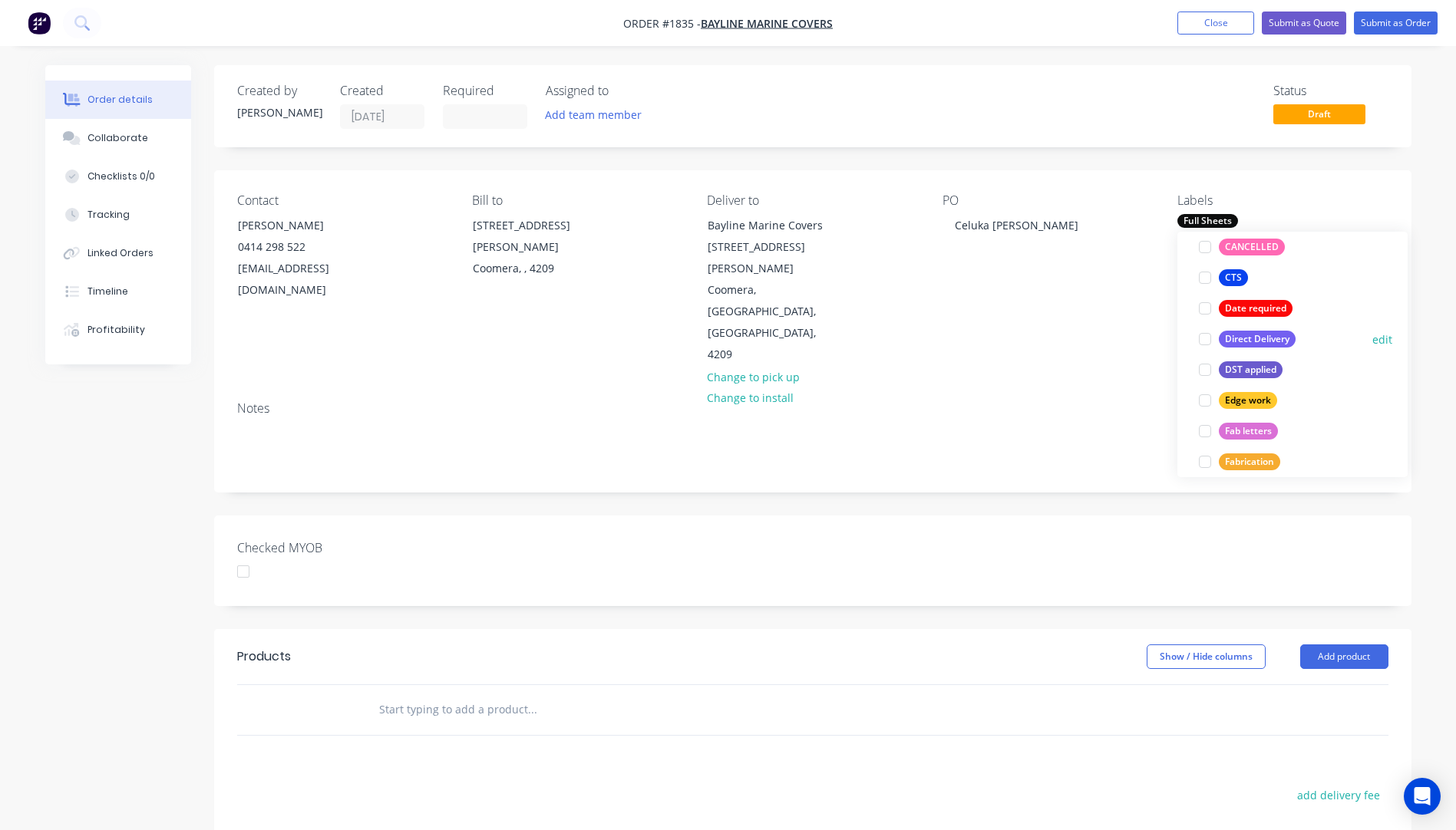
drag, startPoint x: 1258, startPoint y: 341, endPoint x: 1223, endPoint y: 327, distance: 37.7
click at [1254, 341] on div "Direct Delivery" at bounding box center [1257, 338] width 77 height 17
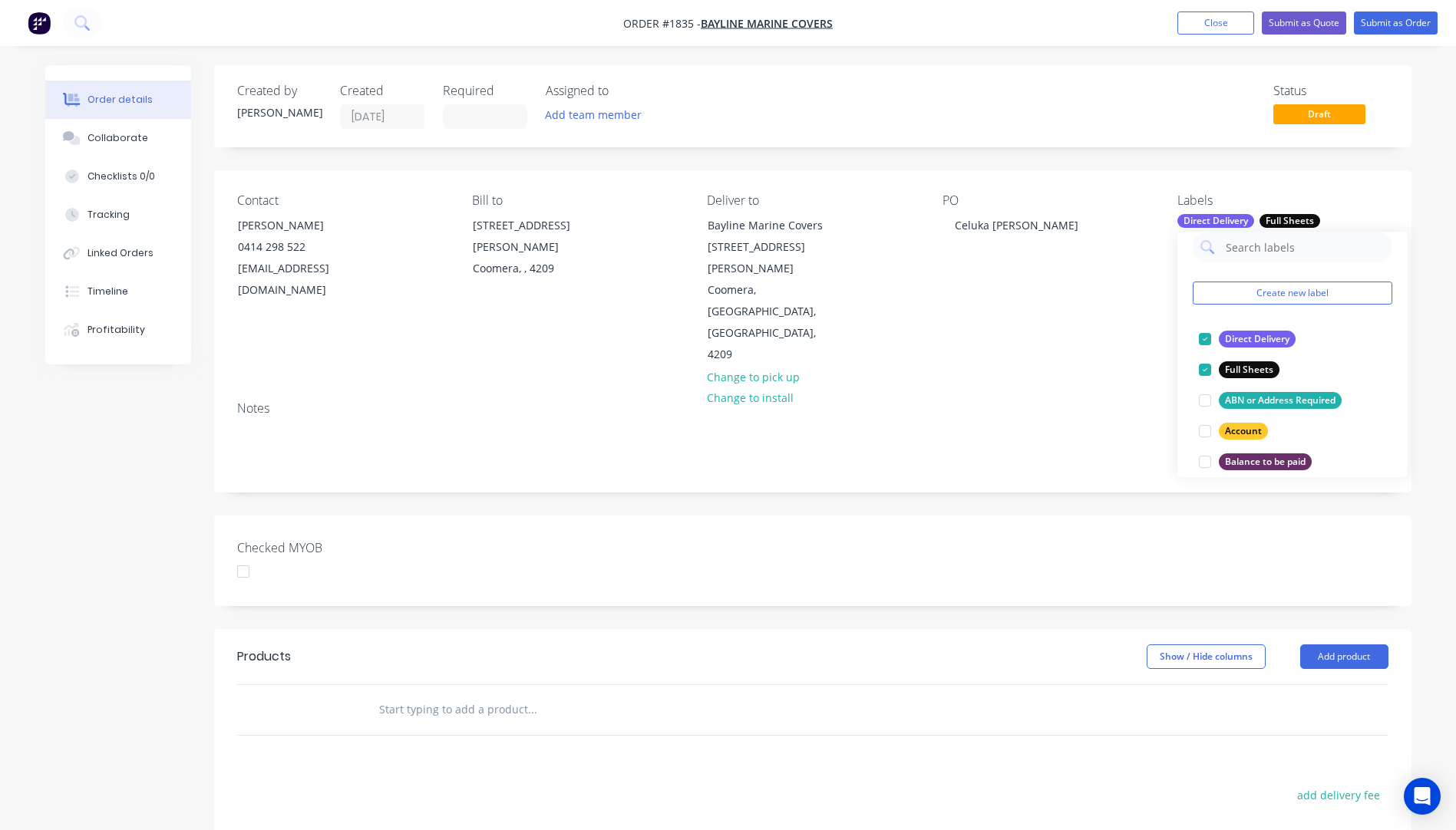
click at [1118, 316] on div "Contact [PERSON_NAME] [PHONE_NUMBER] [EMAIL_ADDRESS][DOMAIN_NAME] Bill to [STRE…" at bounding box center [813, 279] width 1197 height 219
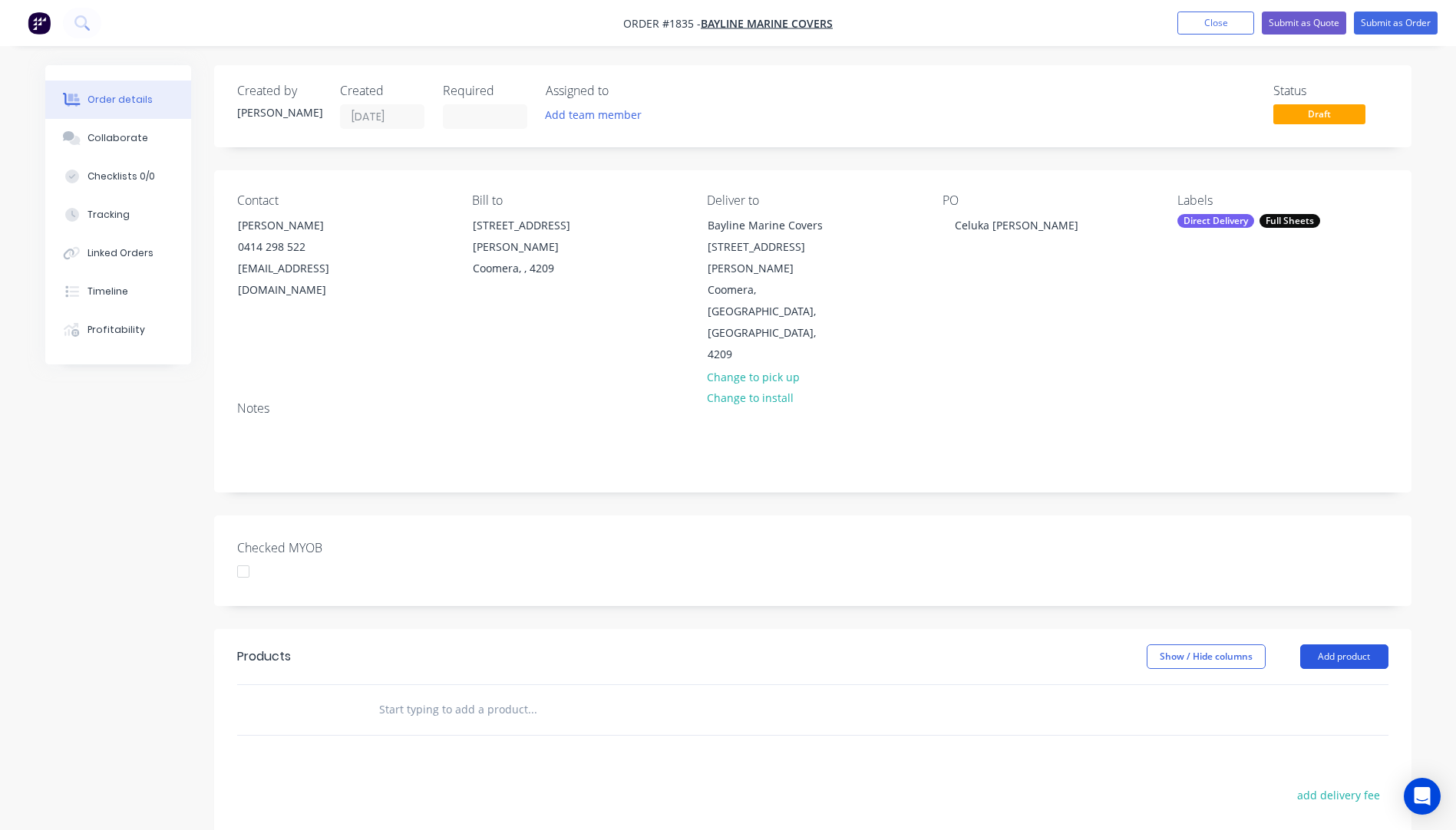
click at [1354, 644] on button "Add product" at bounding box center [1344, 657] width 88 height 24
click at [1324, 684] on div "Product catalogue" at bounding box center [1316, 696] width 119 height 23
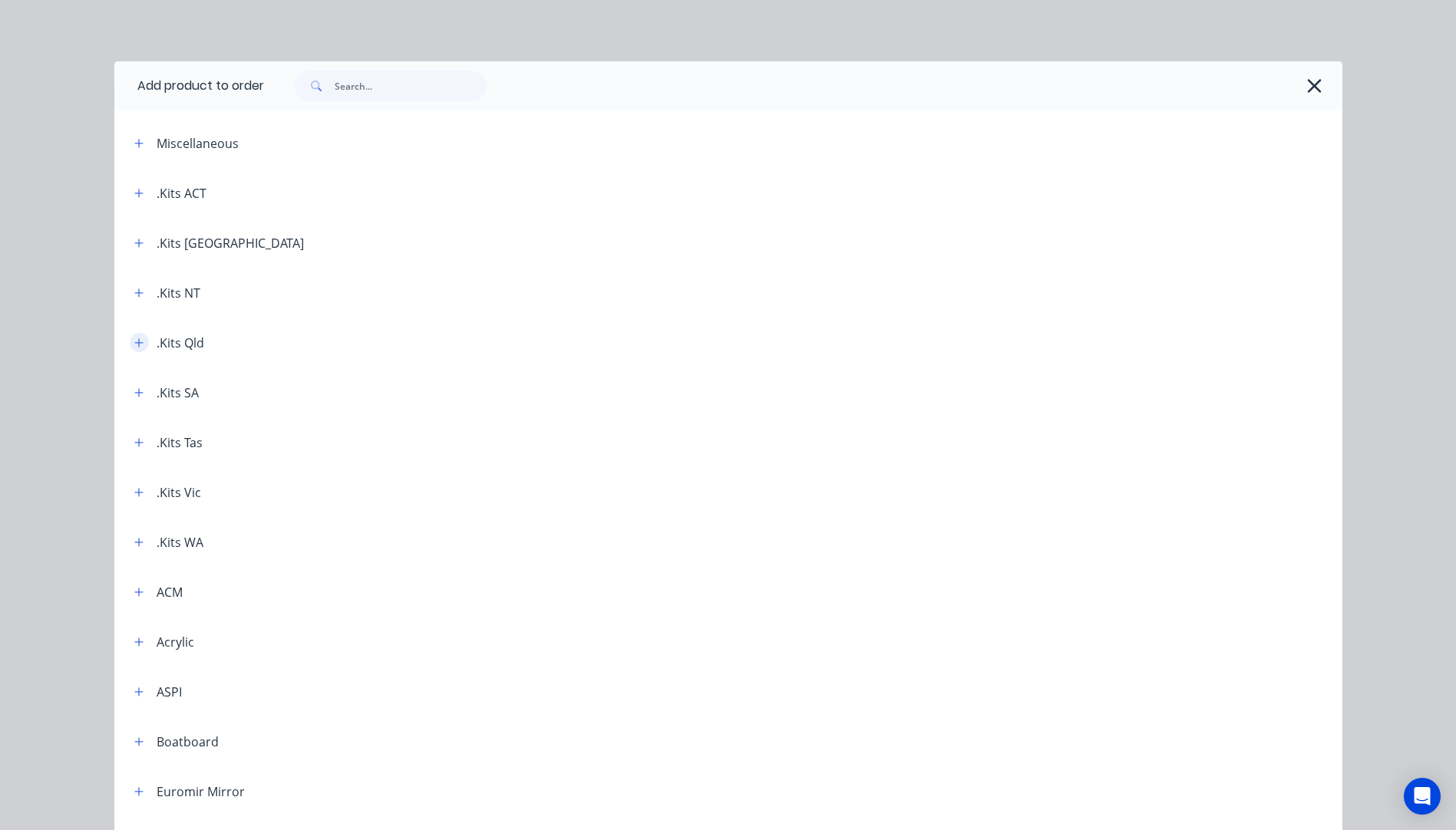
click at [134, 344] on icon "button" at bounding box center [139, 343] width 10 height 10
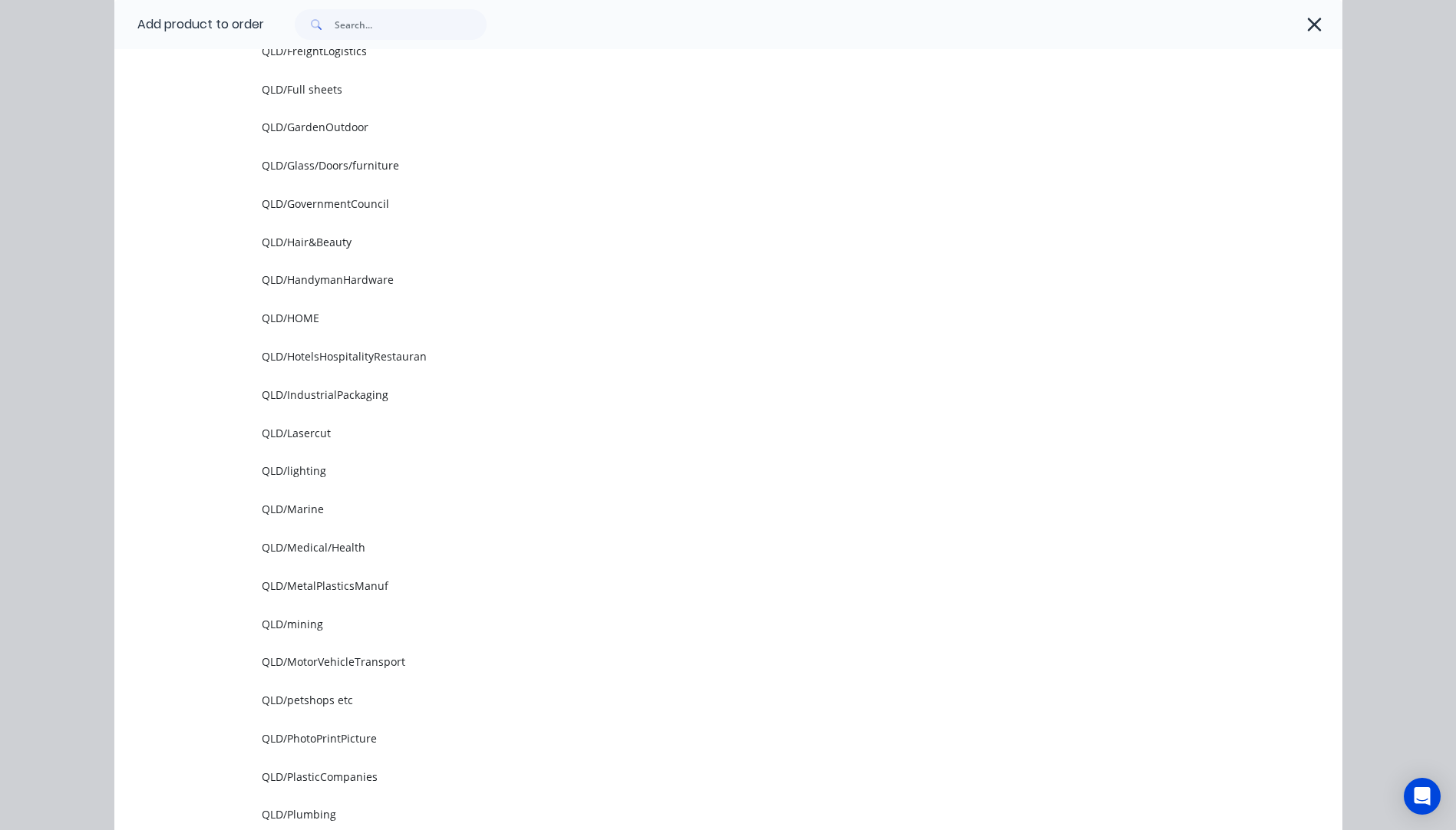
scroll to position [1151, 0]
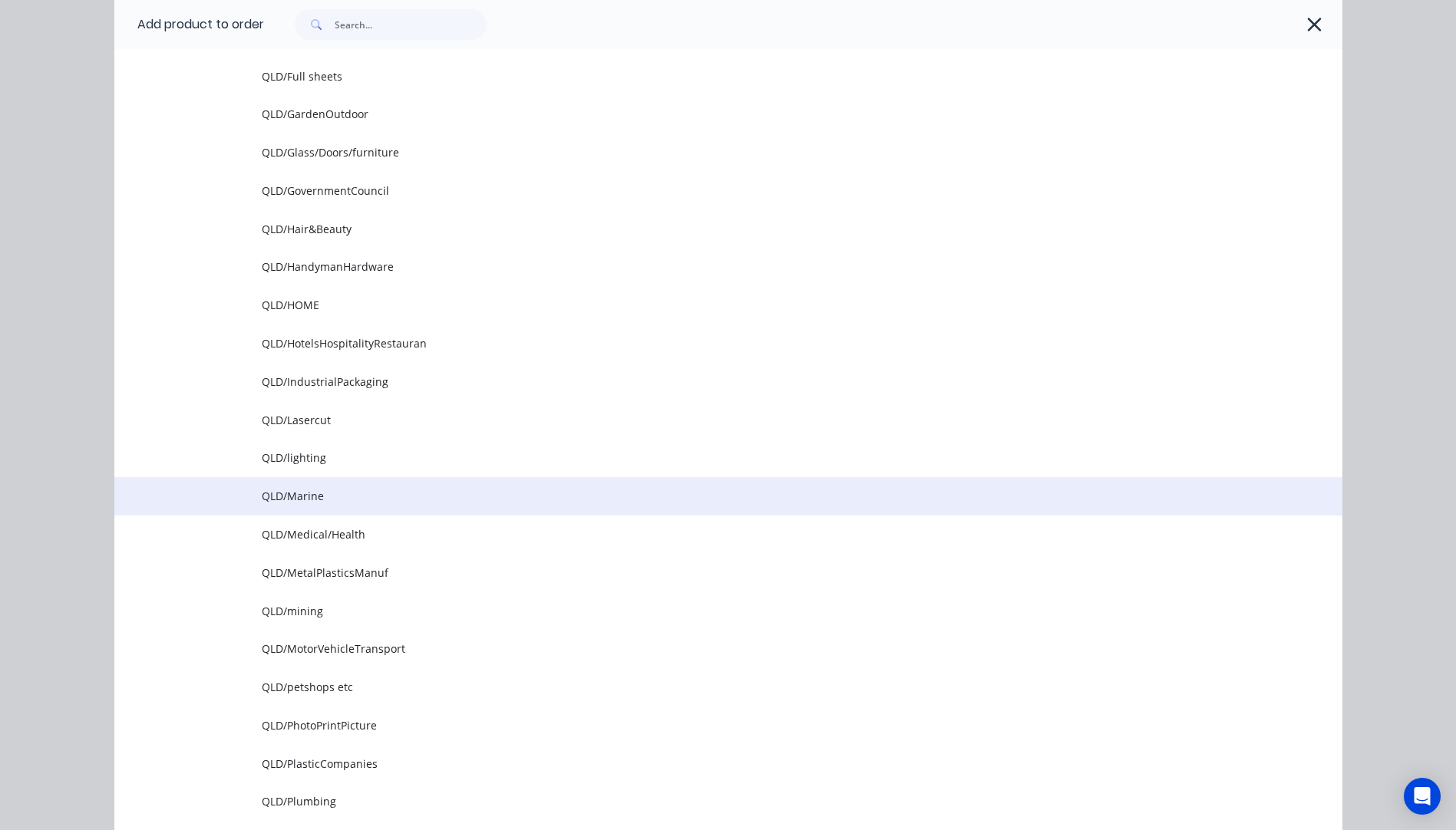
click at [303, 500] on span "QLD/Marine" at bounding box center [693, 496] width 864 height 16
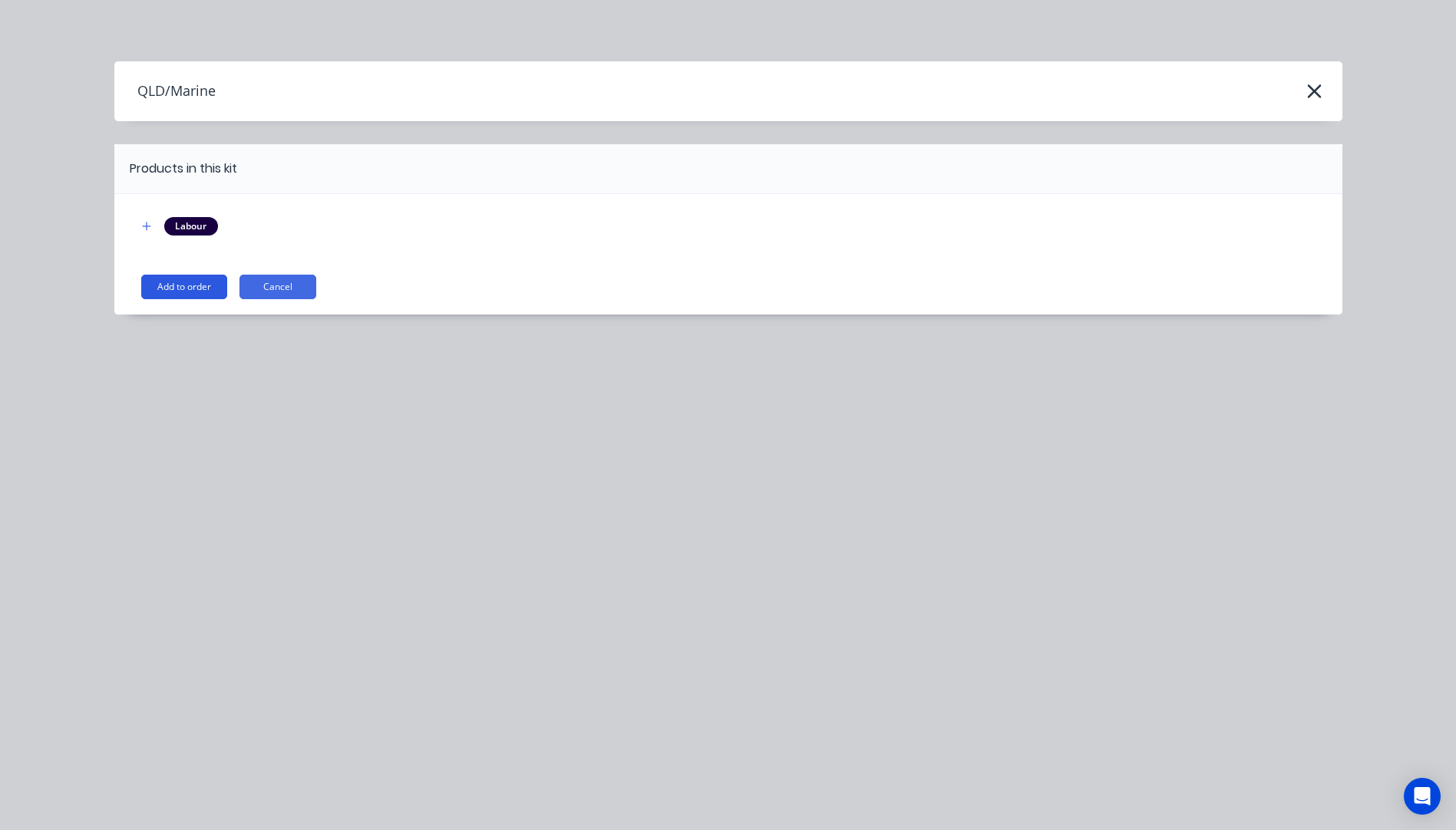
click at [170, 296] on button "Add to order" at bounding box center [184, 287] width 86 height 24
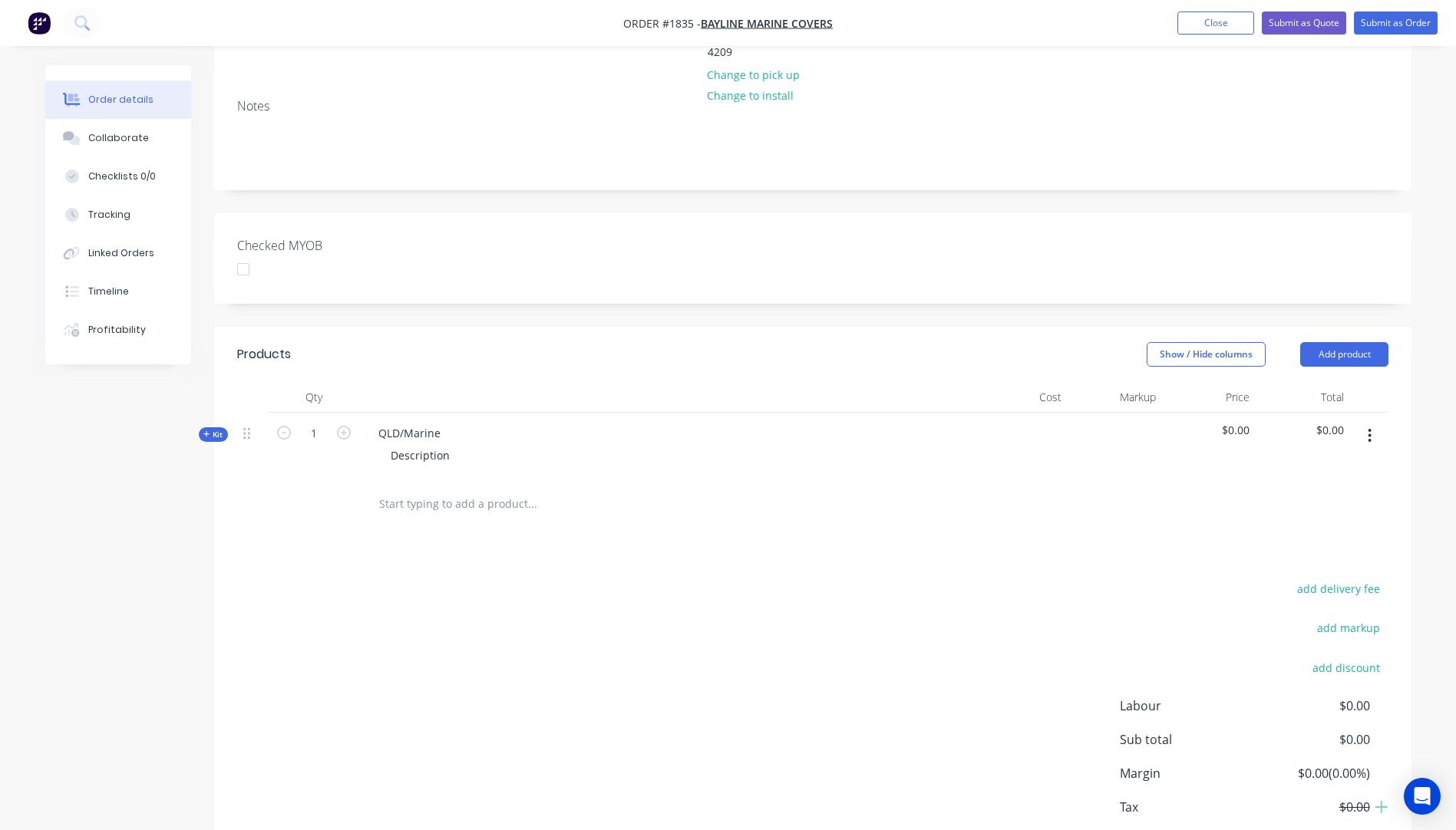
scroll to position [329, 0]
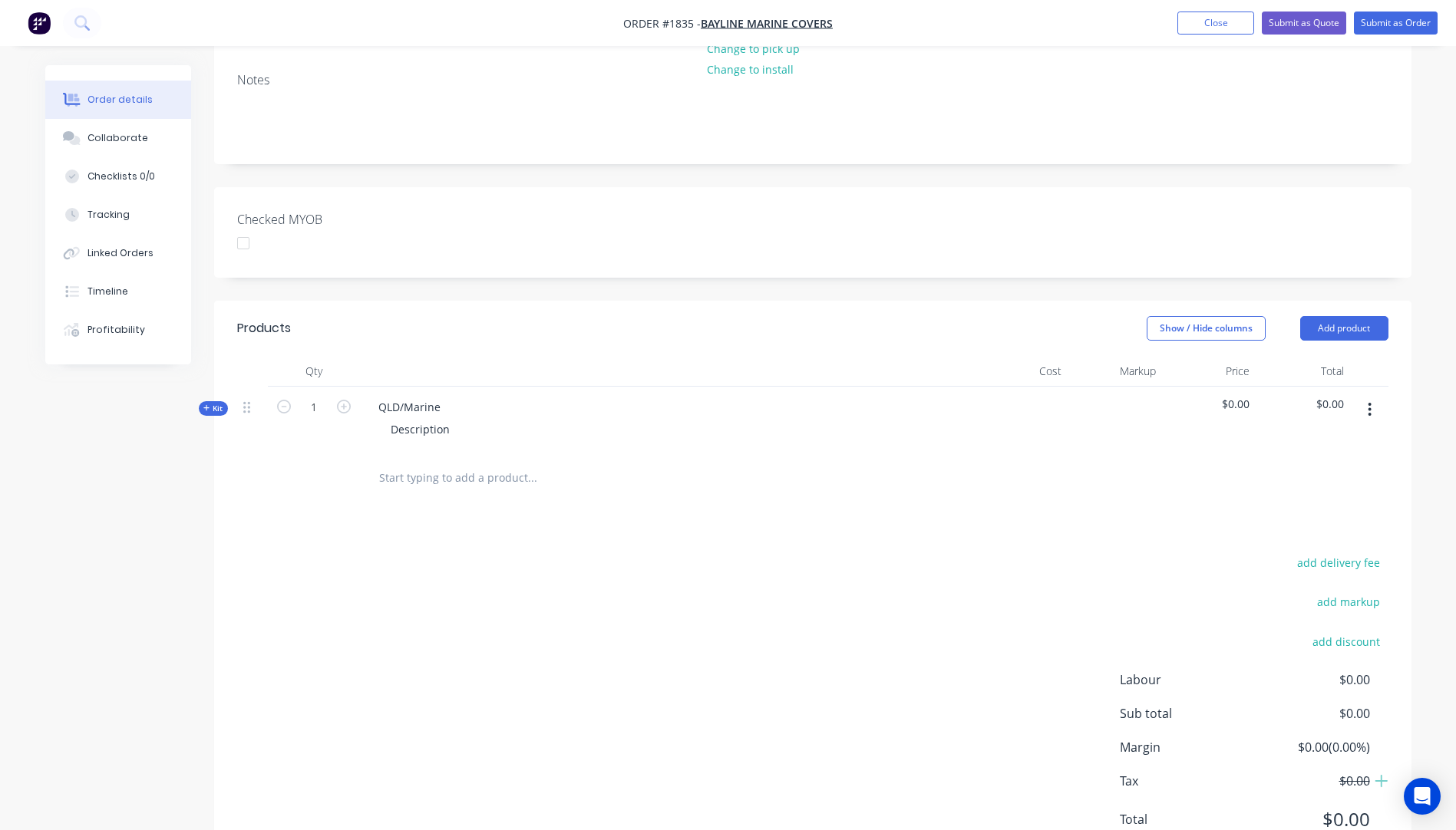
click at [208, 405] on icon "button" at bounding box center [207, 408] width 7 height 8
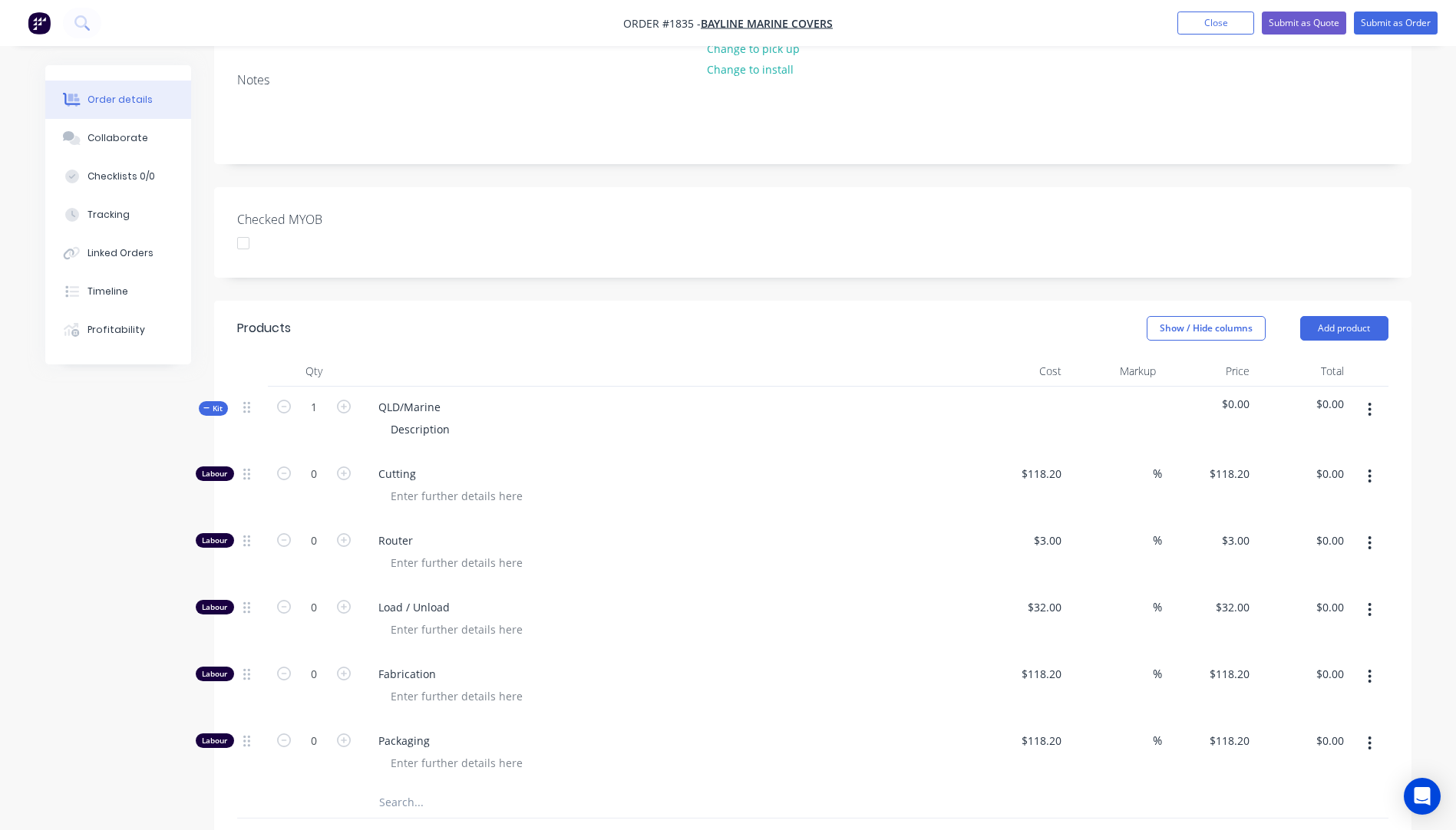
click at [406, 787] on input "text" at bounding box center [532, 802] width 307 height 31
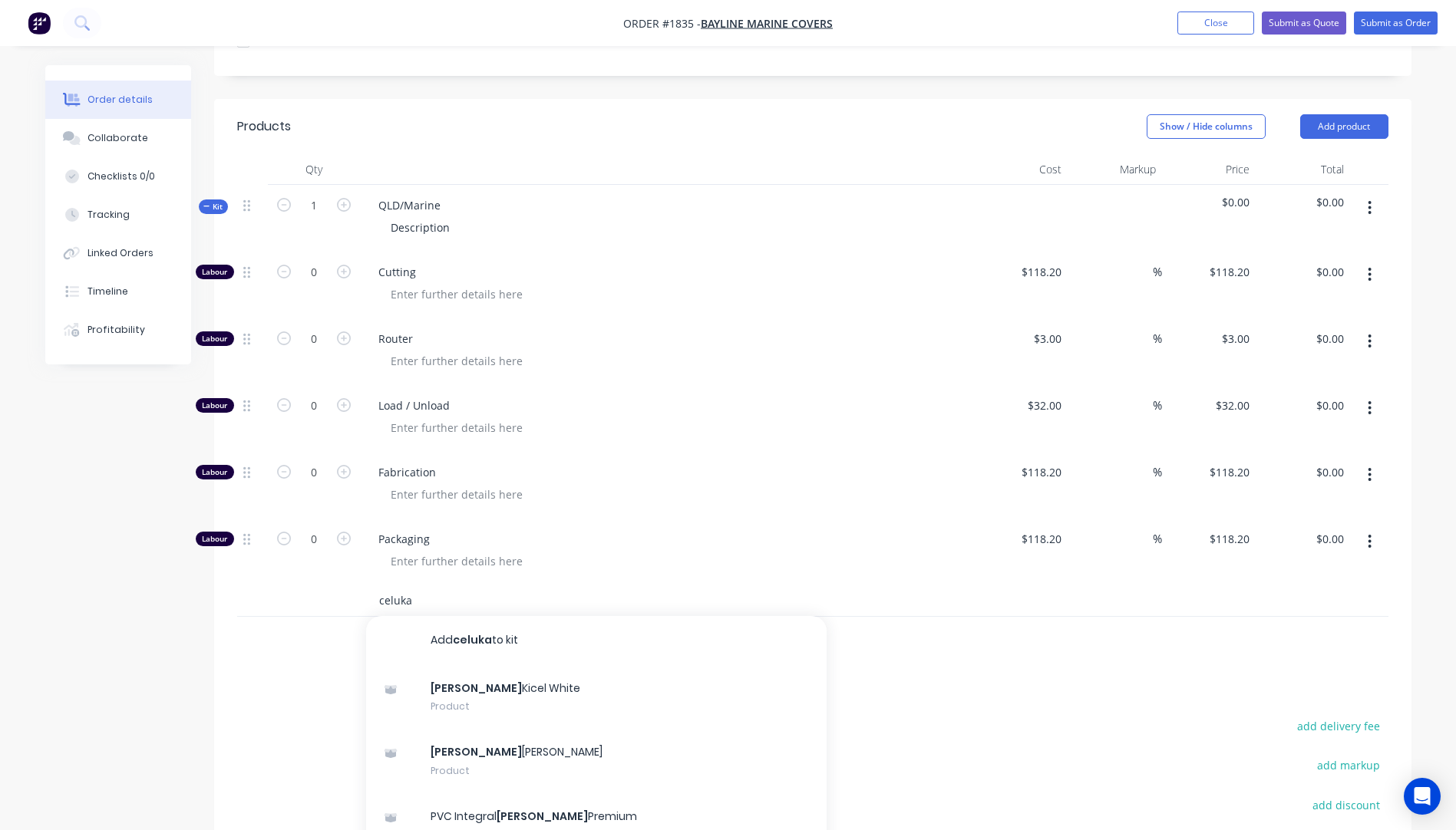
scroll to position [559, 0]
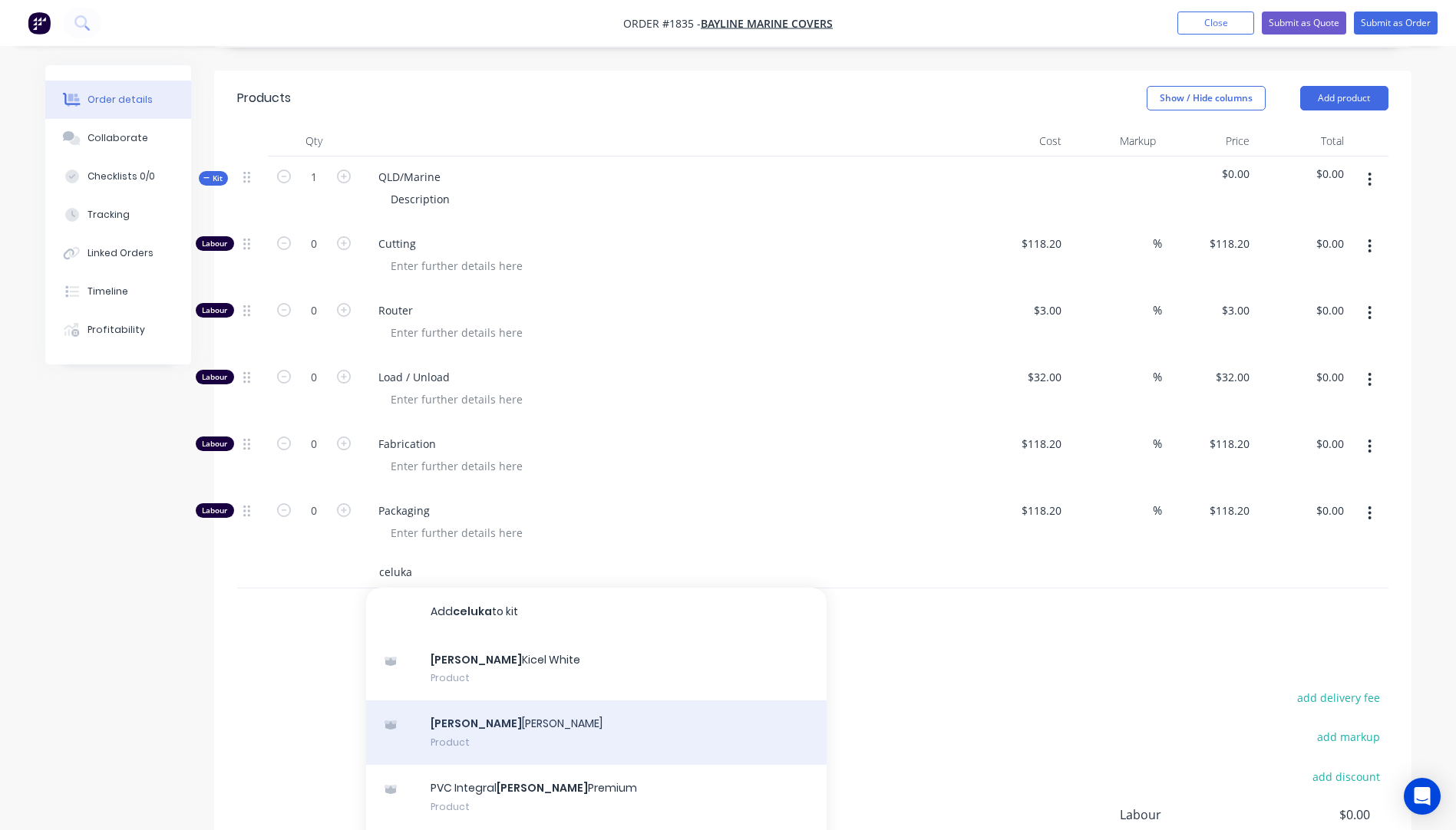
type input "celuka"
click at [474, 701] on div "Celuka [PERSON_NAME] Product" at bounding box center [596, 733] width 460 height 65
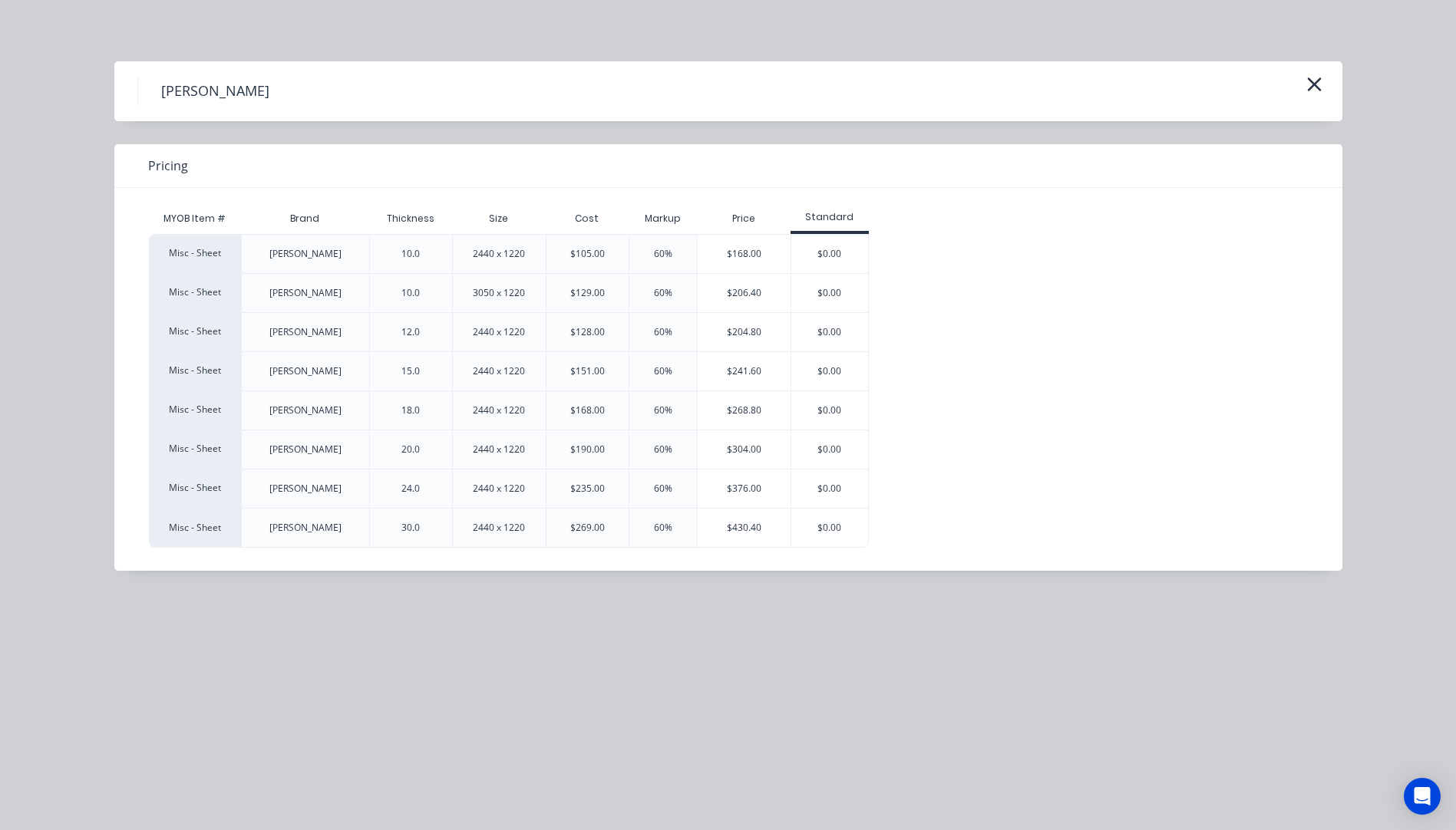
click at [427, 291] on div "10.0" at bounding box center [410, 293] width 43 height 38
click at [731, 298] on div "$206.40" at bounding box center [744, 293] width 92 height 38
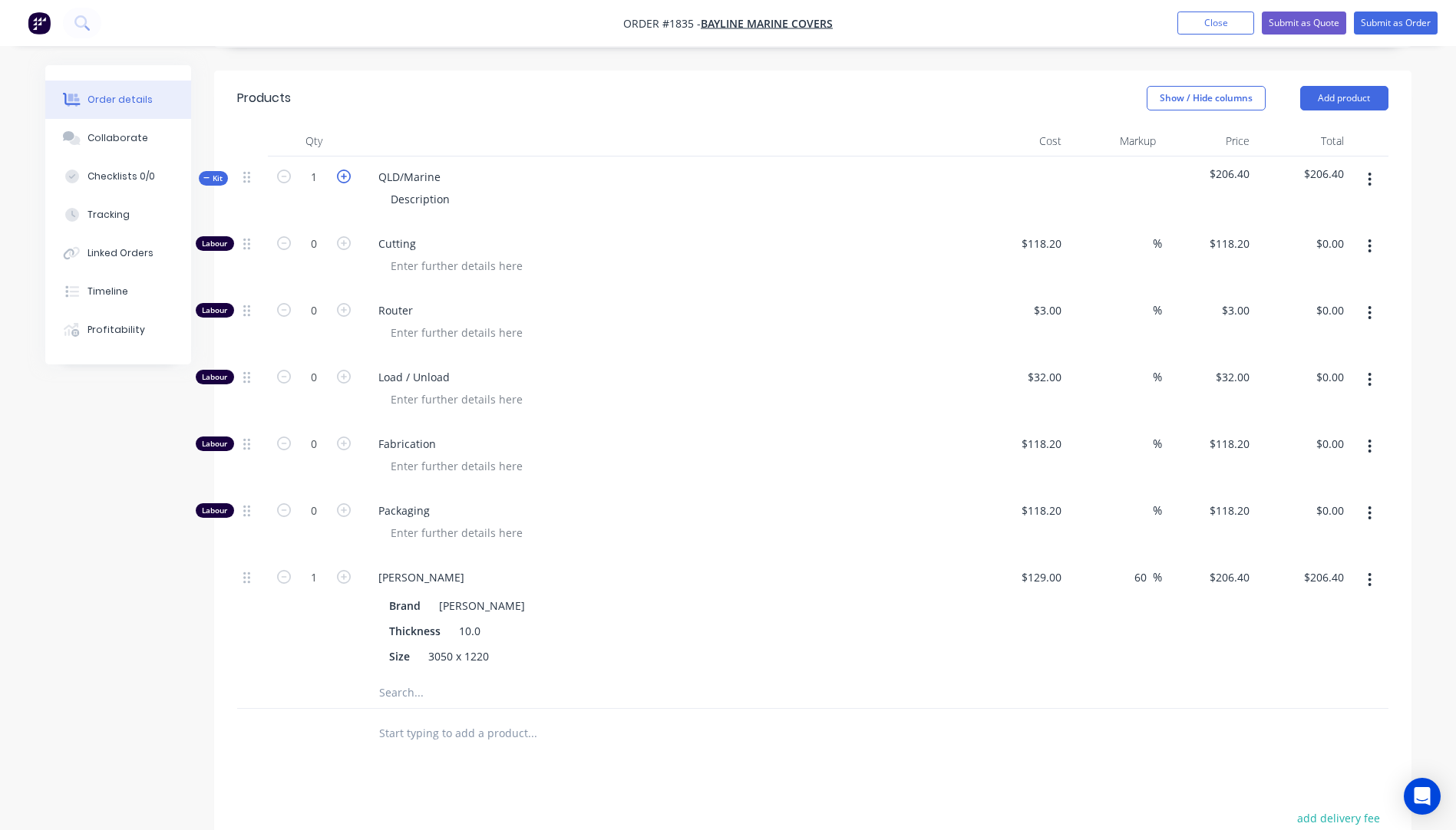
click at [347, 170] on icon "button" at bounding box center [344, 177] width 14 height 14
type input "2"
type input "$412.80"
drag, startPoint x: 445, startPoint y: 112, endPoint x: 371, endPoint y: 112, distance: 74.0
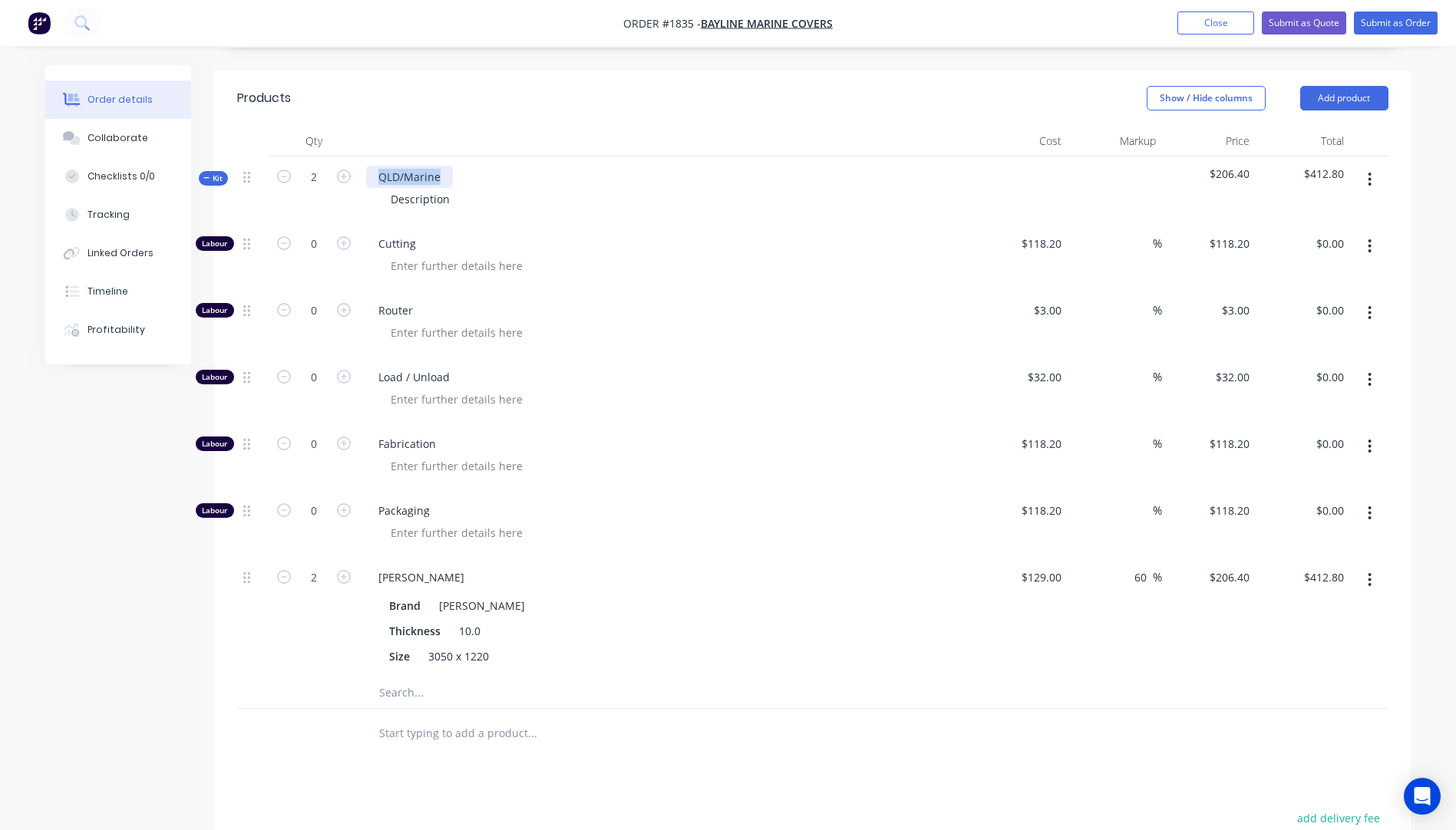
click at [371, 166] on div "QLD/Marine" at bounding box center [409, 177] width 86 height 23
click at [684, 322] on div at bounding box center [673, 333] width 589 height 23
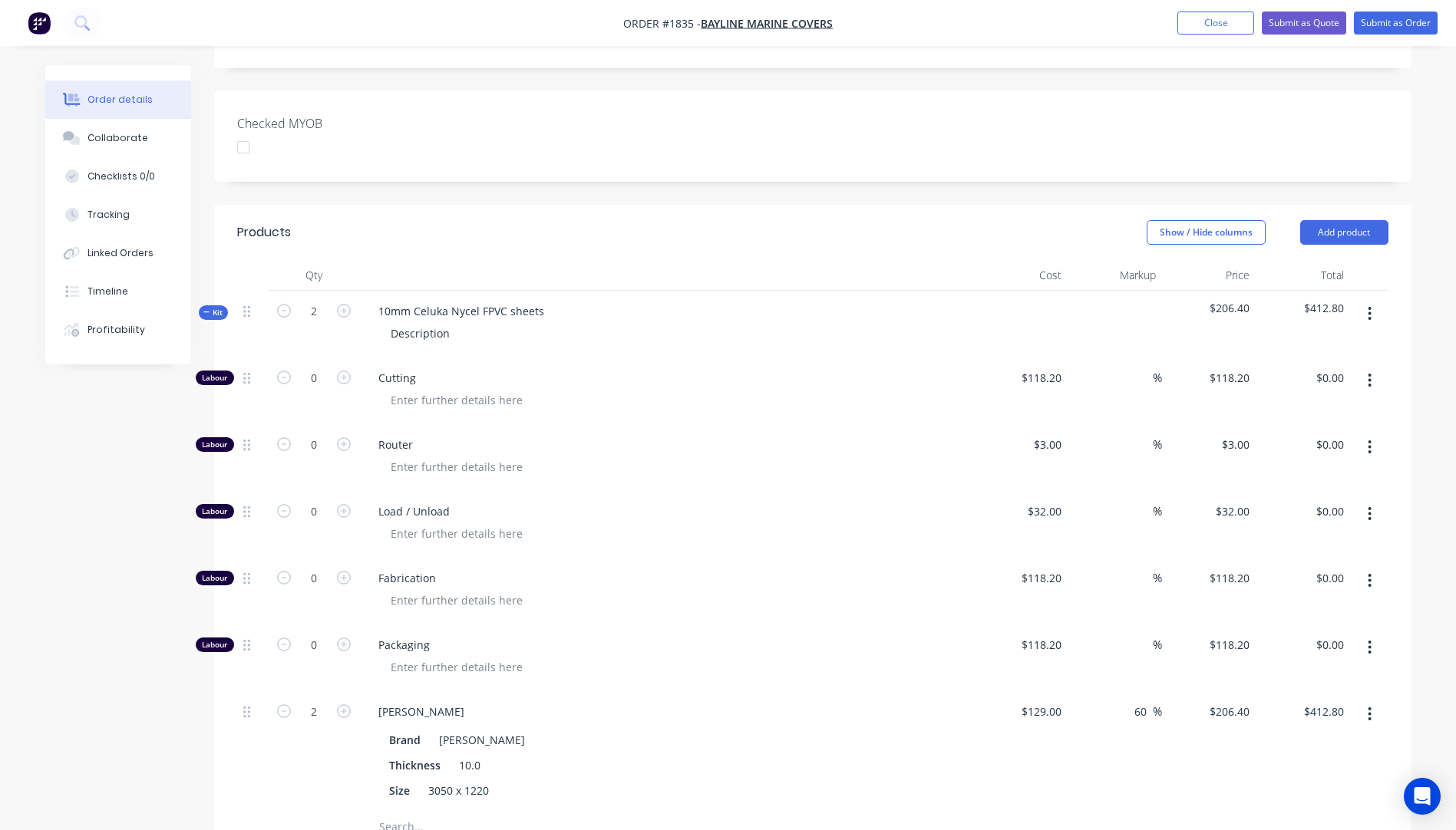
scroll to position [405, 0]
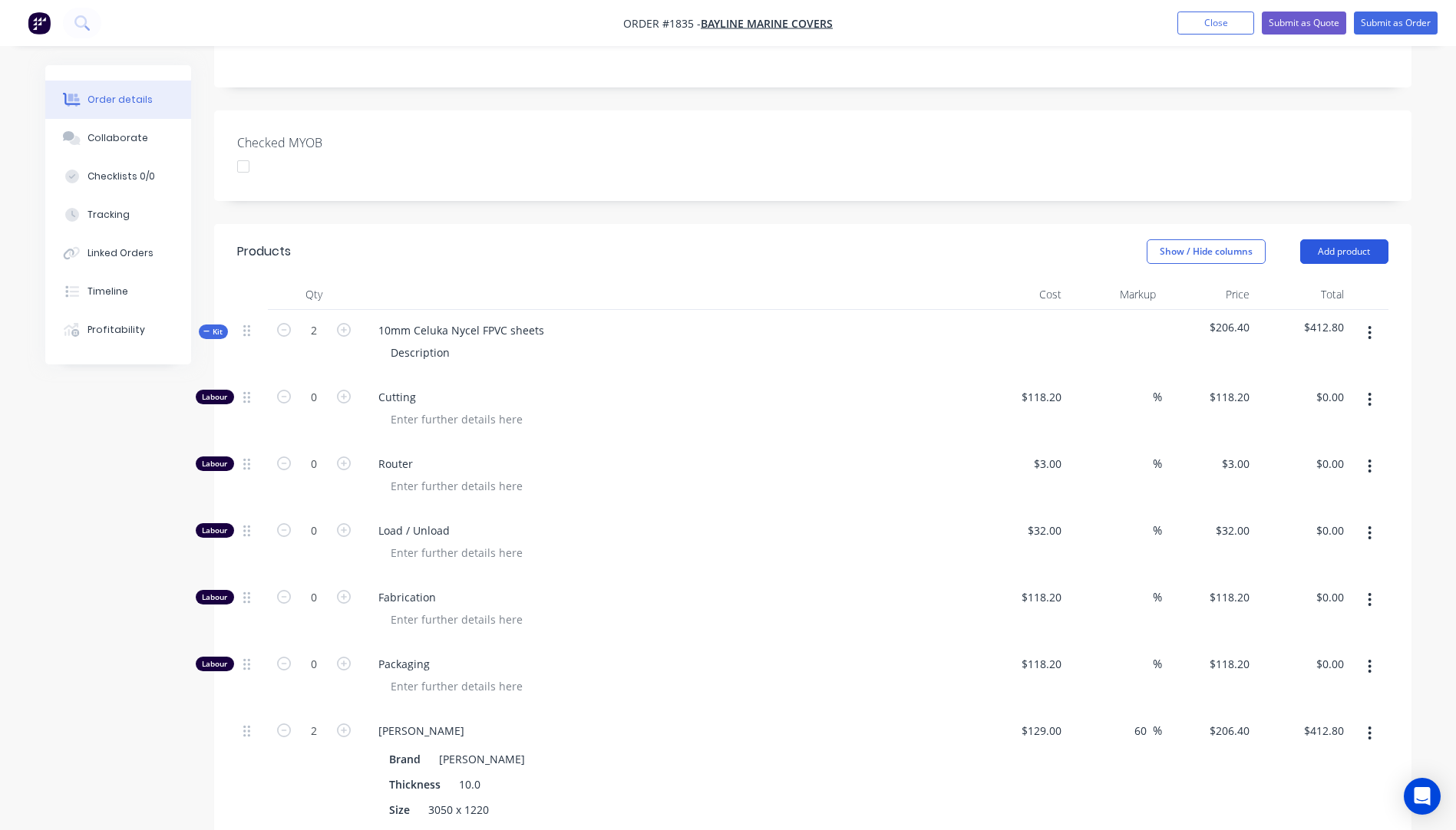
click at [1341, 240] on button "Add product" at bounding box center [1344, 252] width 88 height 24
click at [1313, 279] on div "Product catalogue" at bounding box center [1316, 290] width 119 height 23
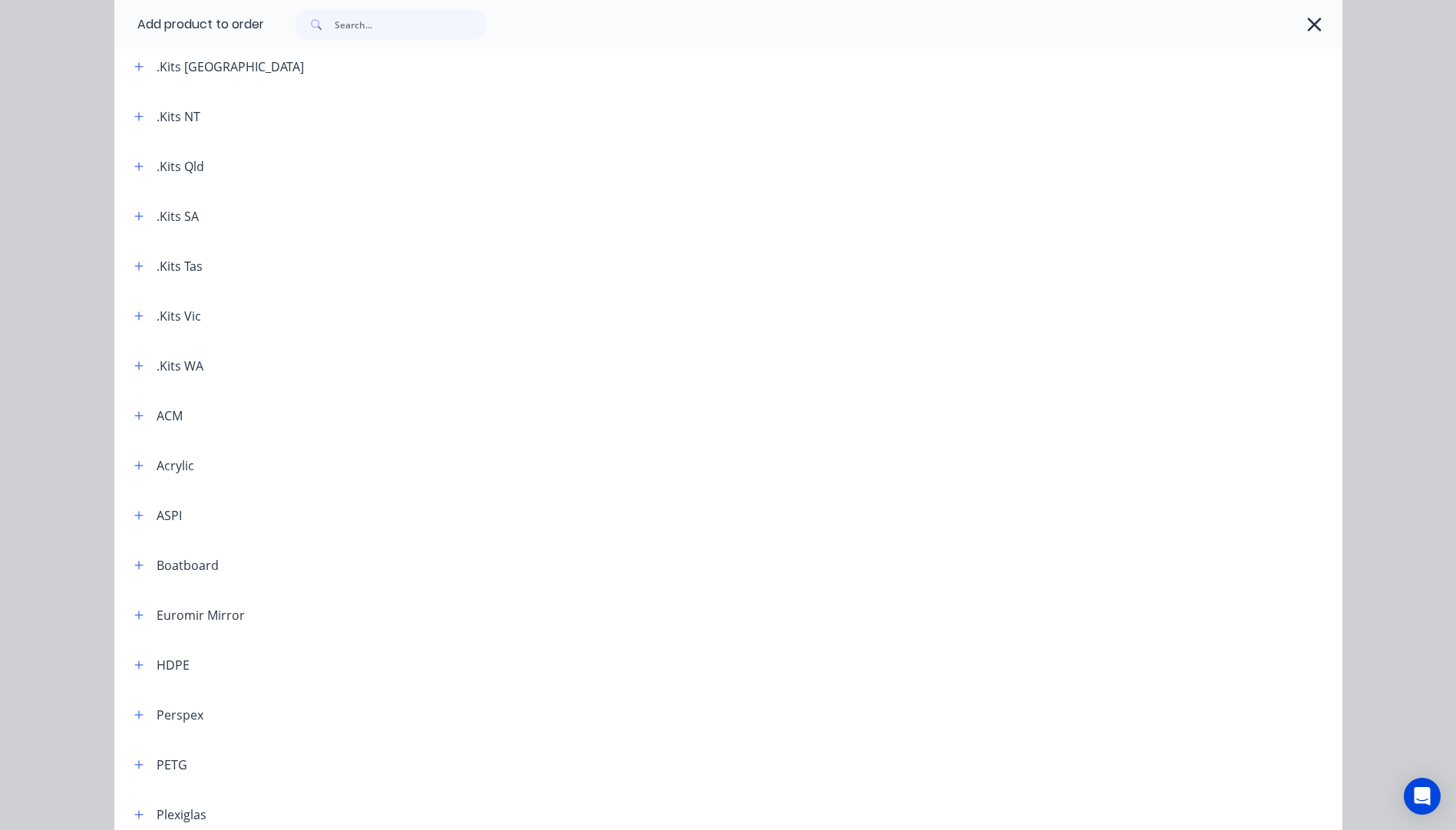
scroll to position [230, 0]
click at [138, 113] on button "button" at bounding box center [139, 112] width 19 height 19
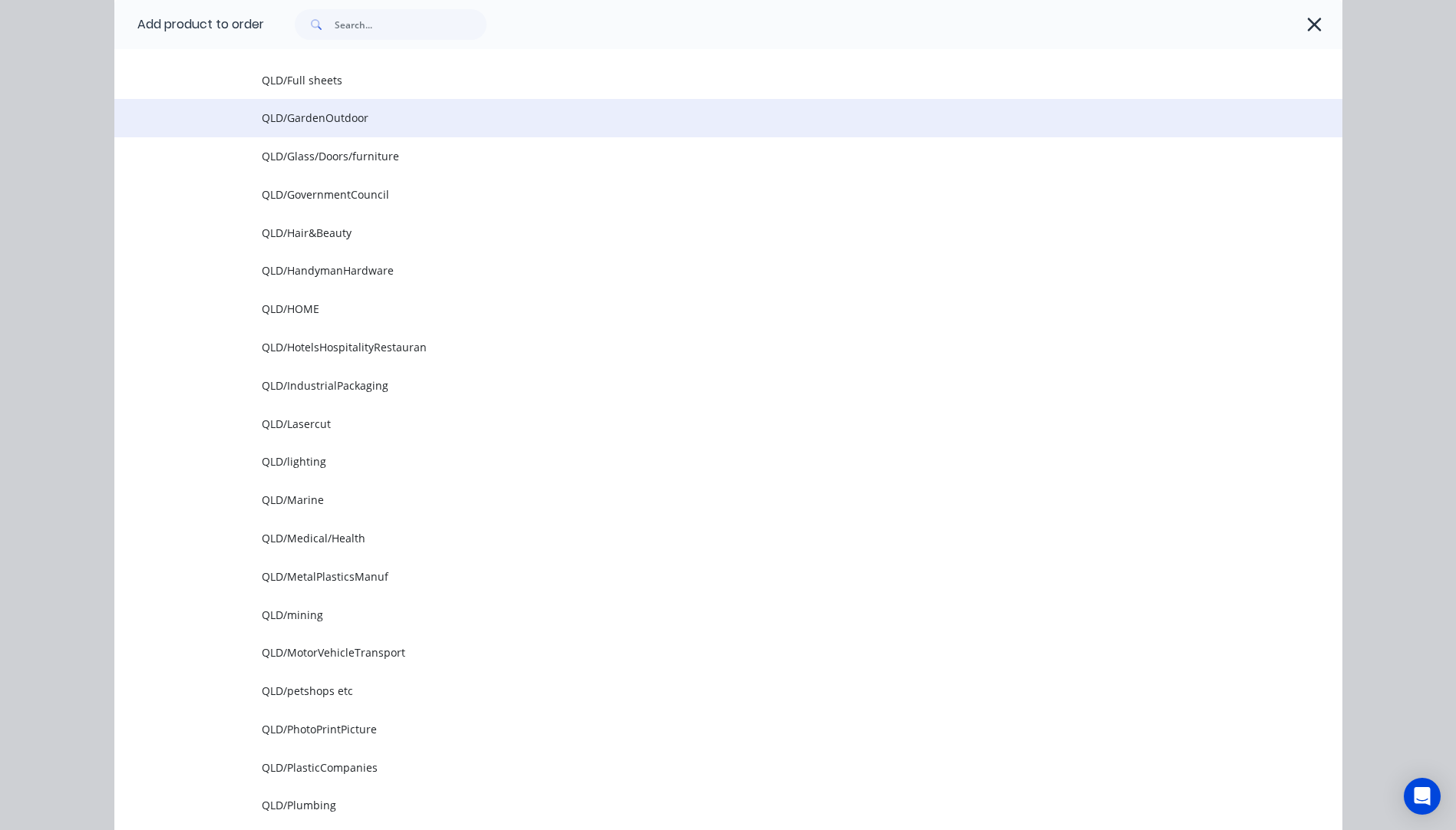
scroll to position [1228, 0]
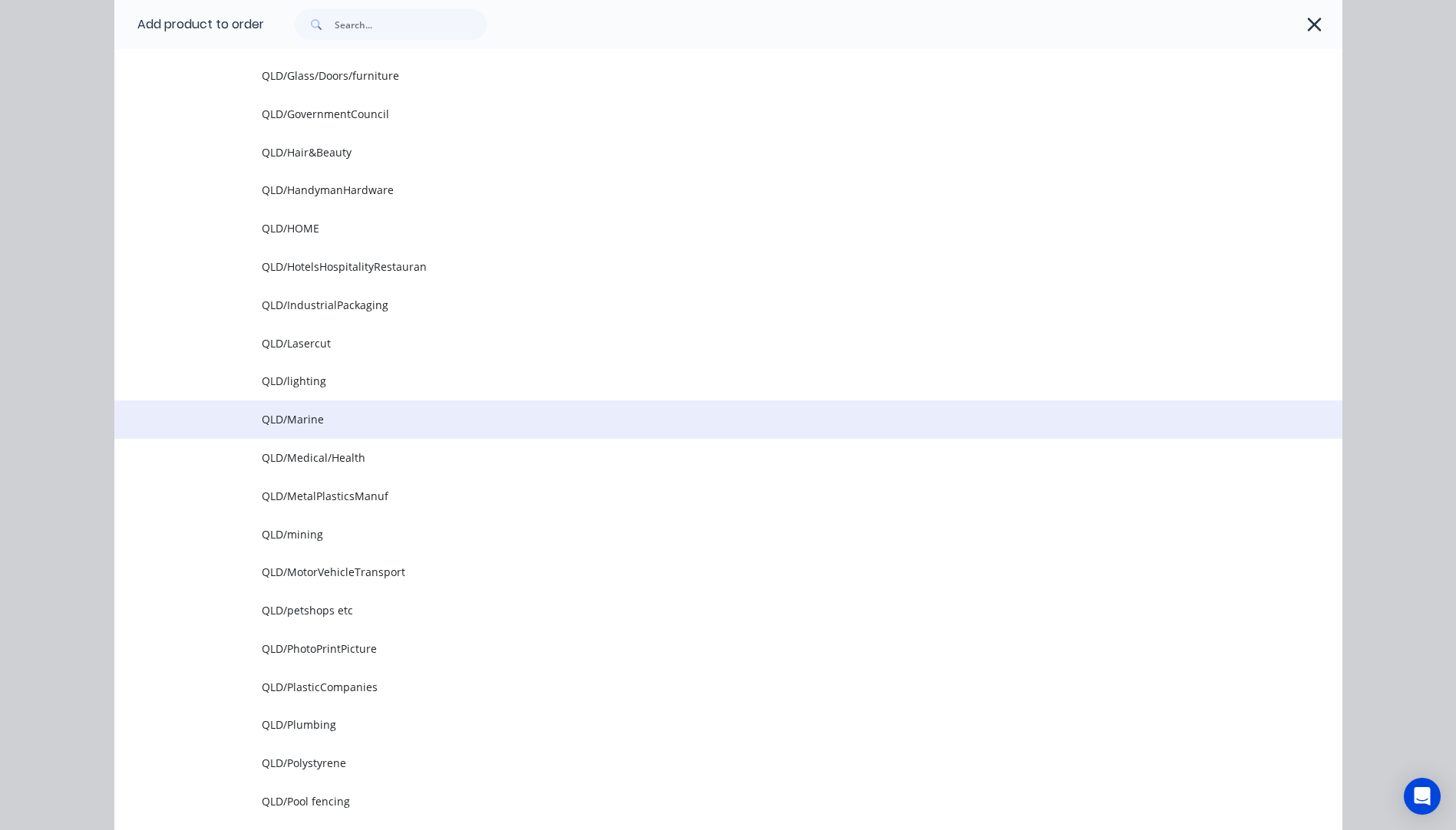
click at [297, 416] on span "QLD/Marine" at bounding box center [693, 419] width 864 height 16
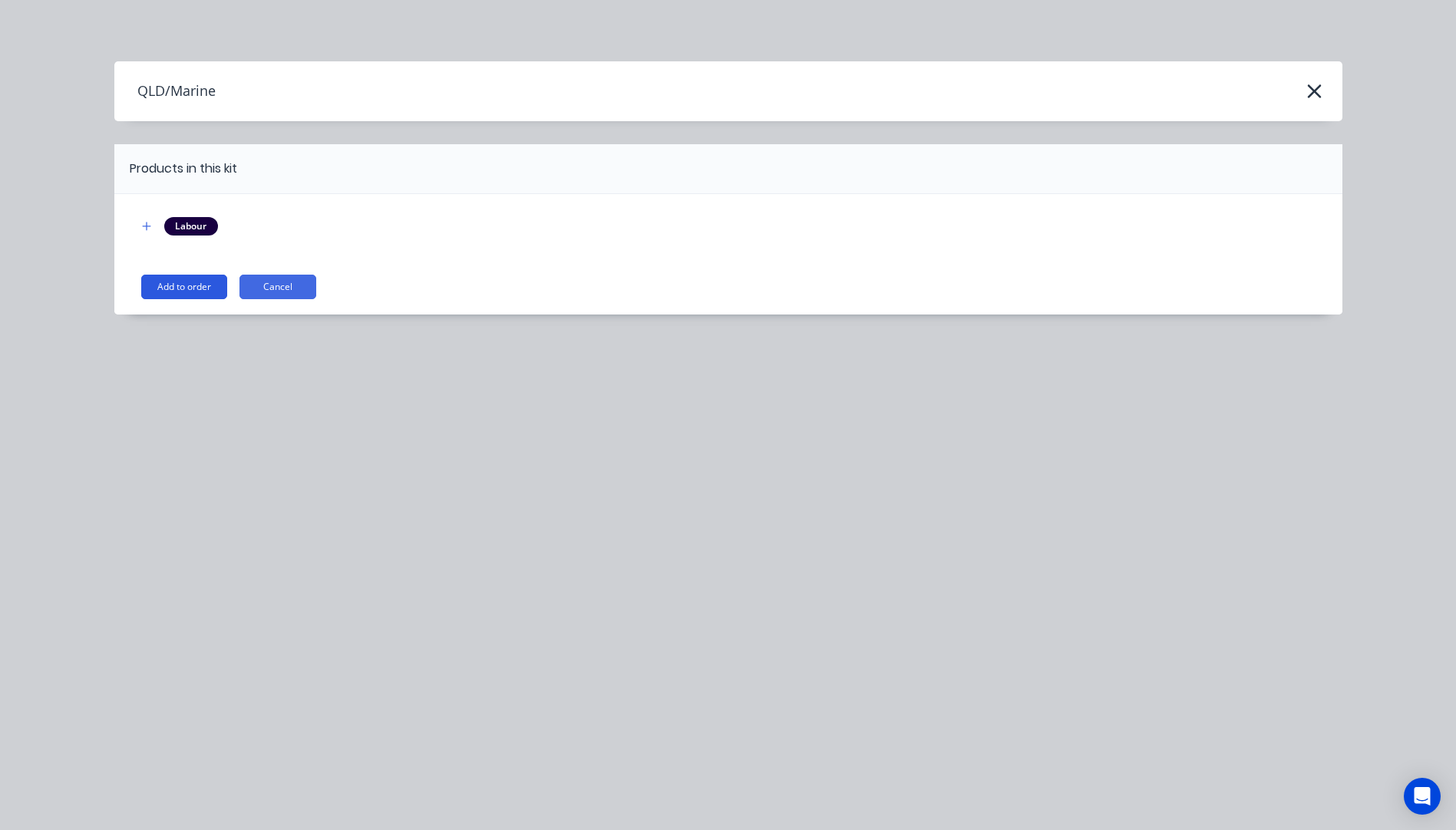
click at [214, 291] on button "Add to order" at bounding box center [184, 287] width 86 height 24
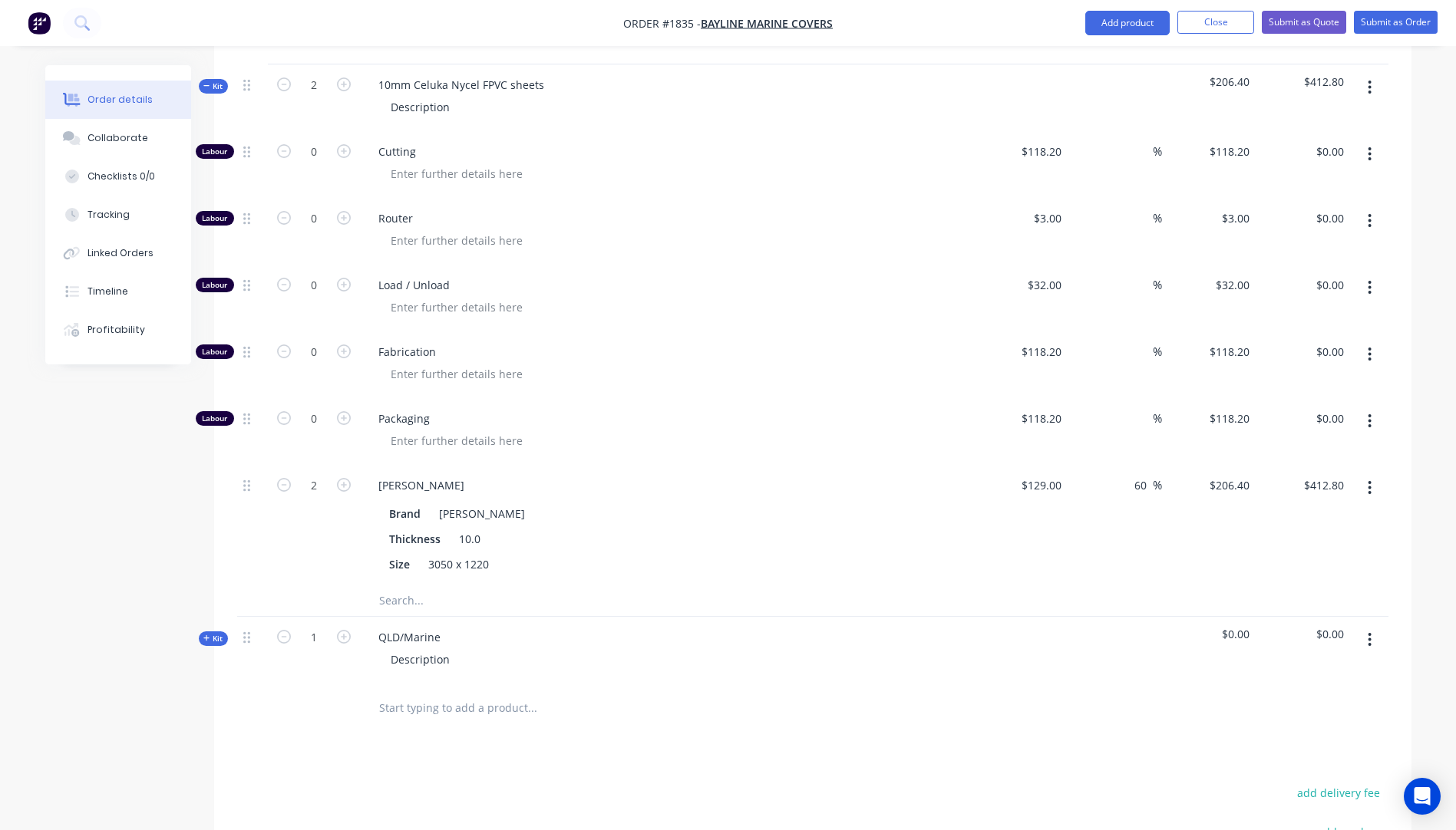
scroll to position [712, 0]
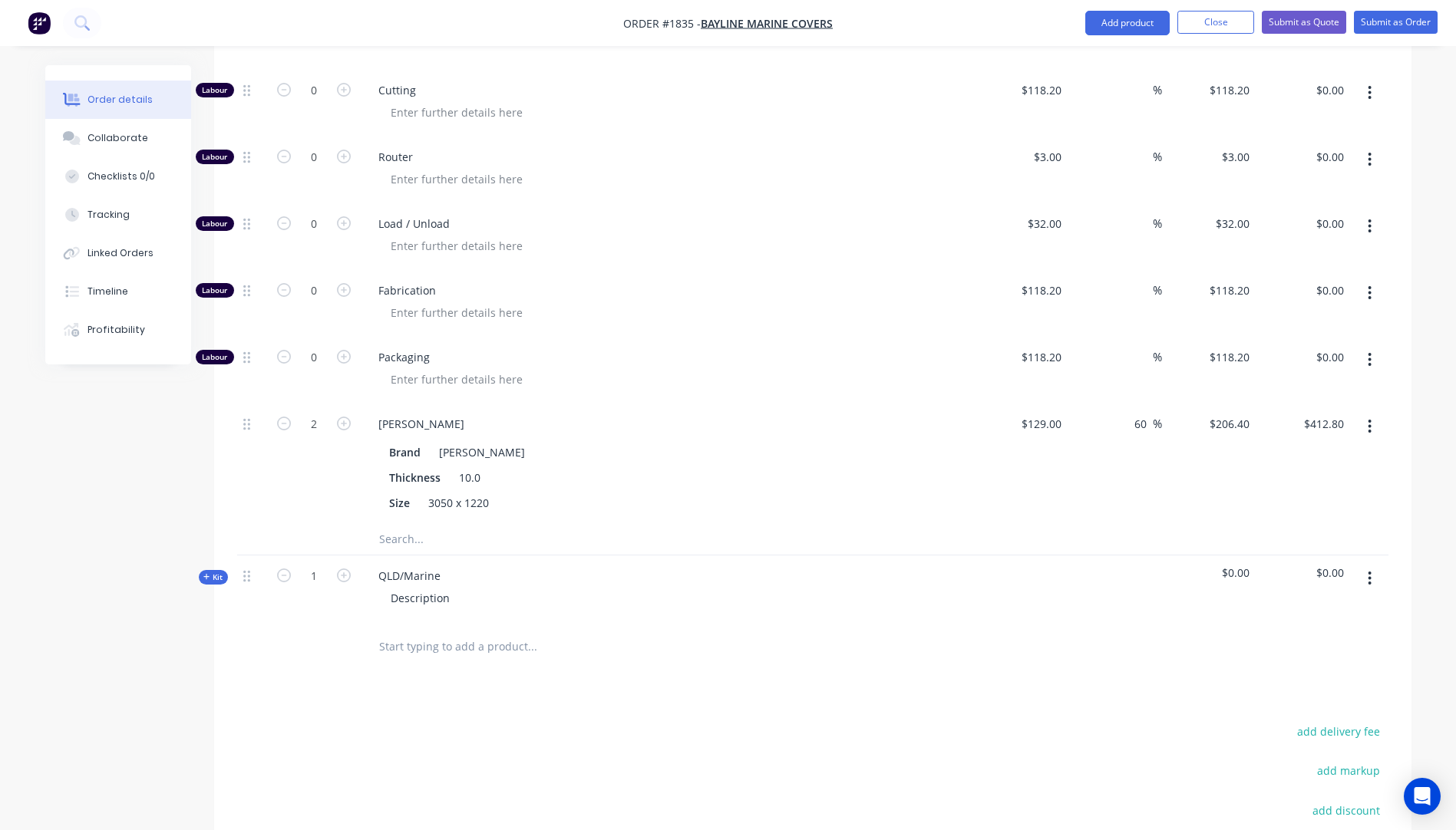
click at [205, 573] on icon "button" at bounding box center [207, 576] width 7 height 8
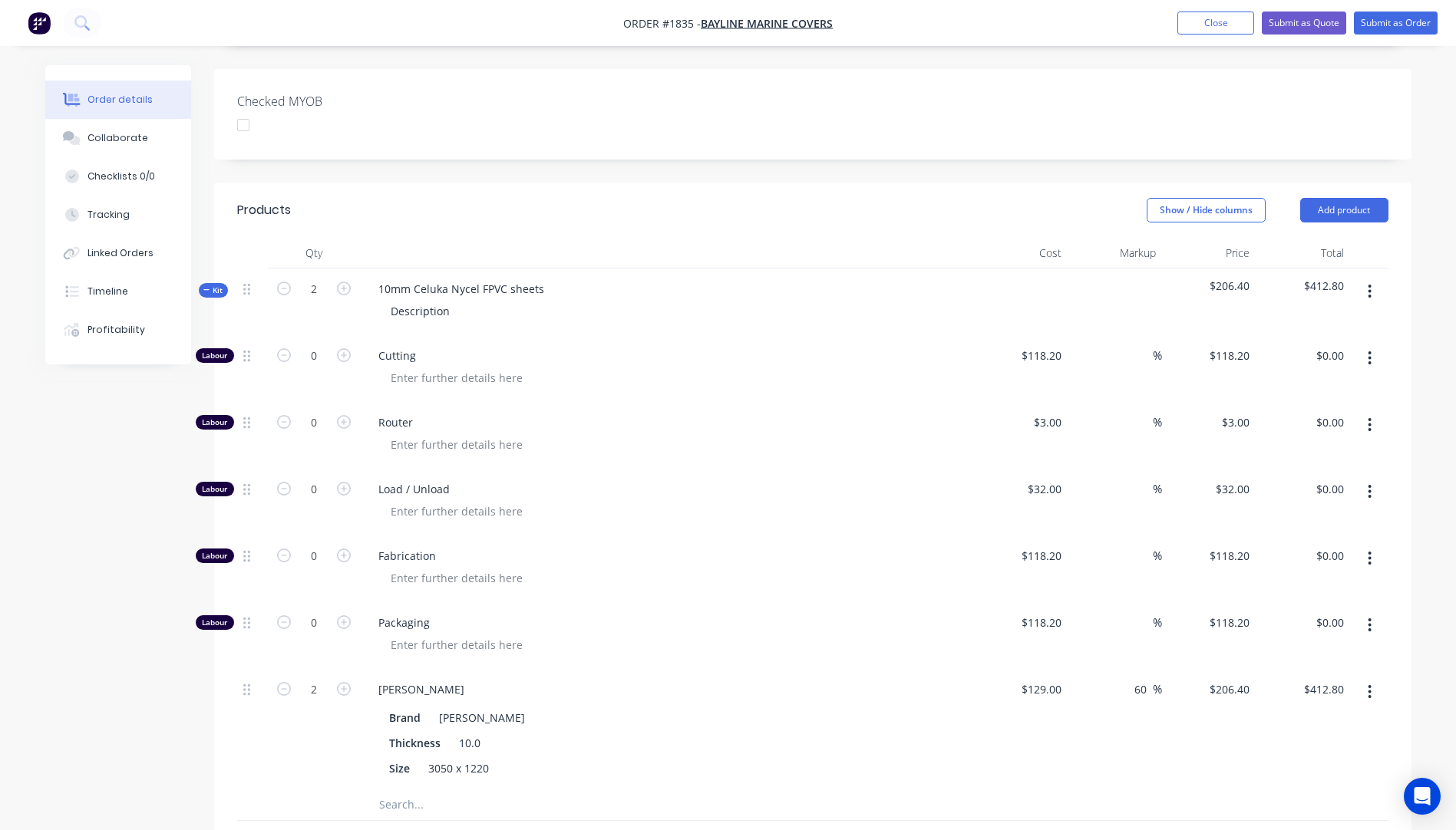
scroll to position [482, 0]
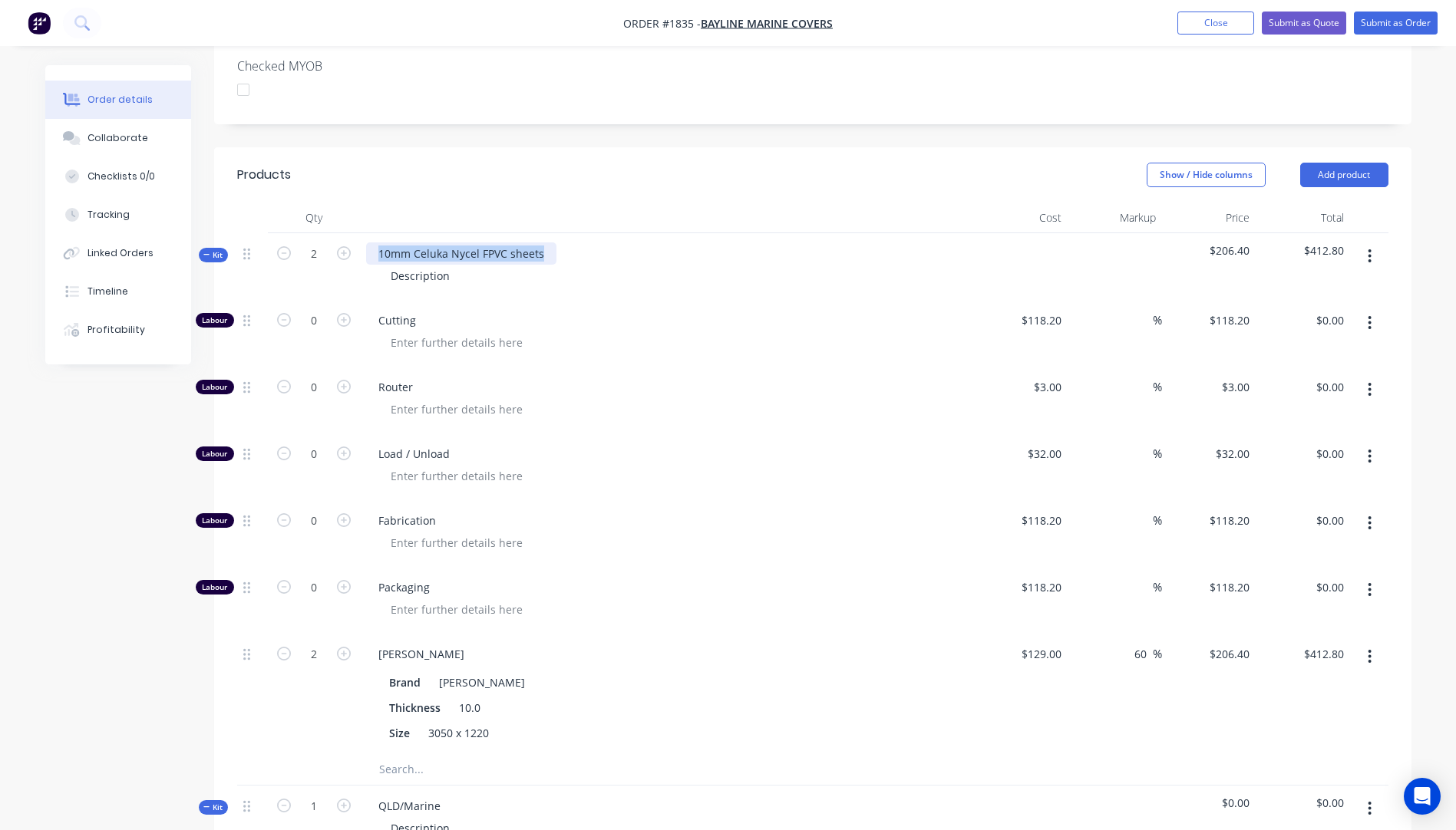
drag, startPoint x: 546, startPoint y: 191, endPoint x: 379, endPoint y: 189, distance: 167.0
click at [379, 242] on div "10mm Celuka Nycel FPVC sheets" at bounding box center [461, 254] width 190 height 23
copy div "10mm Celuka Nycel FPVC sheets"
drag, startPoint x: 439, startPoint y: 745, endPoint x: 374, endPoint y: 743, distance: 65.0
click at [374, 795] on div "QLD/Marine" at bounding box center [409, 806] width 86 height 23
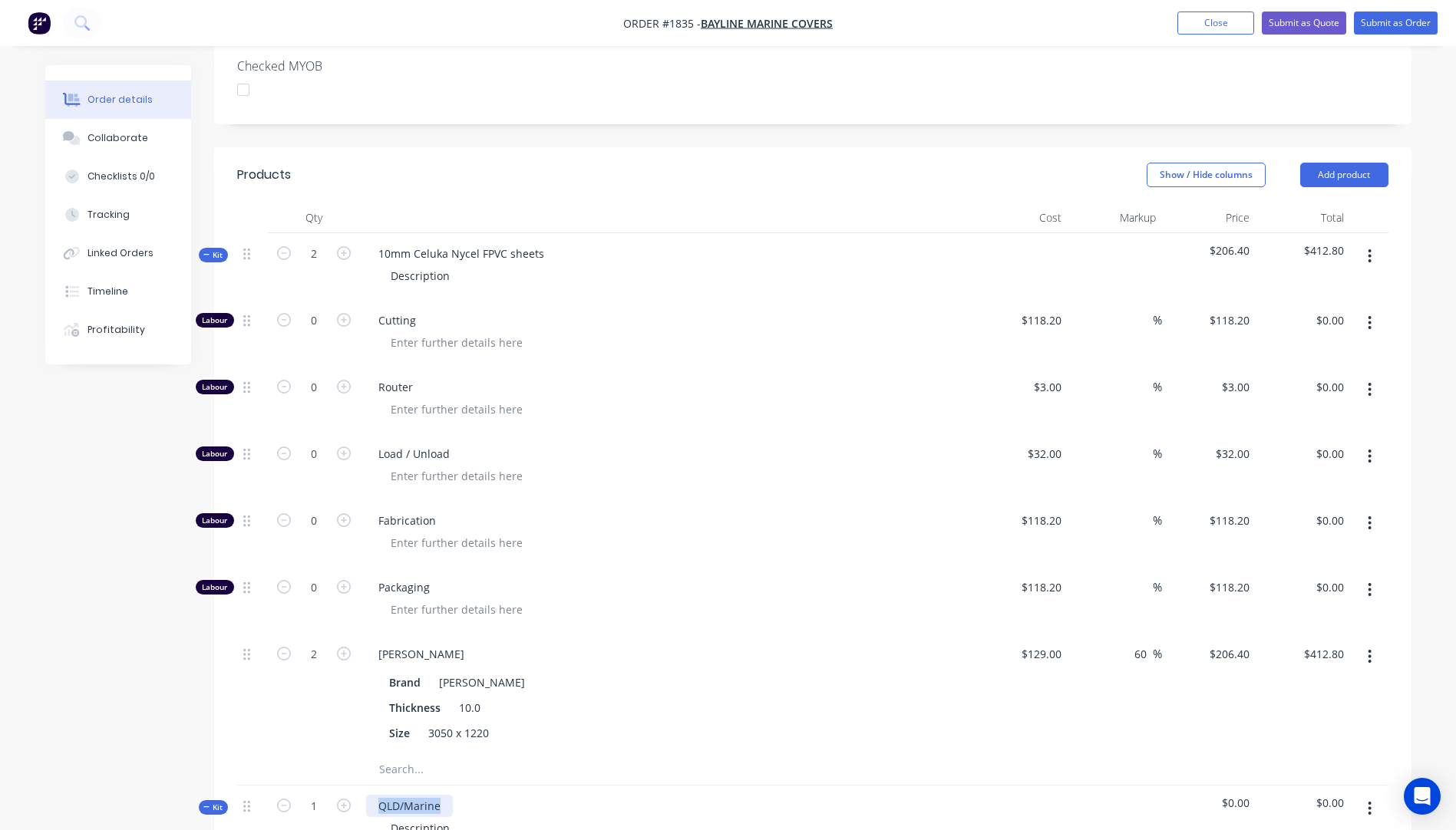
paste div
click at [391, 795] on div "10mm Celuka Nycel FPVC sheets" at bounding box center [461, 806] width 190 height 23
drag, startPoint x: 455, startPoint y: 771, endPoint x: 386, endPoint y: 771, distance: 69.0
click at [386, 817] on div "Description" at bounding box center [420, 828] width 84 height 23
drag, startPoint x: 499, startPoint y: 765, endPoint x: 389, endPoint y: 764, distance: 110.0
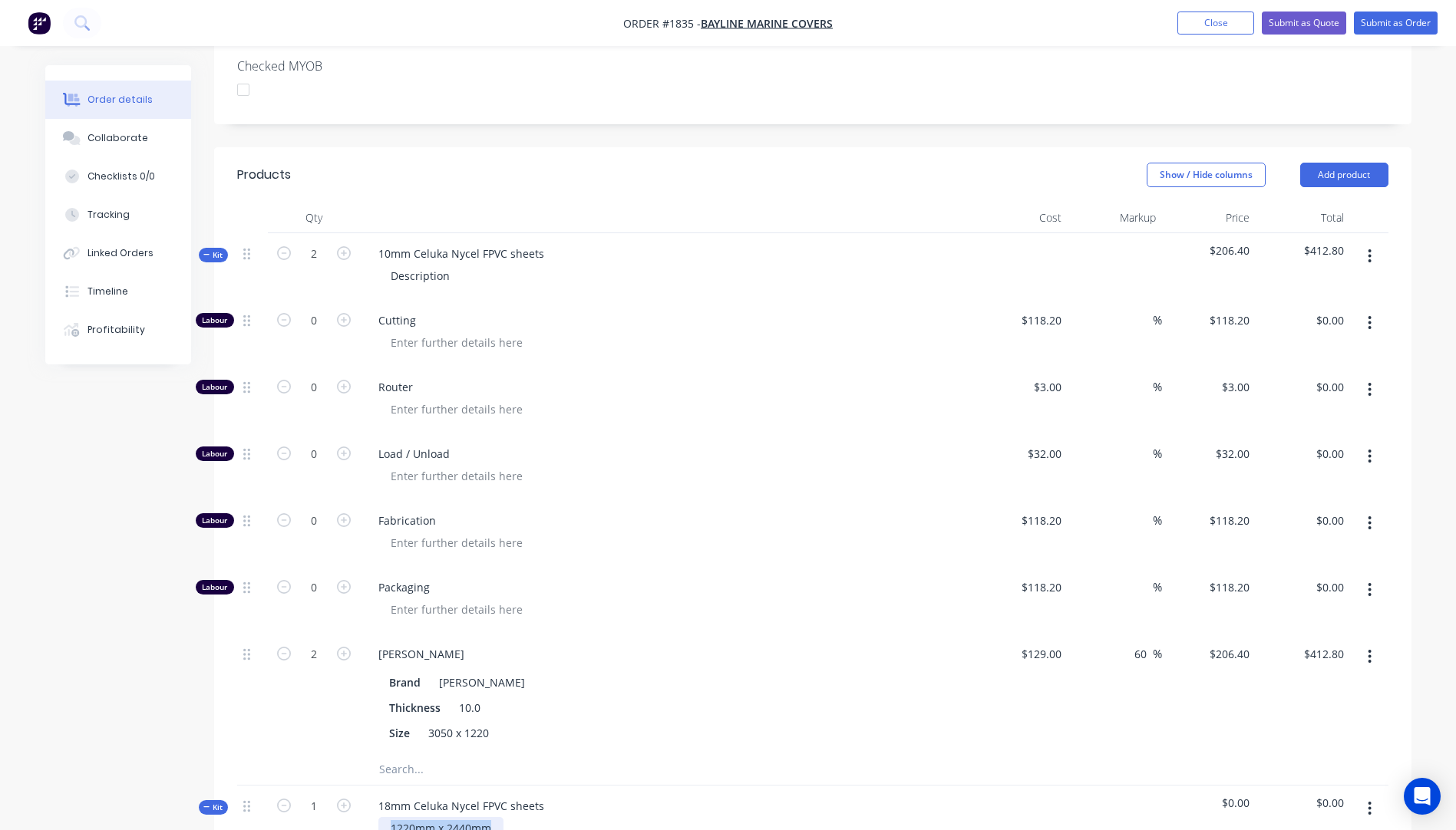
click at [389, 817] on div "1220mm x 2440mm" at bounding box center [440, 828] width 125 height 23
copy div "1220mm x 2440mm"
drag, startPoint x: 452, startPoint y: 213, endPoint x: 391, endPoint y: 213, distance: 61.0
click at [391, 265] on div "Description" at bounding box center [420, 276] width 84 height 23
paste div
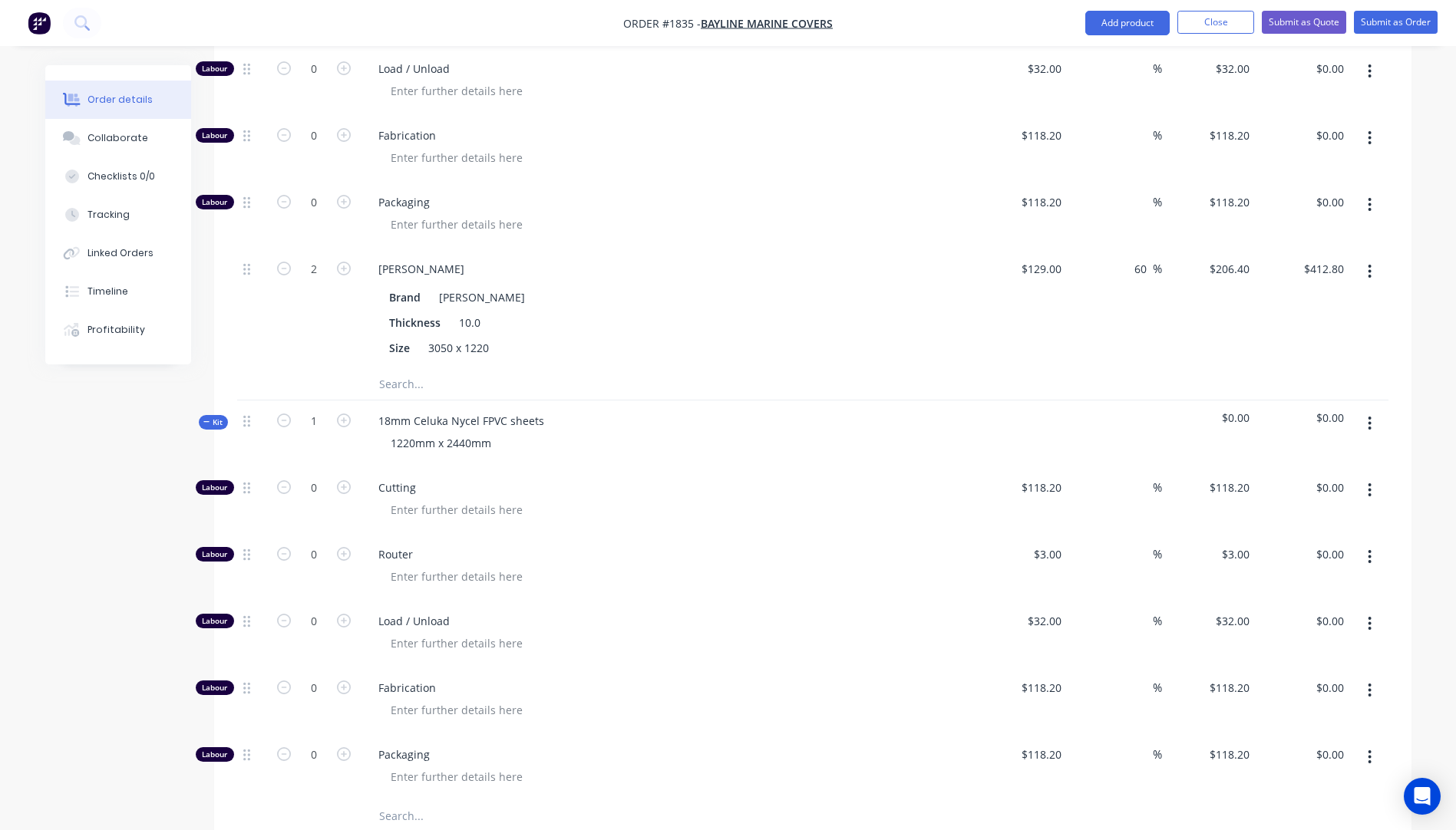
scroll to position [942, 0]
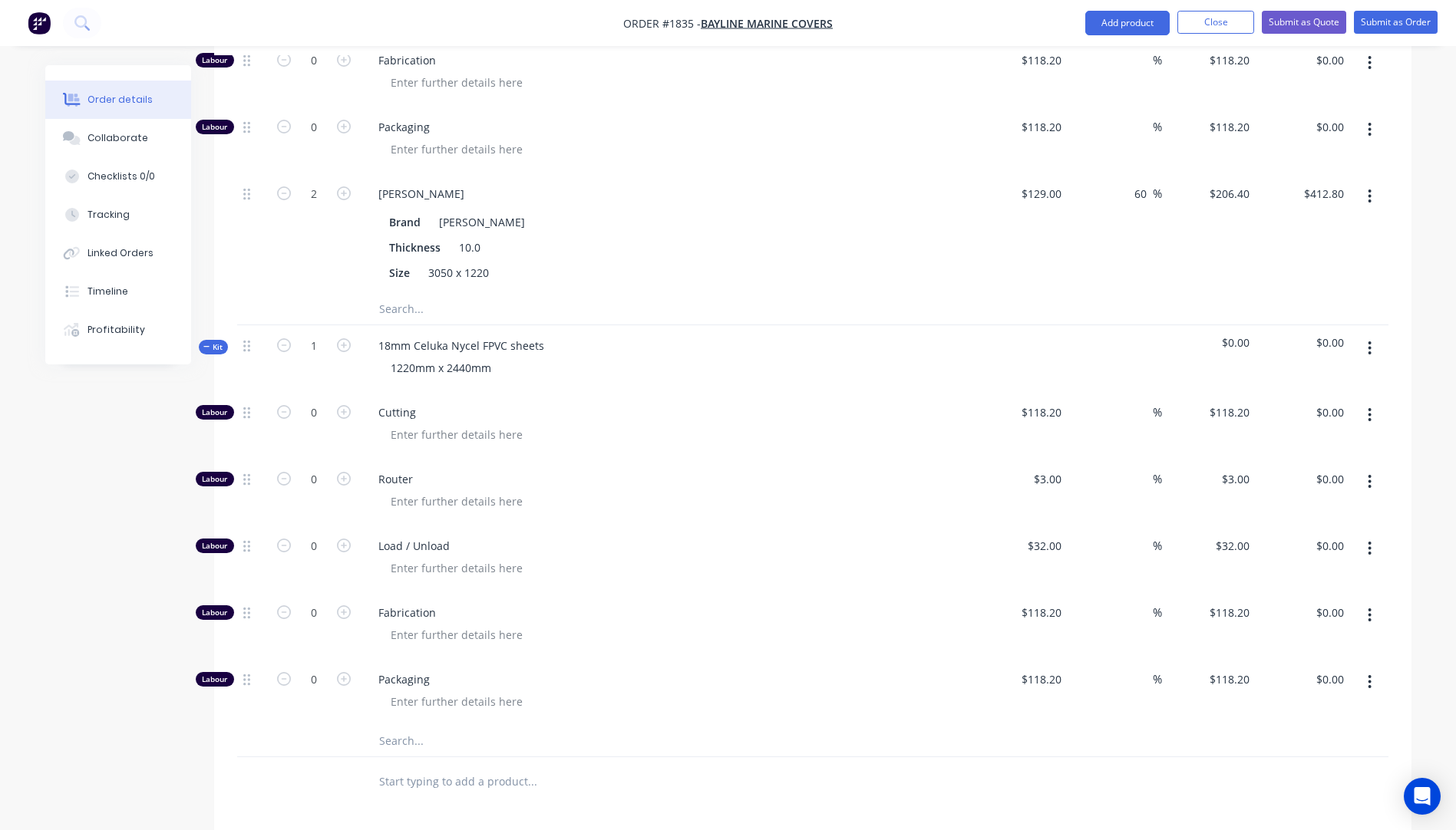
click at [404, 726] on input "text" at bounding box center [532, 741] width 307 height 31
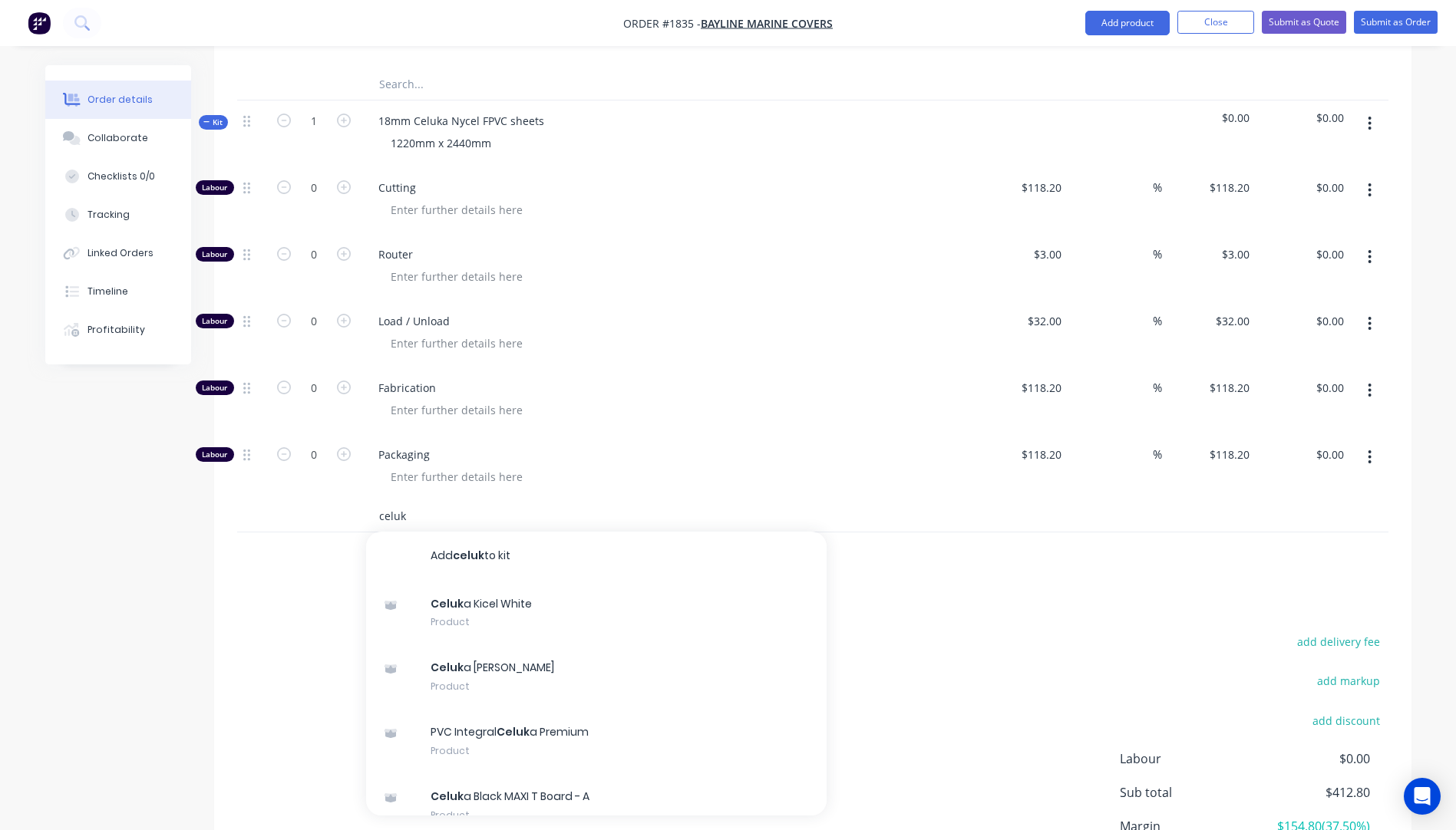
scroll to position [1173, 0]
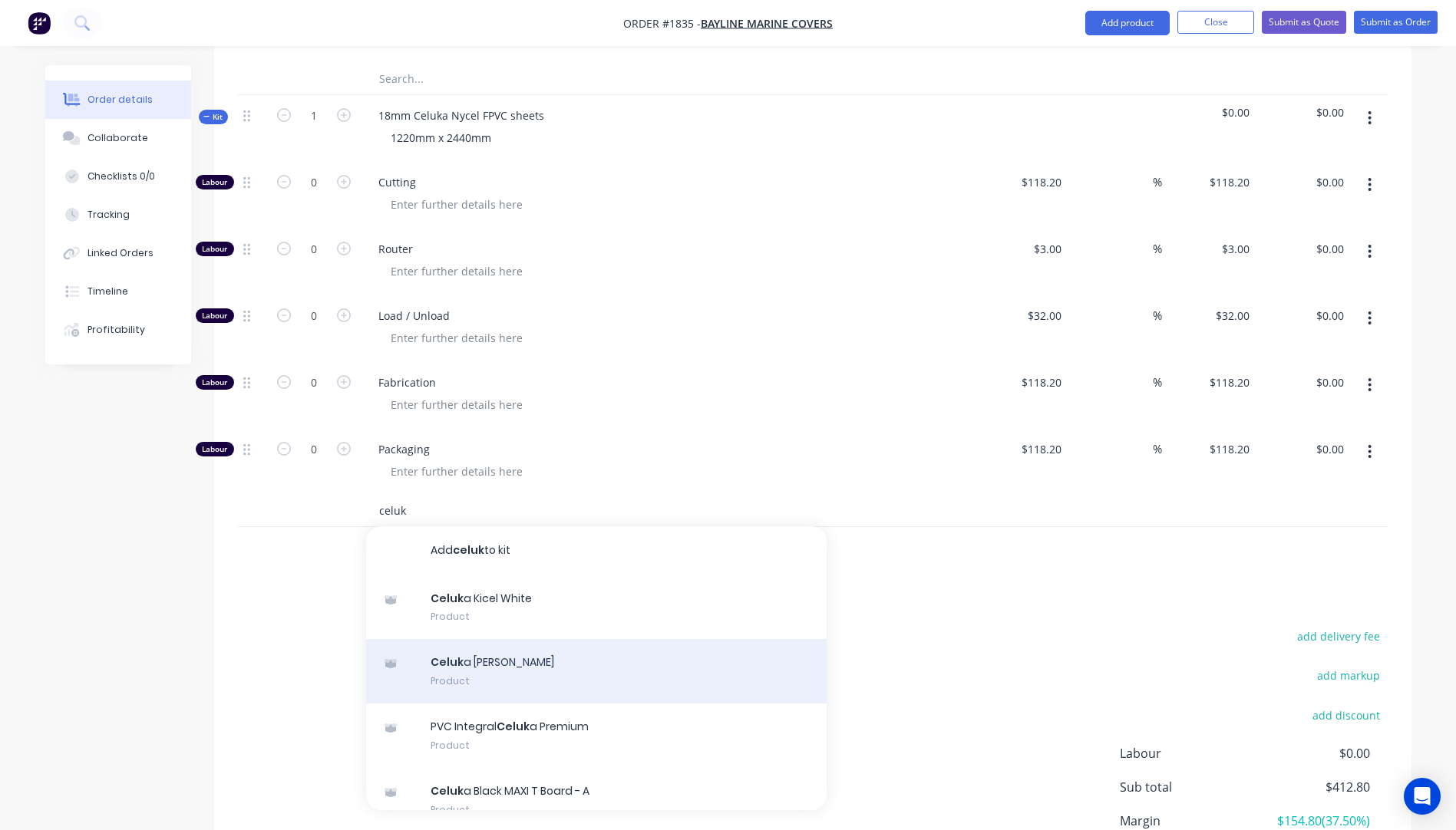
type input "celuk"
click at [505, 639] on div "Celuk a [PERSON_NAME] Product" at bounding box center [596, 671] width 460 height 65
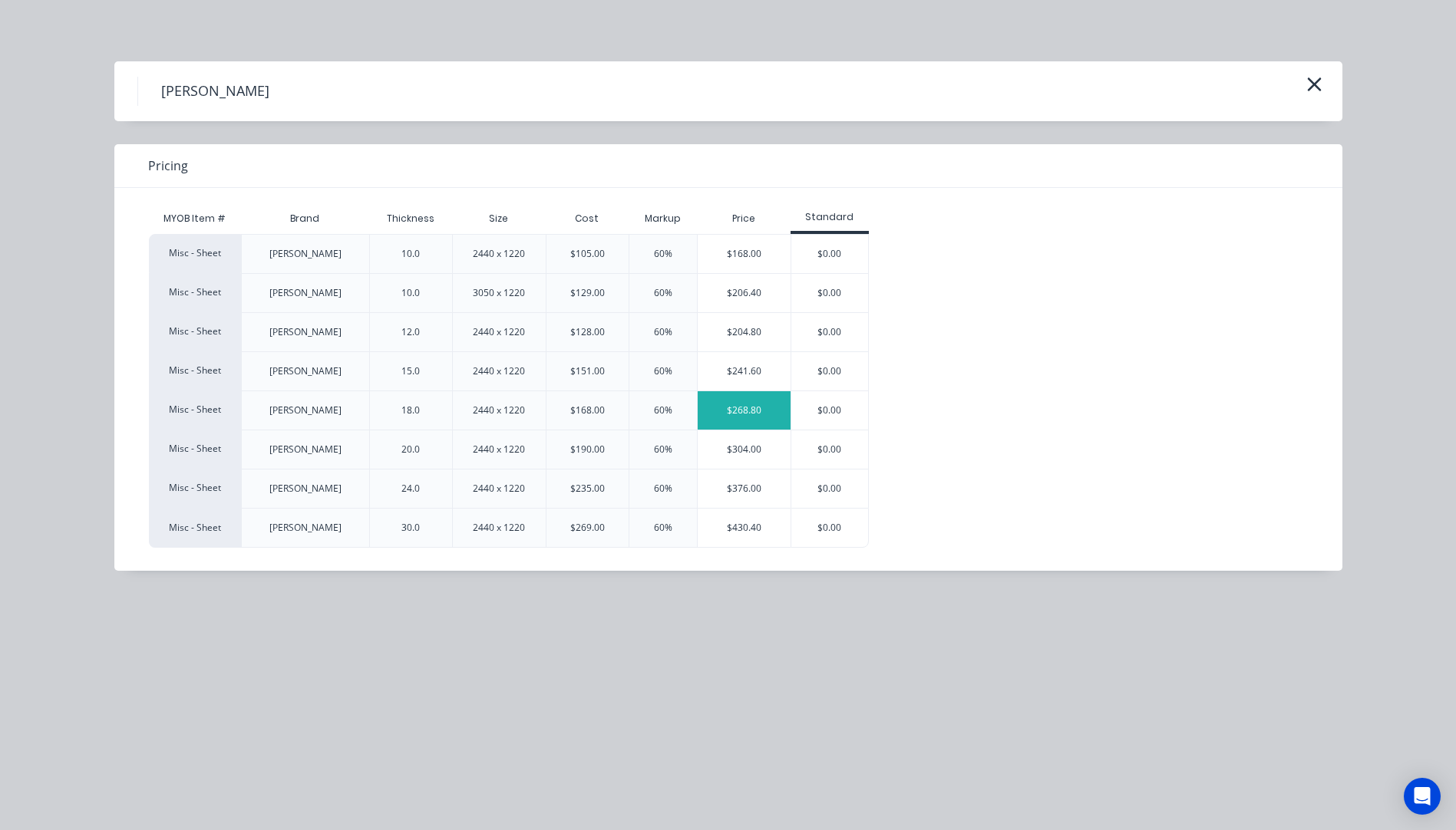
click at [725, 407] on div "$268.80" at bounding box center [744, 411] width 92 height 38
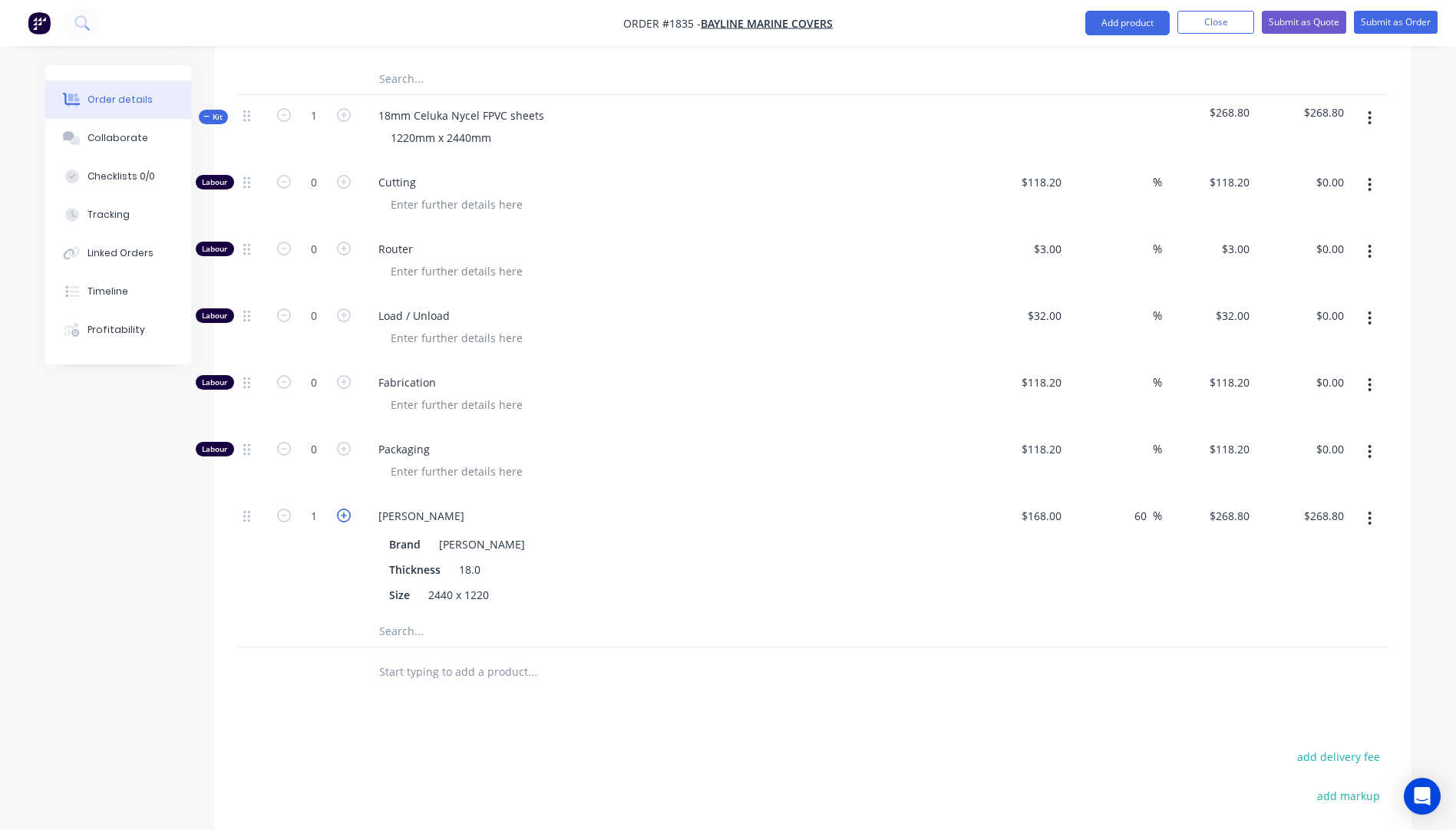
click at [343, 509] on icon "button" at bounding box center [344, 516] width 14 height 14
type input "2"
type input "$537.60"
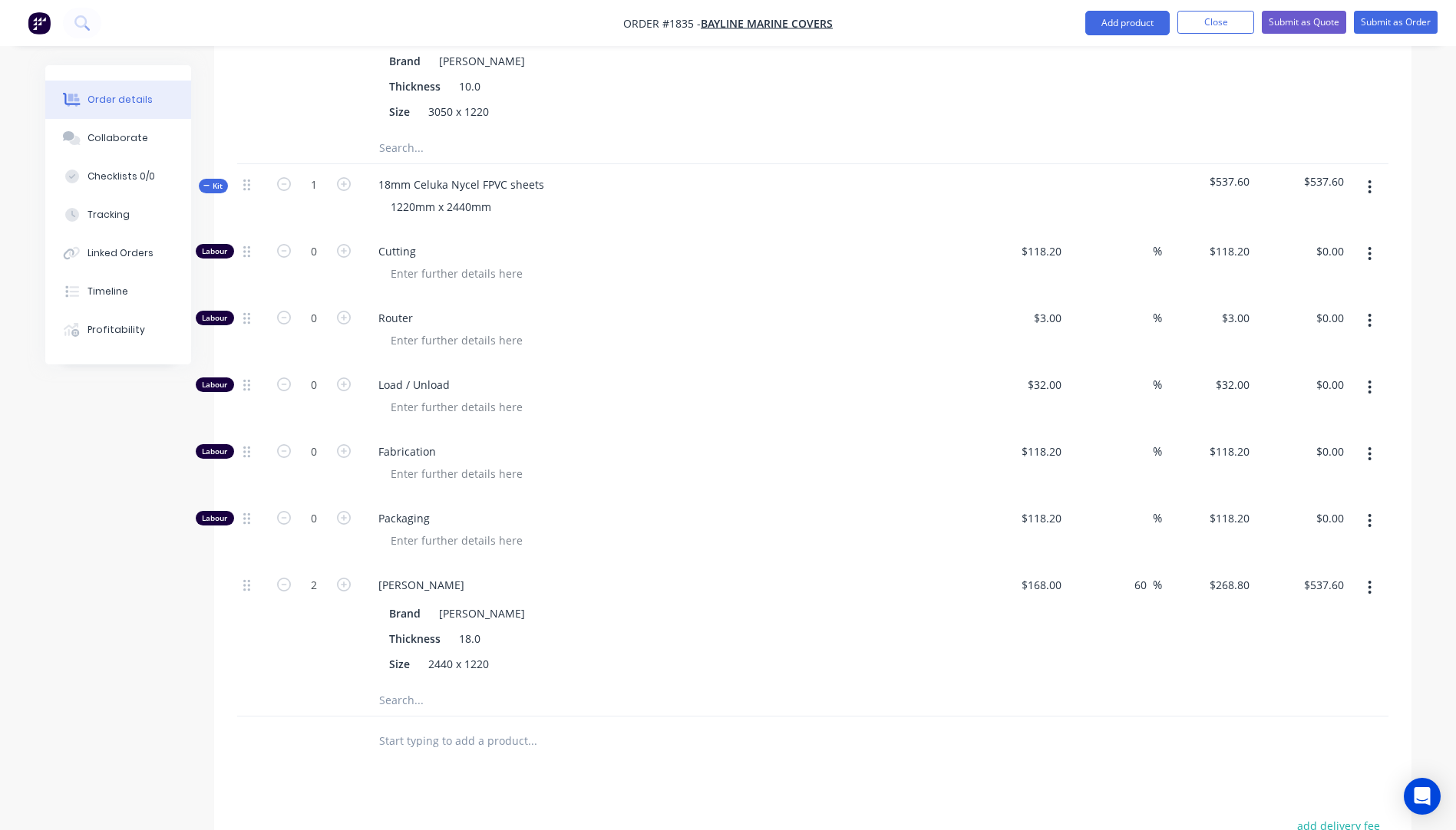
scroll to position [1019, 0]
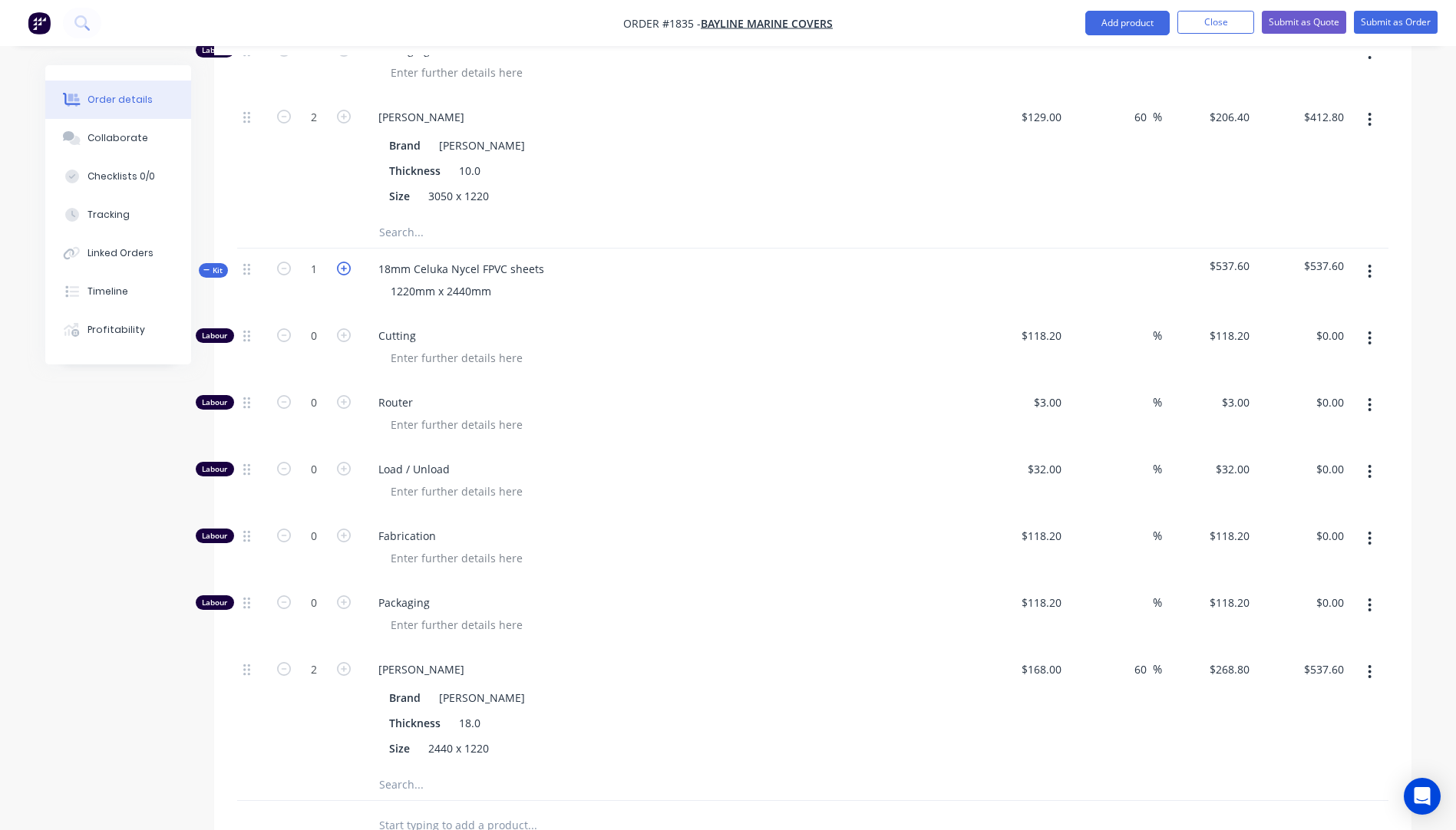
click at [341, 262] on icon "button" at bounding box center [344, 269] width 14 height 14
type input "2"
type input "4"
type input "$1,075.20"
click at [281, 663] on icon "button" at bounding box center [284, 670] width 14 height 14
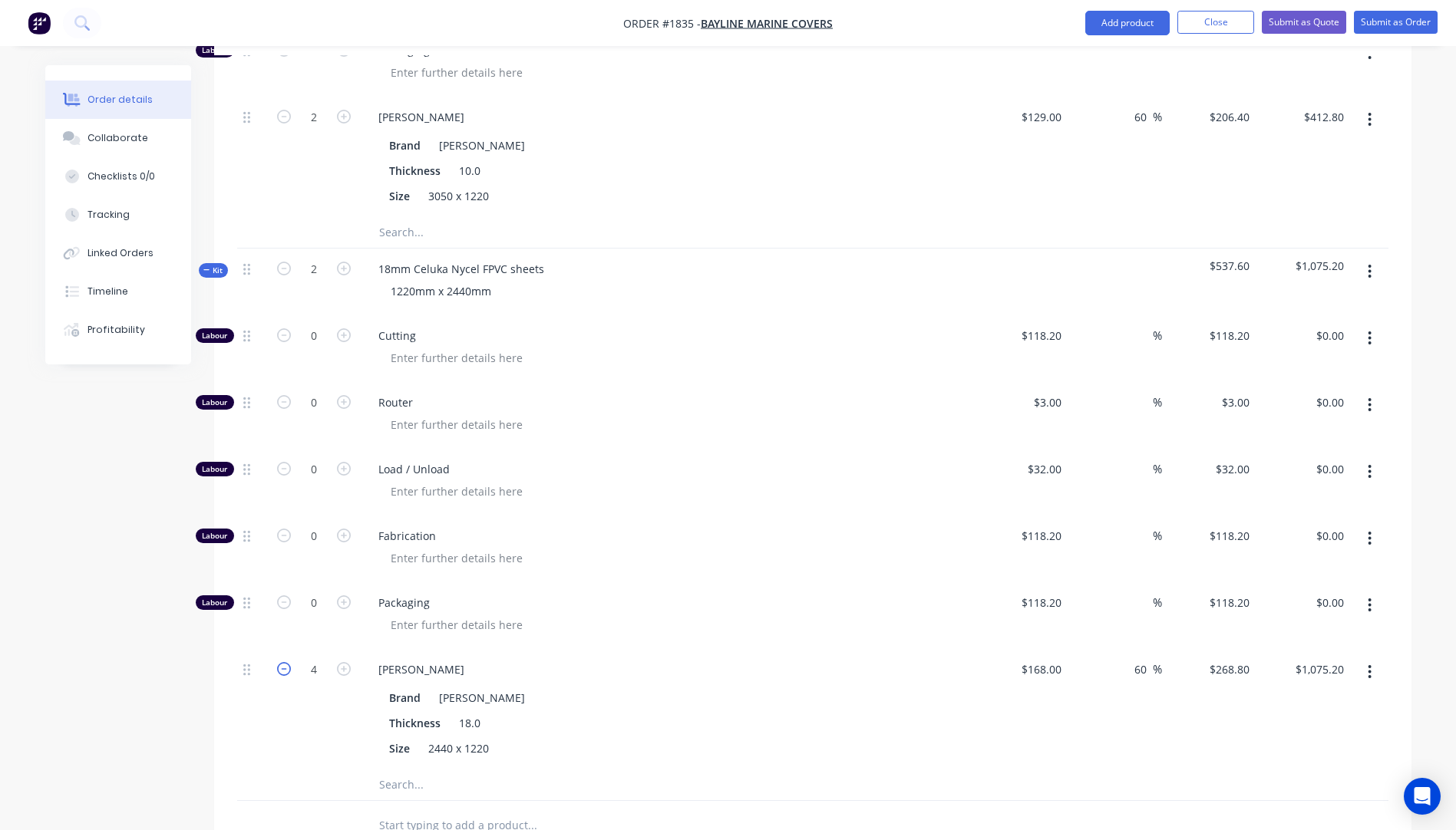
type input "3"
type input "$806.40"
click at [281, 663] on icon "button" at bounding box center [284, 670] width 14 height 14
type input "2"
type input "$537.60"
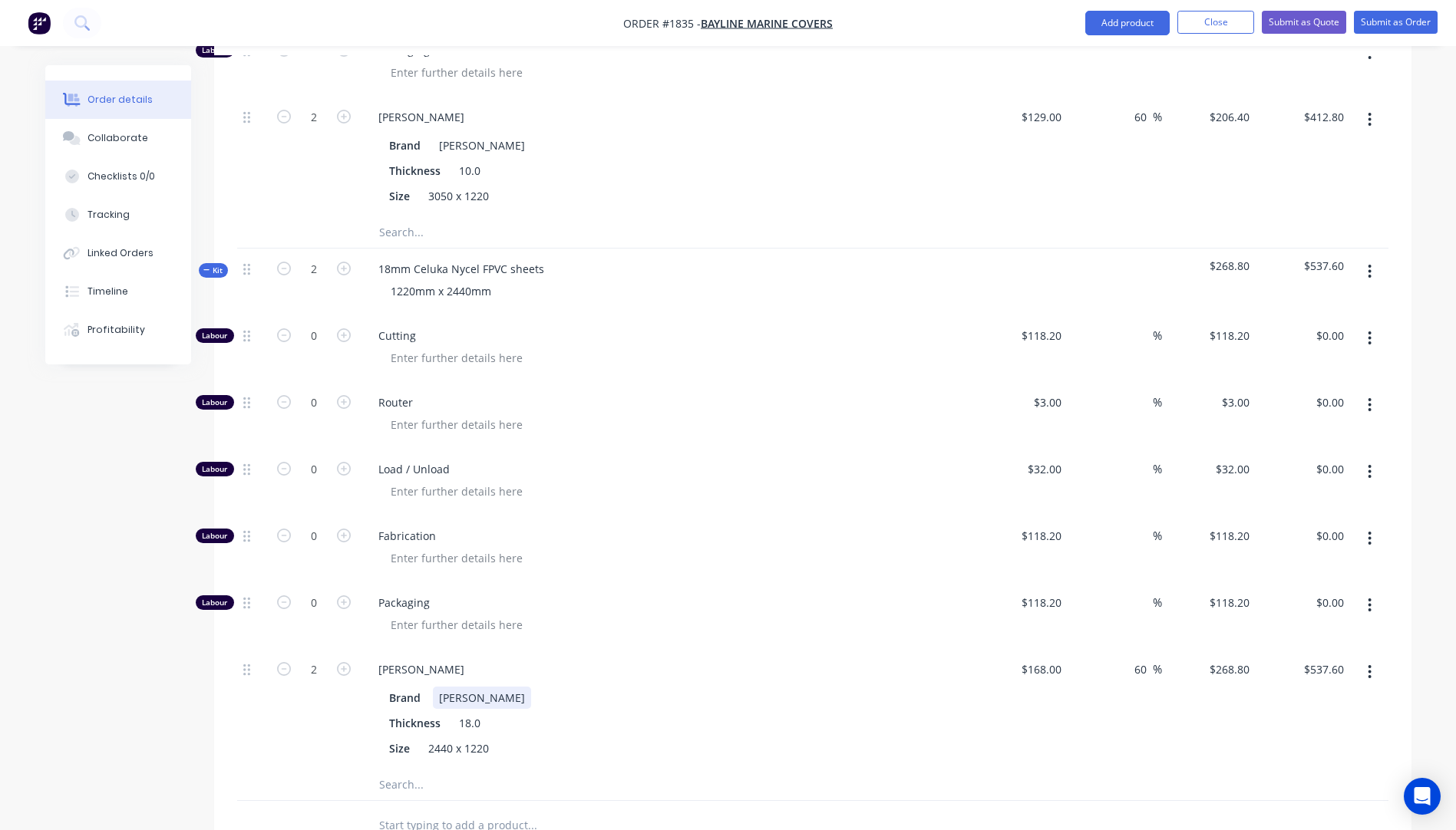
click at [631, 687] on div "Brand [PERSON_NAME]" at bounding box center [663, 698] width 561 height 23
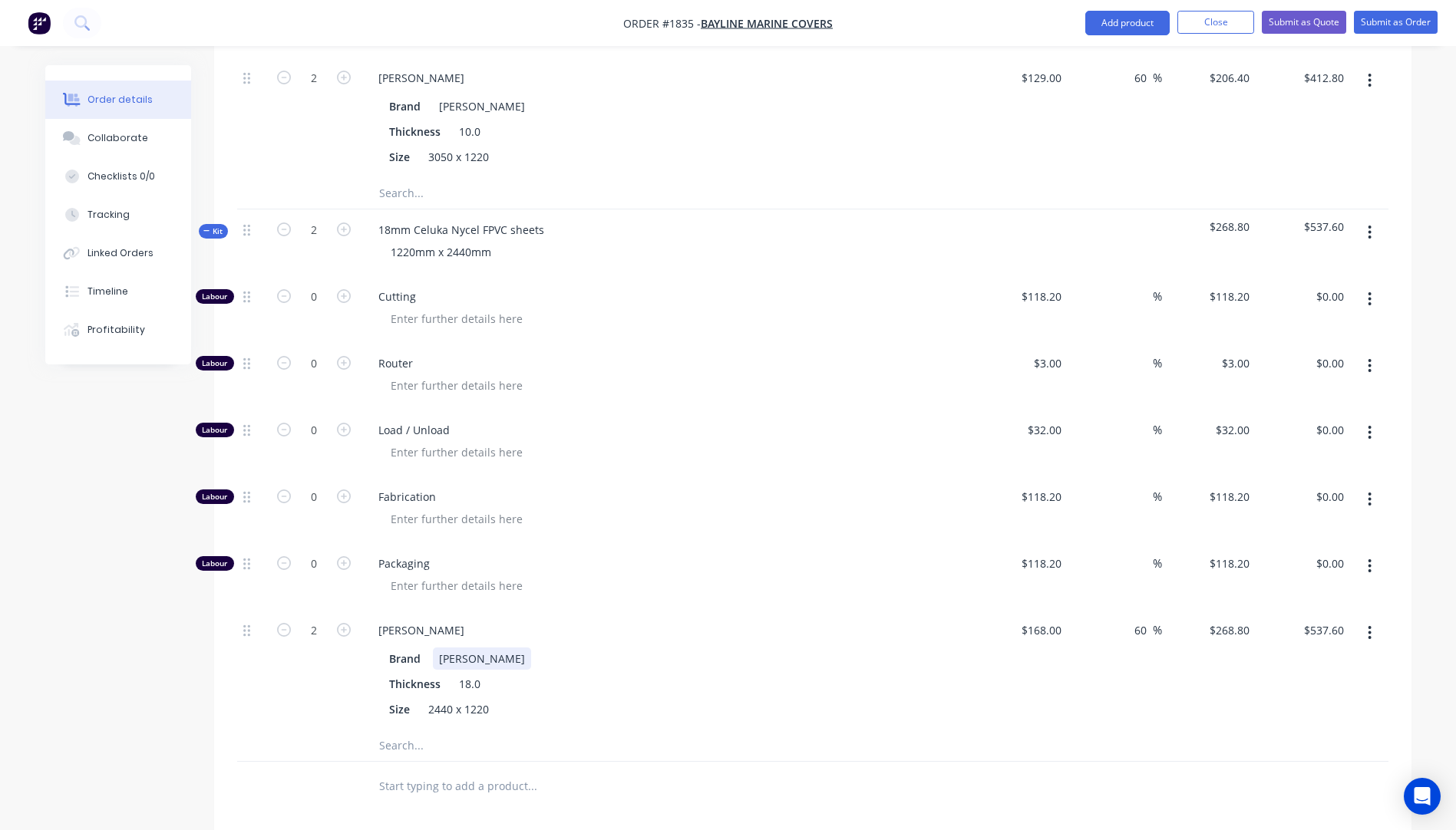
scroll to position [1096, 0]
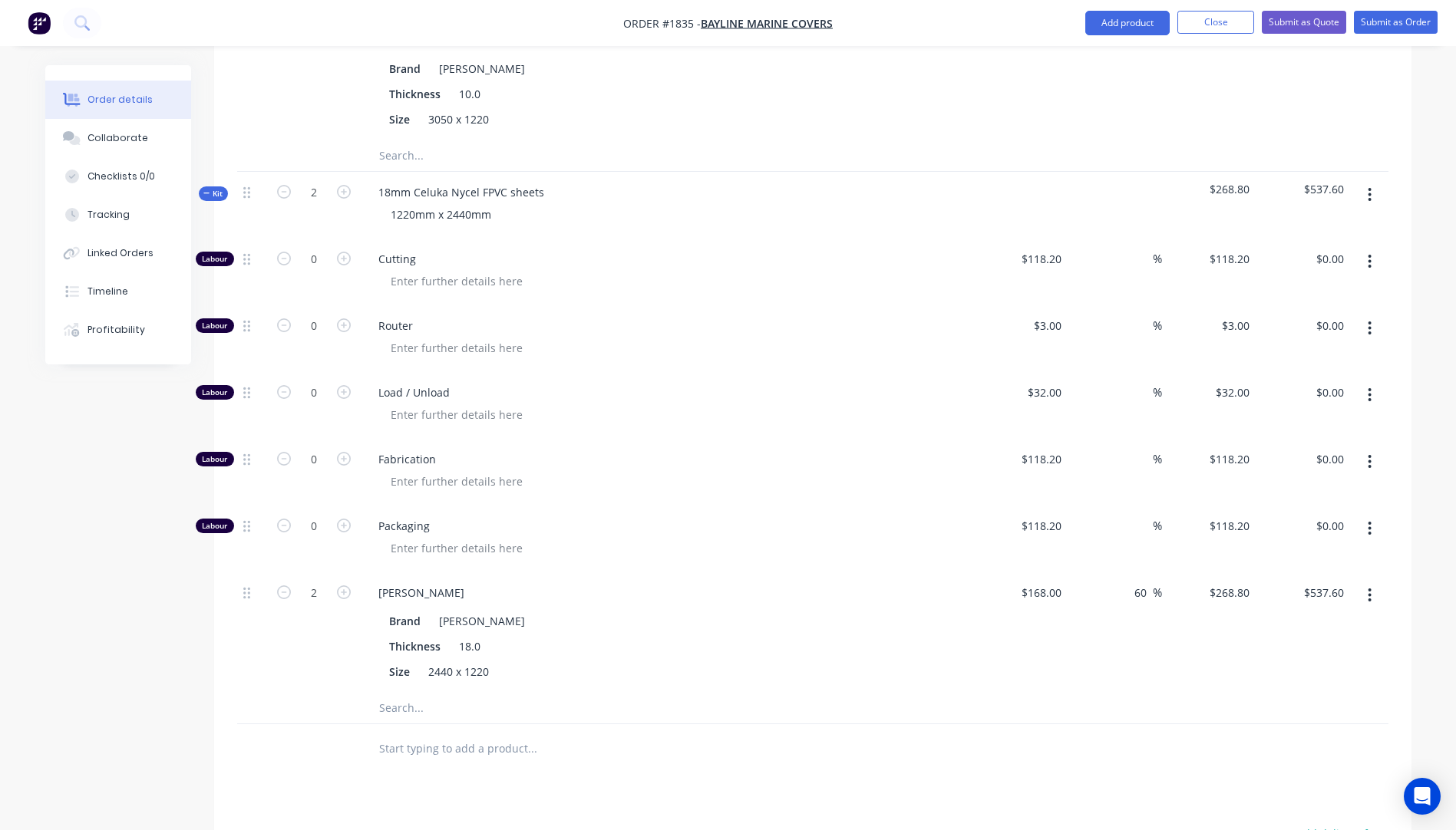
click at [443, 733] on input "text" at bounding box center [532, 748] width 307 height 31
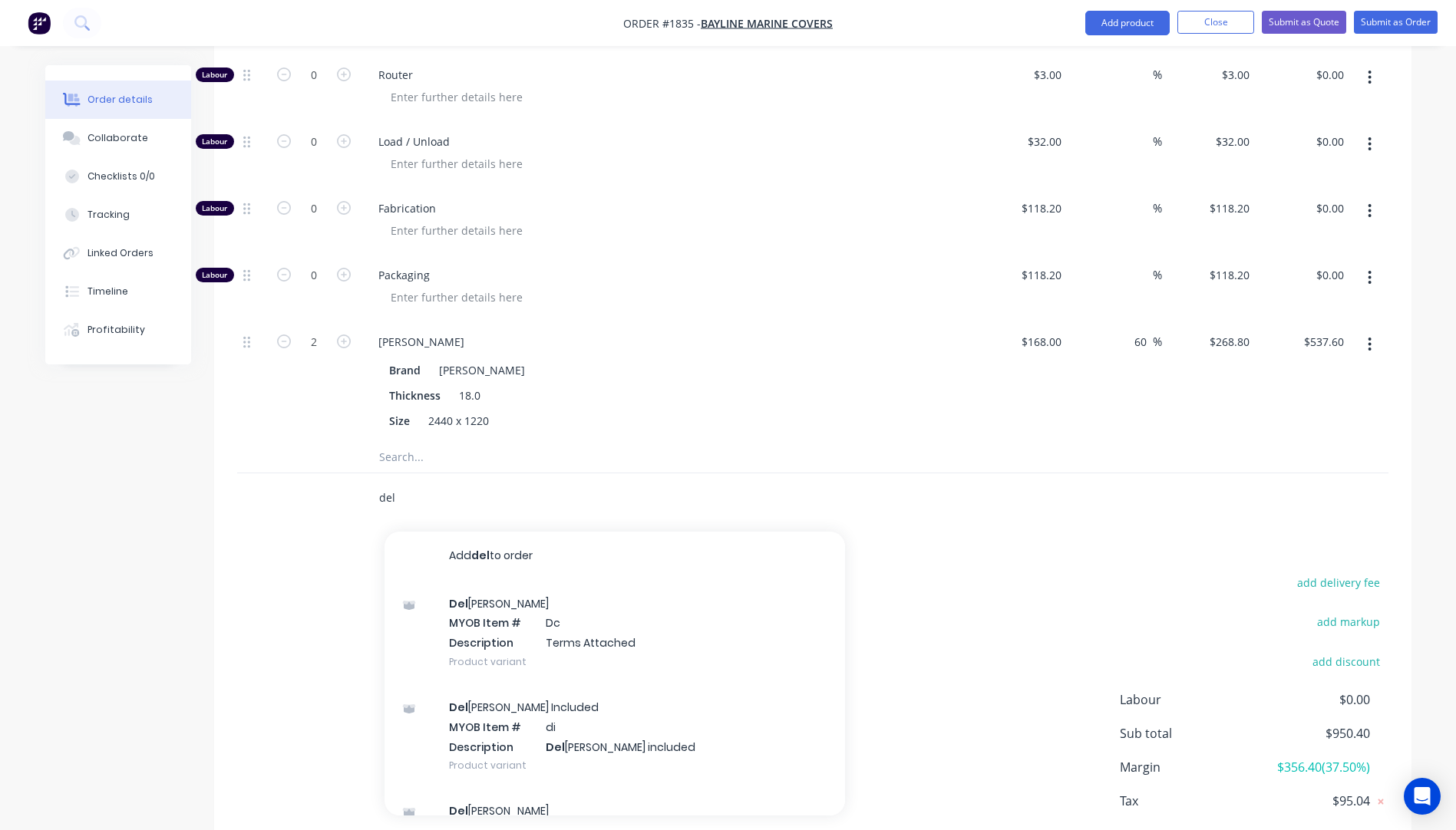
scroll to position [1366, 0]
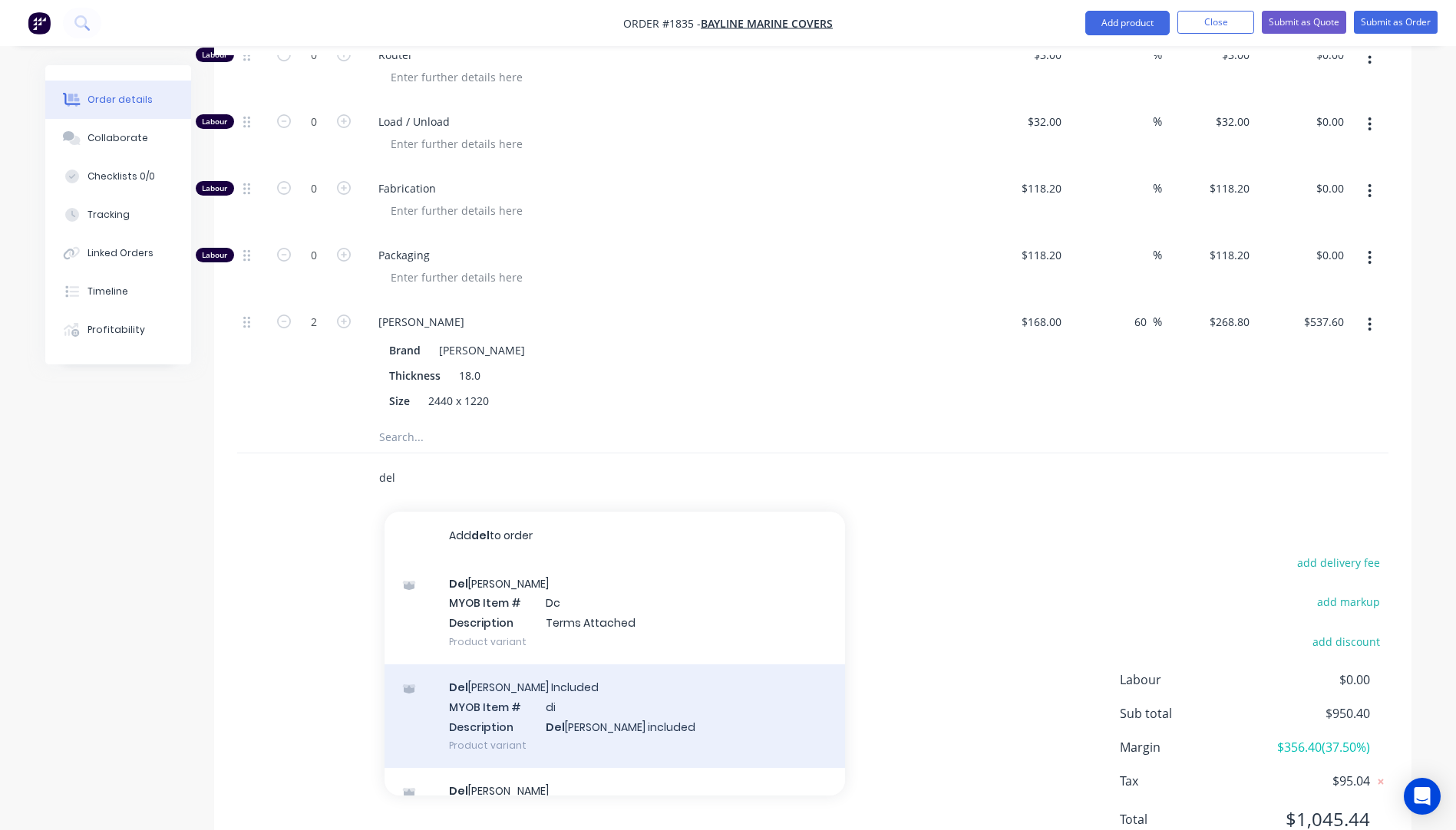
type input "del"
click at [503, 664] on div "Del [PERSON_NAME] Included MYOB Item # di Description Del [PERSON_NAME] include…" at bounding box center [615, 716] width 460 height 104
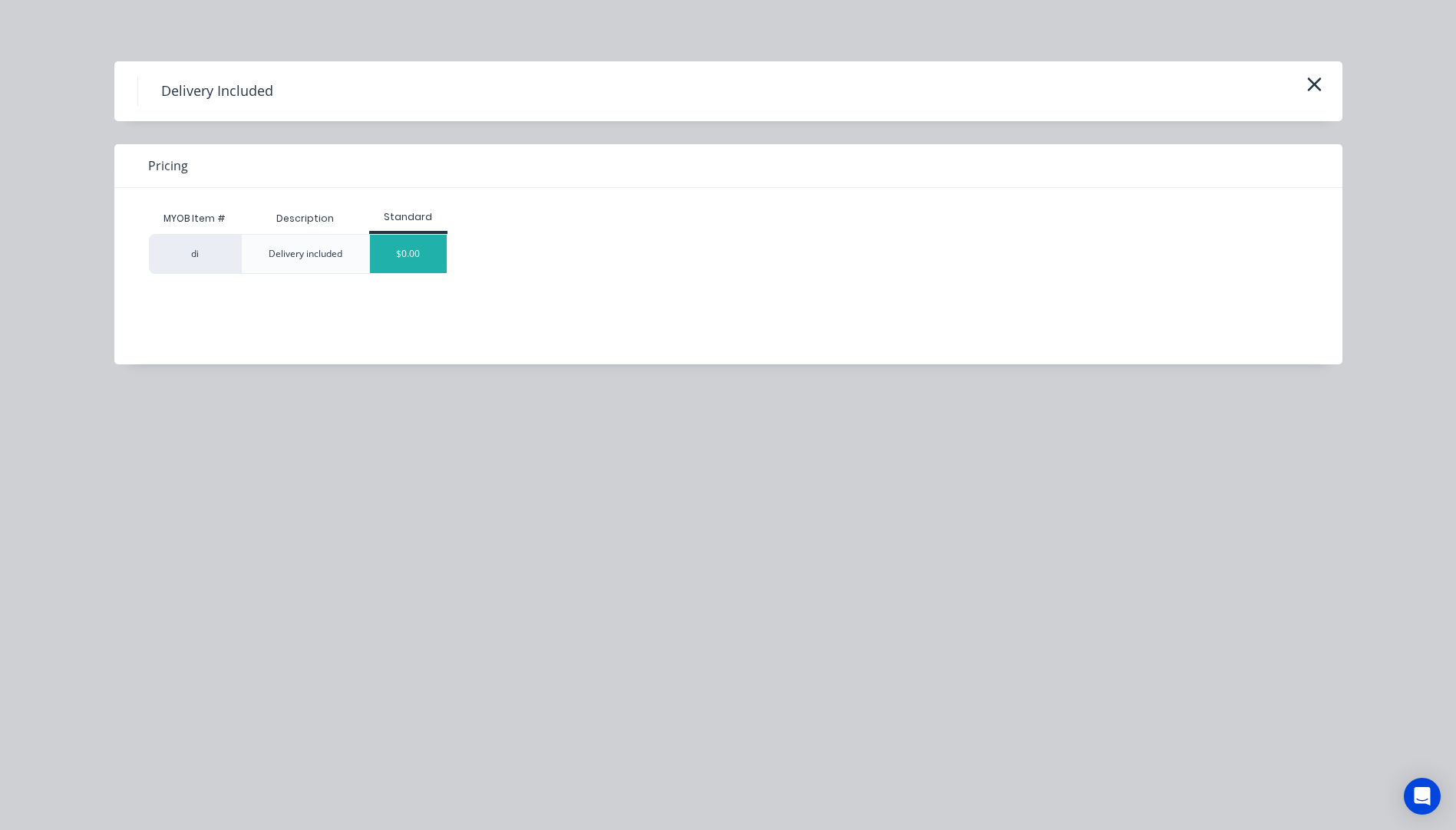
click at [416, 257] on div "$0.00" at bounding box center [408, 254] width 77 height 38
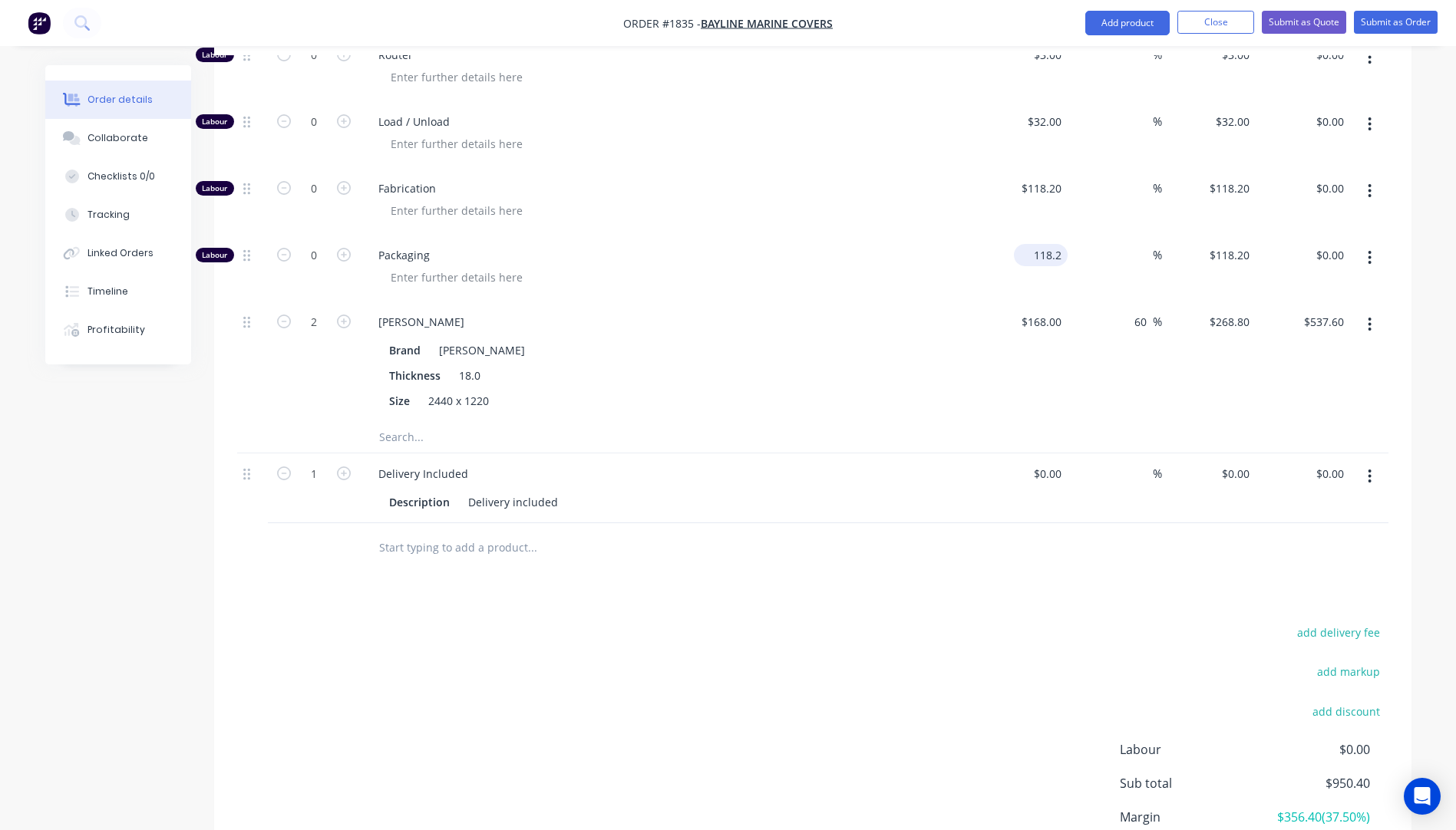
click at [1042, 244] on input "118.2" at bounding box center [1044, 255] width 48 height 23
type input "$30.00"
click at [929, 310] on div "[PERSON_NAME]" at bounding box center [667, 322] width 602 height 23
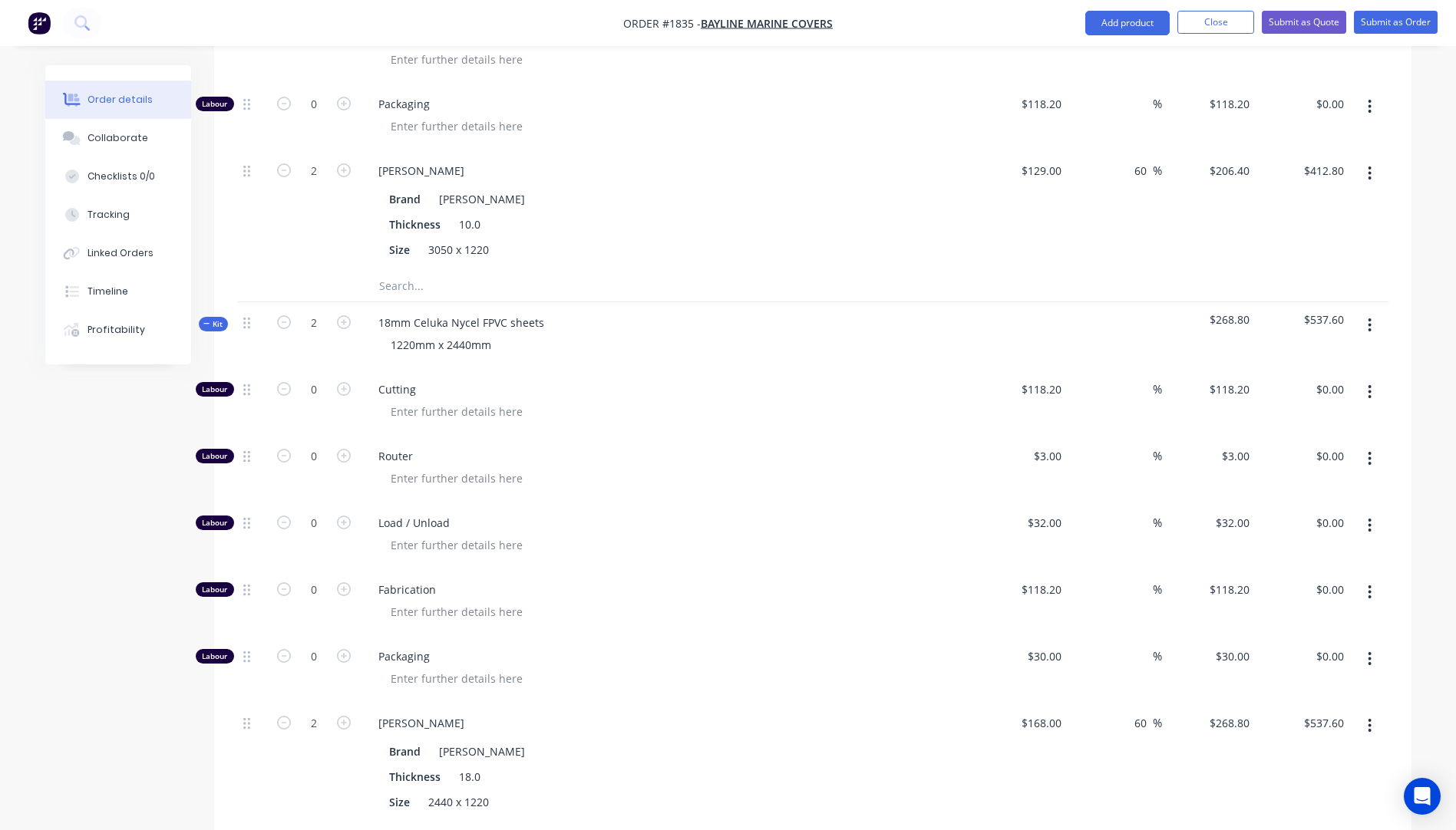
scroll to position [906, 0]
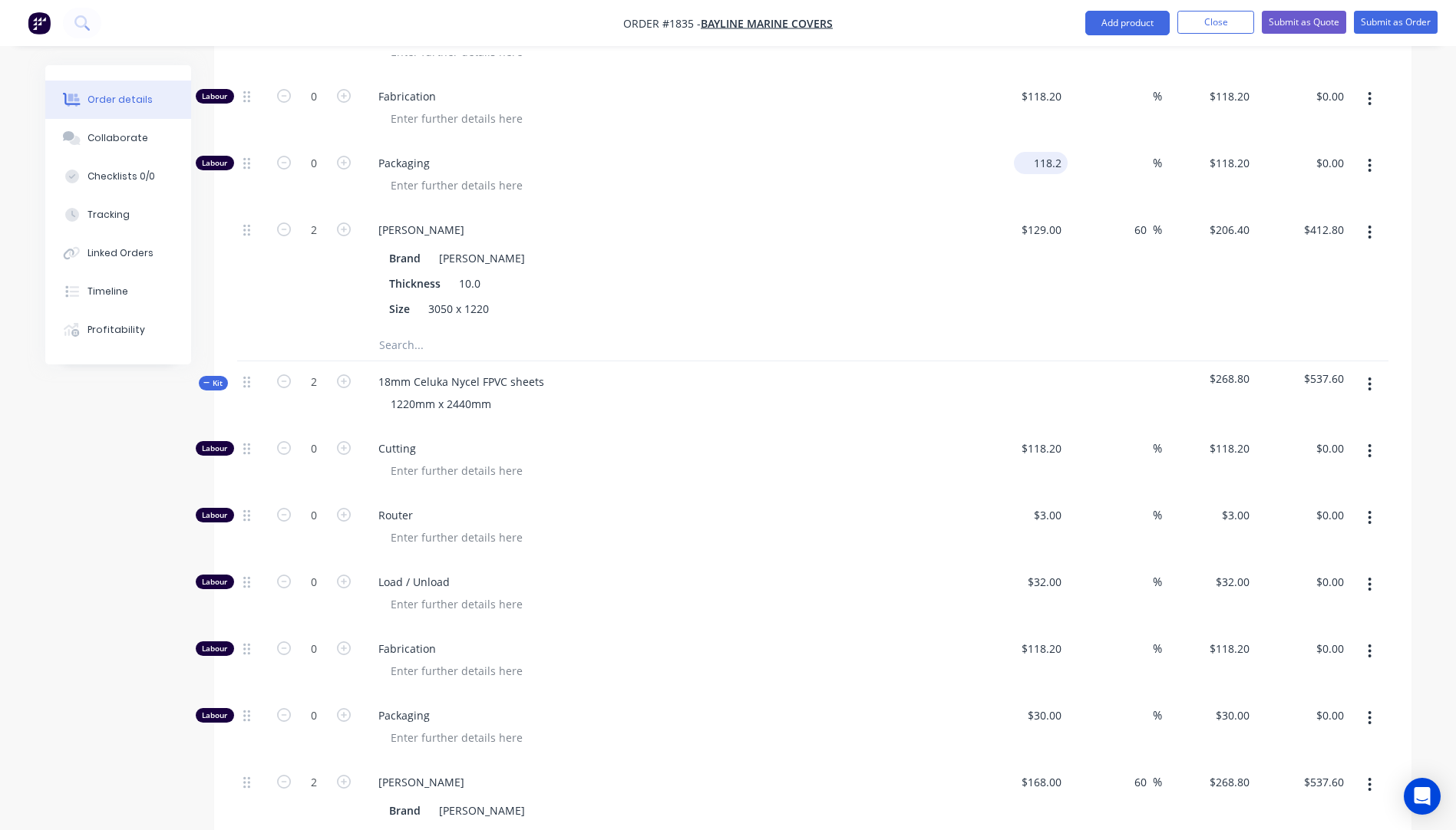
click at [1049, 152] on input "118.2" at bounding box center [1044, 163] width 48 height 23
type input "$30.00"
click at [808, 247] on div "Brand [PERSON_NAME]" at bounding box center [663, 258] width 561 height 23
click at [876, 527] on div at bounding box center [673, 538] width 589 height 23
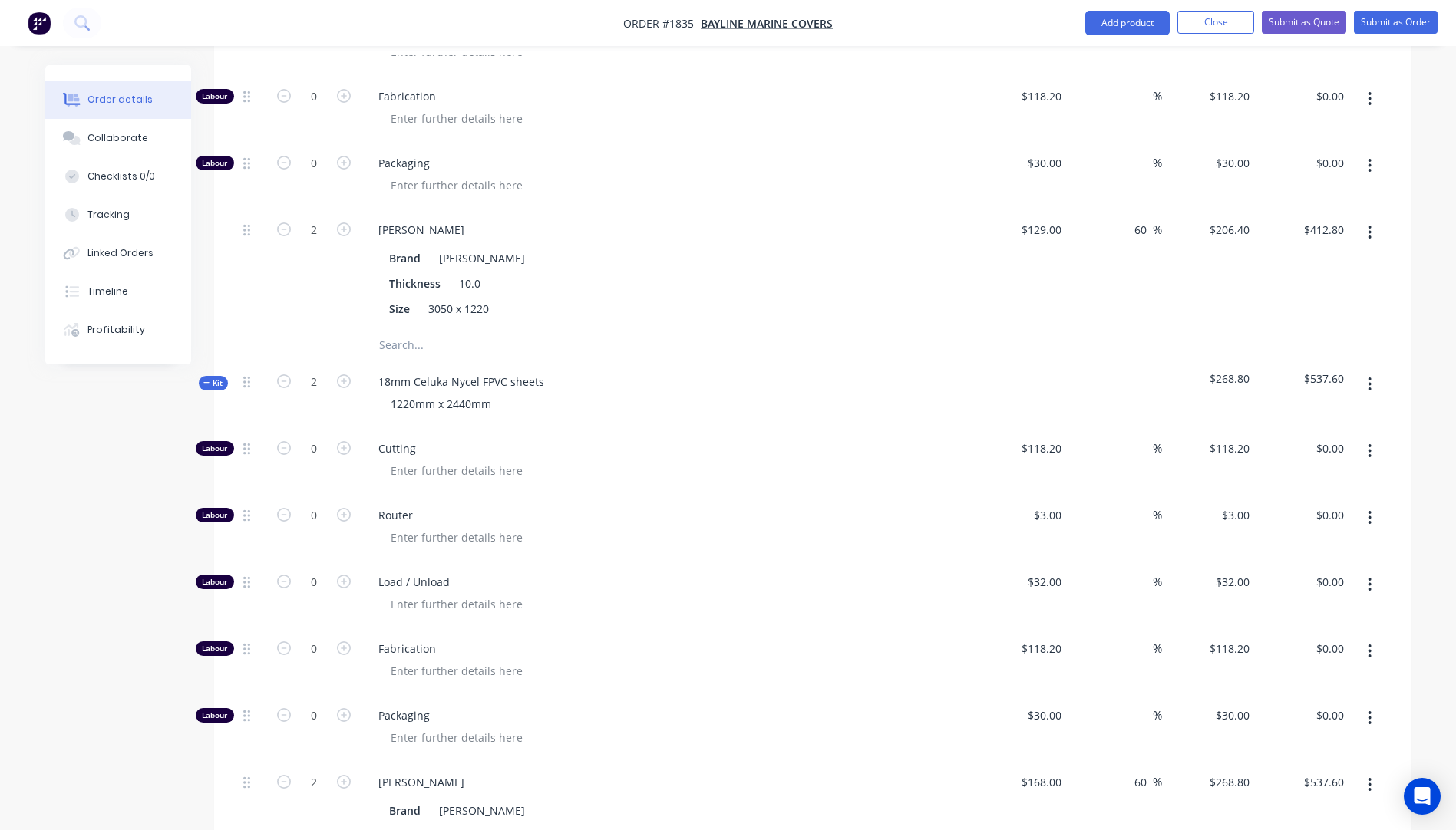
scroll to position [1059, 0]
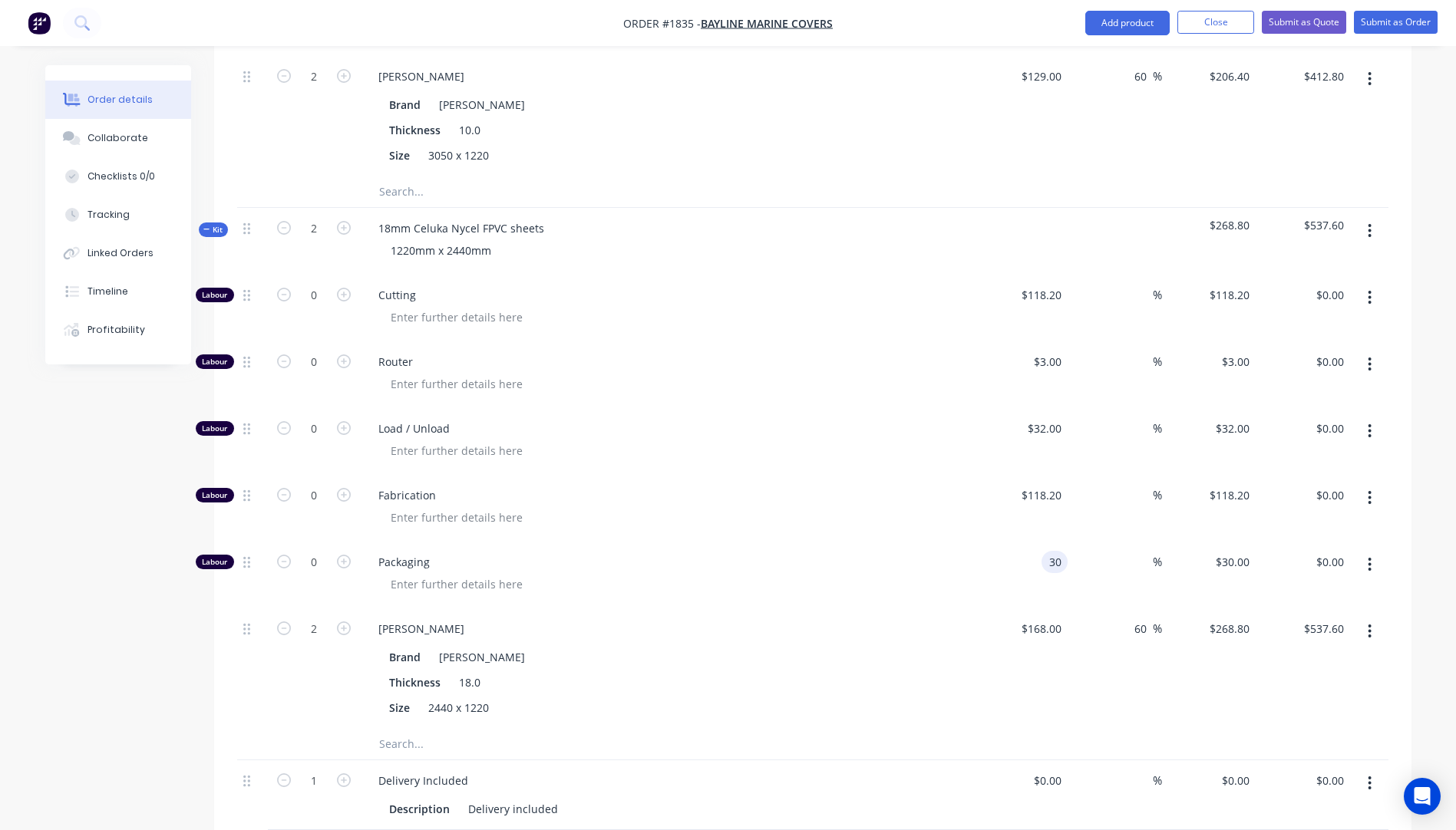
click at [1053, 551] on input "30" at bounding box center [1057, 562] width 20 height 23
type input "$0.00"
click at [880, 643] on div "Brand Celuka [PERSON_NAME] Thickness 18.0 Size 2440 x 1220" at bounding box center [667, 681] width 602 height 76
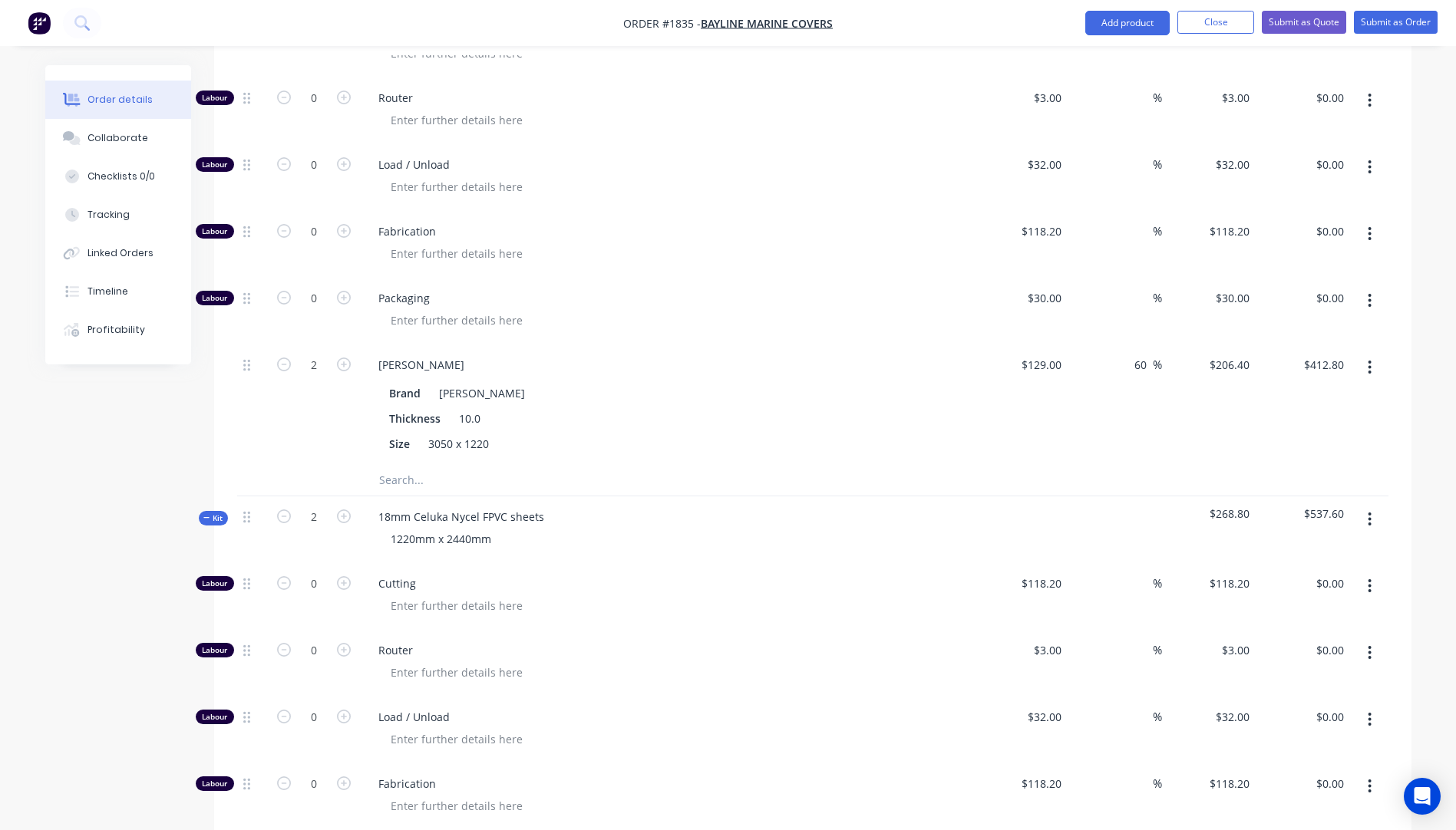
scroll to position [752, 0]
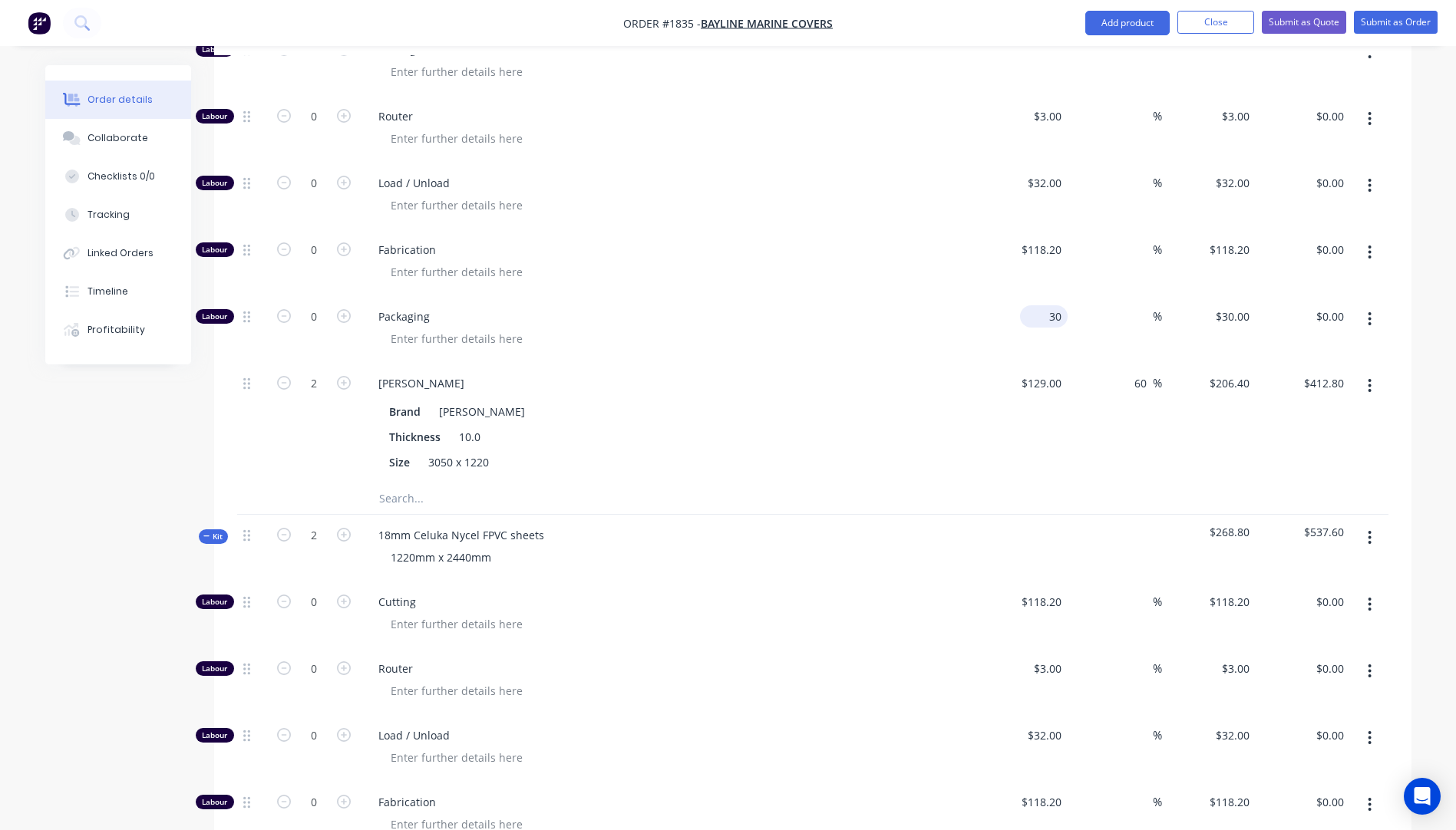
click at [1050, 305] on input "30" at bounding box center [1047, 316] width 42 height 23
type input "$0.00"
click at [899, 372] on div "[PERSON_NAME]" at bounding box center [667, 384] width 602 height 23
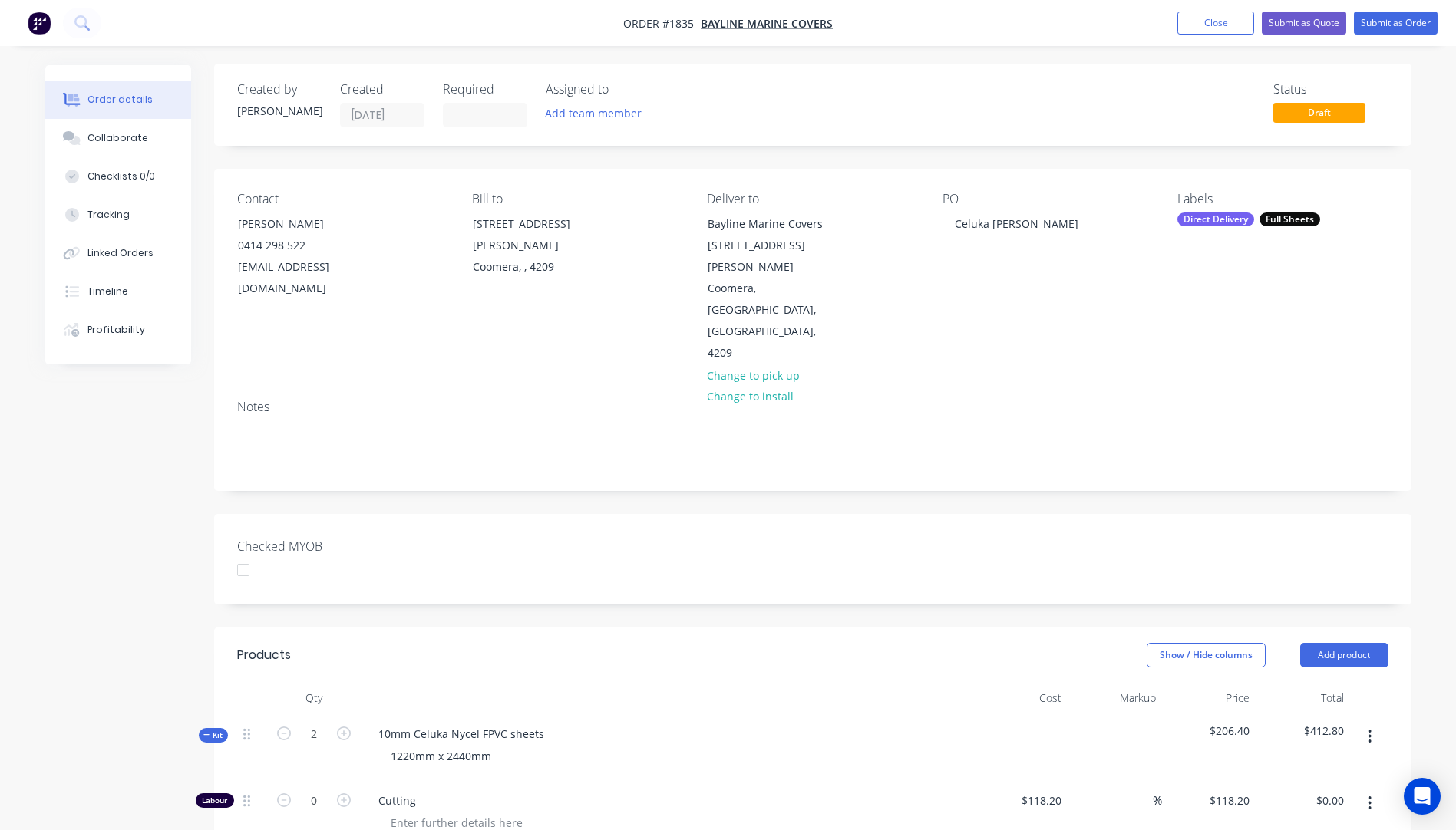
scroll to position [0, 0]
click at [1303, 27] on button "Submit as Quote" at bounding box center [1303, 23] width 85 height 23
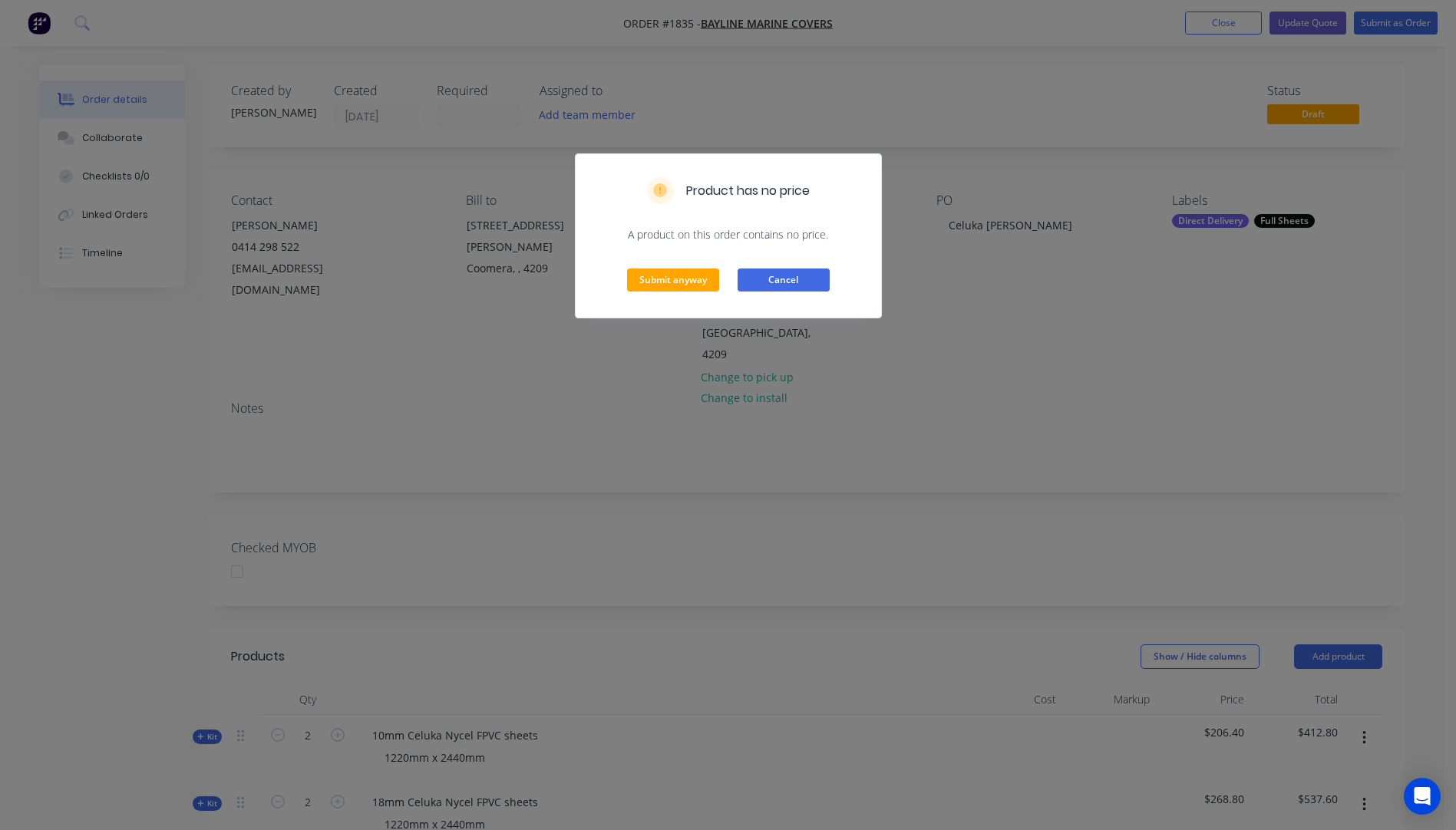
click at [792, 291] on button "Cancel" at bounding box center [784, 280] width 92 height 23
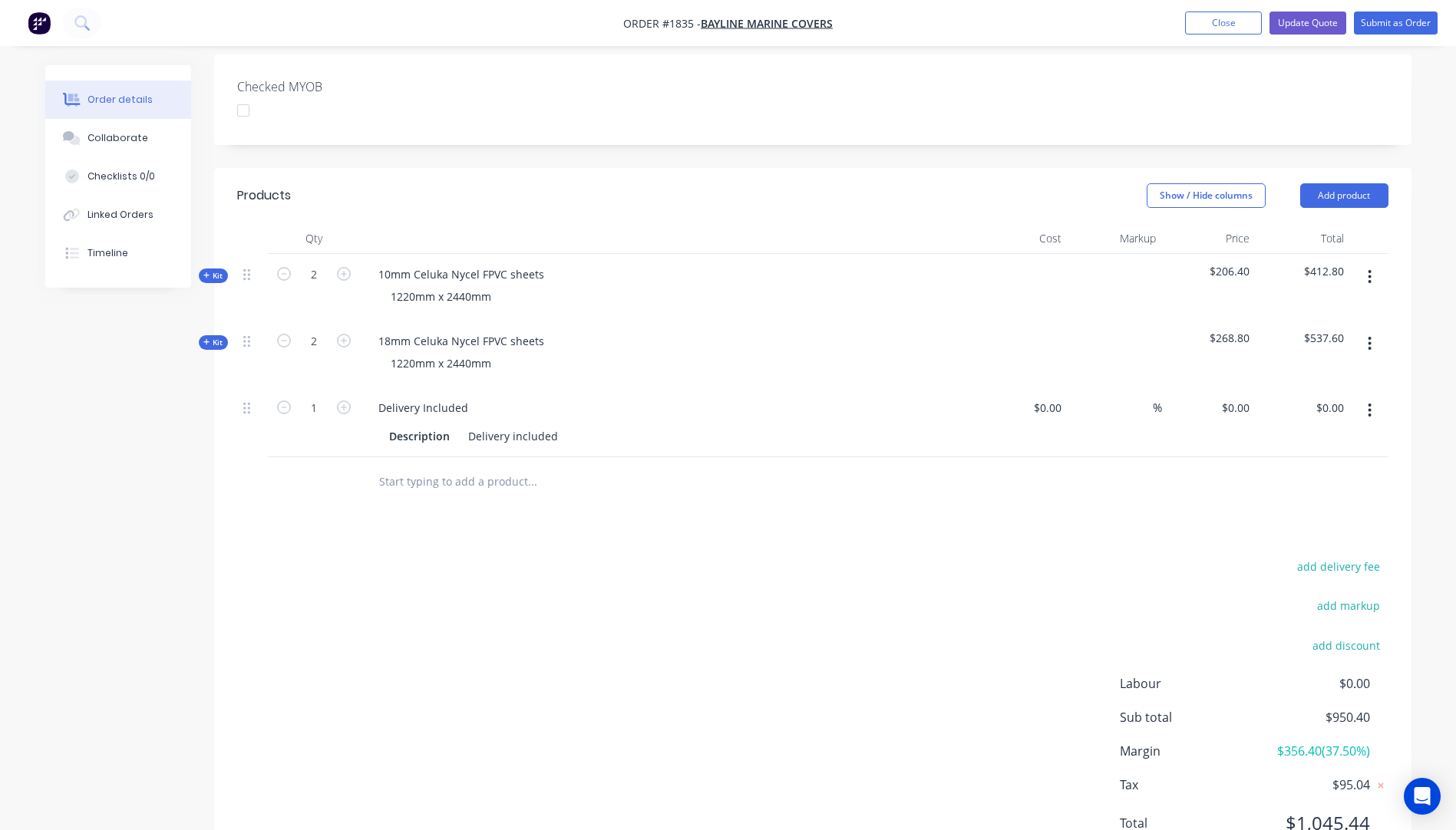
scroll to position [465, 0]
click at [1303, 21] on button "Update Quote" at bounding box center [1308, 23] width 77 height 23
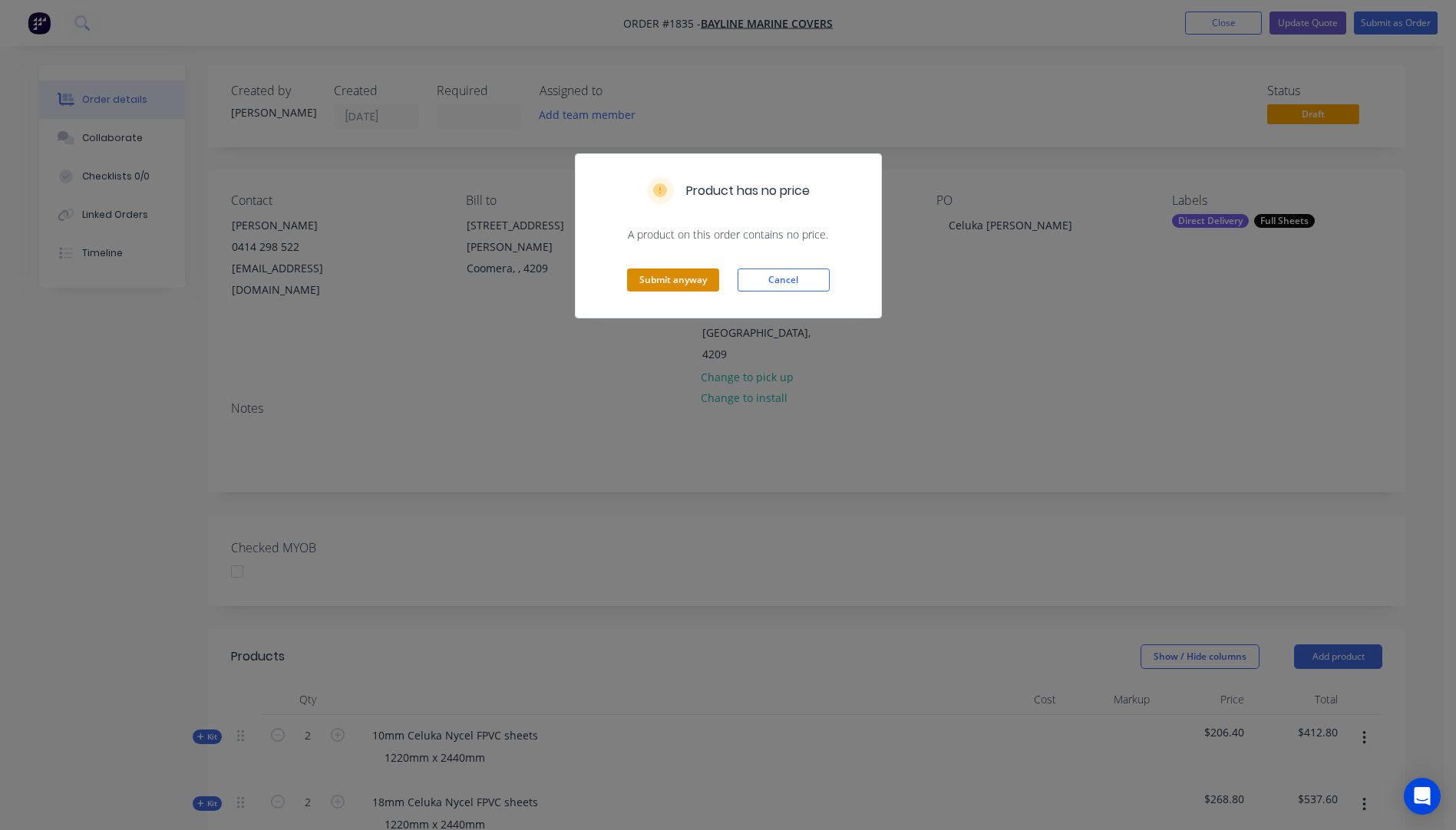
click at [694, 281] on button "Submit anyway" at bounding box center [673, 280] width 92 height 23
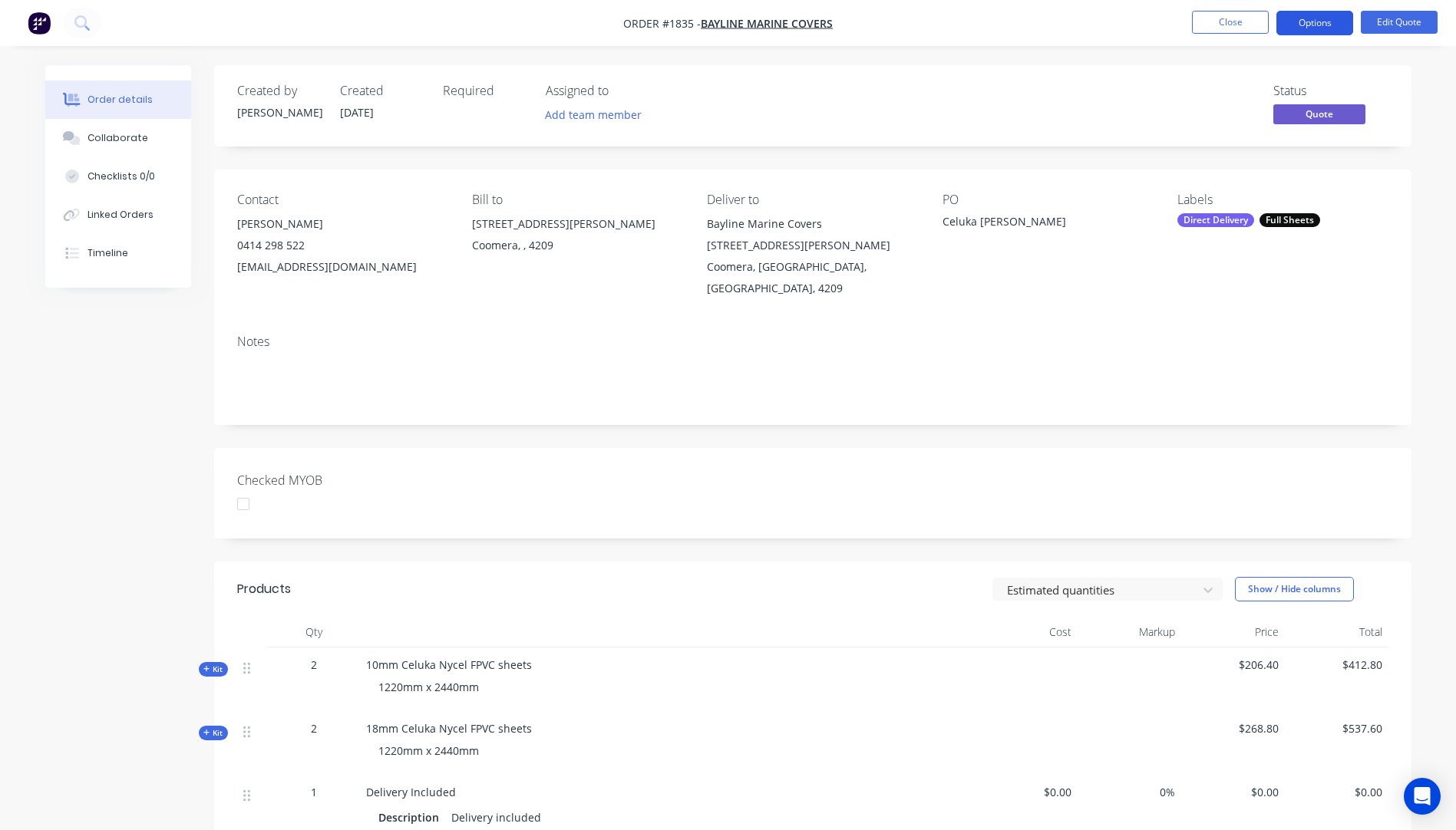
click at [1309, 34] on button "Options" at bounding box center [1315, 23] width 77 height 24
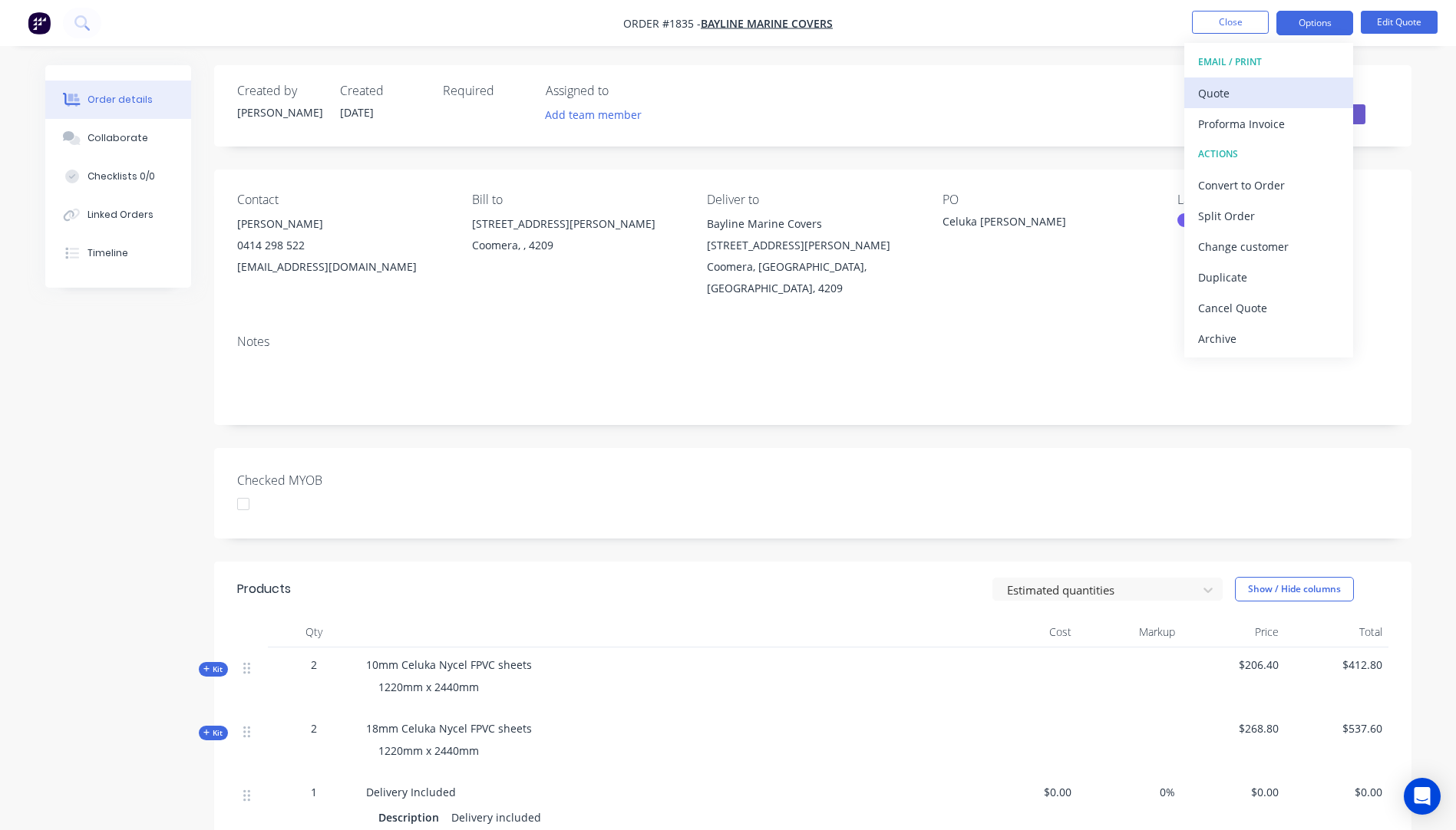
click at [1226, 102] on div "Quote" at bounding box center [1269, 93] width 141 height 23
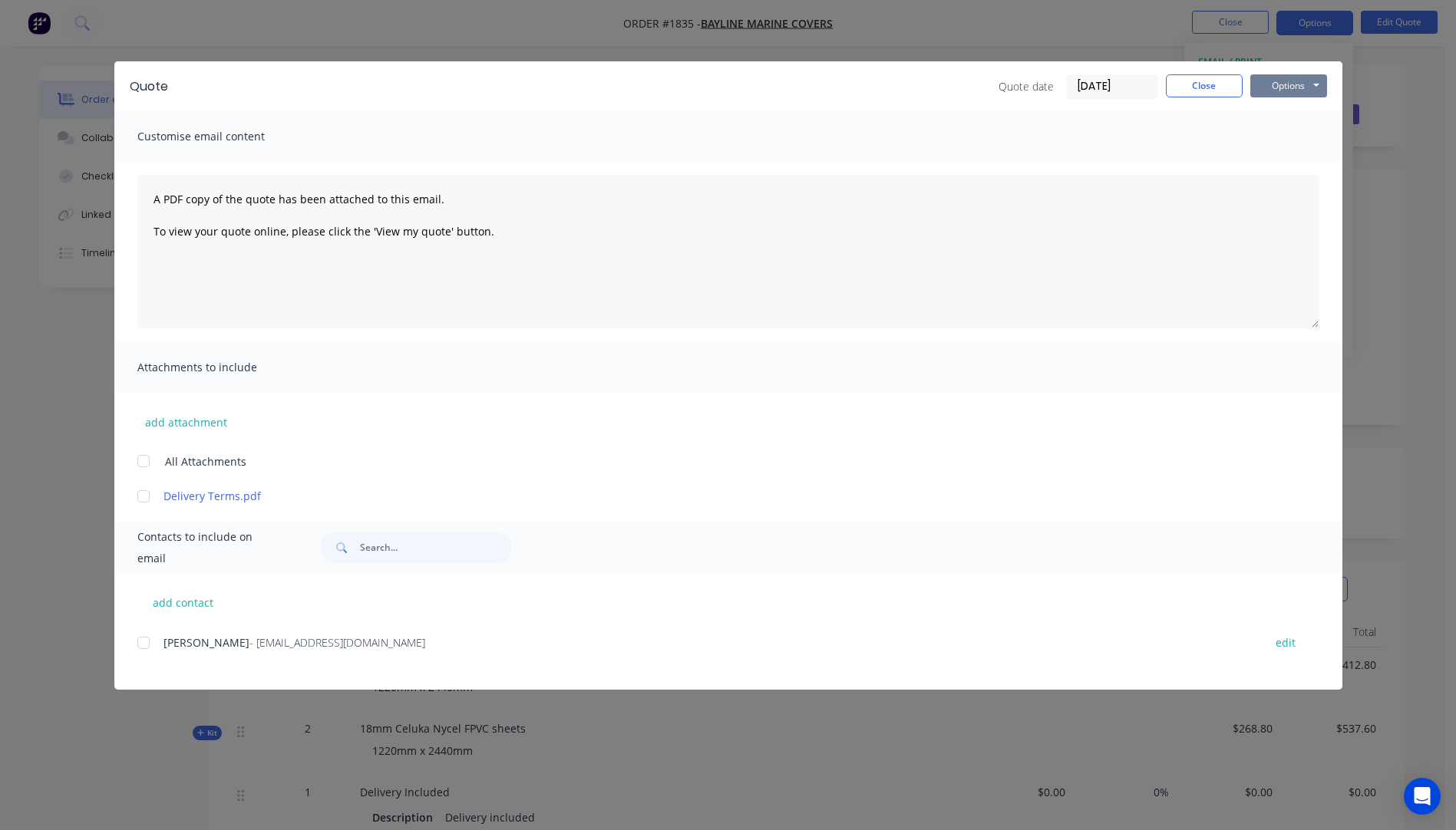
click at [1276, 95] on button "Options" at bounding box center [1289, 85] width 77 height 23
click at [1285, 119] on button "Preview" at bounding box center [1299, 112] width 99 height 25
click at [1205, 86] on button "Close" at bounding box center [1204, 85] width 77 height 23
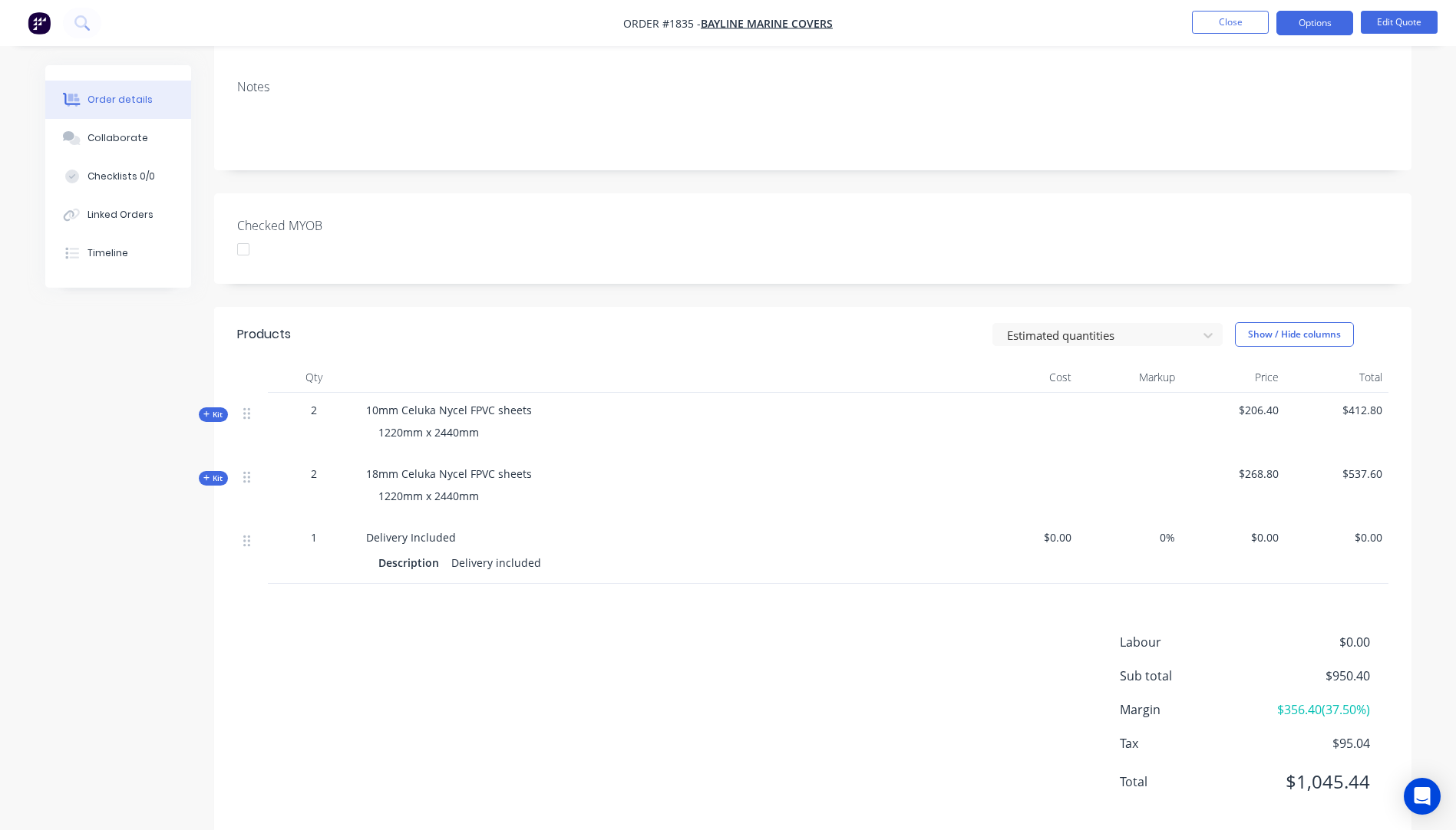
scroll to position [260, 0]
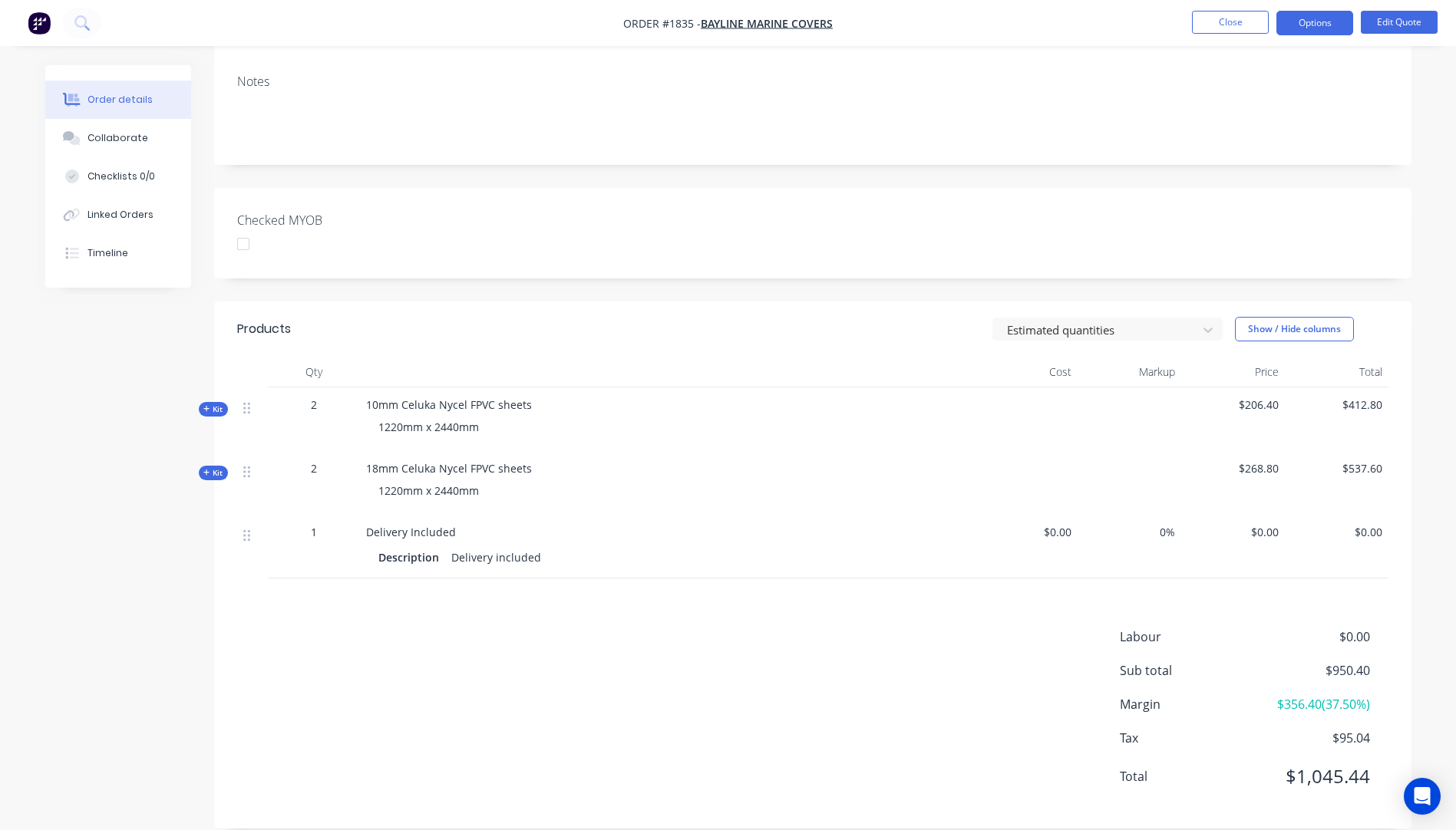
click at [203, 405] on icon "button" at bounding box center [207, 409] width 7 height 8
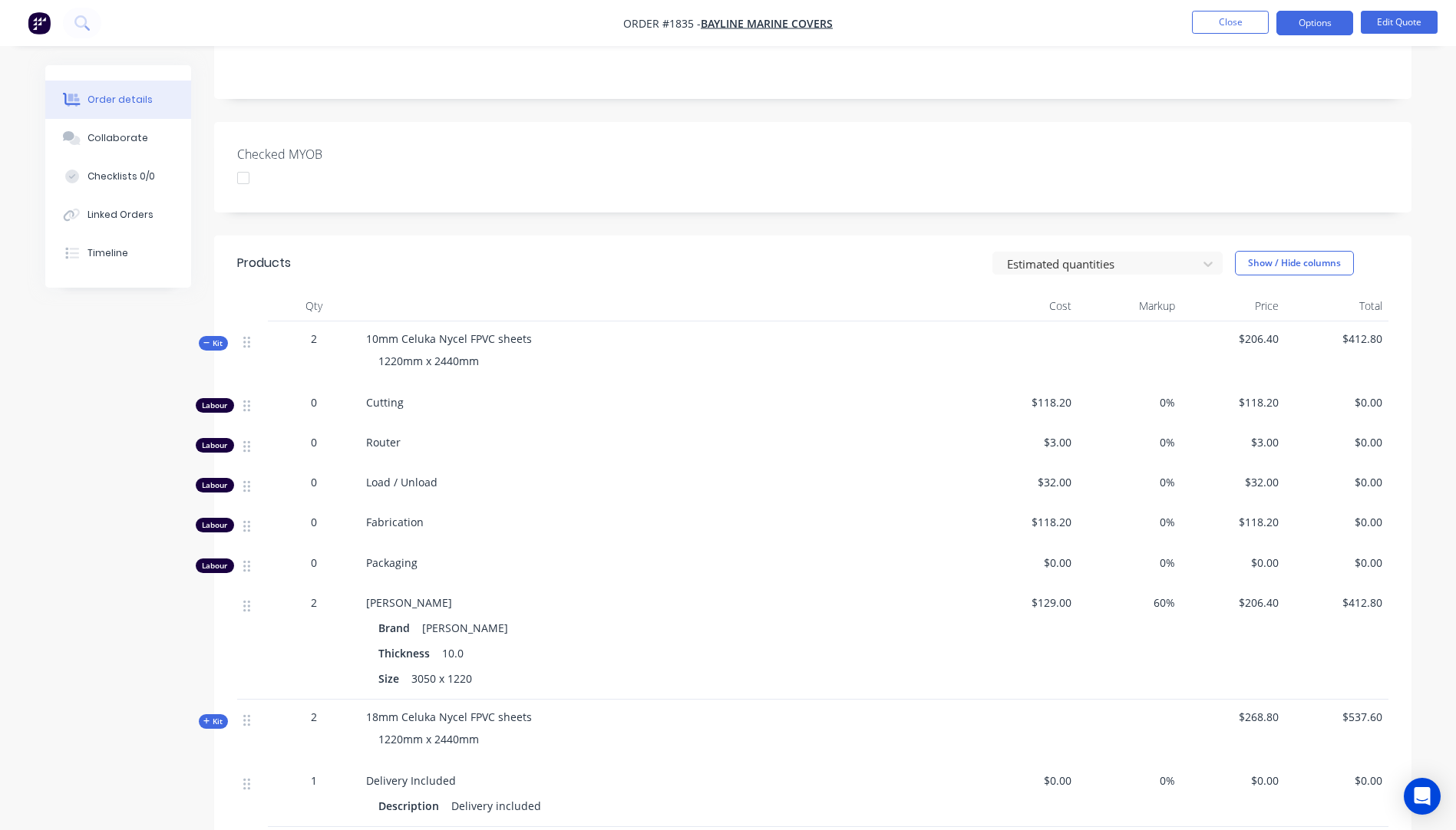
scroll to position [413, 0]
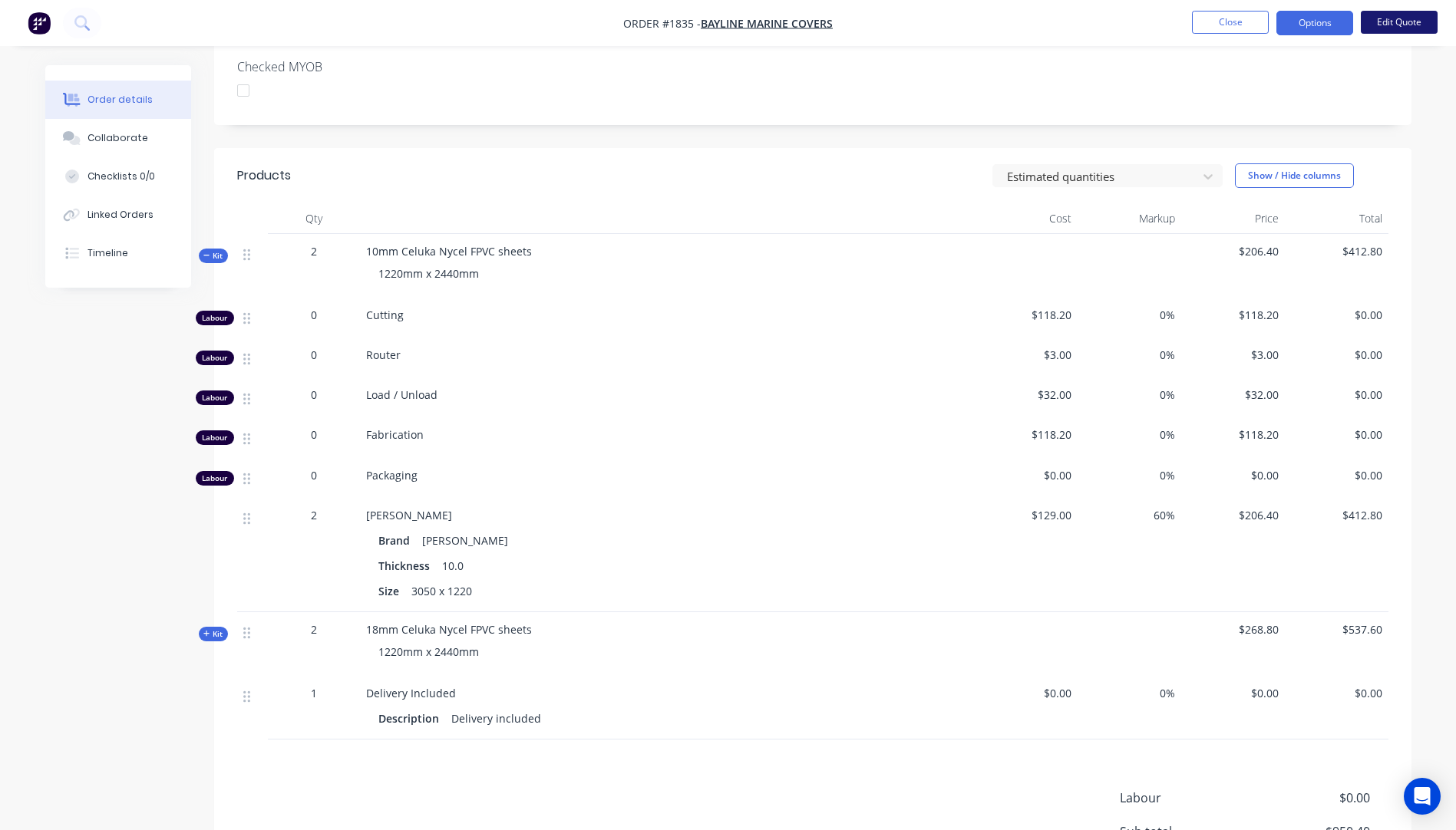
click at [1399, 25] on button "Edit Quote" at bounding box center [1398, 22] width 77 height 23
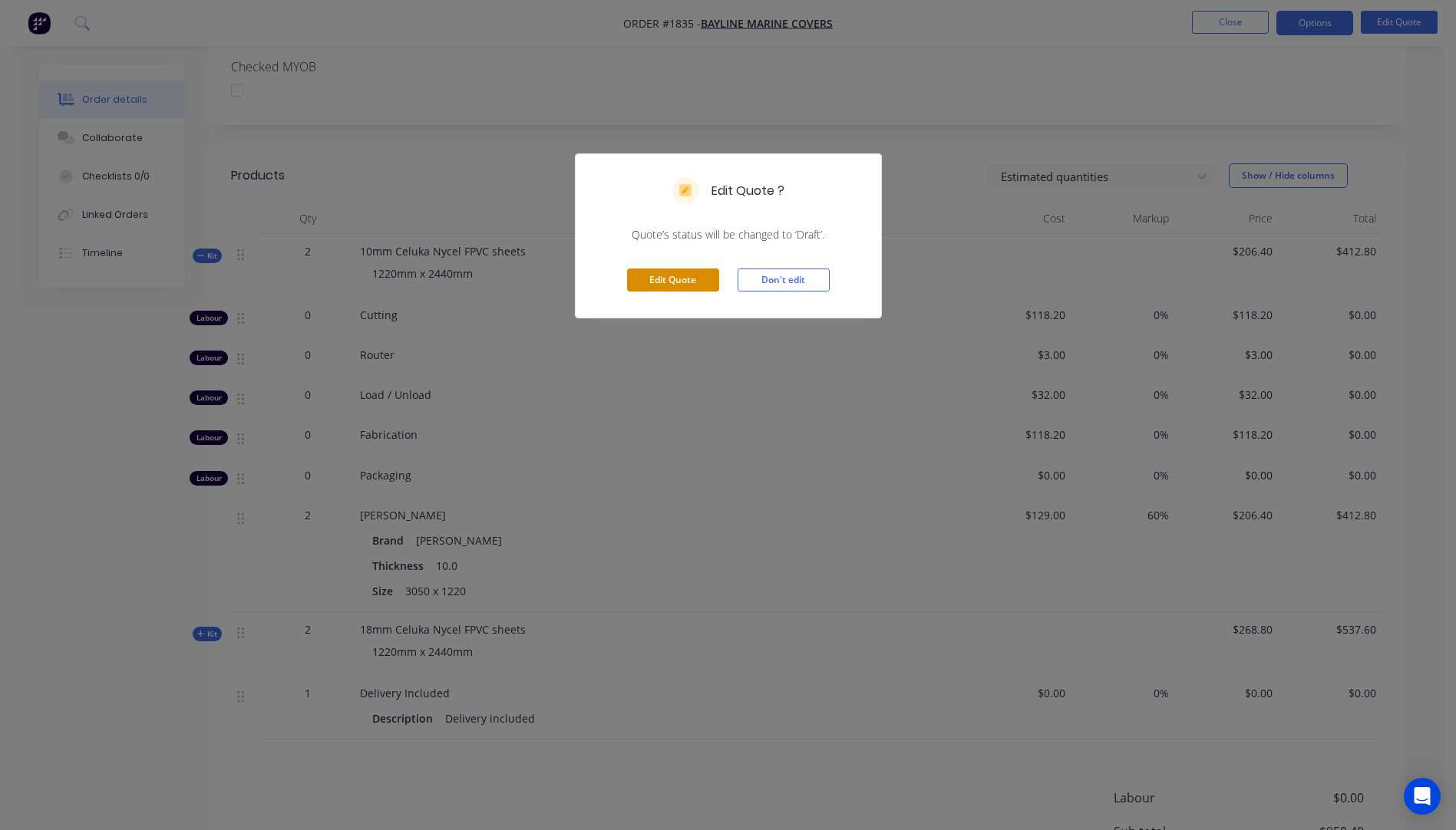
click at [674, 276] on button "Edit Quote" at bounding box center [673, 280] width 92 height 23
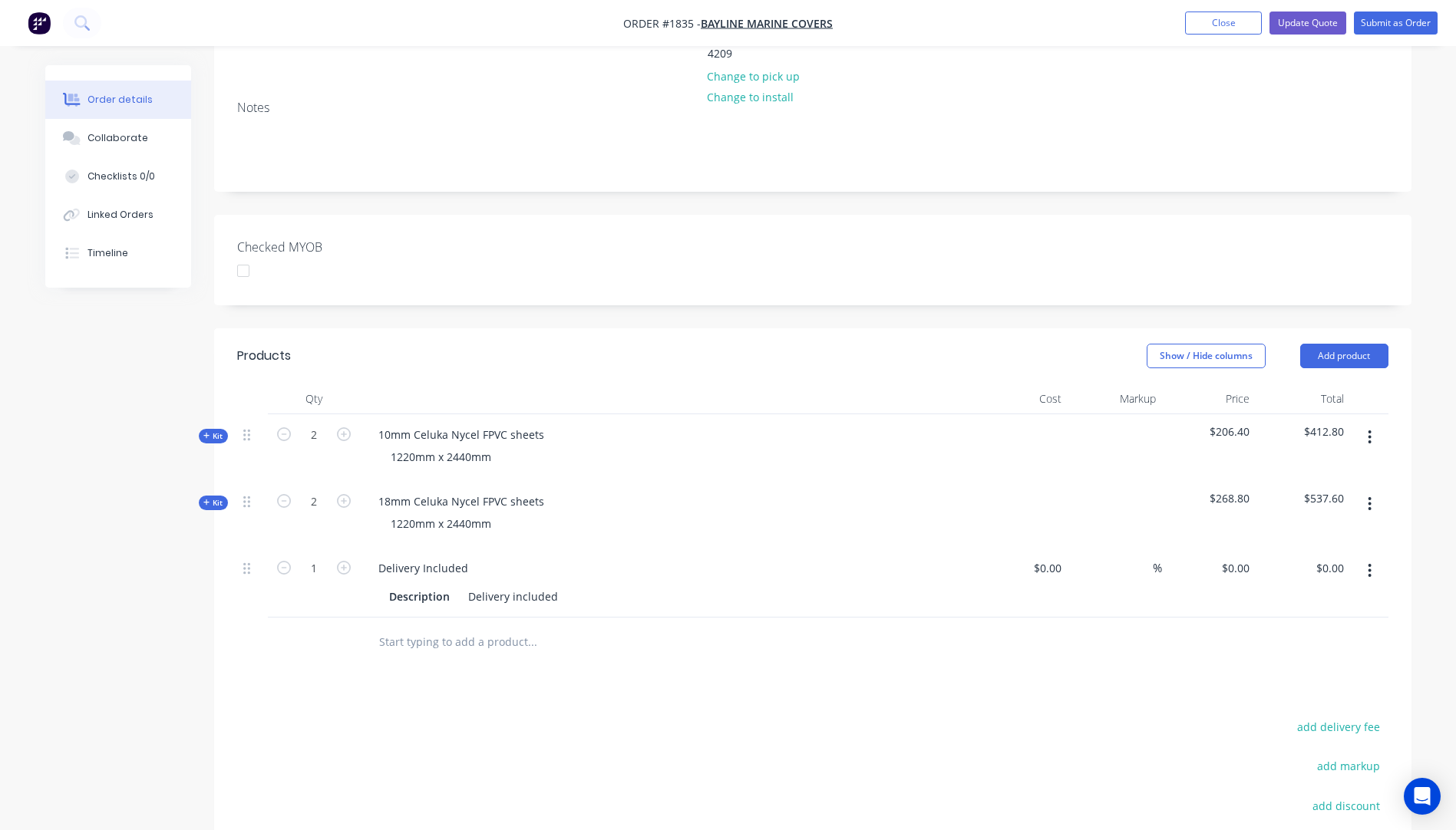
scroll to position [384, 0]
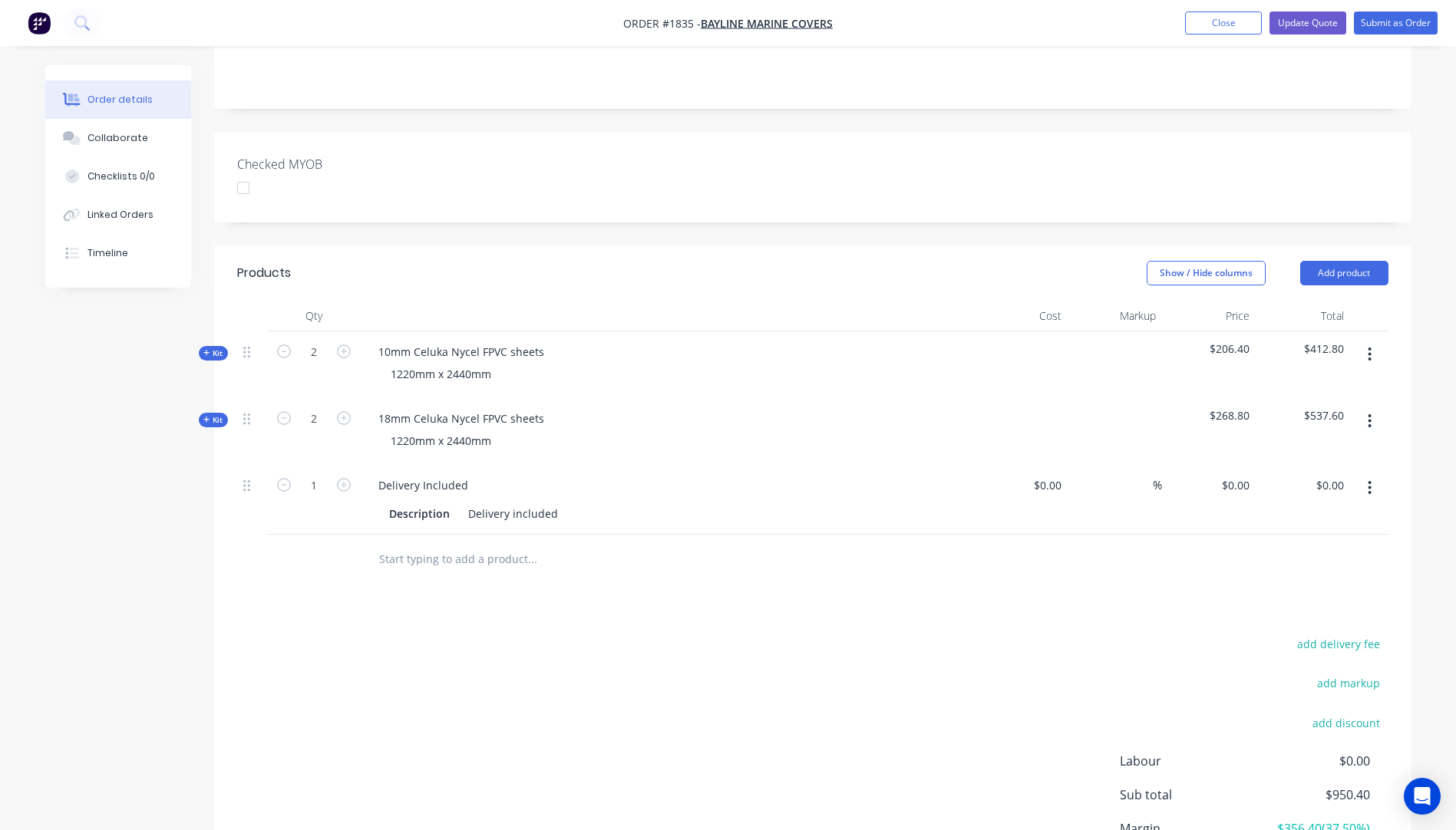
click at [203, 349] on icon "button" at bounding box center [207, 352] width 7 height 8
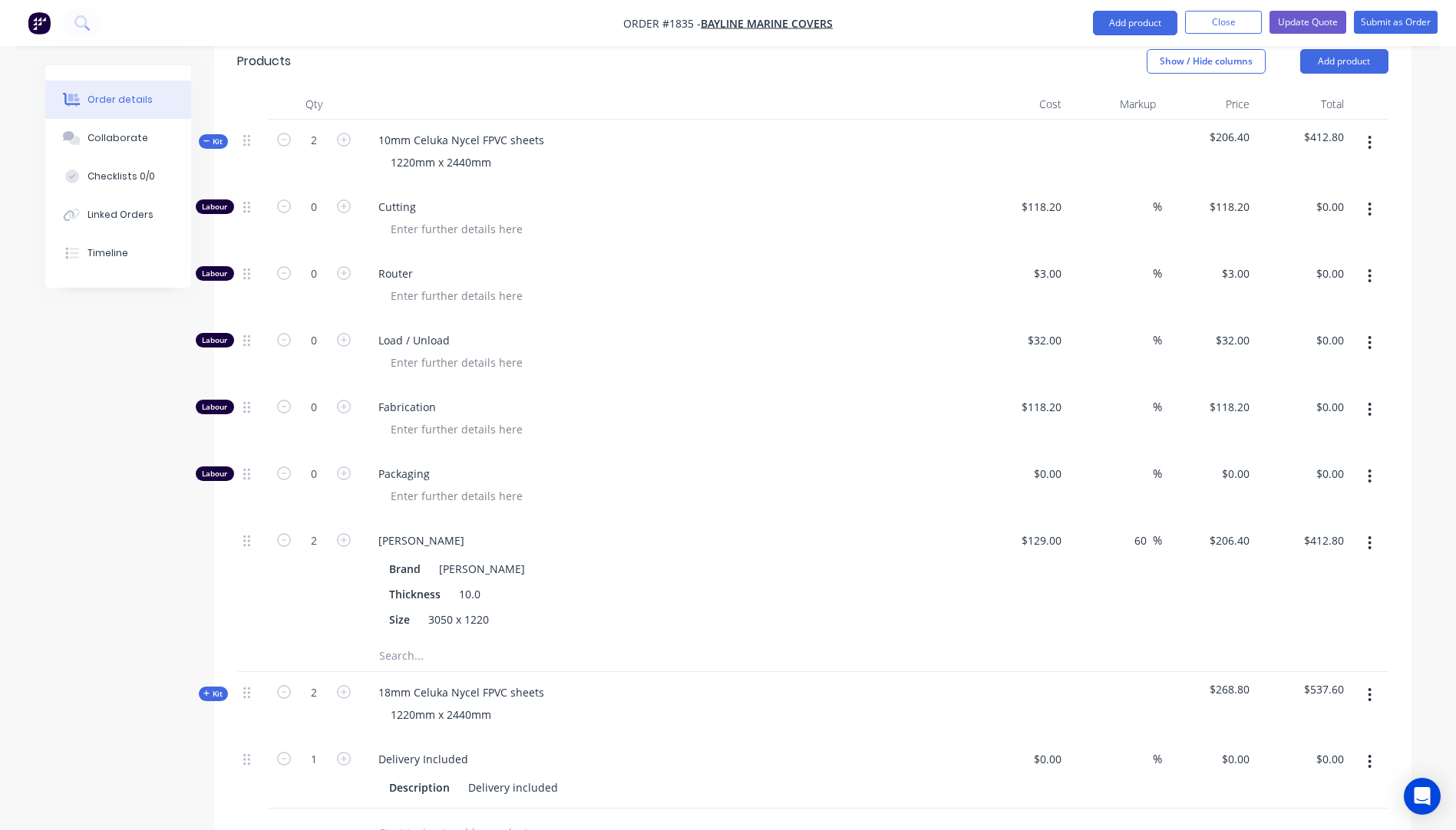
scroll to position [614, 0]
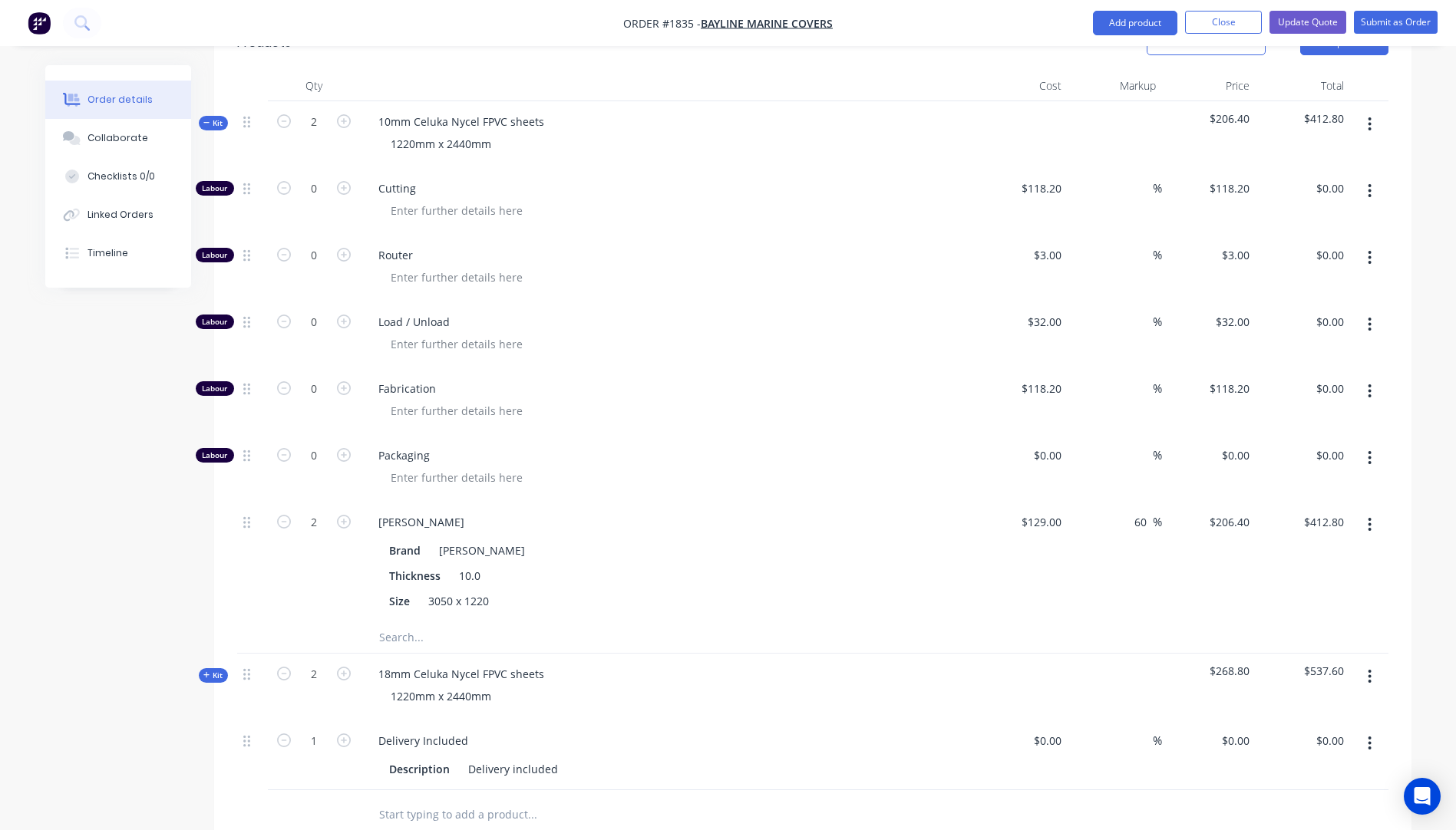
click at [401, 622] on input "text" at bounding box center [532, 637] width 307 height 31
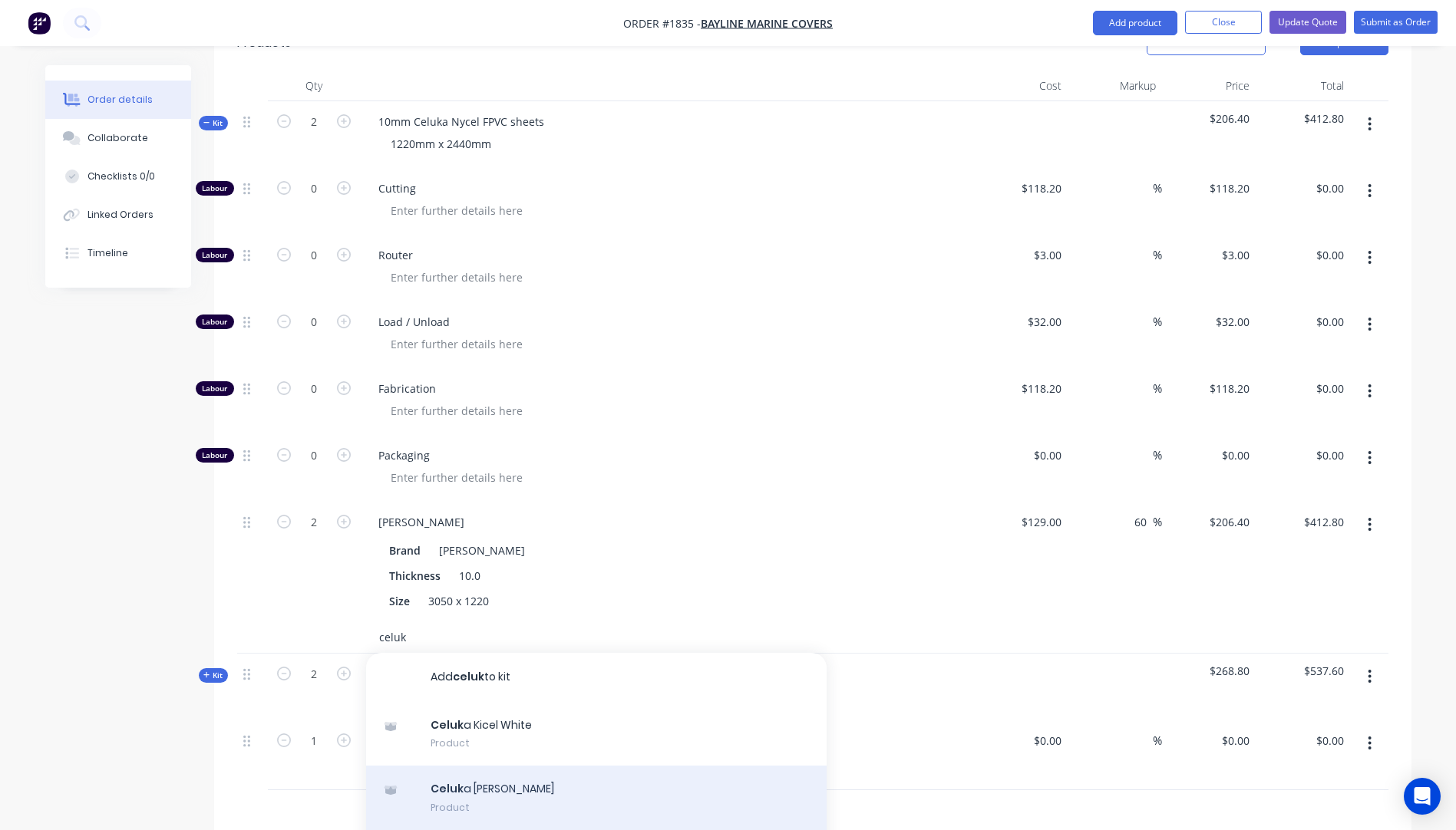
type input "celuk"
click at [489, 765] on div "Celuk a [PERSON_NAME] Product" at bounding box center [596, 798] width 460 height 65
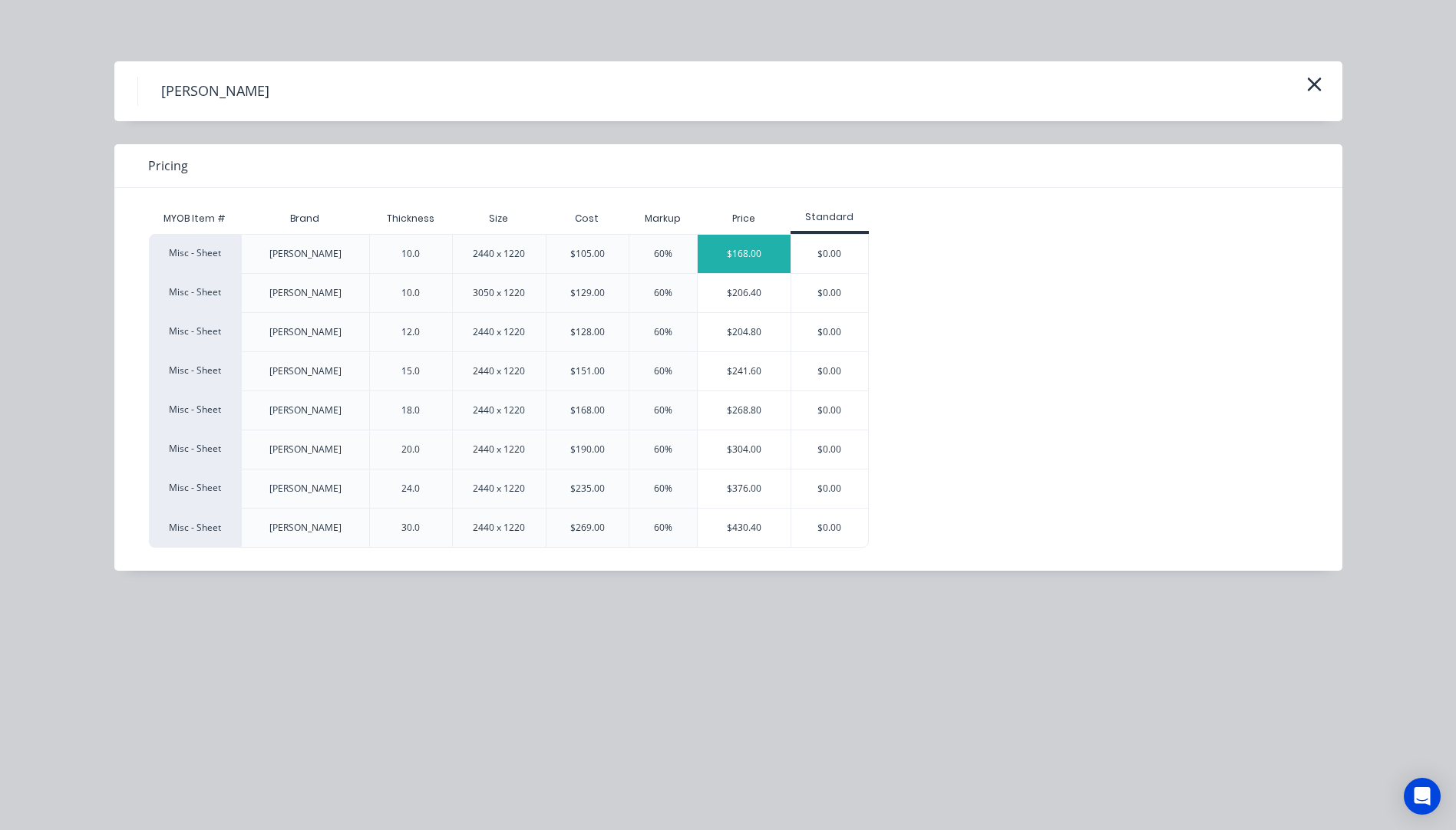
click at [740, 259] on div "$168.00" at bounding box center [744, 254] width 92 height 38
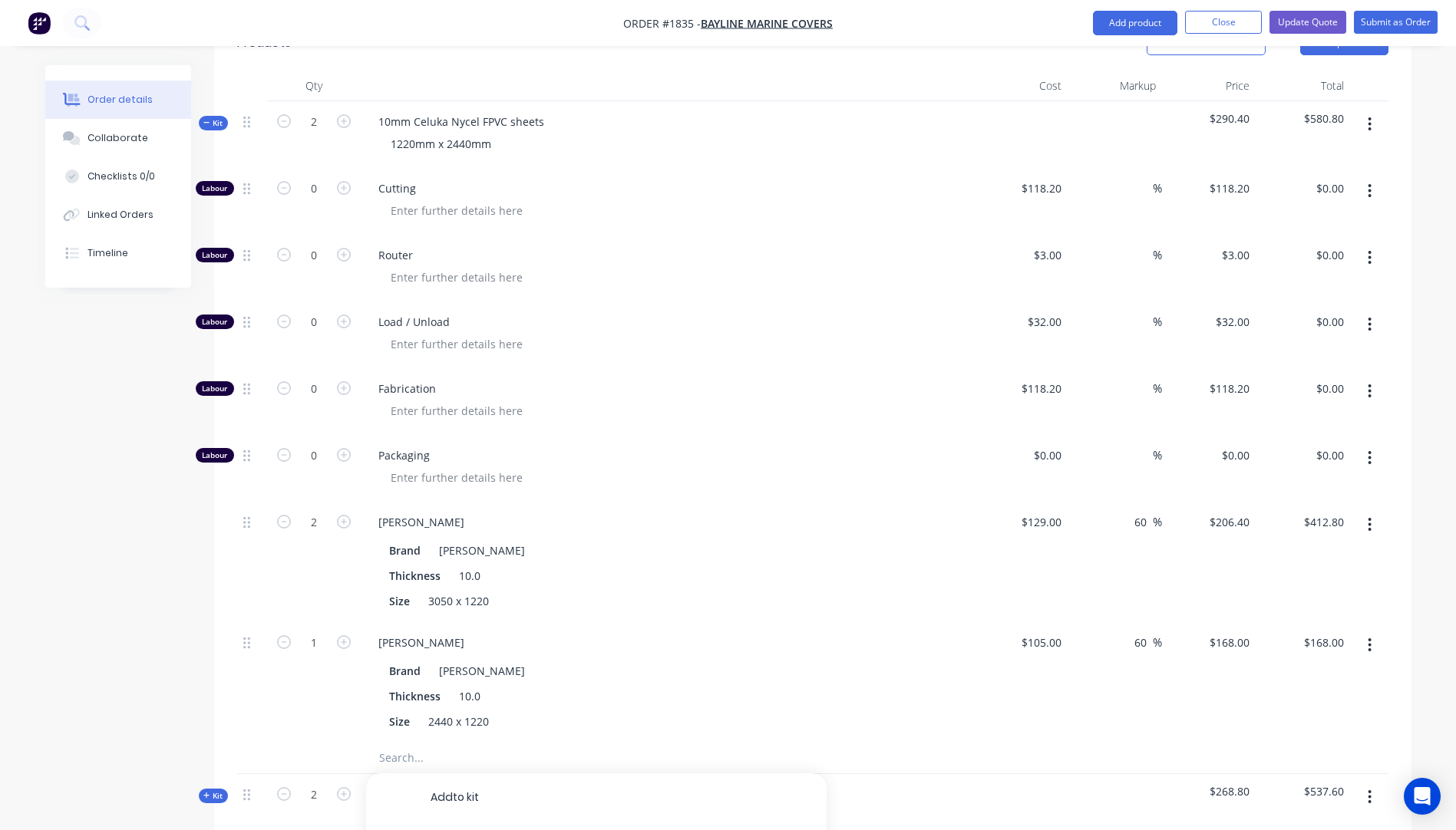
click at [1373, 511] on button "button" at bounding box center [1369, 525] width 36 height 28
click at [1284, 616] on div "Delete" at bounding box center [1316, 627] width 119 height 23
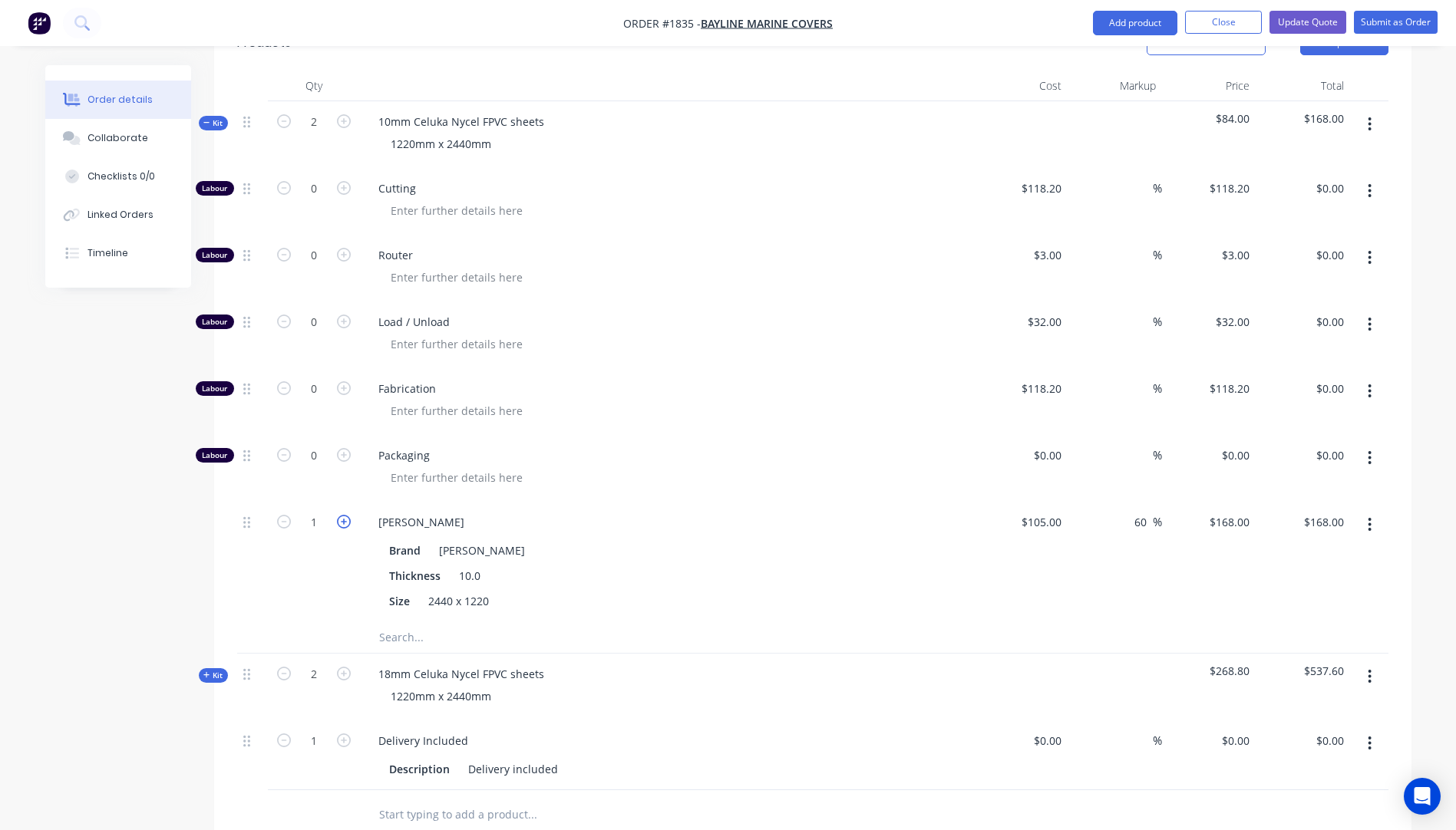
drag, startPoint x: 344, startPoint y: 461, endPoint x: 364, endPoint y: 459, distance: 20.1
click at [344, 515] on icon "button" at bounding box center [344, 522] width 14 height 14
type input "2"
type input "$336.00"
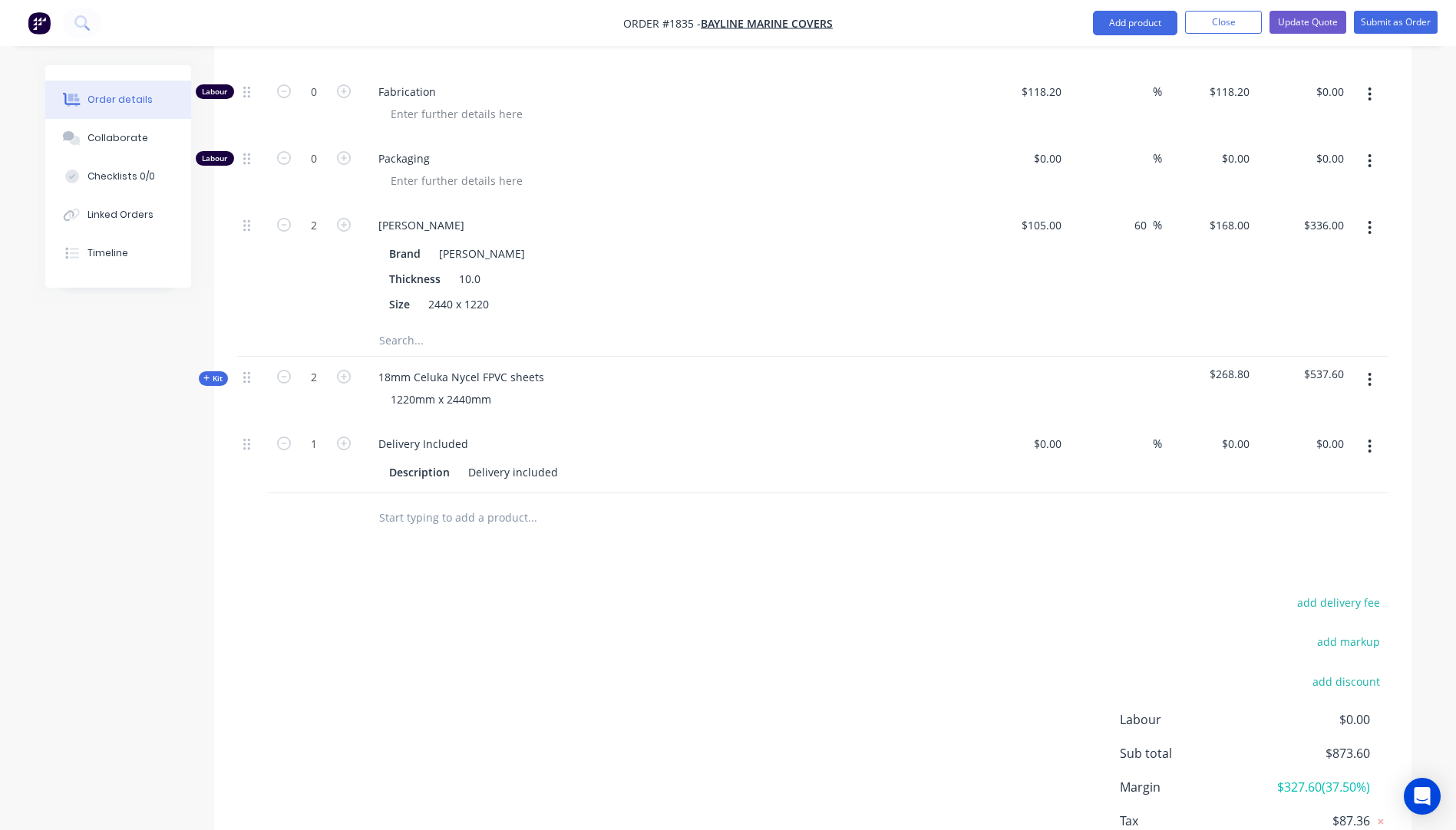
scroll to position [950, 0]
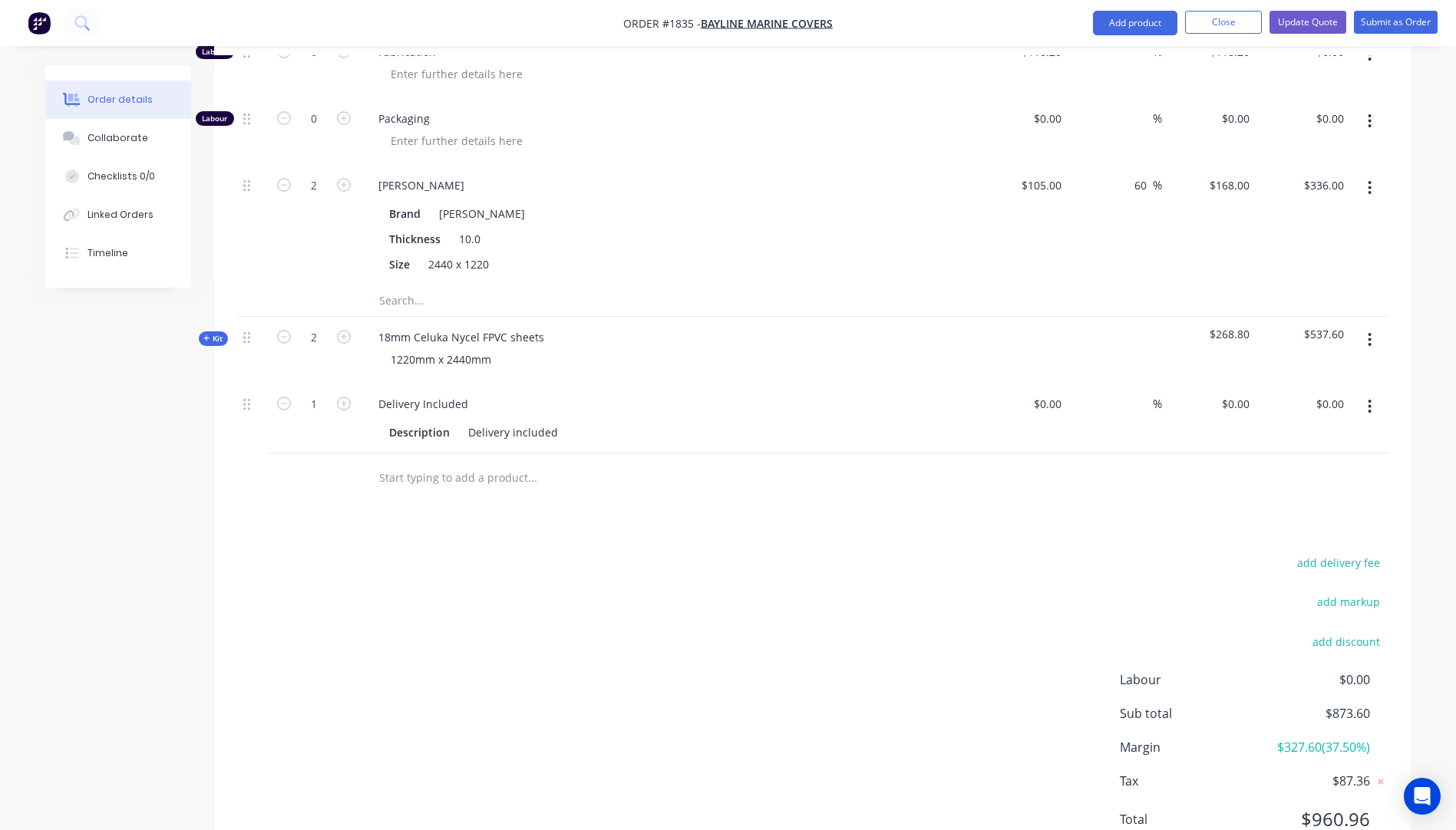
click at [203, 335] on icon "button" at bounding box center [207, 338] width 7 height 8
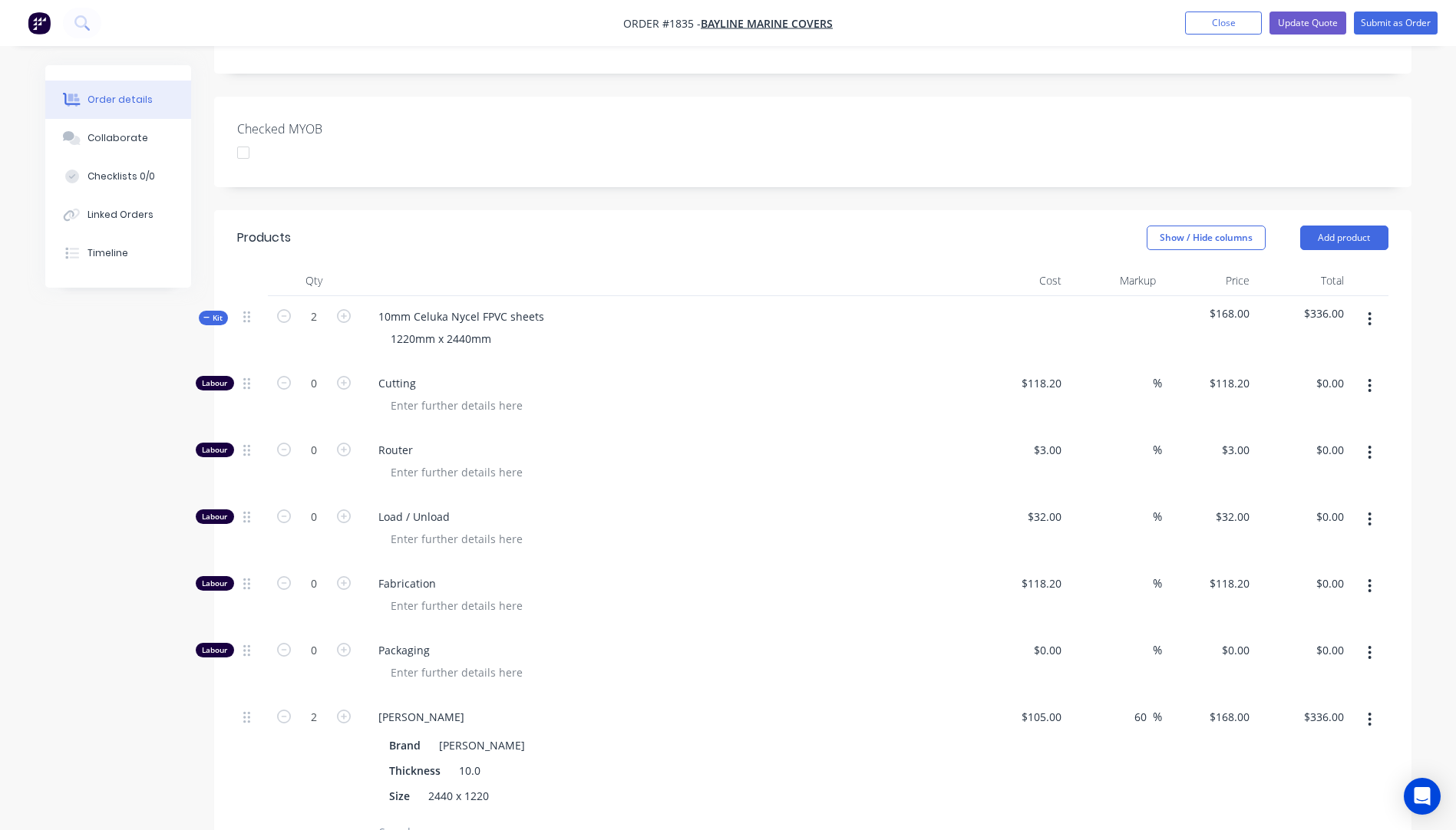
scroll to position [106, 0]
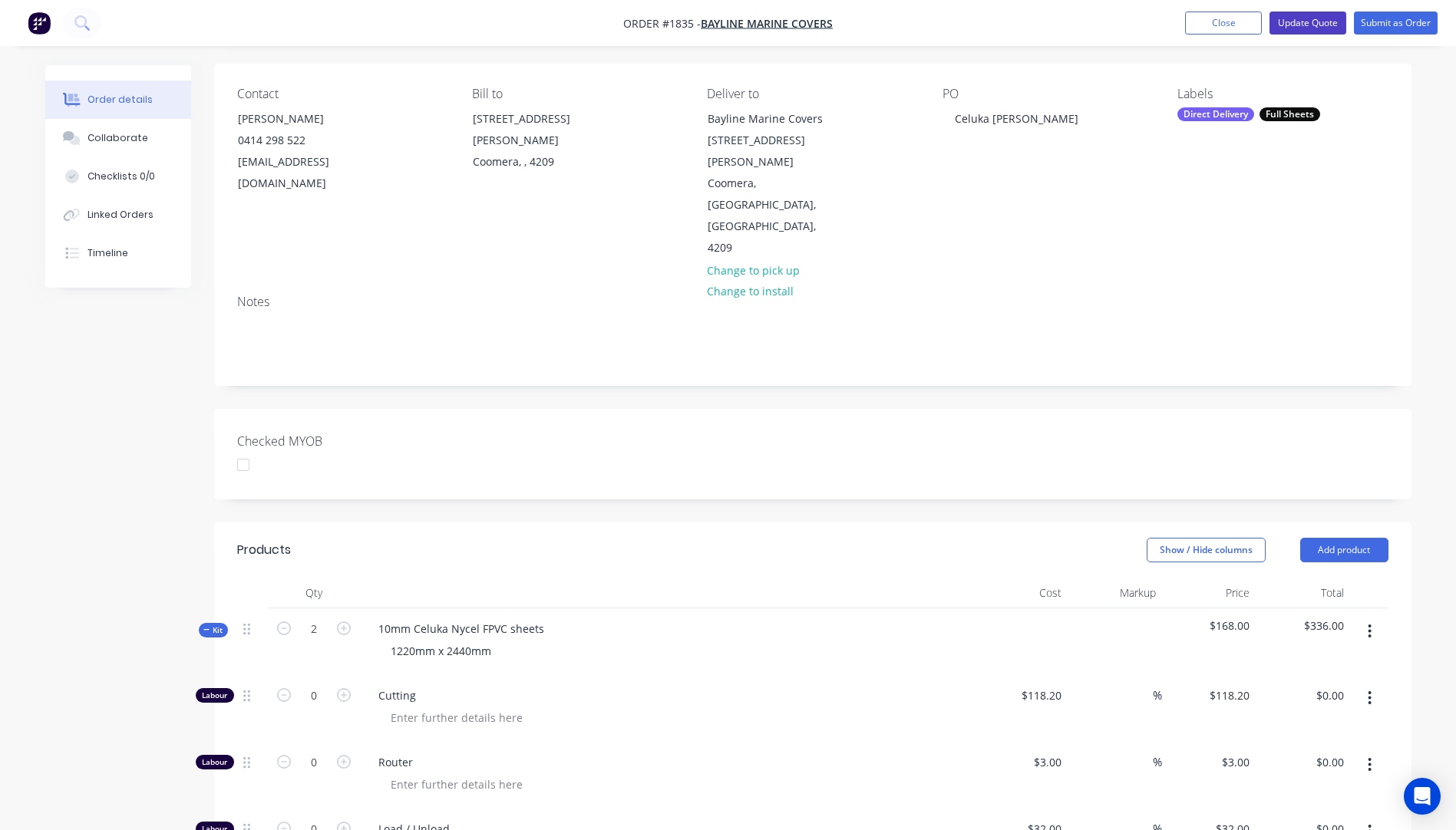
click at [1288, 31] on button "Update Quote" at bounding box center [1308, 23] width 77 height 23
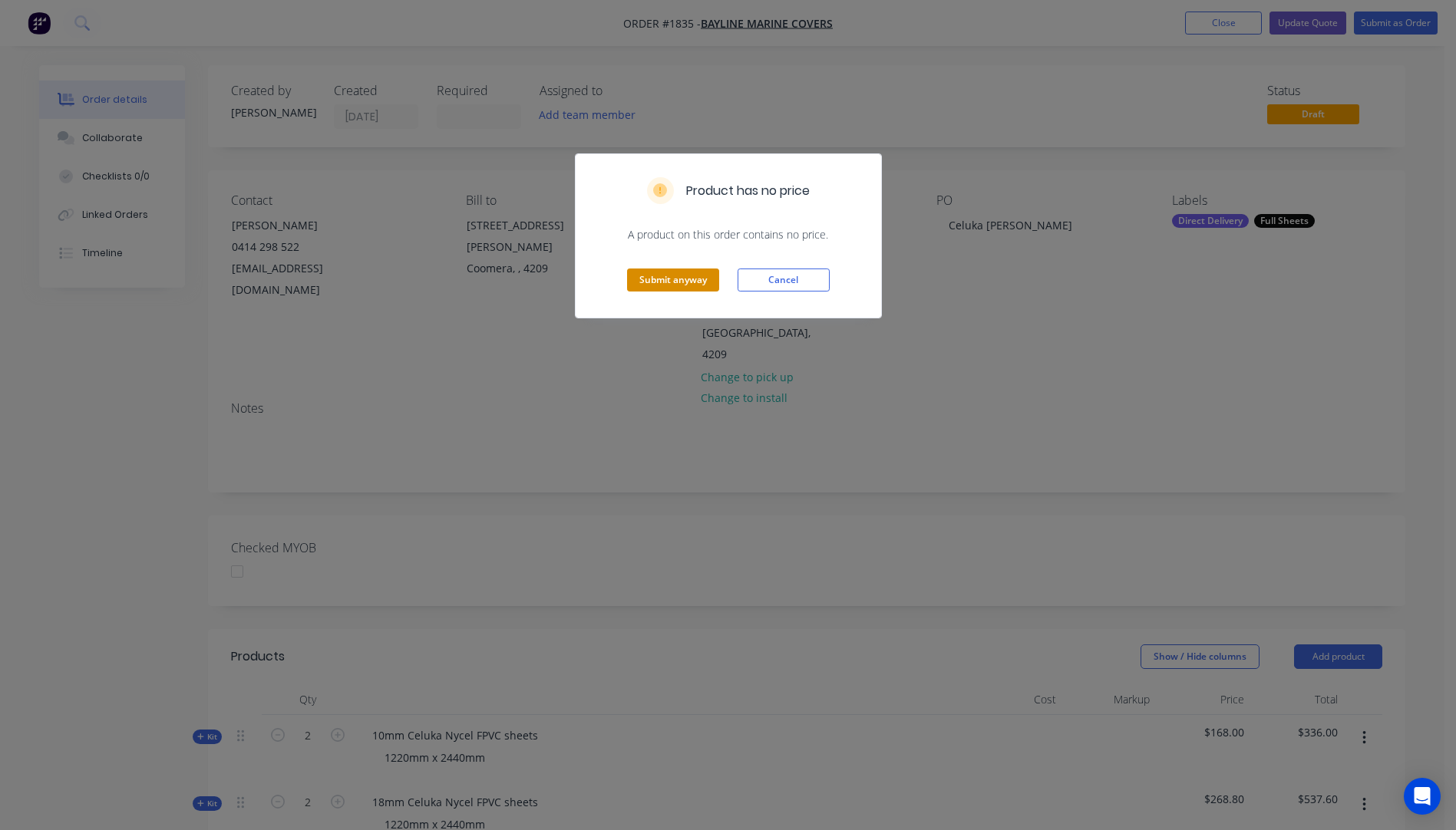
click at [664, 288] on button "Submit anyway" at bounding box center [673, 280] width 92 height 23
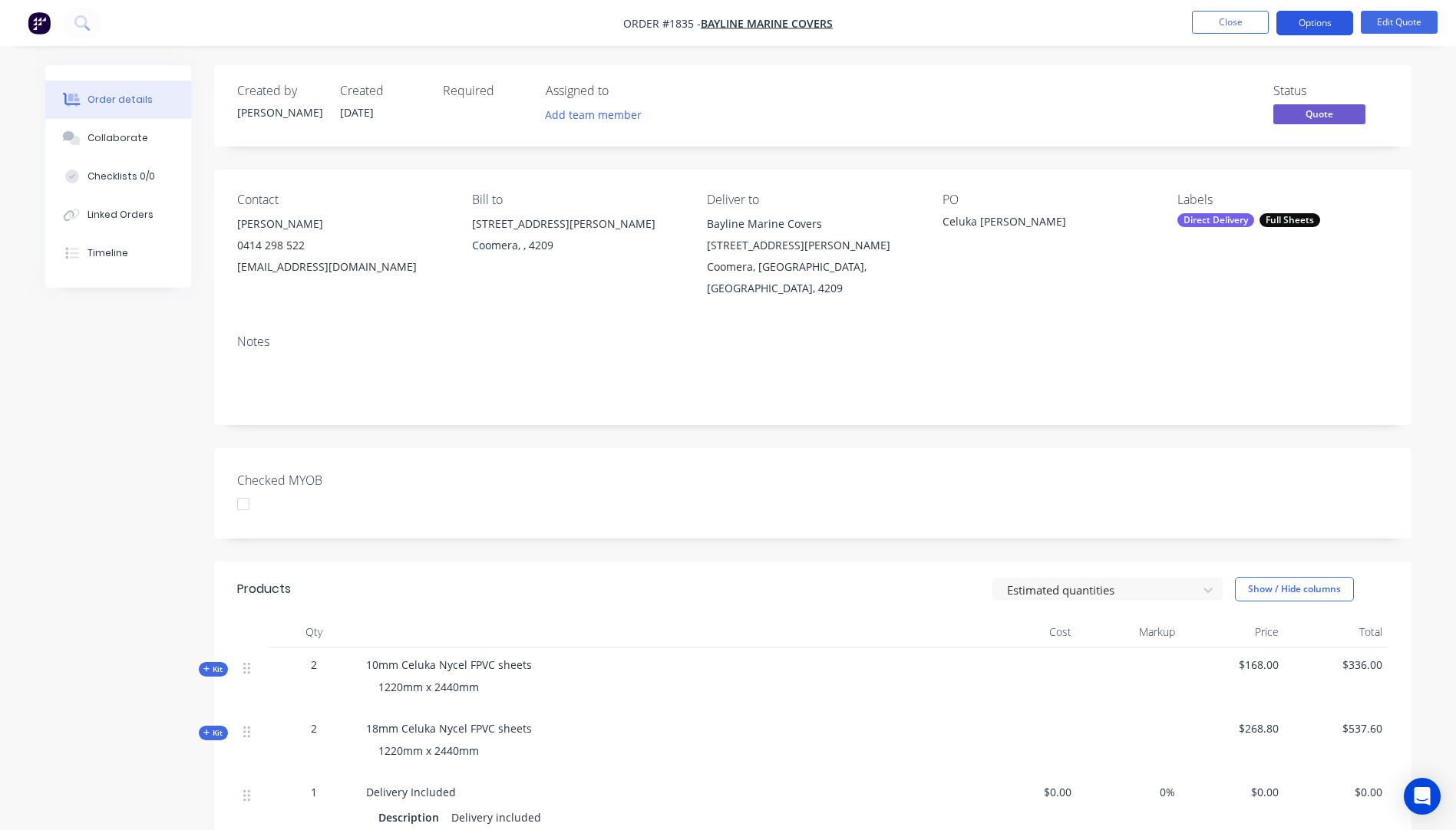
click at [1307, 26] on button "Options" at bounding box center [1315, 23] width 77 height 24
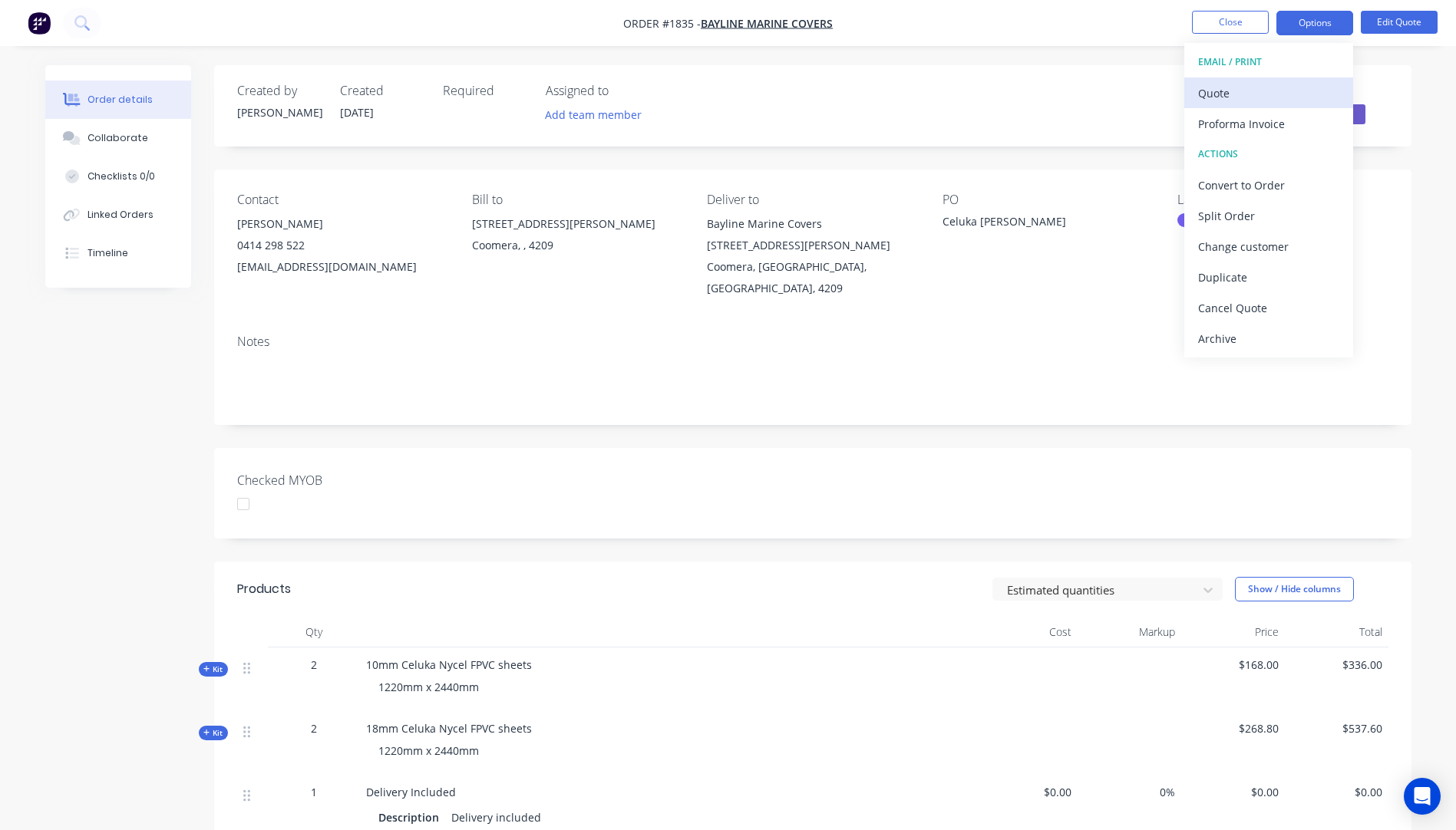
click at [1212, 95] on div "Quote" at bounding box center [1269, 93] width 141 height 23
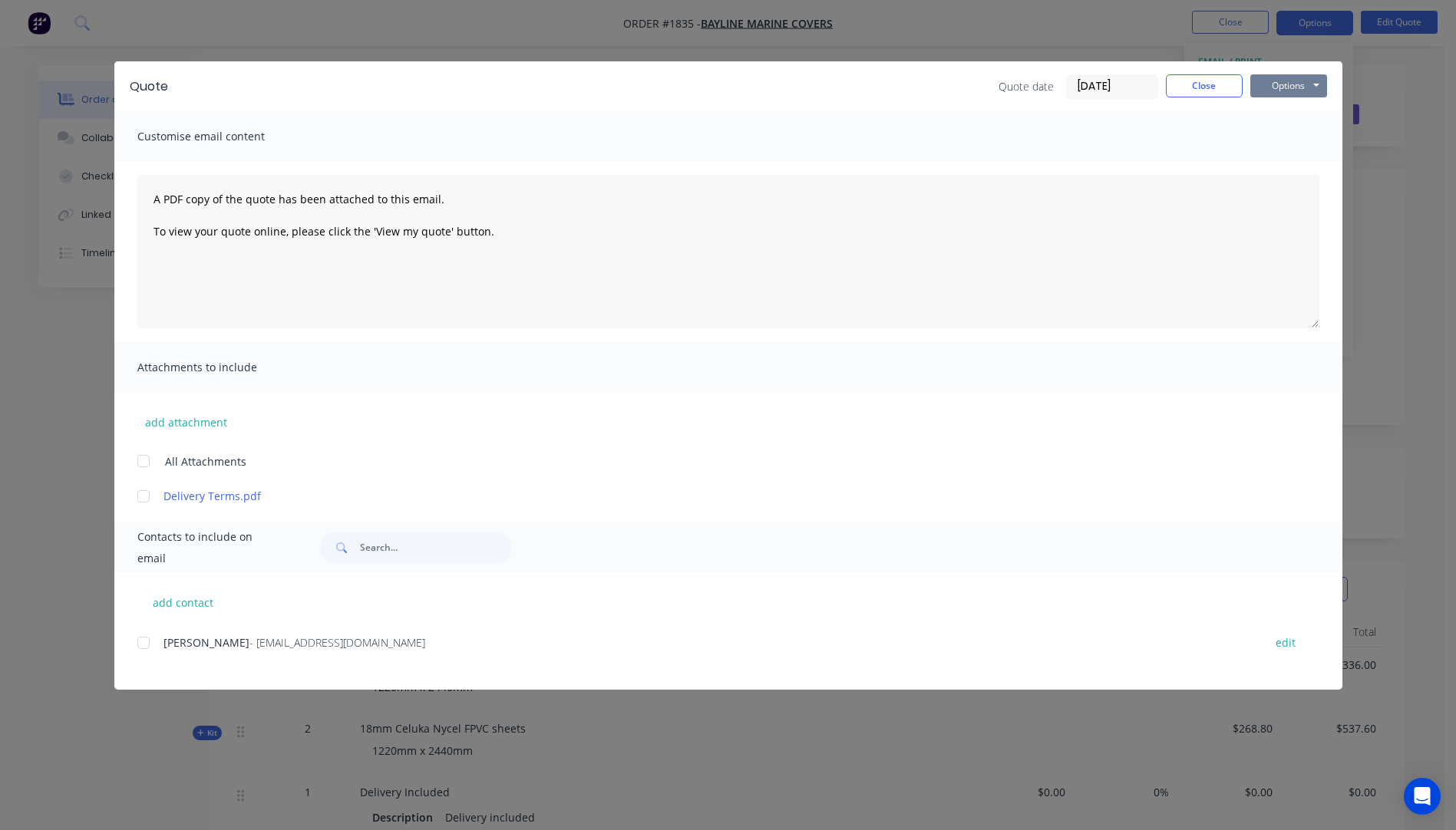
click at [1270, 89] on button "Options" at bounding box center [1289, 85] width 77 height 23
click at [1283, 112] on button "Preview" at bounding box center [1299, 112] width 99 height 25
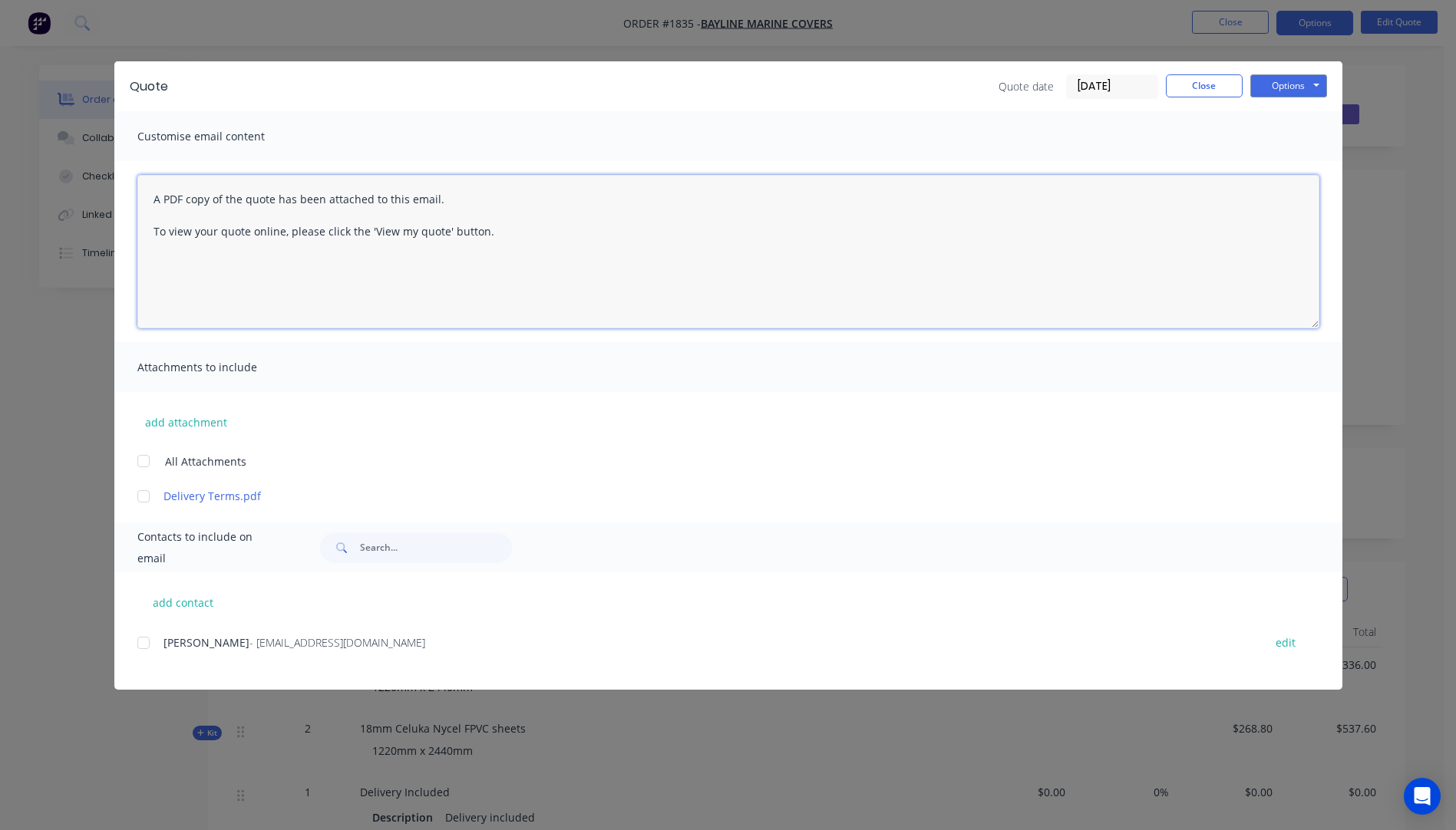
paste textarea "Hi, Please contact us if you have any questions. Regards, [PERSON_NAME] [EMAIL_…"
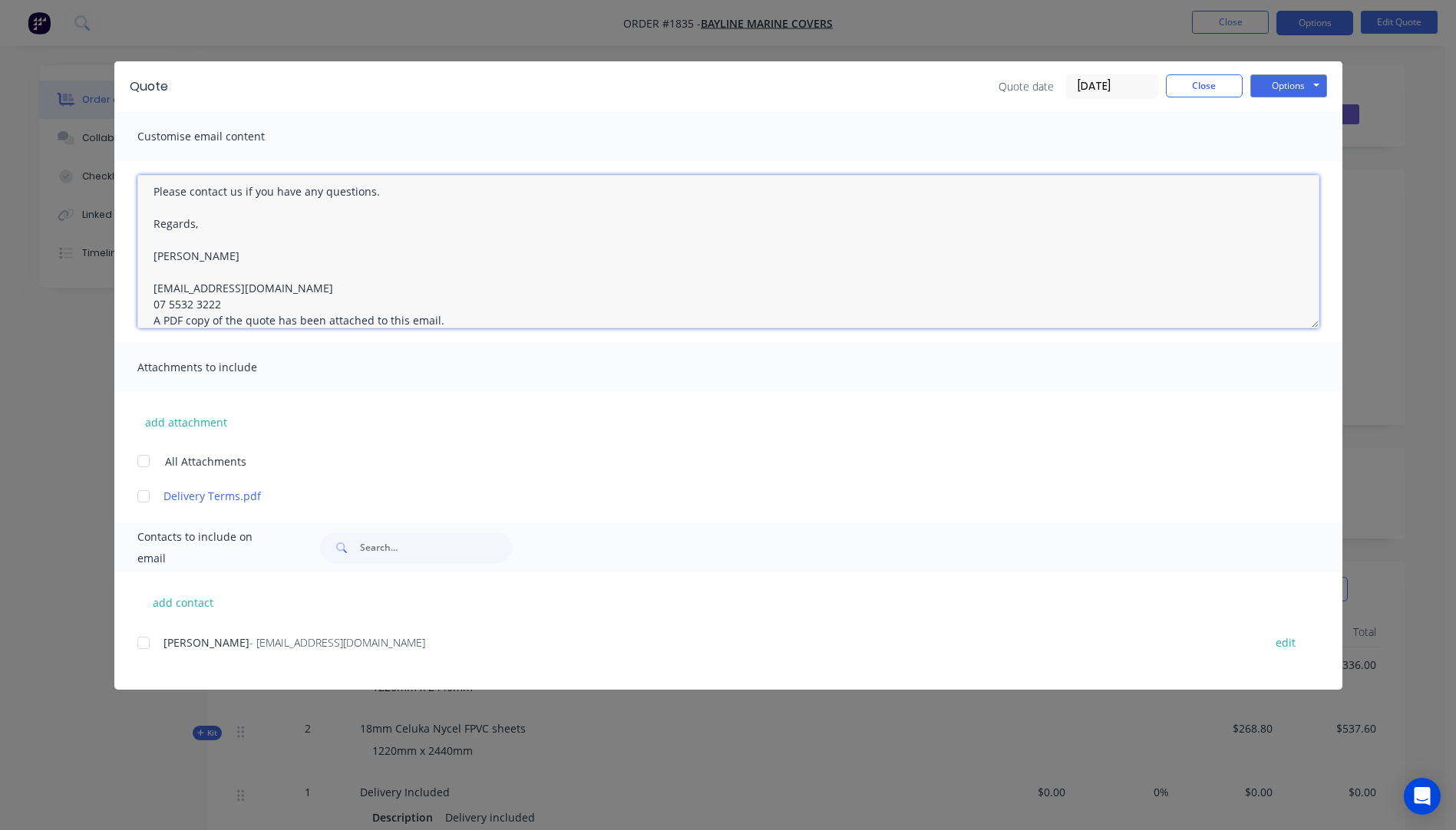
click at [222, 306] on textarea "Hi, Please contact us if you have any questions. Regards, [PERSON_NAME] [EMAIL_…" at bounding box center [728, 252] width 1181 height 153
click at [147, 502] on div at bounding box center [143, 496] width 31 height 31
click at [146, 644] on div at bounding box center [143, 643] width 31 height 31
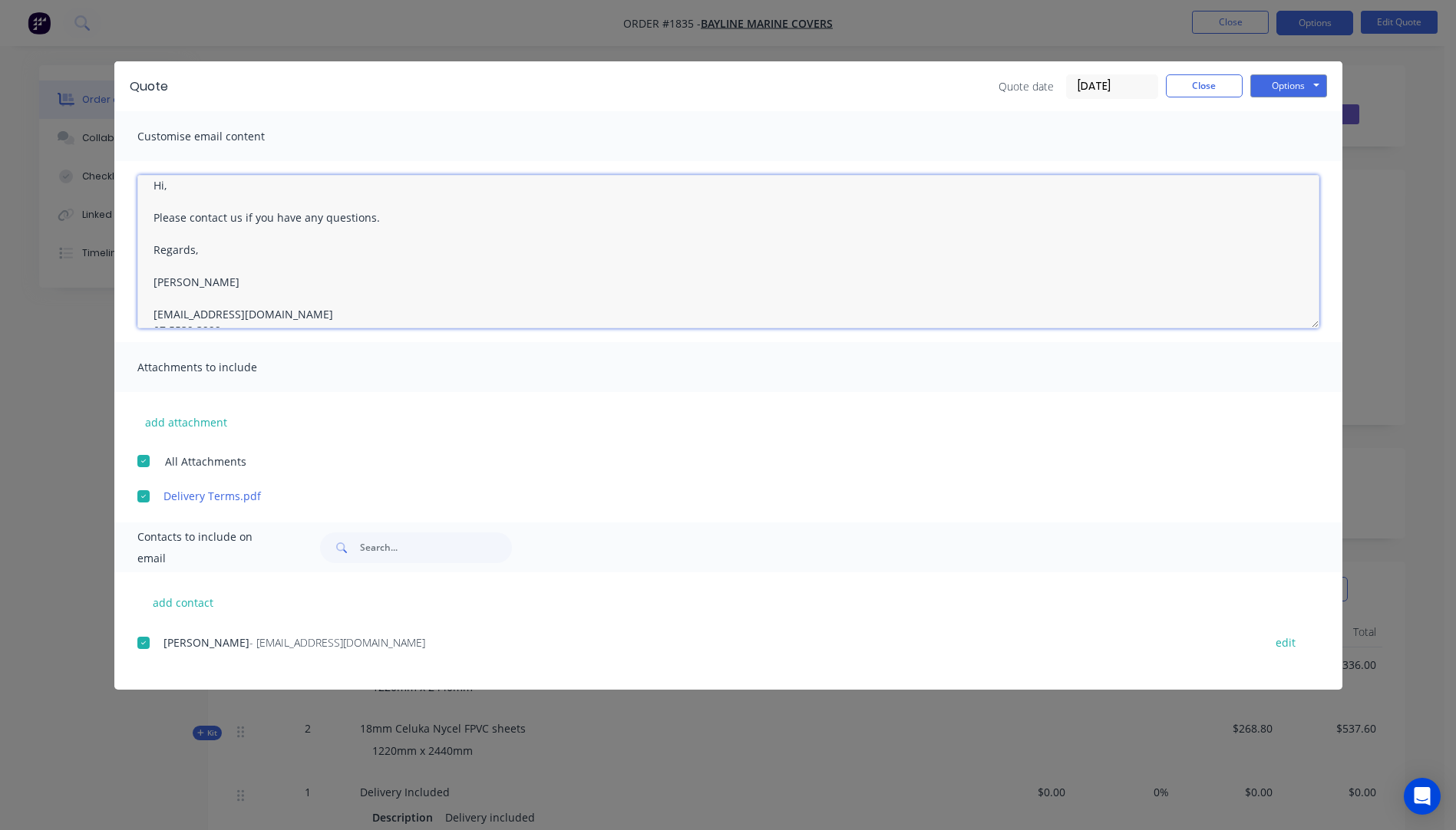
scroll to position [0, 0]
click at [182, 201] on textarea "Hi, Please contact us if you have any questions. Regards, [PERSON_NAME] [EMAIL_…" at bounding box center [728, 252] width 1181 height 153
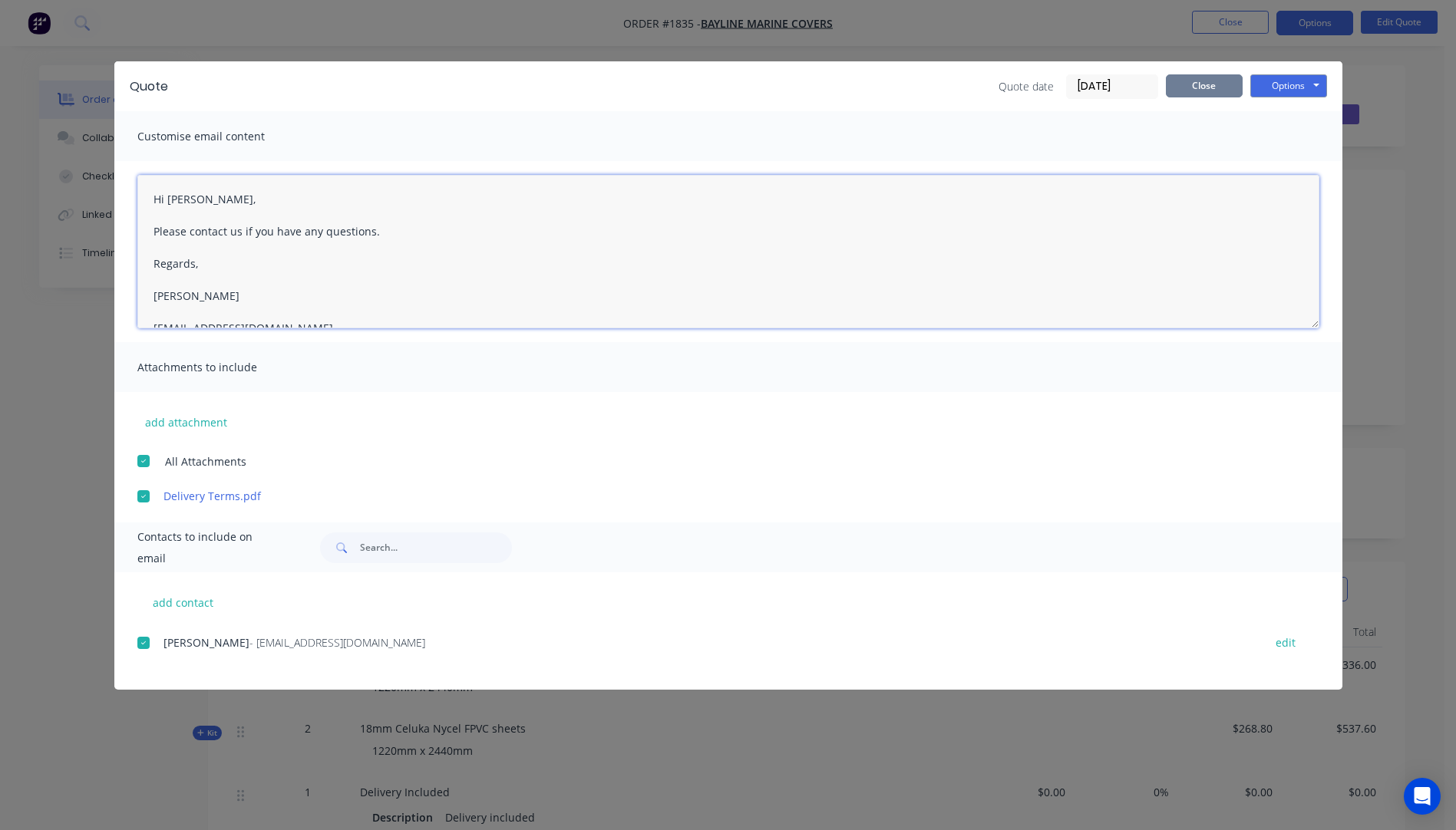
type textarea "Hi [PERSON_NAME], Please contact us if you have any questions. Regards, [PERSON…"
click at [1222, 92] on button "Close" at bounding box center [1204, 85] width 77 height 23
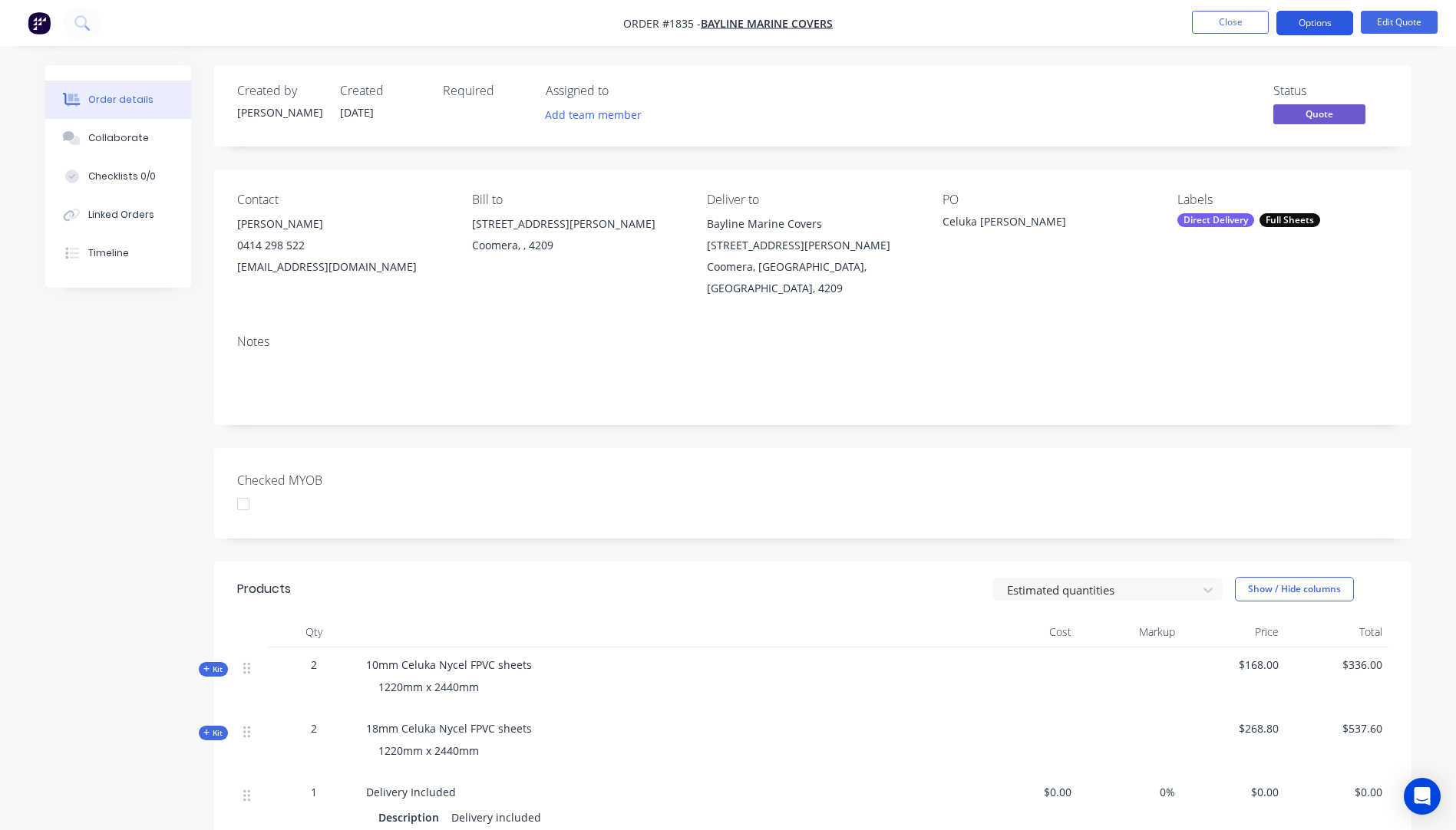
click at [1302, 31] on button "Options" at bounding box center [1315, 23] width 77 height 24
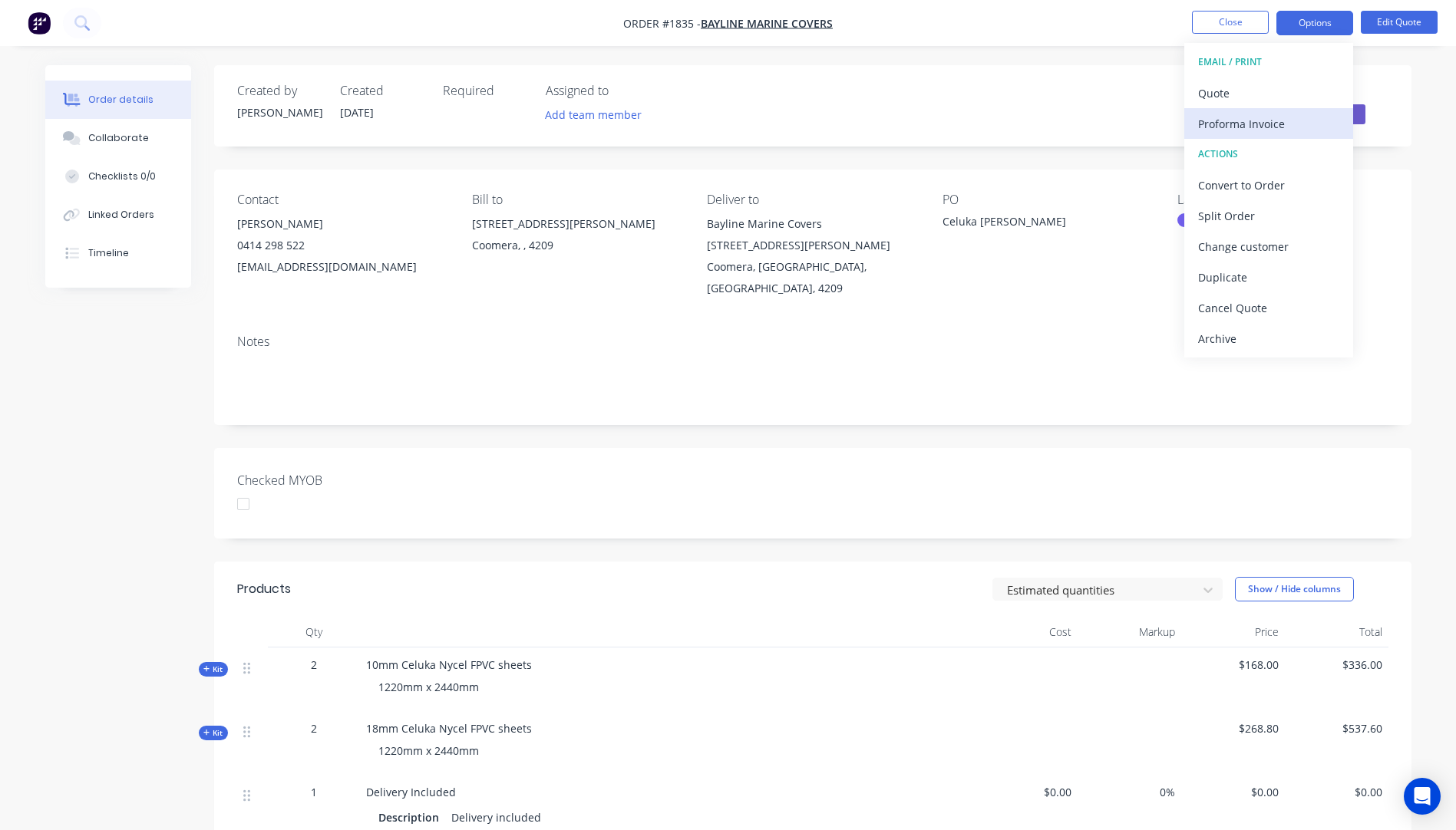
click at [1235, 126] on div "Proforma Invoice" at bounding box center [1269, 124] width 141 height 23
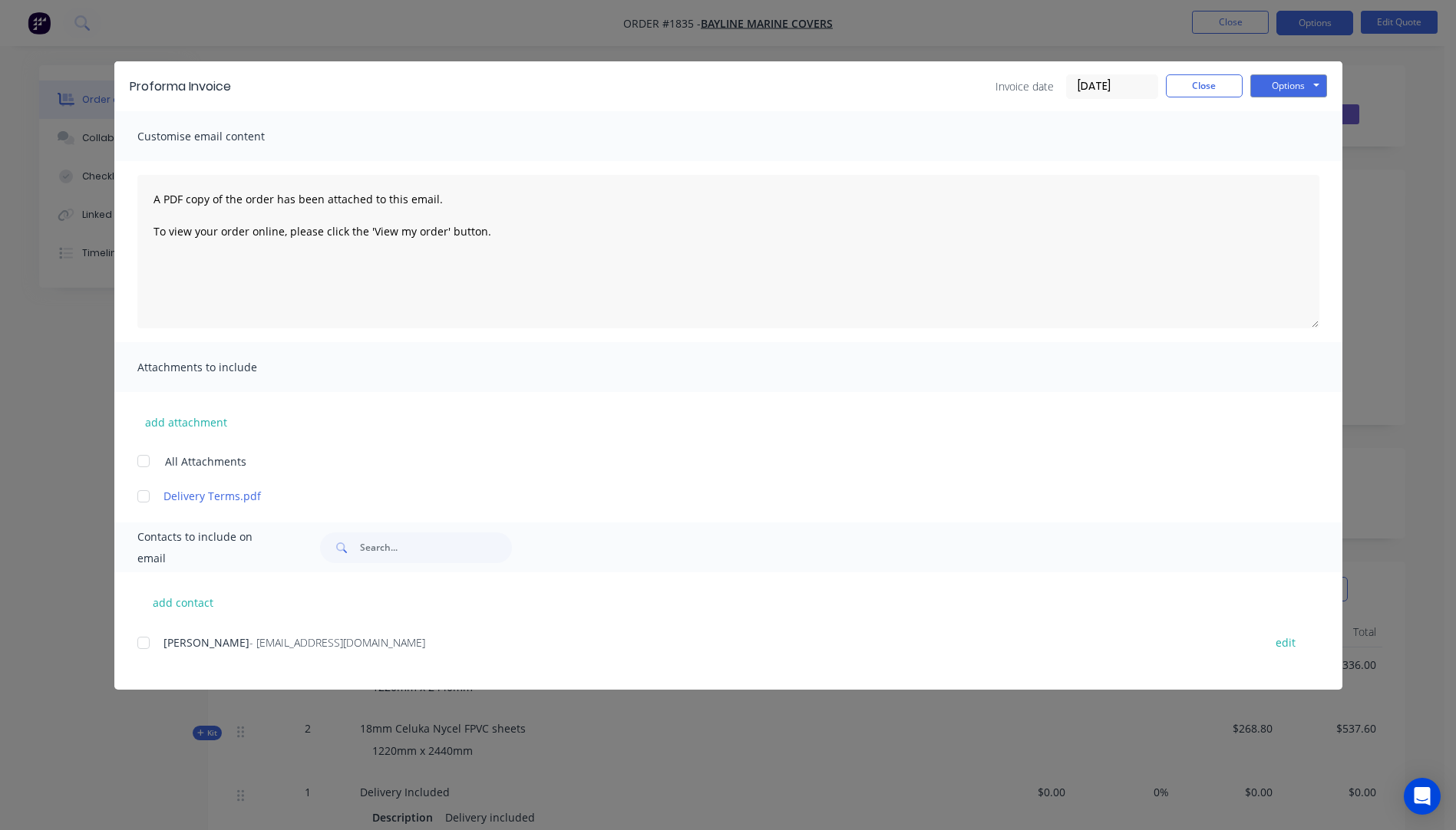
drag, startPoint x: 142, startPoint y: 643, endPoint x: 147, endPoint y: 546, distance: 97.1
click at [142, 643] on div at bounding box center [143, 643] width 31 height 31
click at [144, 495] on div at bounding box center [143, 496] width 31 height 31
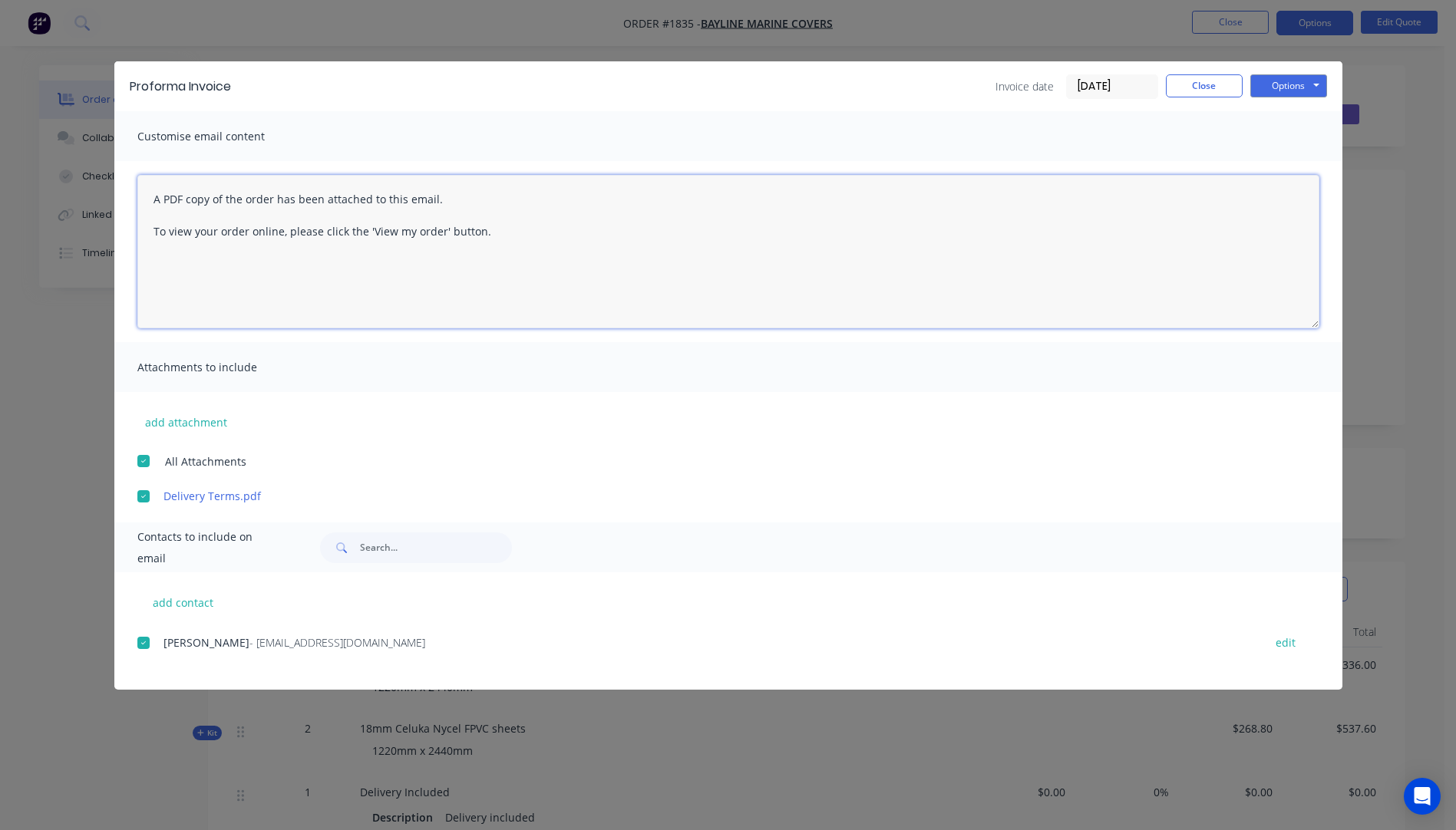
paste textarea "Hi, Please contact us if you have any questions. Regards, [PERSON_NAME] [EMAIL_…"
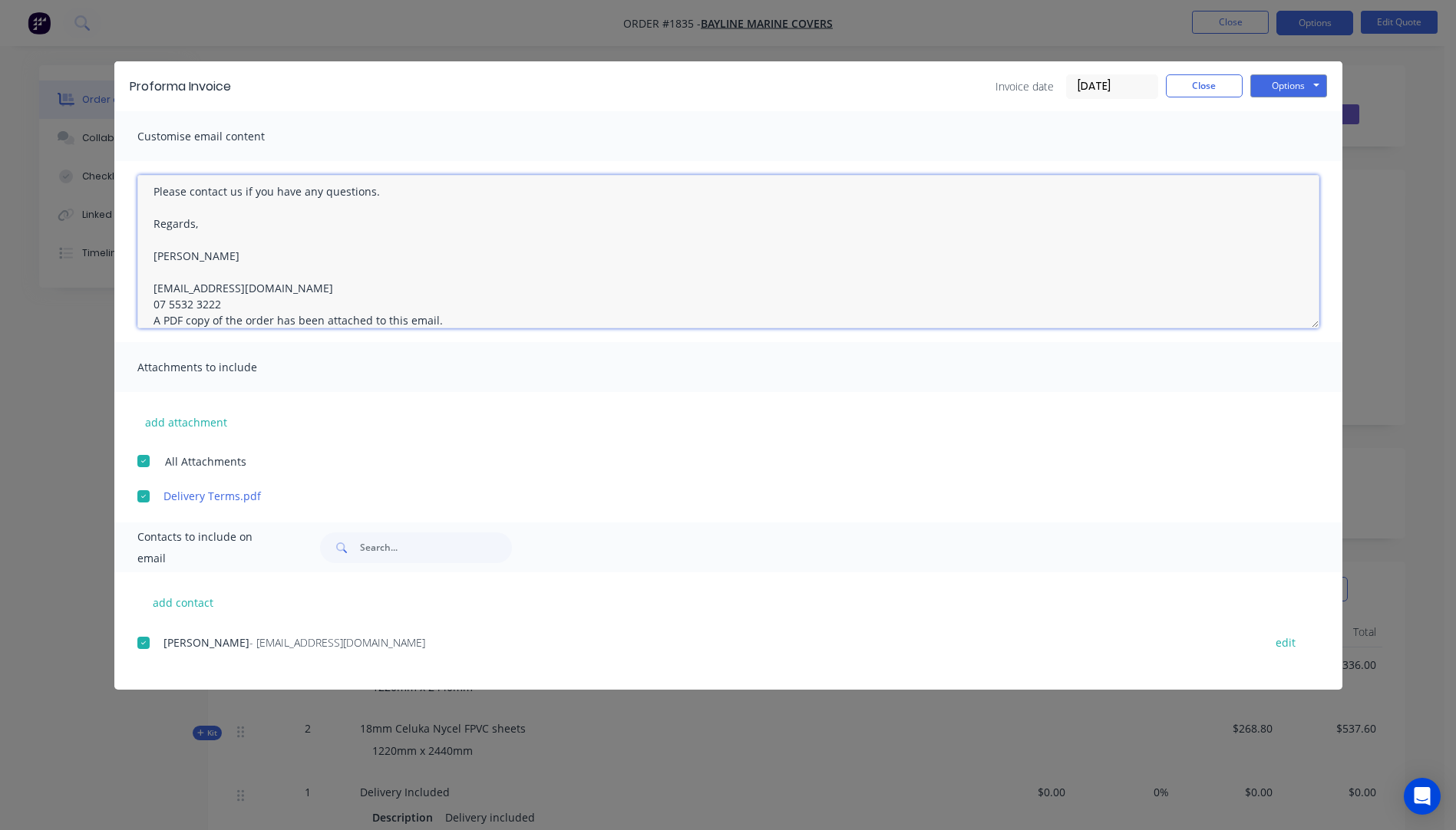
click at [232, 309] on textarea "Hi, Please contact us if you have any questions. Regards, [PERSON_NAME] [EMAIL_…" at bounding box center [728, 252] width 1181 height 153
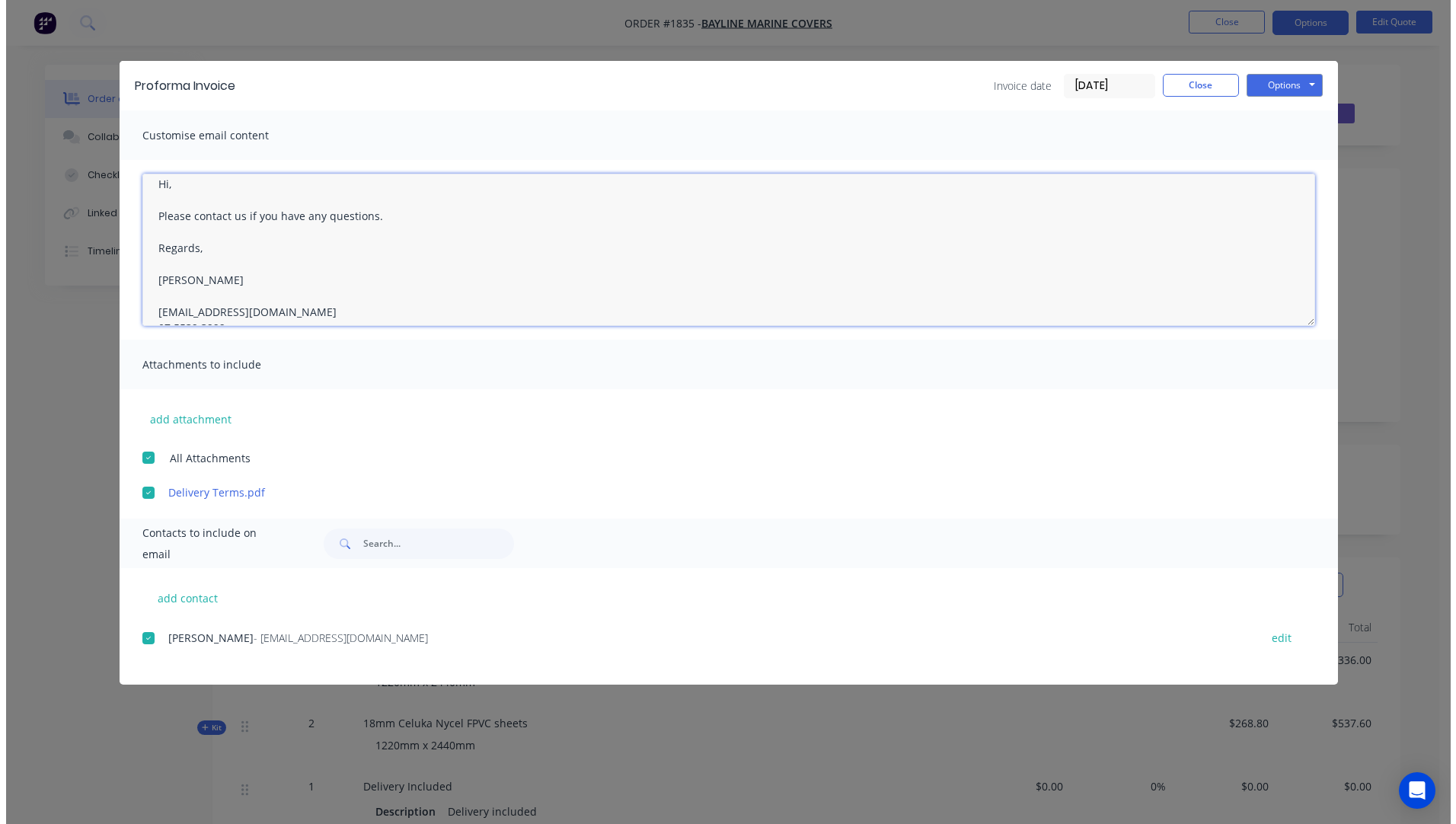
scroll to position [0, 0]
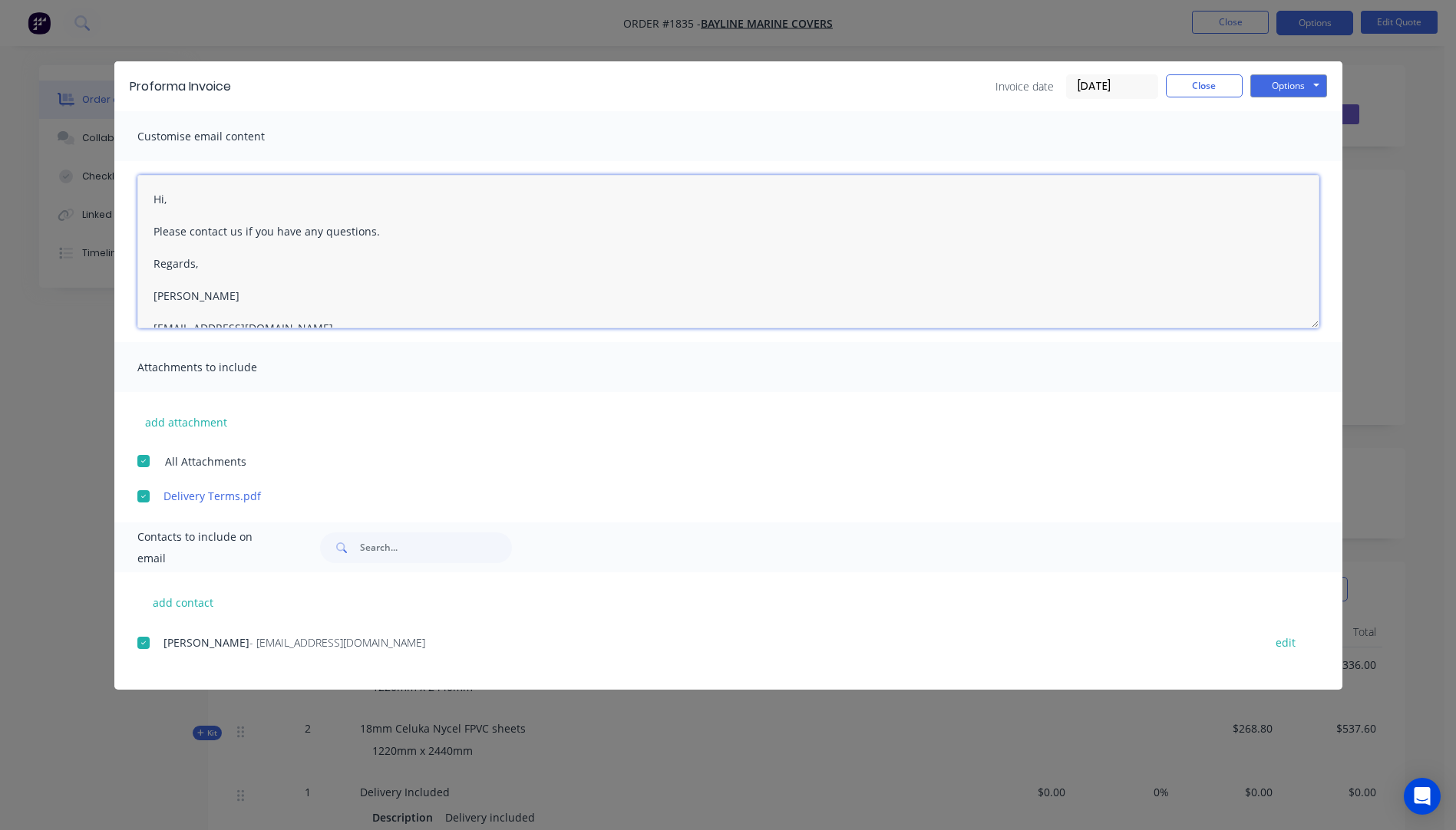
click at [178, 201] on textarea "Hi, Please contact us if you have any questions. Regards, [PERSON_NAME] [EMAIL_…" at bounding box center [728, 252] width 1181 height 153
click at [312, 233] on textarea "Hi [PERSON_NAME], Please see pro forma invoice Please contact us if you have an…" at bounding box center [728, 252] width 1181 height 153
type textarea "Hi [PERSON_NAME], Please see pro forma invoice attached. Please contact us if y…"
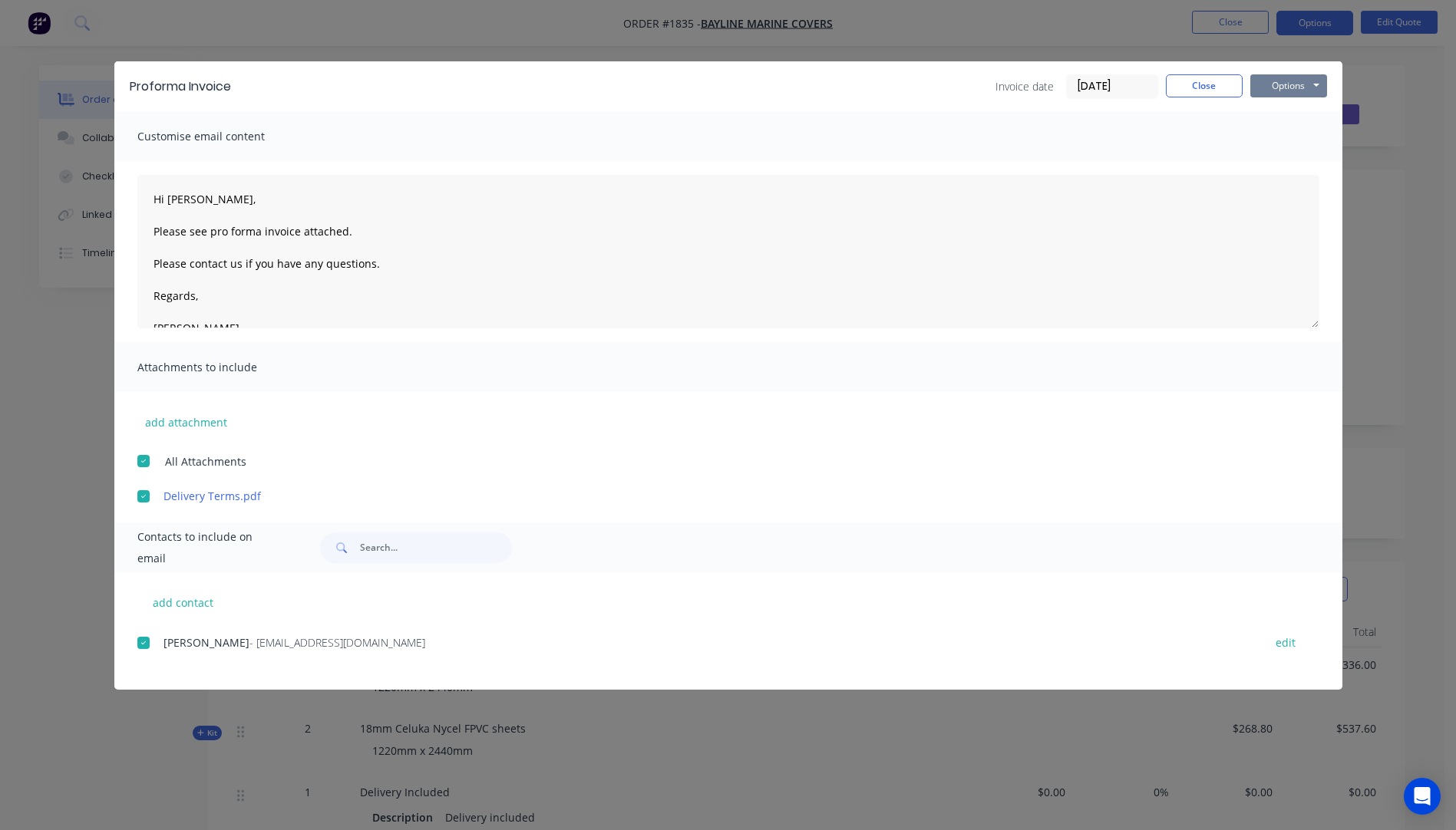
click at [1286, 86] on button "Options" at bounding box center [1289, 85] width 77 height 23
click at [1295, 167] on button "Email" at bounding box center [1299, 163] width 99 height 25
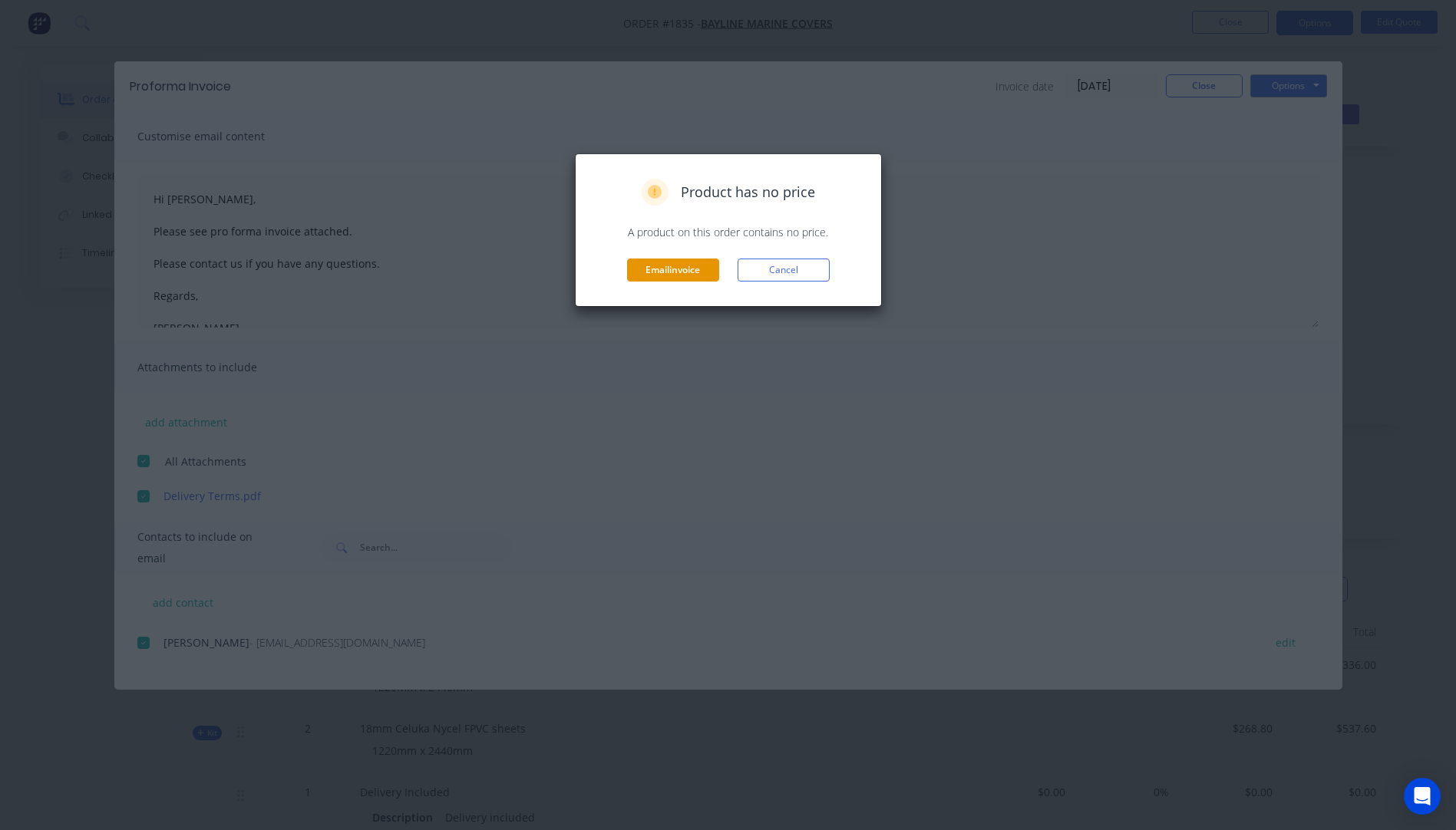
click at [656, 274] on button "Email invoice" at bounding box center [673, 270] width 92 height 23
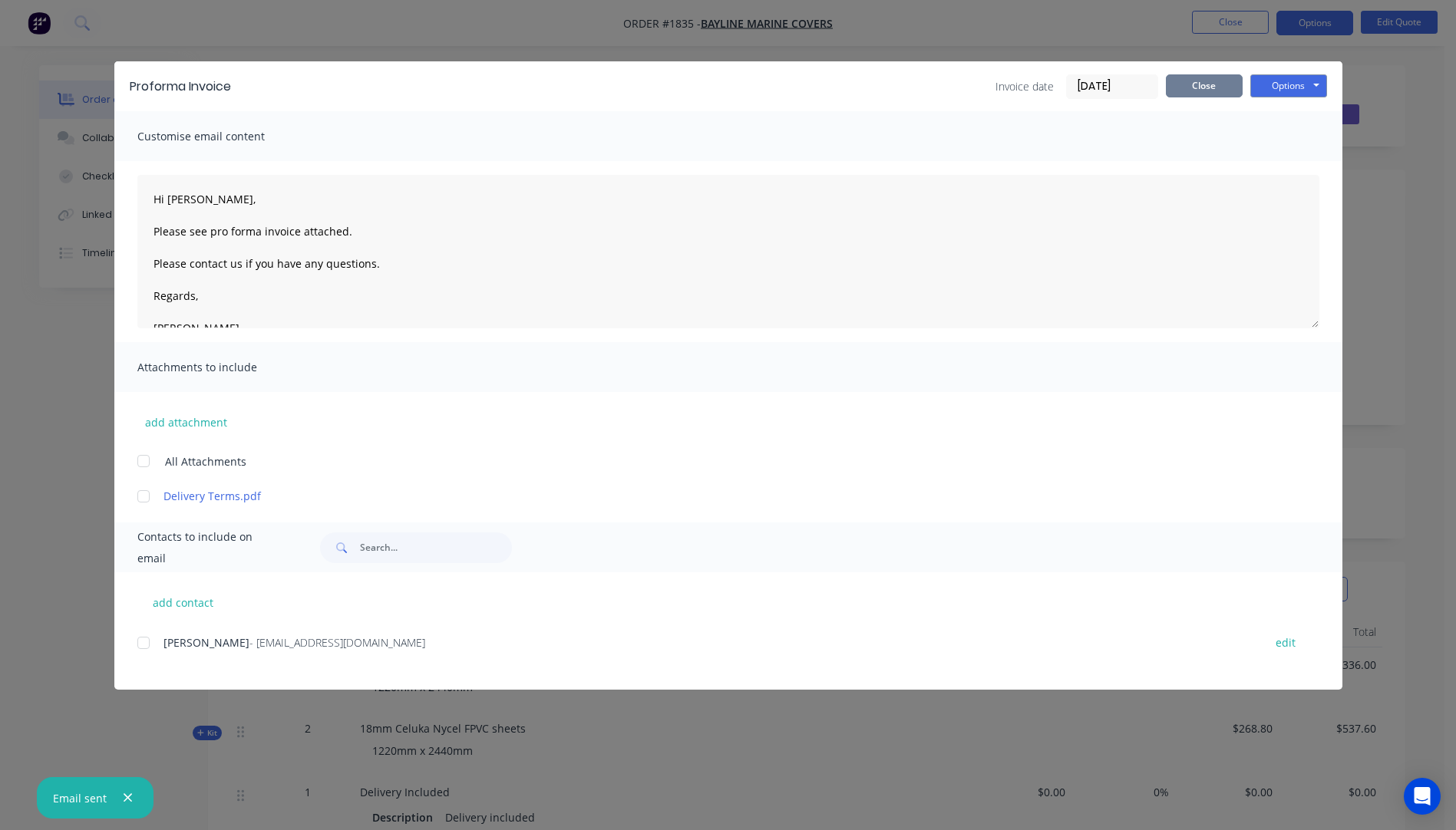
click at [1187, 97] on button "Close" at bounding box center [1204, 85] width 77 height 23
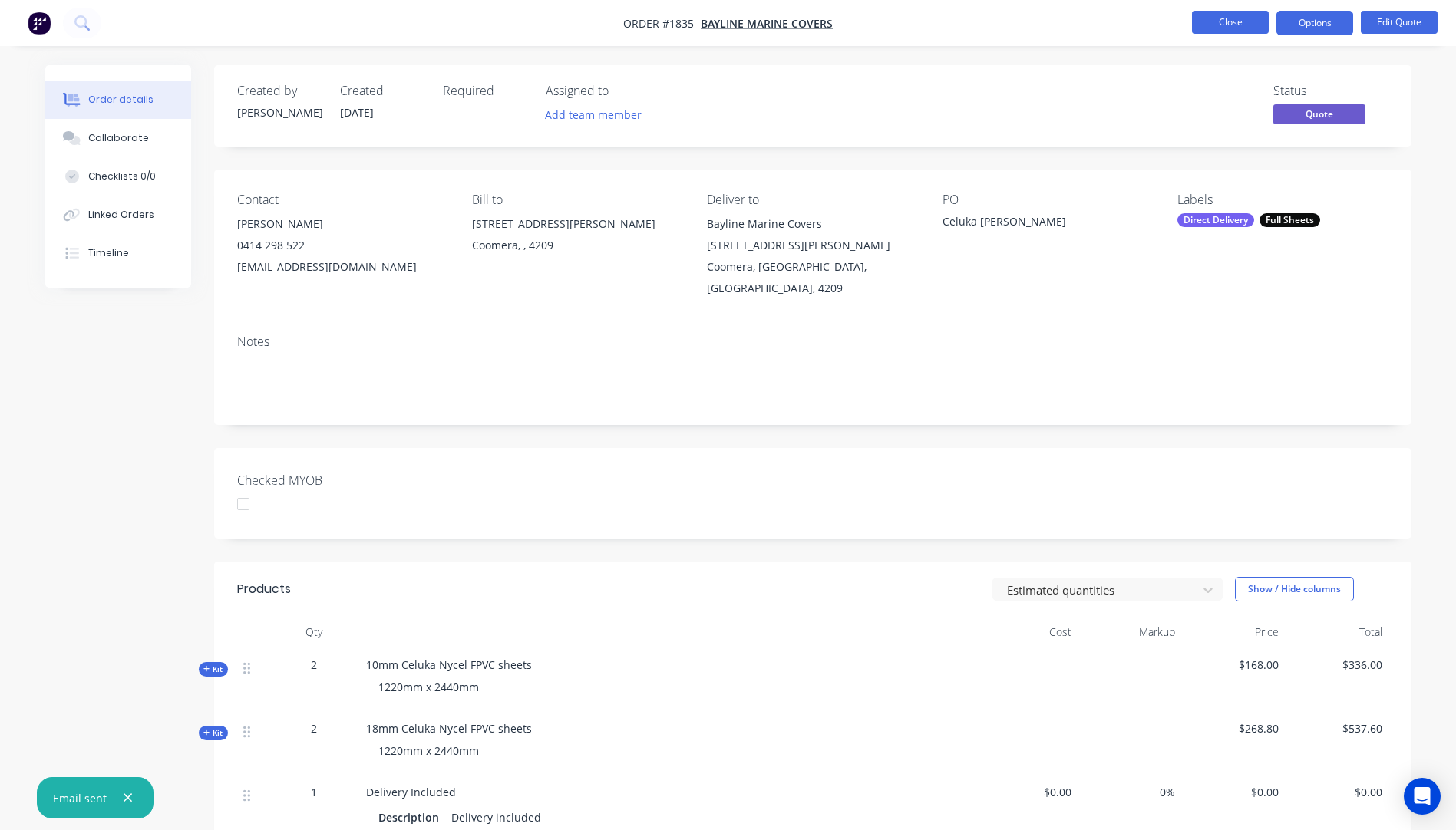
click at [1224, 28] on button "Close" at bounding box center [1230, 22] width 77 height 23
